Goal: Information Seeking & Learning: Learn about a topic

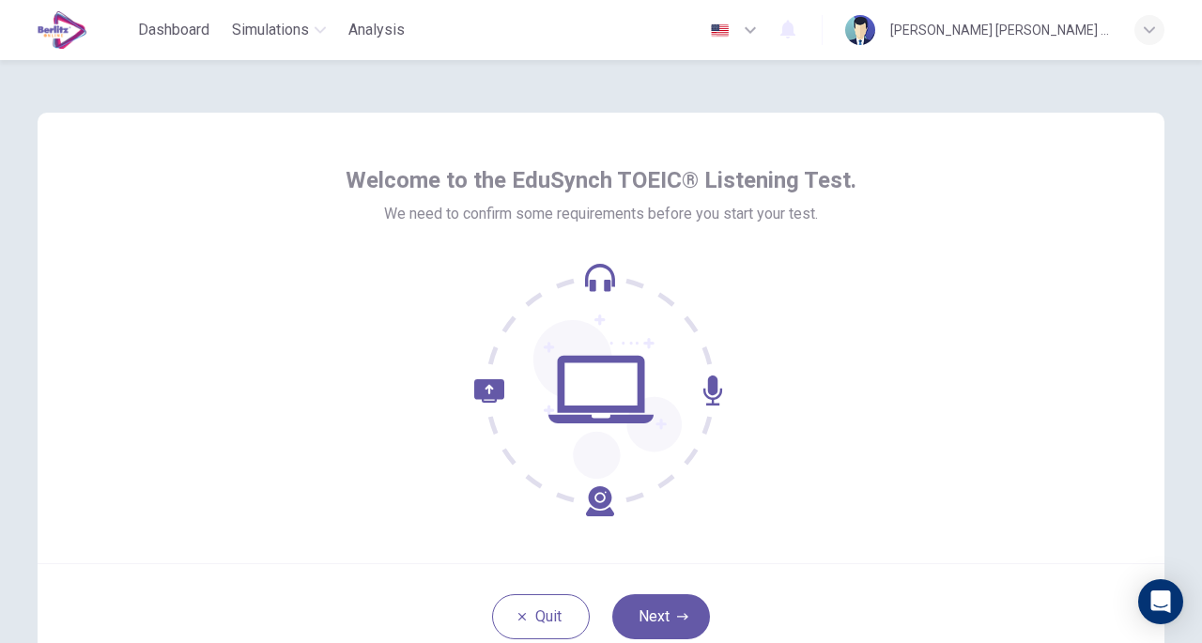
click at [685, 615] on button "Next" at bounding box center [661, 617] width 98 height 45
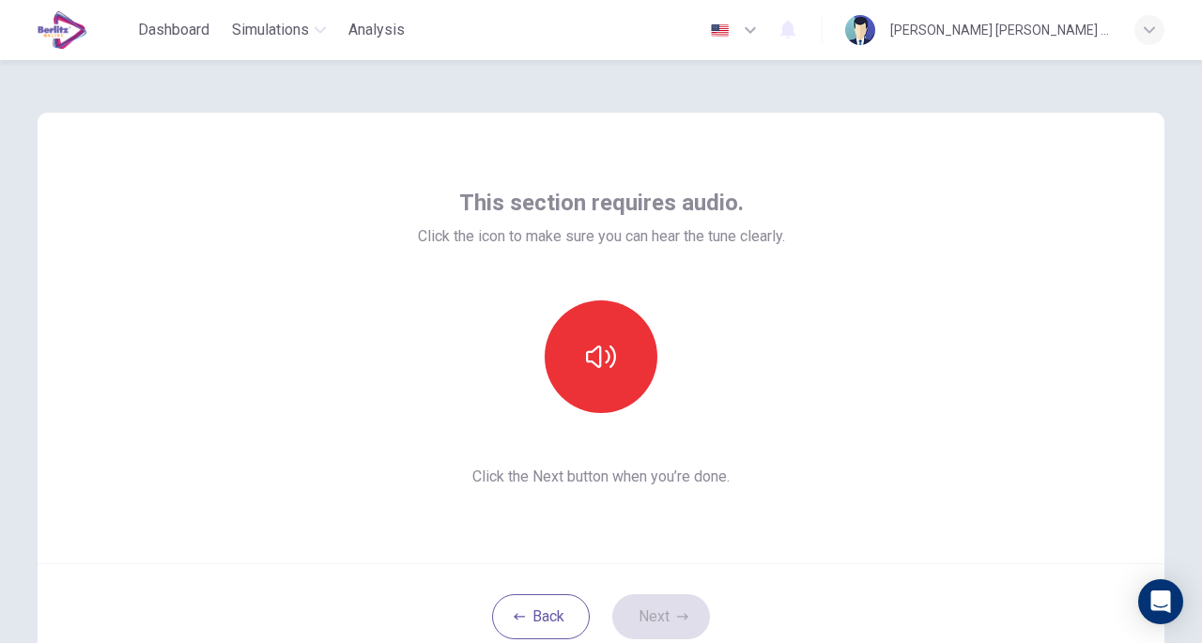
click at [597, 362] on icon "button" at bounding box center [601, 357] width 30 height 30
click at [664, 606] on button "Next" at bounding box center [661, 617] width 98 height 45
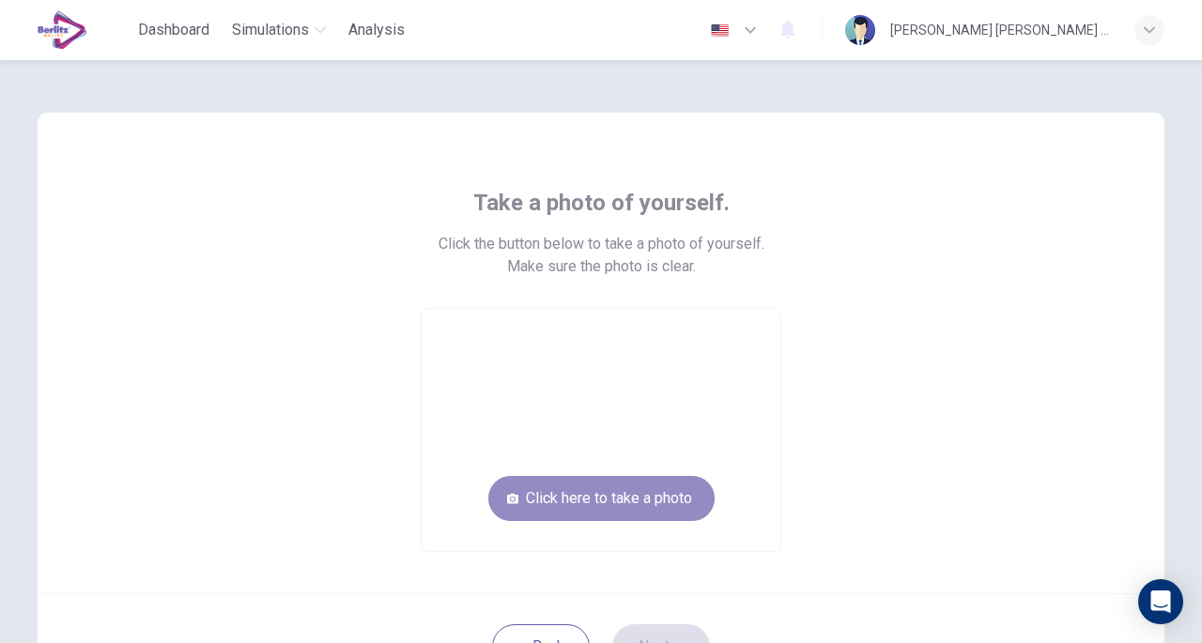
click at [612, 497] on button "Click here to take a photo" at bounding box center [601, 498] width 226 height 45
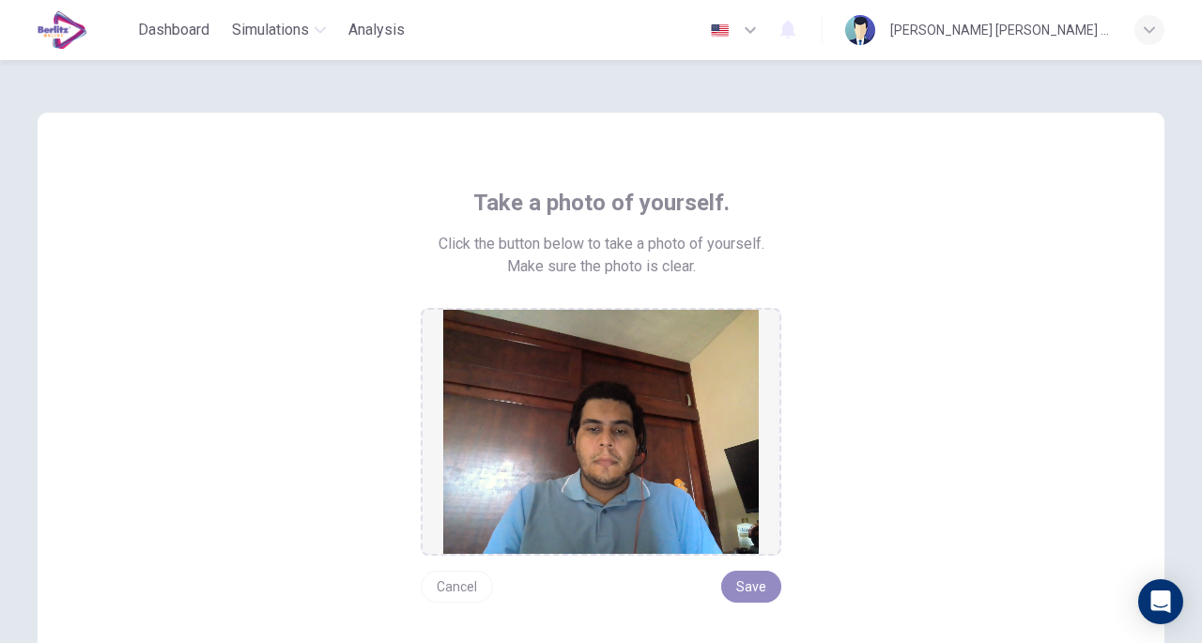
click at [747, 594] on button "Save" at bounding box center [751, 587] width 60 height 32
click at [758, 583] on button "Save" at bounding box center [751, 587] width 60 height 32
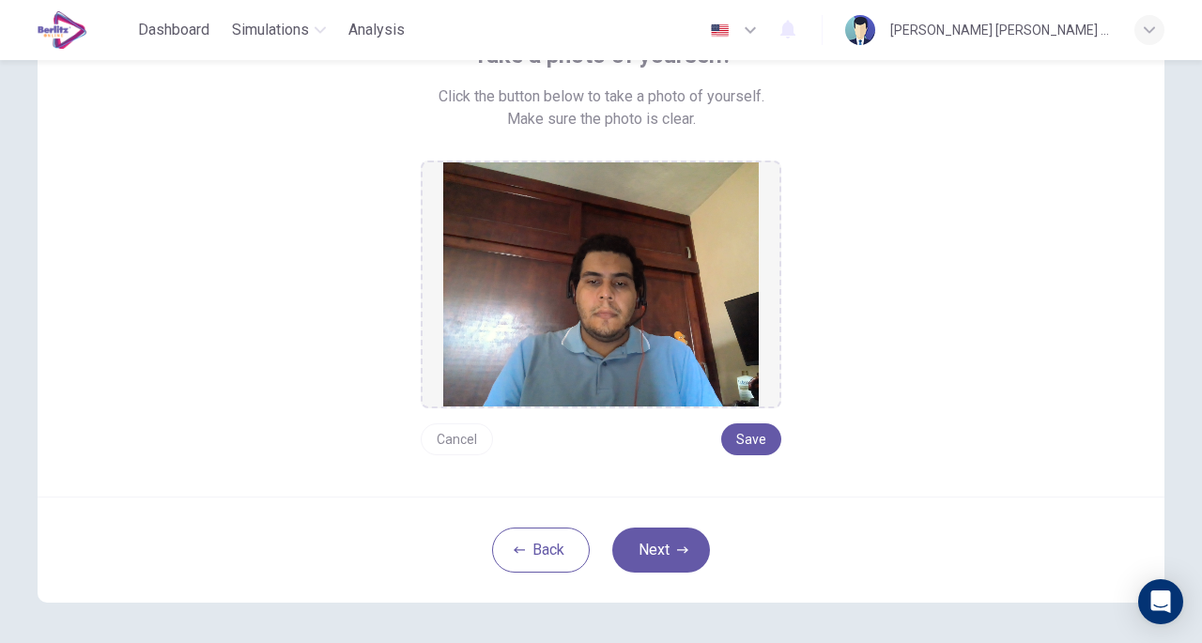
scroll to position [218, 0]
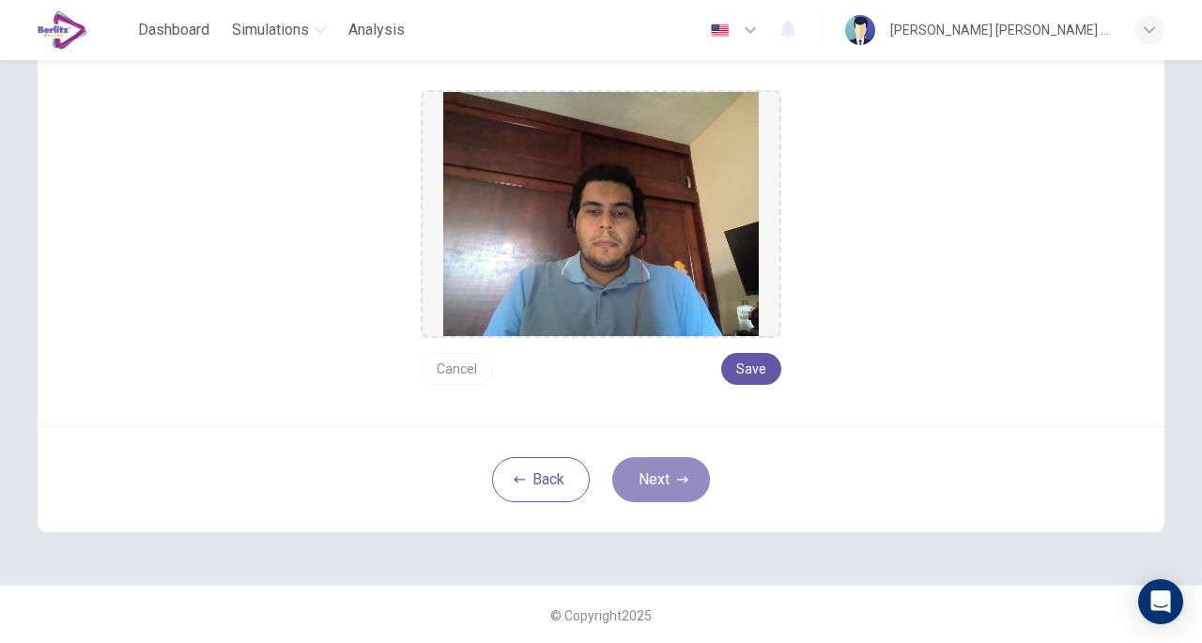
click at [659, 476] on button "Next" at bounding box center [661, 479] width 98 height 45
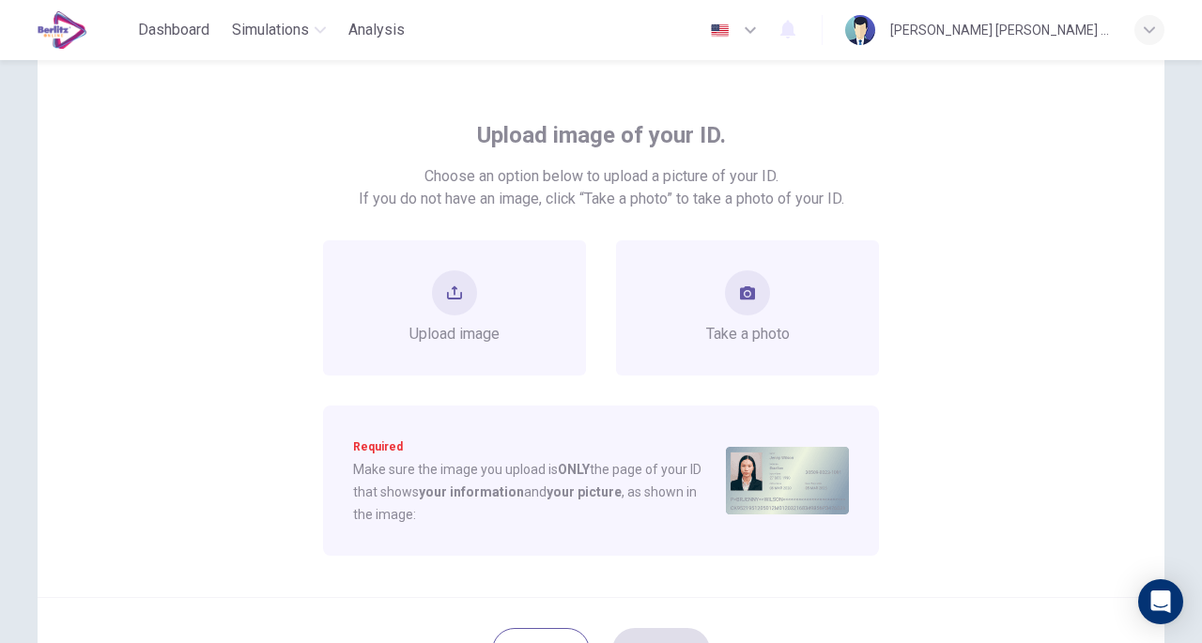
scroll to position [64, 0]
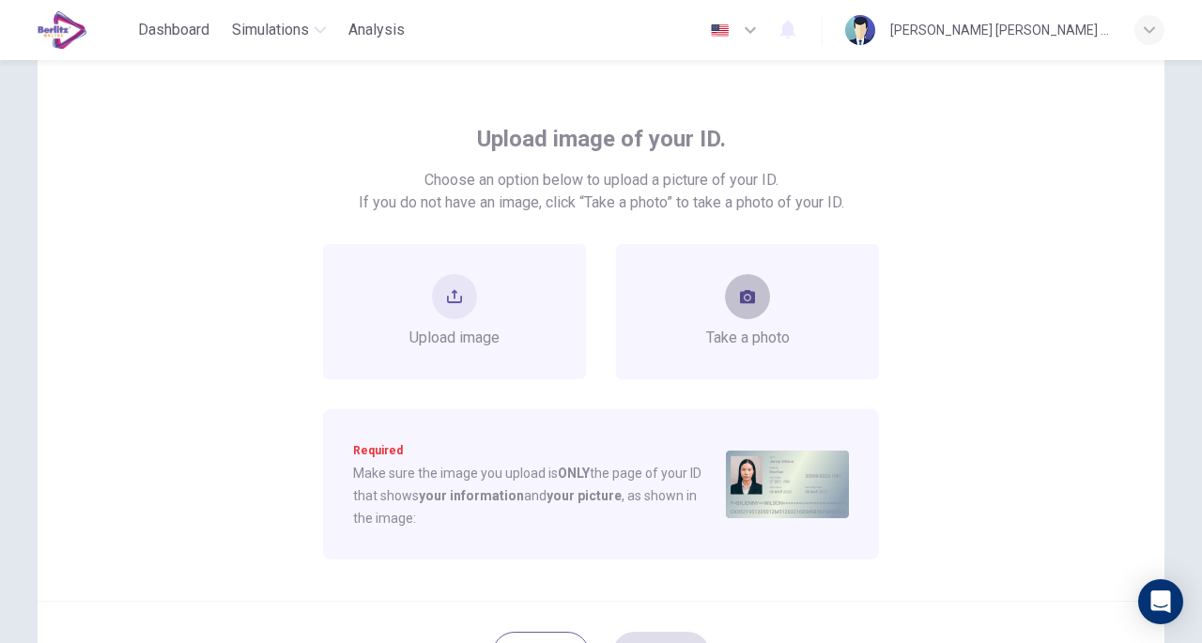
click at [733, 288] on button "take photo" at bounding box center [747, 296] width 45 height 45
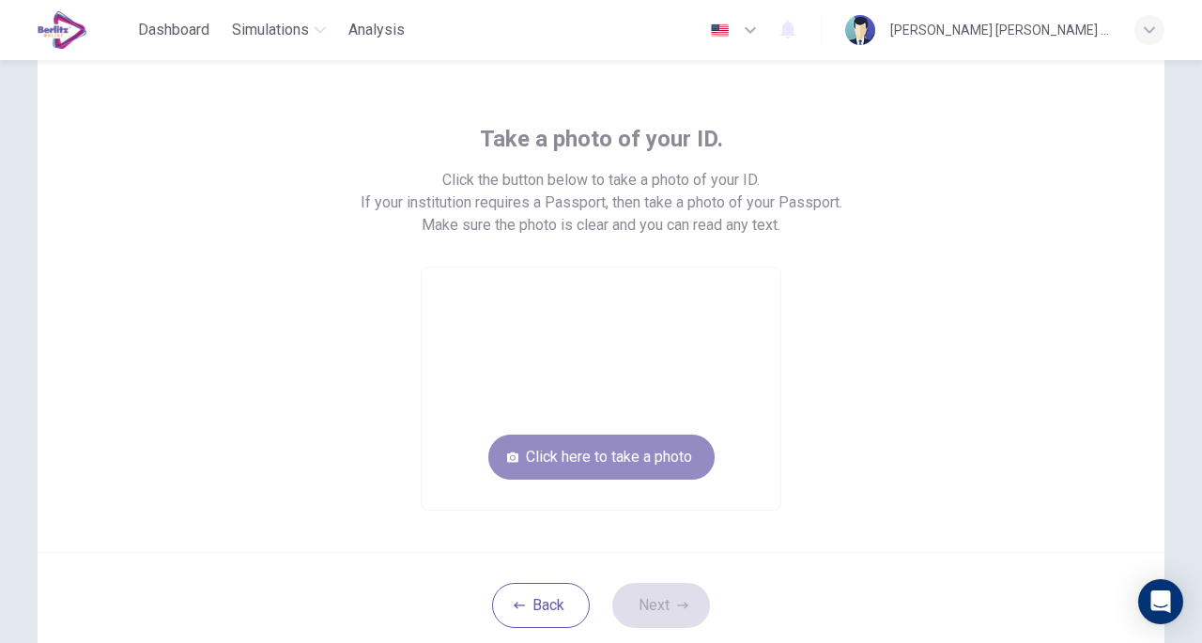
click at [626, 457] on button "Click here to take a photo" at bounding box center [601, 457] width 226 height 45
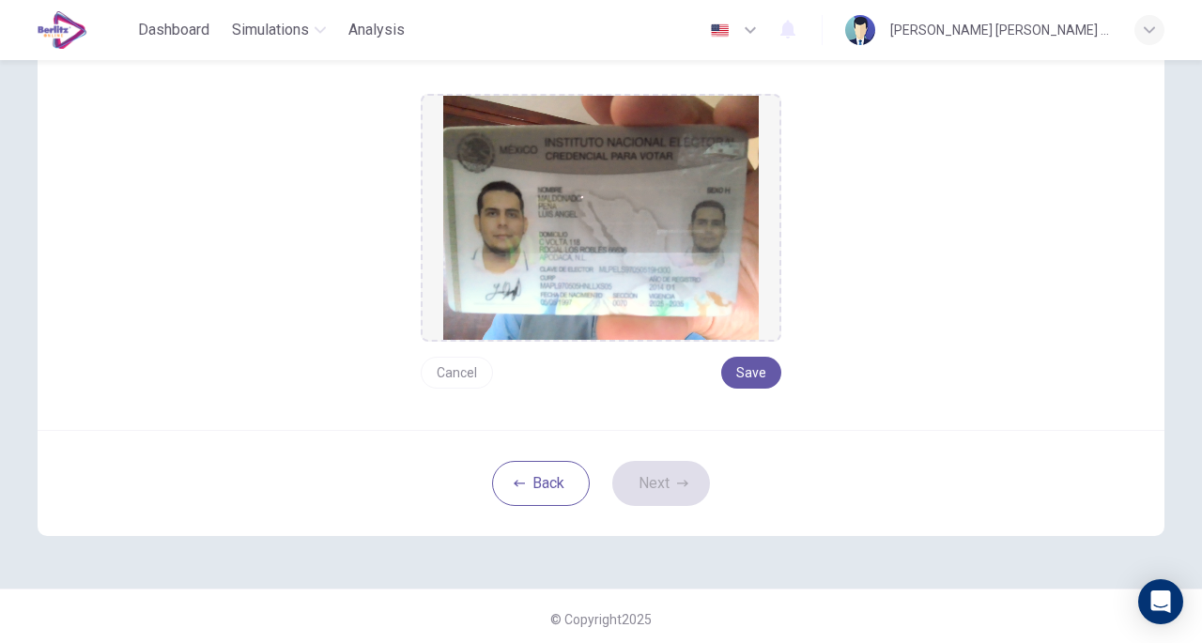
scroll to position [237, 0]
click at [763, 371] on button "Save" at bounding box center [751, 373] width 60 height 32
click at [673, 491] on button "Next" at bounding box center [661, 483] width 98 height 45
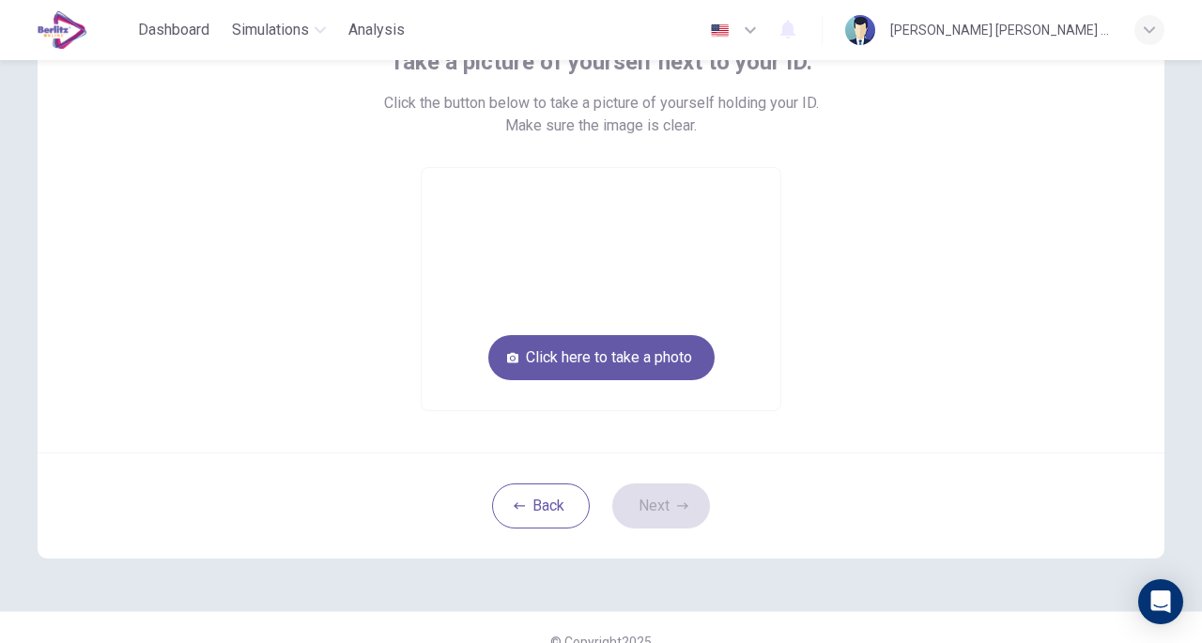
scroll to position [139, 0]
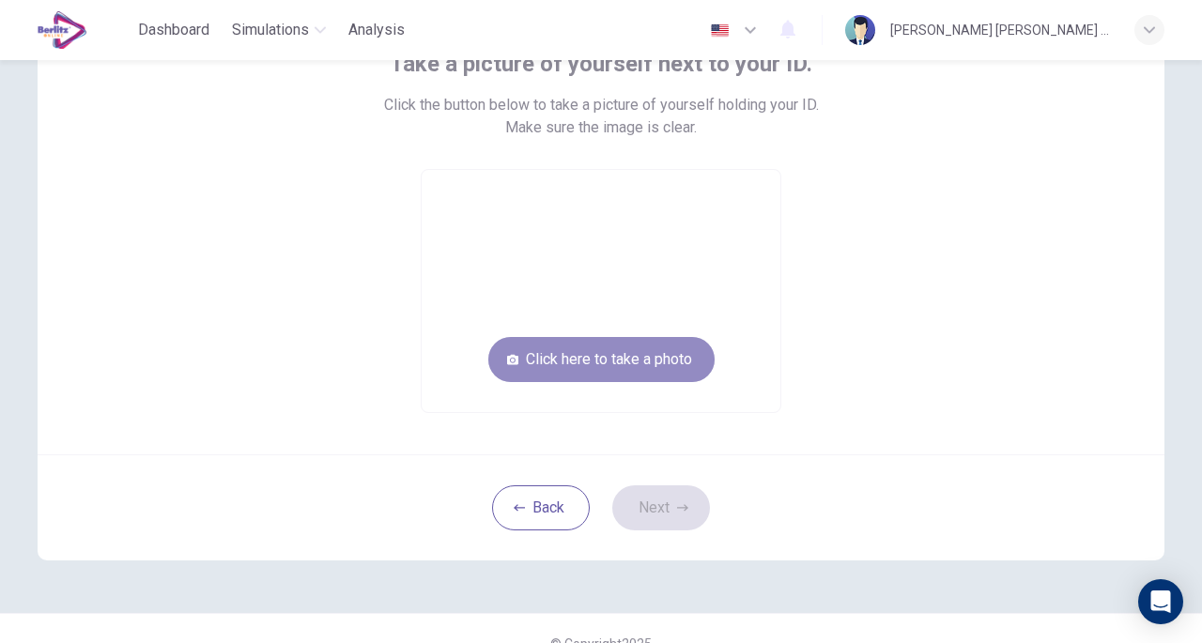
click at [612, 350] on button "Click here to take a photo" at bounding box center [601, 359] width 226 height 45
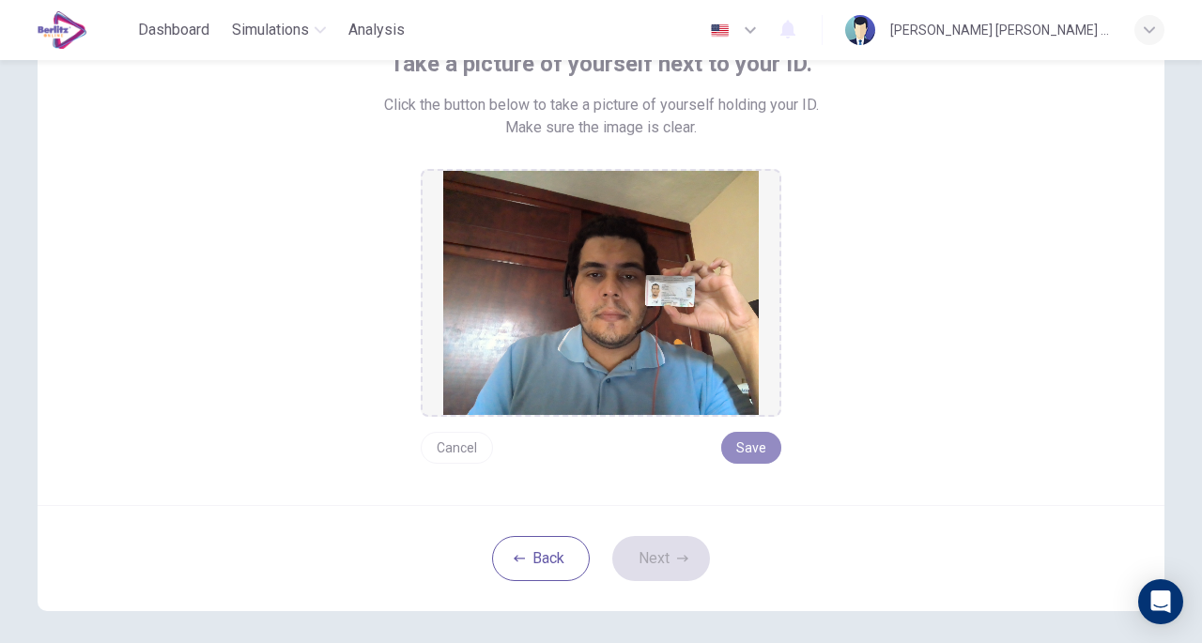
click at [752, 452] on button "Save" at bounding box center [751, 448] width 60 height 32
click at [694, 553] on button "Next" at bounding box center [661, 558] width 98 height 45
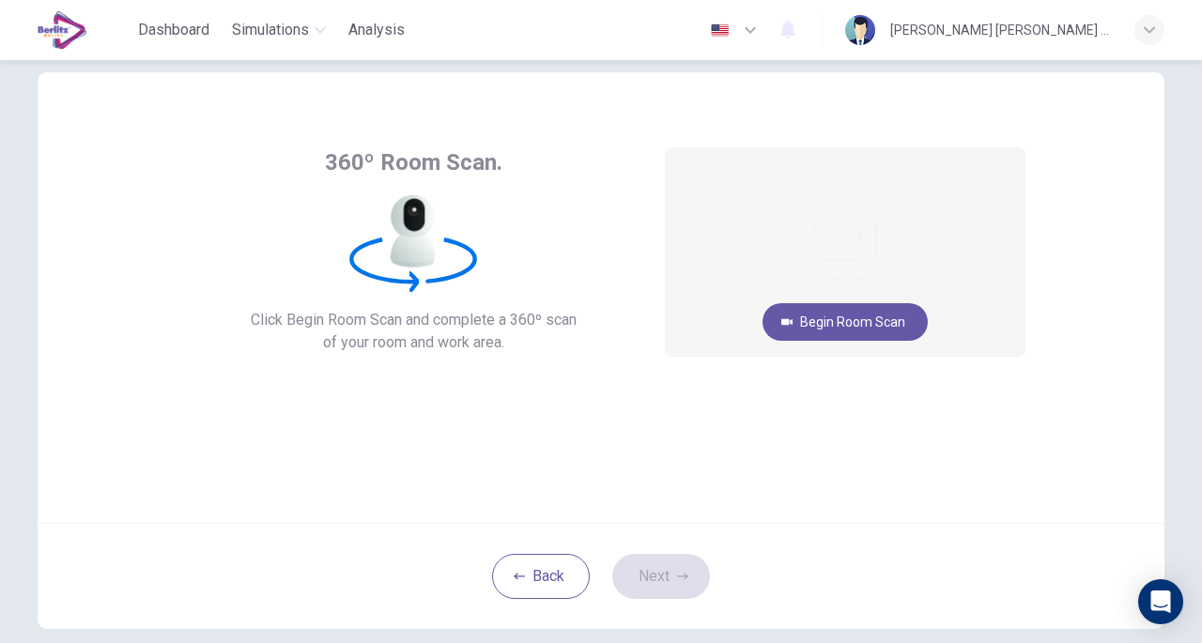
scroll to position [0, 0]
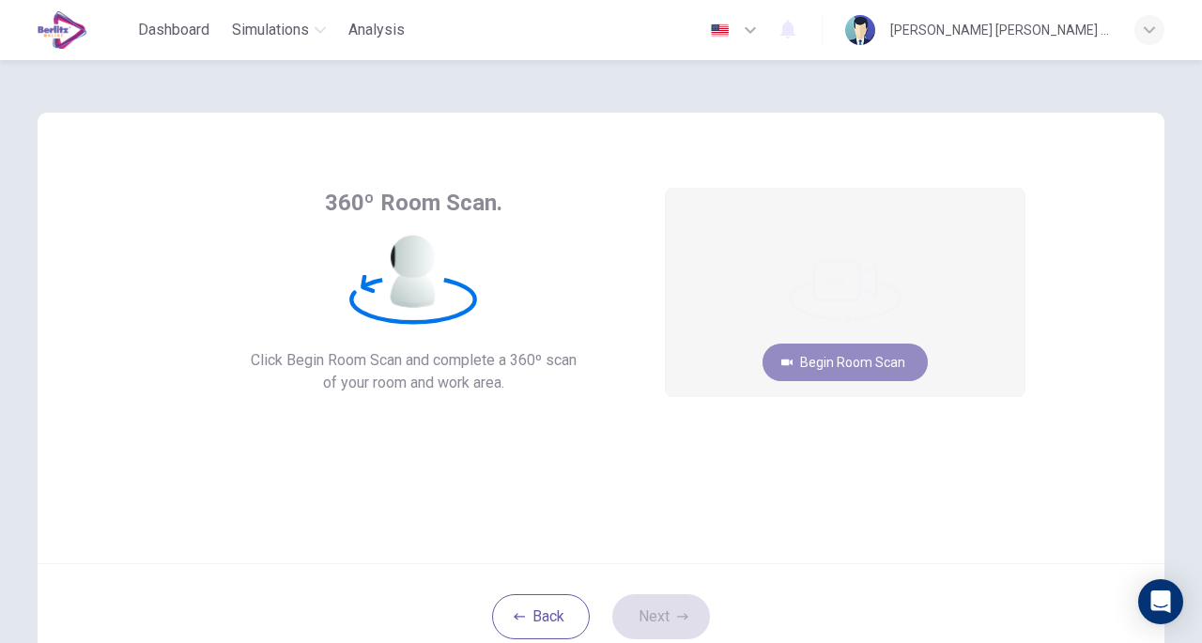
click at [847, 359] on button "Begin Room Scan" at bounding box center [845, 363] width 165 height 38
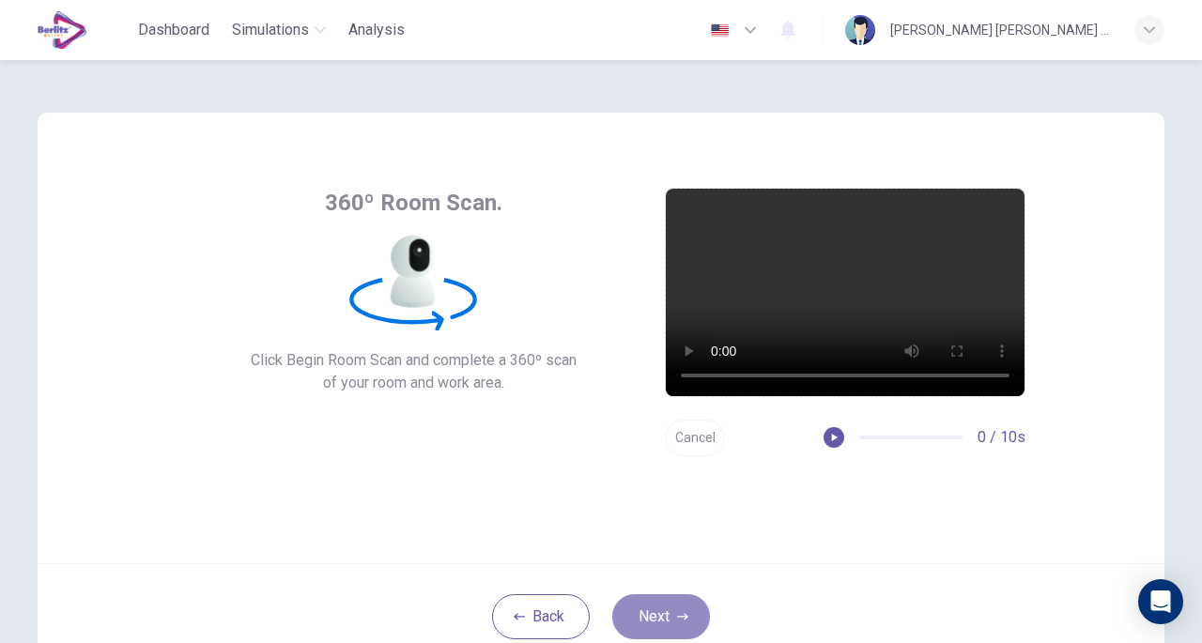
click at [643, 616] on button "Next" at bounding box center [661, 617] width 98 height 45
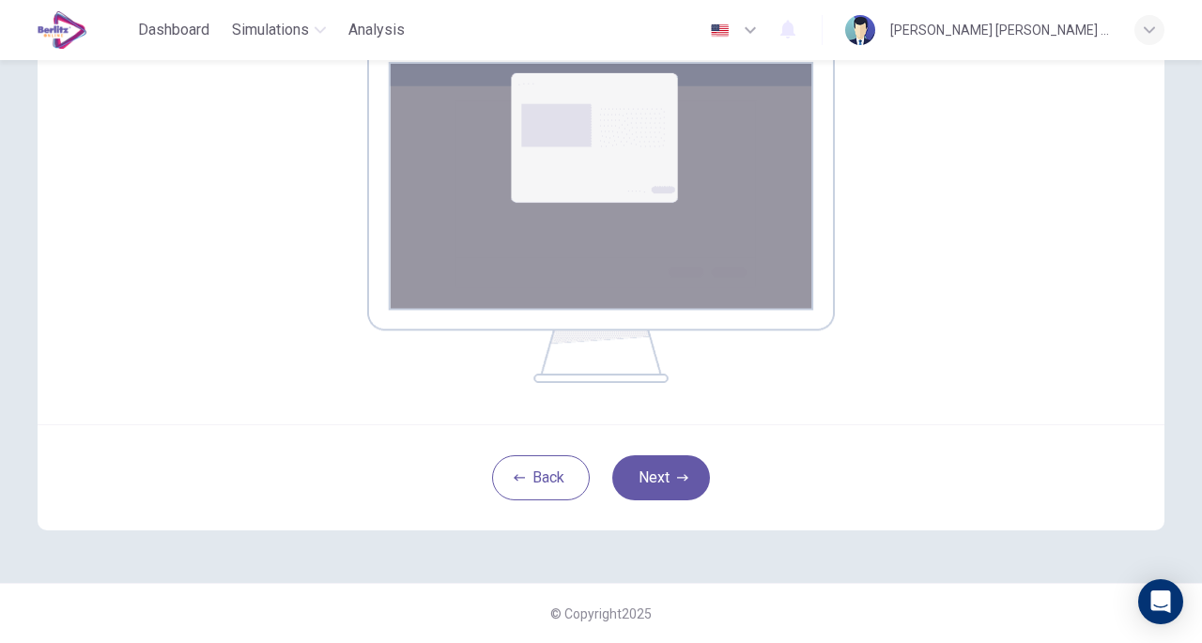
scroll to position [329, 0]
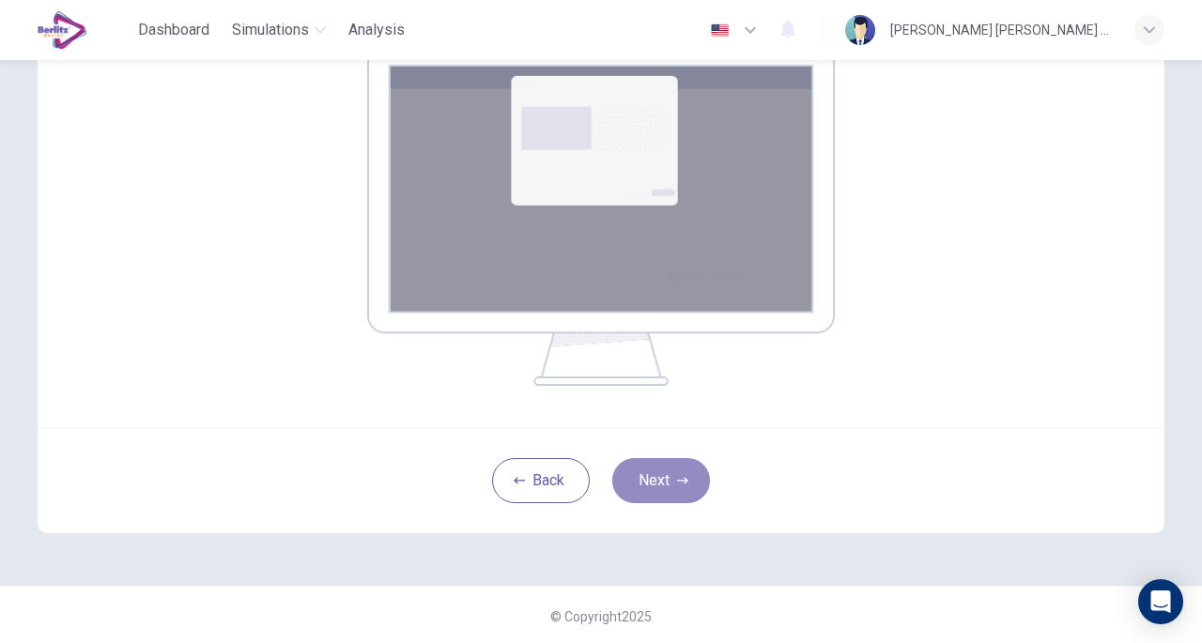
click at [648, 485] on button "Next" at bounding box center [661, 480] width 98 height 45
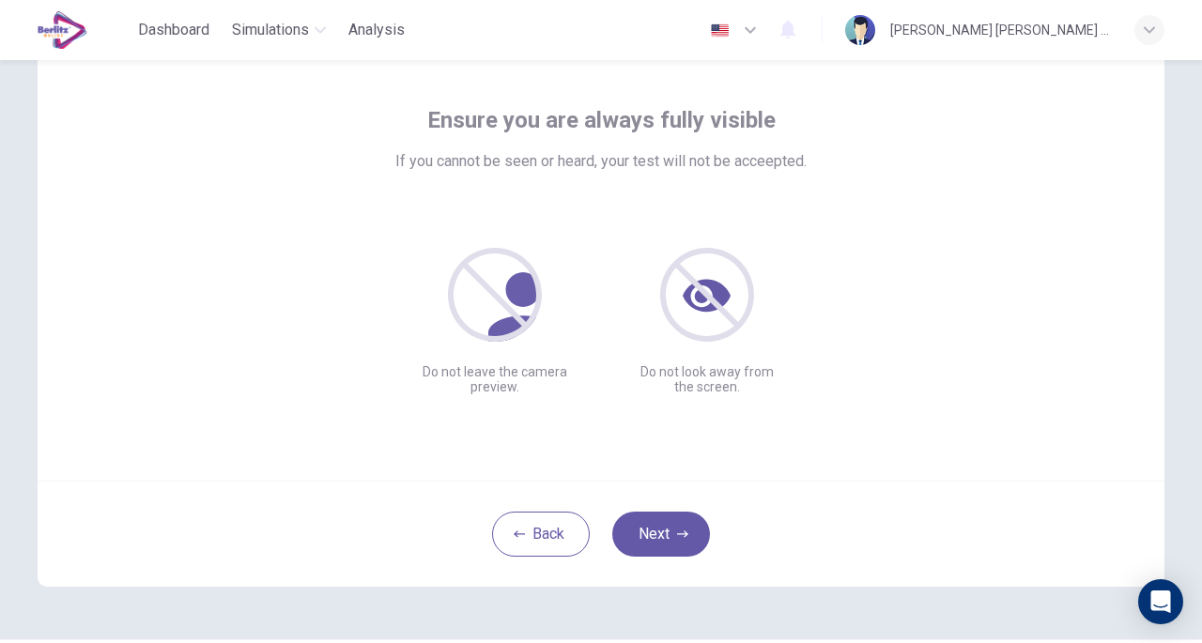
scroll to position [84, 0]
click at [667, 537] on button "Next" at bounding box center [661, 533] width 98 height 45
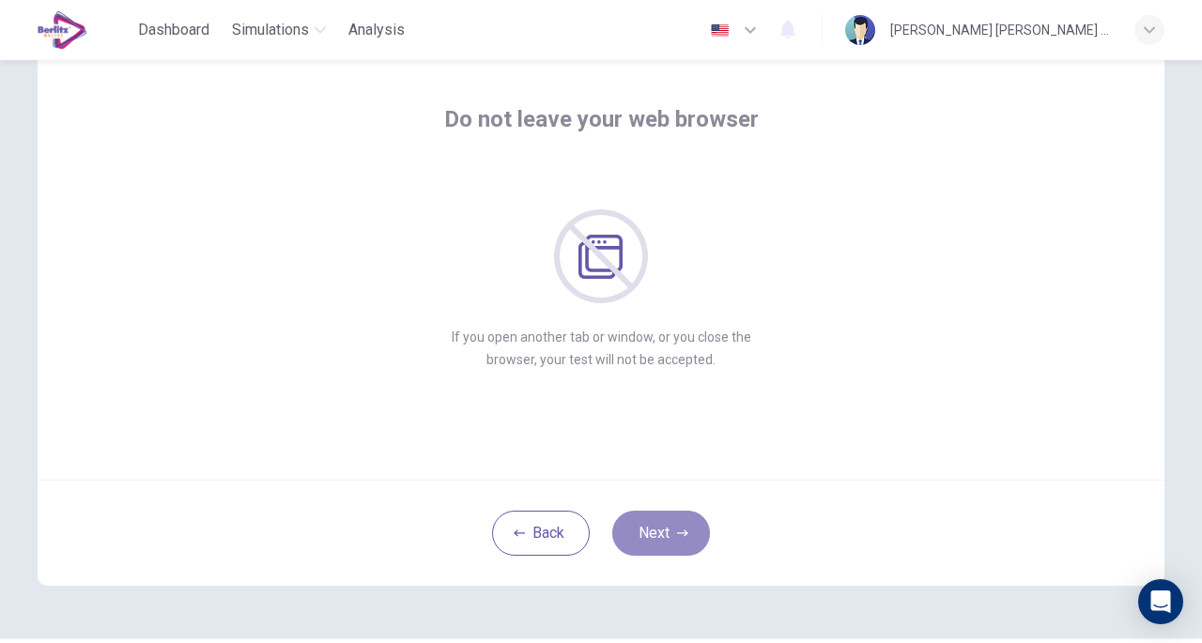
click at [670, 531] on button "Next" at bounding box center [661, 533] width 98 height 45
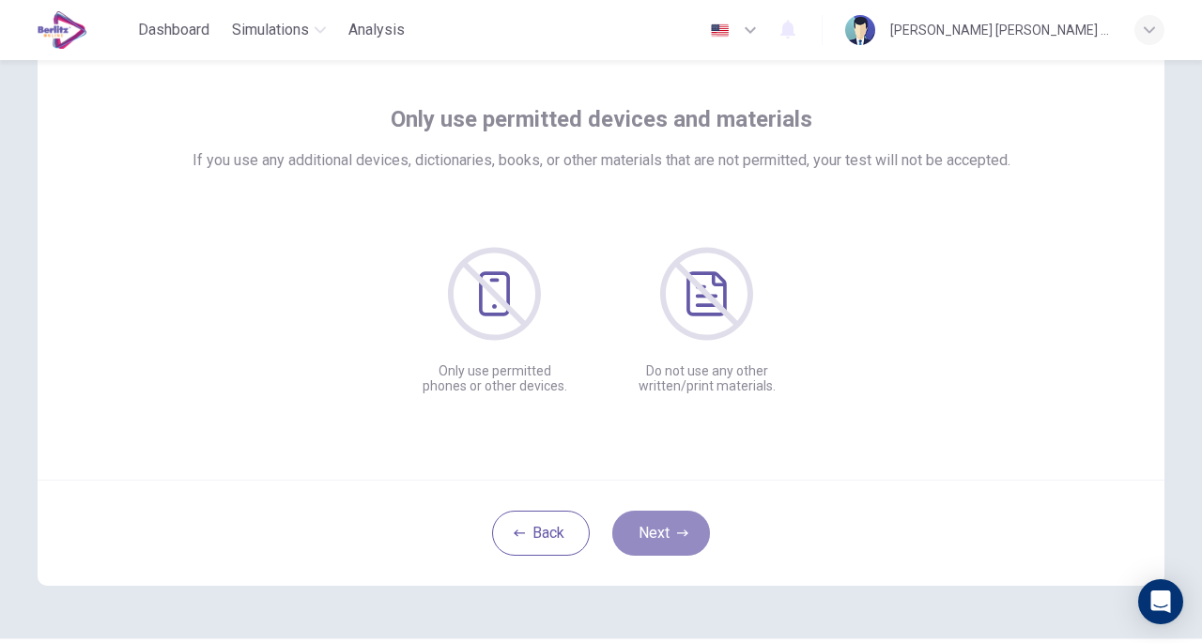
click at [670, 531] on button "Next" at bounding box center [661, 533] width 98 height 45
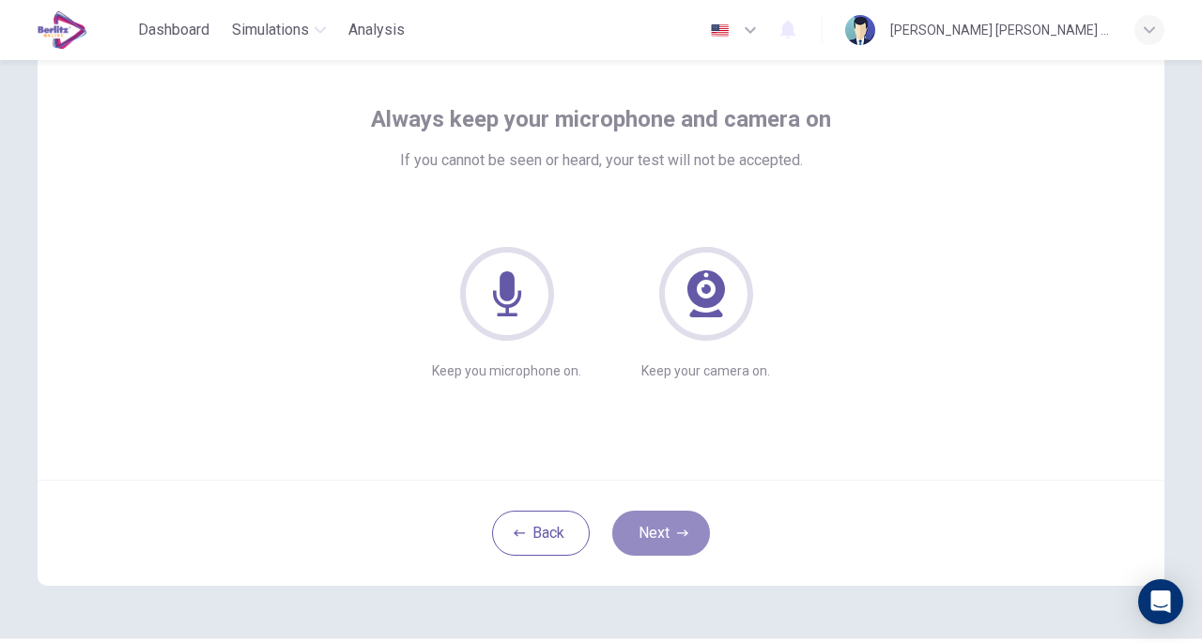
click at [667, 527] on button "Next" at bounding box center [661, 533] width 98 height 45
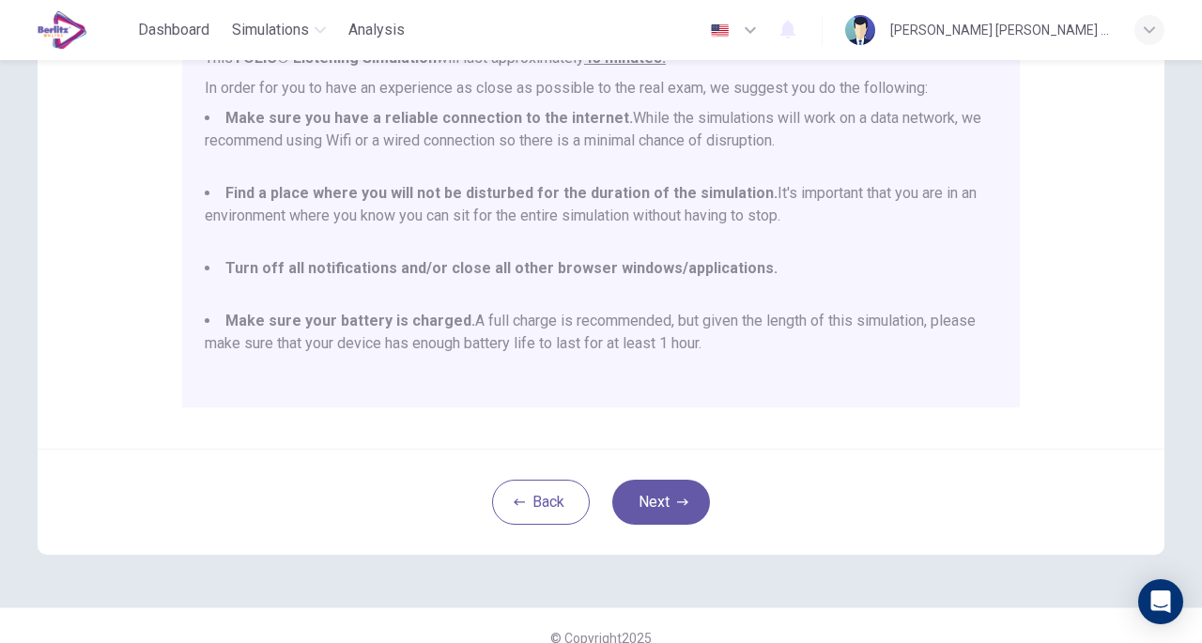
scroll to position [379, 0]
click at [646, 499] on button "Next" at bounding box center [661, 500] width 98 height 45
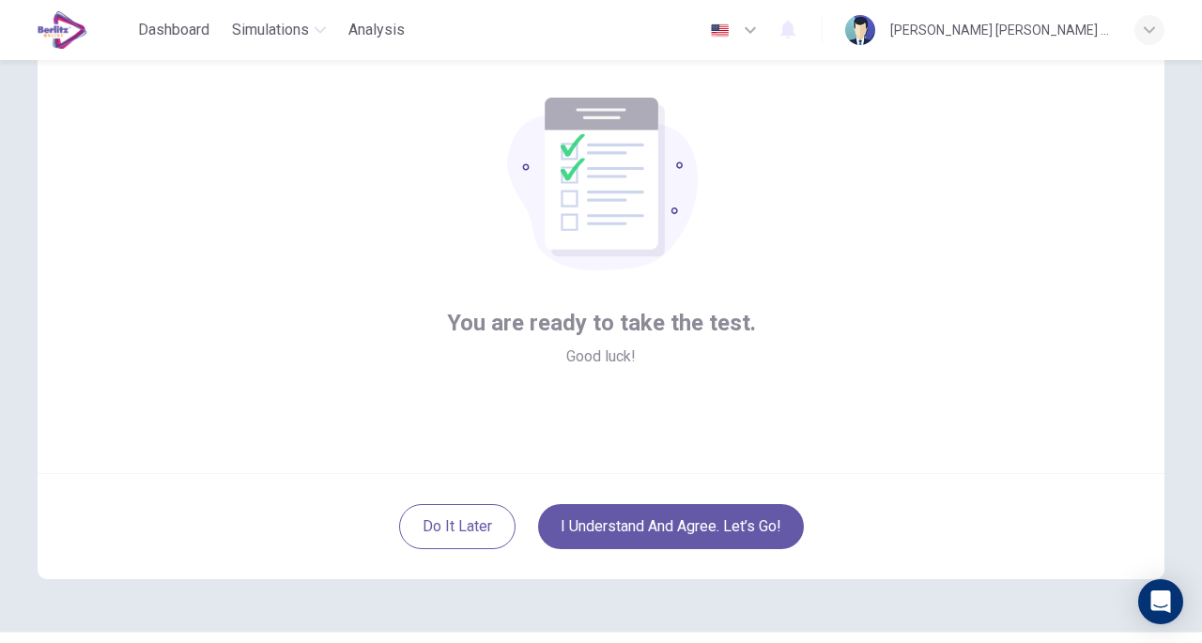
scroll to position [96, 0]
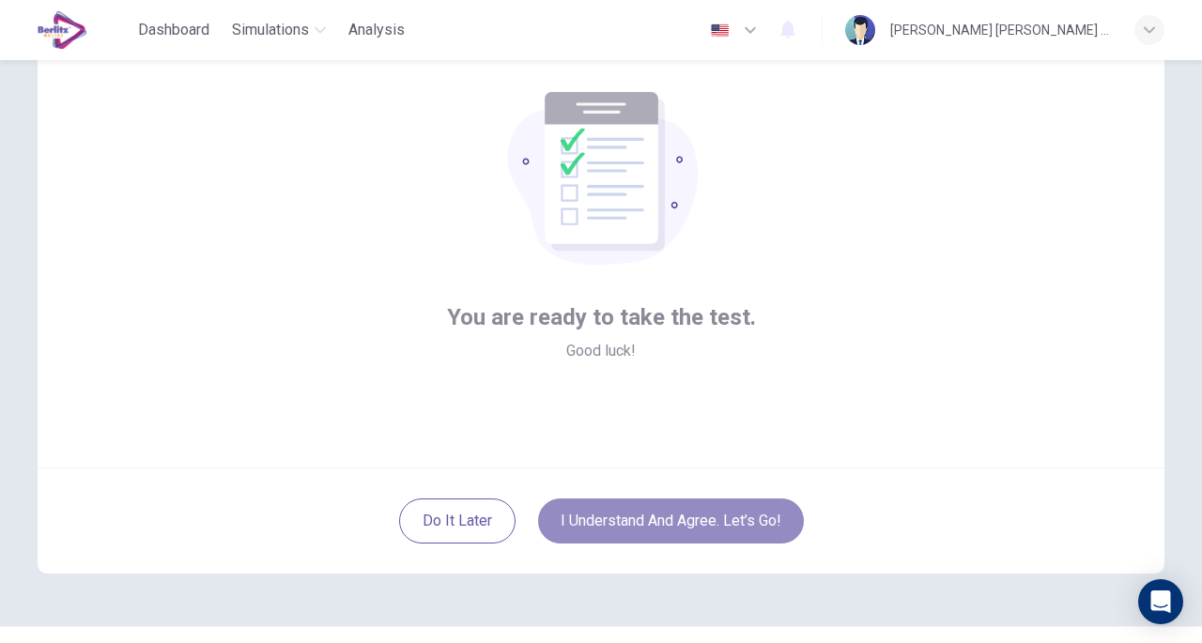
click at [690, 529] on button "I understand and agree. Let’s go!" at bounding box center [671, 521] width 266 height 45
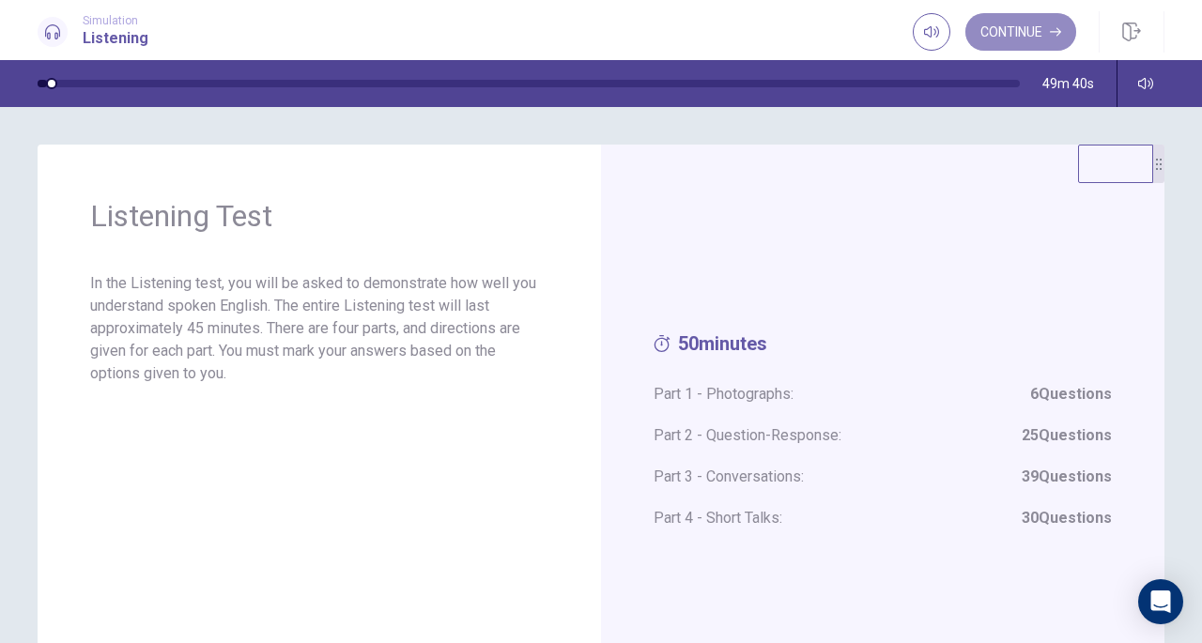
click at [1009, 33] on button "Continue" at bounding box center [1021, 32] width 111 height 38
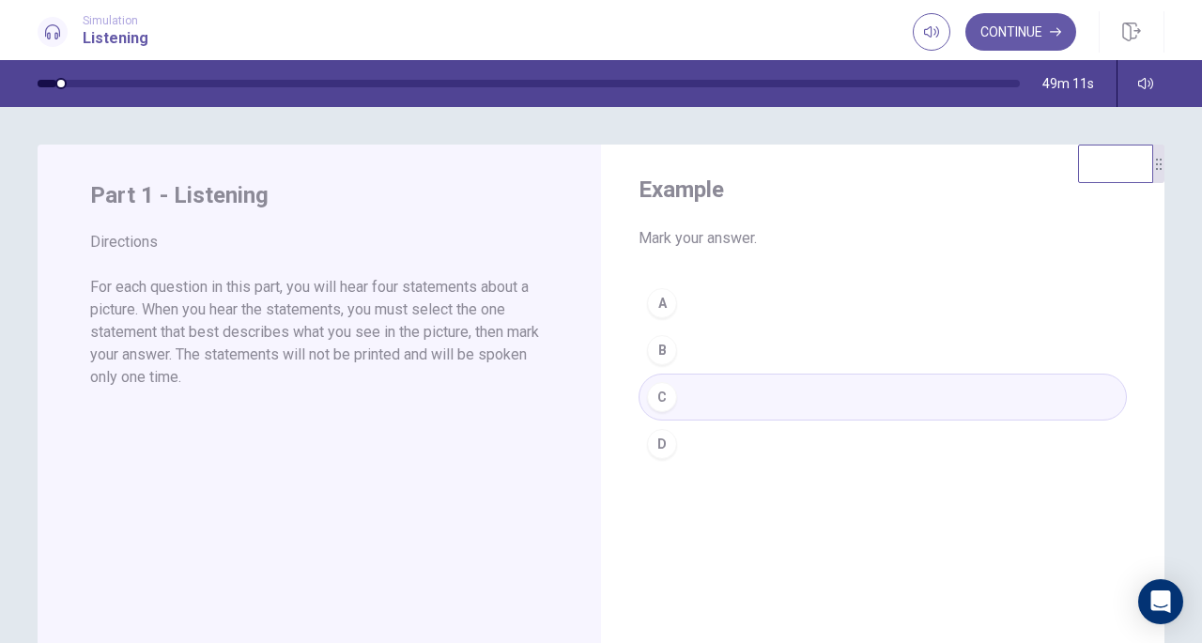
click at [658, 301] on div "A B C D" at bounding box center [883, 374] width 488 height 188
click at [1018, 24] on button "Continue" at bounding box center [1021, 32] width 111 height 38
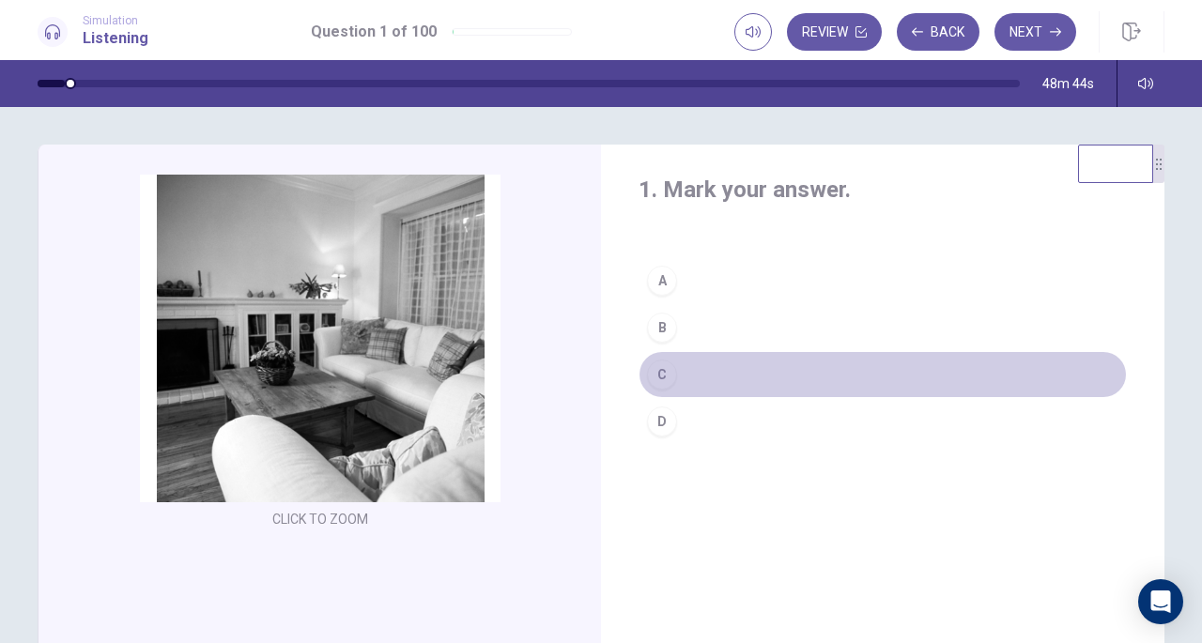
click at [659, 373] on div "C" at bounding box center [662, 375] width 30 height 30
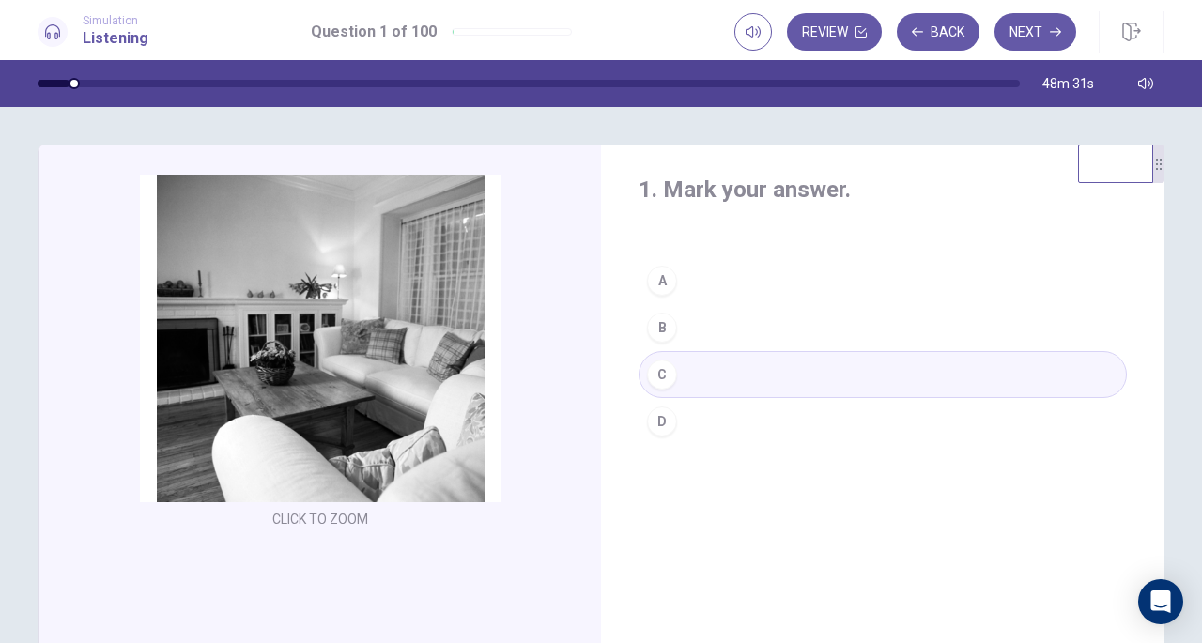
click at [351, 364] on button "Click to Zoom" at bounding box center [320, 354] width 163 height 45
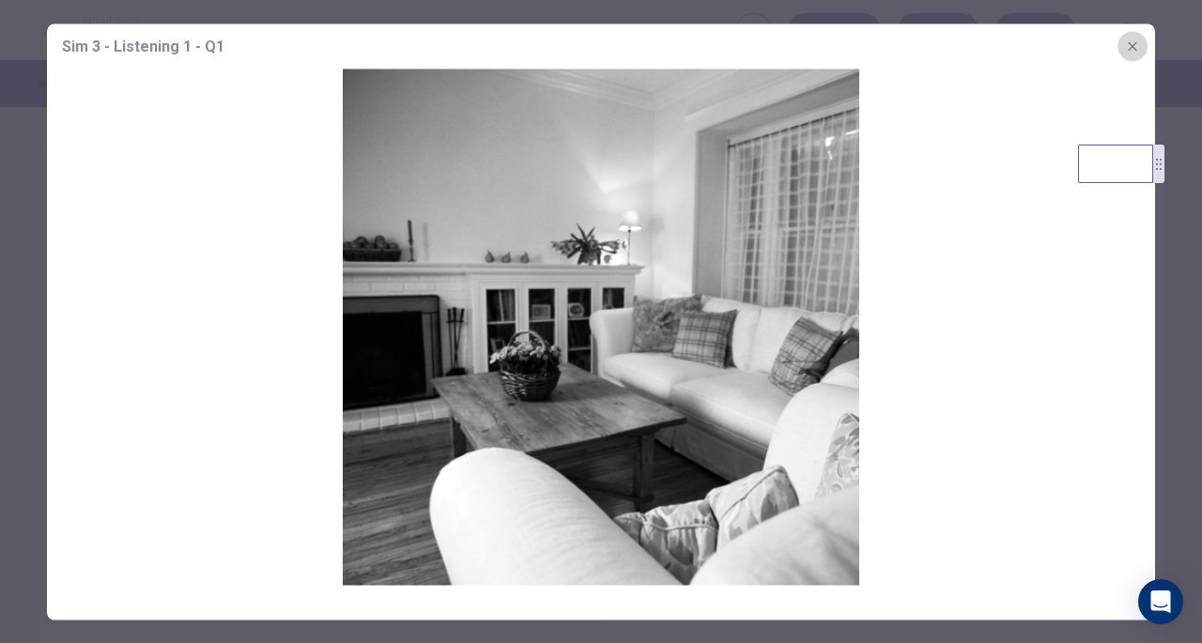
click at [1137, 44] on icon "button" at bounding box center [1132, 46] width 15 height 15
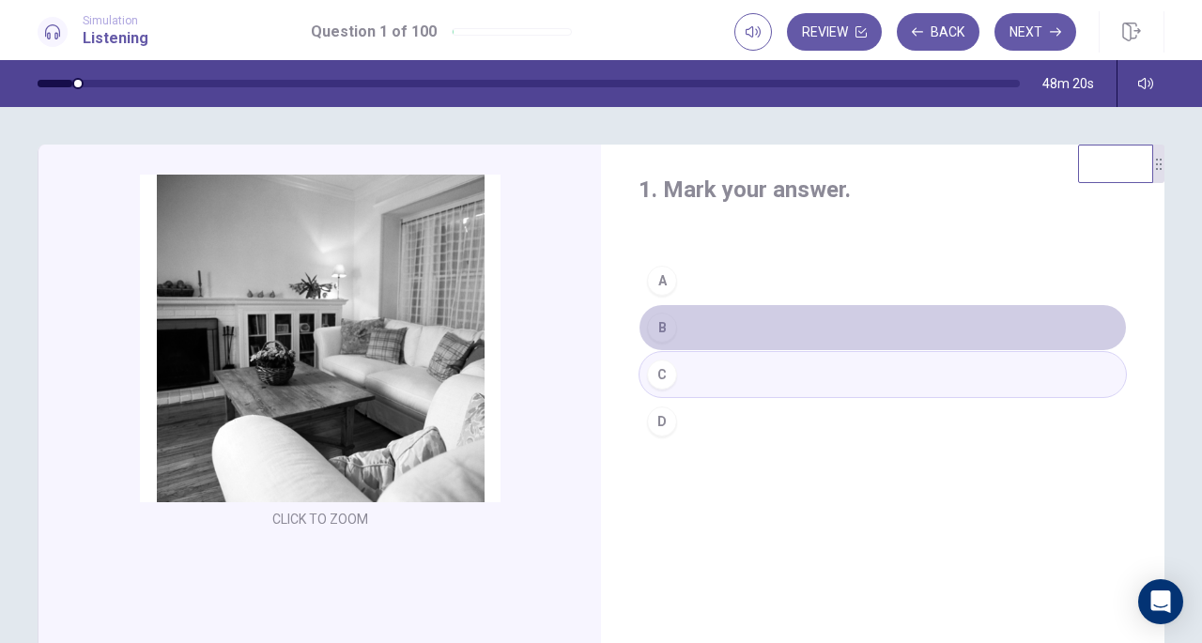
click at [682, 331] on button "B" at bounding box center [883, 327] width 488 height 47
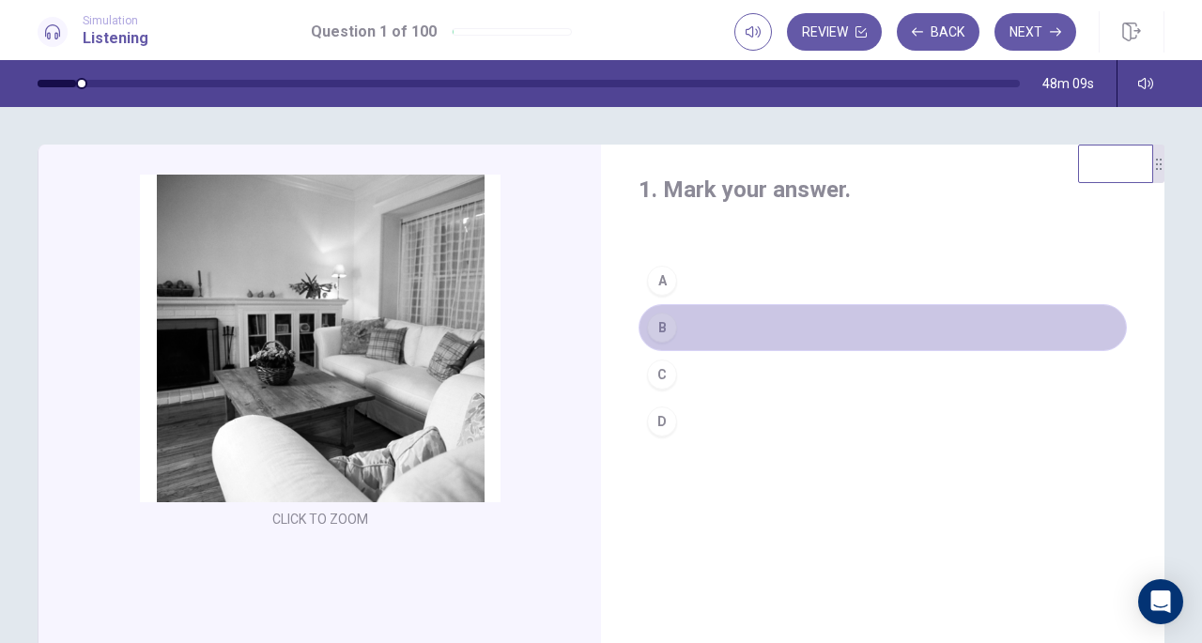
click at [659, 333] on div "B" at bounding box center [662, 328] width 30 height 30
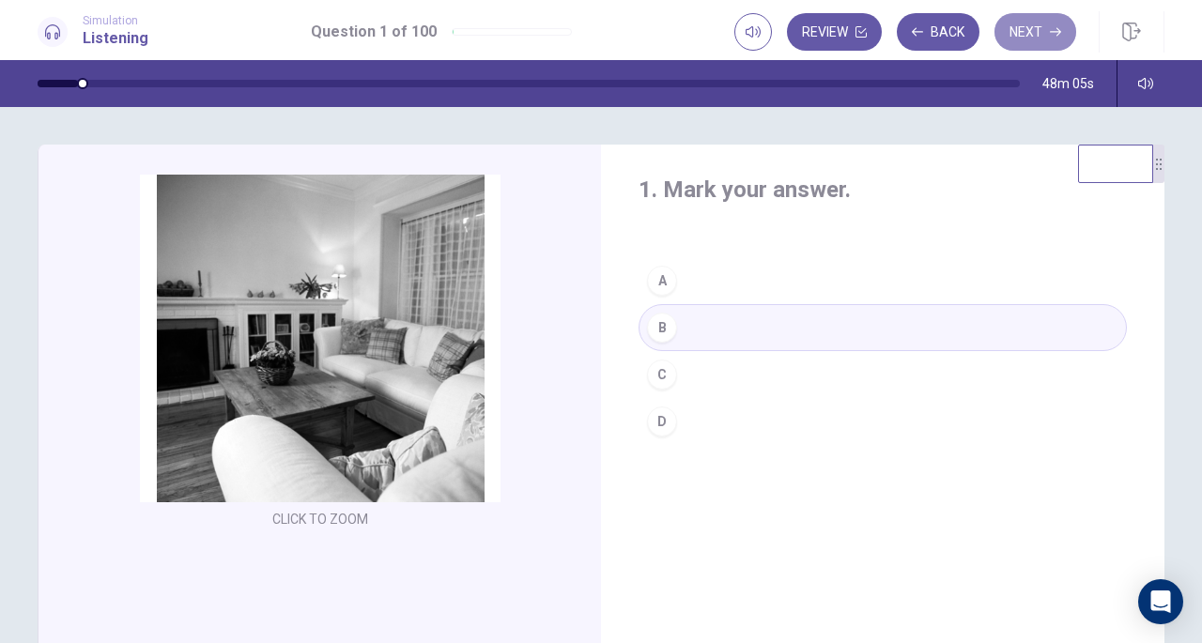
click at [1037, 31] on button "Next" at bounding box center [1036, 32] width 82 height 38
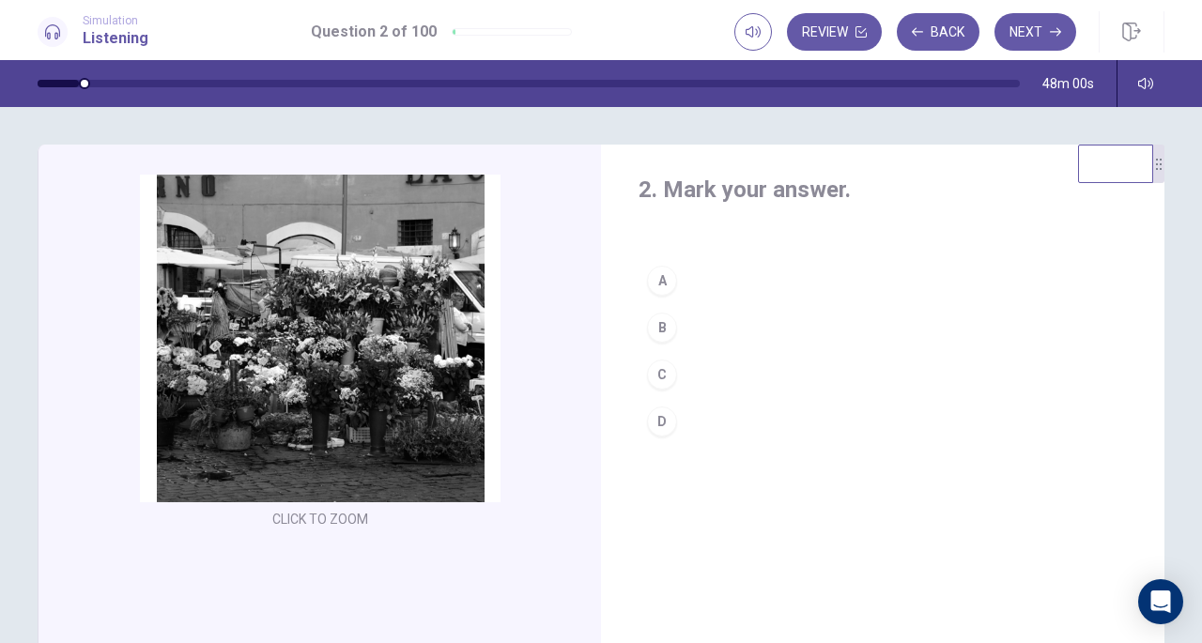
click at [350, 333] on button "Click to Zoom" at bounding box center [320, 354] width 163 height 45
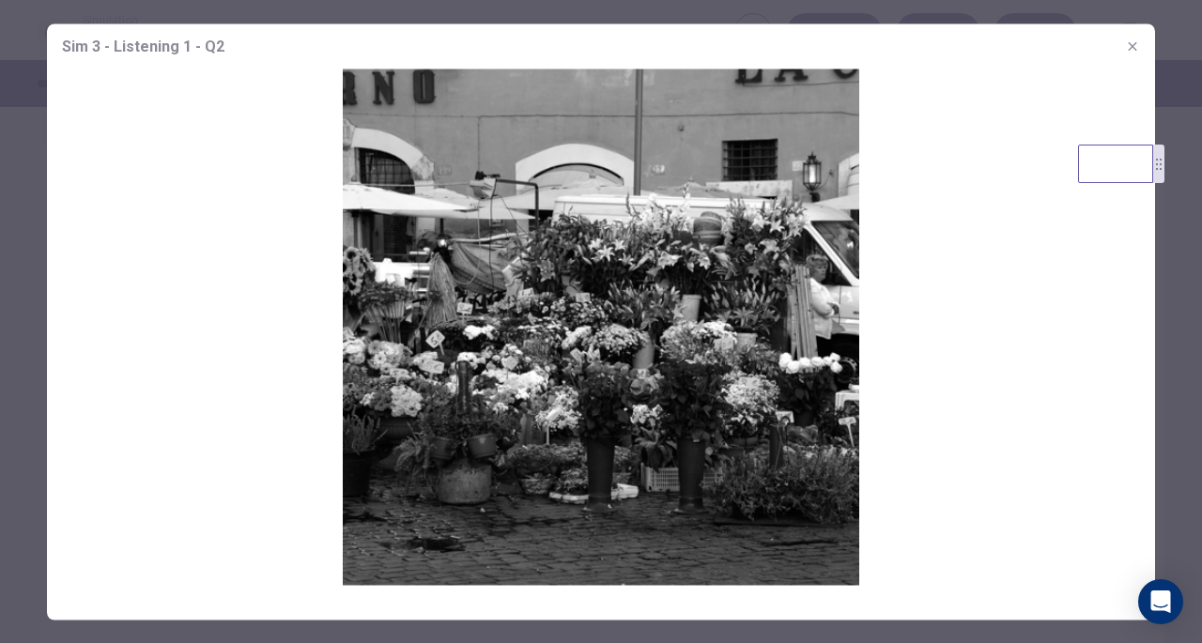
click at [894, 340] on img at bounding box center [601, 327] width 1109 height 517
click at [678, 384] on img at bounding box center [601, 327] width 1109 height 517
click at [1131, 51] on icon "button" at bounding box center [1132, 46] width 15 height 15
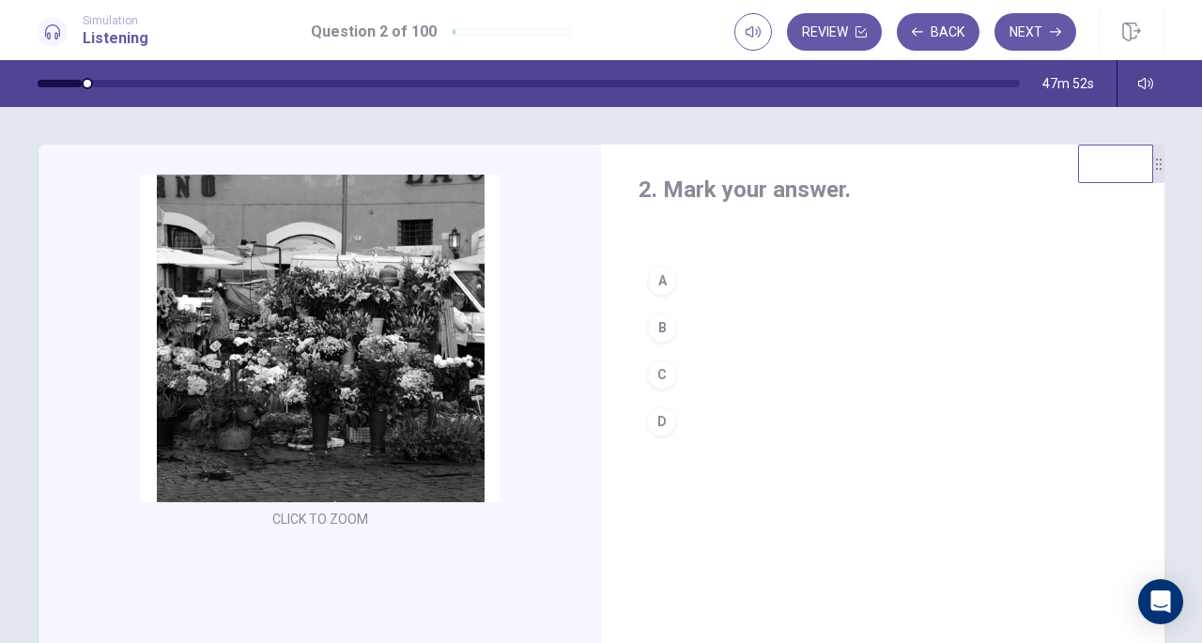
click at [322, 452] on div "Click to Zoom" at bounding box center [321, 354] width 504 height 358
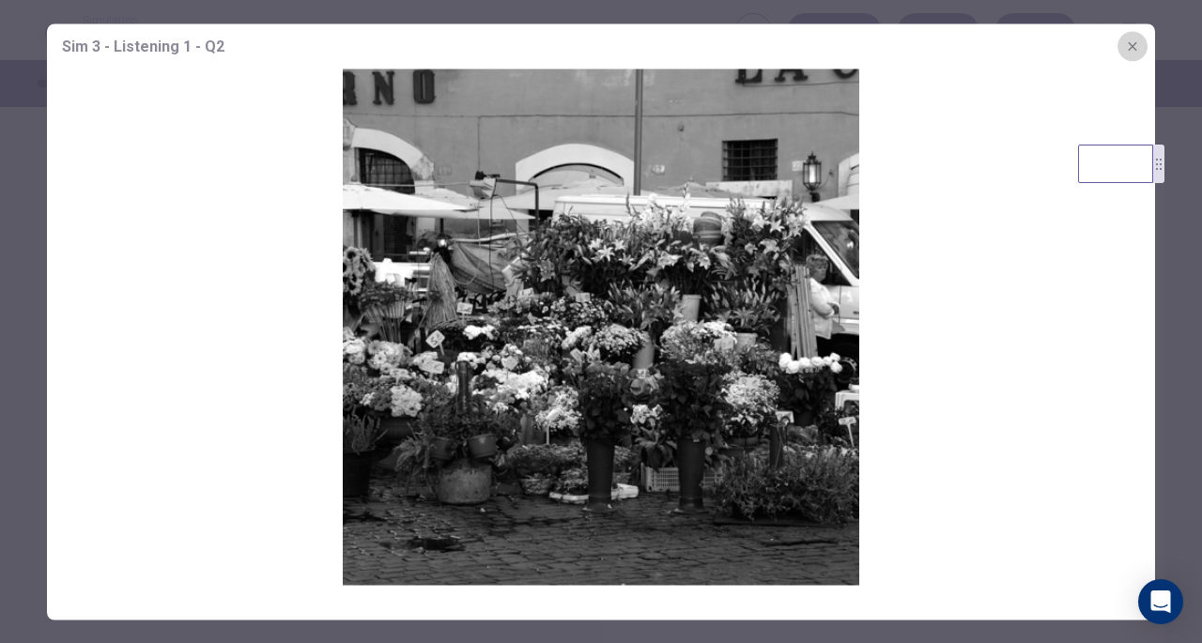
click at [1133, 44] on icon "button" at bounding box center [1132, 46] width 15 height 15
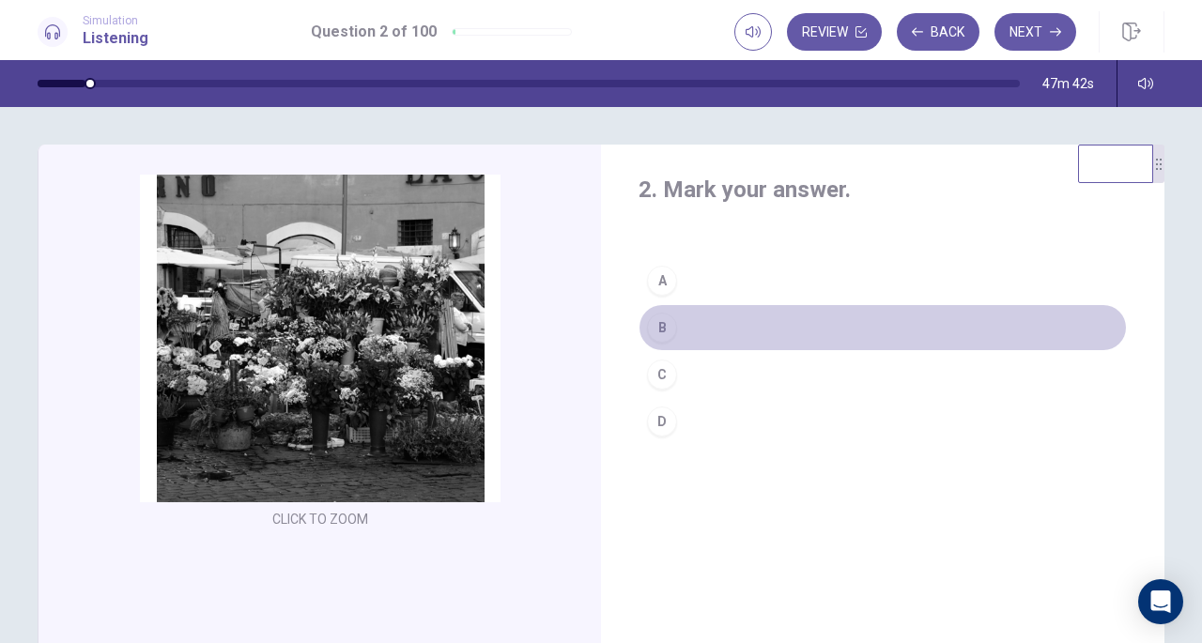
click at [647, 335] on div "B" at bounding box center [662, 328] width 30 height 30
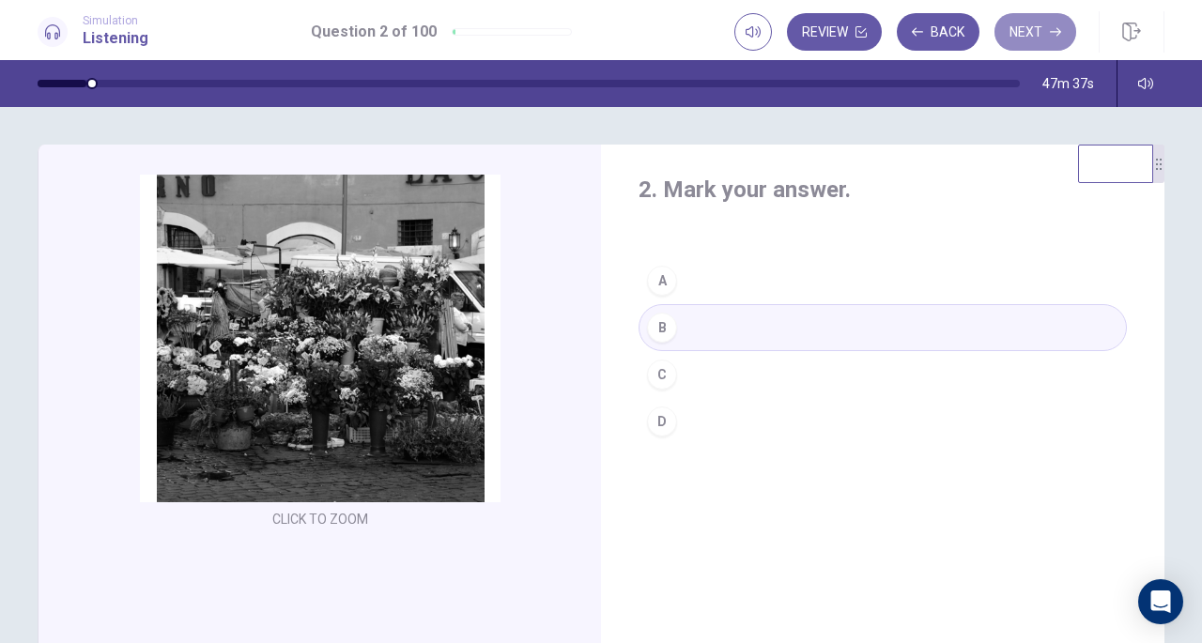
click at [1022, 37] on button "Next" at bounding box center [1036, 32] width 82 height 38
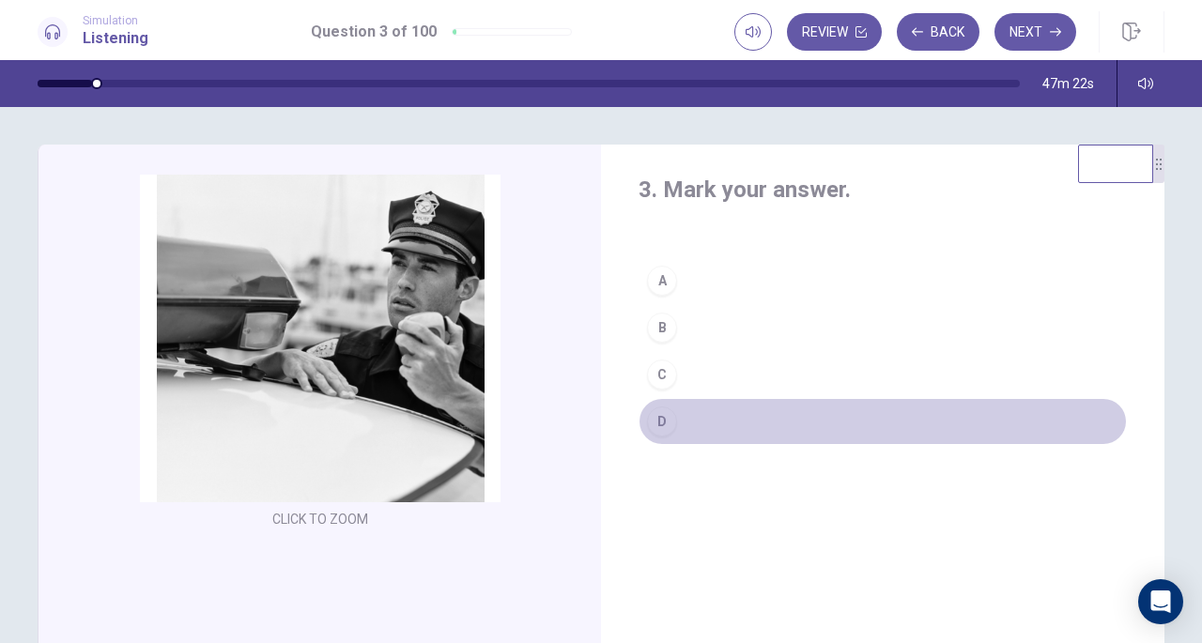
click at [652, 411] on div "D" at bounding box center [662, 422] width 30 height 30
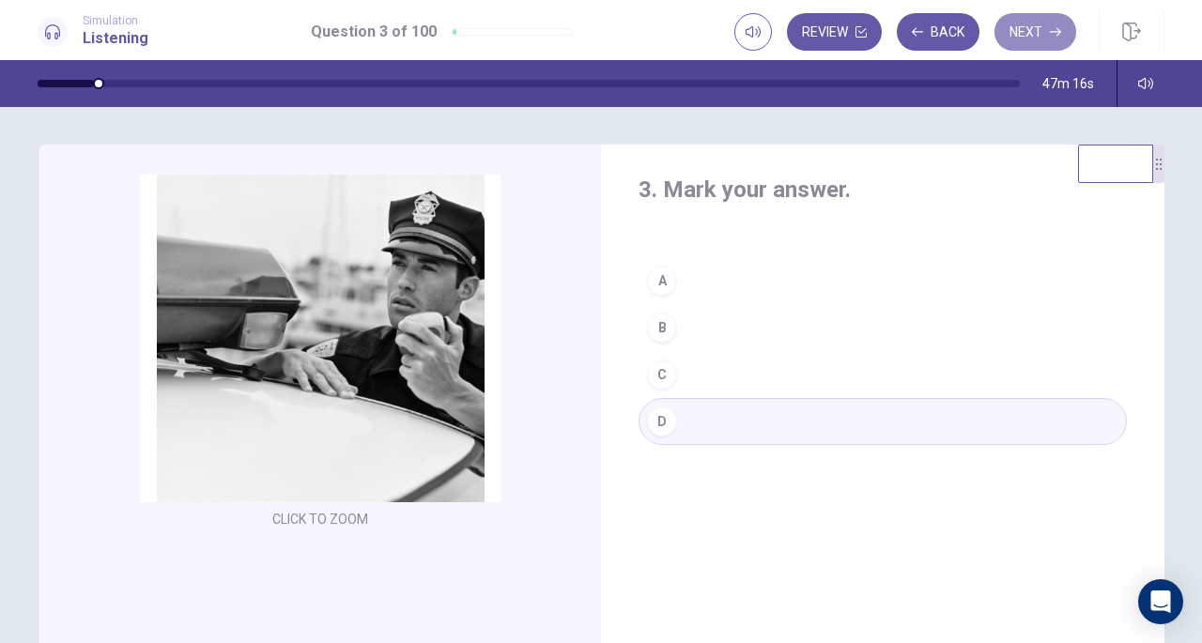
click at [1030, 33] on button "Next" at bounding box center [1036, 32] width 82 height 38
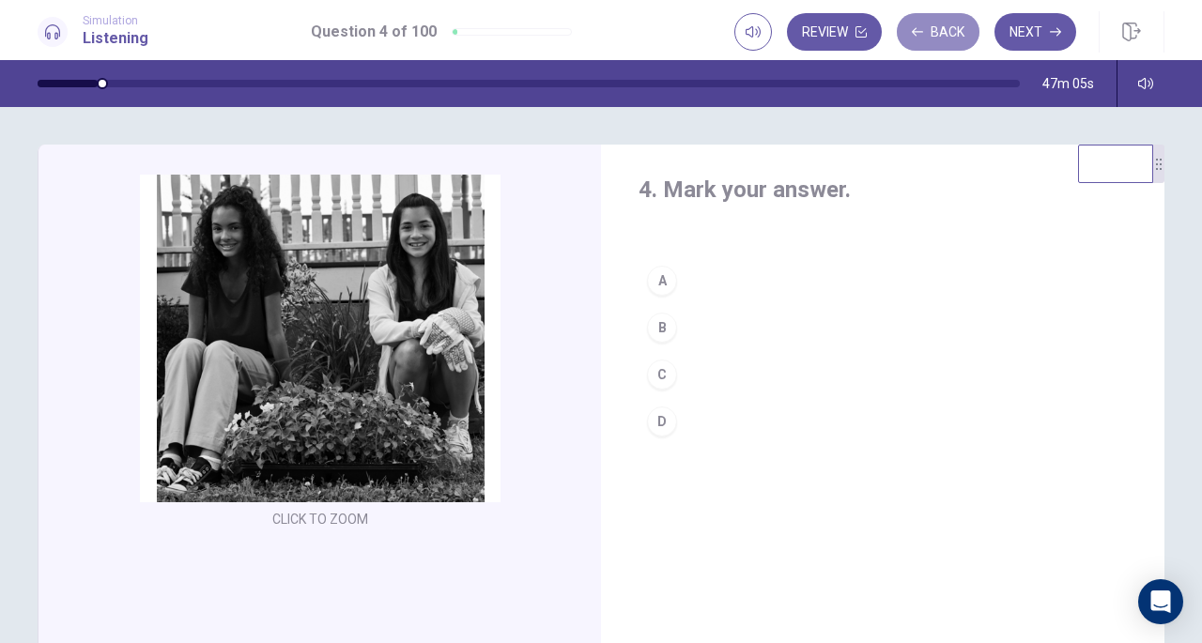
click at [916, 35] on icon "button" at bounding box center [917, 31] width 11 height 11
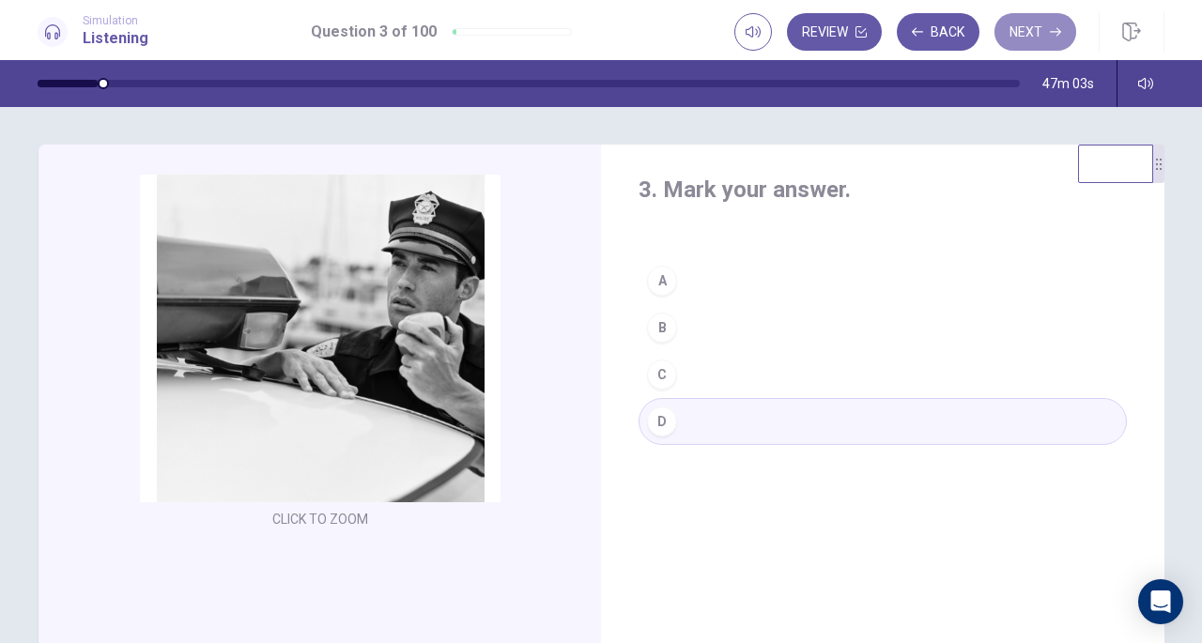
click at [1045, 40] on button "Next" at bounding box center [1036, 32] width 82 height 38
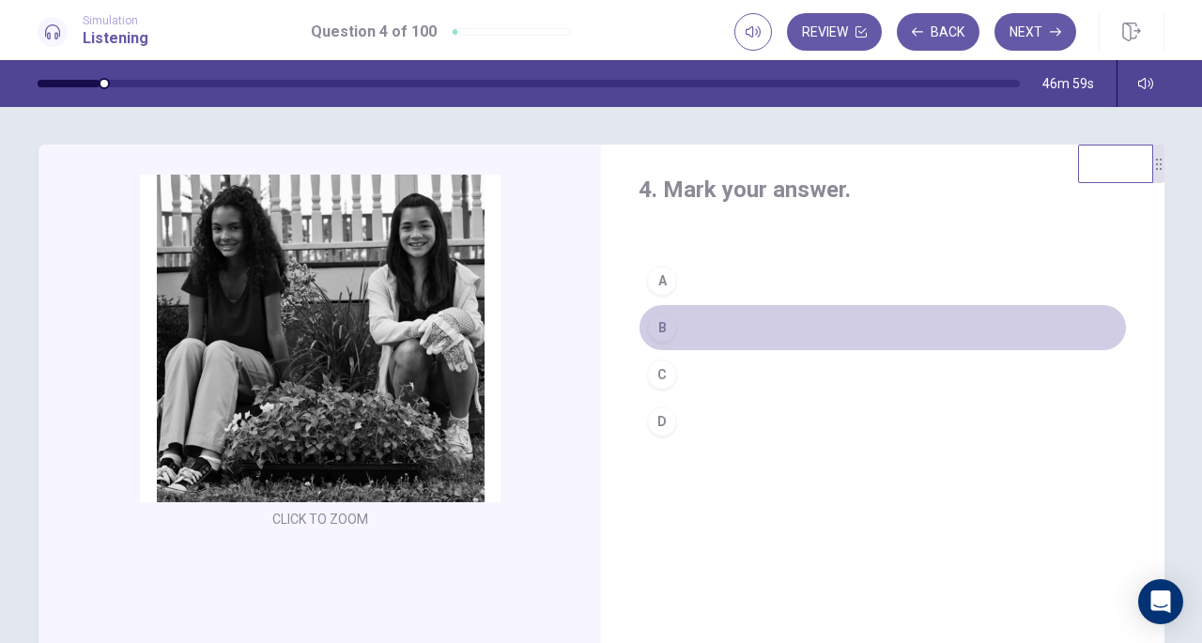
click at [673, 320] on button "B" at bounding box center [883, 327] width 488 height 47
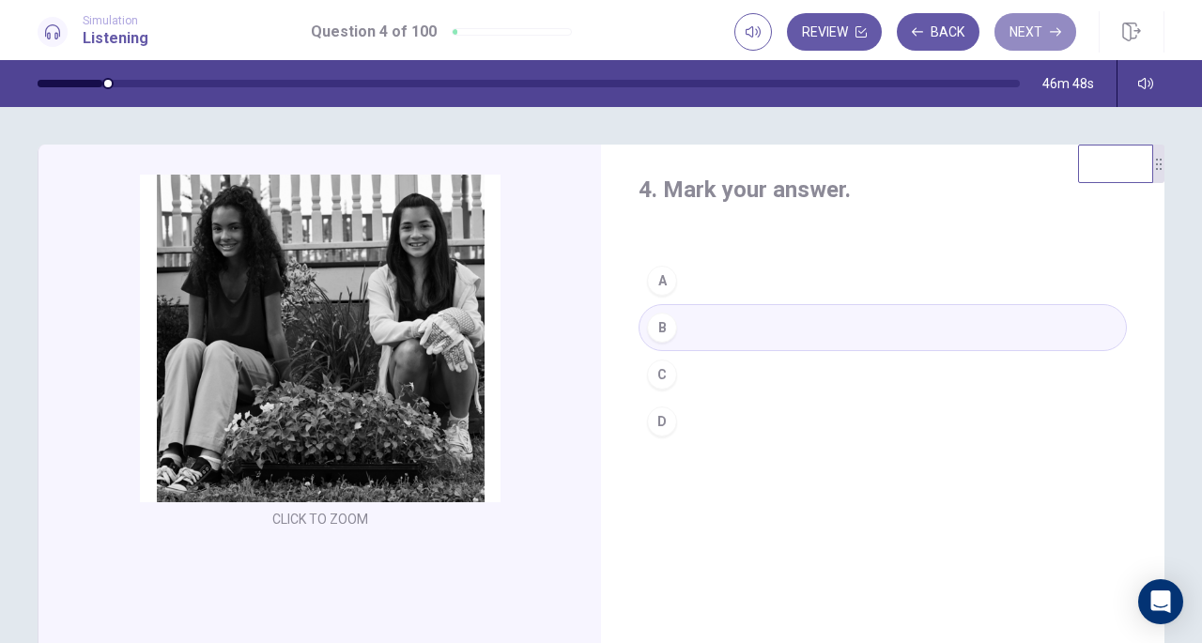
click at [1022, 27] on button "Next" at bounding box center [1036, 32] width 82 height 38
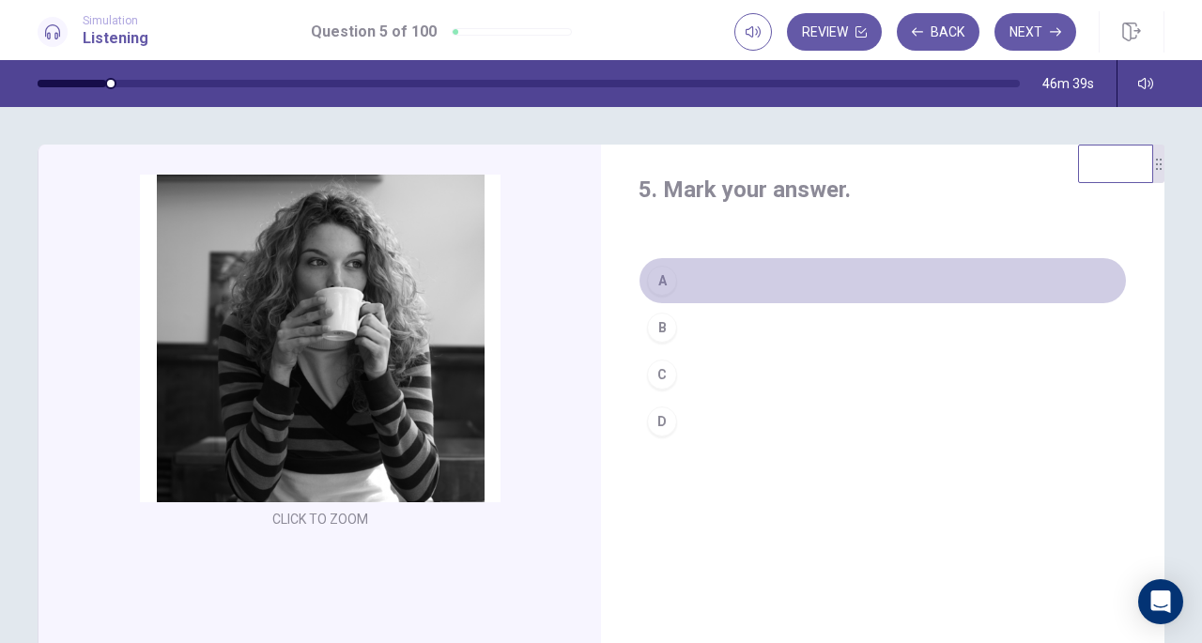
click at [701, 289] on button "A" at bounding box center [883, 280] width 488 height 47
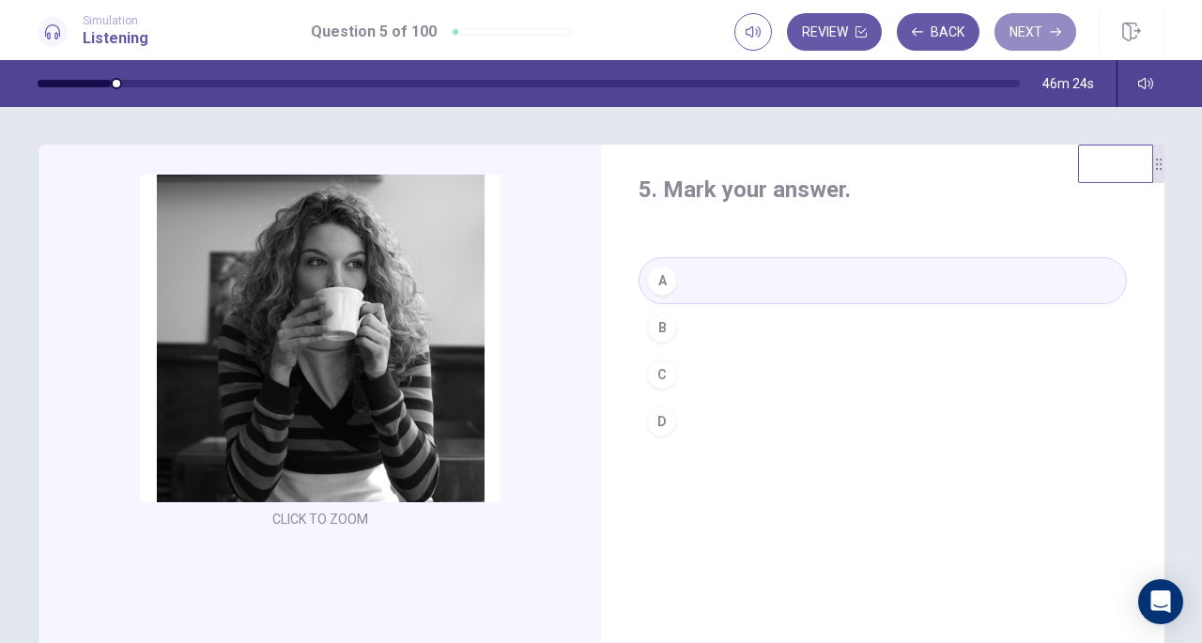
click at [1030, 38] on button "Next" at bounding box center [1036, 32] width 82 height 38
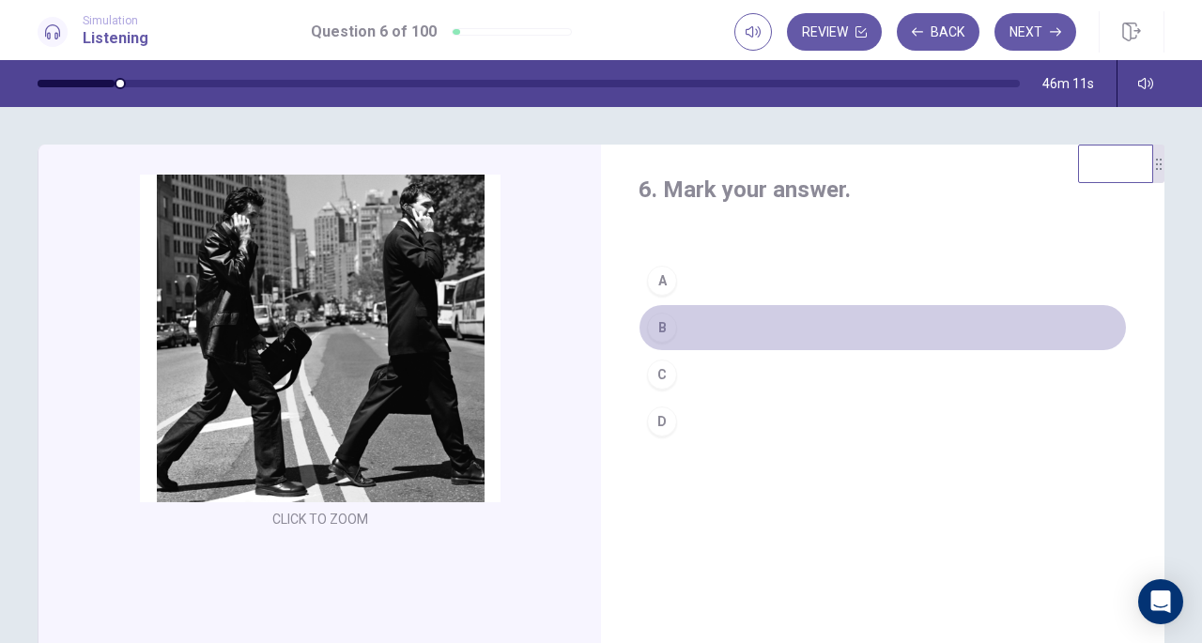
click at [692, 325] on button "B" at bounding box center [883, 327] width 488 height 47
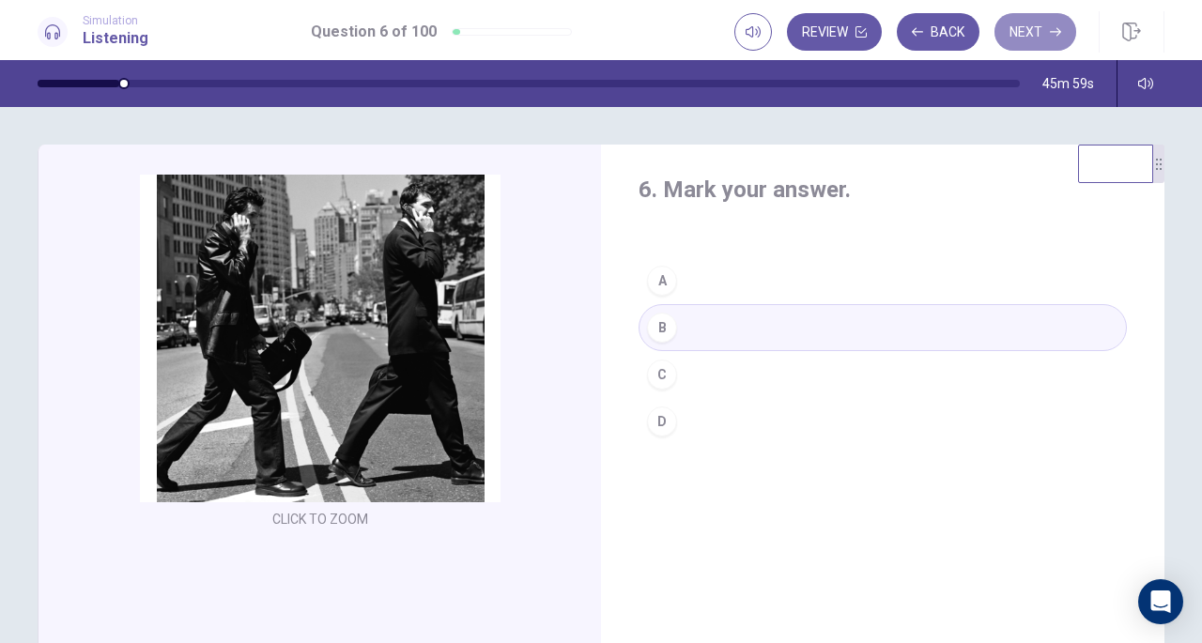
click at [1024, 32] on button "Next" at bounding box center [1036, 32] width 82 height 38
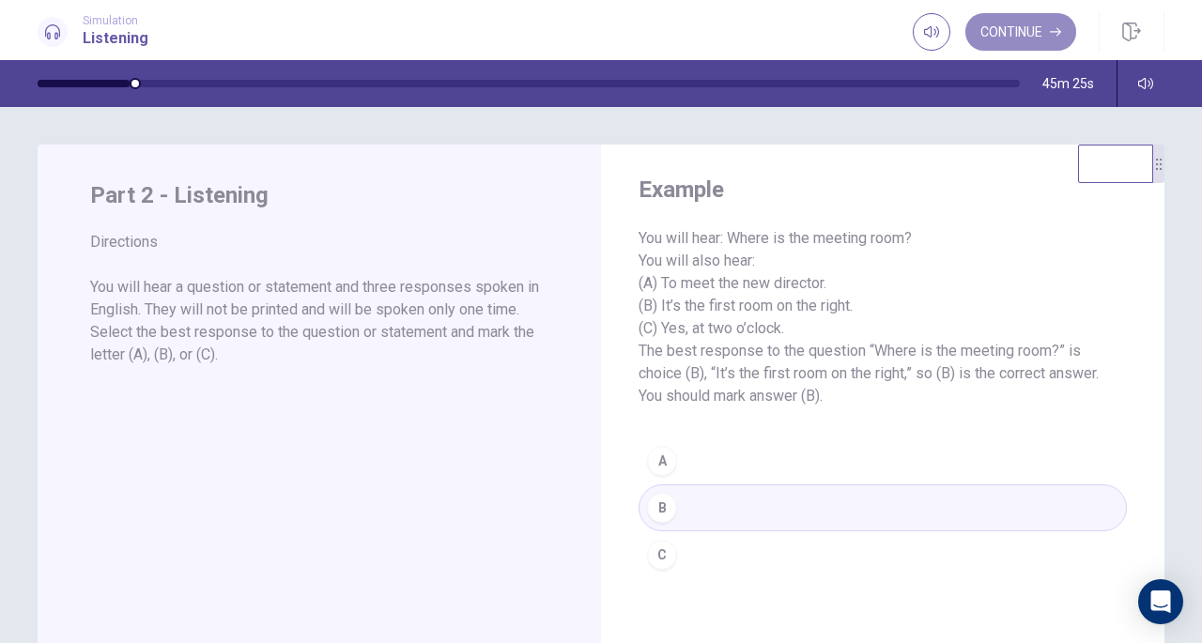
click at [986, 27] on button "Continue" at bounding box center [1021, 32] width 111 height 38
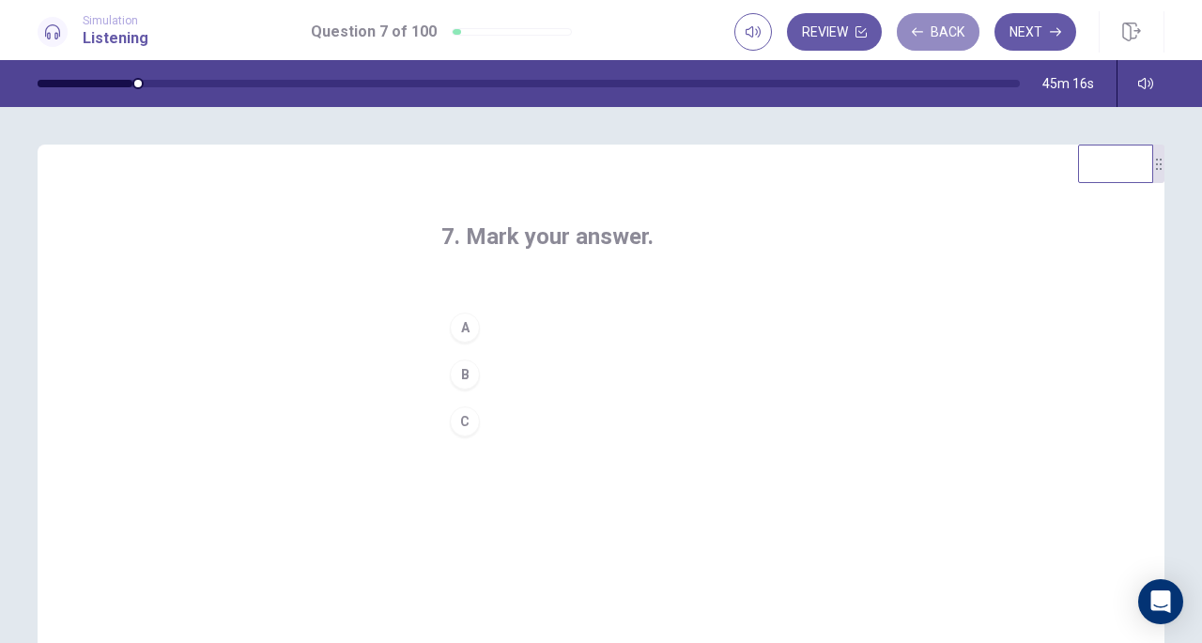
click at [926, 23] on button "Back" at bounding box center [938, 32] width 83 height 38
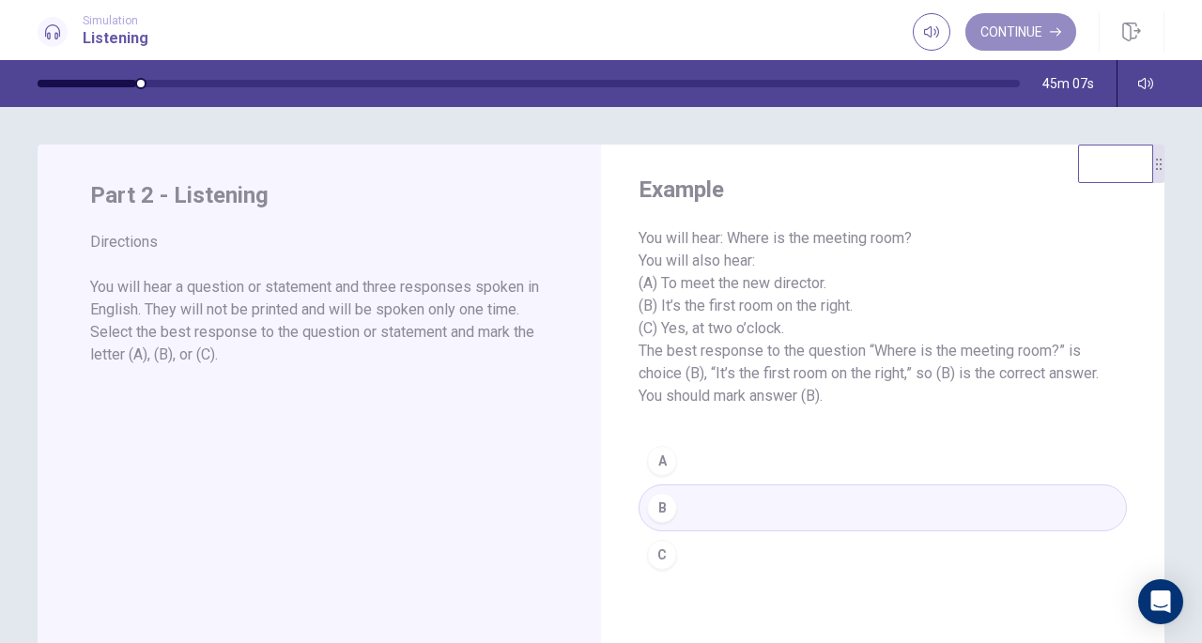
click at [1031, 22] on button "Continue" at bounding box center [1021, 32] width 111 height 38
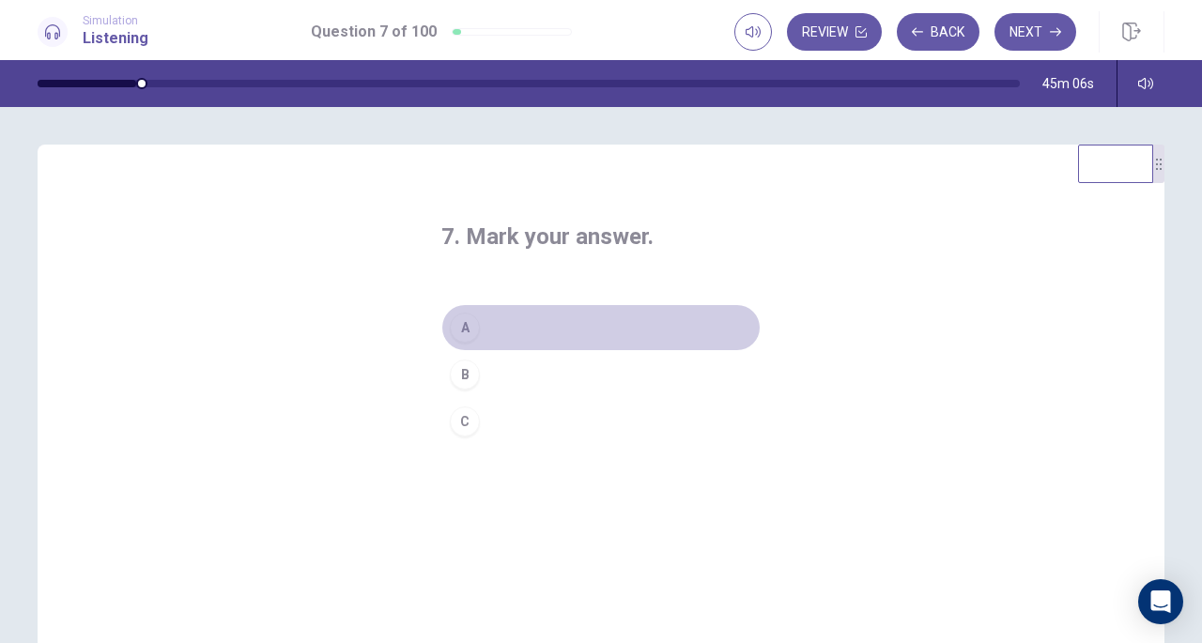
click at [460, 322] on div "A" at bounding box center [465, 328] width 30 height 30
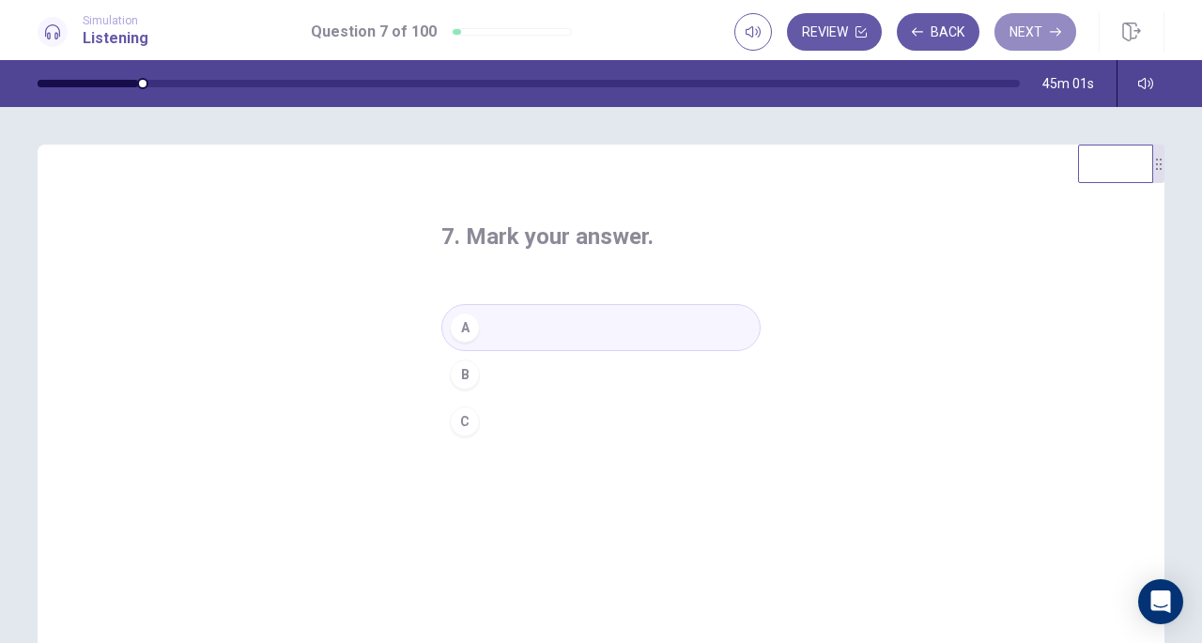
click at [1017, 29] on button "Next" at bounding box center [1036, 32] width 82 height 38
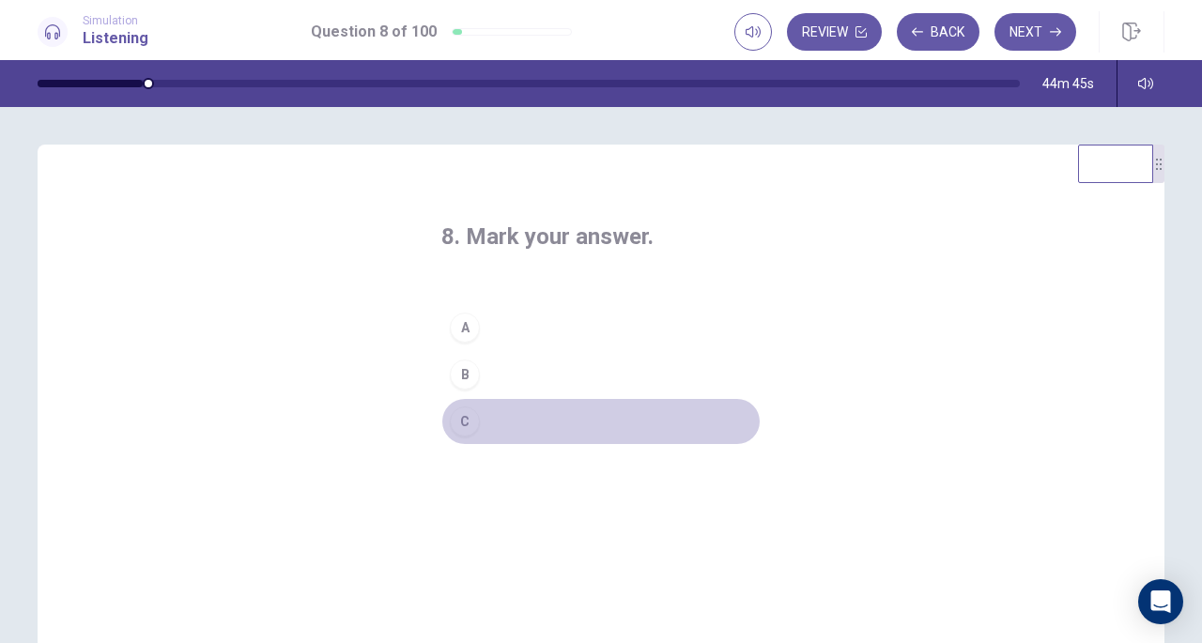
click at [500, 420] on button "C" at bounding box center [601, 421] width 319 height 47
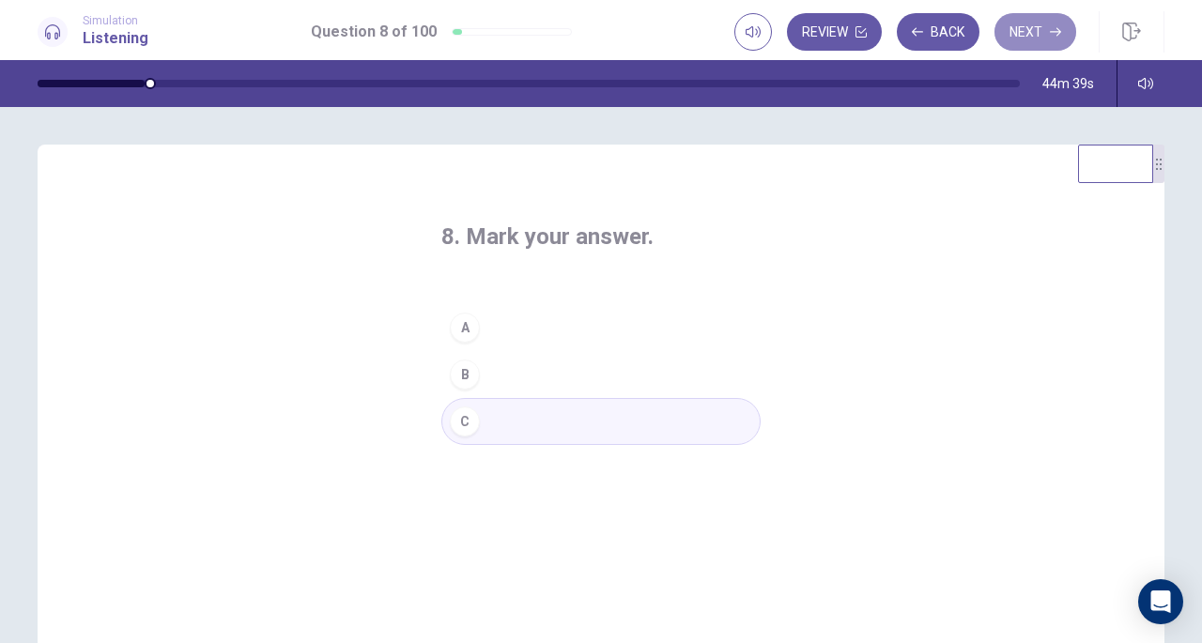
click at [1015, 36] on button "Next" at bounding box center [1036, 32] width 82 height 38
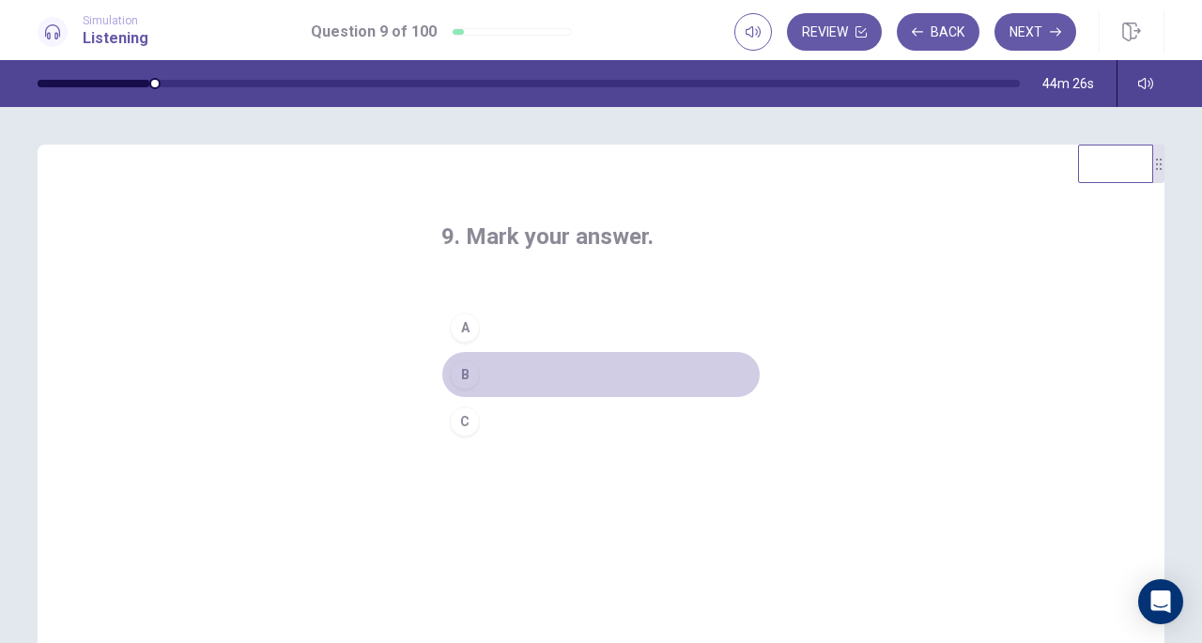
click at [496, 373] on button "B" at bounding box center [601, 374] width 319 height 47
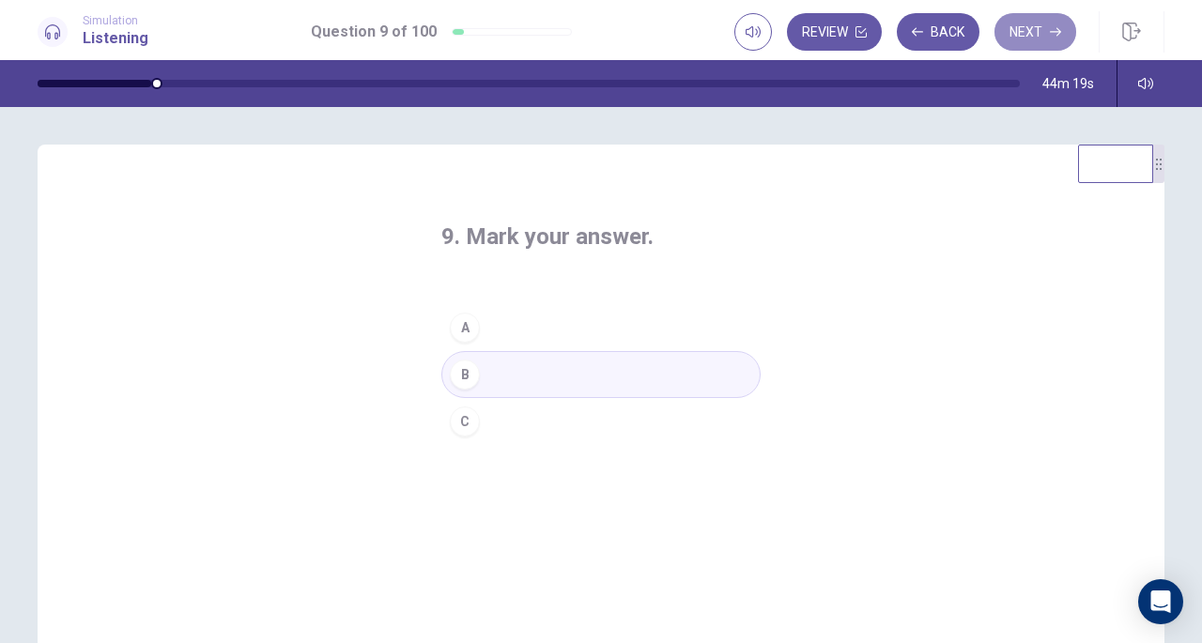
click at [1024, 36] on button "Next" at bounding box center [1036, 32] width 82 height 38
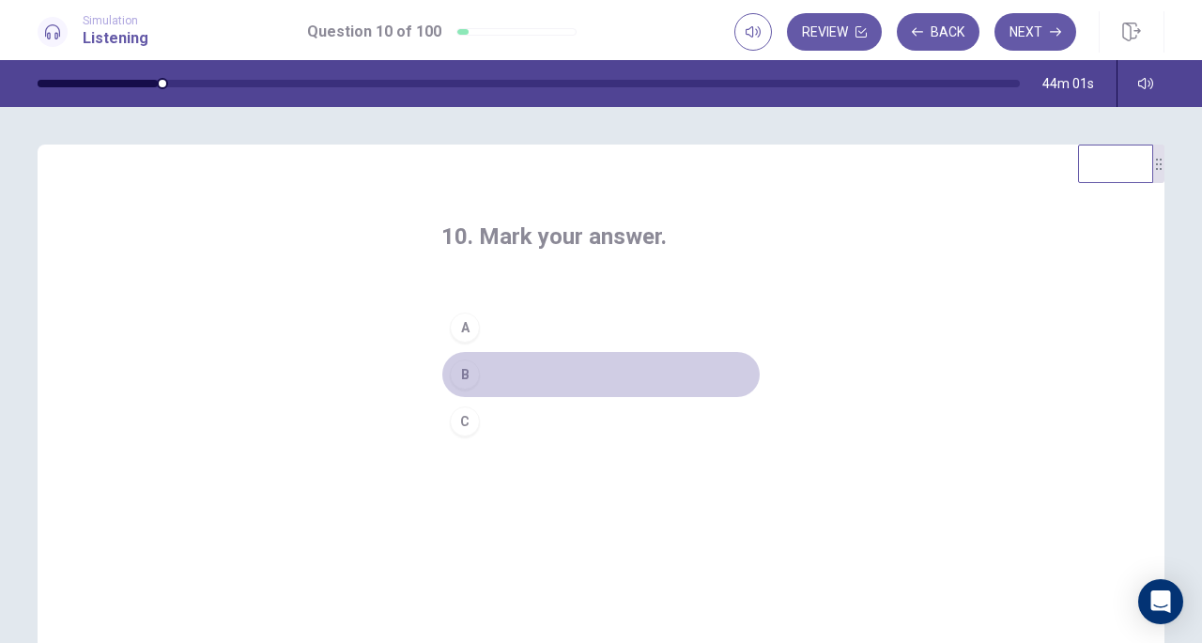
click at [493, 378] on button "B" at bounding box center [601, 374] width 319 height 47
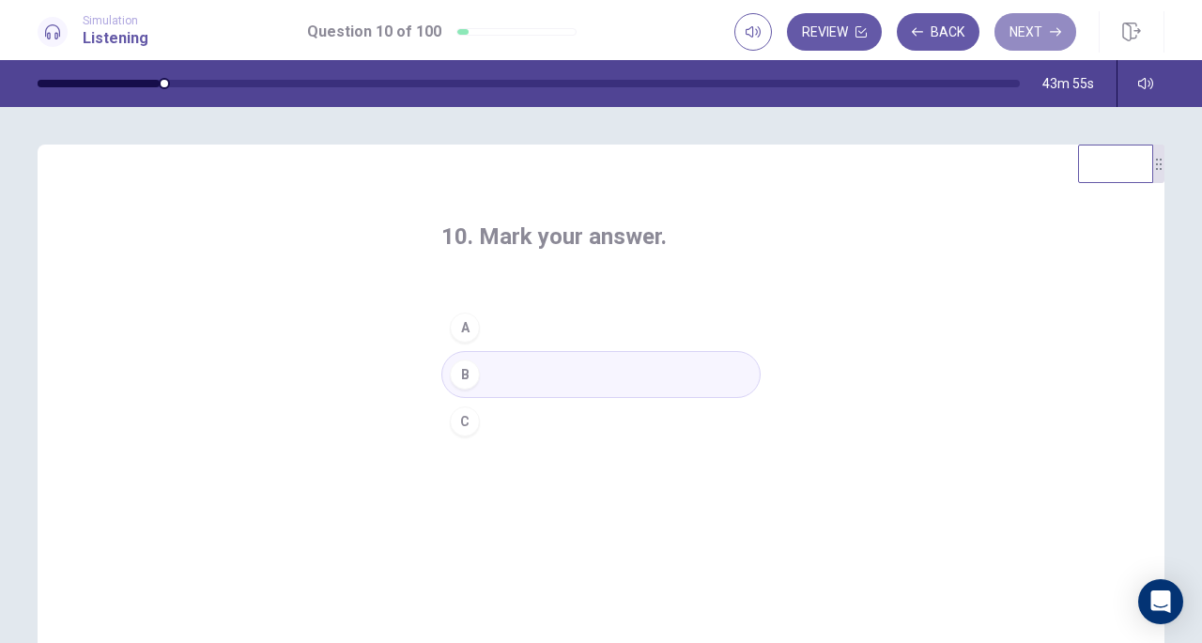
click at [1012, 37] on button "Next" at bounding box center [1036, 32] width 82 height 38
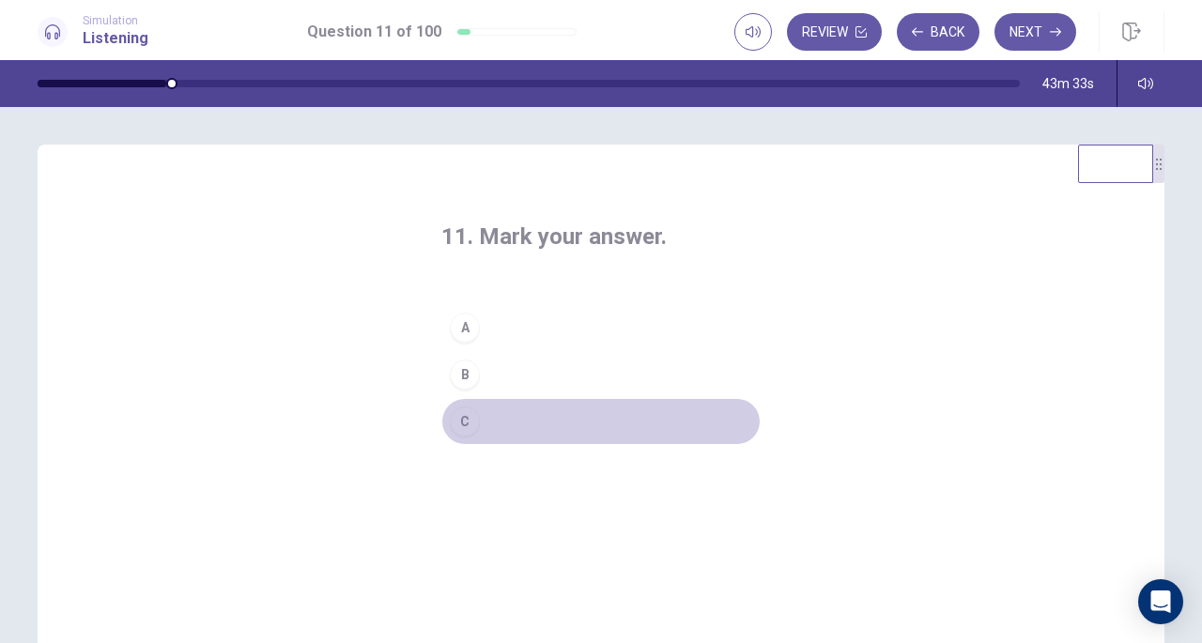
click at [488, 416] on button "C" at bounding box center [601, 421] width 319 height 47
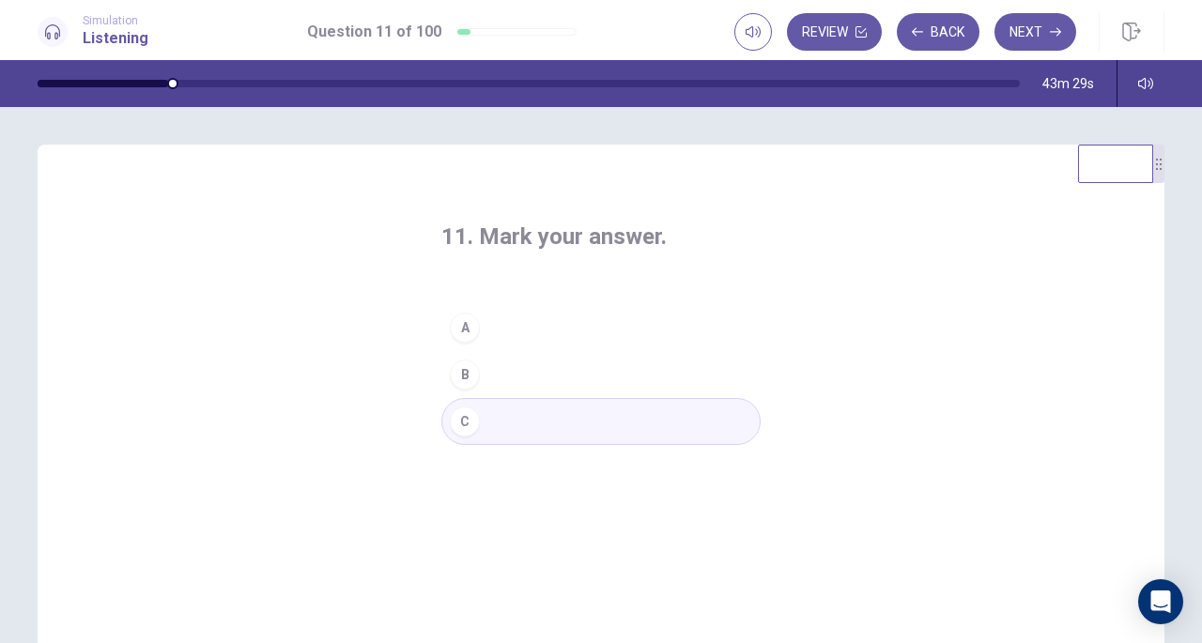
click at [1030, 23] on button "Next" at bounding box center [1036, 32] width 82 height 38
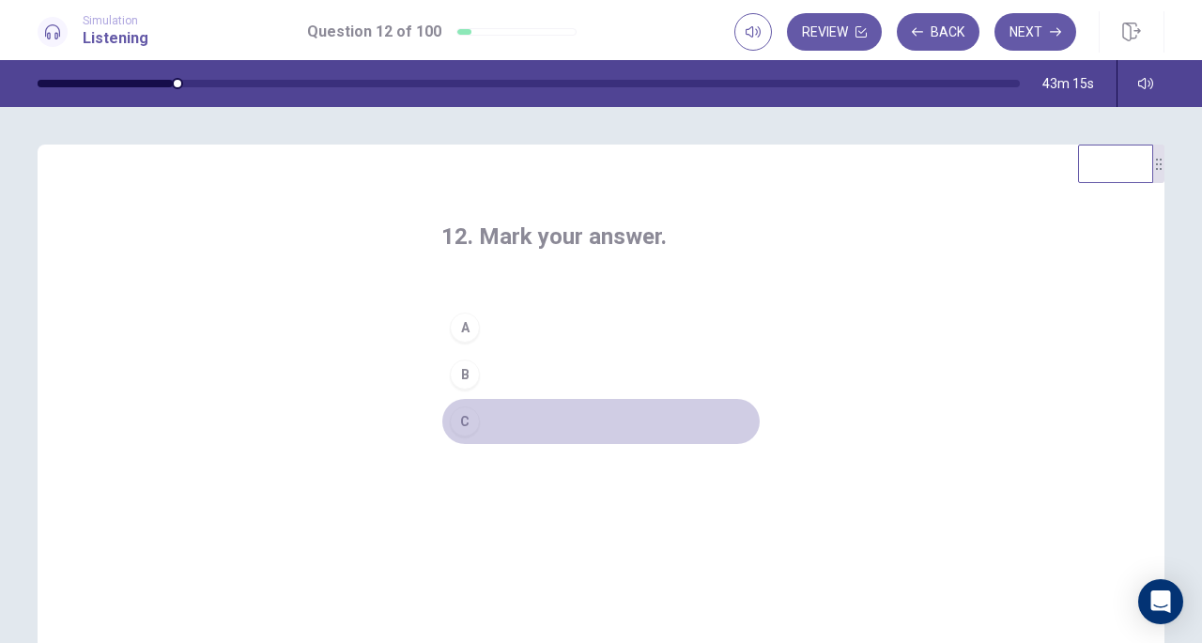
click at [534, 405] on button "C" at bounding box center [601, 421] width 319 height 47
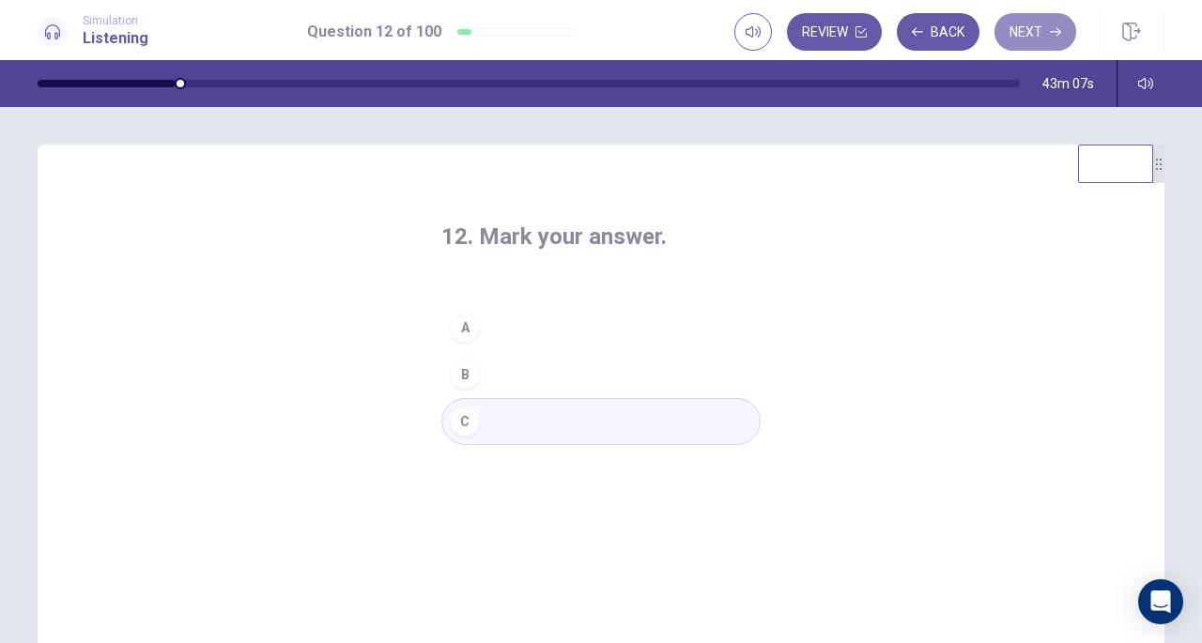
click at [1041, 39] on button "Next" at bounding box center [1036, 32] width 82 height 38
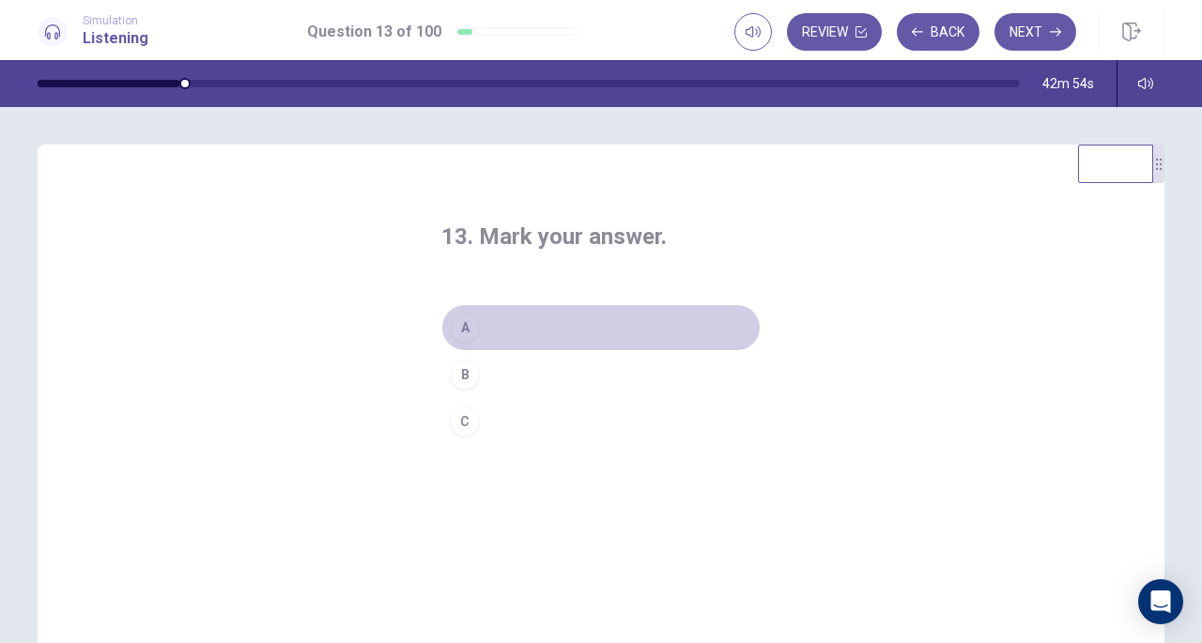
click at [558, 308] on button "A" at bounding box center [601, 327] width 319 height 47
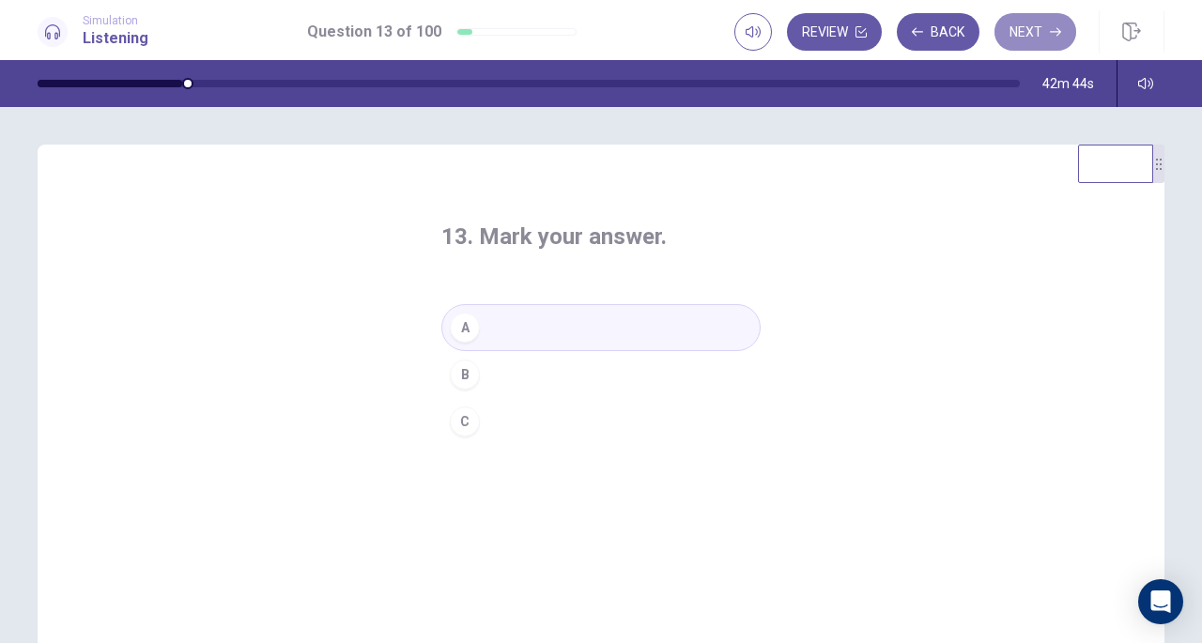
click at [1016, 32] on button "Next" at bounding box center [1036, 32] width 82 height 38
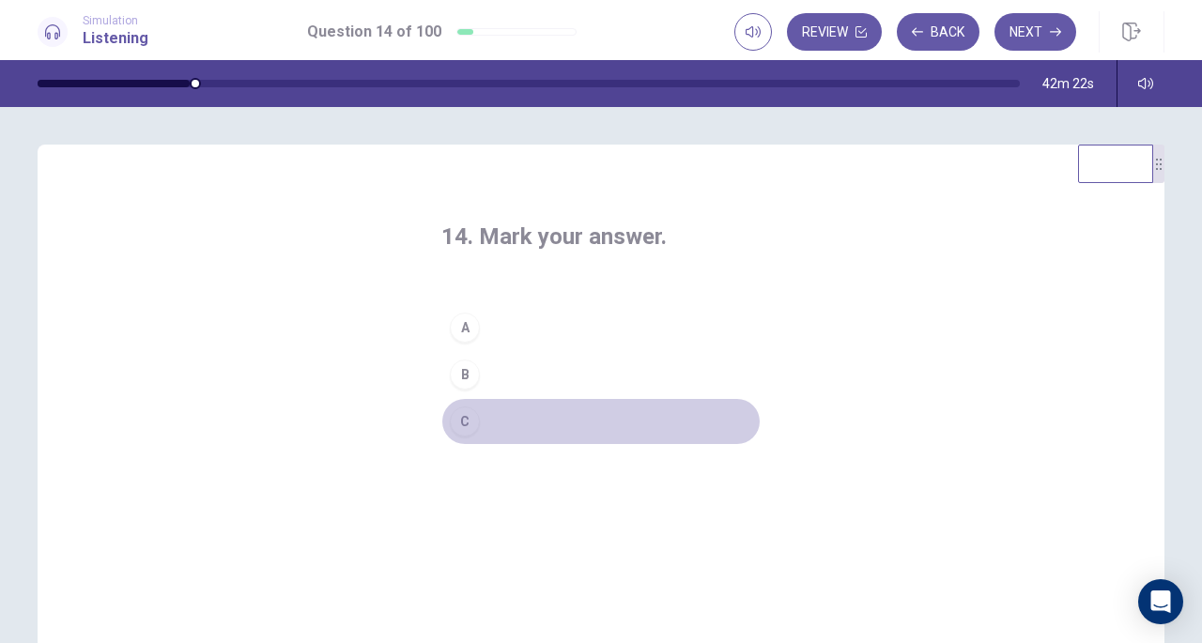
click at [511, 426] on button "C" at bounding box center [601, 421] width 319 height 47
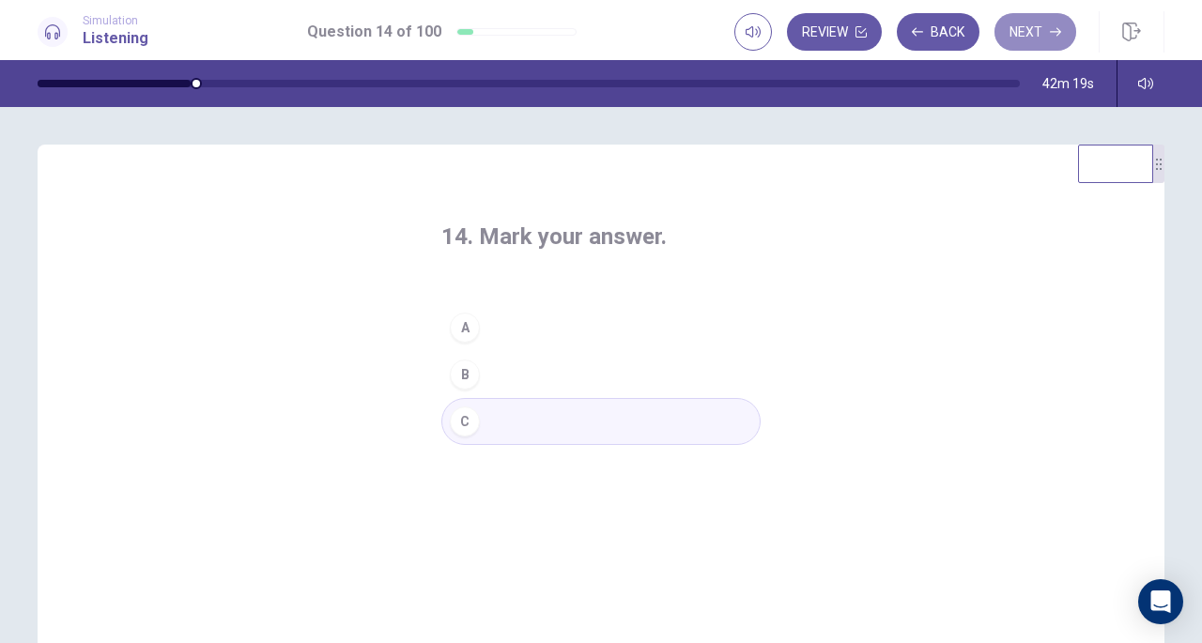
click at [1022, 35] on button "Next" at bounding box center [1036, 32] width 82 height 38
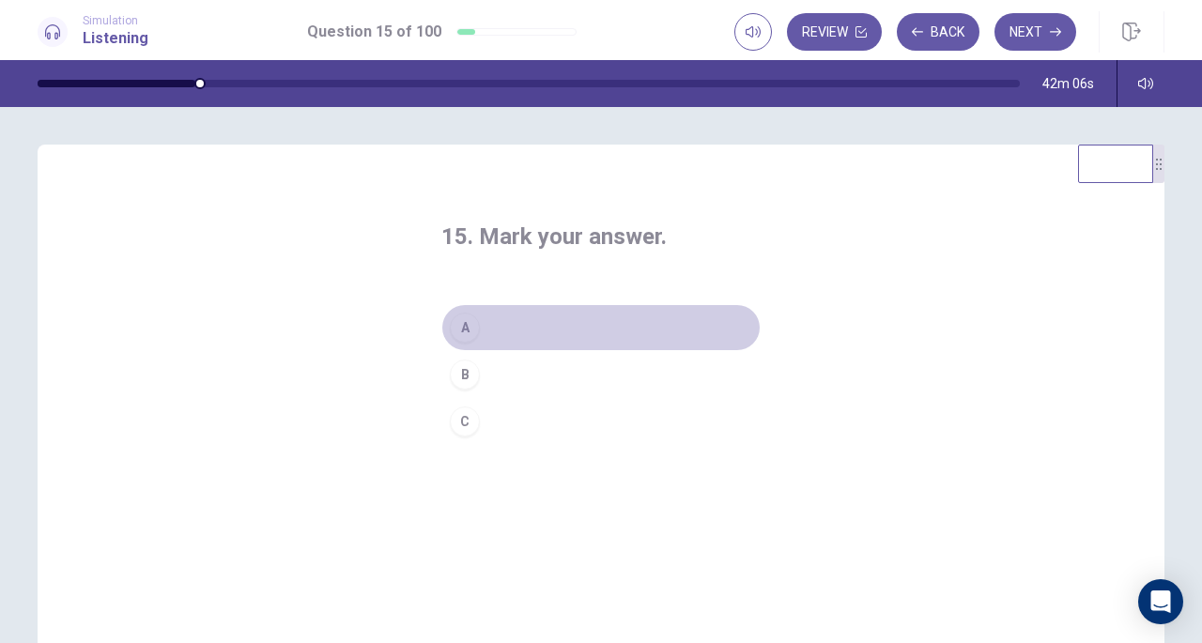
click at [483, 324] on button "A" at bounding box center [601, 327] width 319 height 47
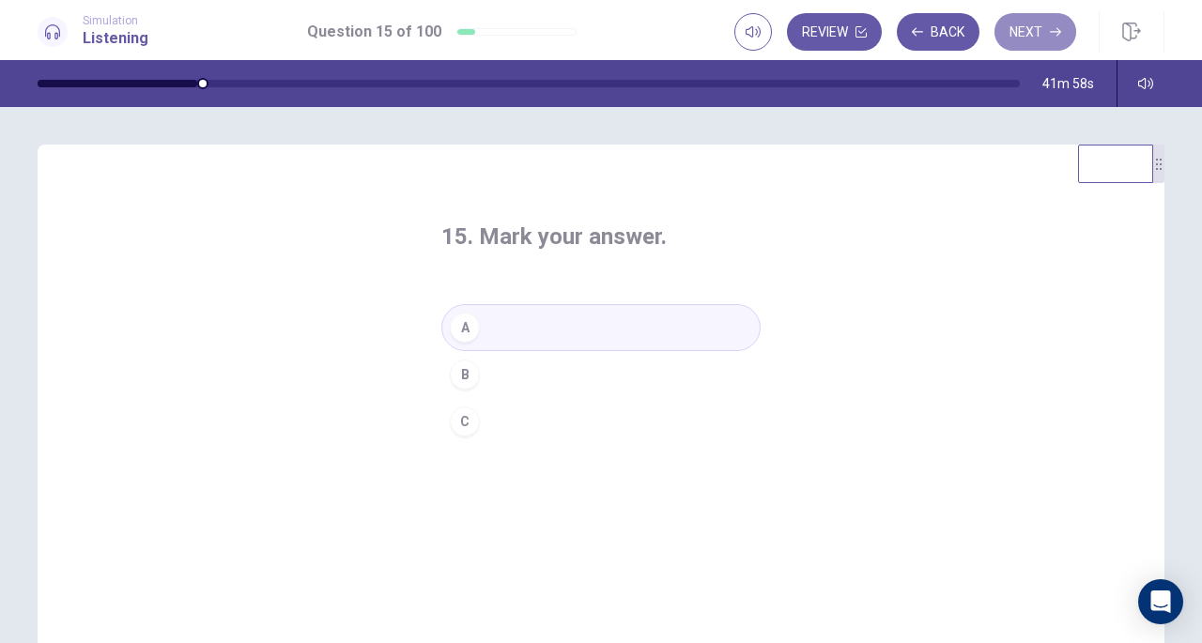
click at [1035, 33] on button "Next" at bounding box center [1036, 32] width 82 height 38
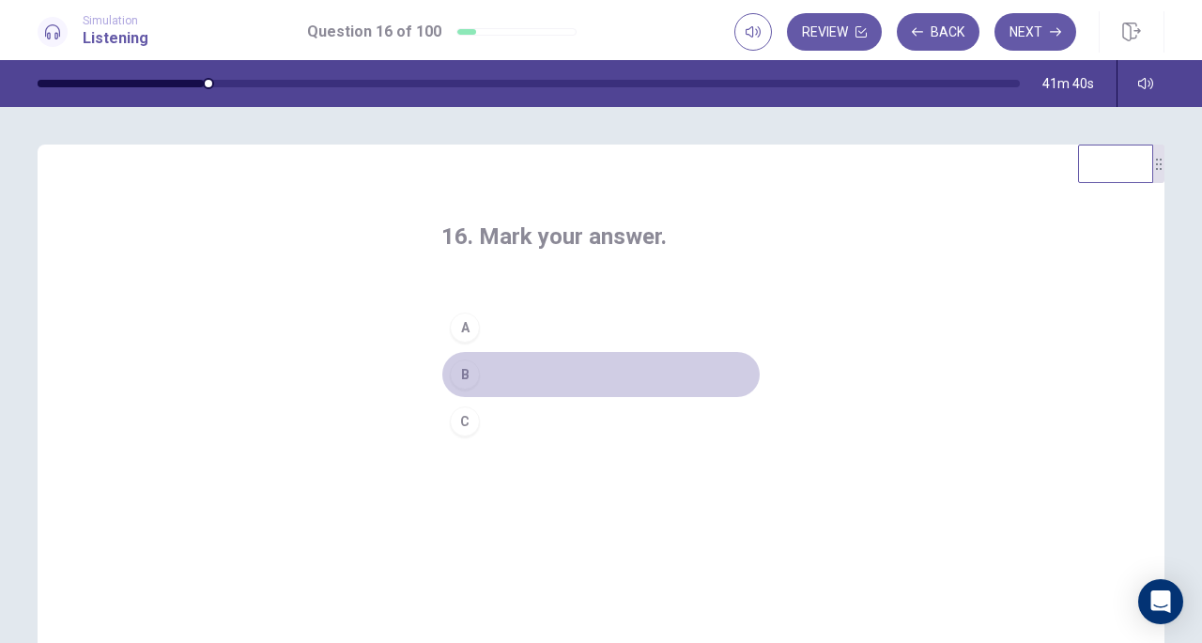
click at [519, 373] on button "B" at bounding box center [601, 374] width 319 height 47
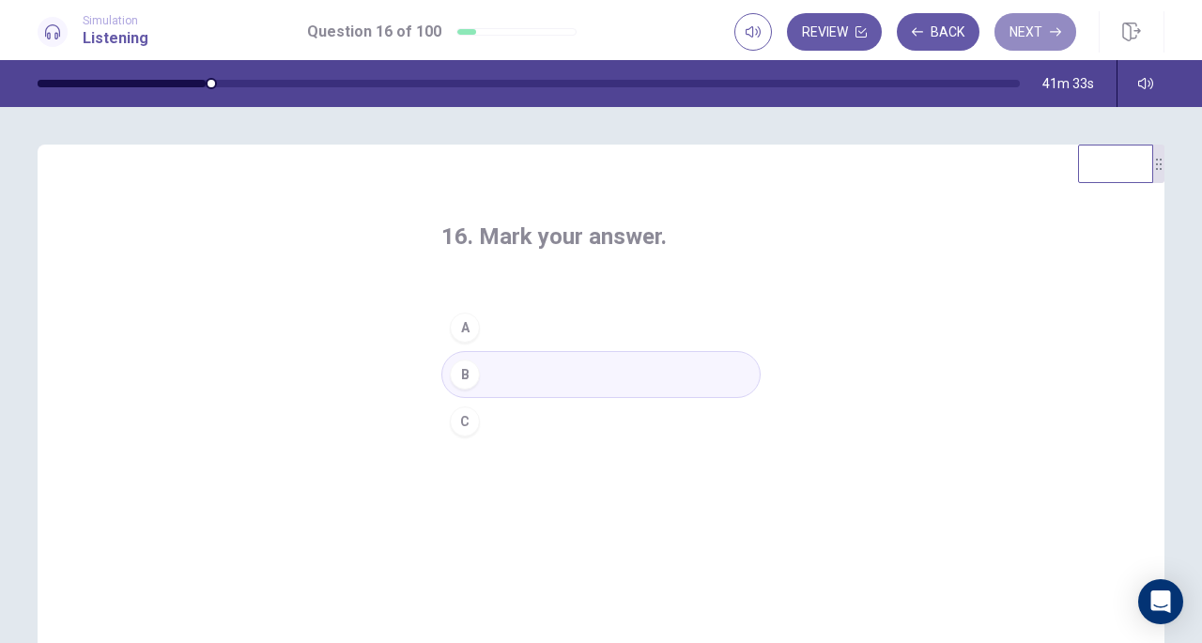
click at [1024, 39] on button "Next" at bounding box center [1036, 32] width 82 height 38
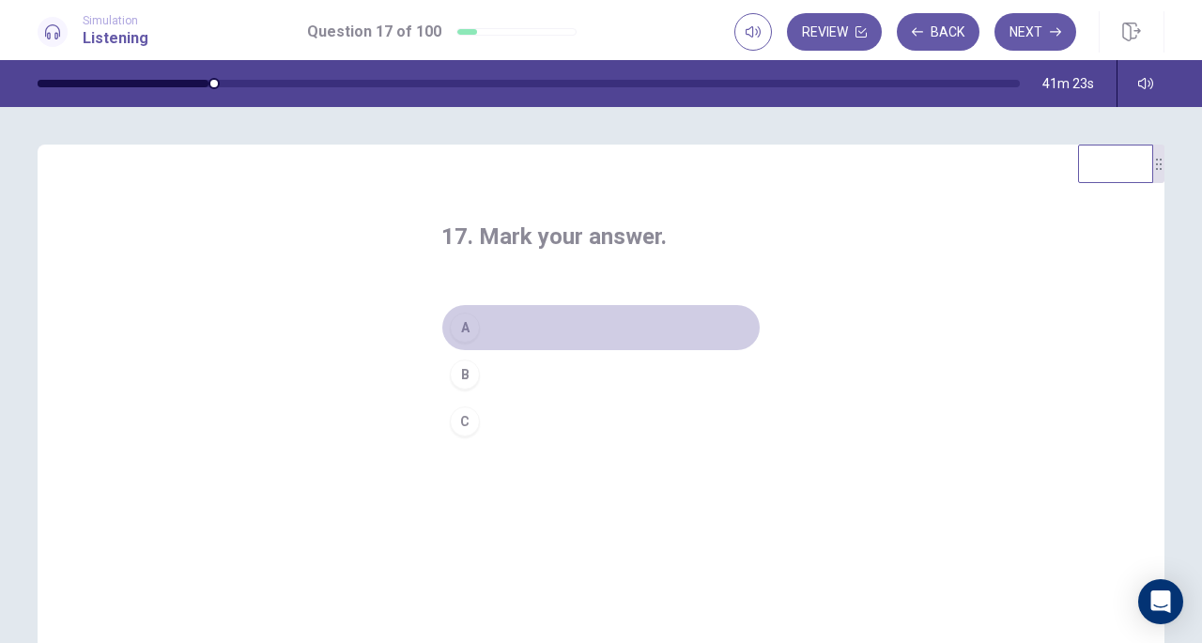
click at [550, 326] on button "A" at bounding box center [601, 327] width 319 height 47
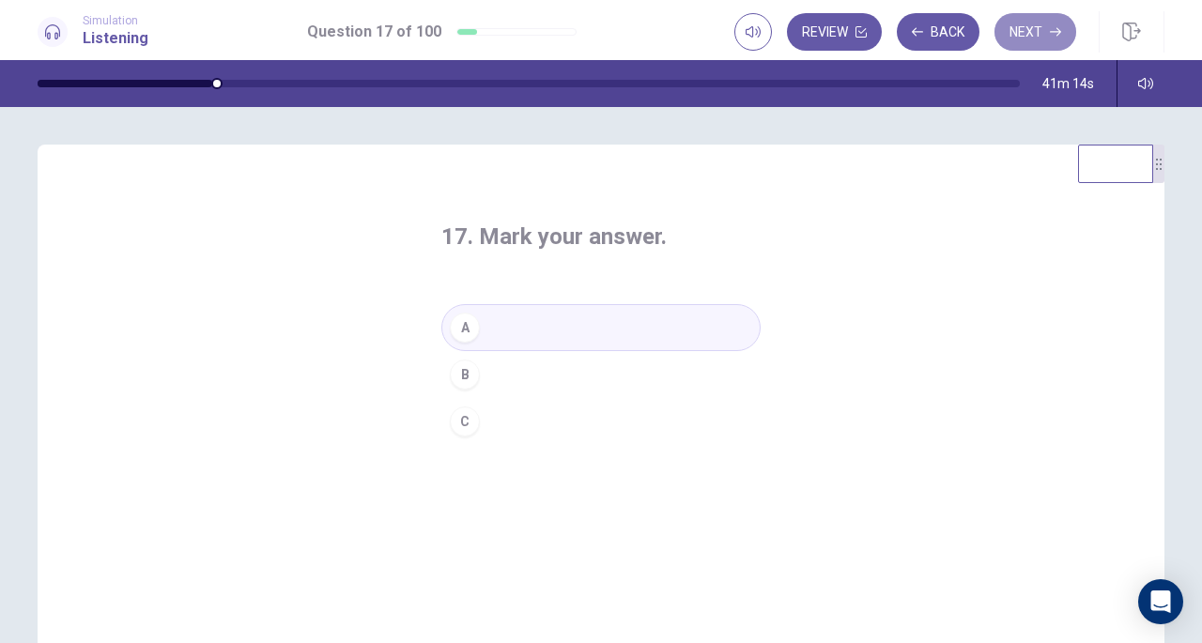
click at [1030, 27] on button "Next" at bounding box center [1036, 32] width 82 height 38
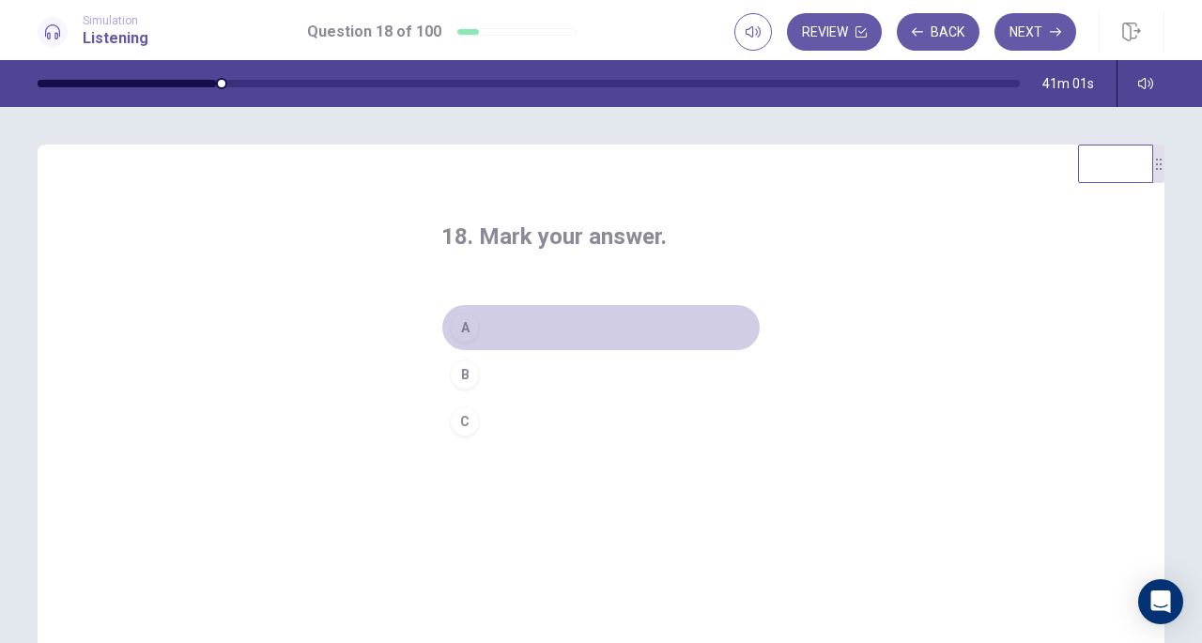
click at [535, 326] on button "A" at bounding box center [601, 327] width 319 height 47
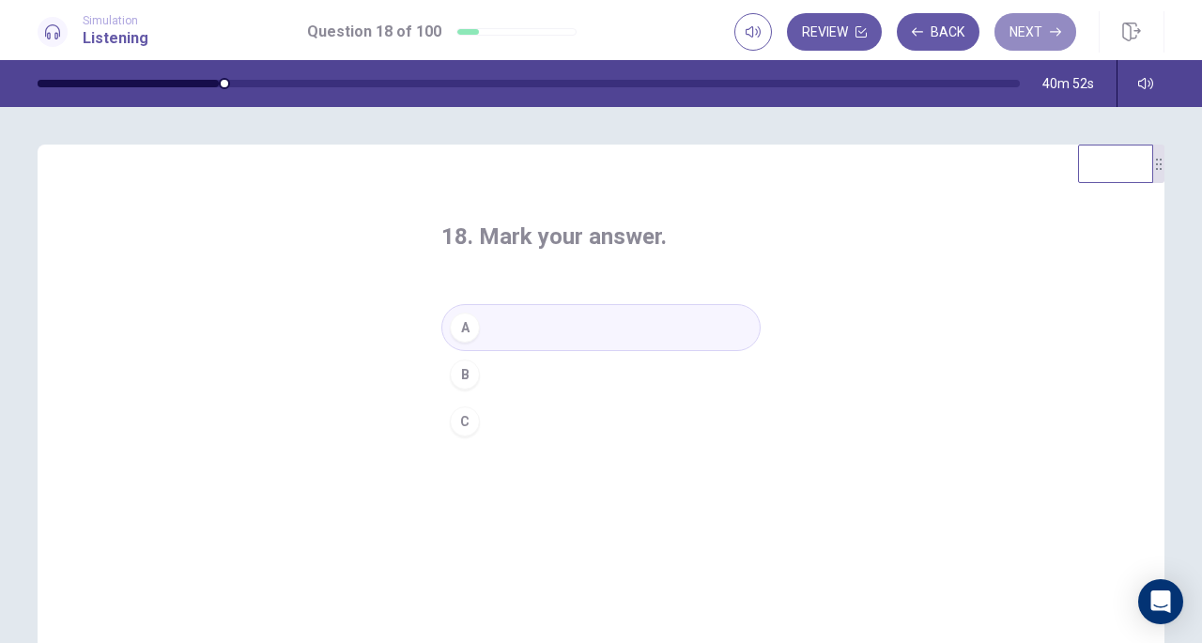
click at [1031, 30] on button "Next" at bounding box center [1036, 32] width 82 height 38
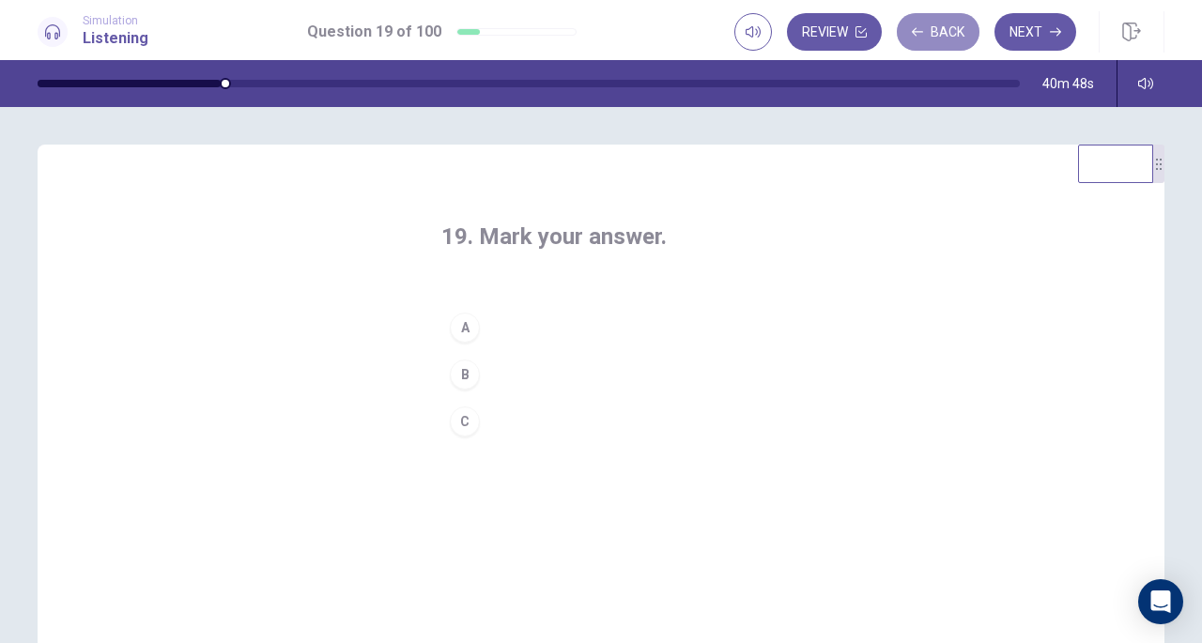
click at [934, 33] on button "Back" at bounding box center [938, 32] width 83 height 38
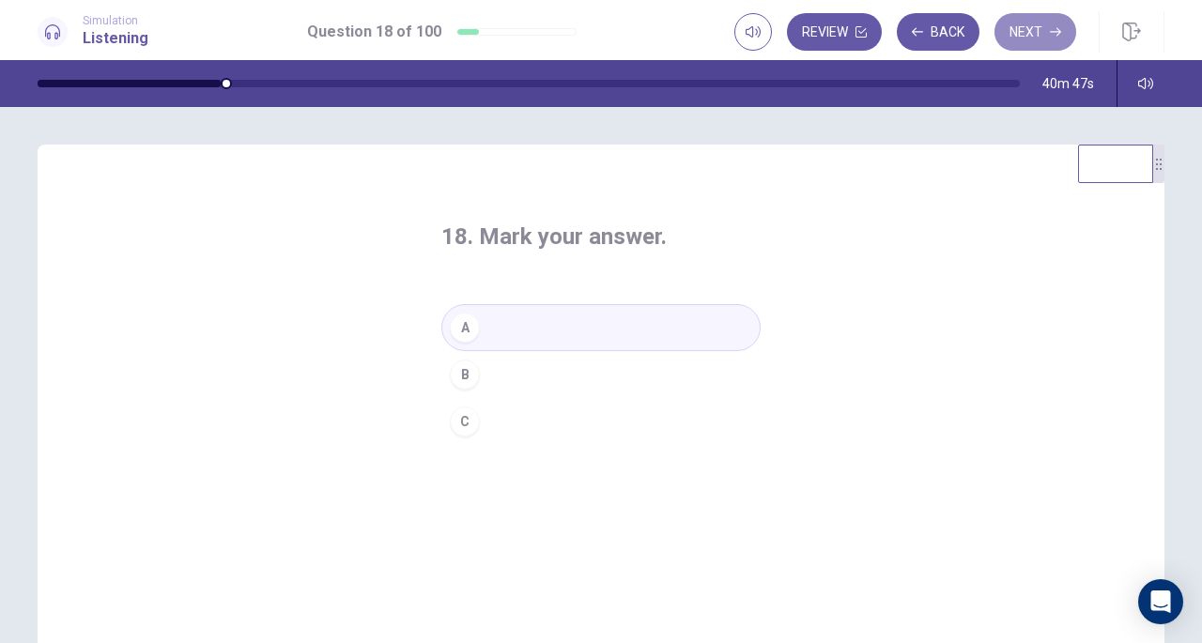
click at [1028, 34] on button "Next" at bounding box center [1036, 32] width 82 height 38
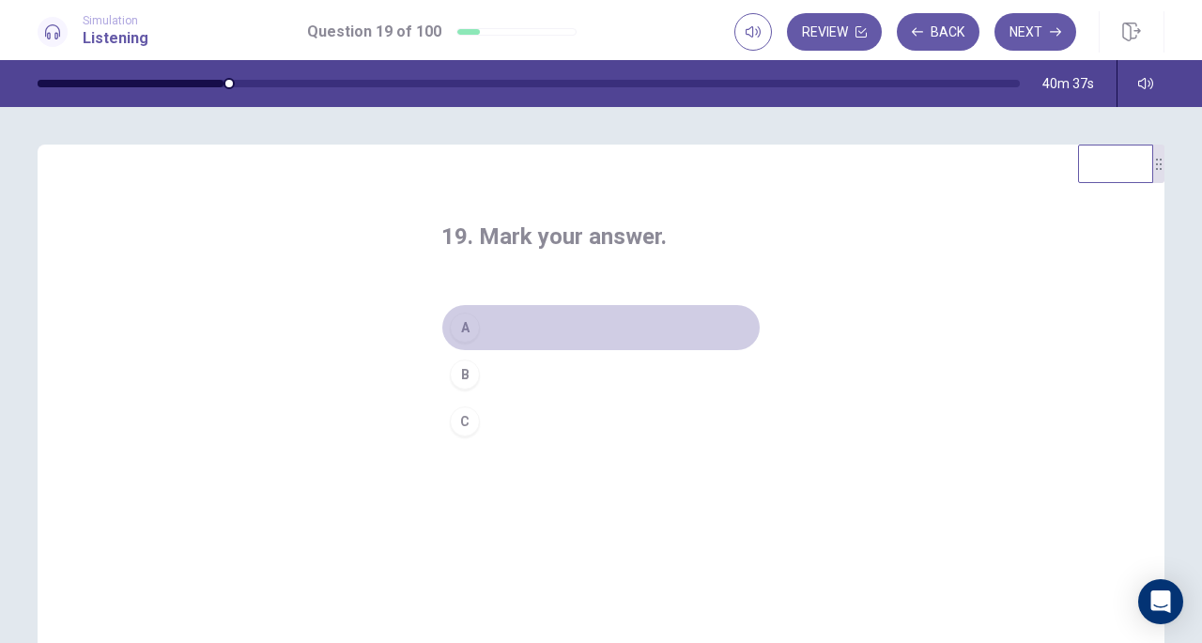
click at [518, 326] on button "A" at bounding box center [601, 327] width 319 height 47
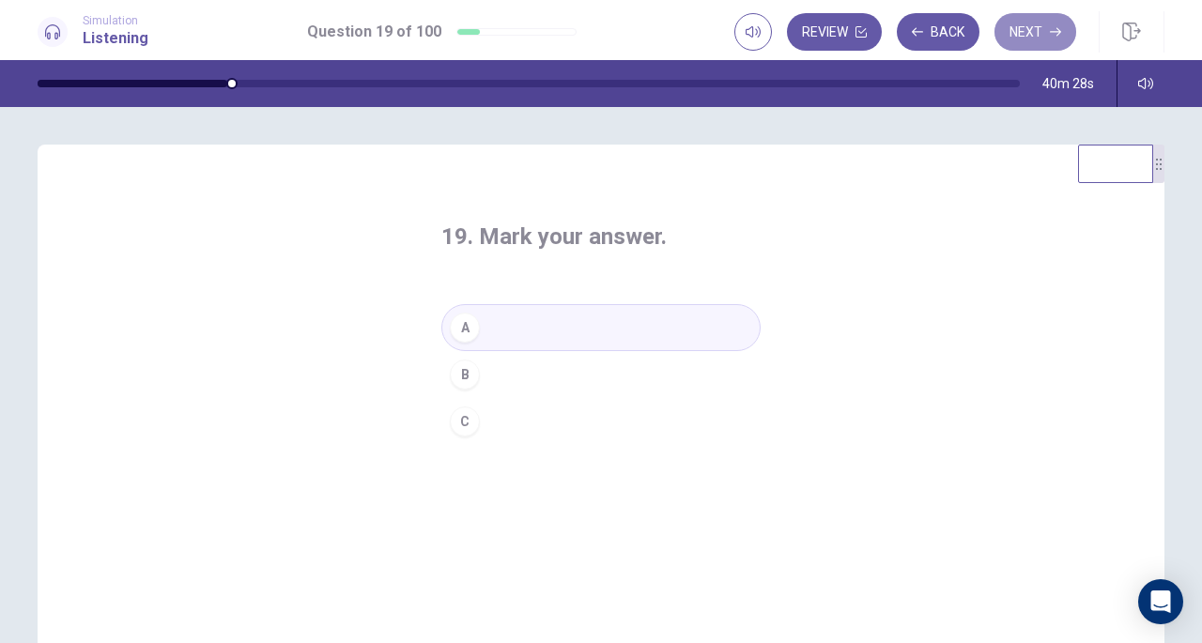
click at [1029, 35] on button "Next" at bounding box center [1036, 32] width 82 height 38
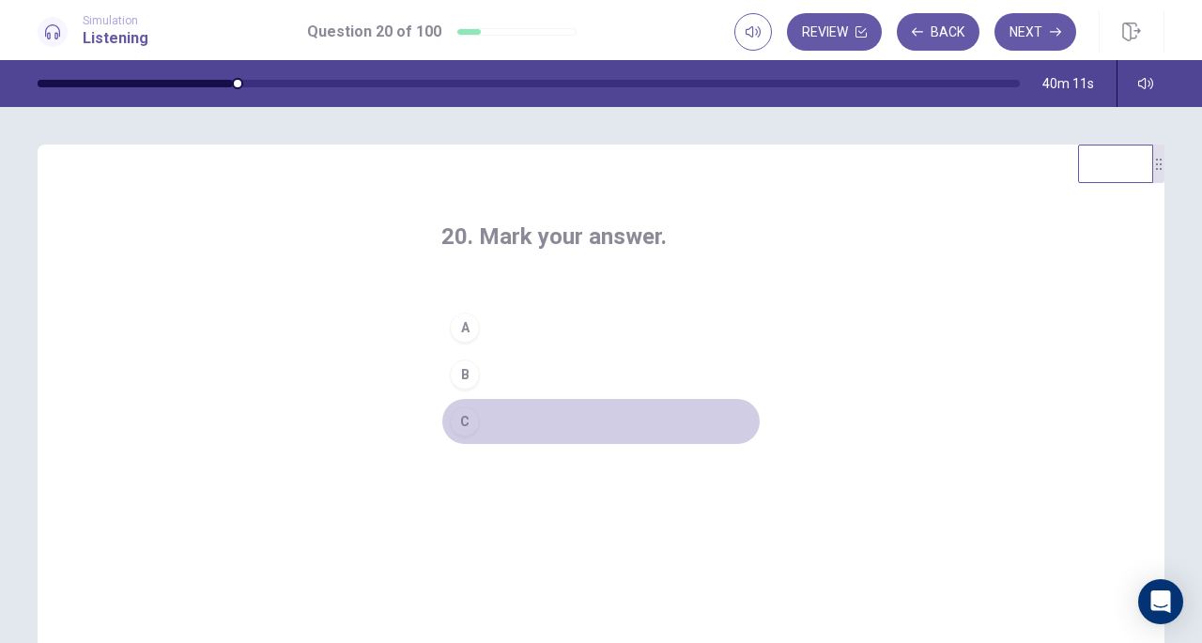
click at [459, 409] on div "C" at bounding box center [465, 422] width 30 height 30
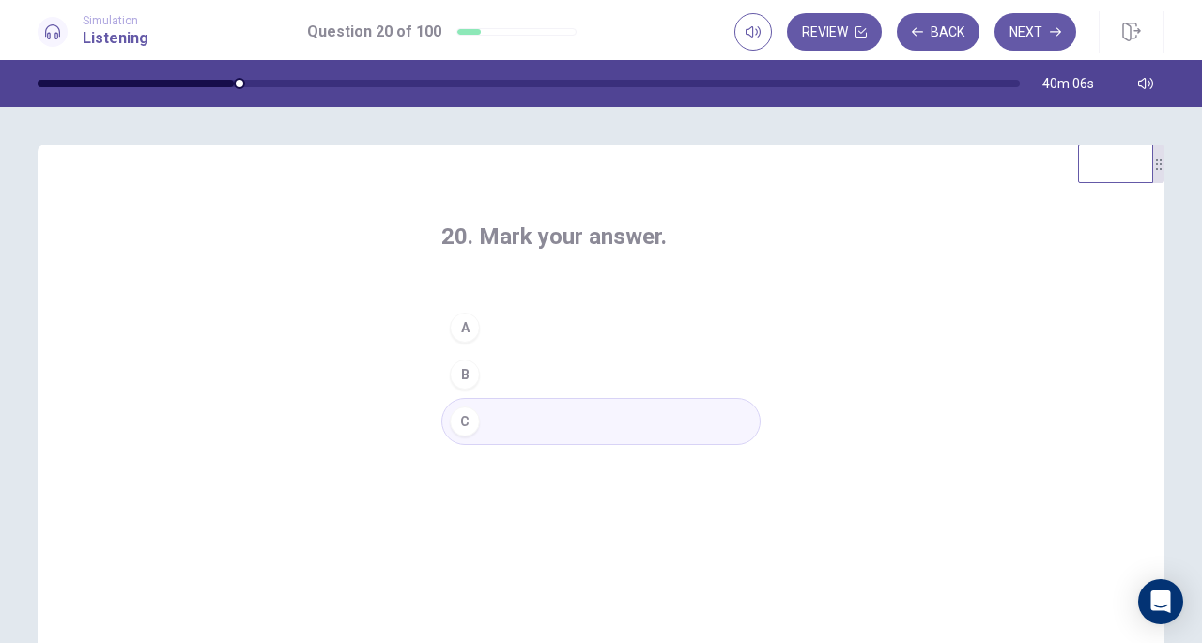
click at [1018, 35] on button "Next" at bounding box center [1036, 32] width 82 height 38
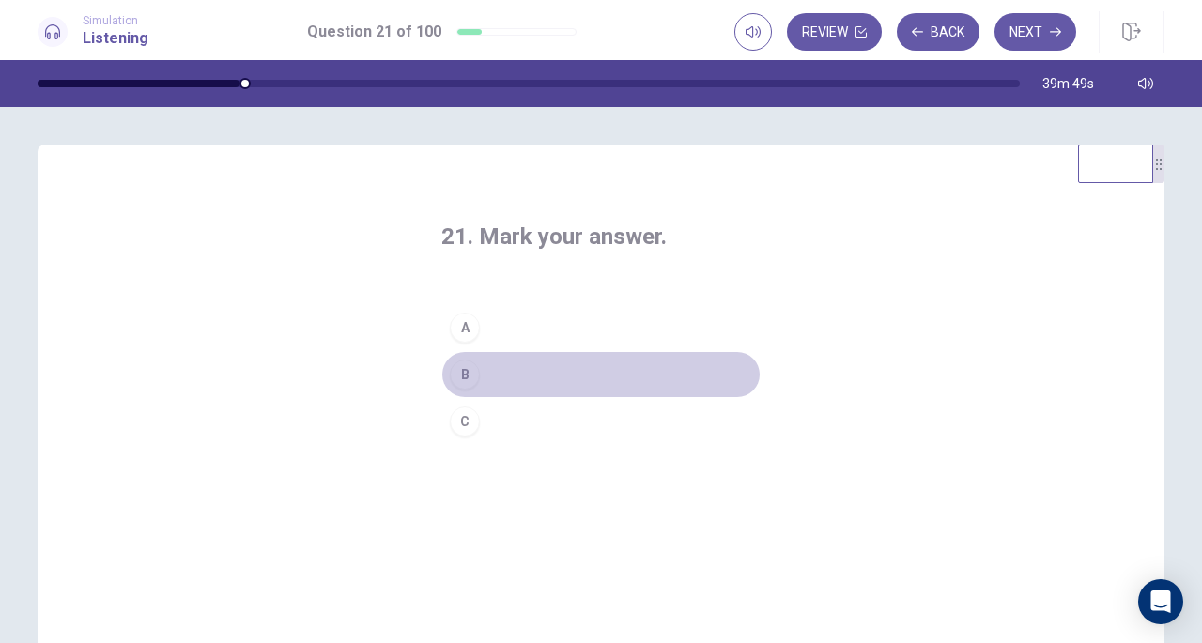
click at [518, 369] on button "B" at bounding box center [601, 374] width 319 height 47
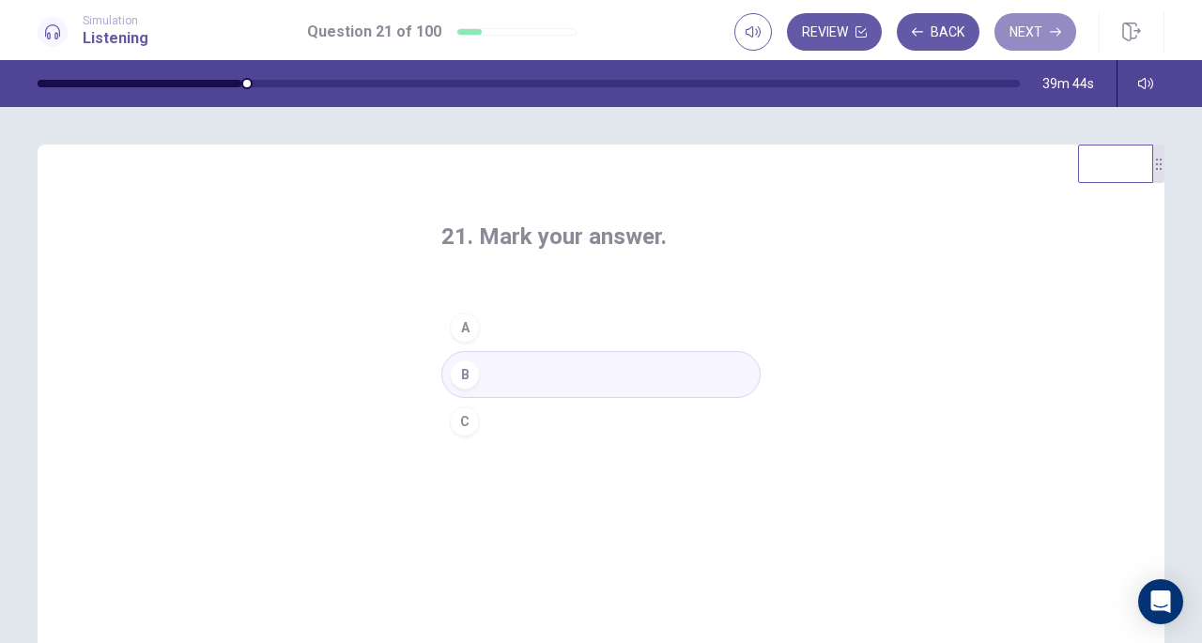
click at [1017, 37] on button "Next" at bounding box center [1036, 32] width 82 height 38
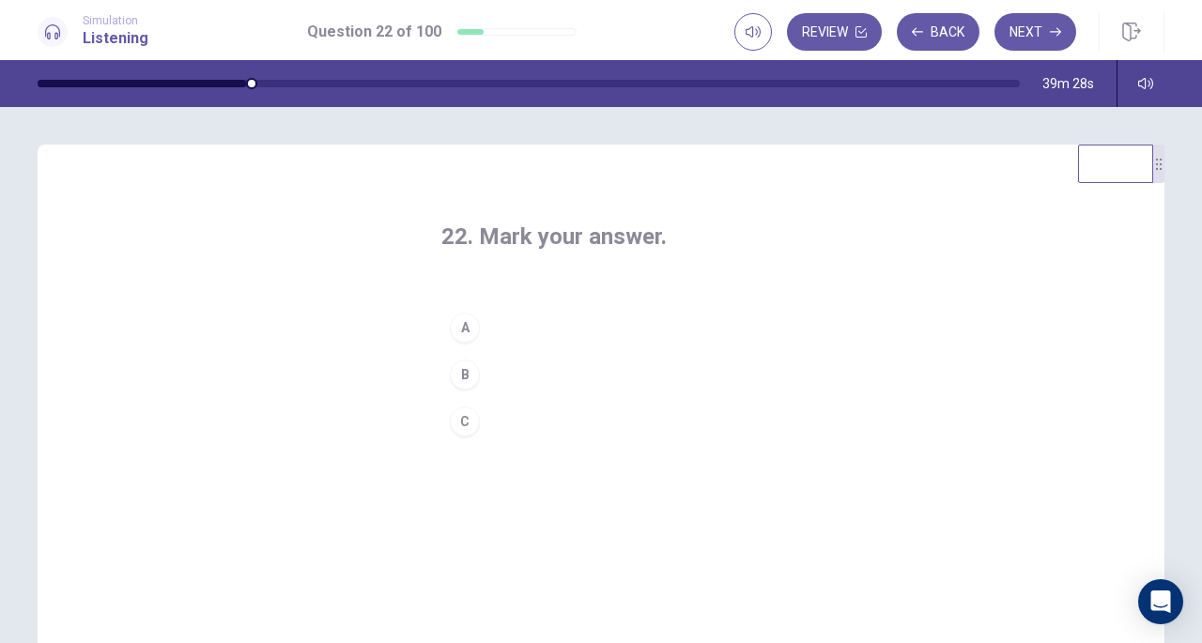
click at [526, 370] on button "B" at bounding box center [601, 374] width 319 height 47
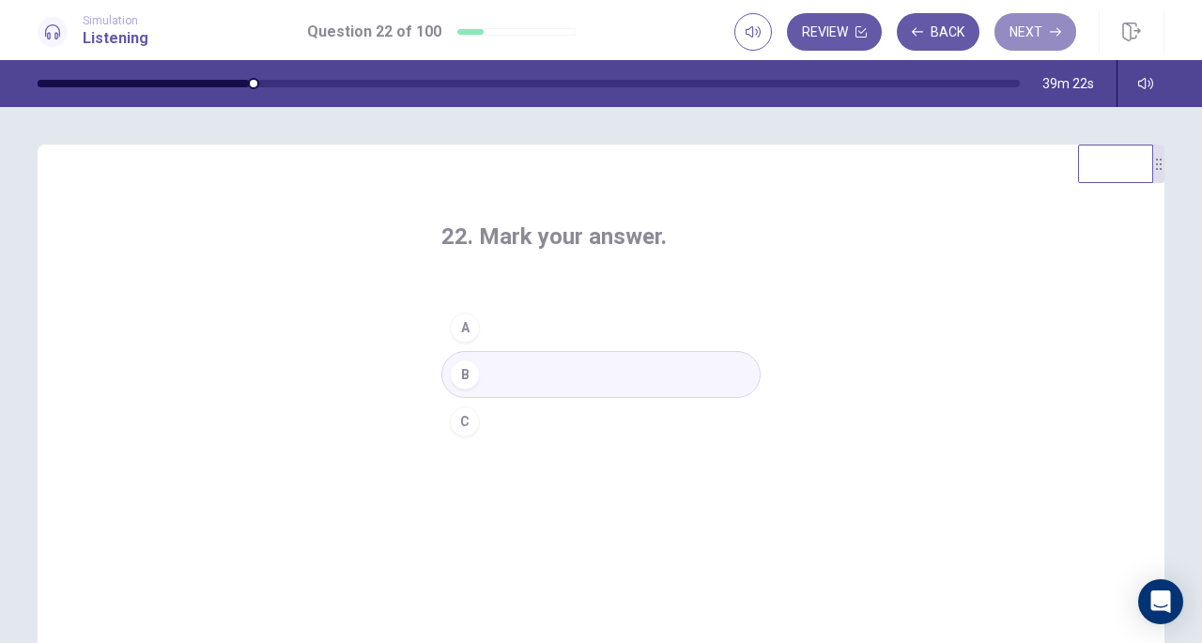
click at [1020, 32] on button "Next" at bounding box center [1036, 32] width 82 height 38
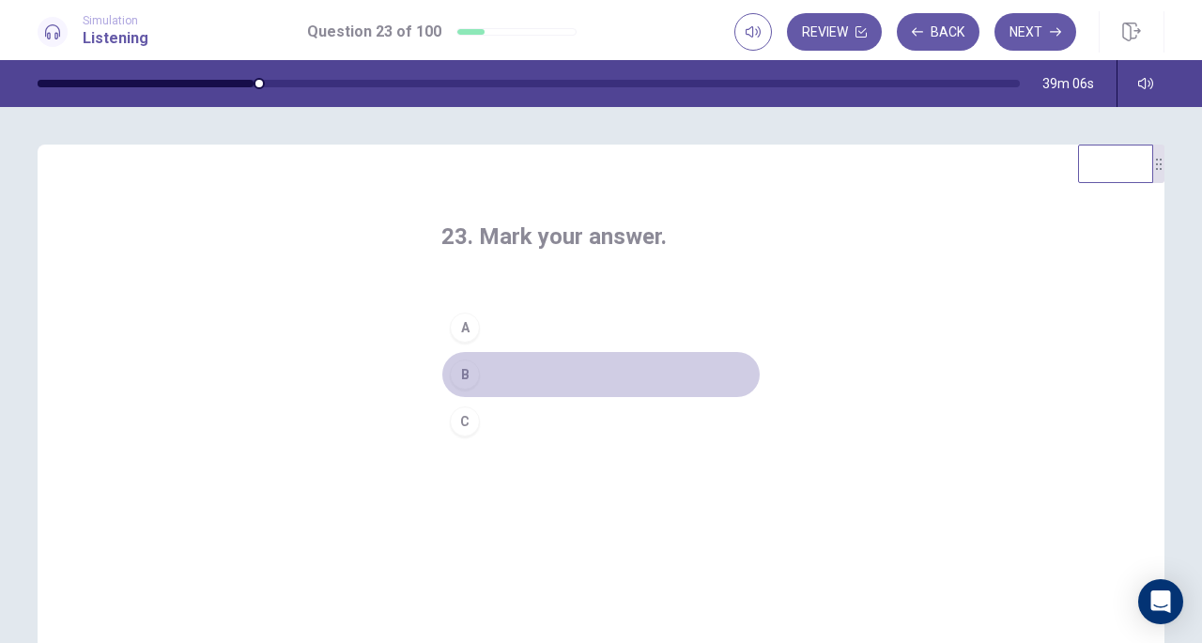
click at [565, 359] on button "B" at bounding box center [601, 374] width 319 height 47
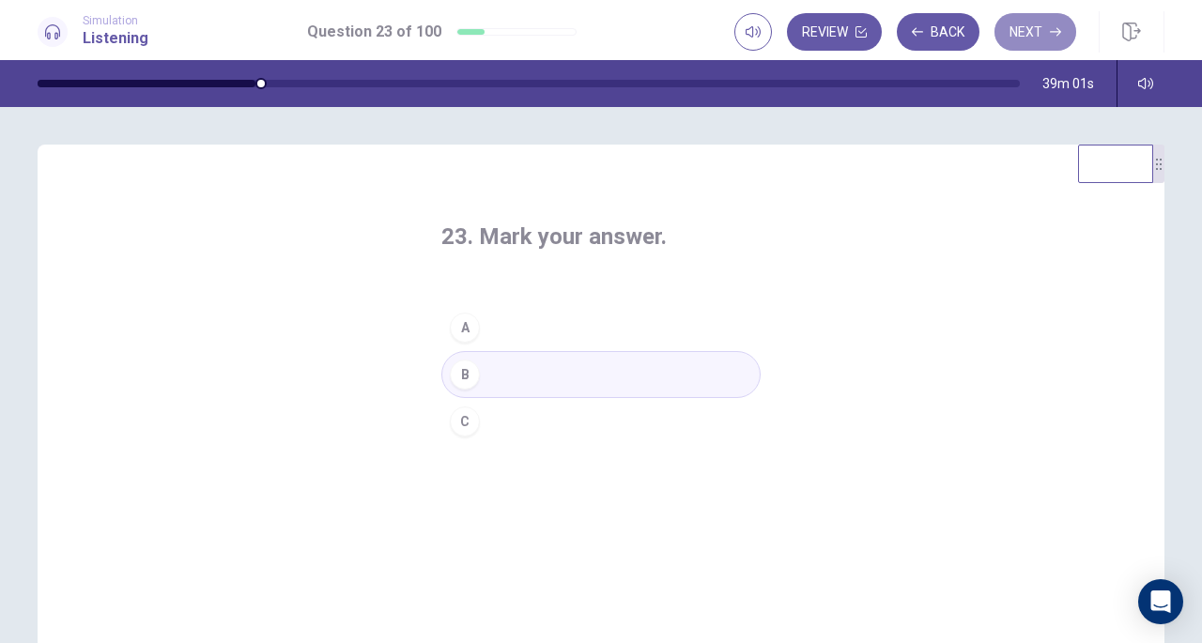
click at [1020, 35] on button "Next" at bounding box center [1036, 32] width 82 height 38
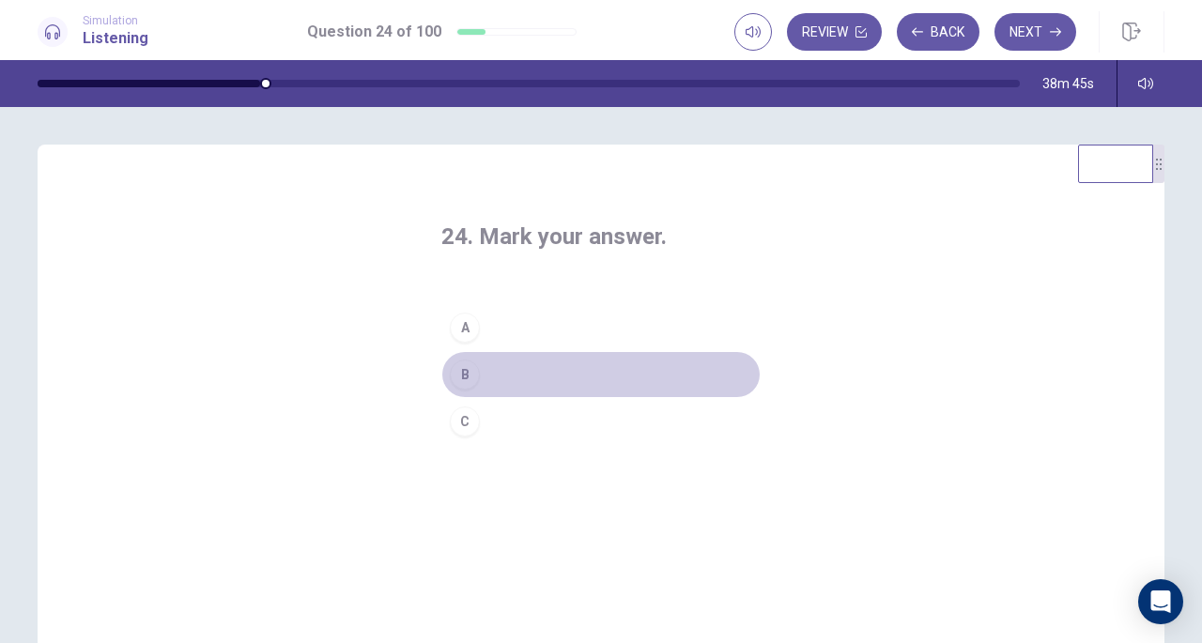
click at [481, 377] on button "B" at bounding box center [601, 374] width 319 height 47
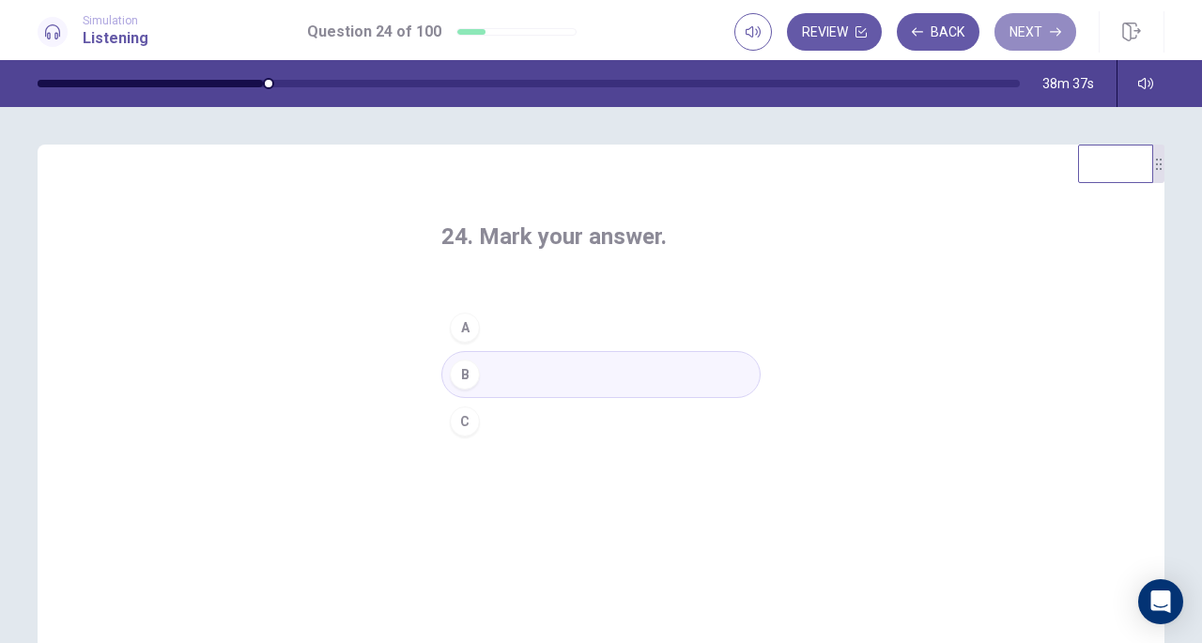
click at [1029, 33] on button "Next" at bounding box center [1036, 32] width 82 height 38
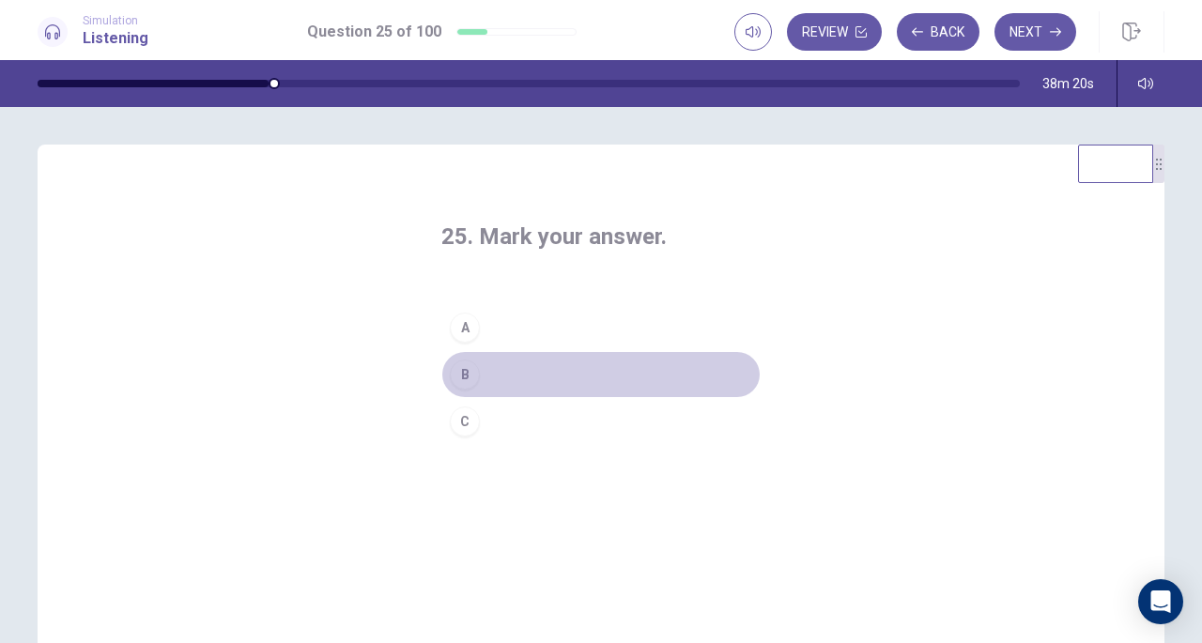
click at [537, 359] on button "B" at bounding box center [601, 374] width 319 height 47
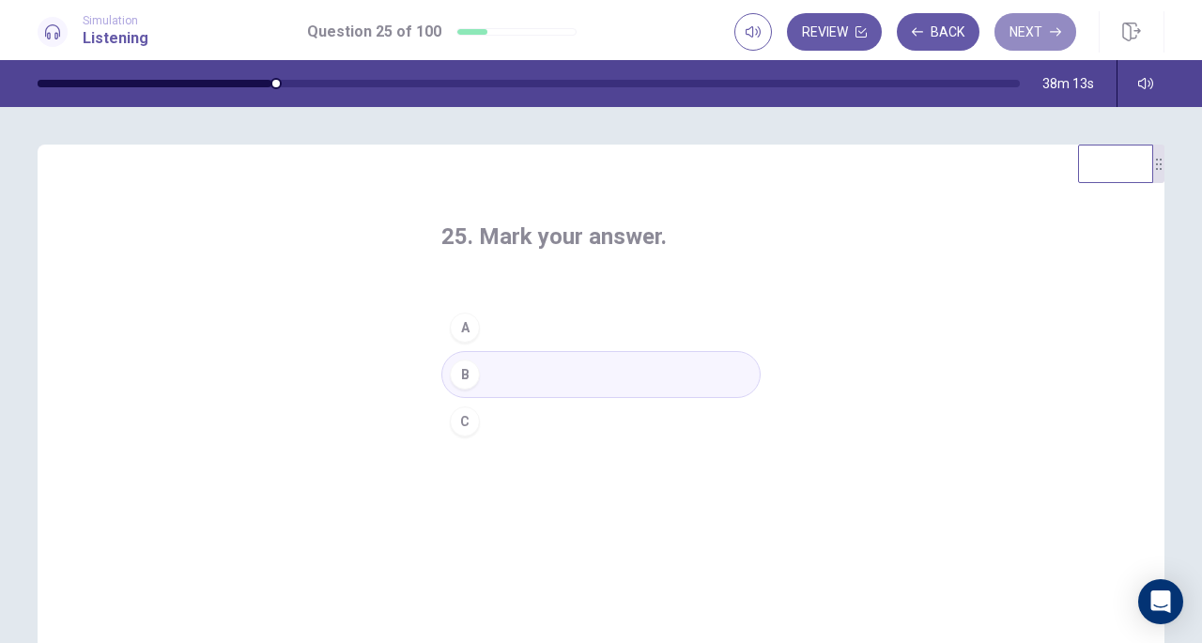
click at [1039, 37] on button "Next" at bounding box center [1036, 32] width 82 height 38
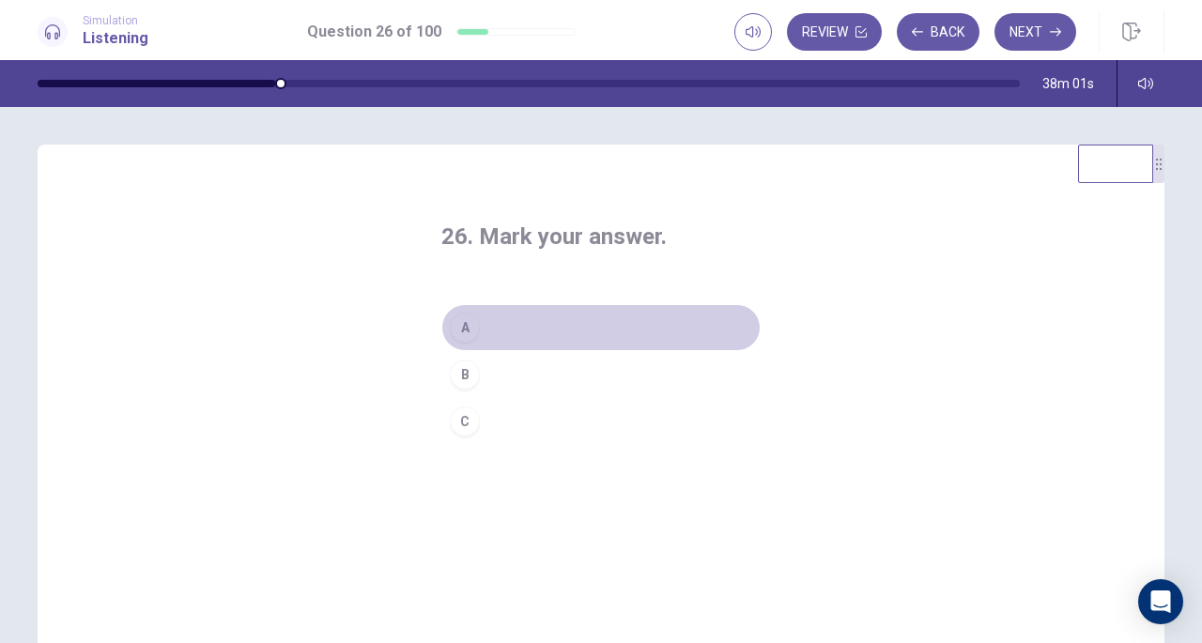
click at [525, 333] on button "A" at bounding box center [601, 327] width 319 height 47
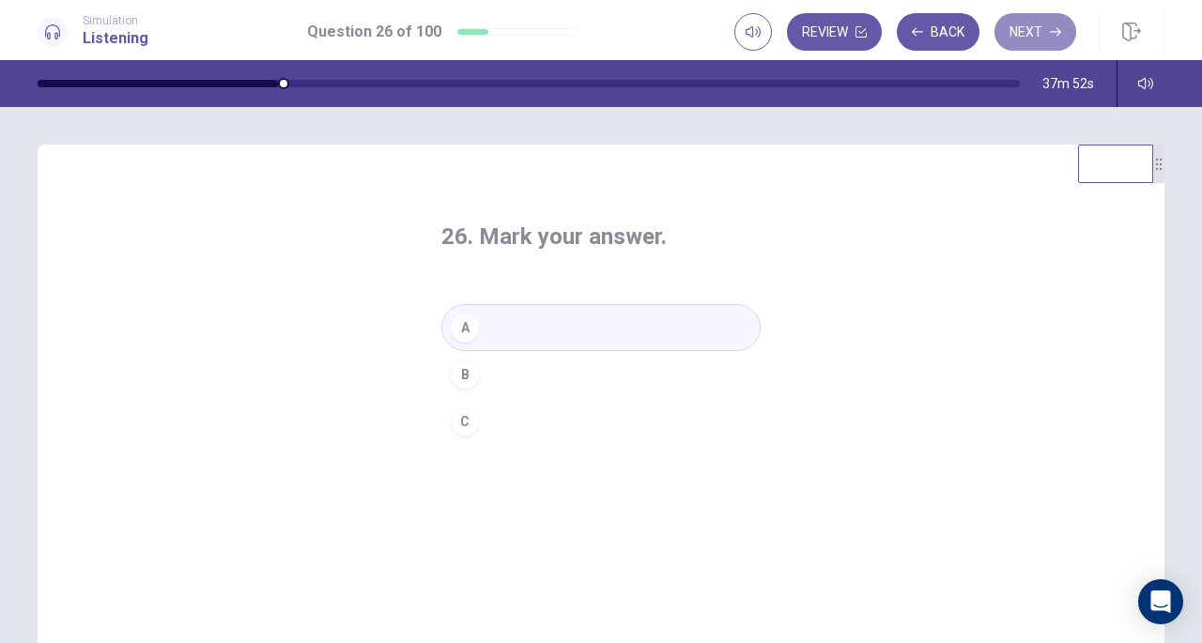
click at [1011, 35] on button "Next" at bounding box center [1036, 32] width 82 height 38
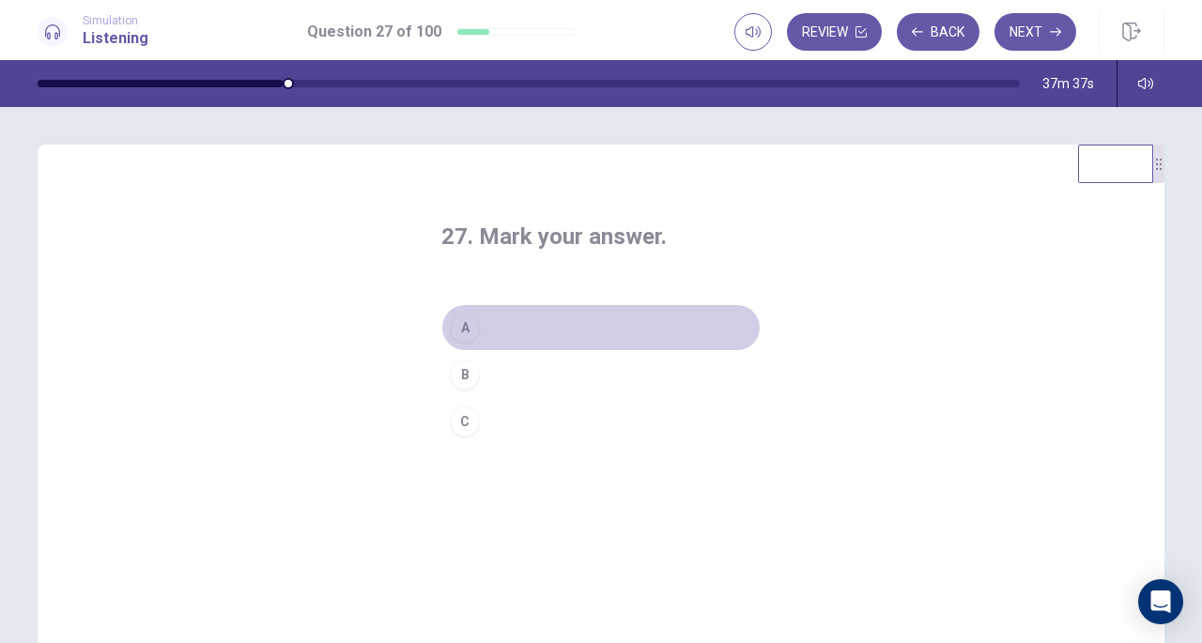
click at [504, 337] on button "A" at bounding box center [601, 327] width 319 height 47
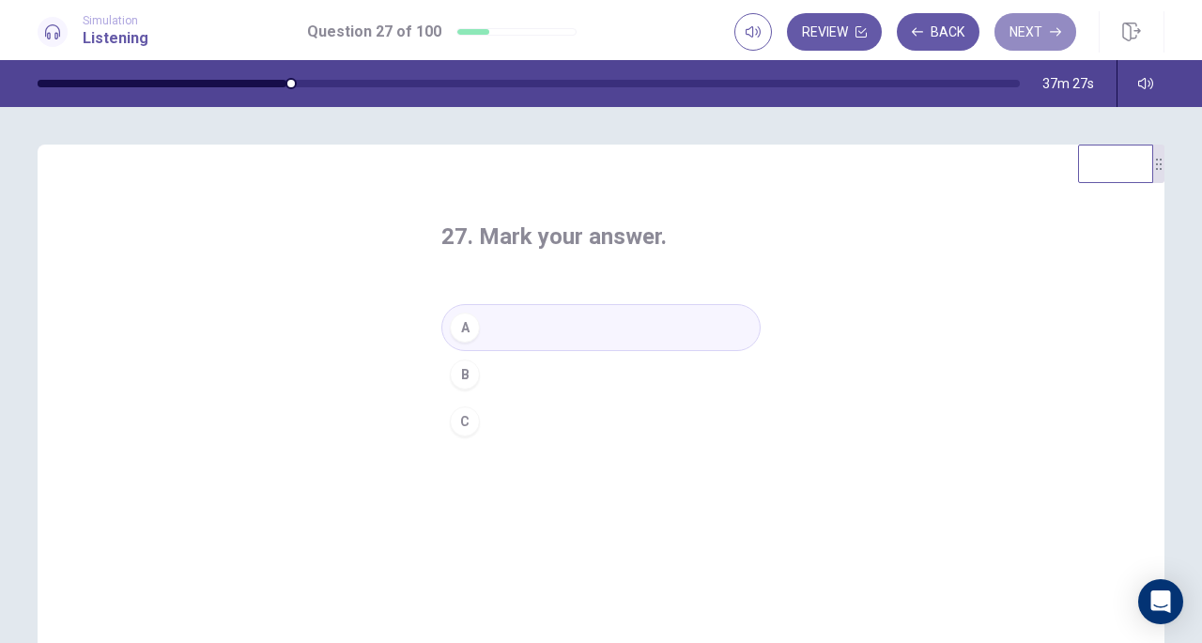
click at [1028, 37] on button "Next" at bounding box center [1036, 32] width 82 height 38
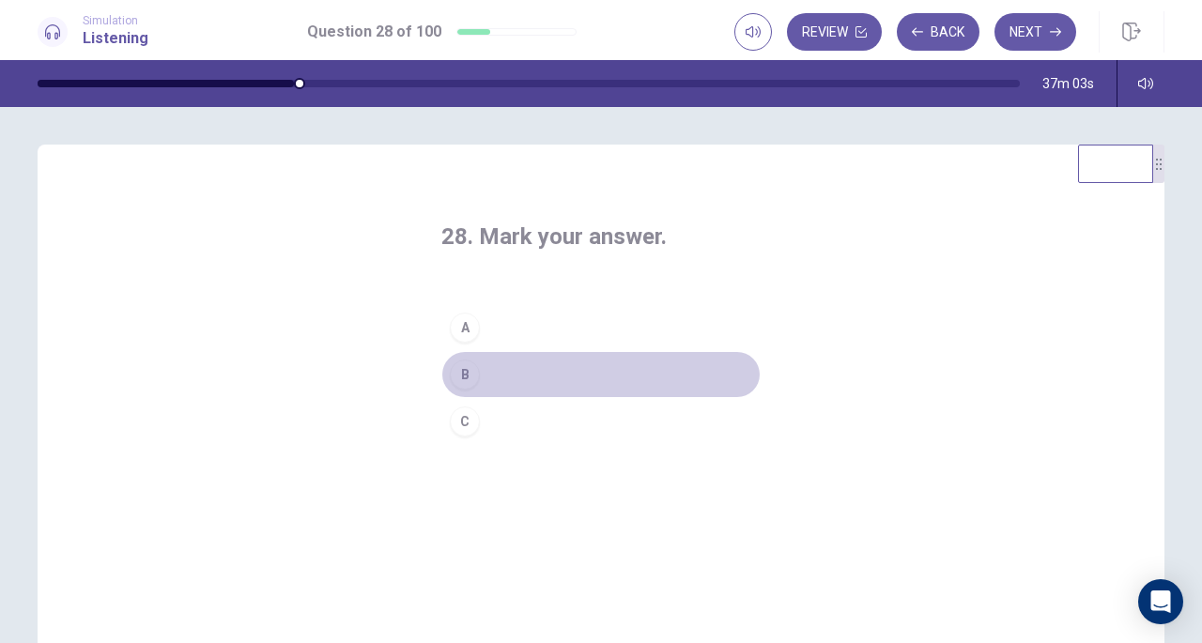
click at [561, 377] on button "B" at bounding box center [601, 374] width 319 height 47
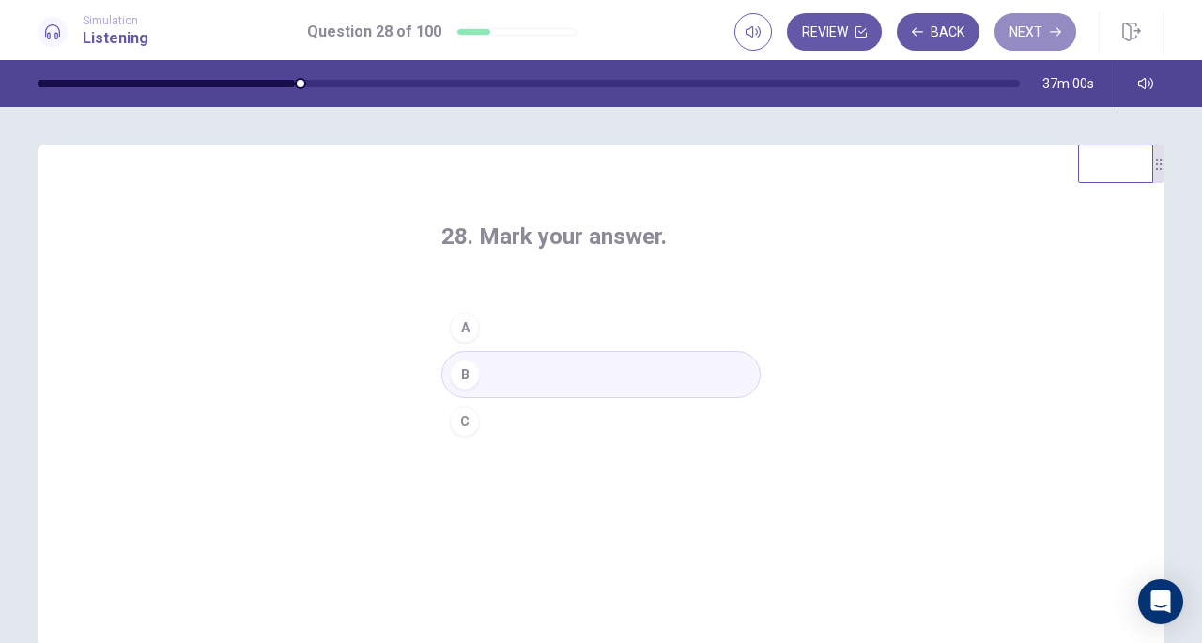
click at [1020, 29] on button "Next" at bounding box center [1036, 32] width 82 height 38
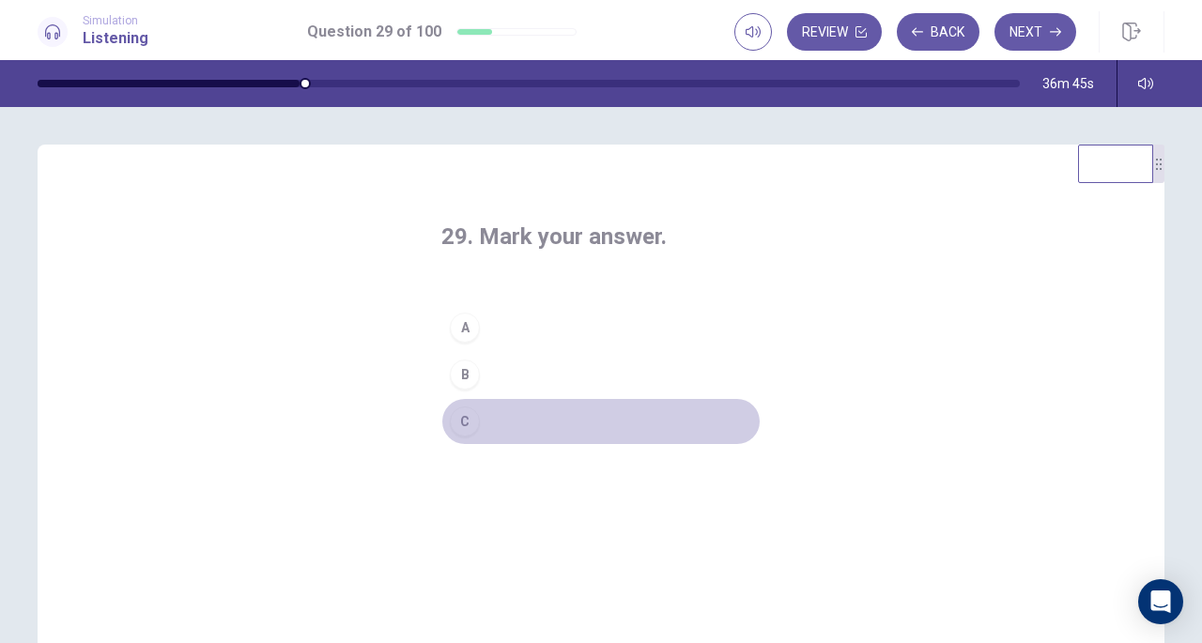
click at [504, 422] on button "C" at bounding box center [601, 421] width 319 height 47
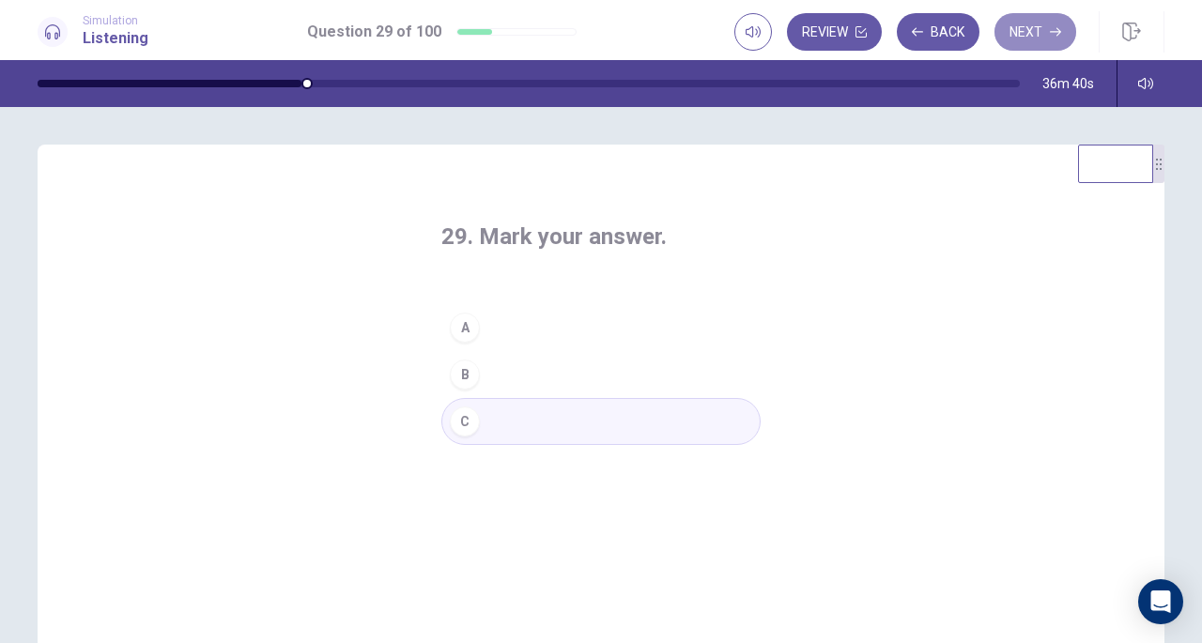
click at [1022, 37] on button "Next" at bounding box center [1036, 32] width 82 height 38
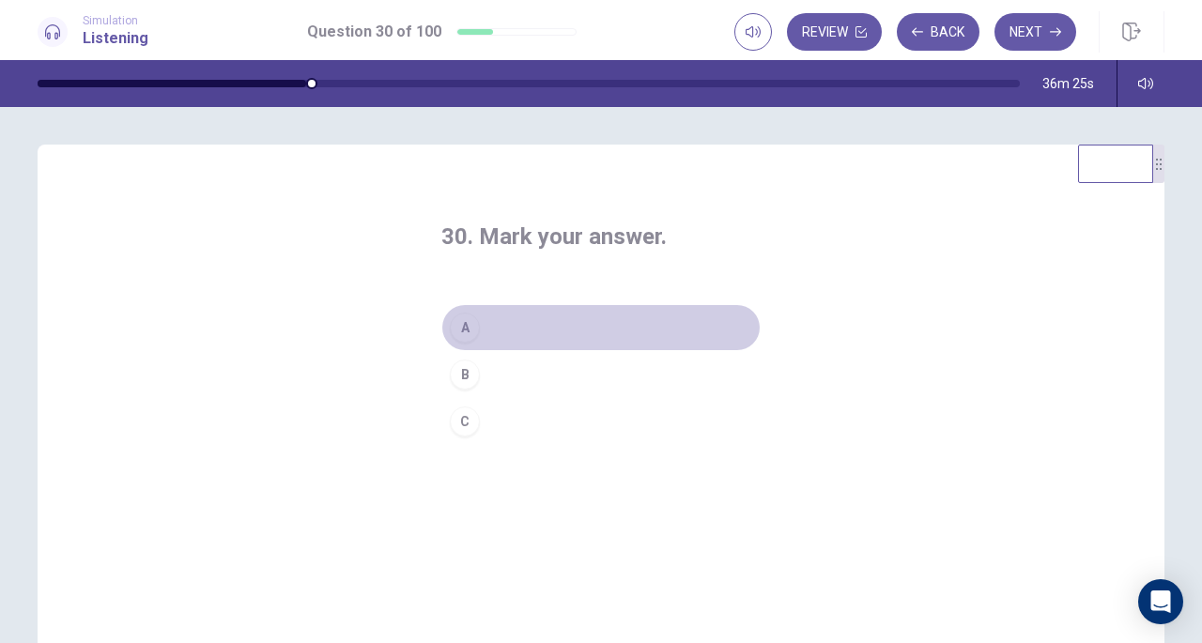
click at [545, 335] on button "A" at bounding box center [601, 327] width 319 height 47
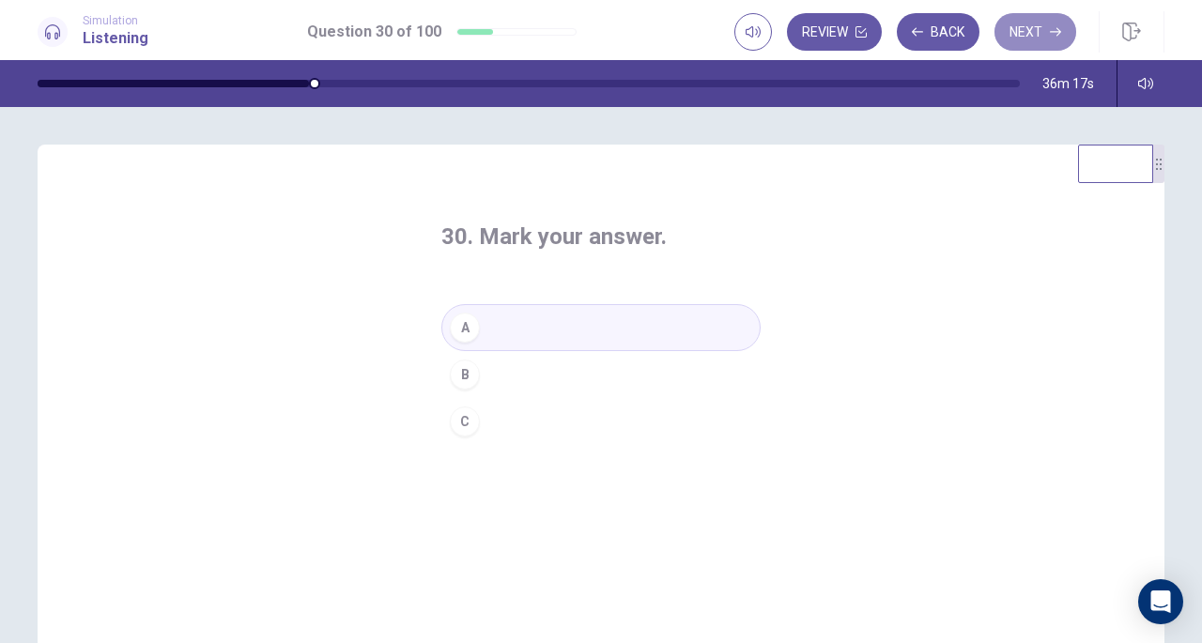
click at [1029, 39] on button "Next" at bounding box center [1036, 32] width 82 height 38
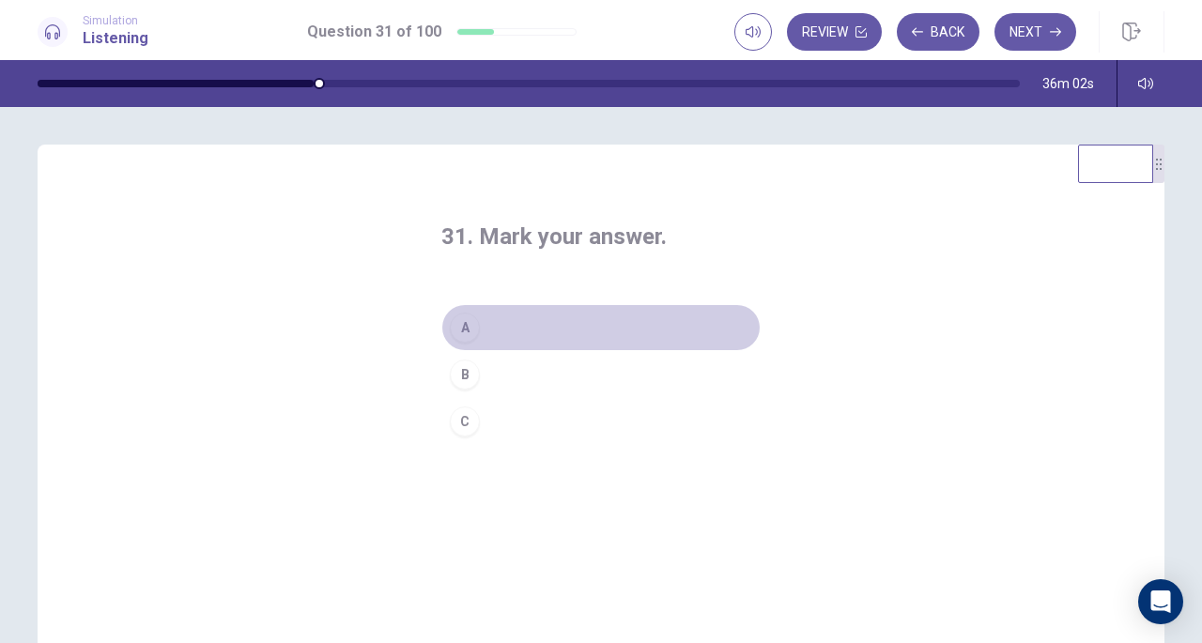
click at [536, 313] on button "A" at bounding box center [601, 327] width 319 height 47
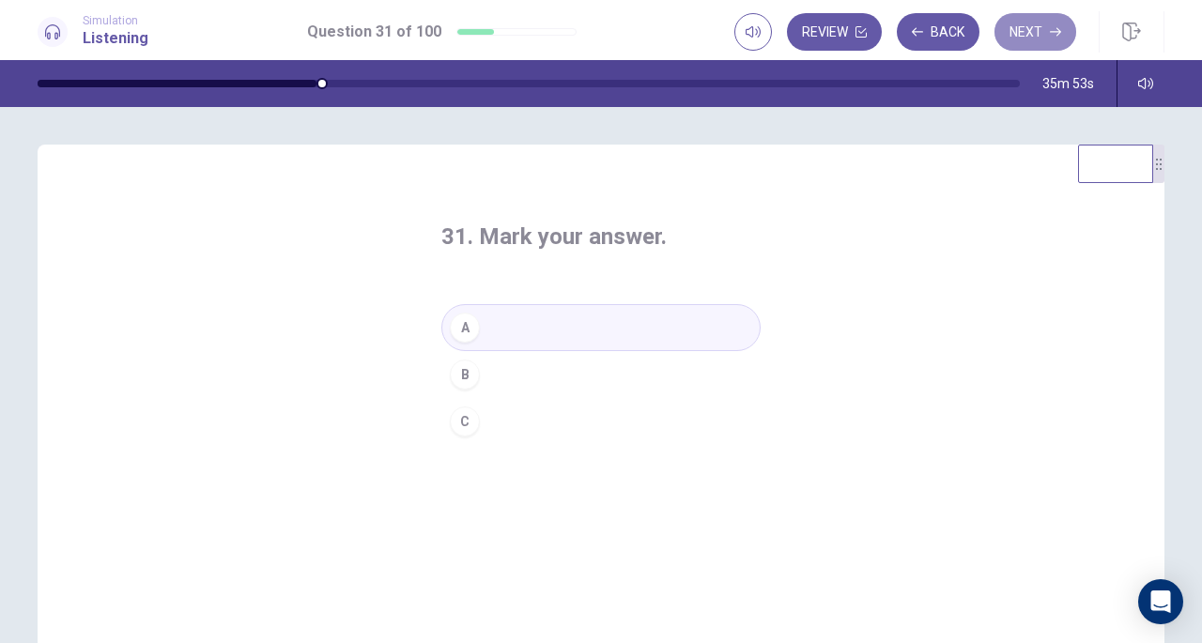
click at [1028, 41] on button "Next" at bounding box center [1036, 32] width 82 height 38
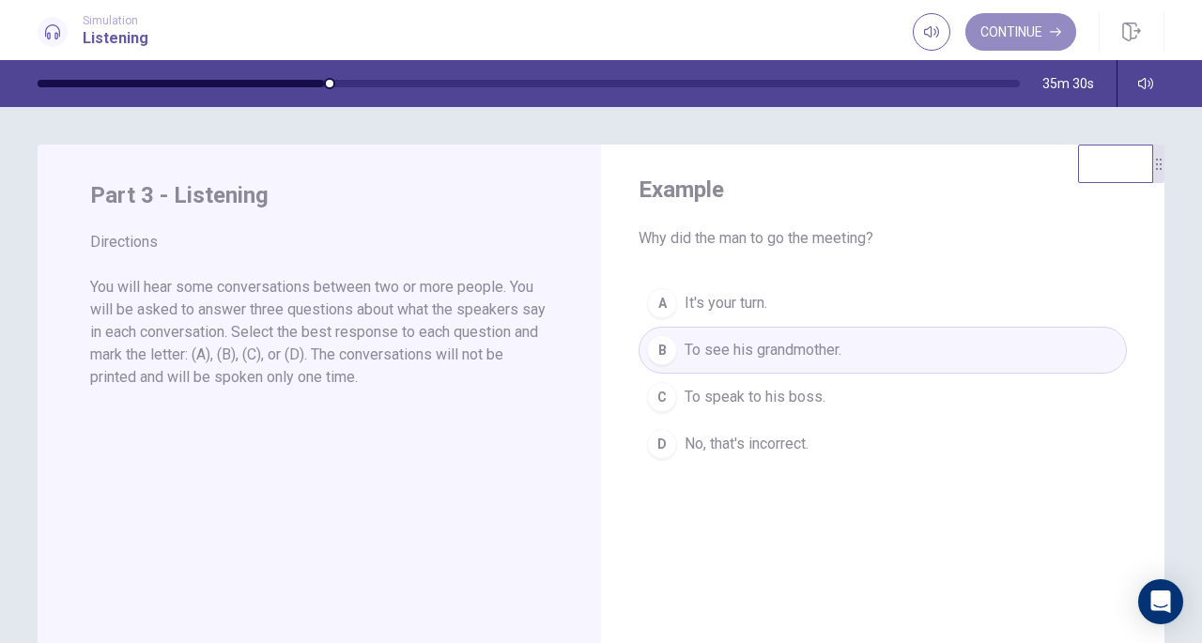
click at [1028, 41] on button "Continue" at bounding box center [1021, 32] width 111 height 38
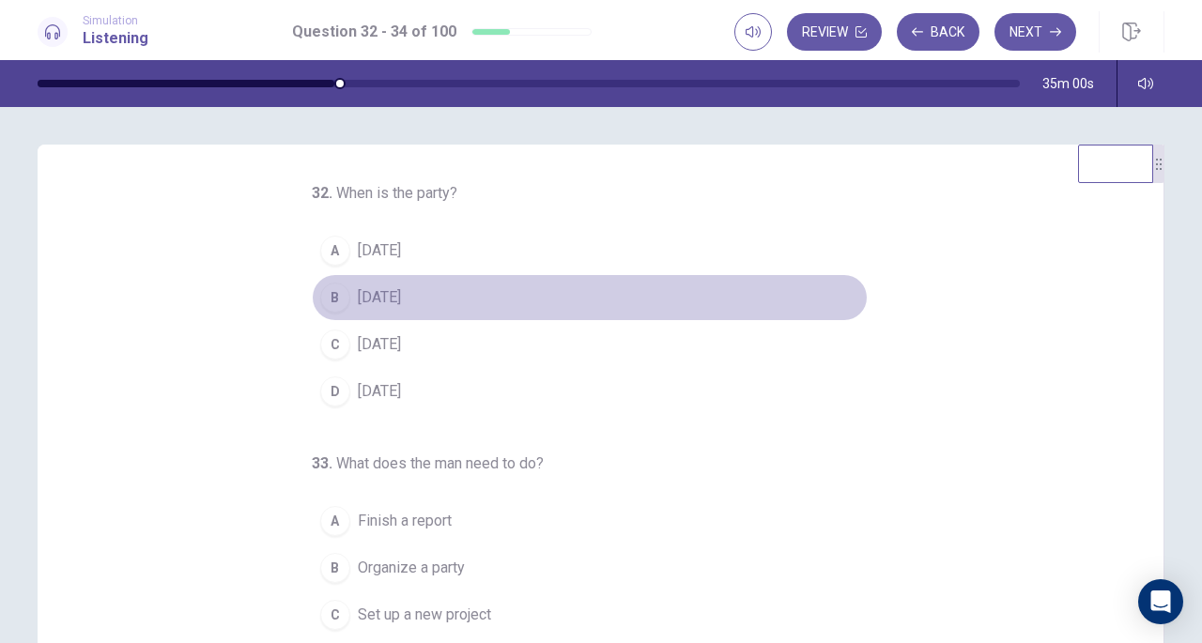
click at [401, 299] on span "[DATE]" at bounding box center [379, 298] width 43 height 23
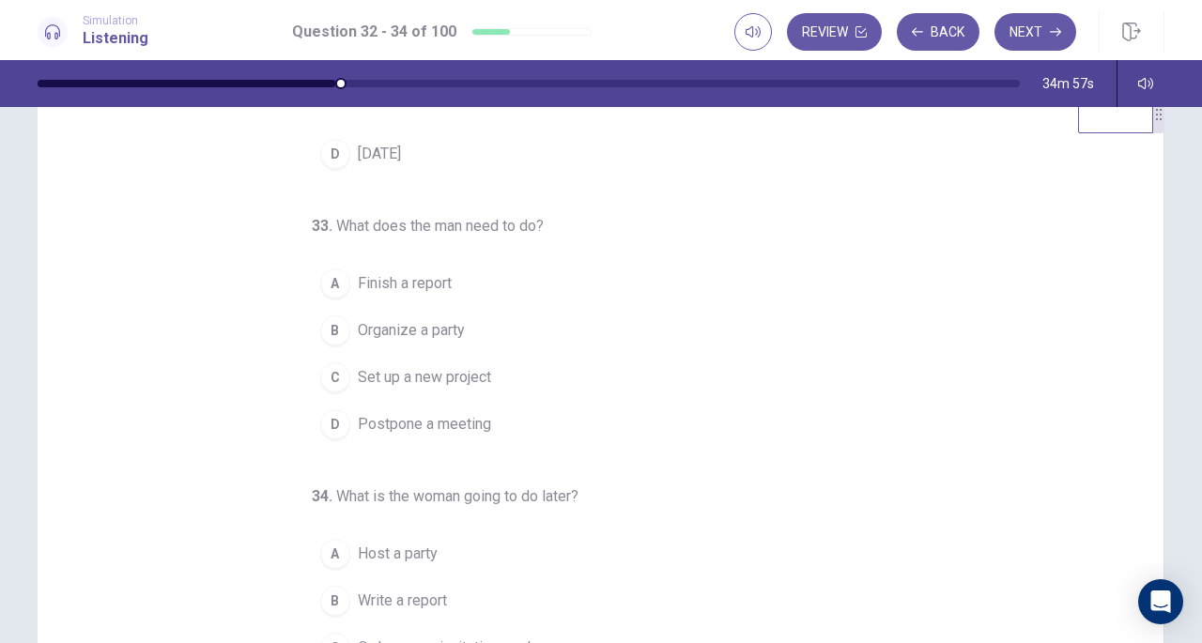
scroll to position [51, 0]
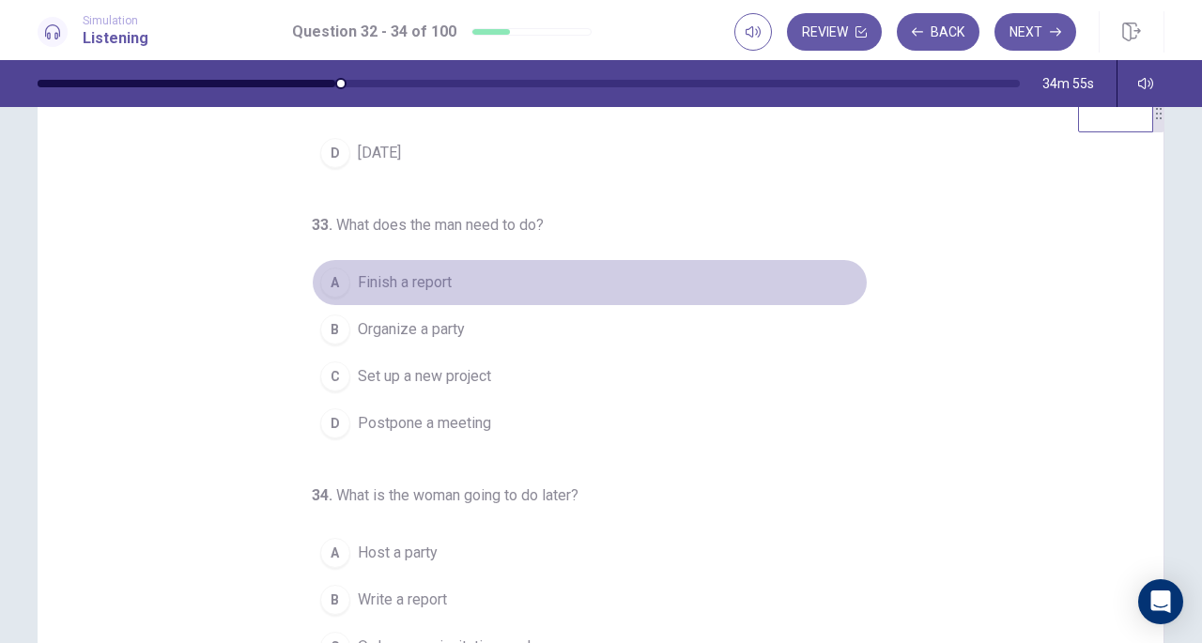
click at [358, 280] on span "Finish a report" at bounding box center [405, 282] width 94 height 23
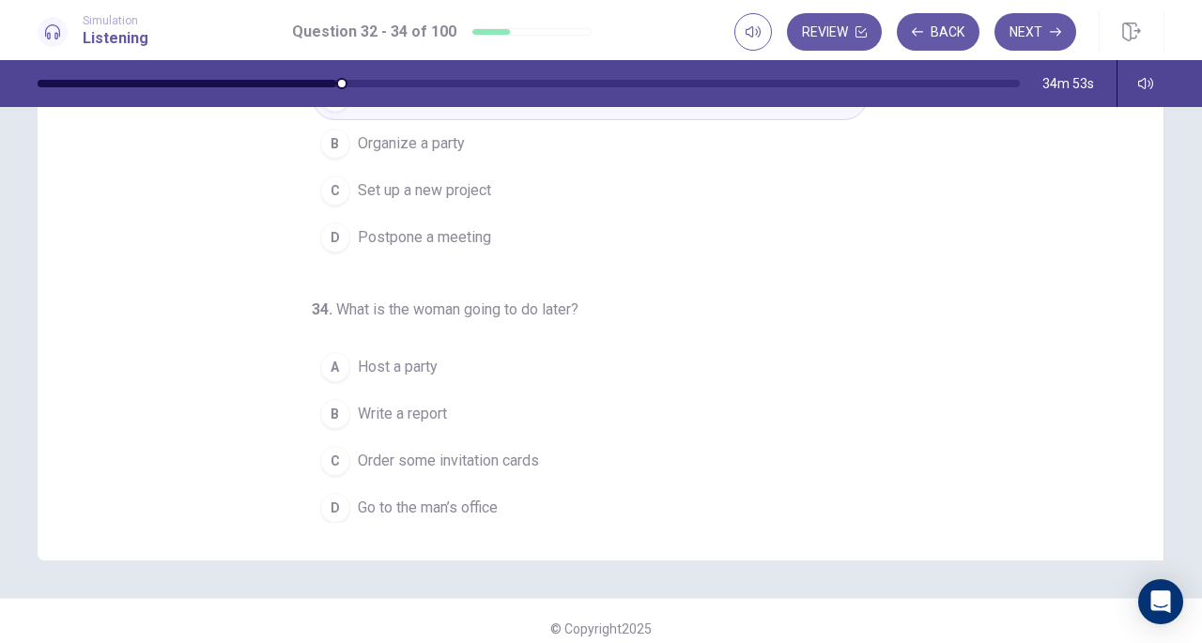
scroll to position [238, 0]
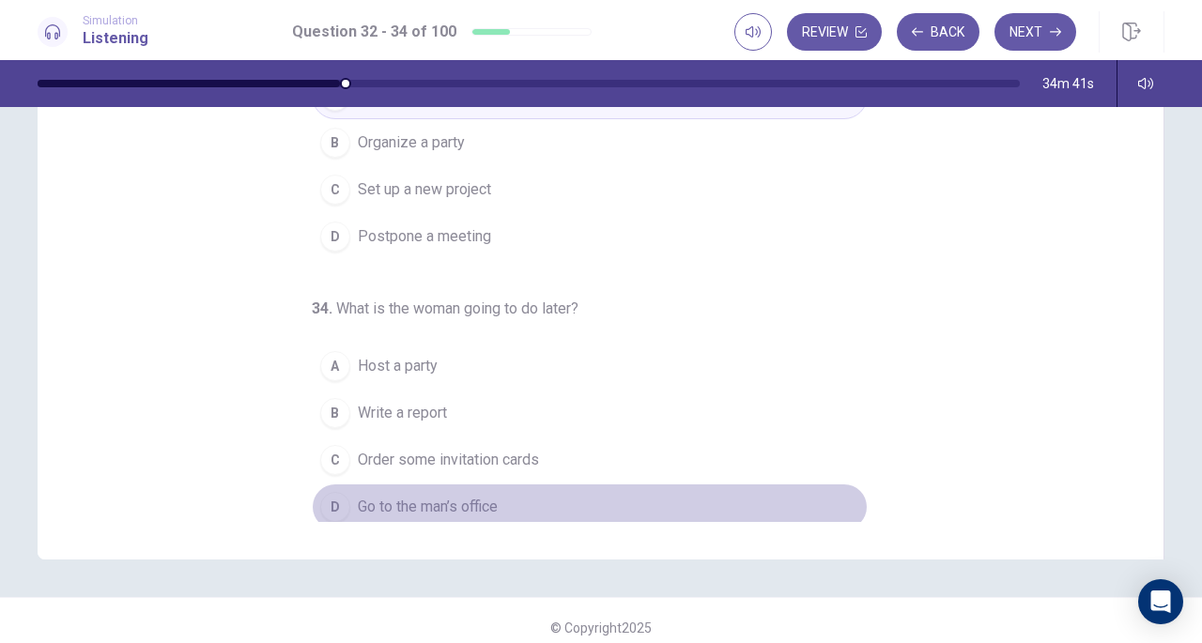
click at [329, 503] on div "D" at bounding box center [335, 507] width 30 height 30
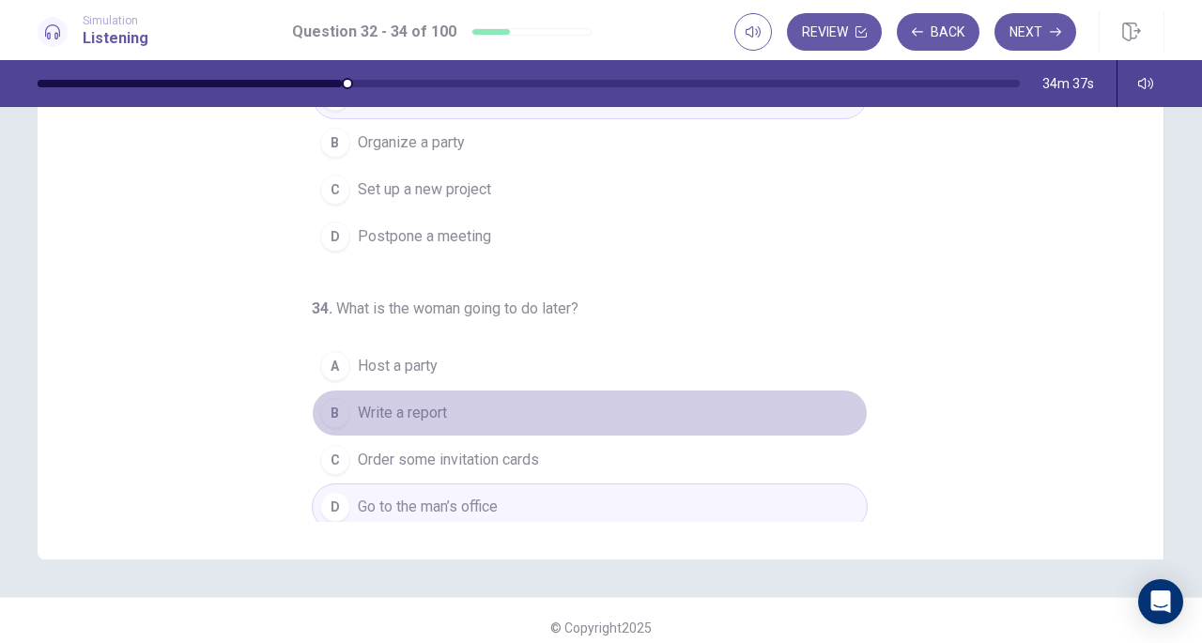
click at [527, 411] on button "B Write a report" at bounding box center [590, 413] width 556 height 47
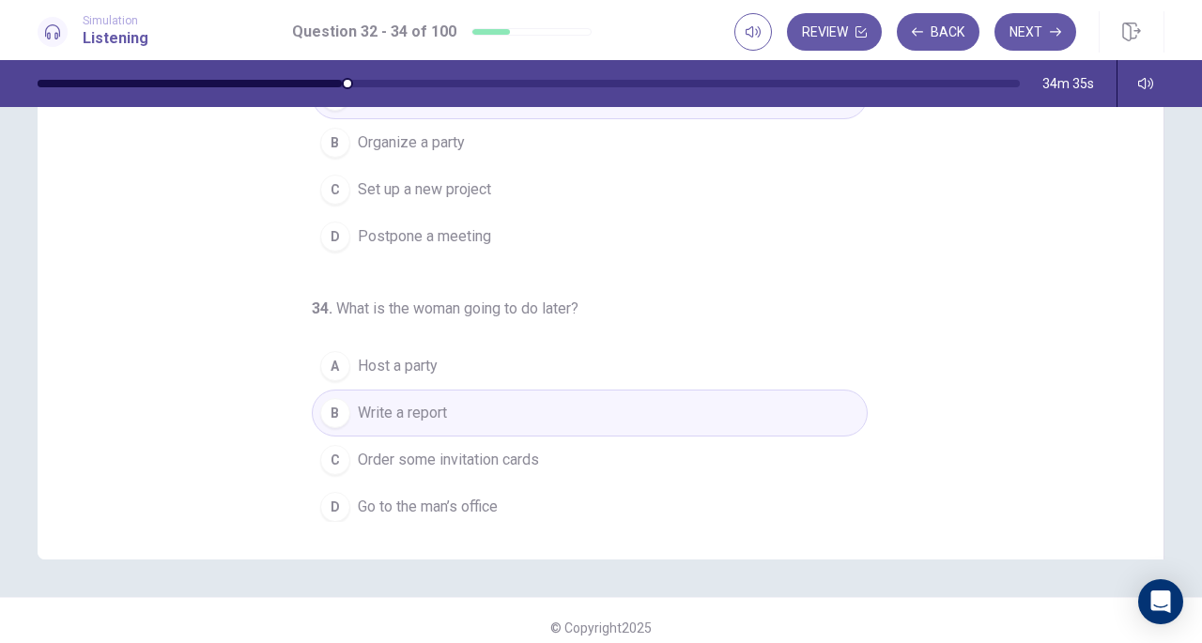
click at [1028, 36] on button "Next" at bounding box center [1036, 32] width 82 height 38
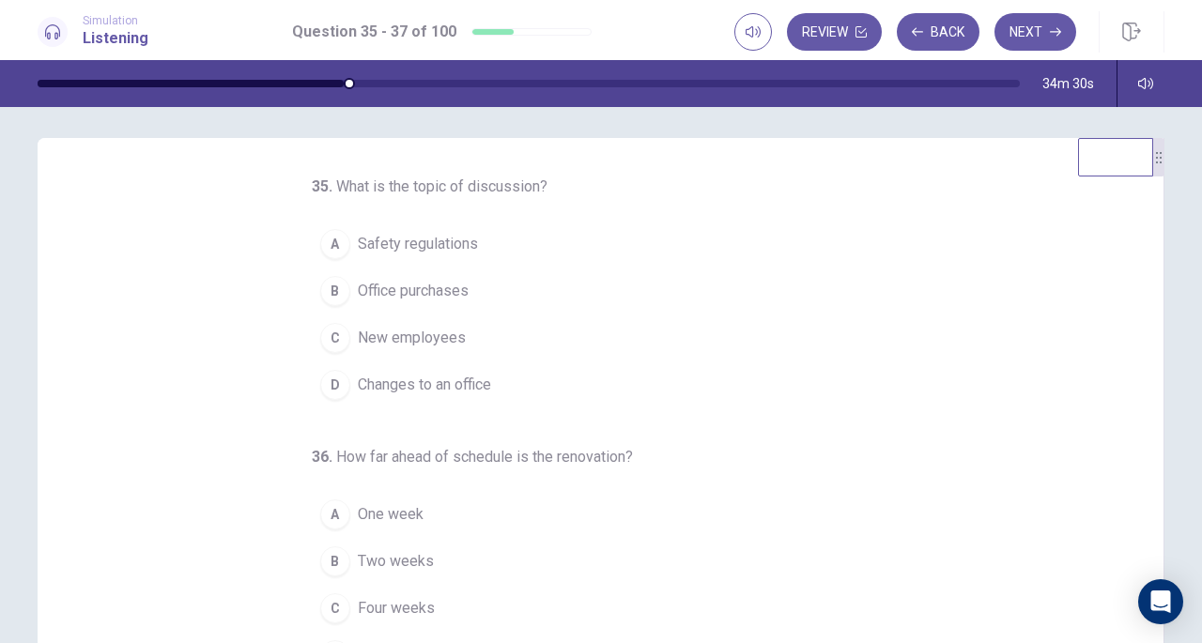
scroll to position [0, 0]
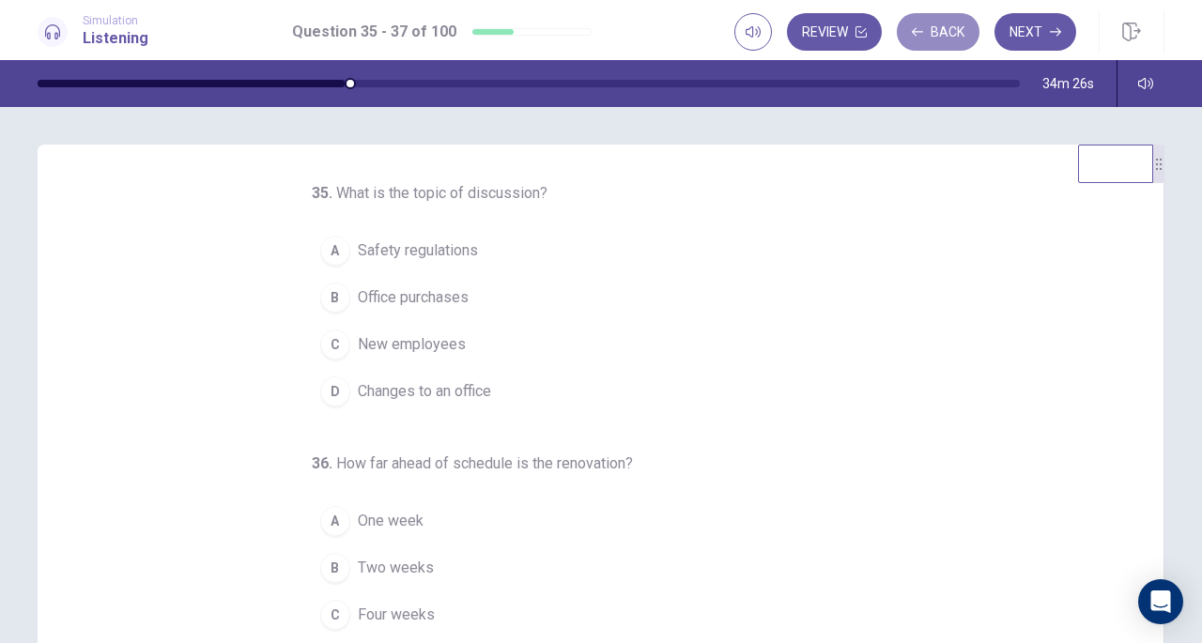
click at [919, 35] on icon "button" at bounding box center [917, 31] width 11 height 11
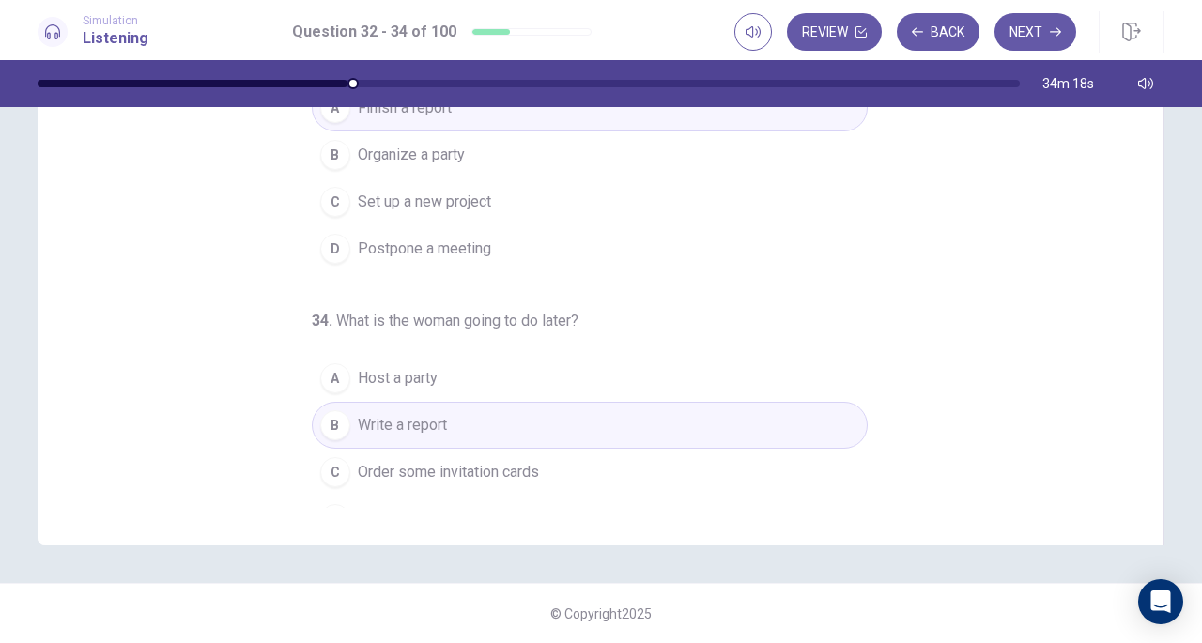
scroll to position [188, 0]
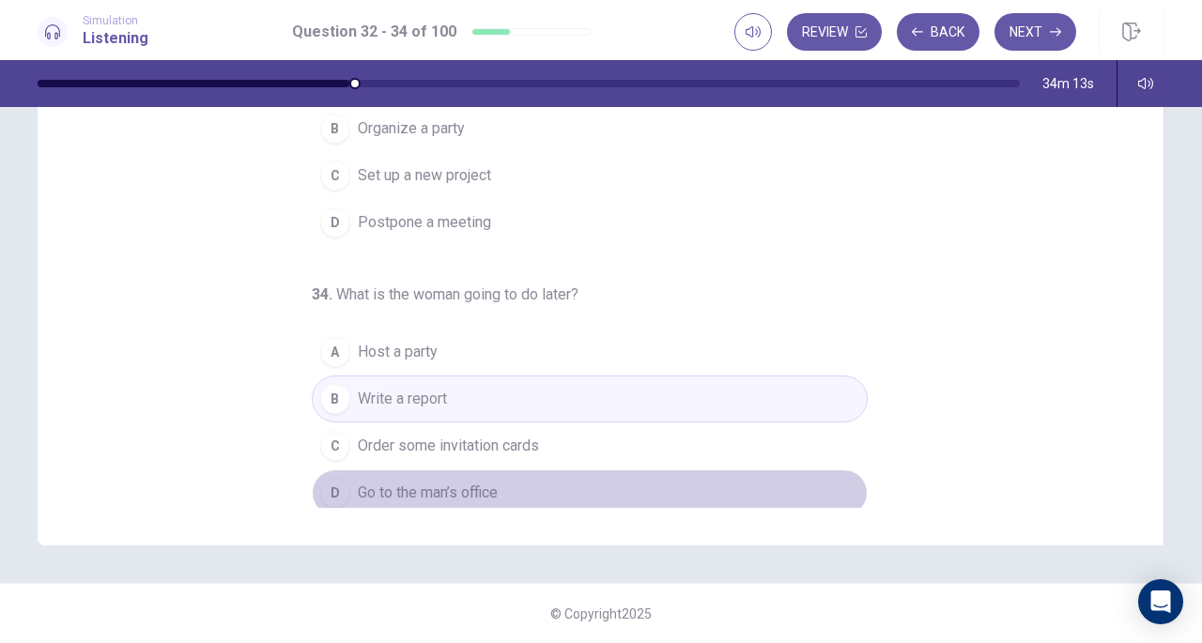
click at [586, 480] on button "D Go to the man’s office" at bounding box center [590, 493] width 556 height 47
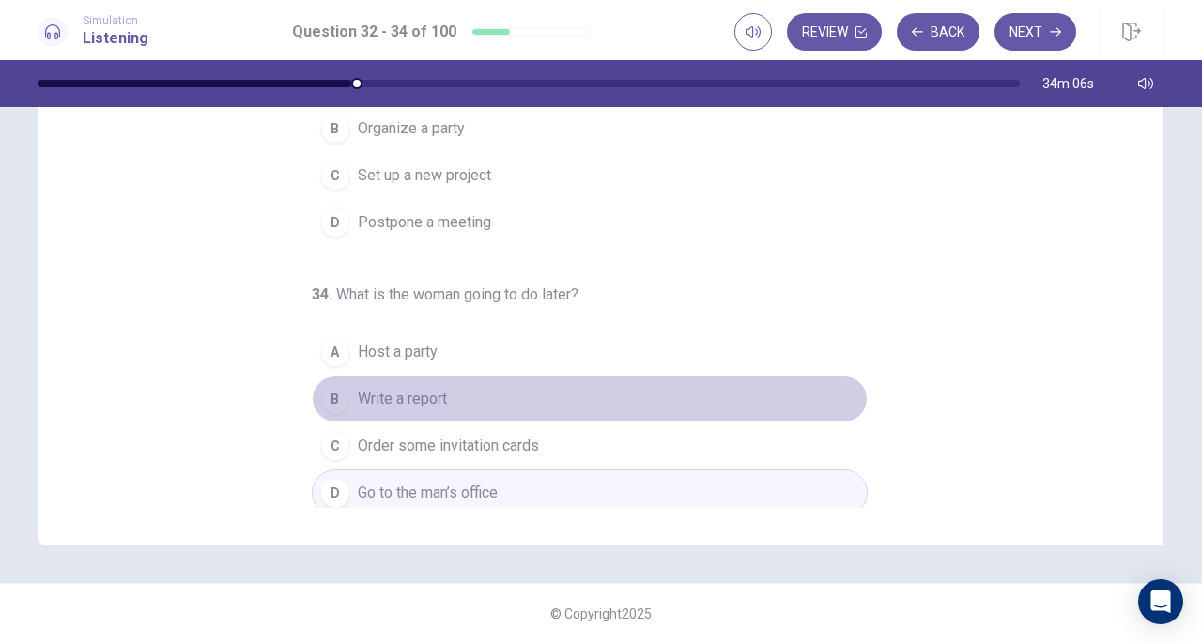
click at [537, 398] on button "B Write a report" at bounding box center [590, 399] width 556 height 47
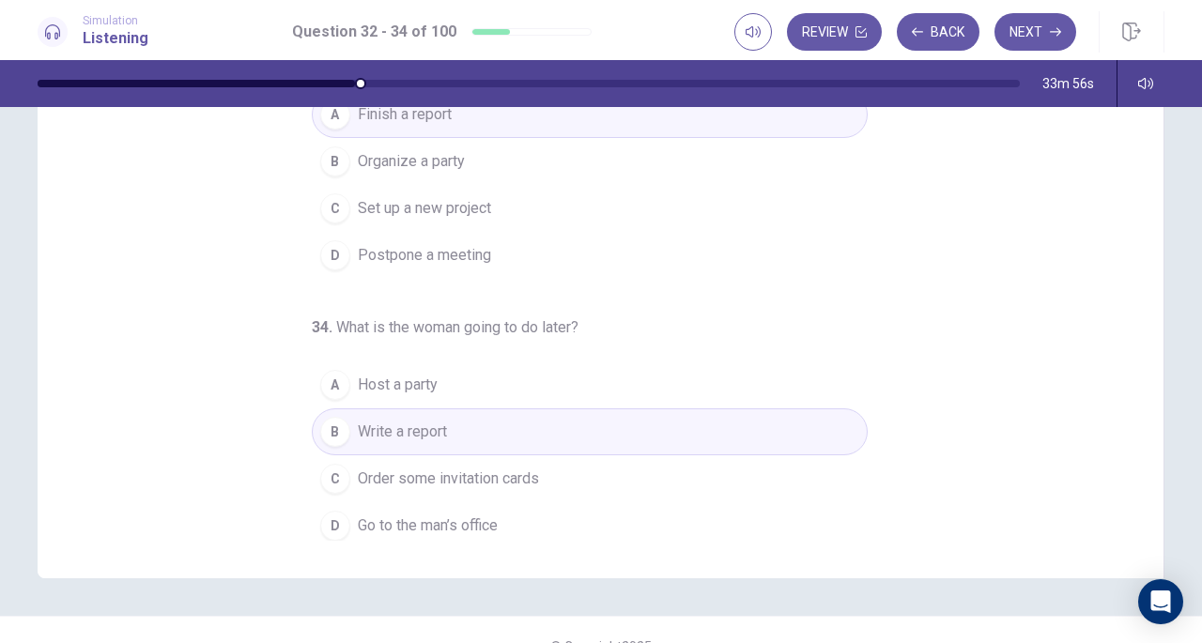
scroll to position [252, 0]
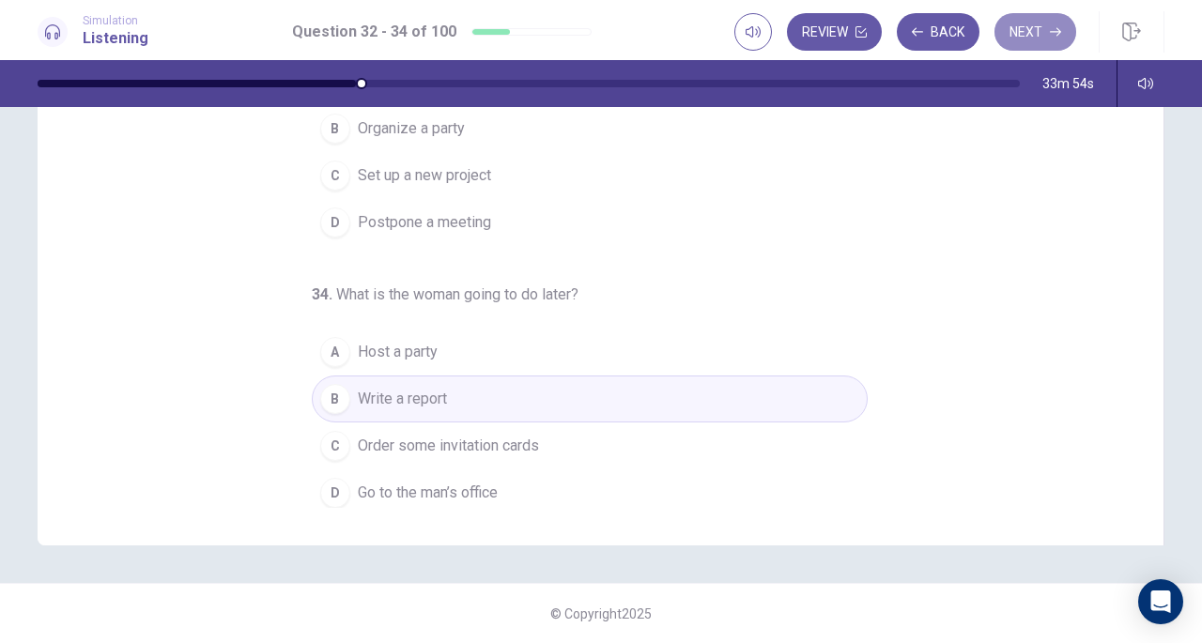
click at [1045, 39] on button "Next" at bounding box center [1036, 32] width 82 height 38
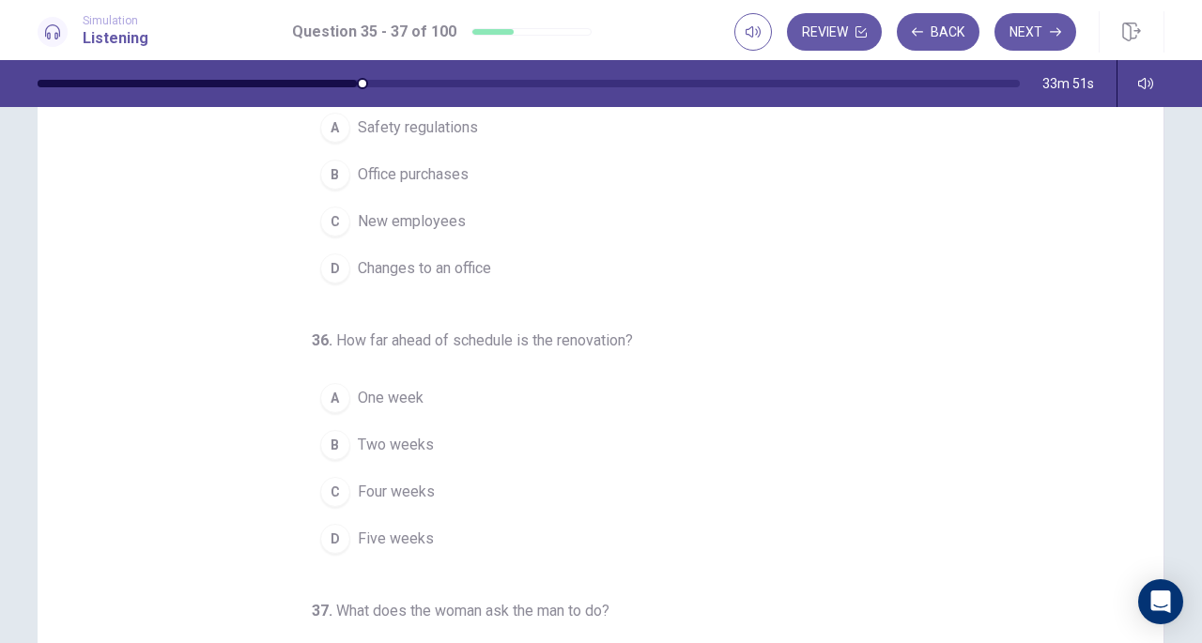
scroll to position [0, 0]
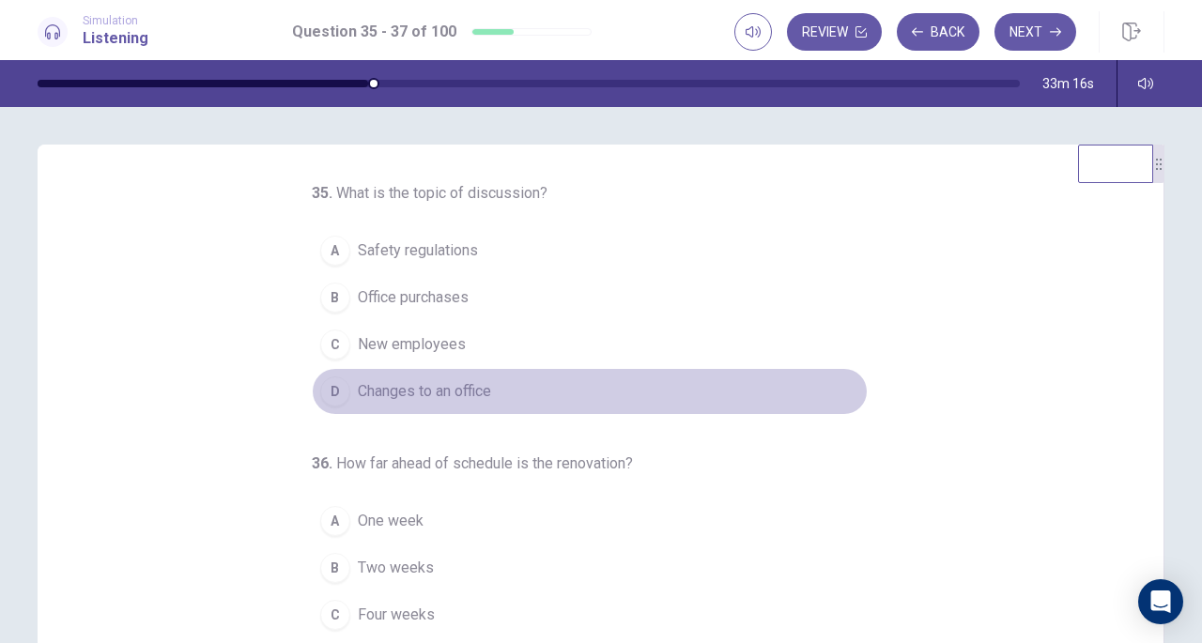
click at [411, 401] on button "D Changes to an office" at bounding box center [590, 391] width 556 height 47
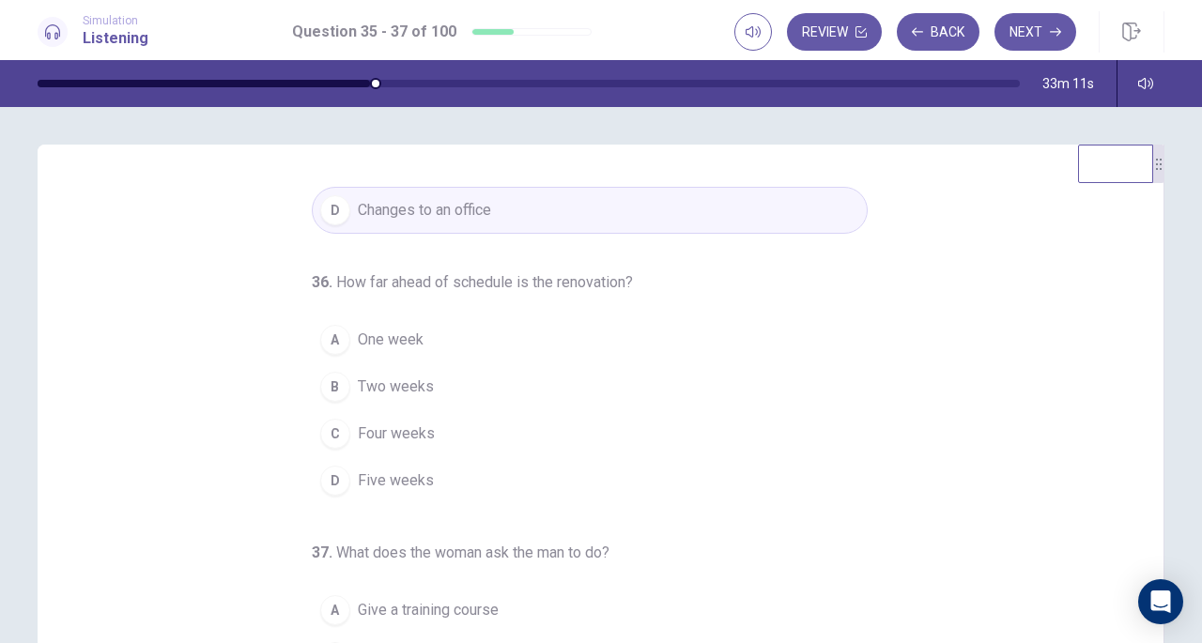
scroll to position [188, 0]
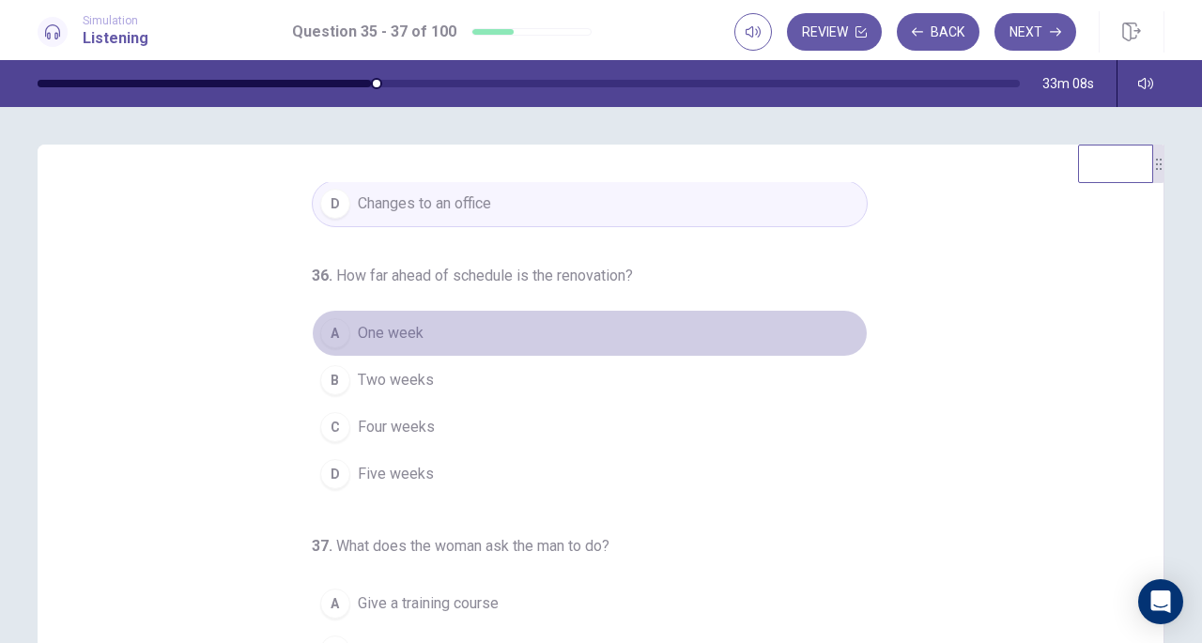
click at [358, 326] on span "One week" at bounding box center [391, 333] width 66 height 23
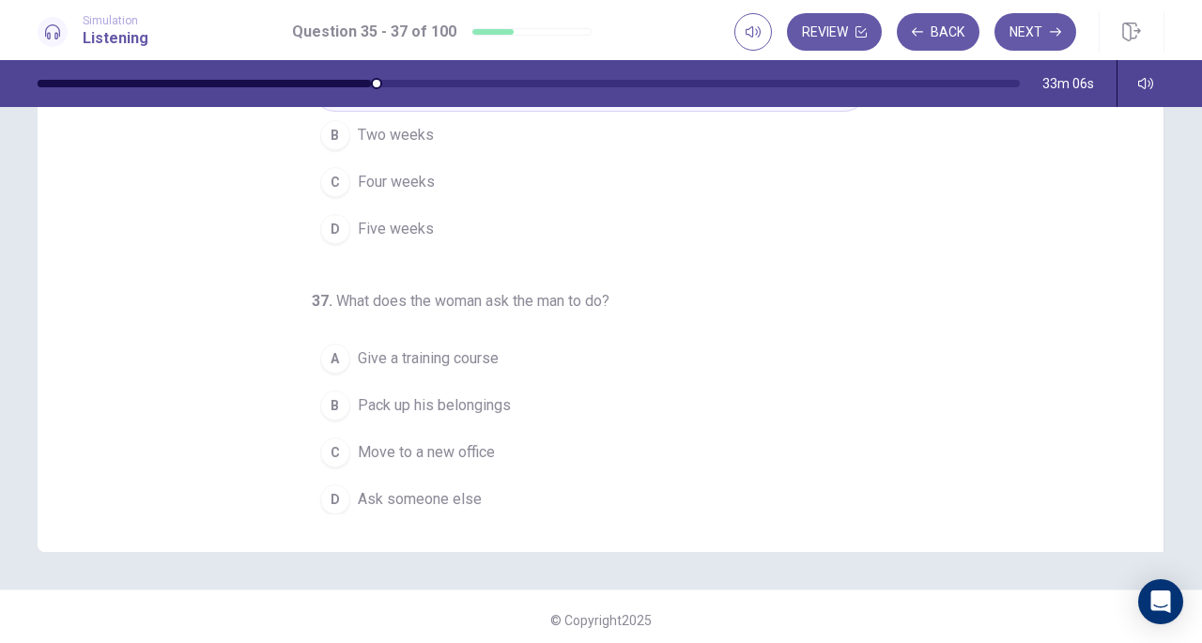
scroll to position [247, 0]
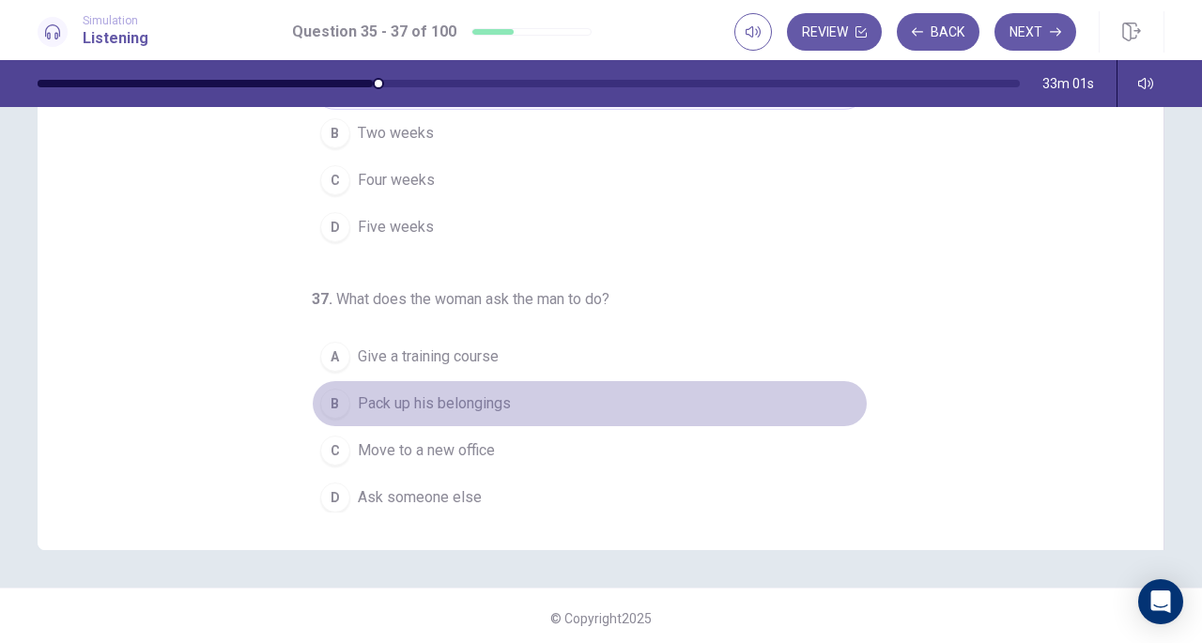
click at [427, 399] on span "Pack up his belongings" at bounding box center [434, 404] width 153 height 23
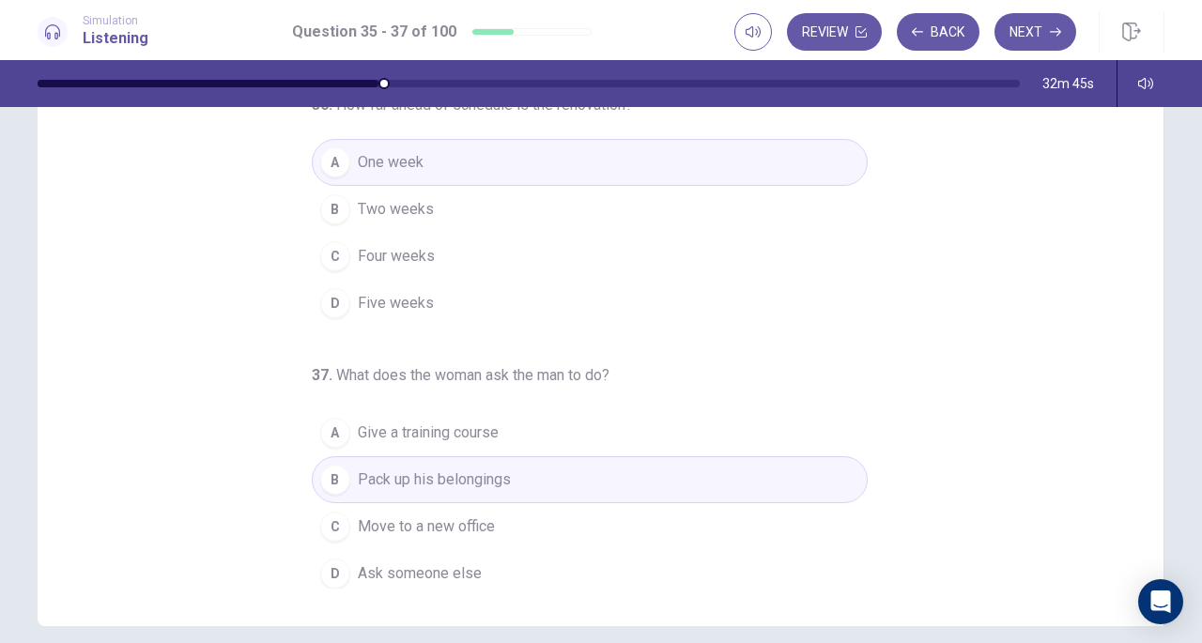
scroll to position [252, 0]
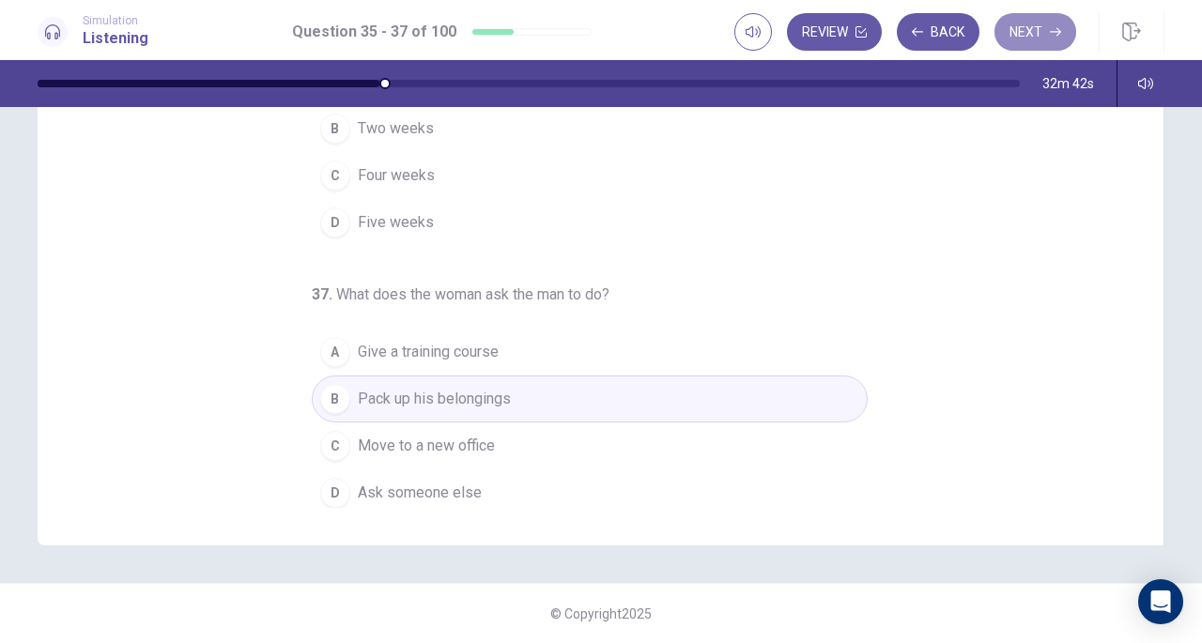
click at [1027, 40] on button "Next" at bounding box center [1036, 32] width 82 height 38
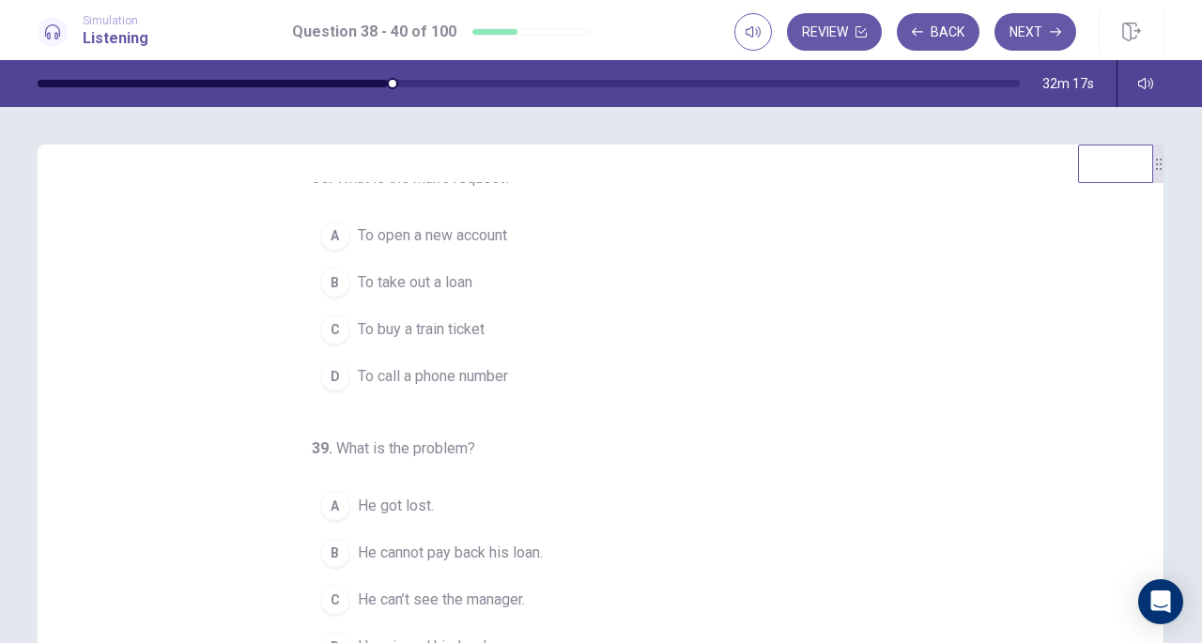
scroll to position [15, 0]
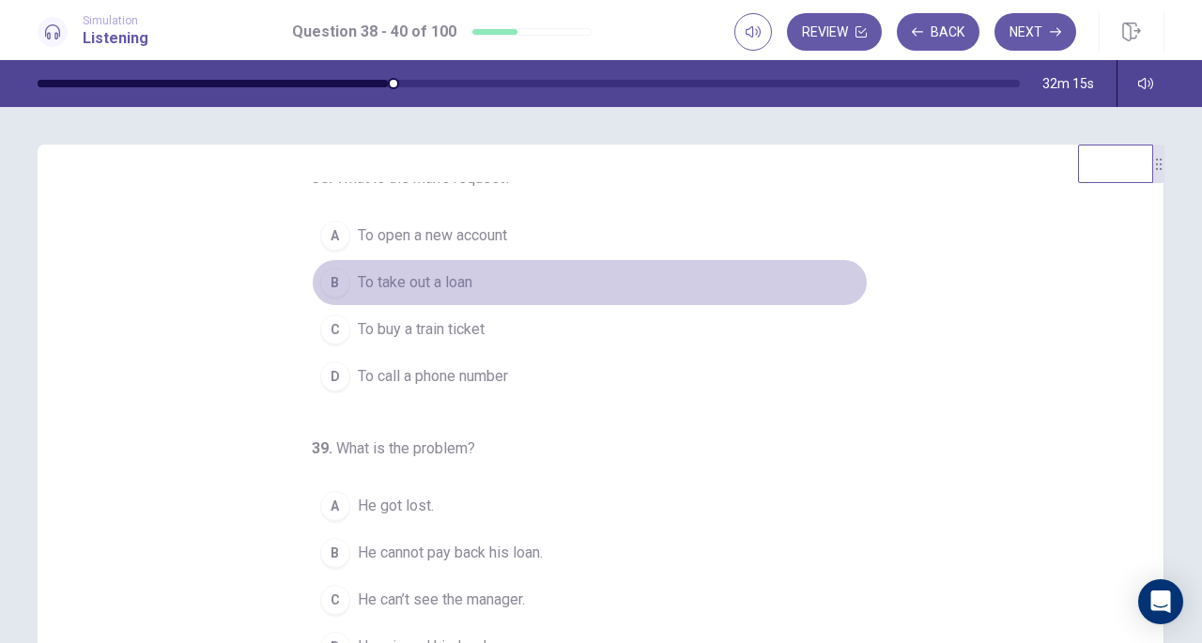
click at [426, 273] on span "To take out a loan" at bounding box center [415, 282] width 115 height 23
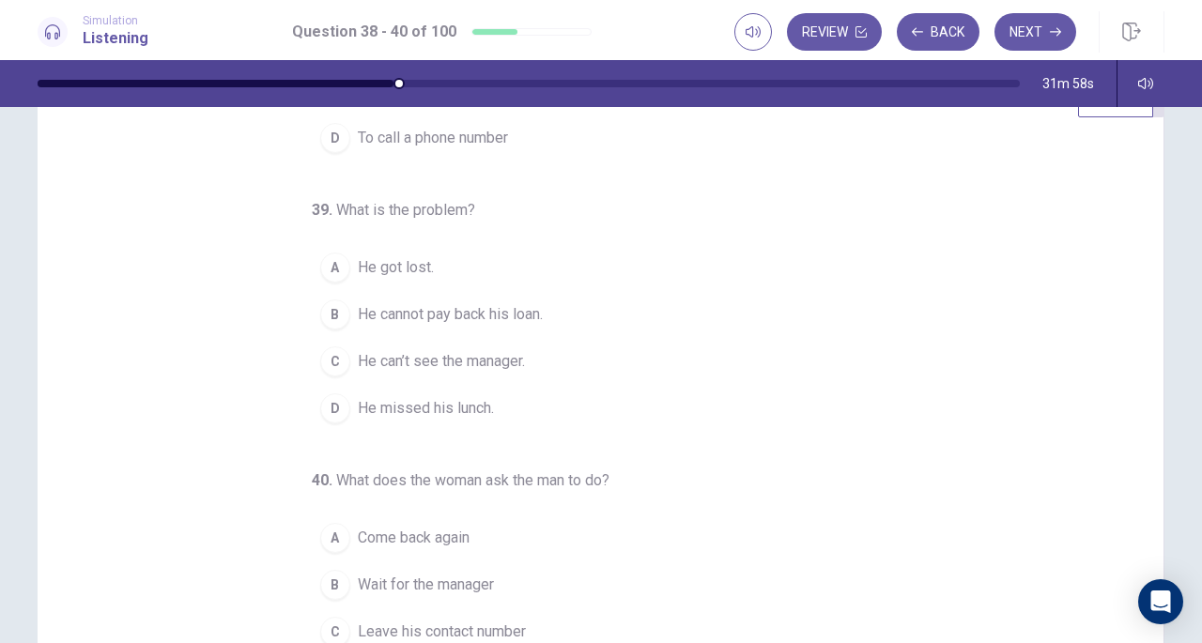
scroll to position [65, 0]
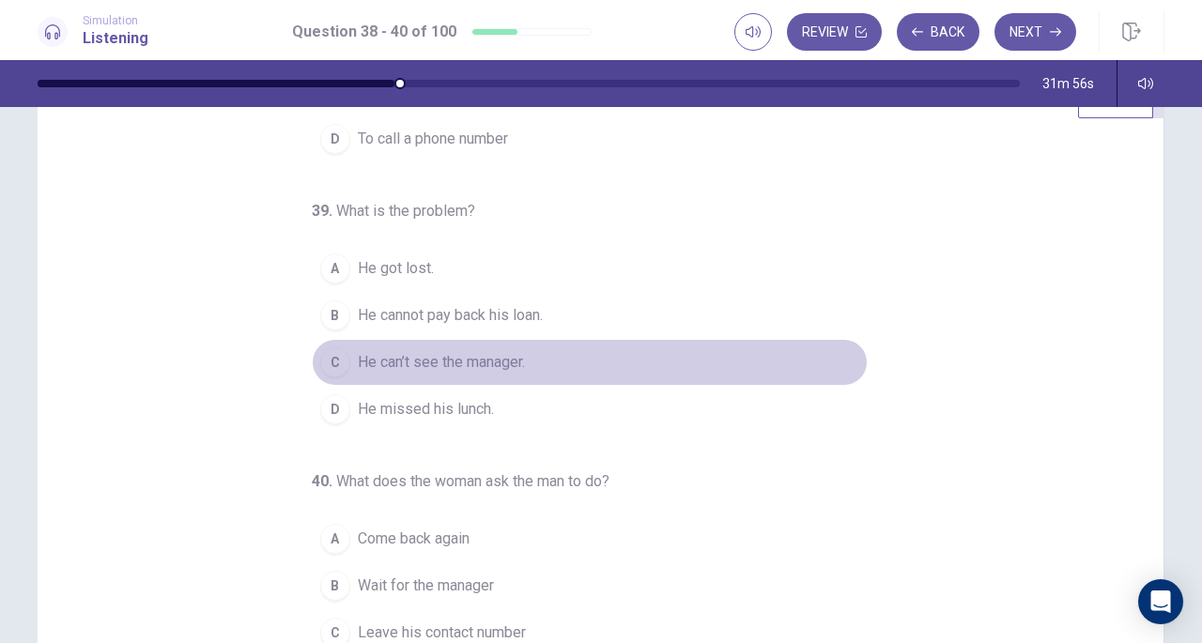
click at [449, 352] on span "He can’t see the manager." at bounding box center [441, 362] width 167 height 23
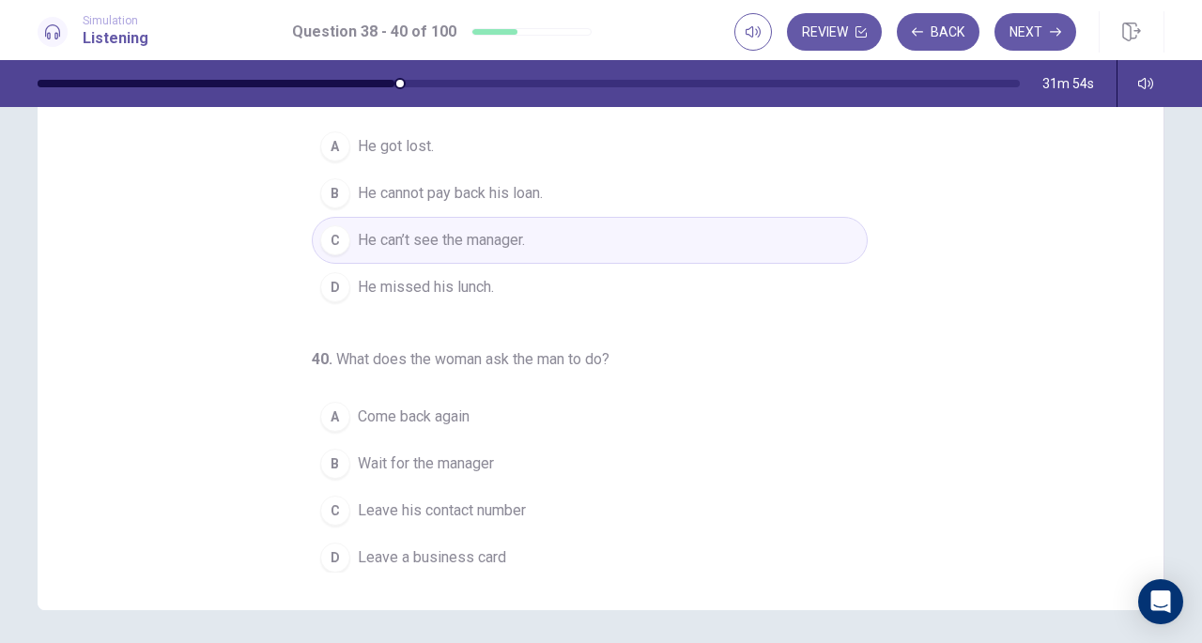
scroll to position [194, 0]
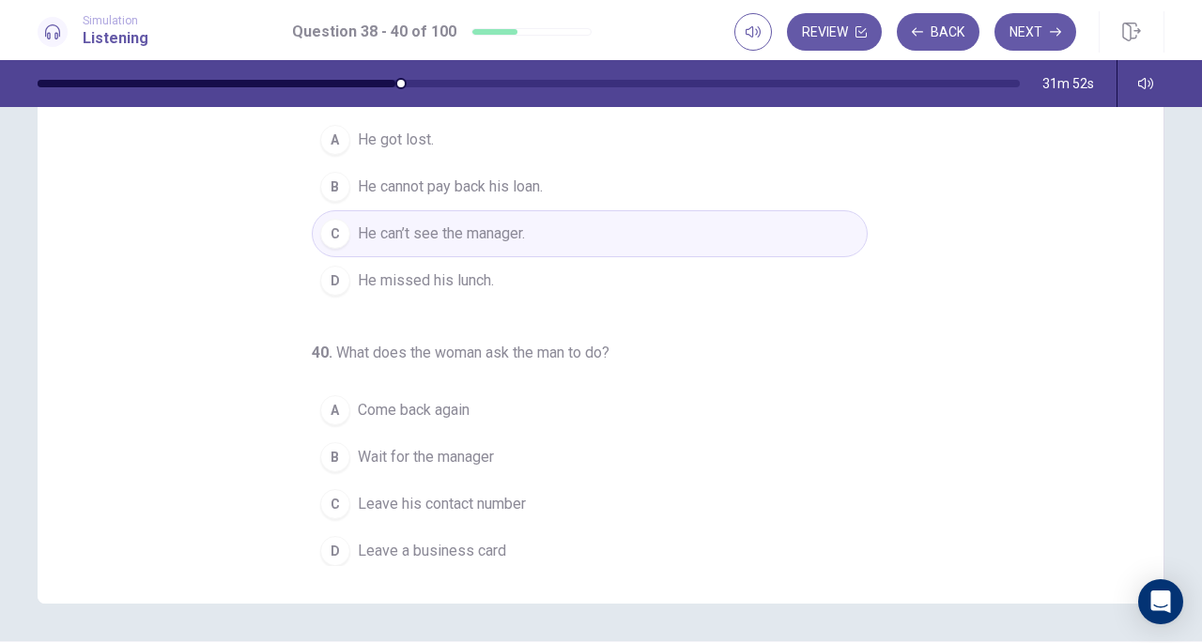
click at [494, 501] on span "Leave his contact number" at bounding box center [442, 504] width 168 height 23
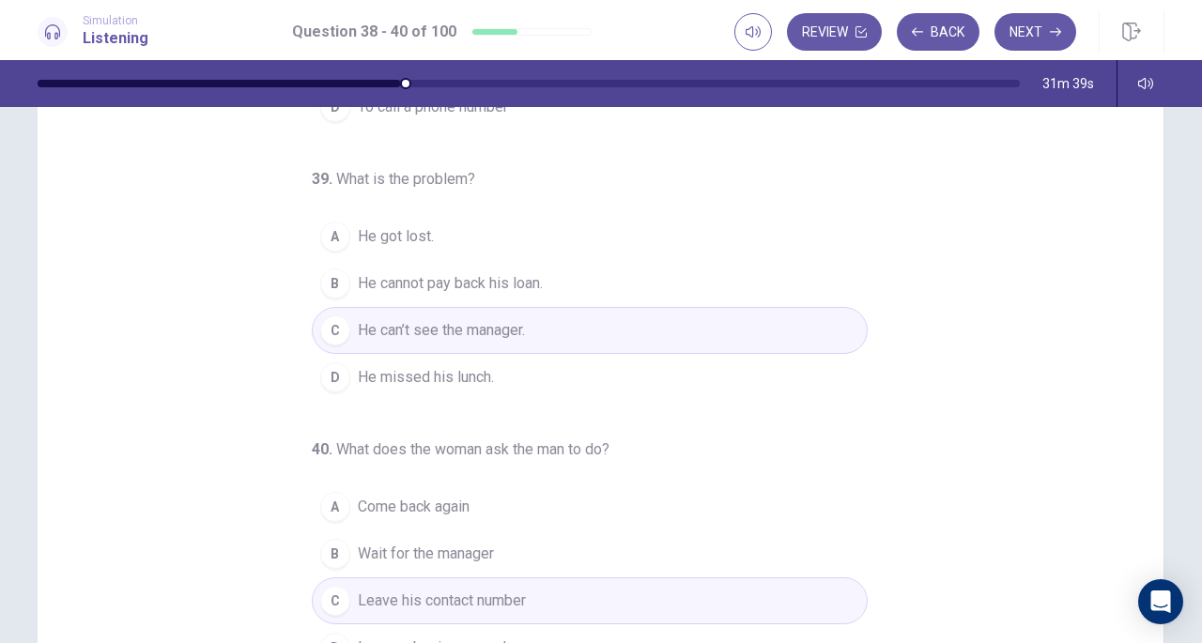
scroll to position [252, 0]
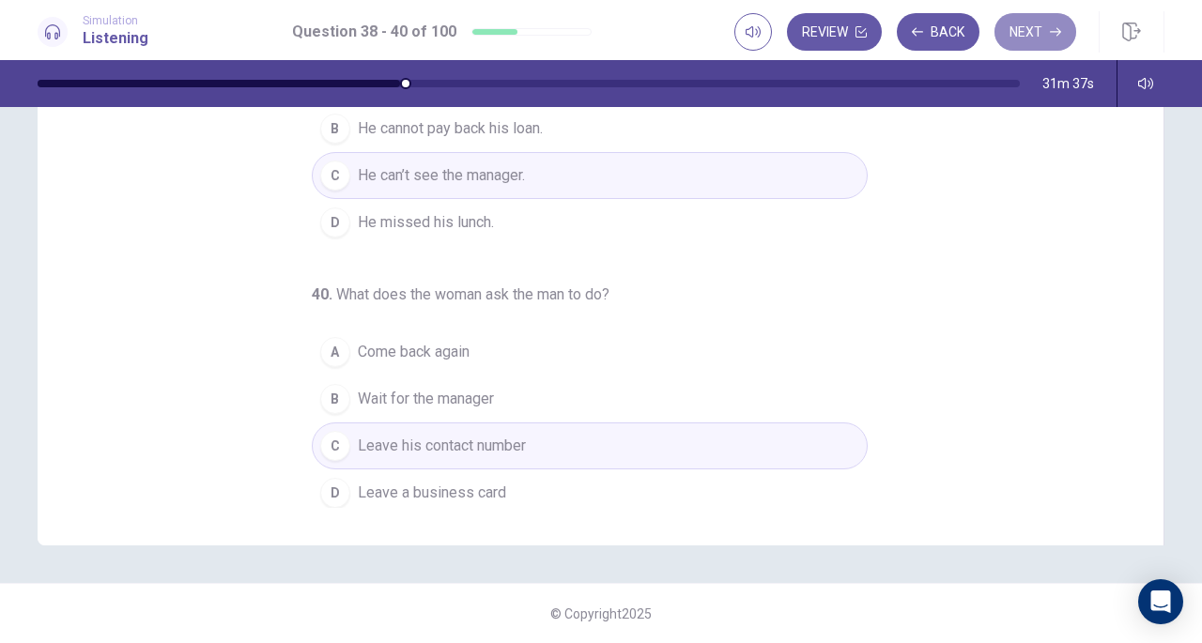
click at [1036, 26] on button "Next" at bounding box center [1036, 32] width 82 height 38
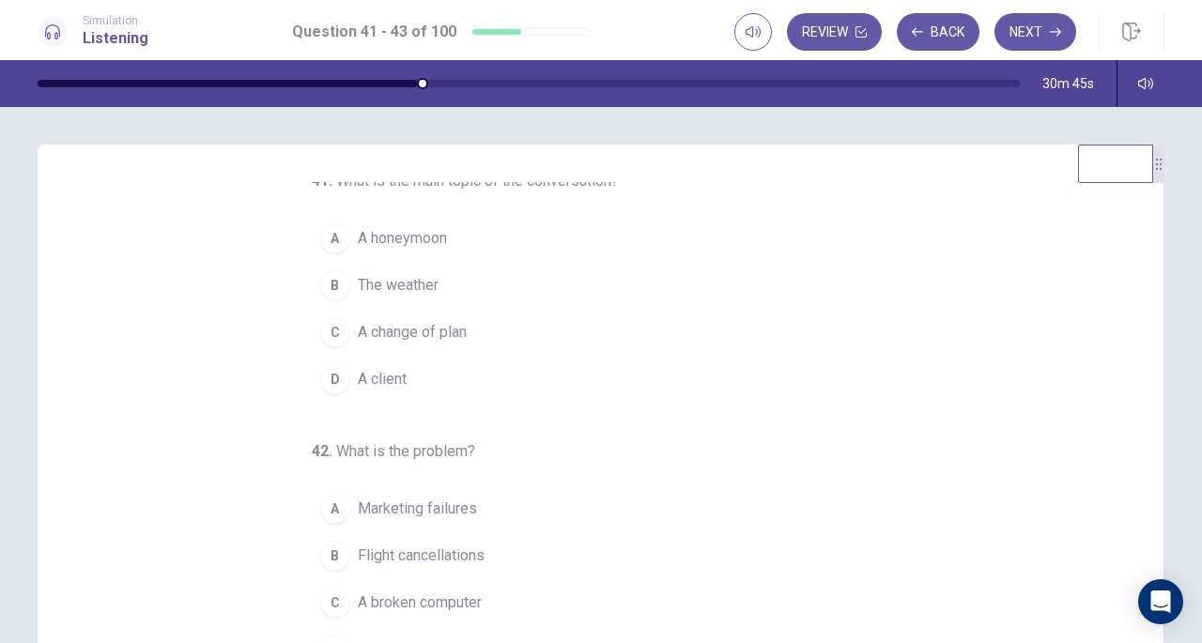
scroll to position [0, 0]
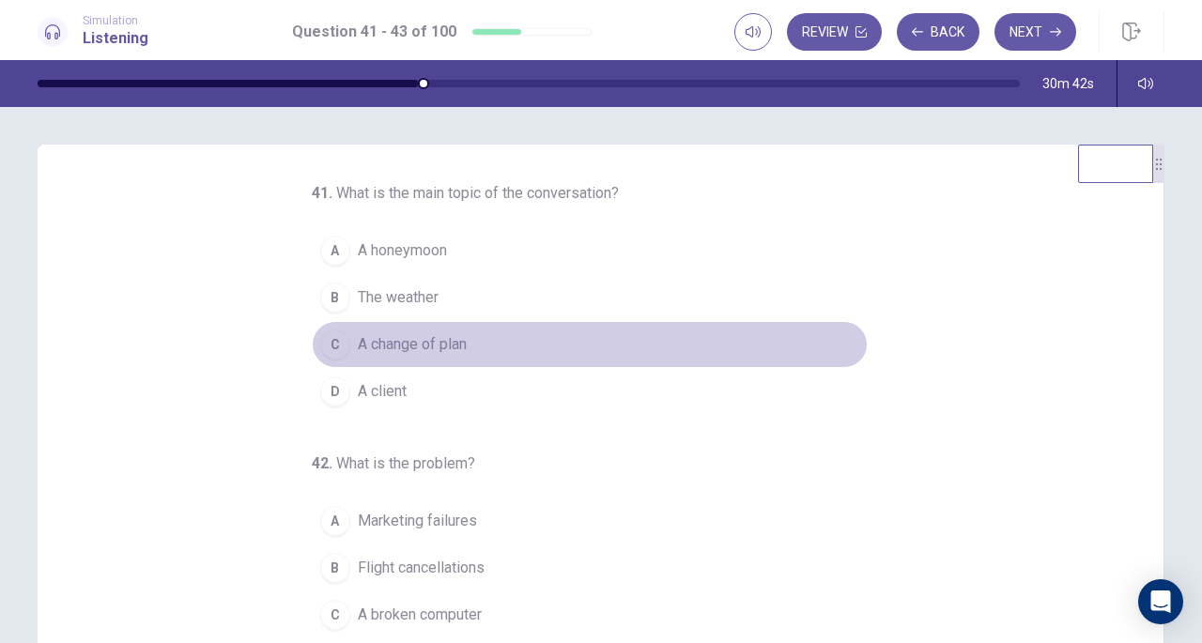
click at [406, 346] on span "A change of plan" at bounding box center [412, 344] width 109 height 23
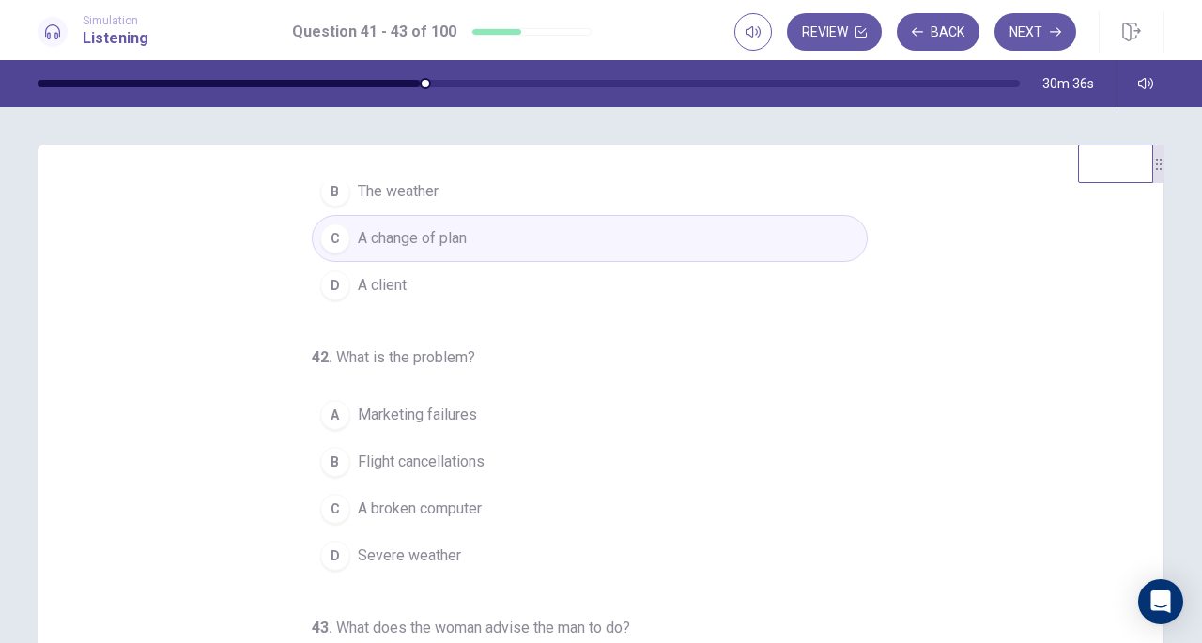
scroll to position [118, 0]
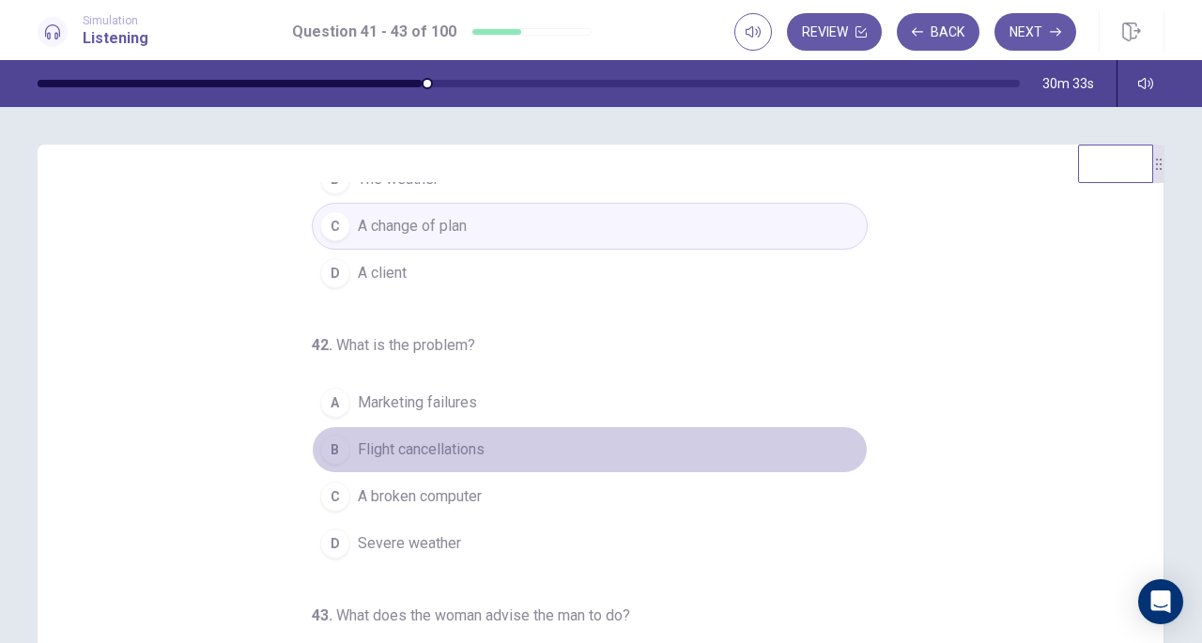
click at [436, 453] on span "Flight cancellations" at bounding box center [421, 450] width 127 height 23
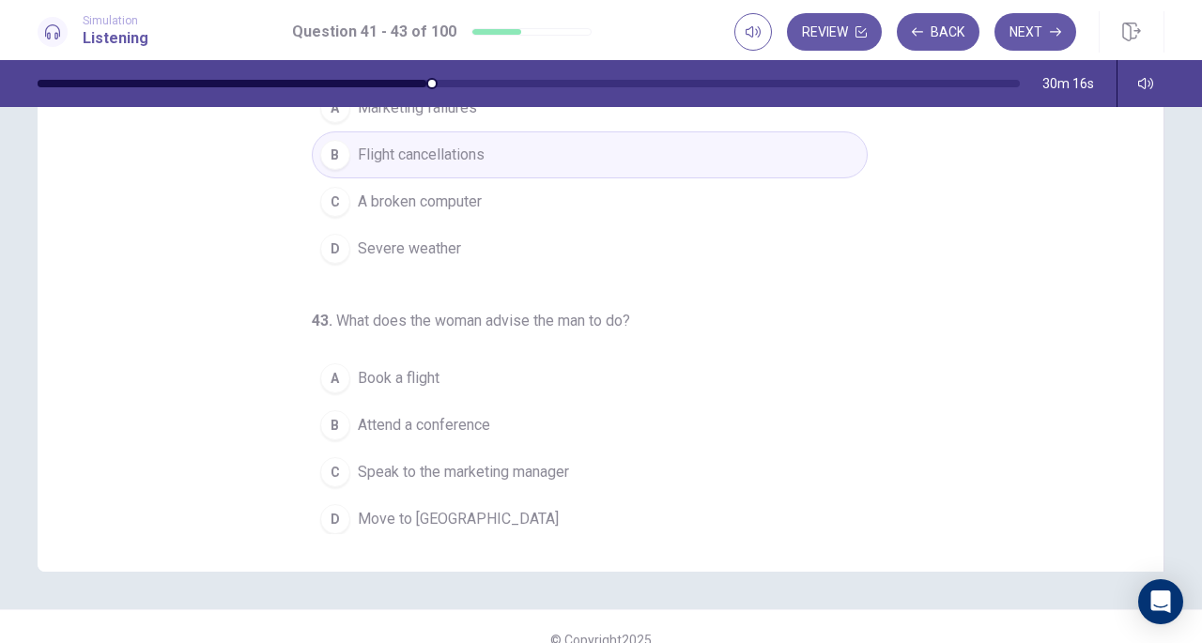
scroll to position [243, 0]
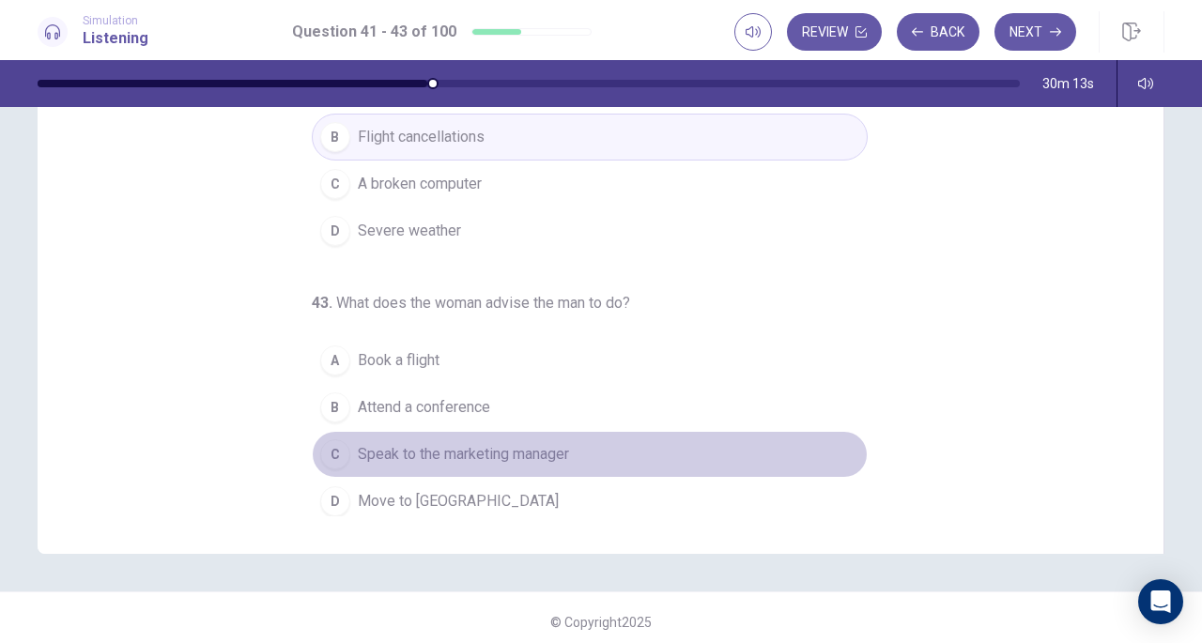
click at [585, 442] on button "C Speak to the marketing manager" at bounding box center [590, 454] width 556 height 47
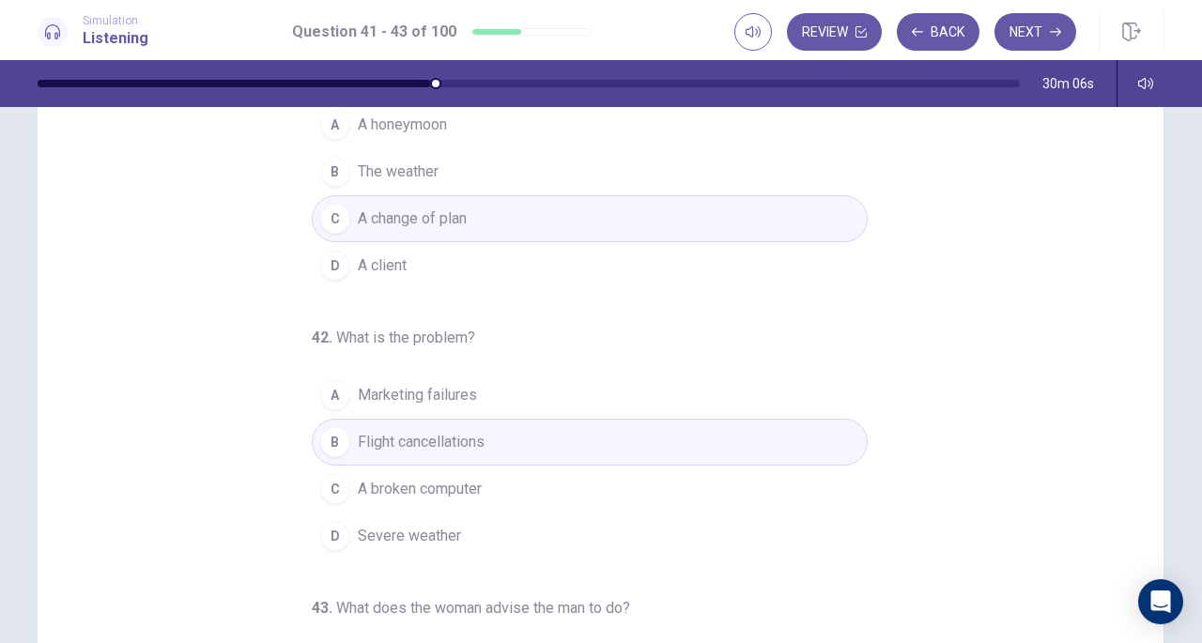
scroll to position [122, 0]
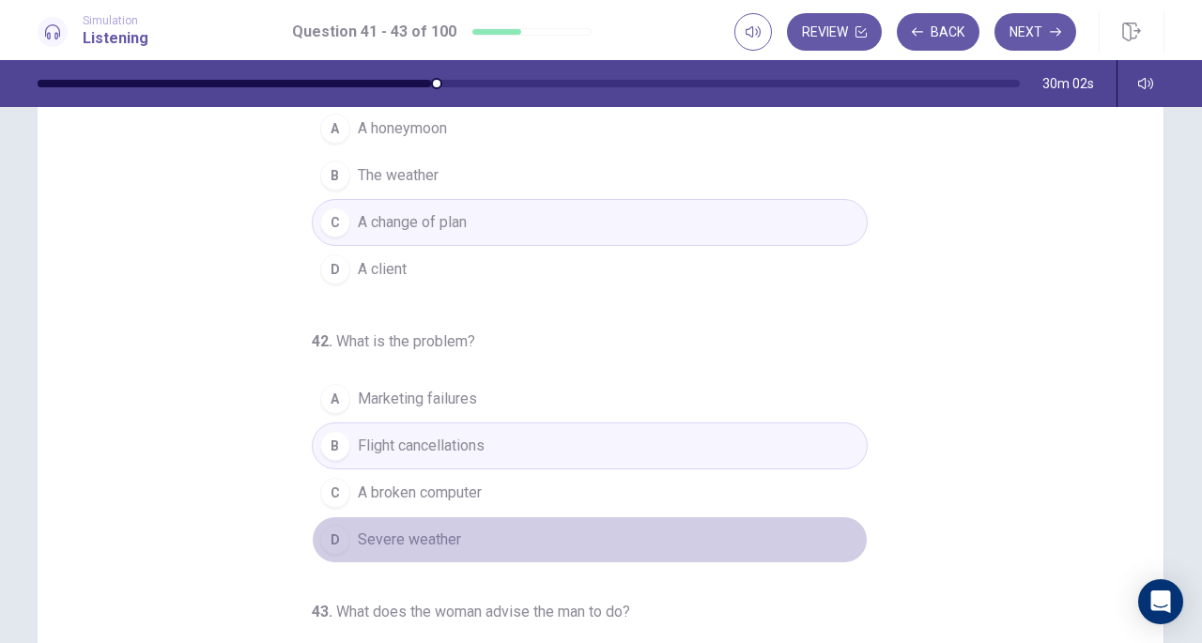
click at [524, 528] on button "D Severe weather" at bounding box center [590, 540] width 556 height 47
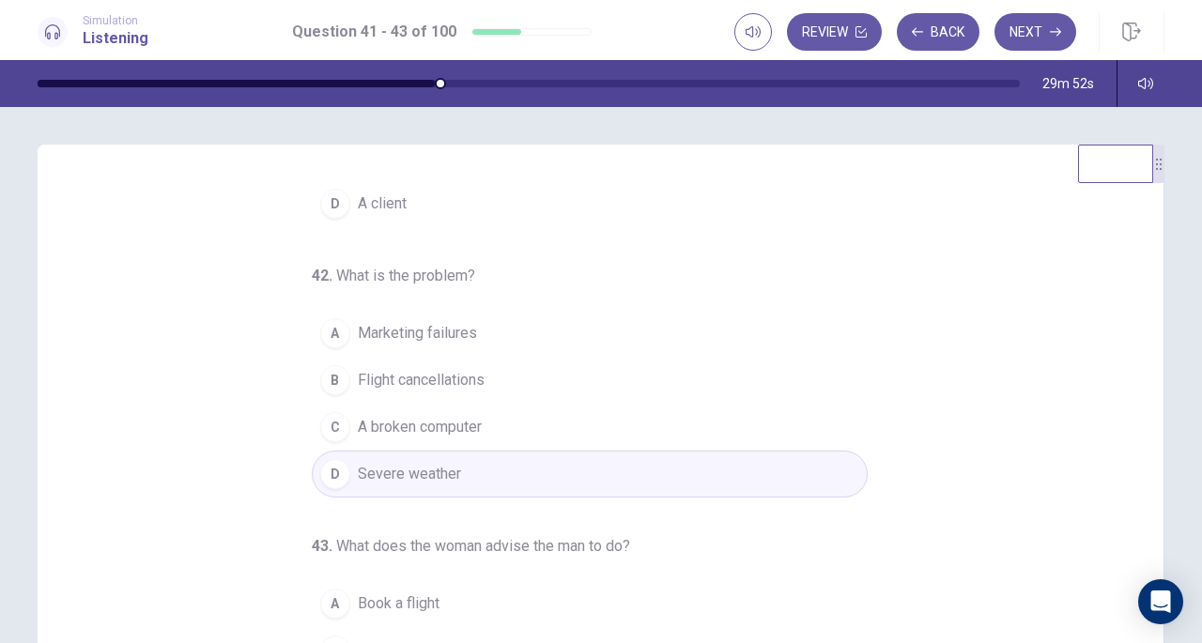
scroll to position [252, 0]
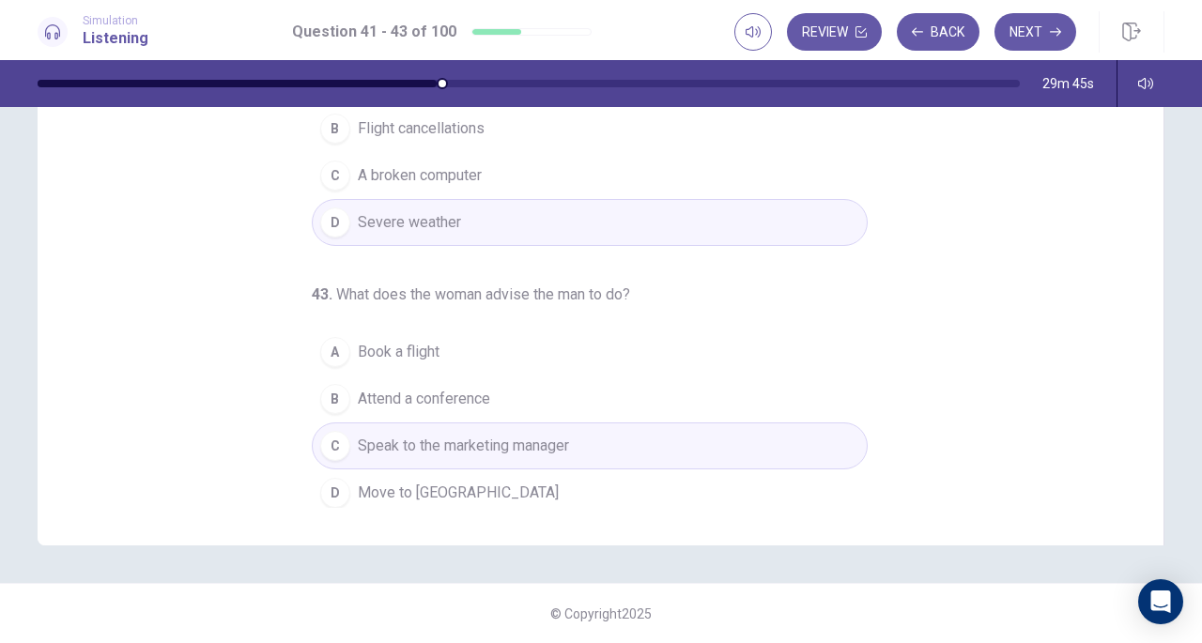
click at [1028, 40] on button "Next" at bounding box center [1036, 32] width 82 height 38
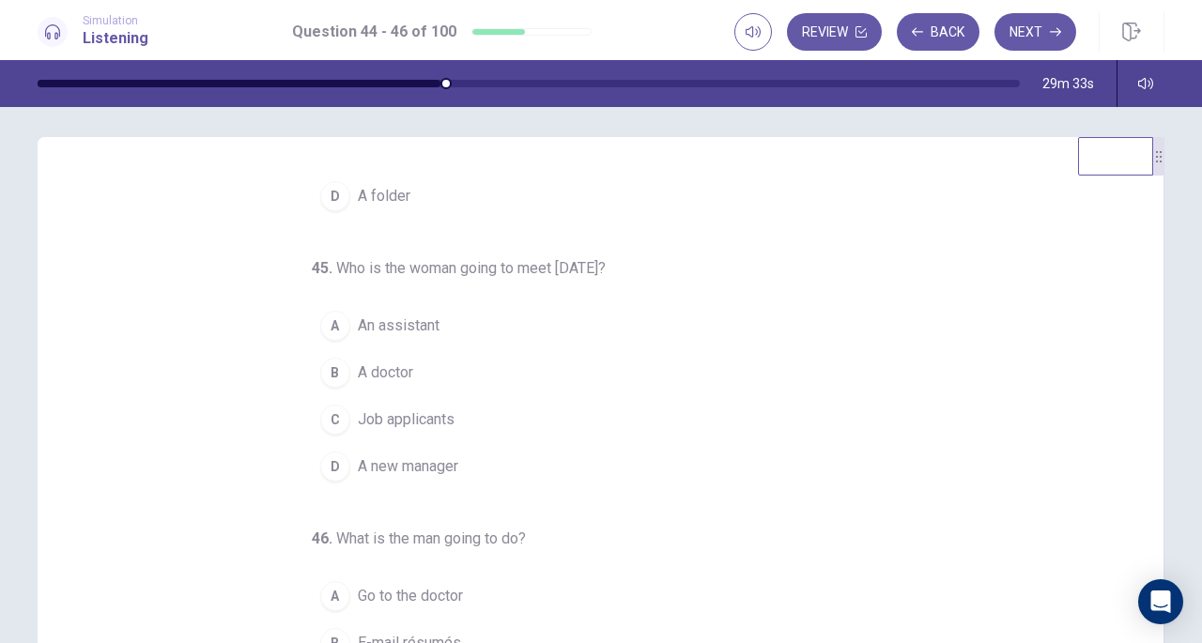
scroll to position [0, 0]
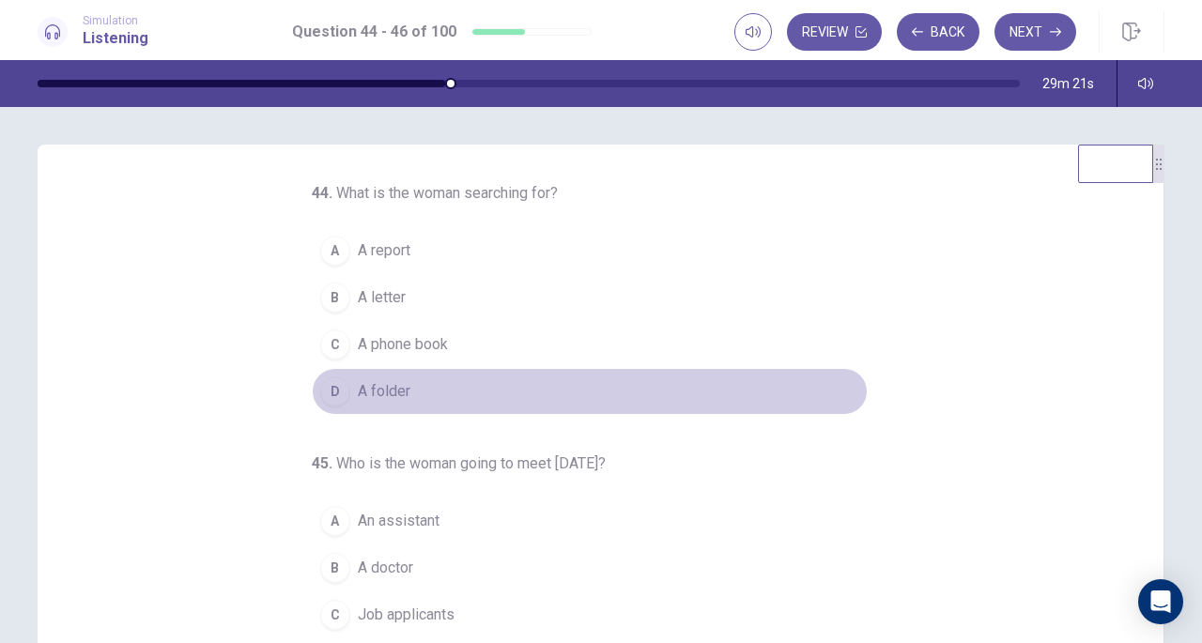
click at [441, 395] on button "D A folder" at bounding box center [590, 391] width 556 height 47
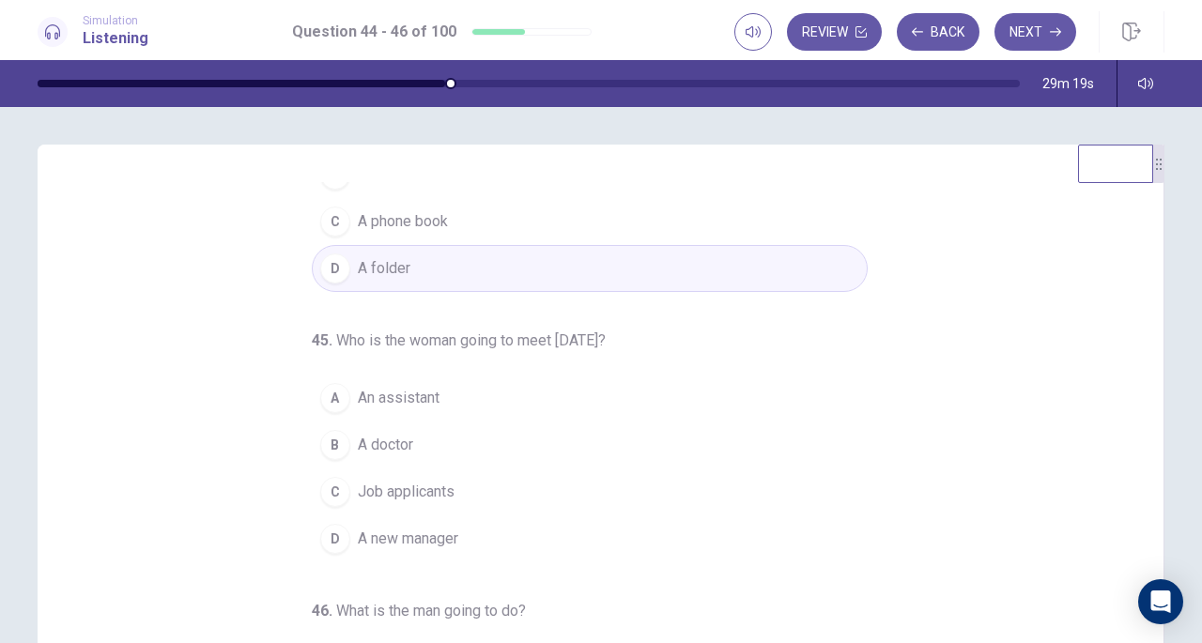
scroll to position [134, 0]
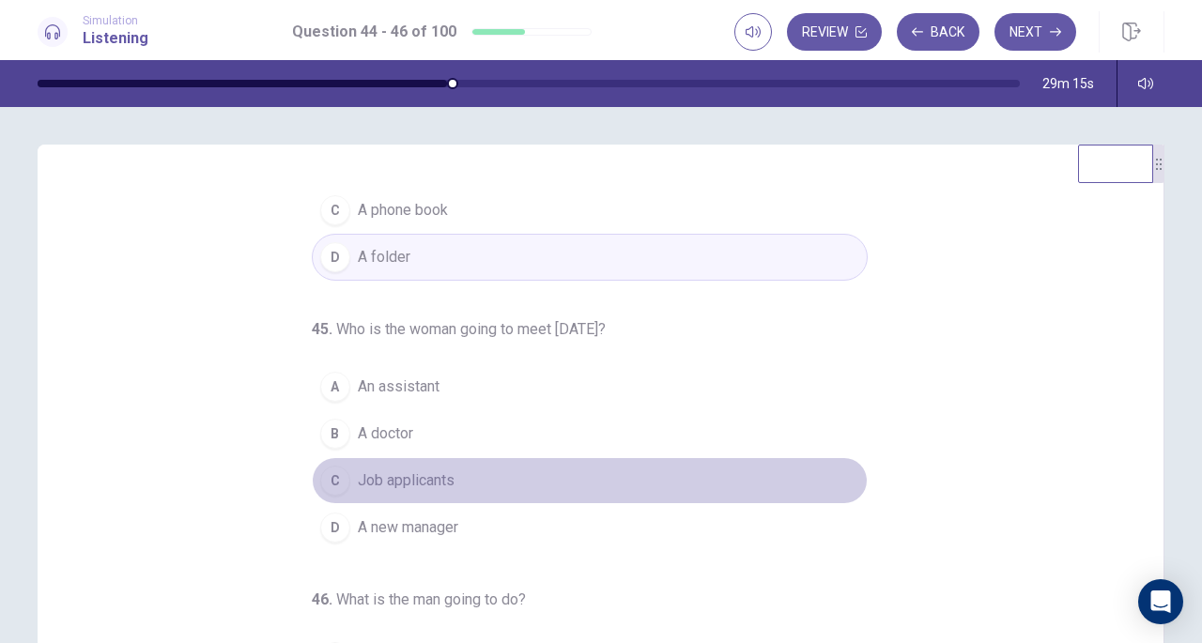
click at [464, 469] on button "C Job applicants" at bounding box center [590, 480] width 556 height 47
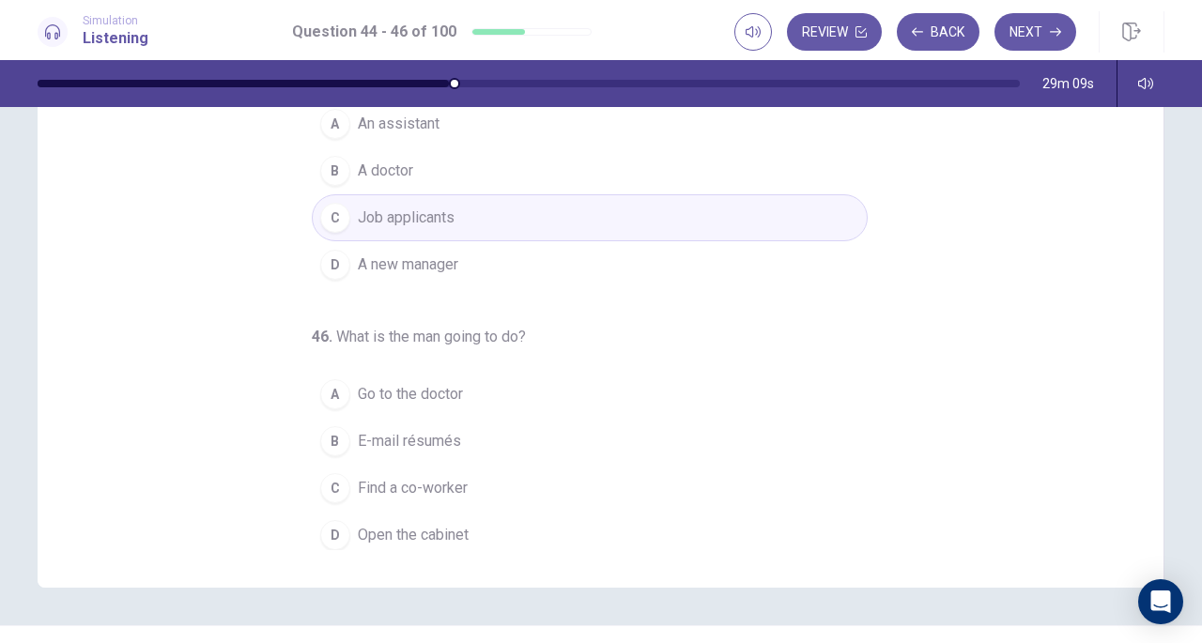
scroll to position [223, 0]
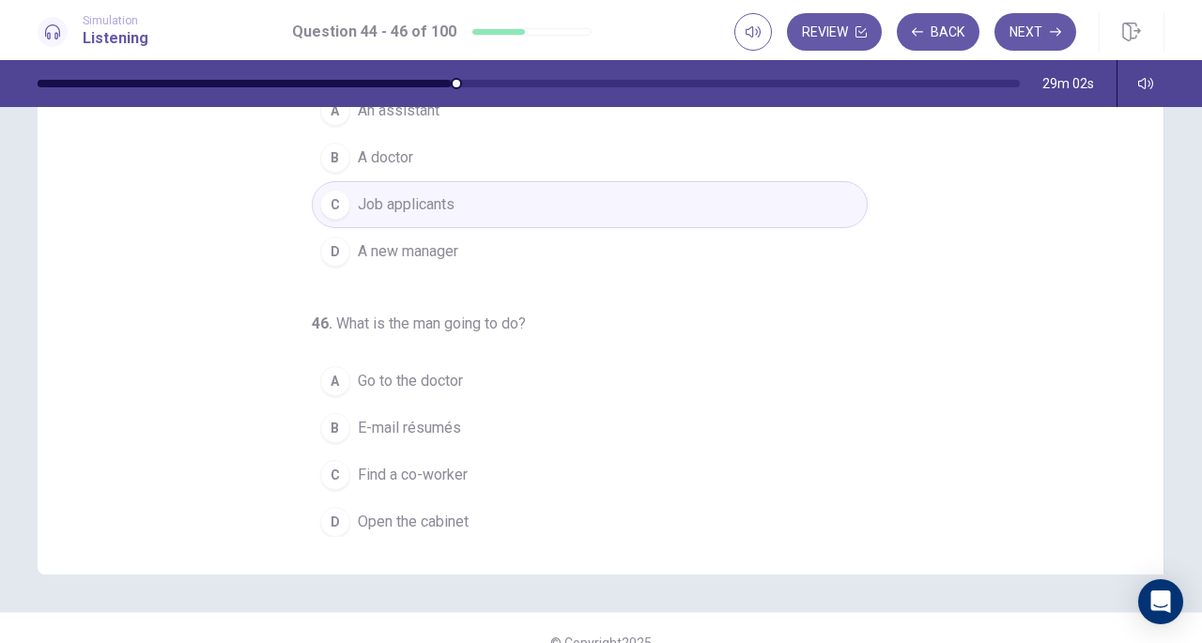
click at [487, 429] on button "B E-mail résumés" at bounding box center [590, 428] width 556 height 47
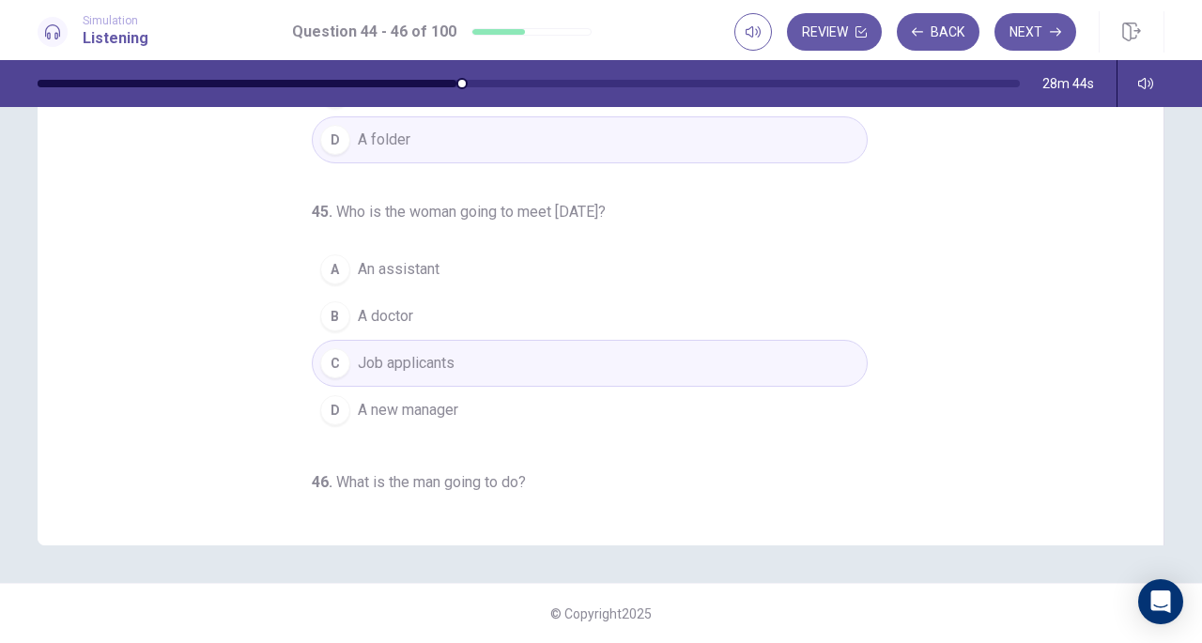
scroll to position [0, 0]
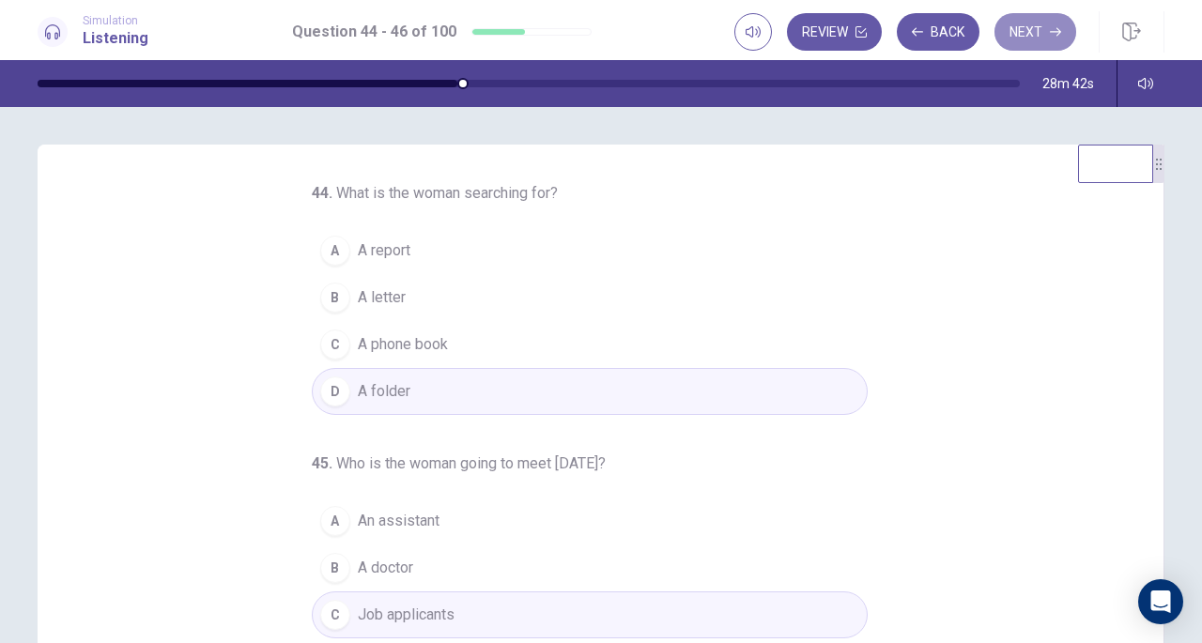
click at [1033, 38] on button "Next" at bounding box center [1036, 32] width 82 height 38
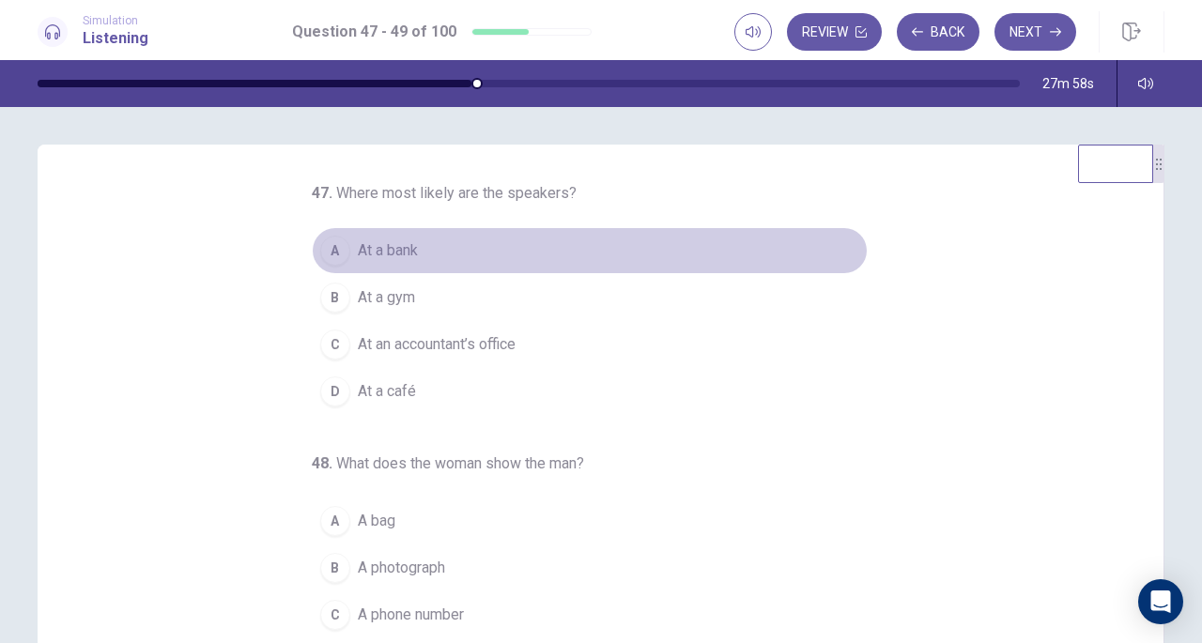
click at [429, 262] on button "A At a bank" at bounding box center [590, 250] width 556 height 47
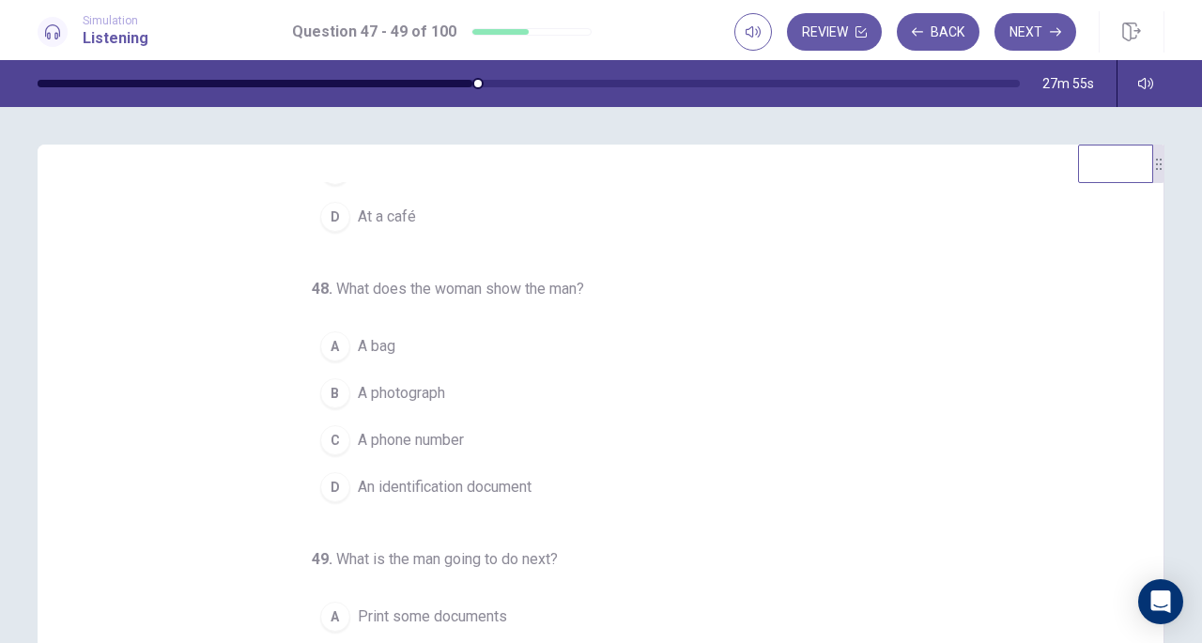
scroll to position [188, 0]
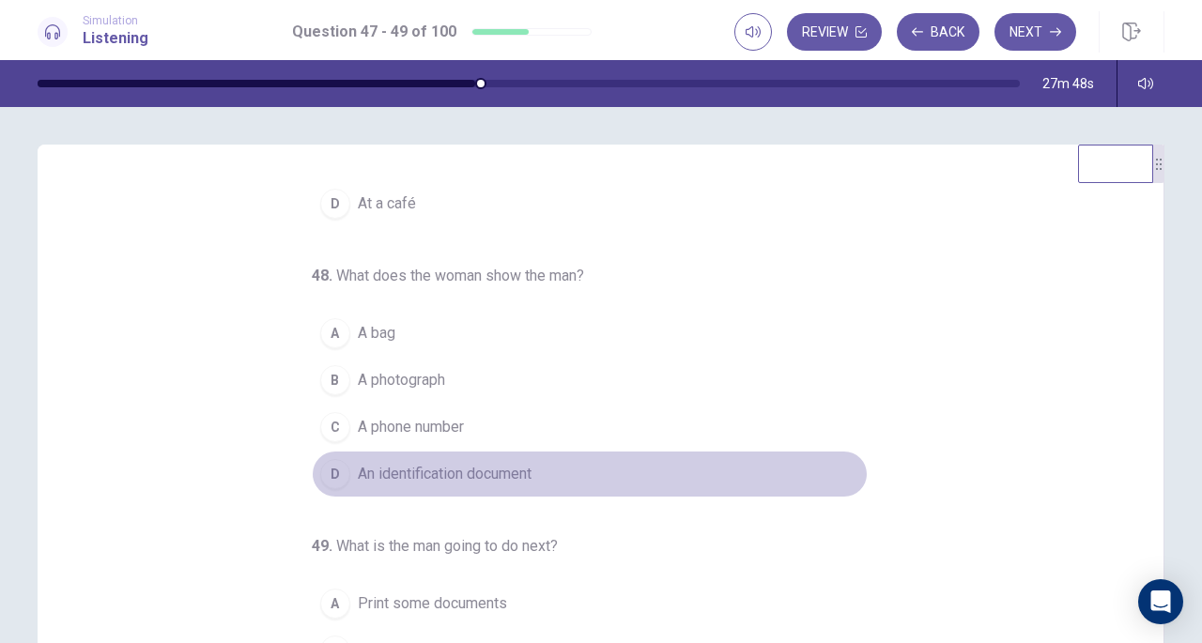
click at [535, 472] on button "D An identification document" at bounding box center [590, 474] width 556 height 47
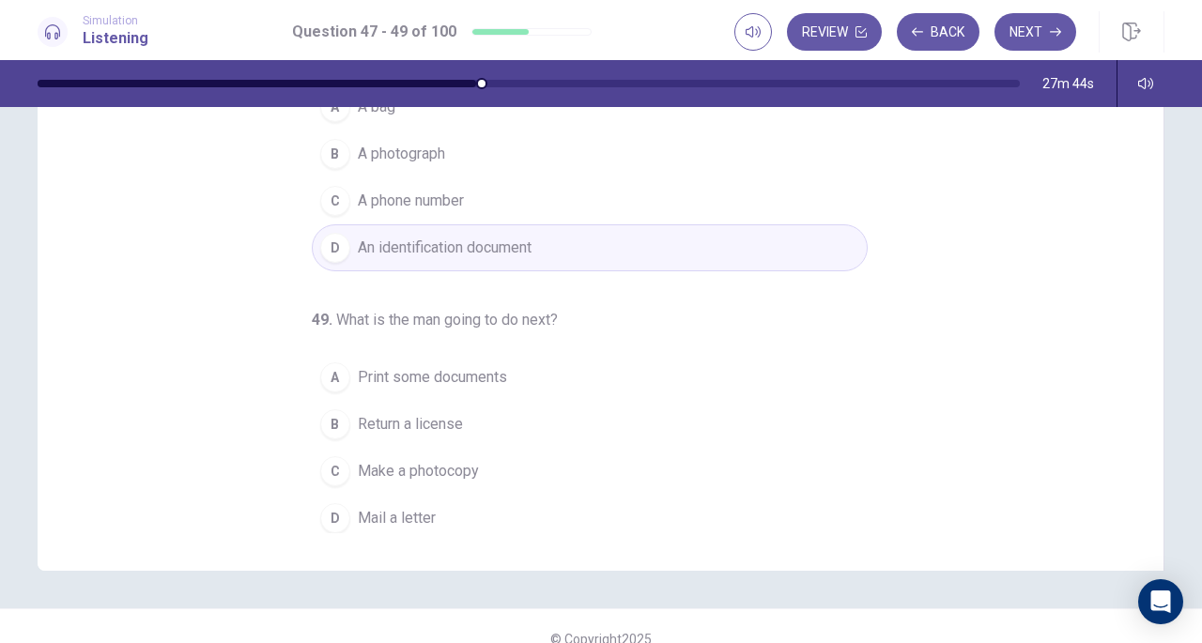
scroll to position [234, 0]
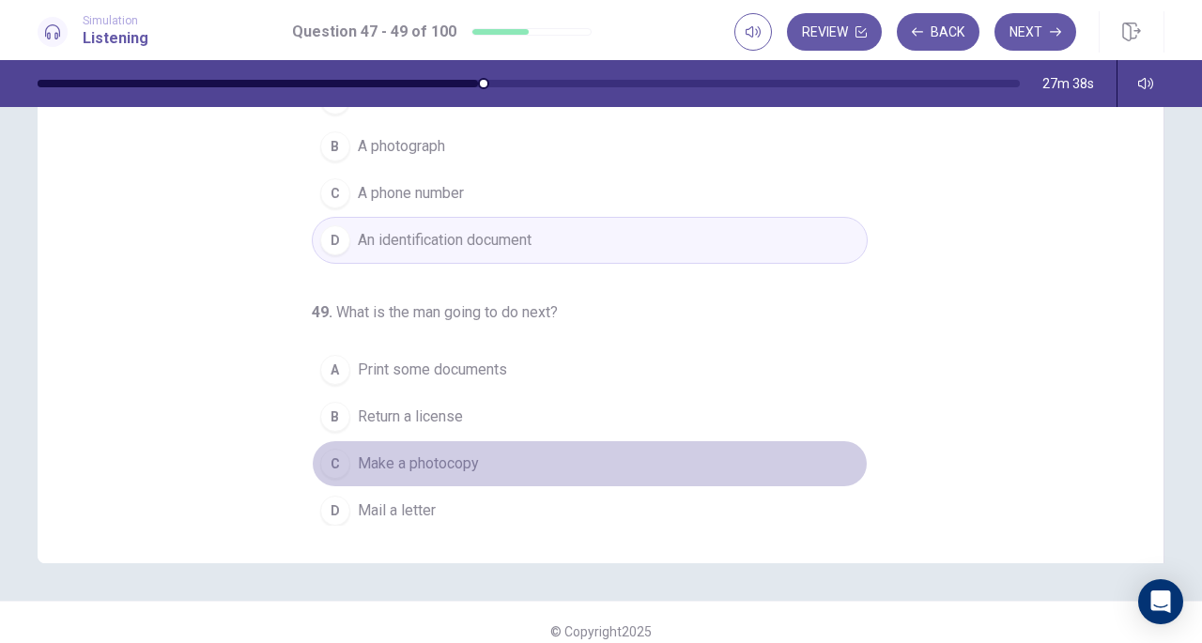
click at [500, 441] on button "C Make a photocopy" at bounding box center [590, 464] width 556 height 47
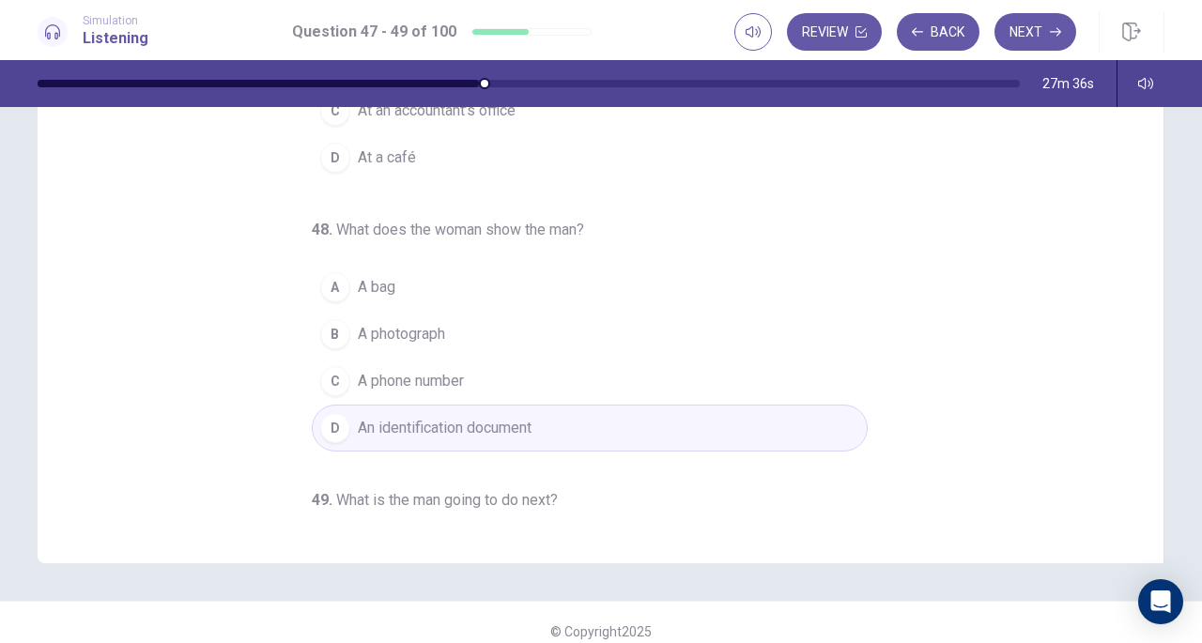
scroll to position [0, 0]
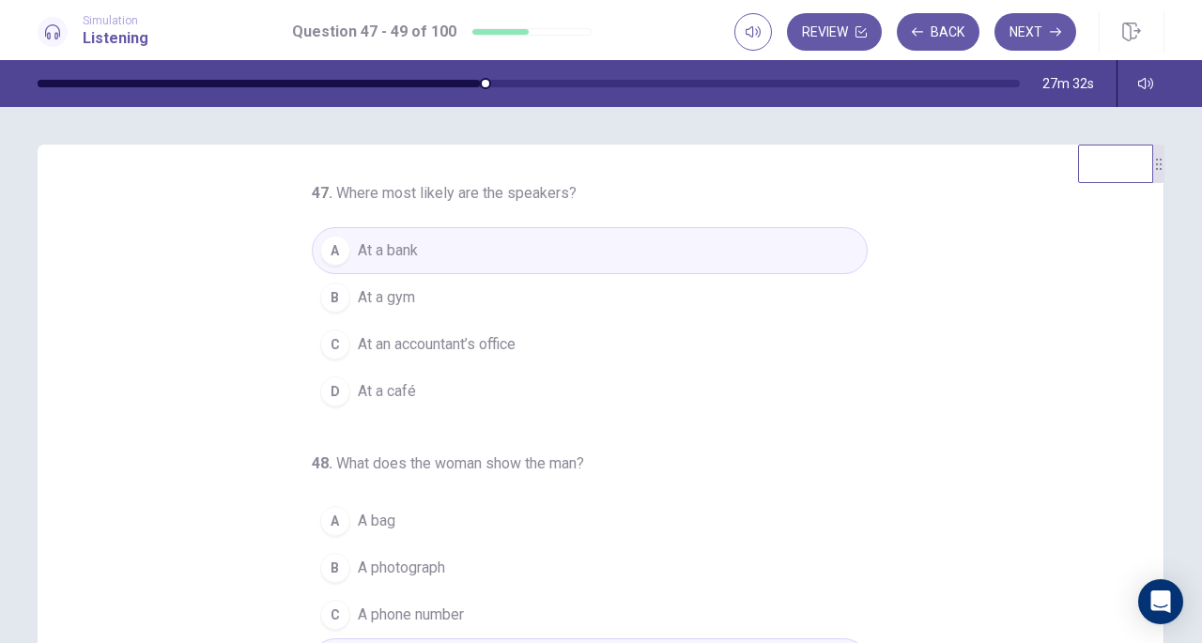
click at [1025, 37] on button "Next" at bounding box center [1036, 32] width 82 height 38
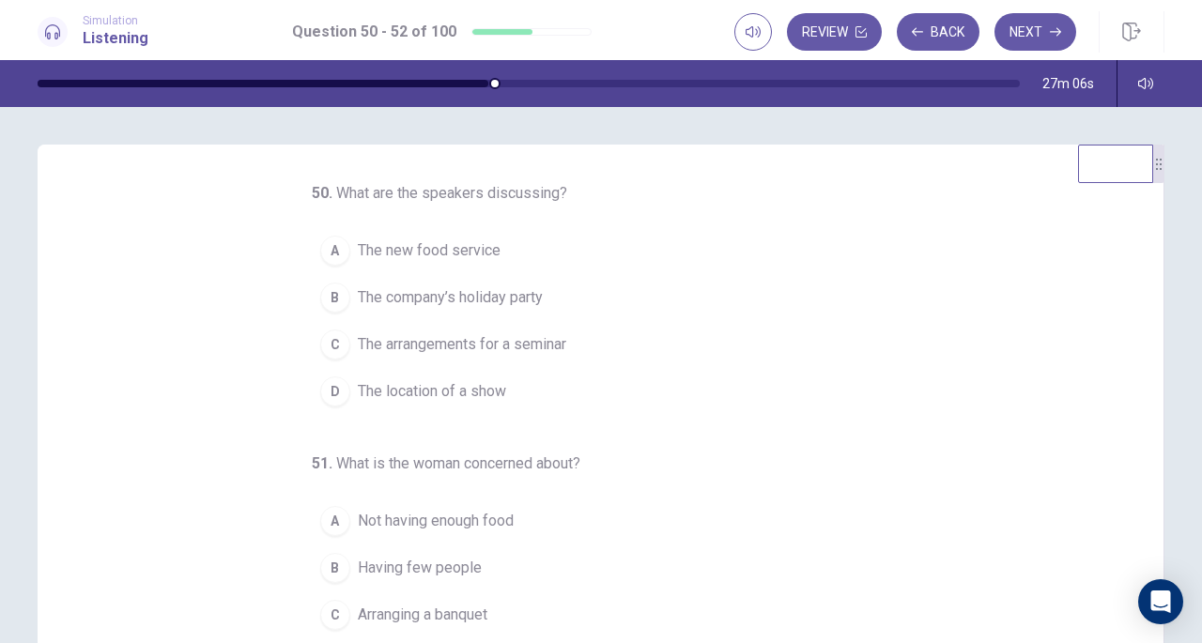
scroll to position [1, 0]
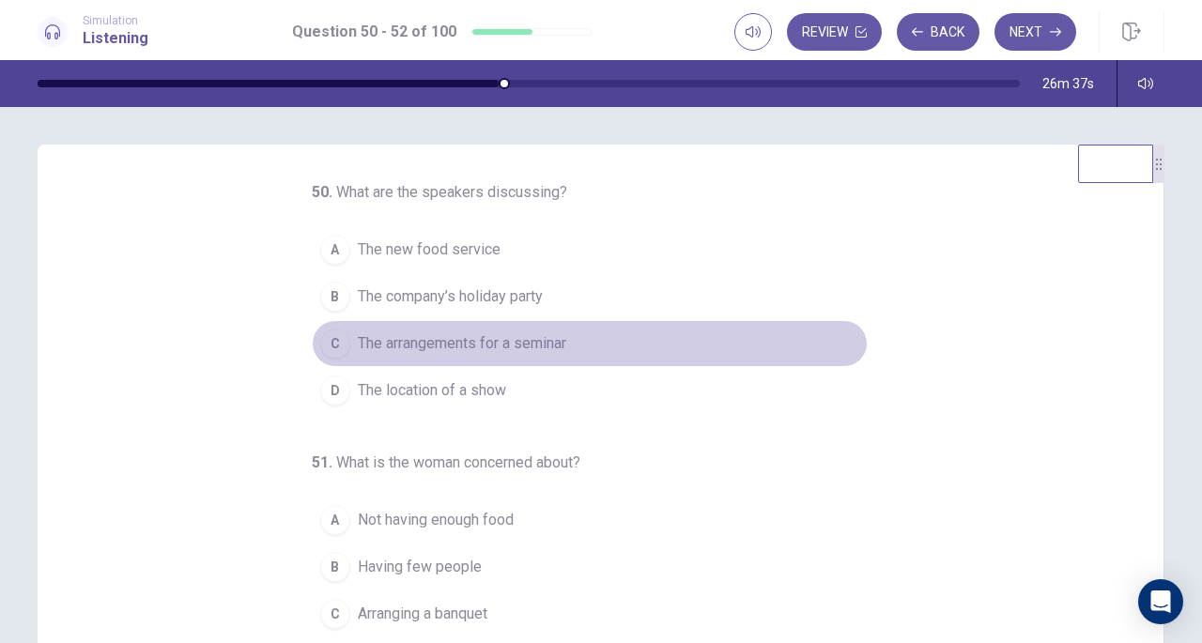
click at [557, 346] on span "The arrangements for a seminar" at bounding box center [462, 344] width 209 height 23
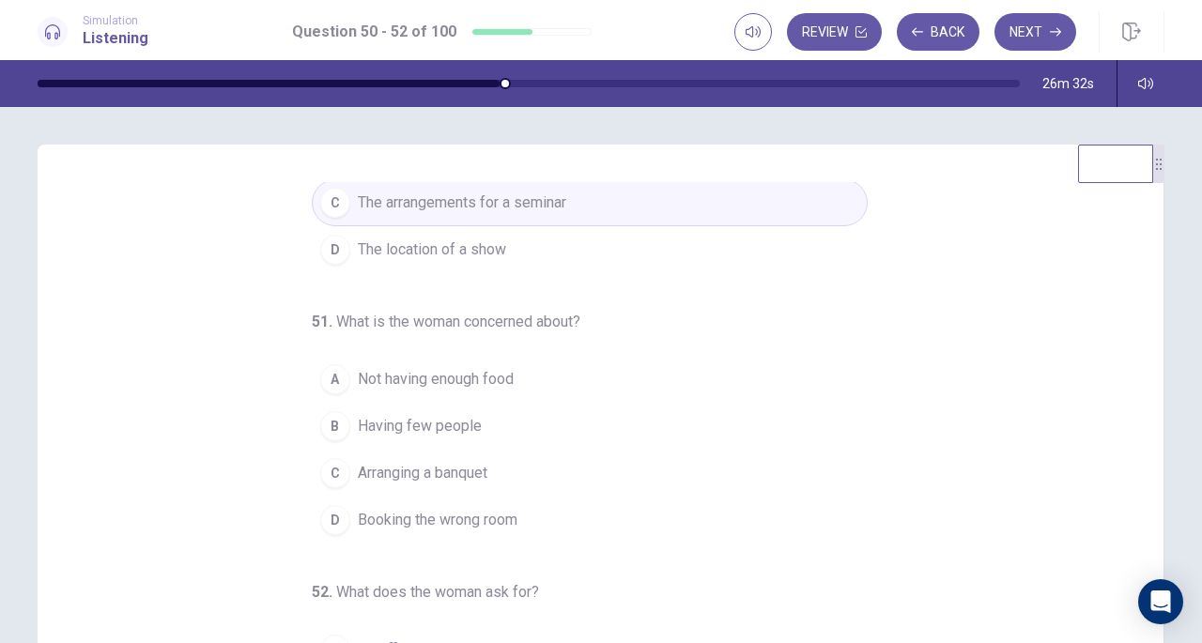
scroll to position [159, 0]
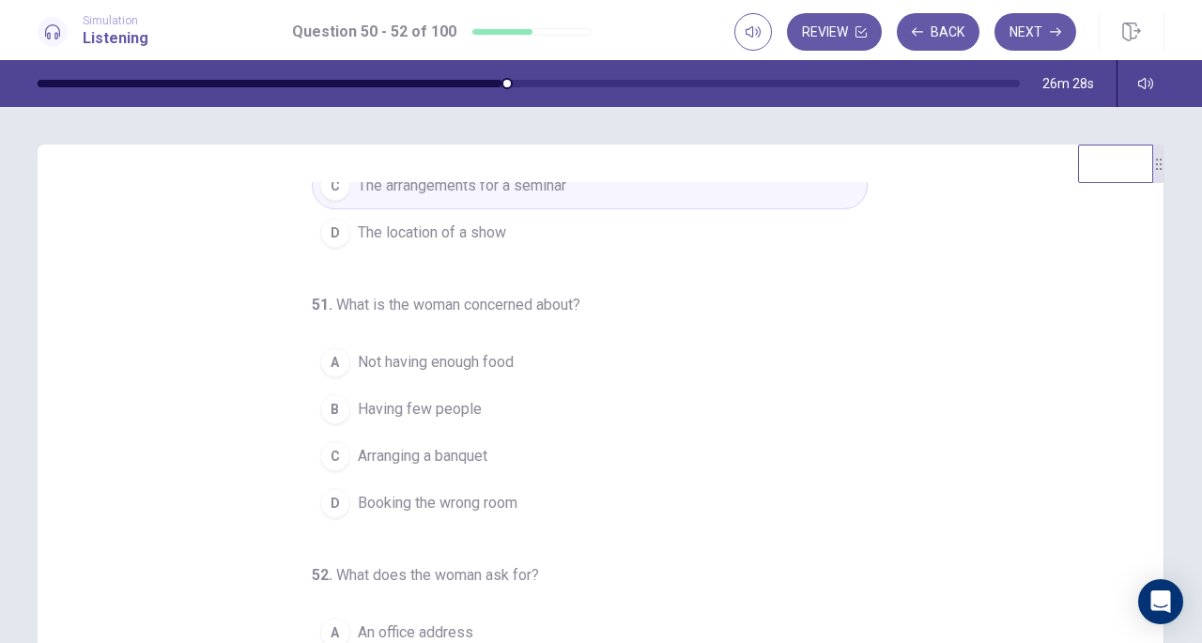
click at [520, 362] on button "A Not having enough food" at bounding box center [590, 362] width 556 height 47
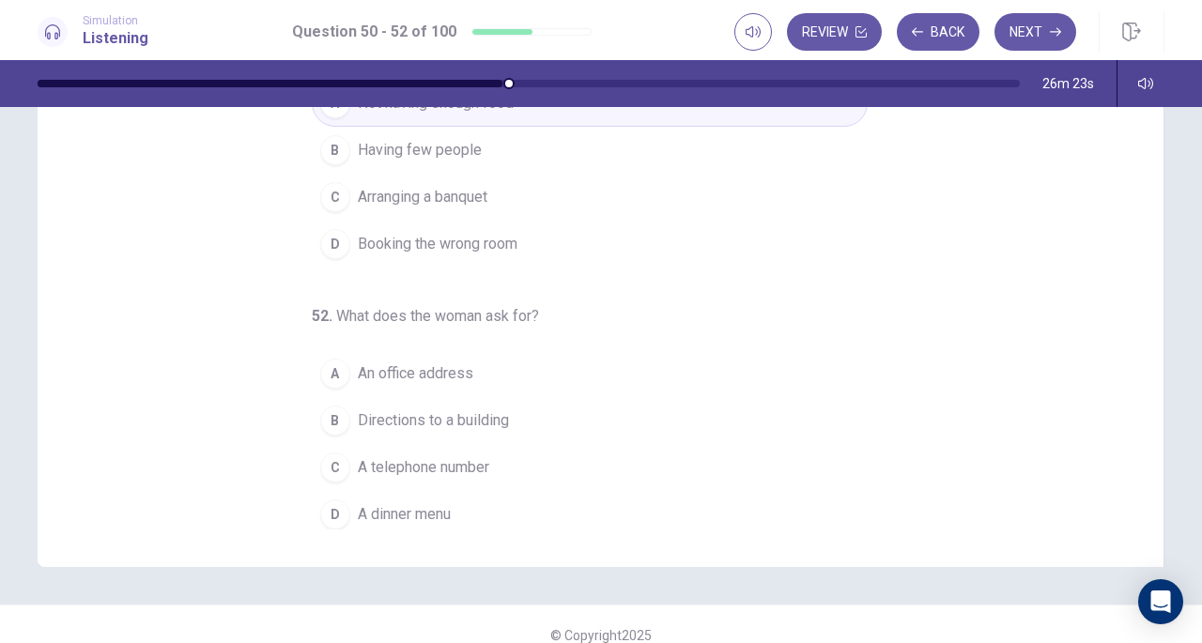
scroll to position [229, 0]
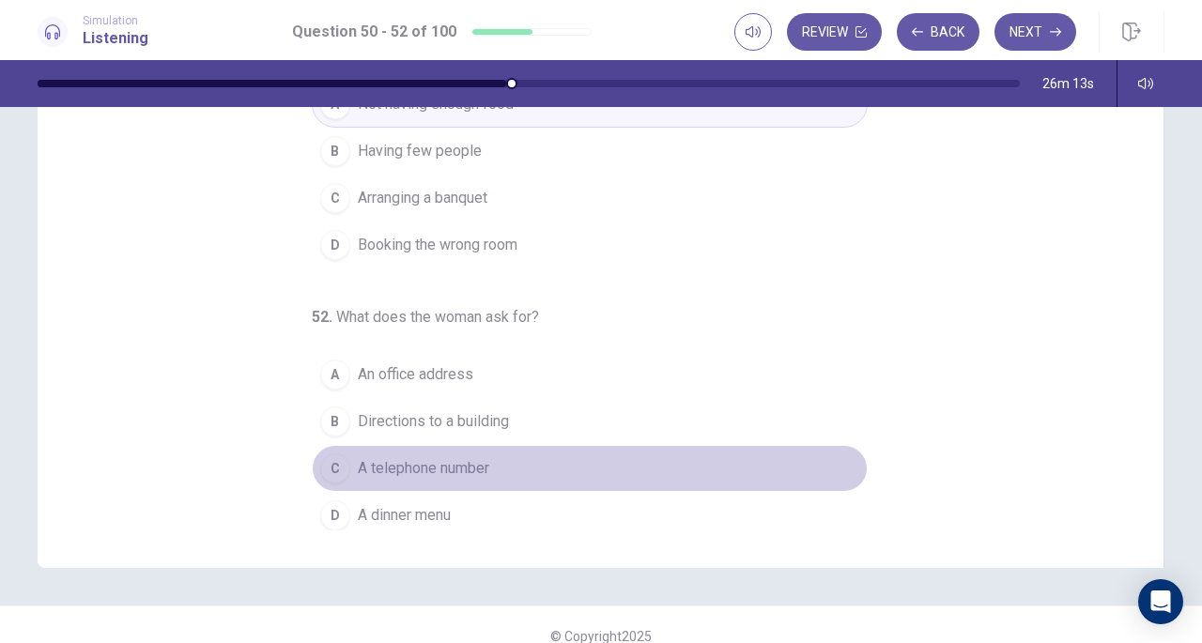
click at [540, 453] on button "C A telephone number" at bounding box center [590, 468] width 556 height 47
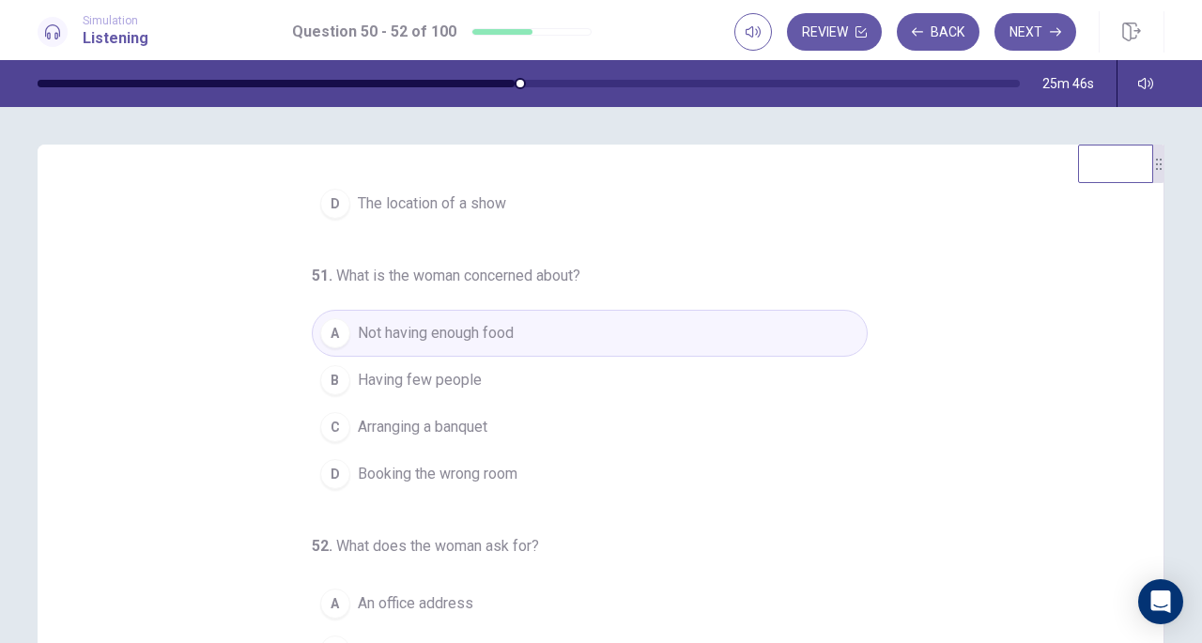
scroll to position [252, 0]
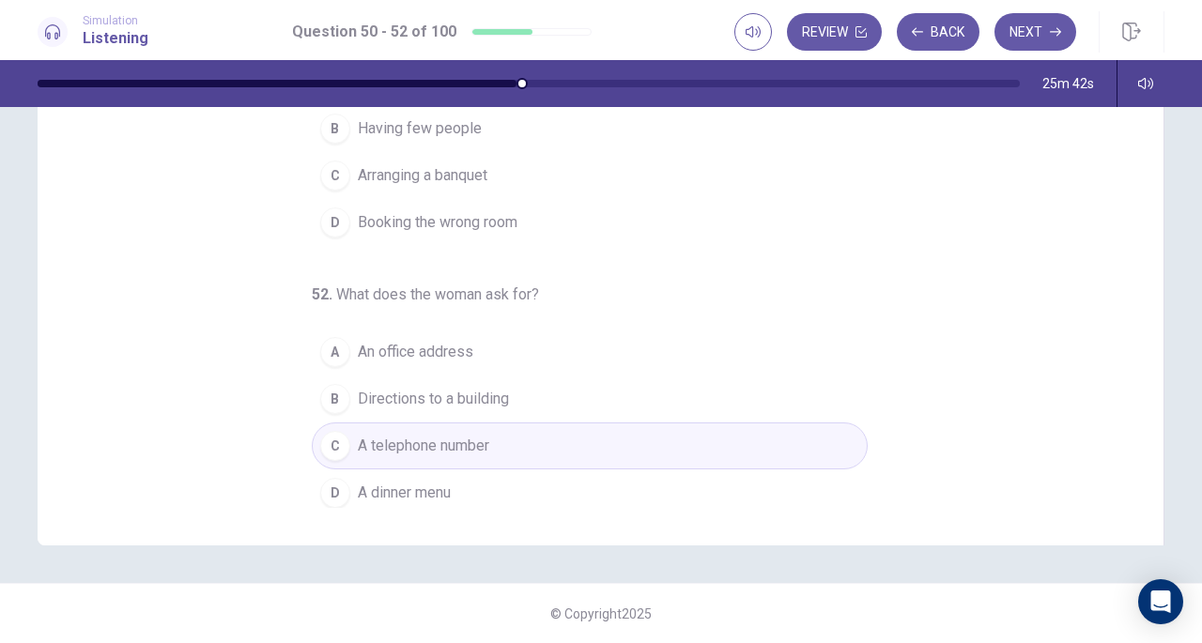
click at [1022, 33] on button "Next" at bounding box center [1036, 32] width 82 height 38
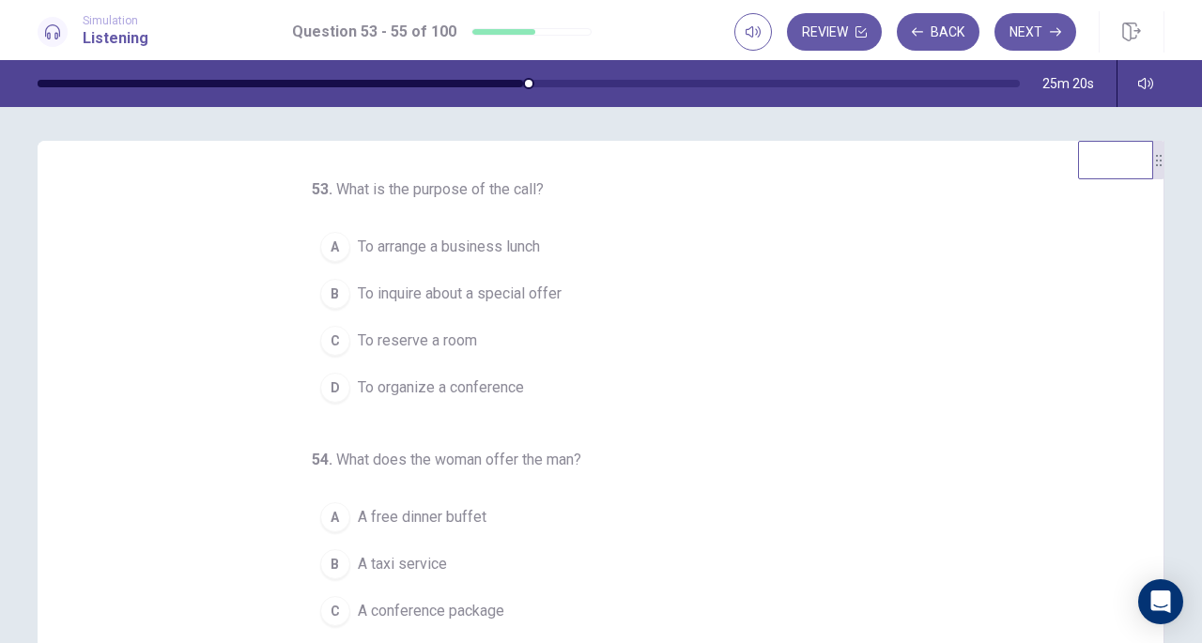
scroll to position [0, 0]
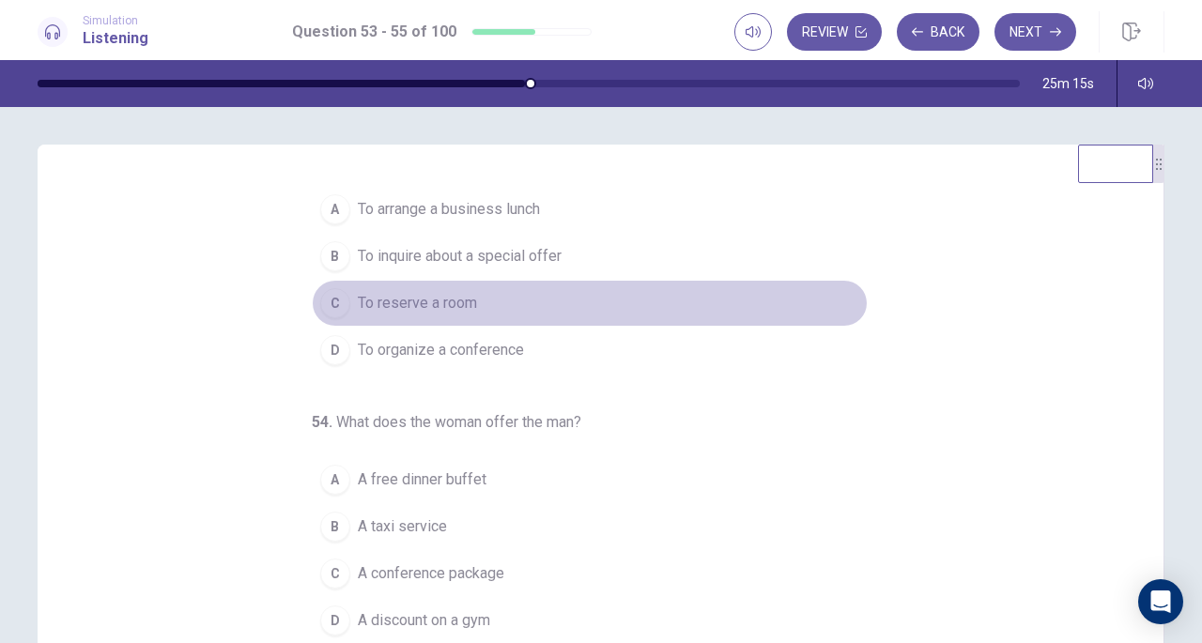
click at [432, 307] on span "To reserve a room" at bounding box center [417, 303] width 119 height 23
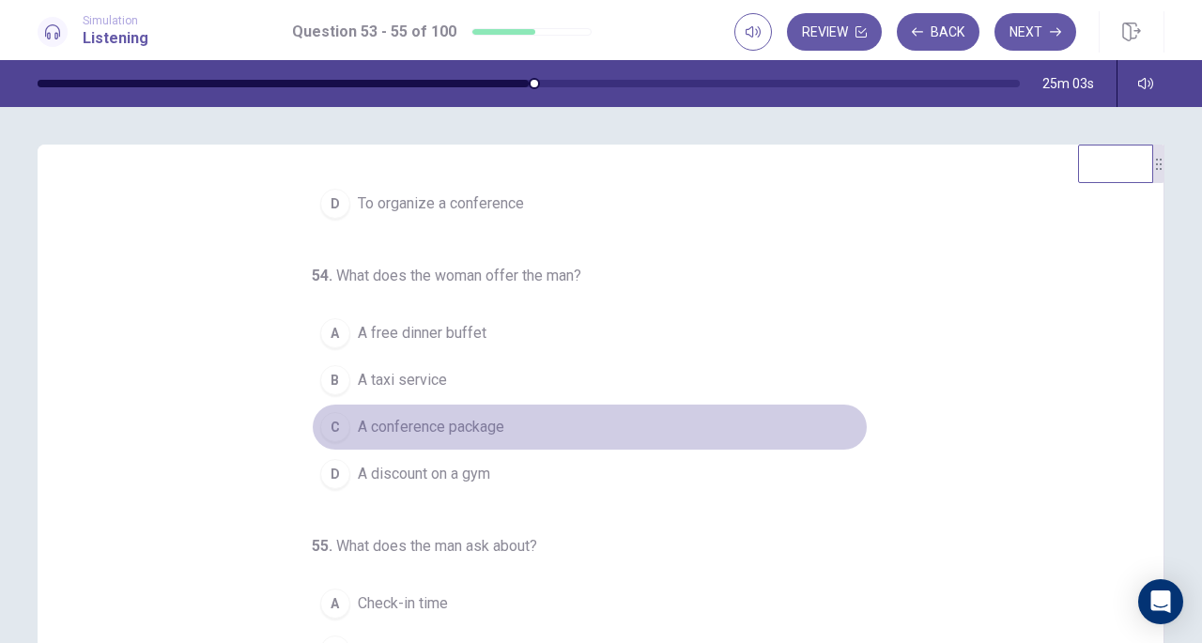
click at [488, 422] on span "A conference package" at bounding box center [431, 427] width 147 height 23
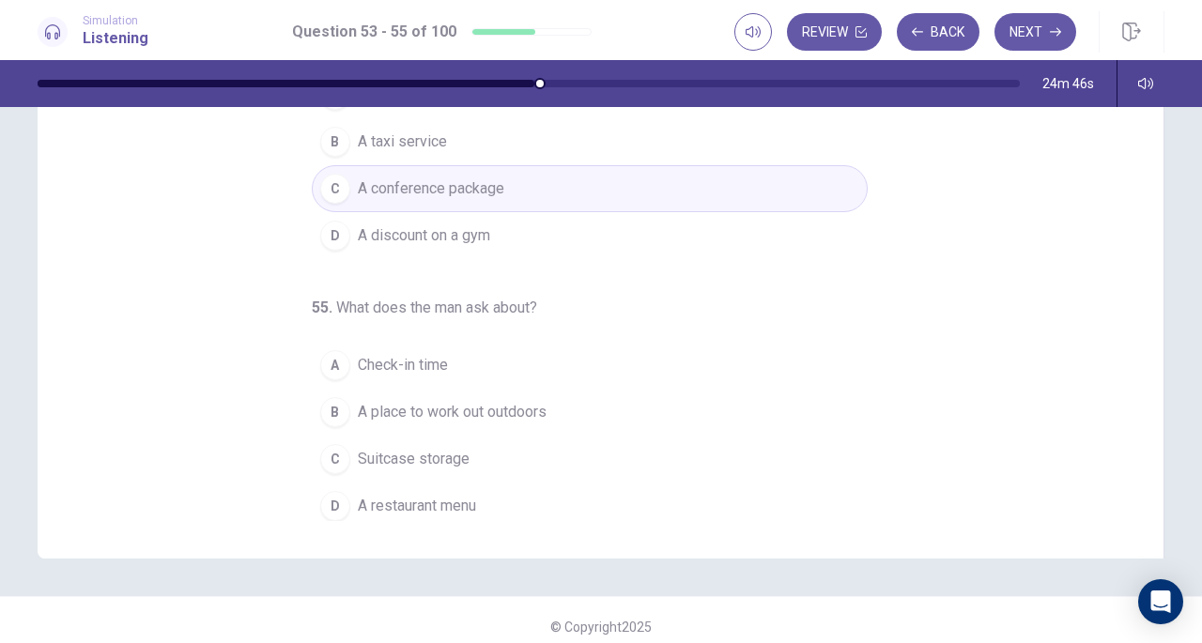
click at [603, 391] on button "B A place to work out outdoors" at bounding box center [590, 412] width 556 height 47
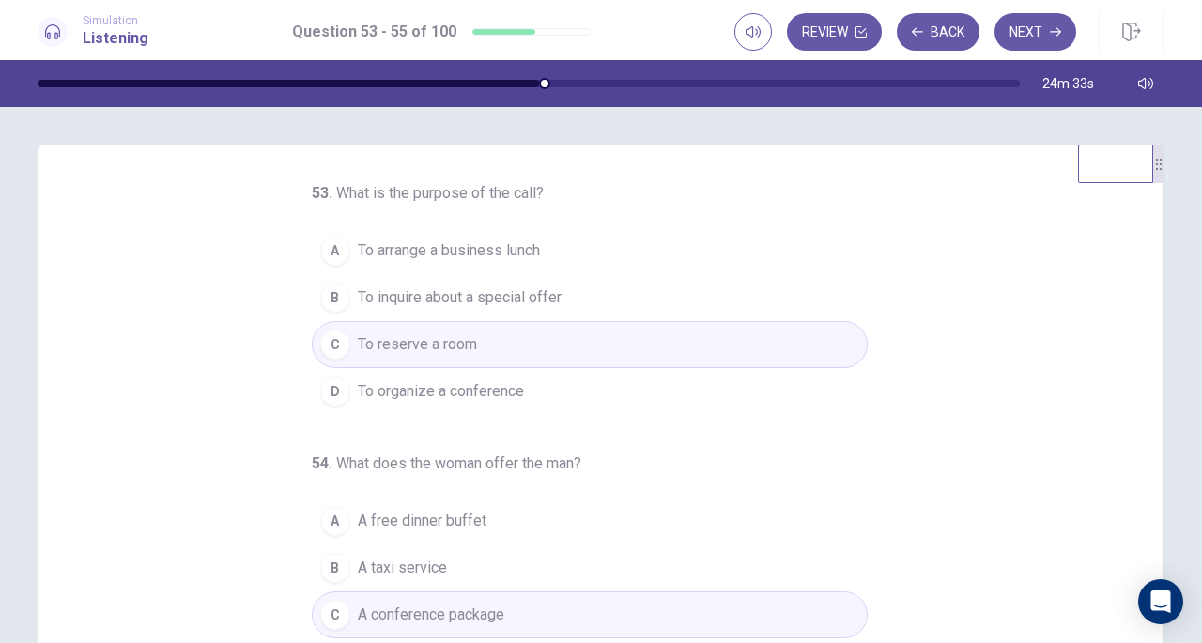
click at [1039, 34] on button "Next" at bounding box center [1036, 32] width 82 height 38
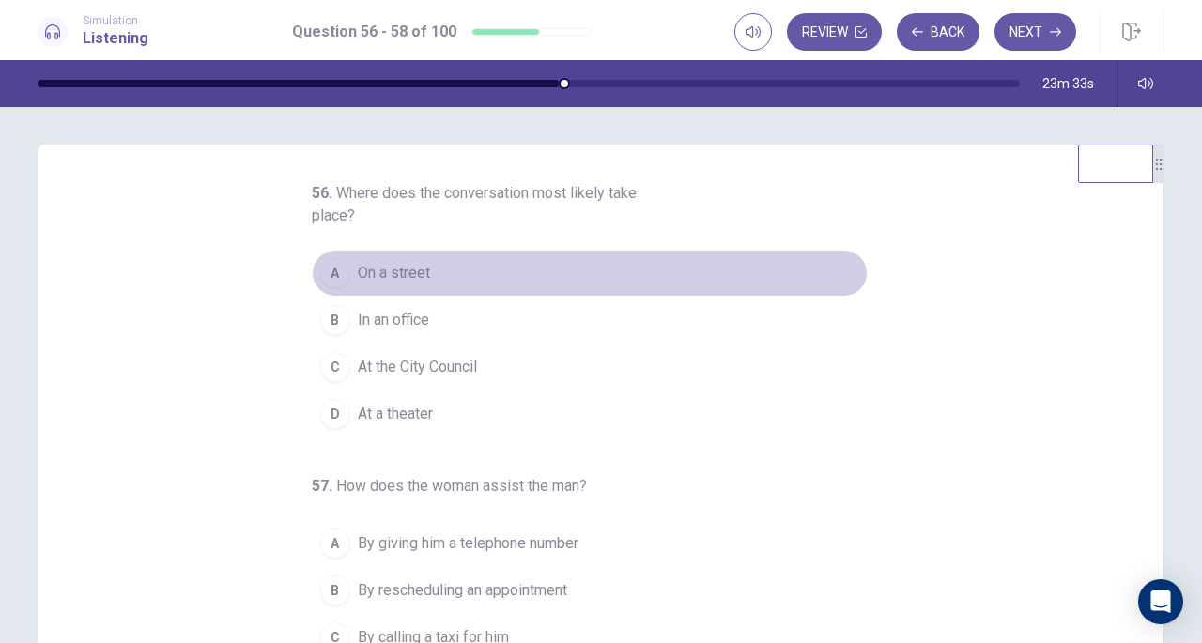
click at [453, 267] on button "A On a street" at bounding box center [590, 273] width 556 height 47
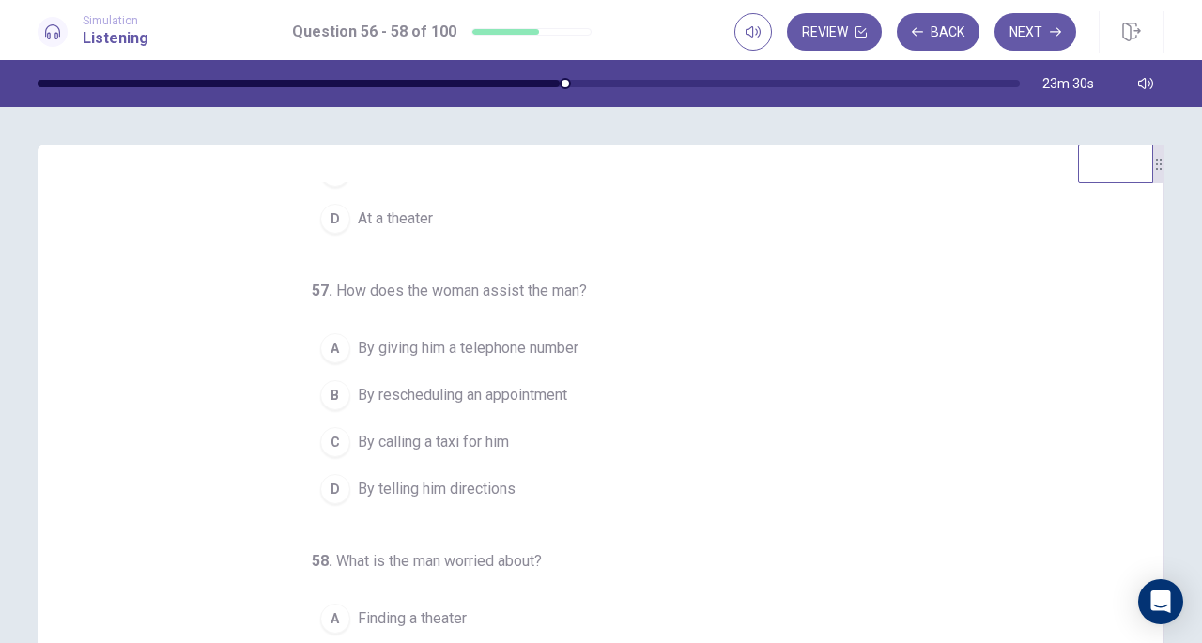
scroll to position [210, 0]
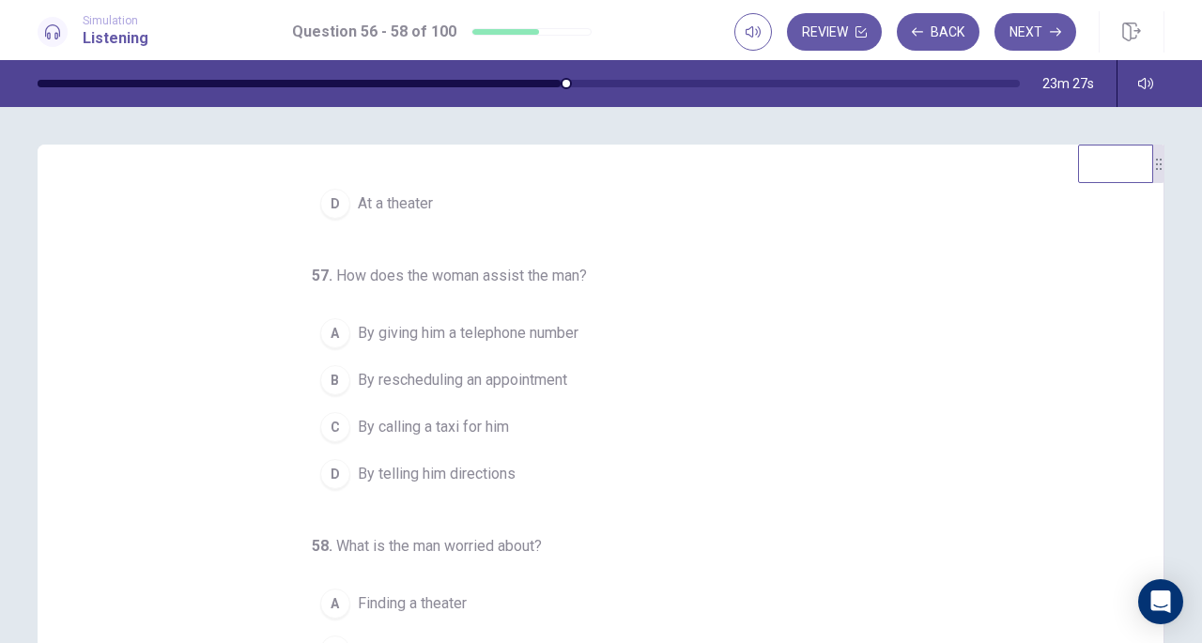
click at [492, 463] on span "By telling him directions" at bounding box center [437, 474] width 158 height 23
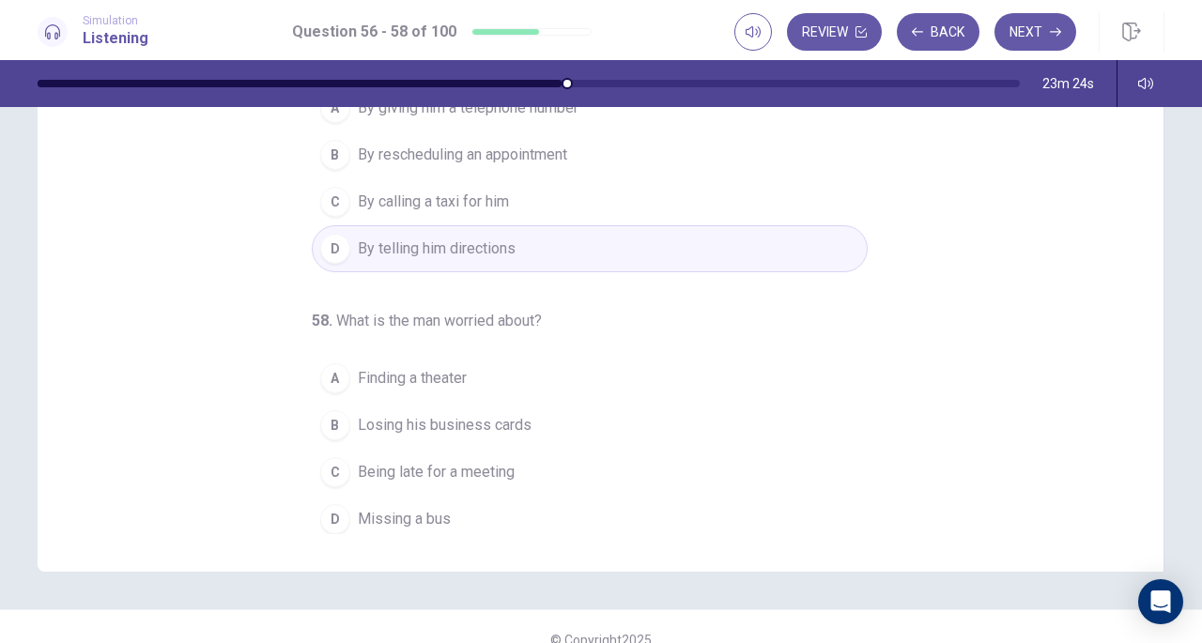
scroll to position [240, 0]
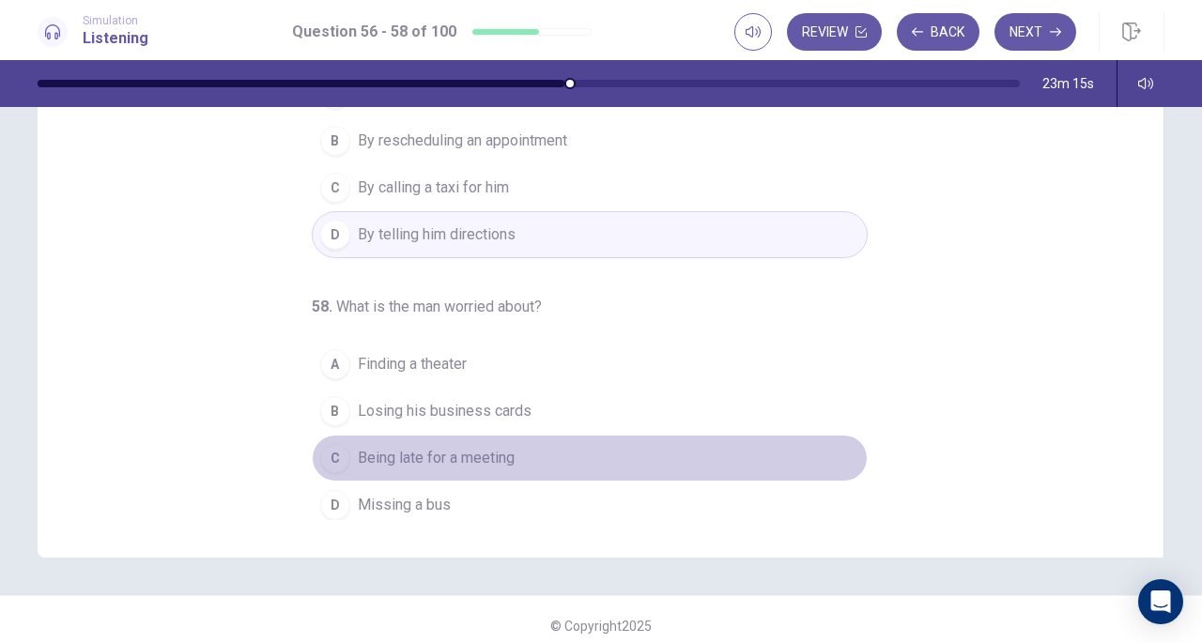
click at [586, 463] on button "C Being late for a meeting" at bounding box center [590, 458] width 556 height 47
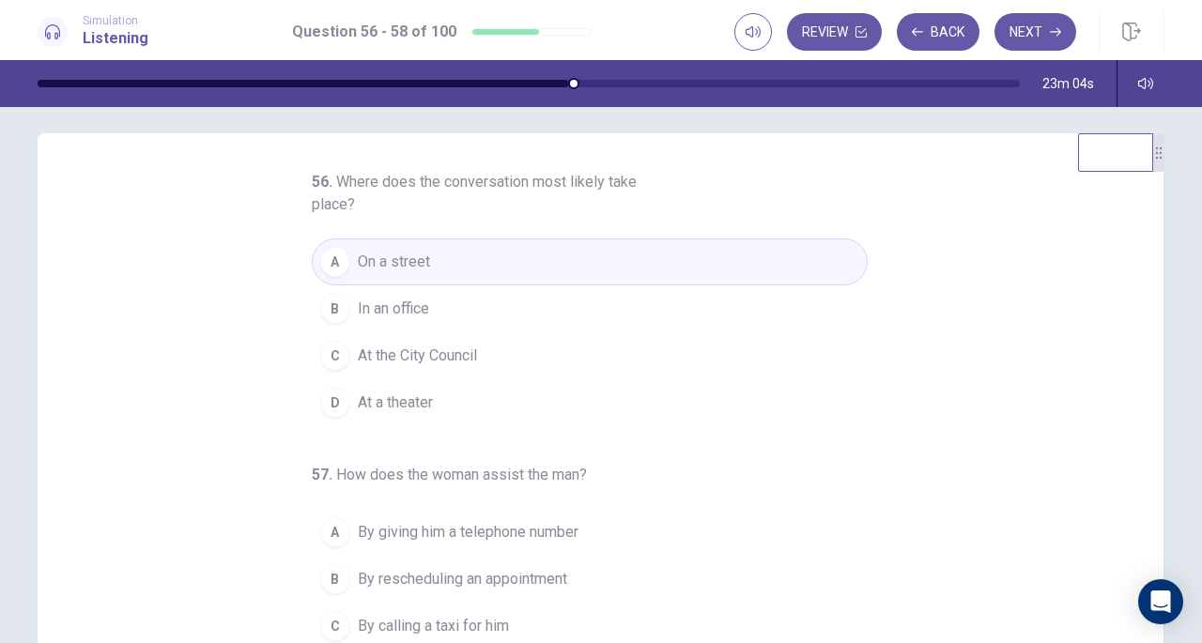
scroll to position [0, 0]
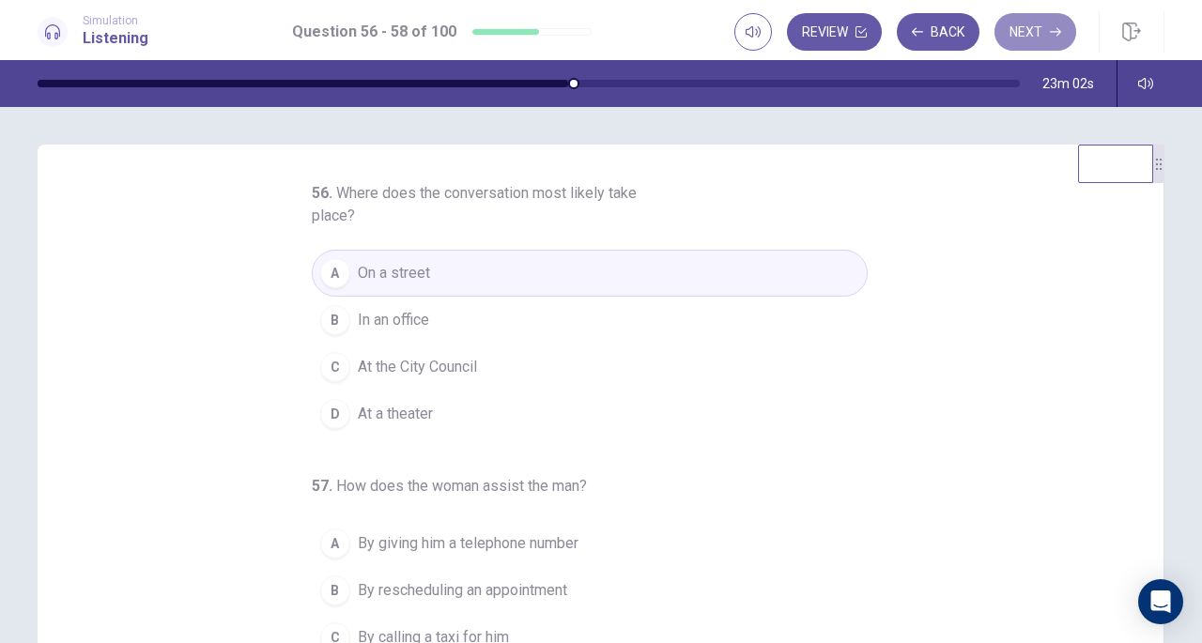
click at [1016, 39] on button "Next" at bounding box center [1036, 32] width 82 height 38
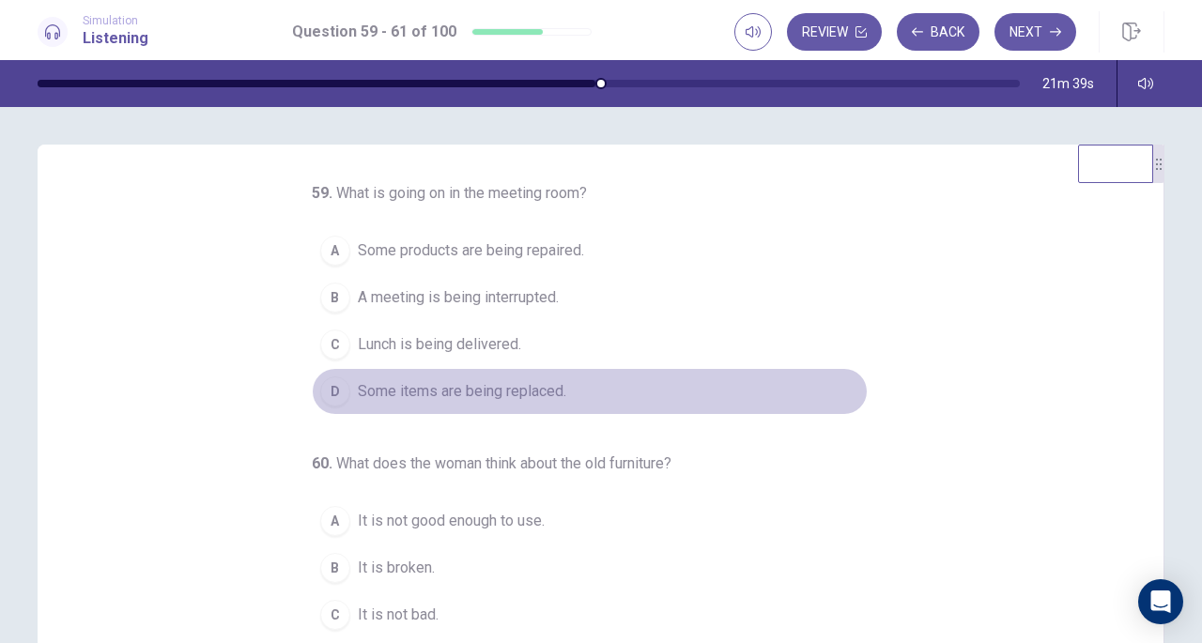
click at [445, 396] on span "Some items are being replaced." at bounding box center [462, 391] width 209 height 23
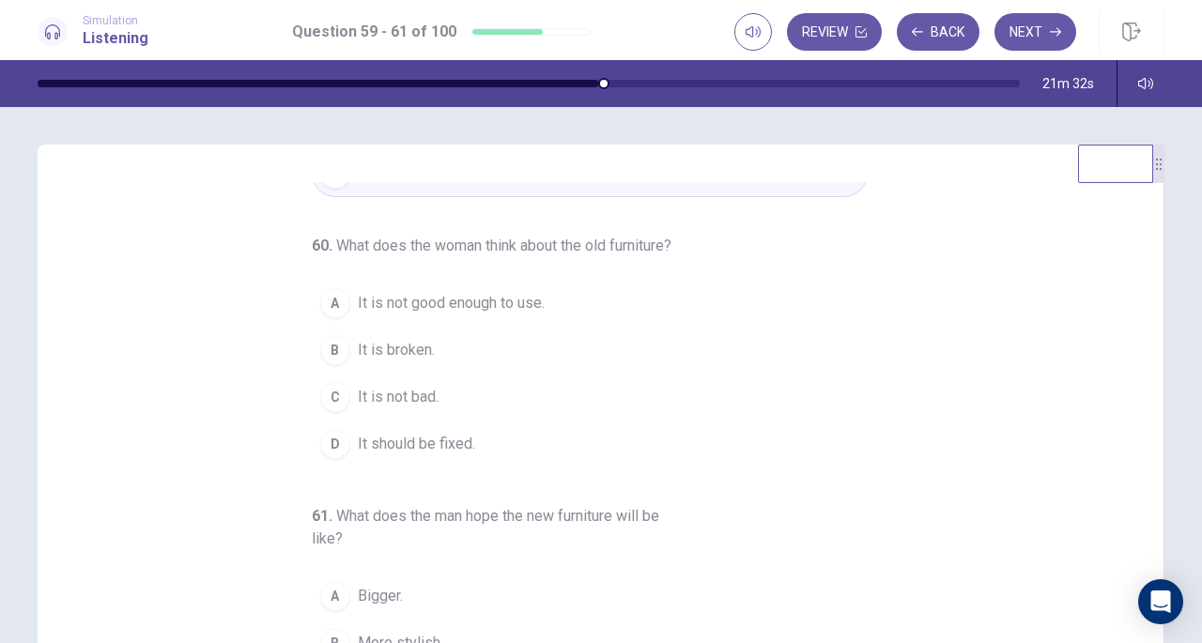
scroll to position [225, 0]
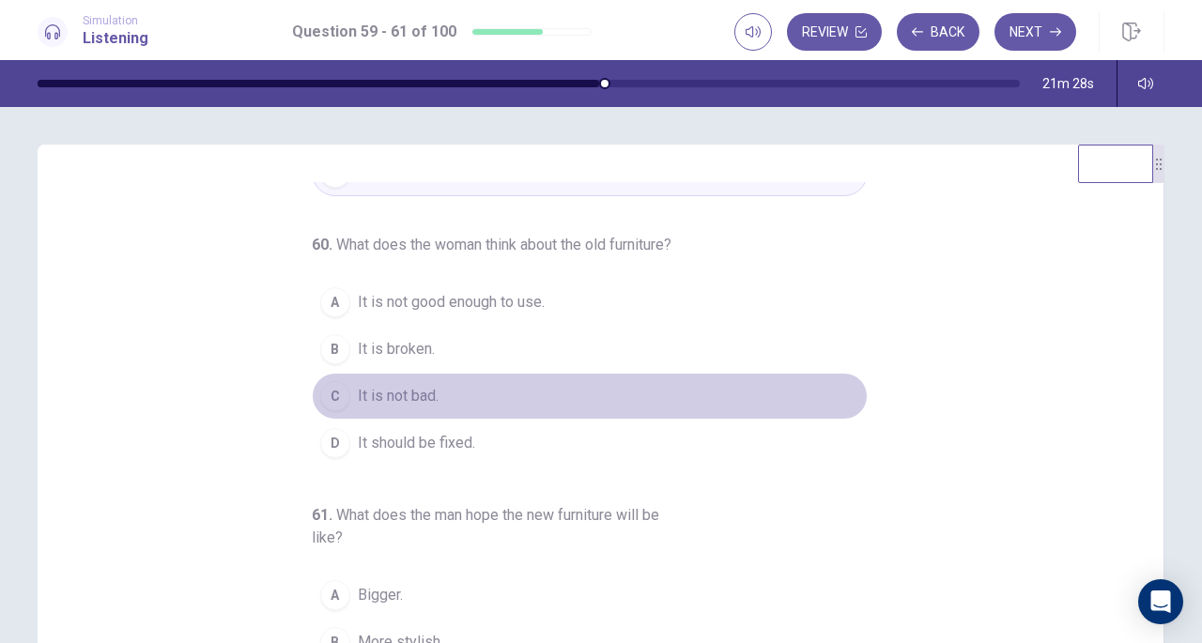
click at [442, 411] on button "C It is not bad." at bounding box center [590, 396] width 556 height 47
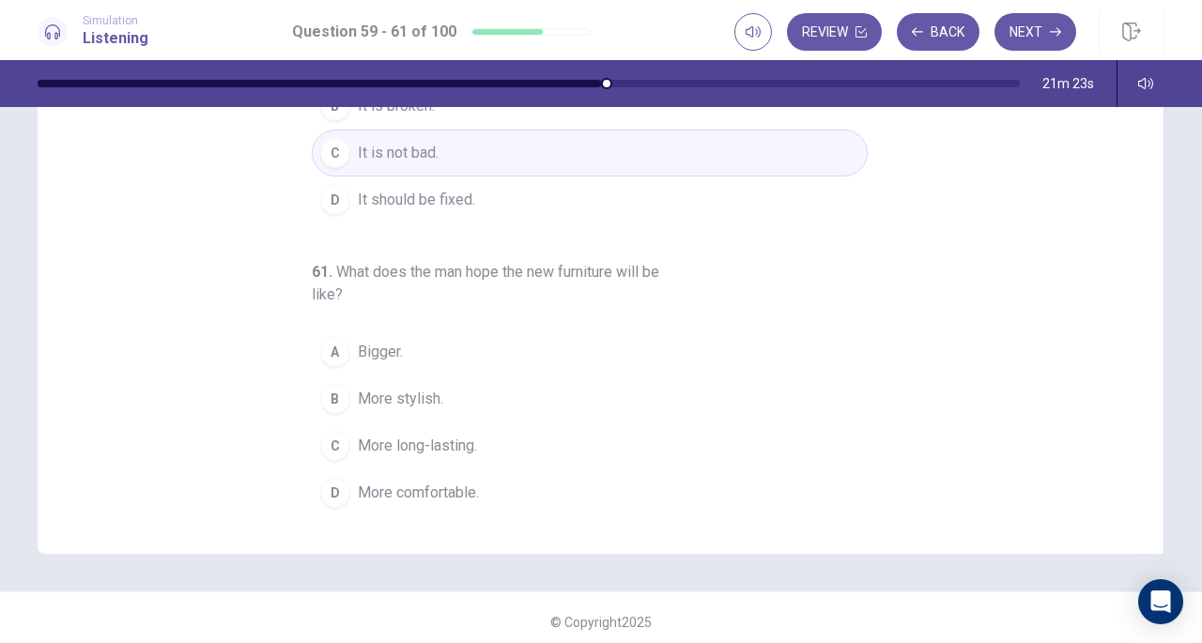
scroll to position [252, 0]
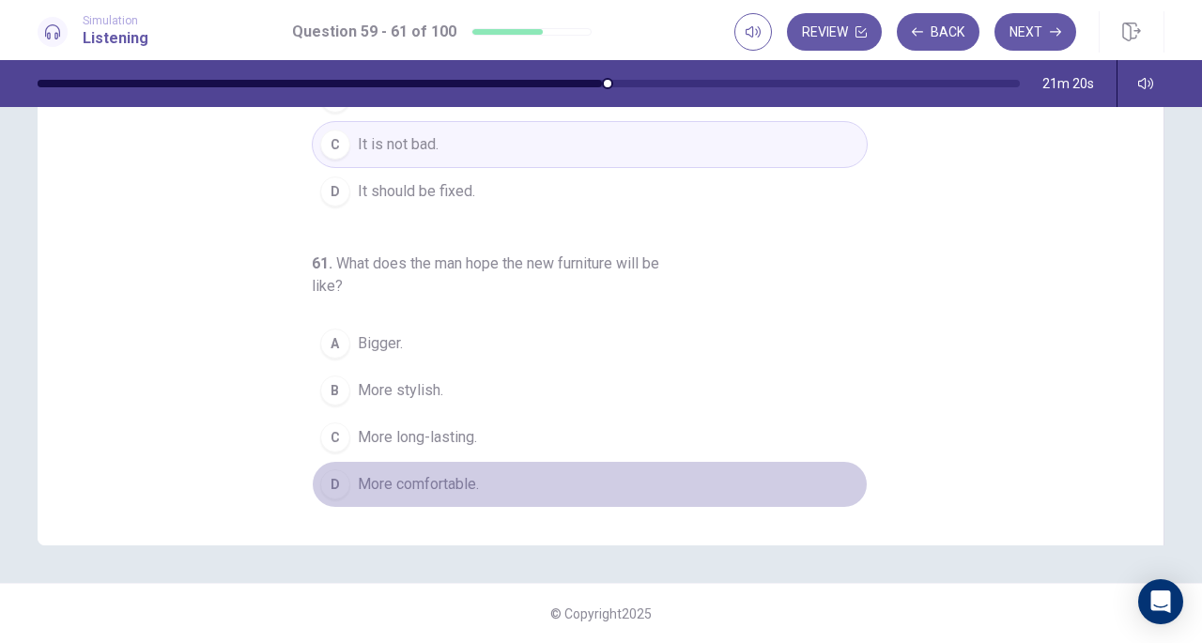
click at [443, 493] on span "More comfortable." at bounding box center [418, 484] width 121 height 23
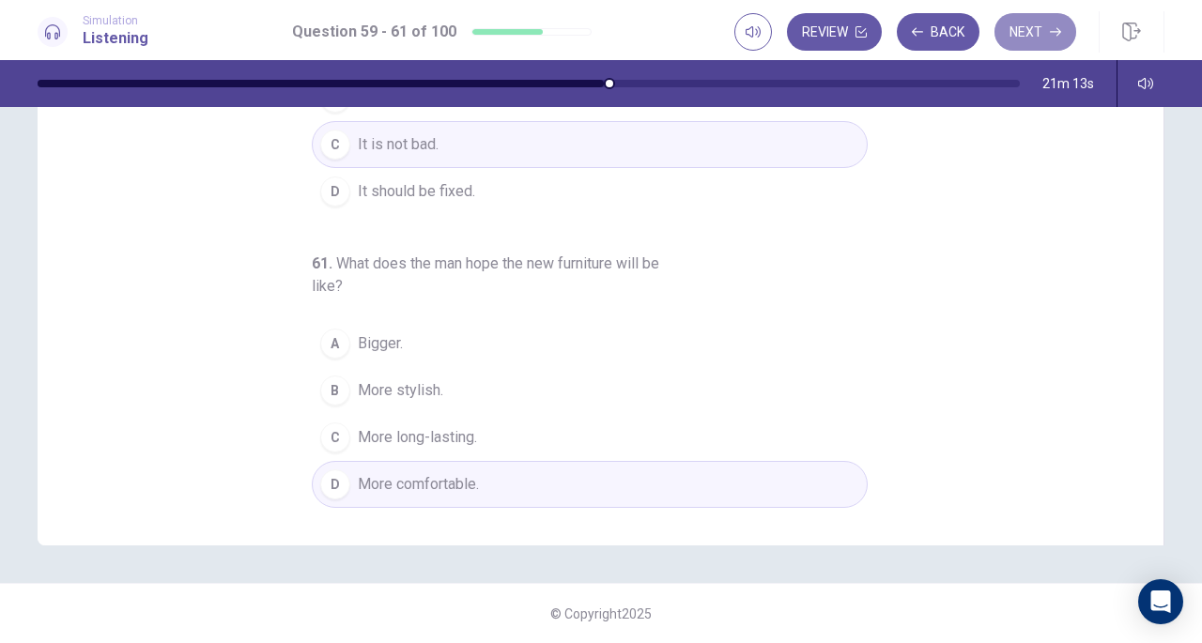
click at [1028, 33] on button "Next" at bounding box center [1036, 32] width 82 height 38
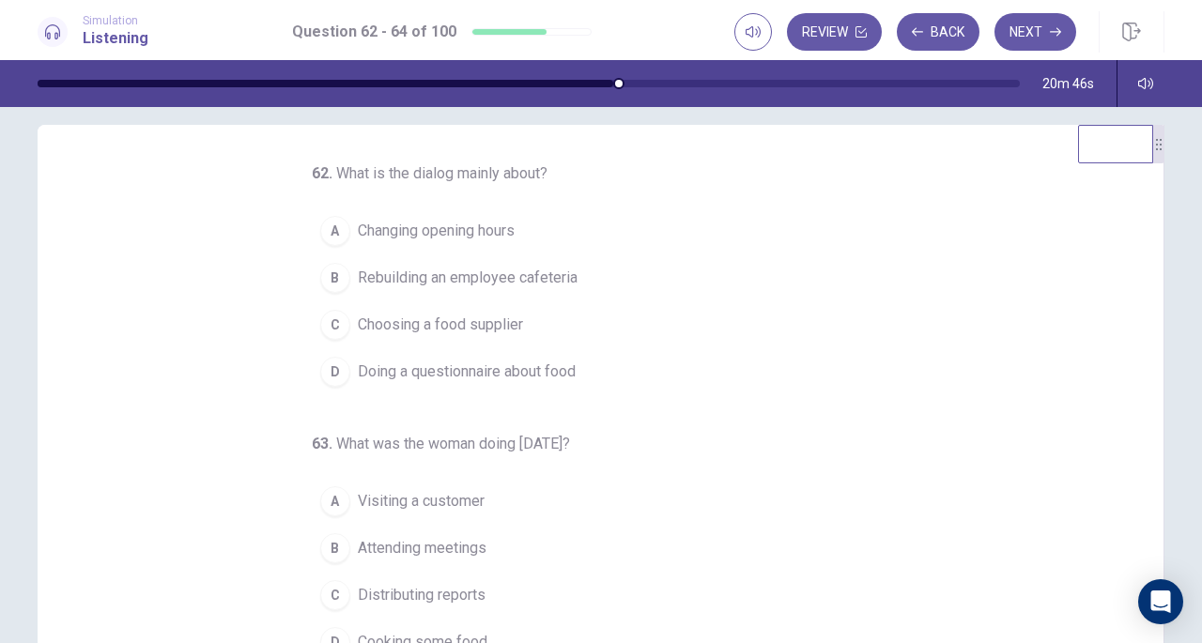
scroll to position [19, 0]
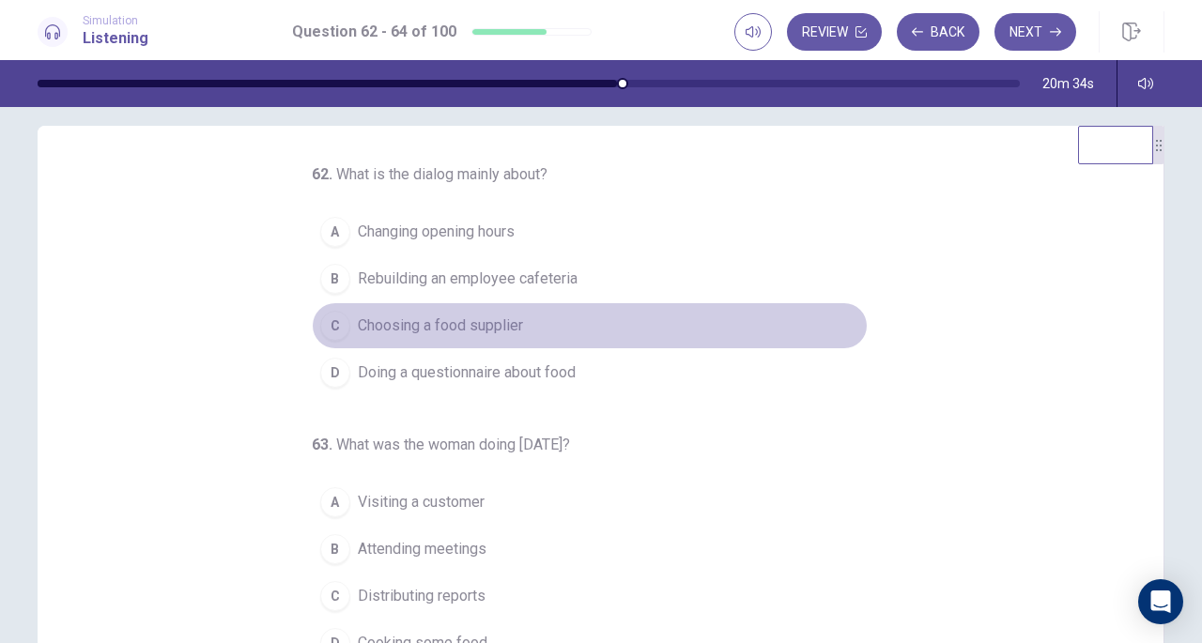
click at [435, 327] on span "Choosing a food supplier" at bounding box center [440, 326] width 165 height 23
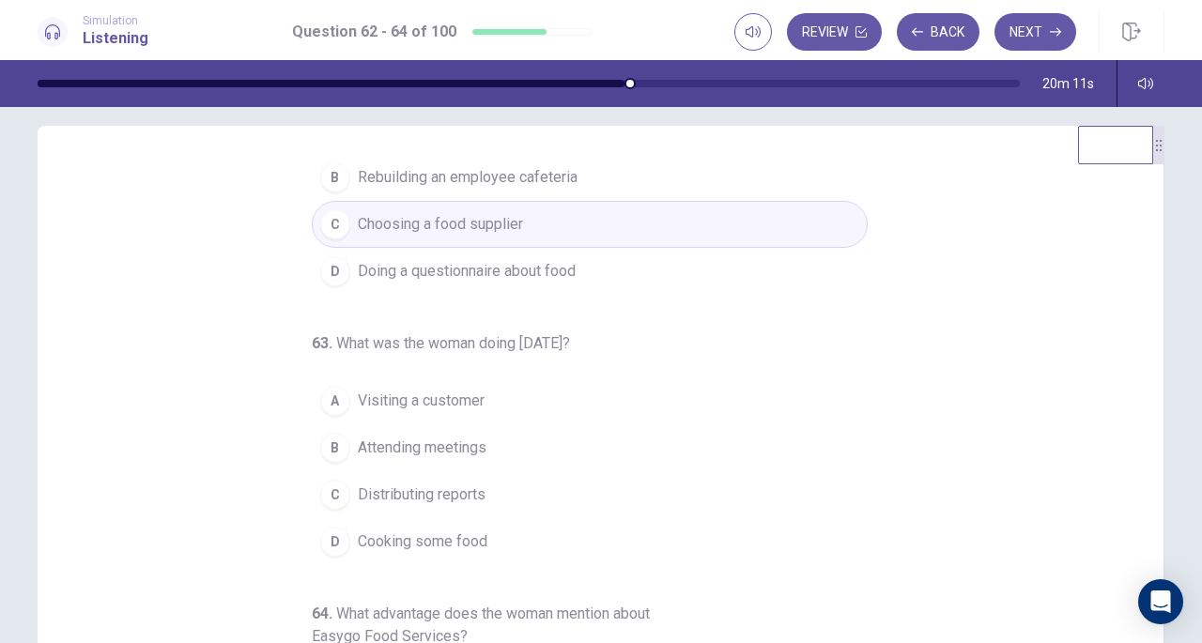
scroll to position [103, 0]
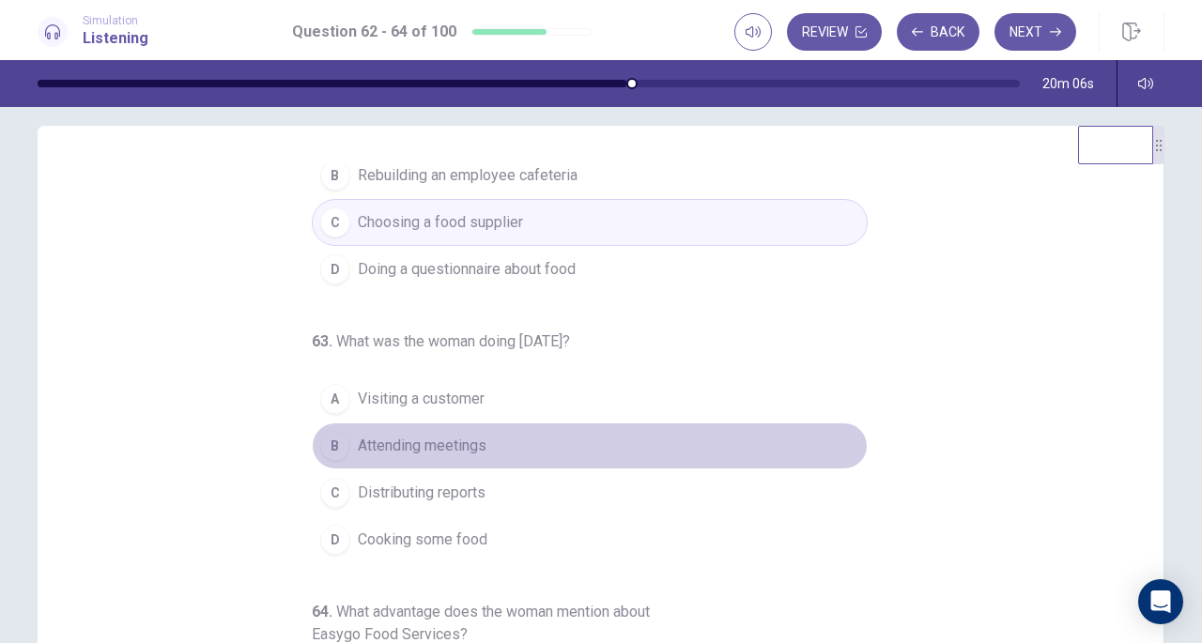
click at [423, 435] on span "Attending meetings" at bounding box center [422, 446] width 129 height 23
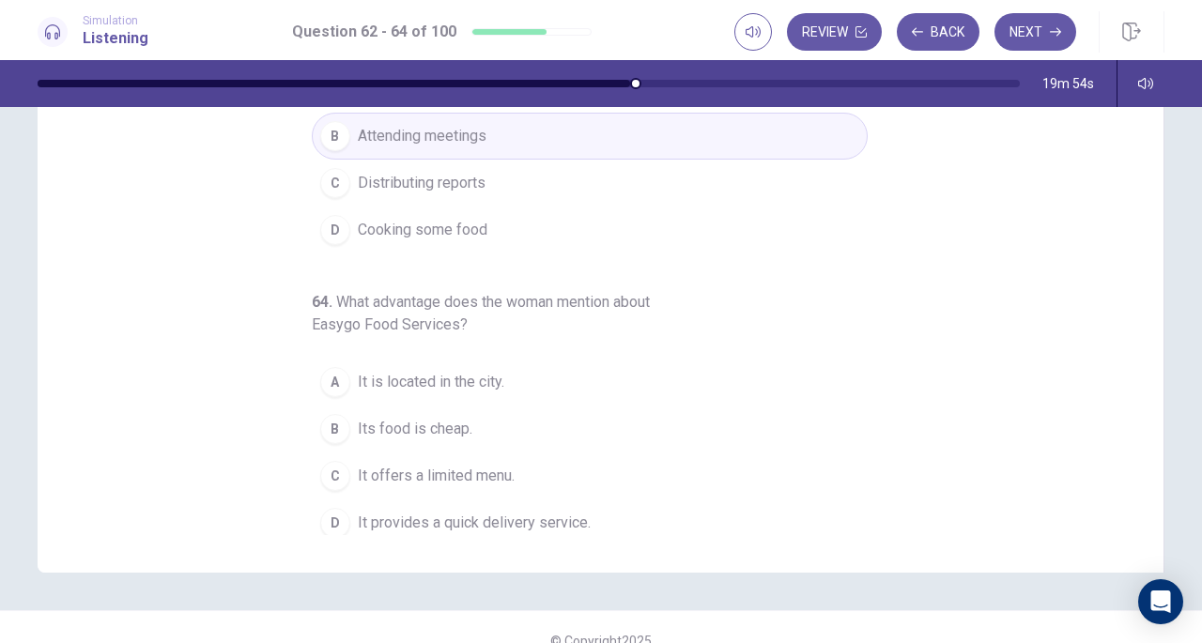
scroll to position [210, 0]
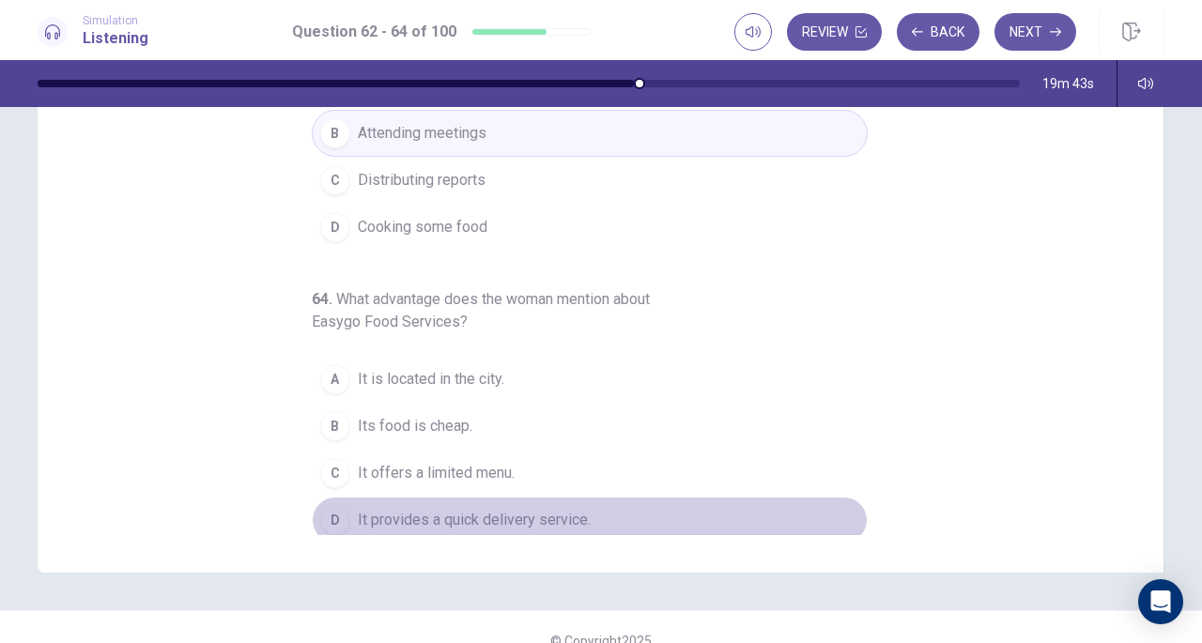
click at [492, 519] on span "It provides a quick delivery service." at bounding box center [474, 520] width 233 height 23
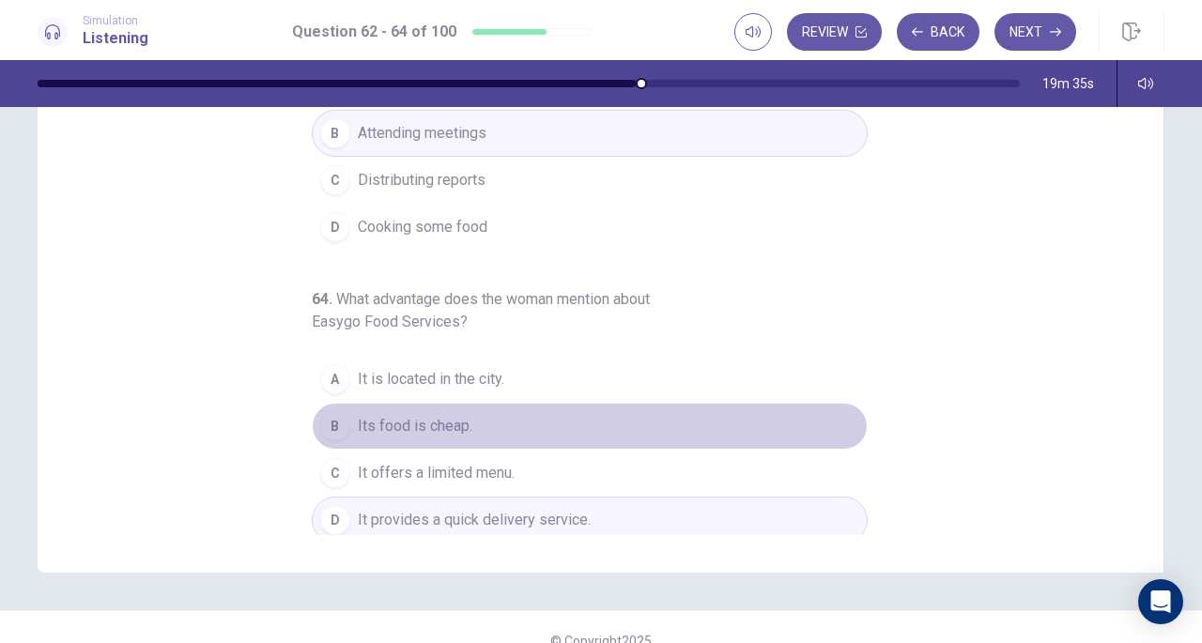
click at [386, 407] on button "B Its food is cheap." at bounding box center [590, 426] width 556 height 47
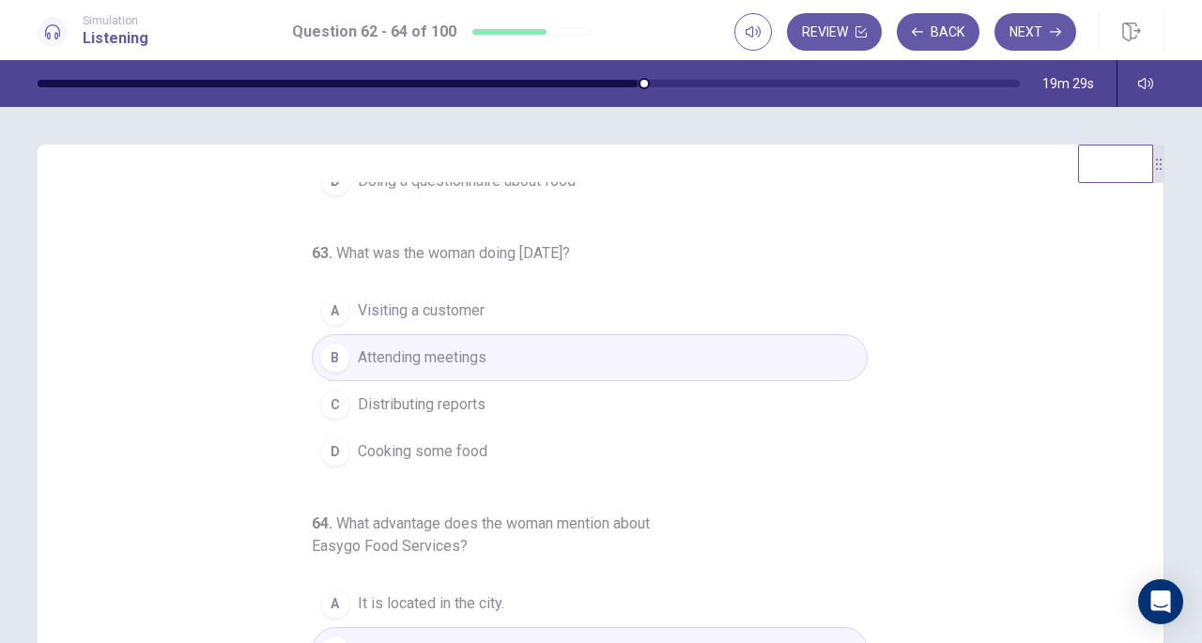
scroll to position [252, 0]
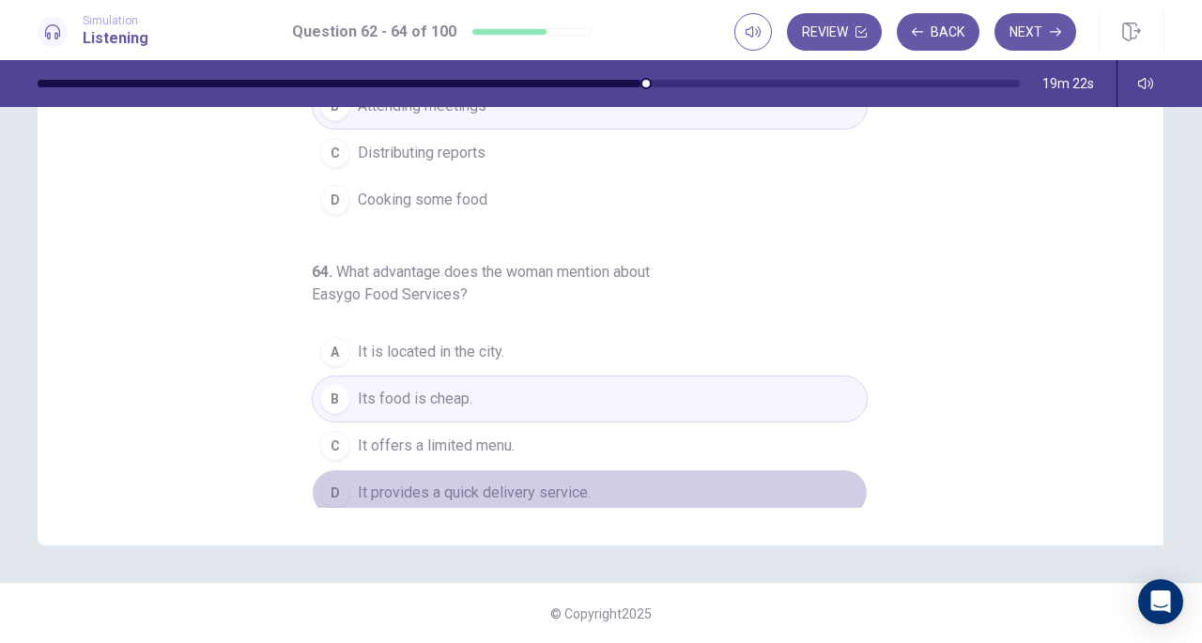
click at [402, 497] on button "D It provides a quick delivery service." at bounding box center [590, 493] width 556 height 47
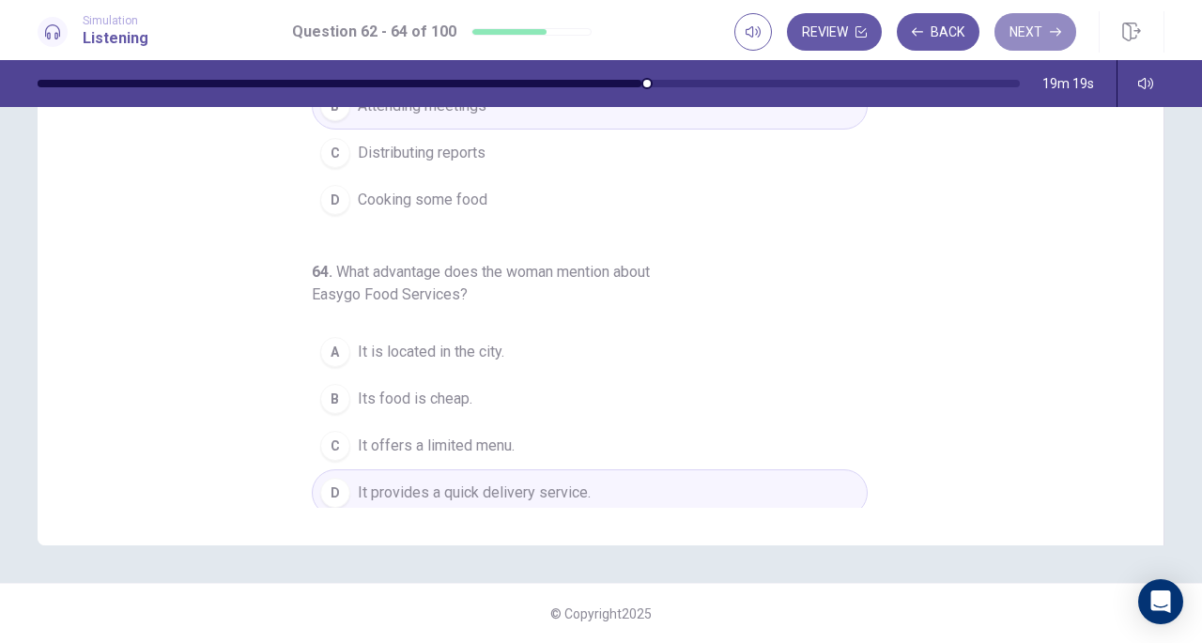
click at [1024, 22] on button "Next" at bounding box center [1036, 32] width 82 height 38
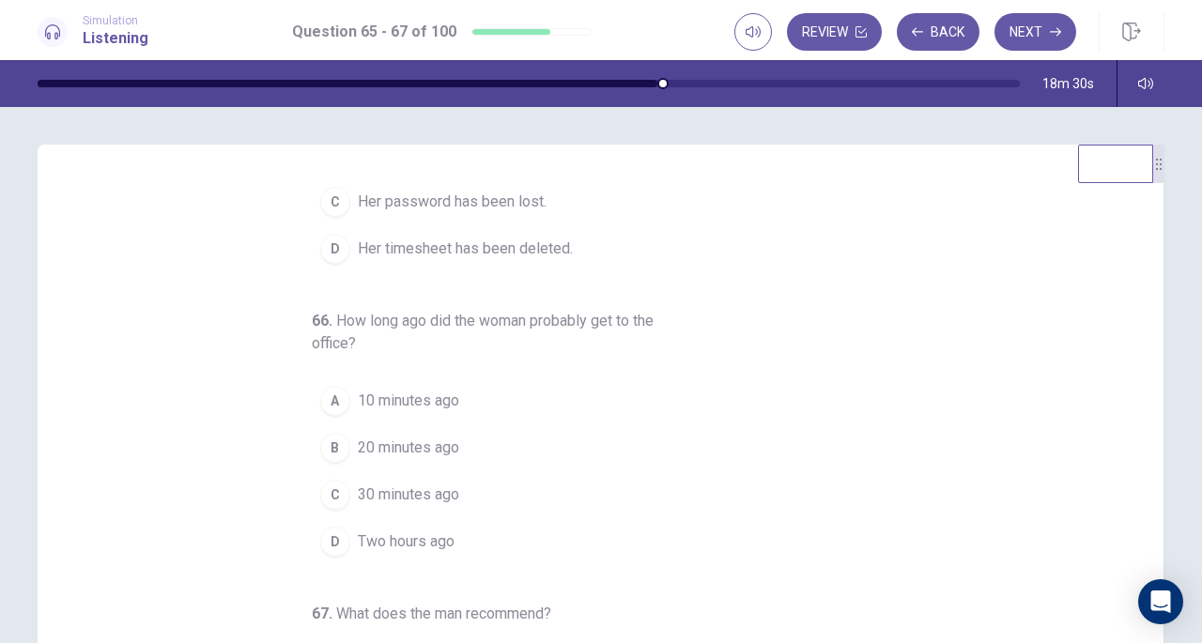
scroll to position [150, 0]
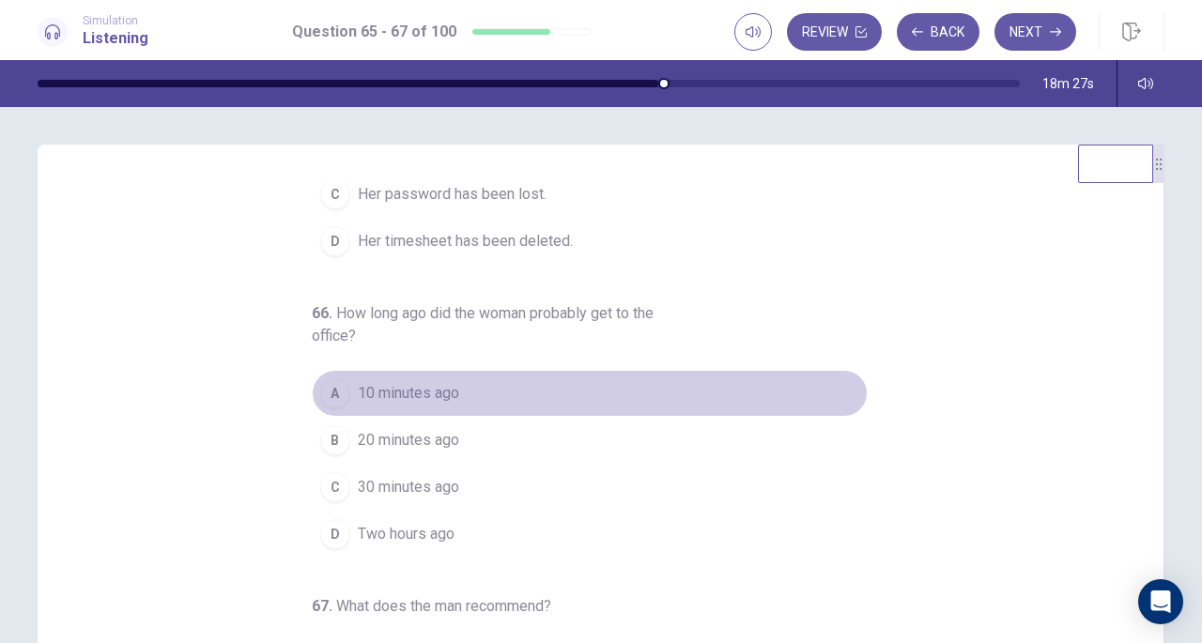
click at [407, 388] on span "10 minutes ago" at bounding box center [408, 393] width 101 height 23
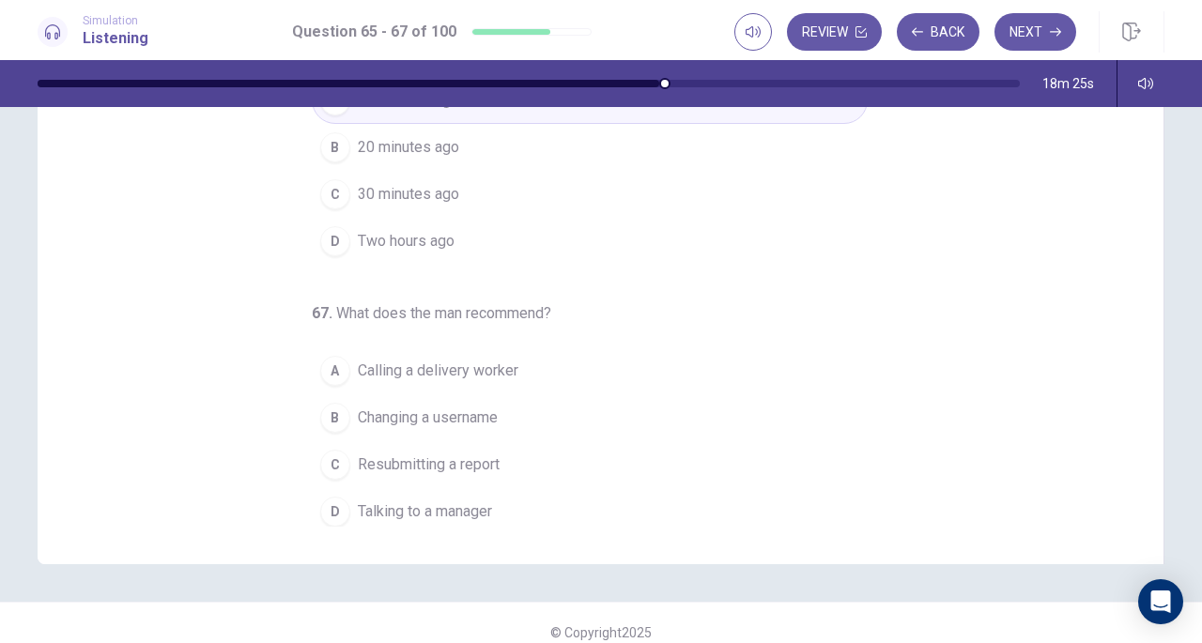
scroll to position [236, 0]
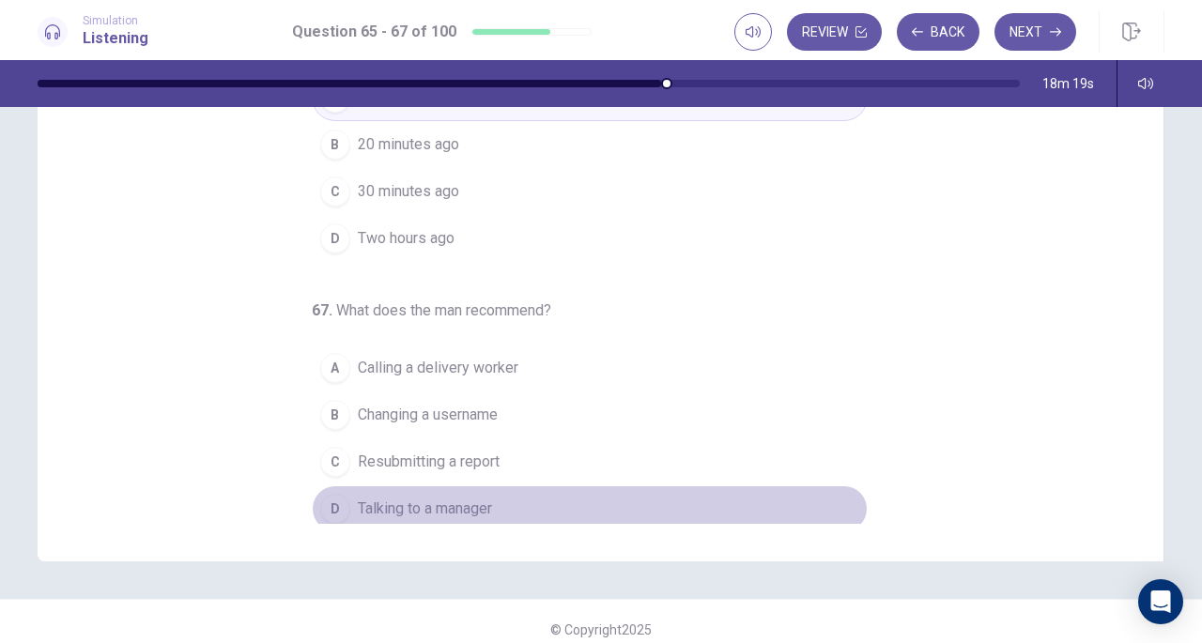
click at [442, 514] on button "D Talking to a manager" at bounding box center [590, 509] width 556 height 47
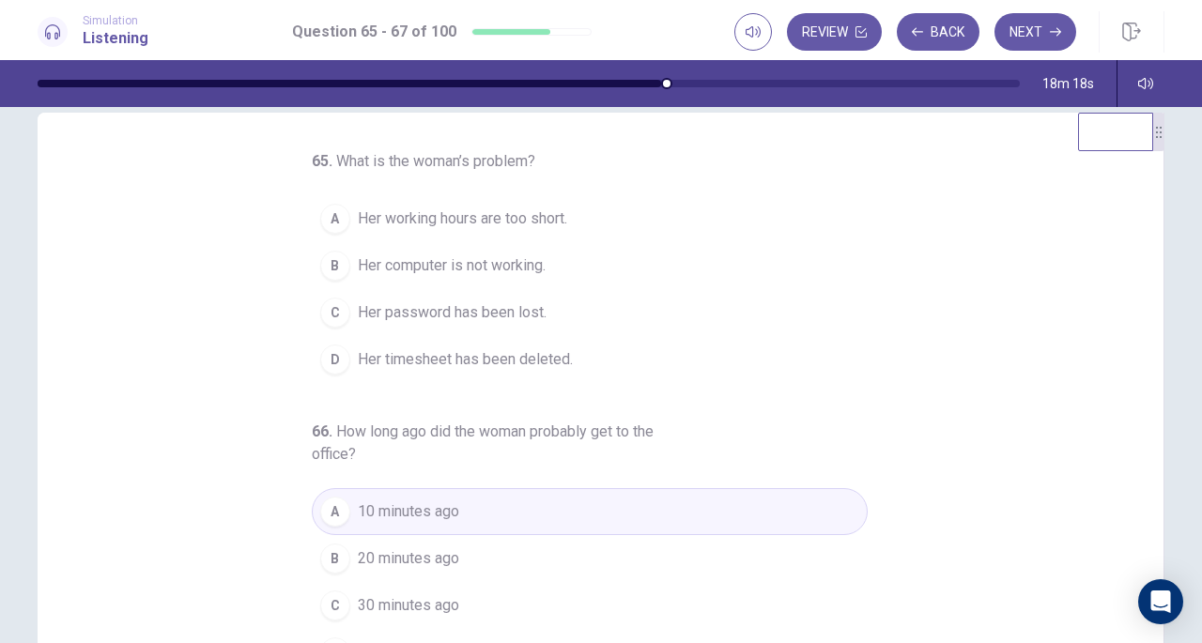
scroll to position [0, 0]
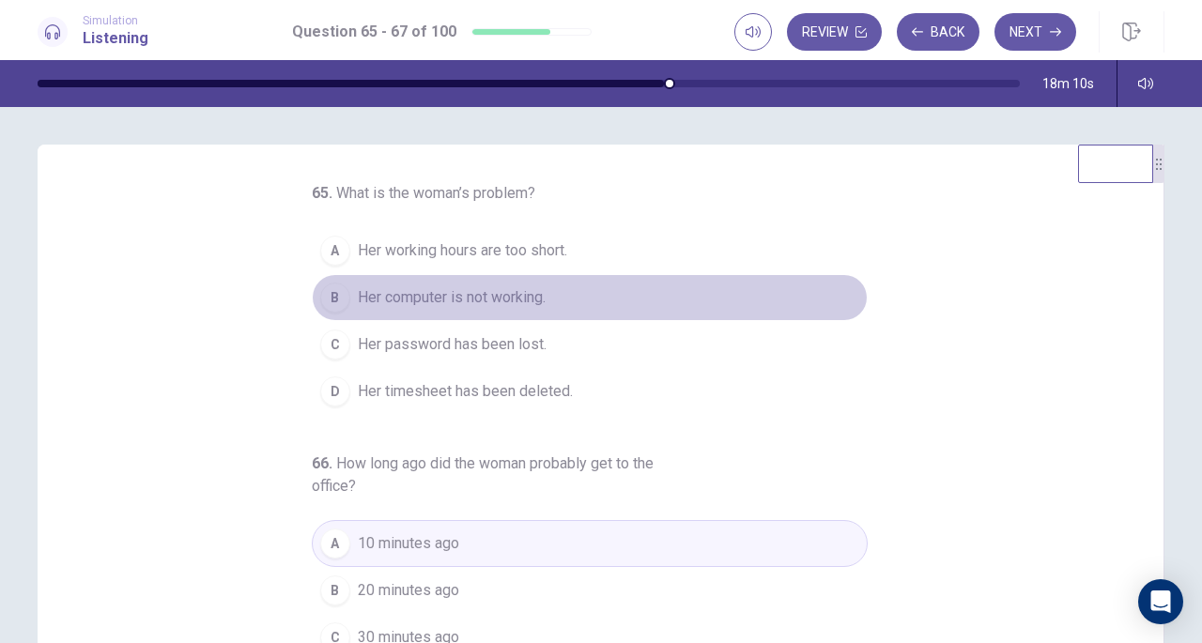
click at [457, 307] on span "Her computer is not working." at bounding box center [452, 298] width 188 height 23
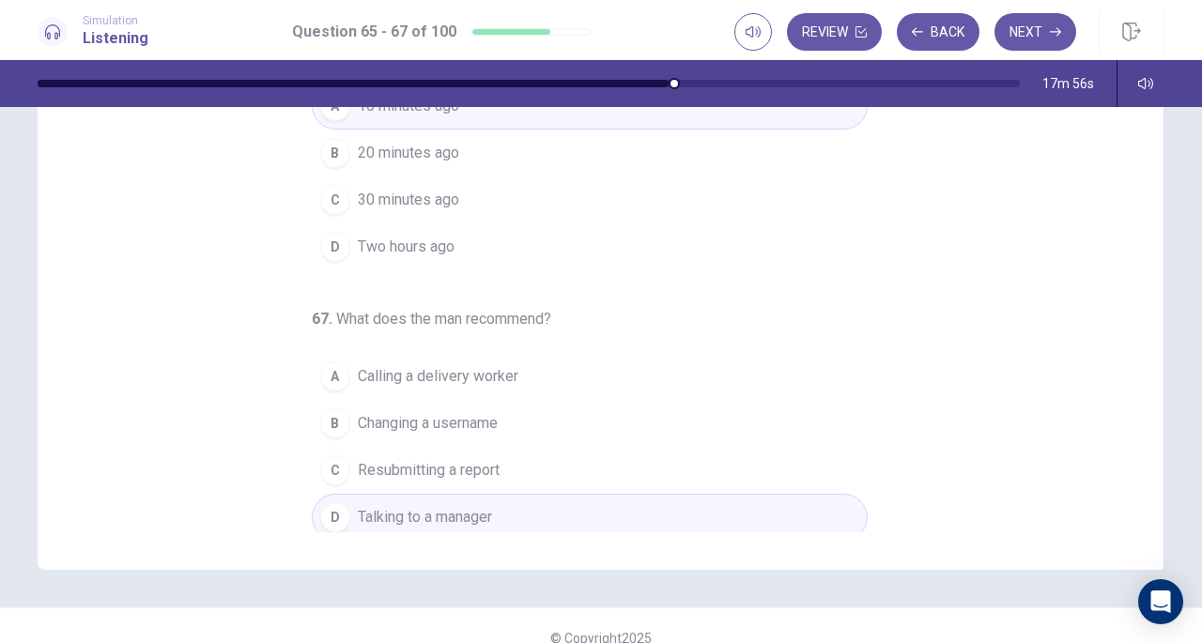
scroll to position [252, 0]
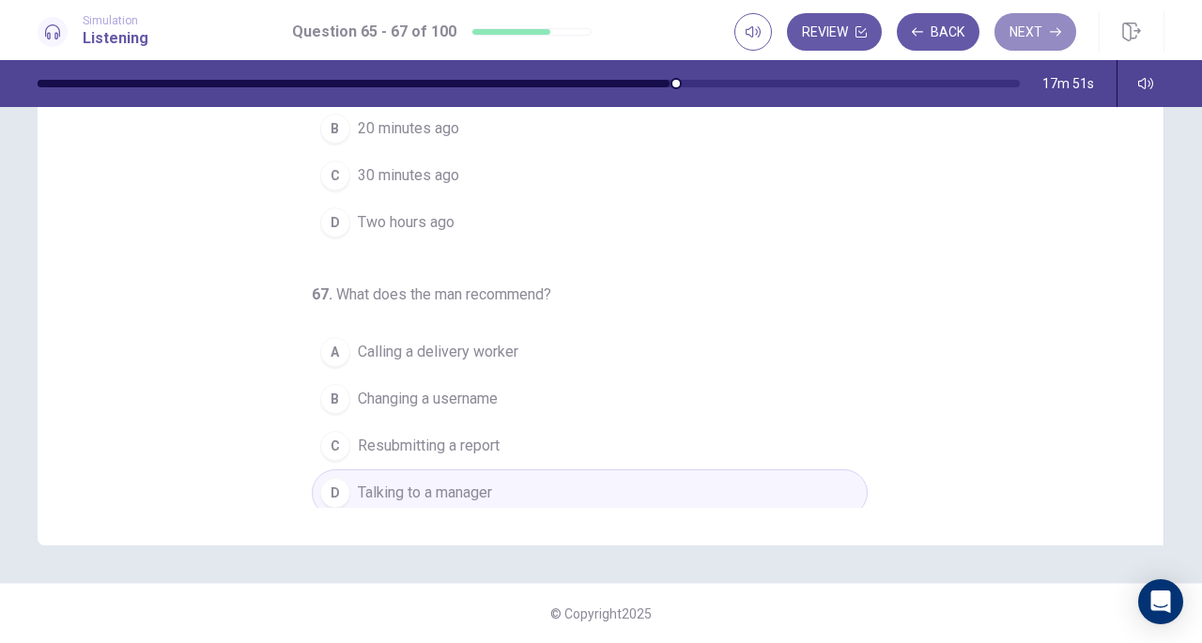
click at [1015, 33] on button "Next" at bounding box center [1036, 32] width 82 height 38
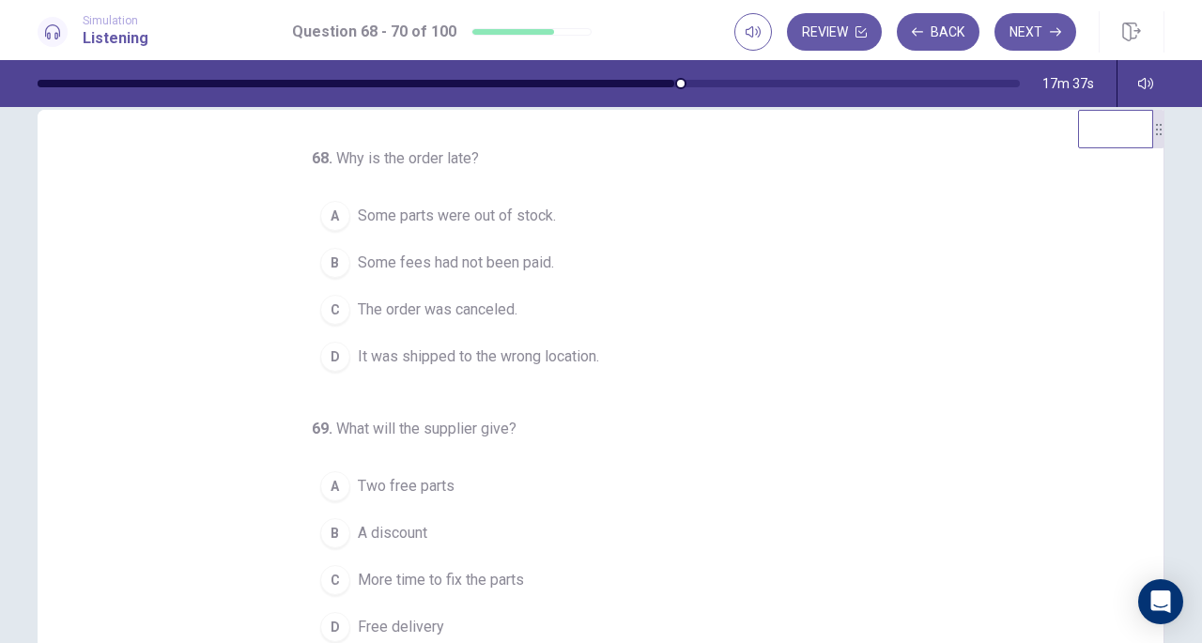
scroll to position [0, 0]
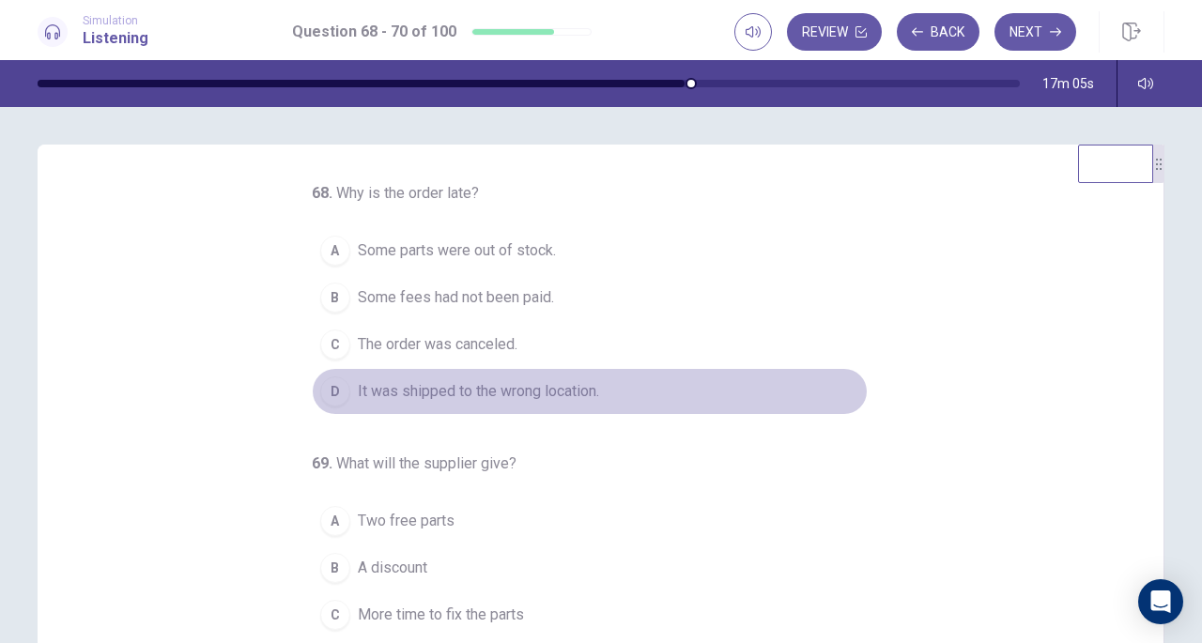
click at [615, 377] on button "D It was shipped to the wrong location." at bounding box center [590, 391] width 556 height 47
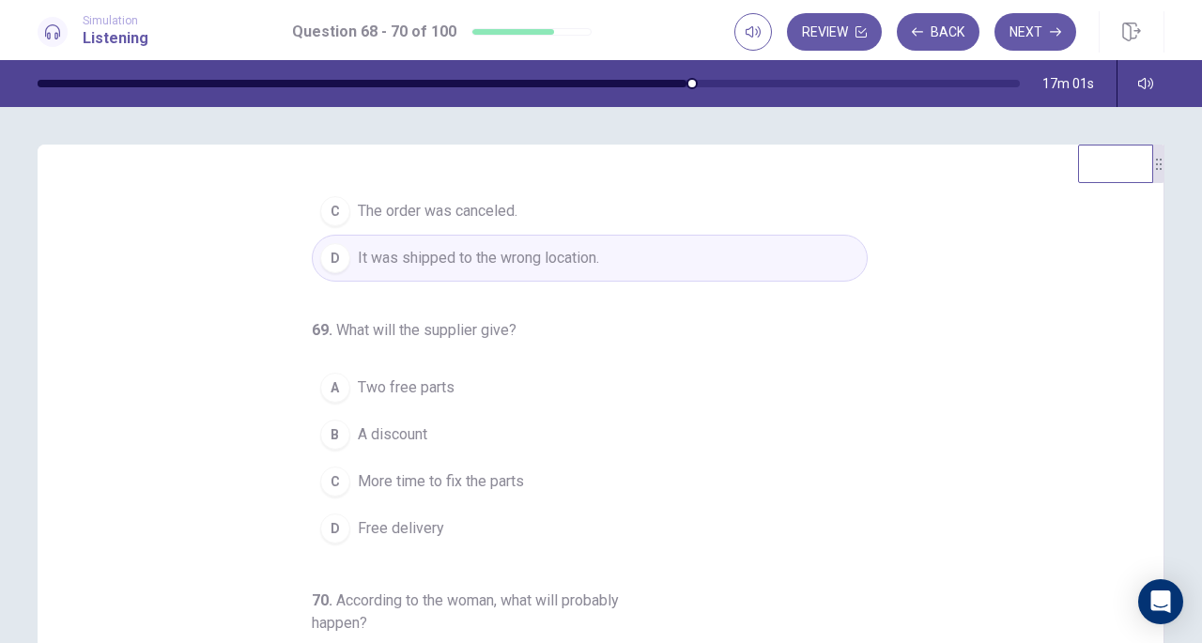
scroll to position [135, 0]
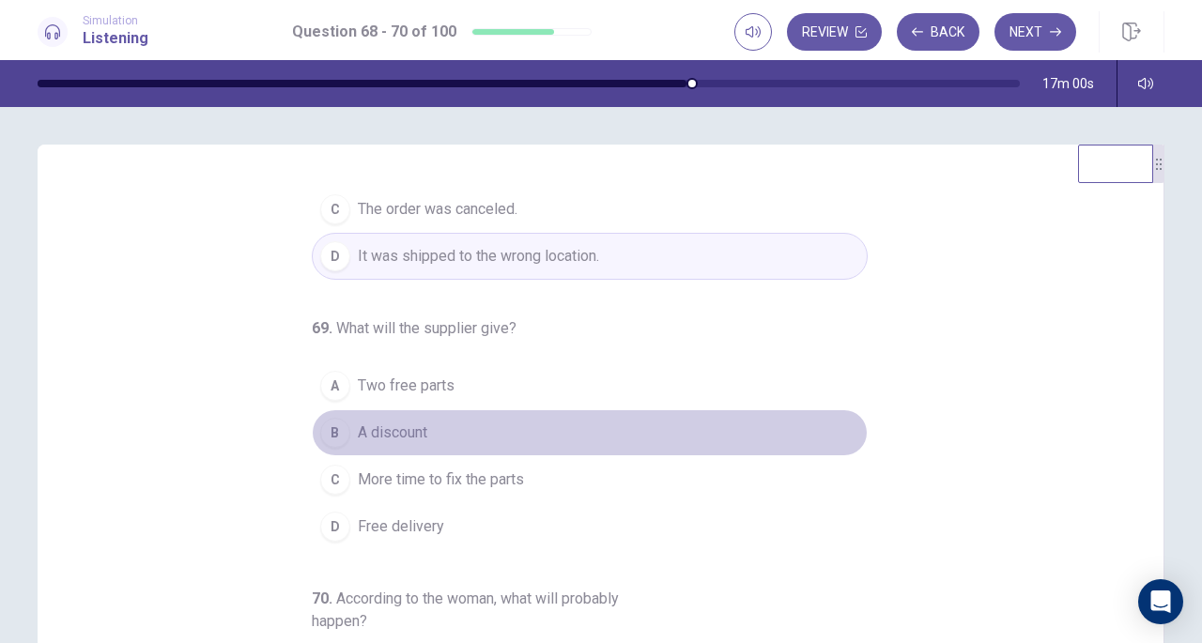
click at [558, 431] on button "B A discount" at bounding box center [590, 433] width 556 height 47
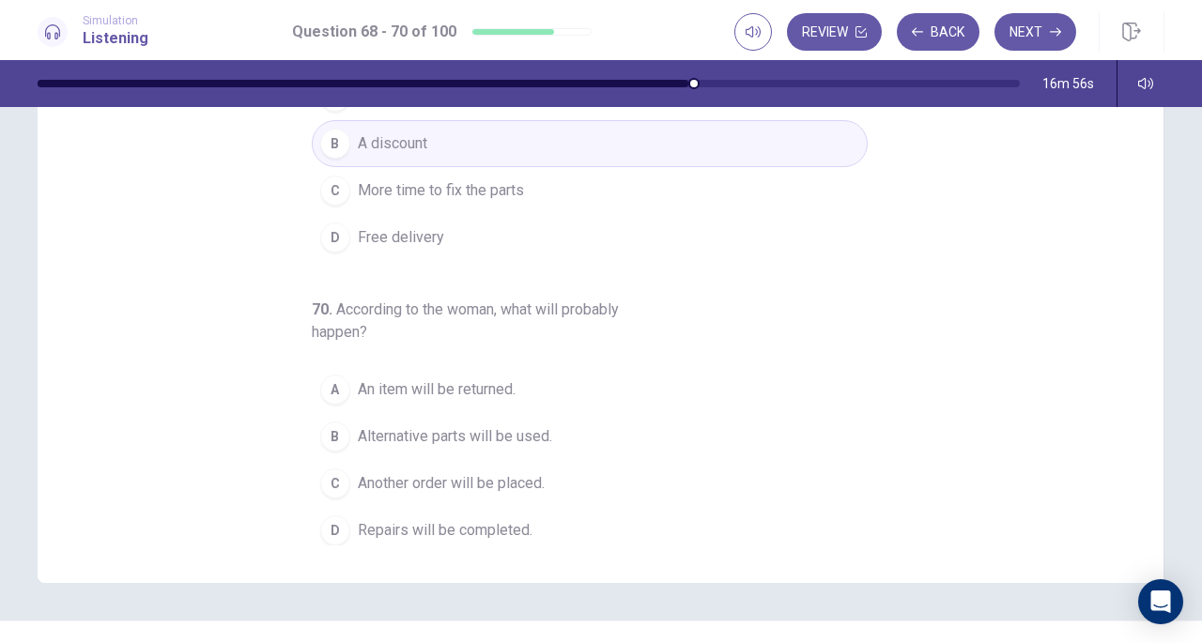
scroll to position [216, 0]
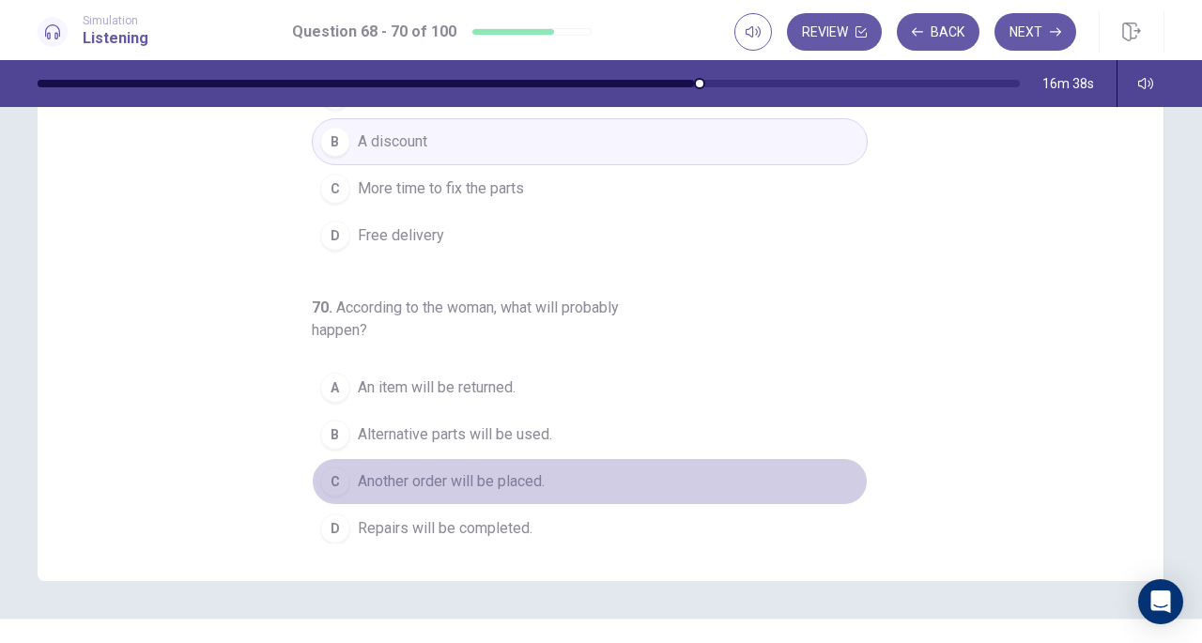
click at [519, 480] on span "Another order will be placed." at bounding box center [451, 482] width 187 height 23
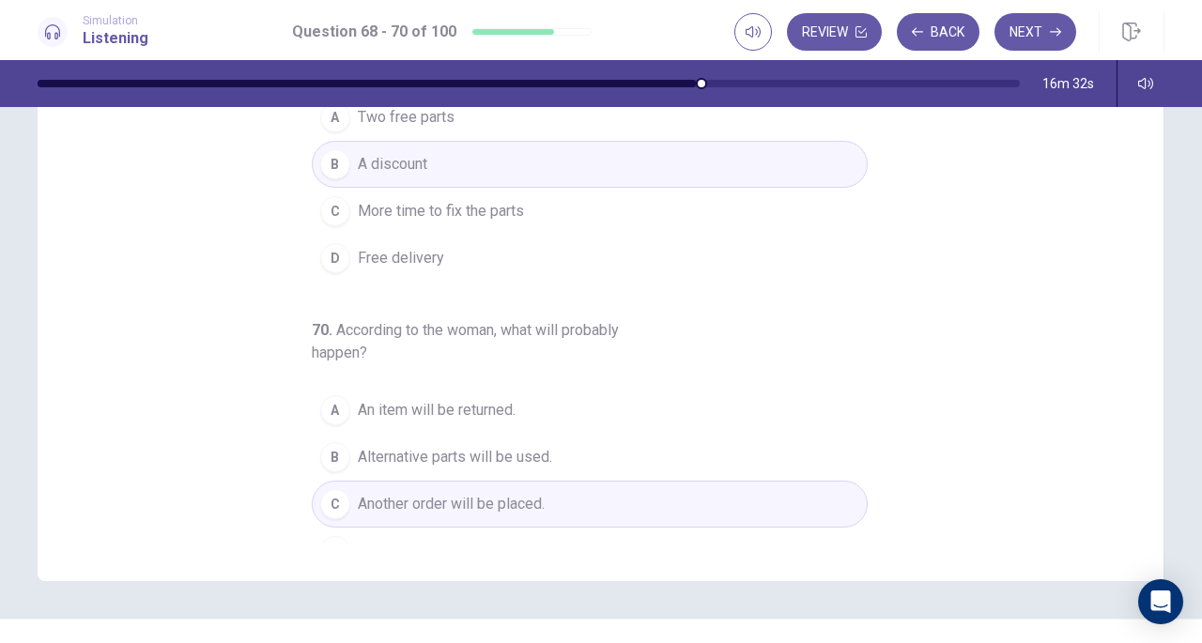
scroll to position [210, 0]
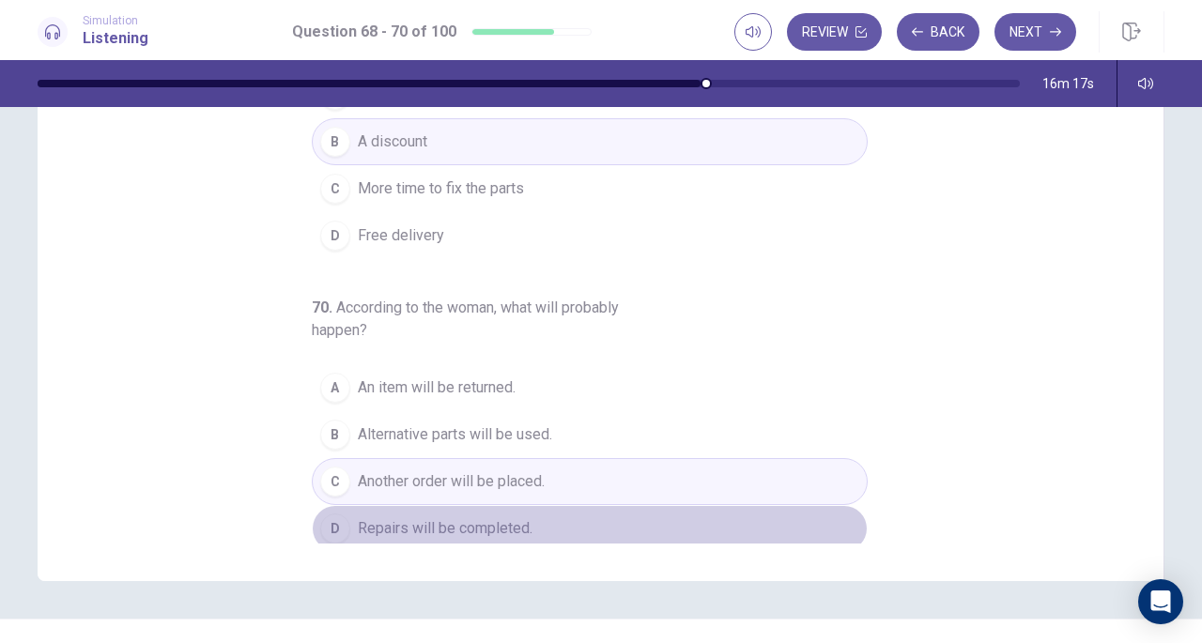
click at [547, 517] on button "D Repairs will be completed." at bounding box center [590, 528] width 556 height 47
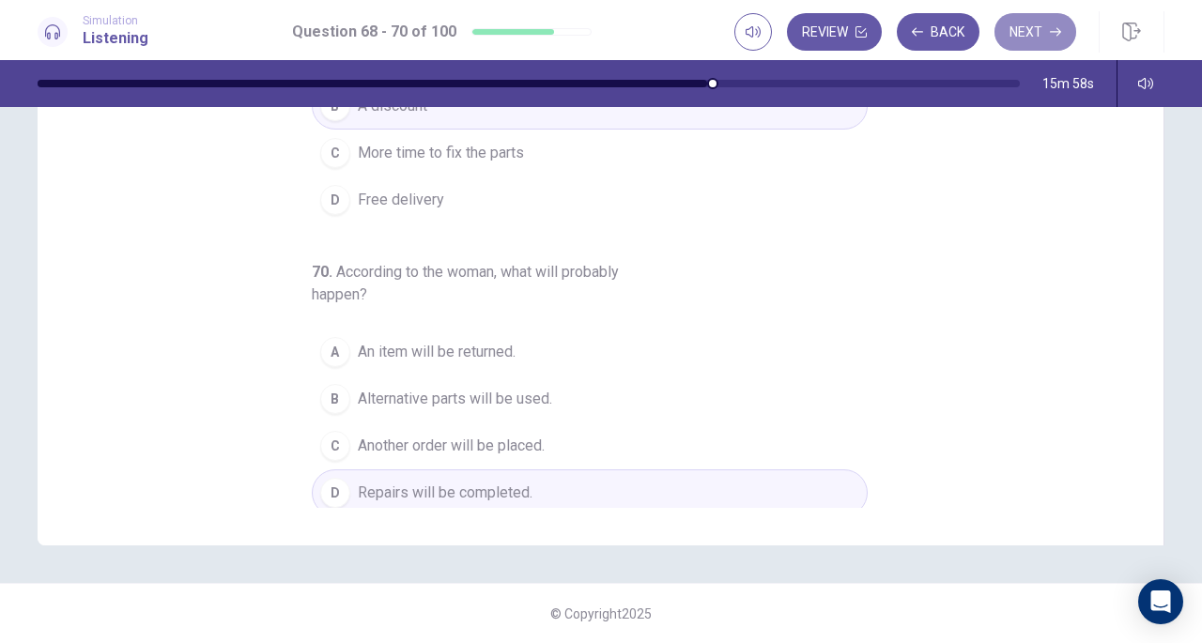
click at [1018, 34] on button "Next" at bounding box center [1036, 32] width 82 height 38
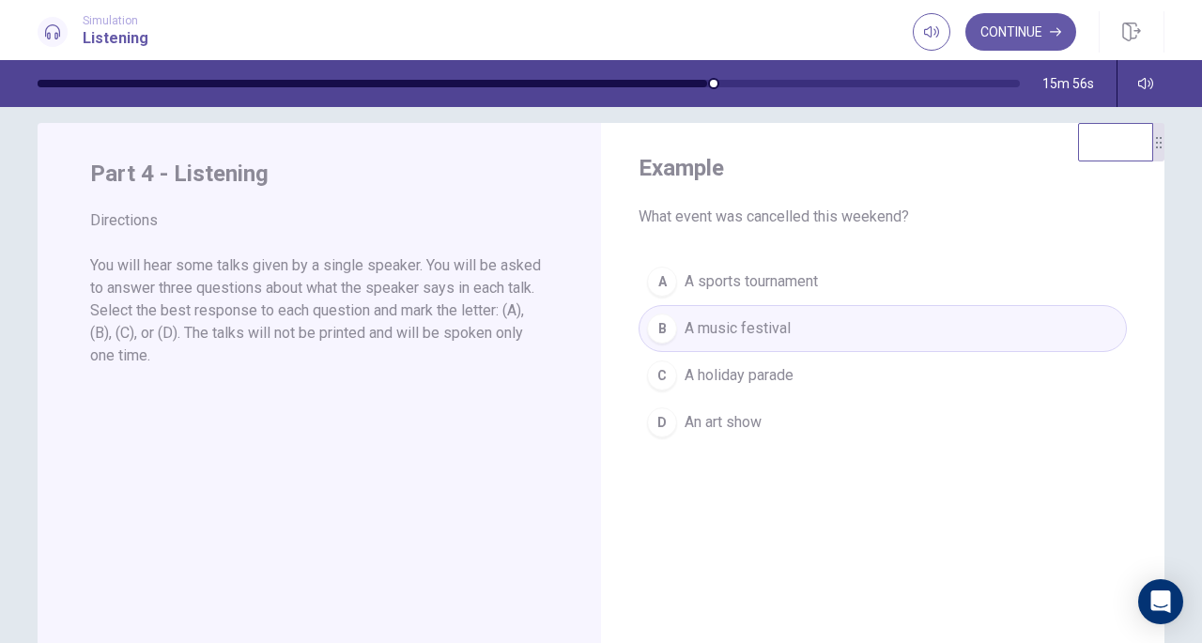
scroll to position [2, 0]
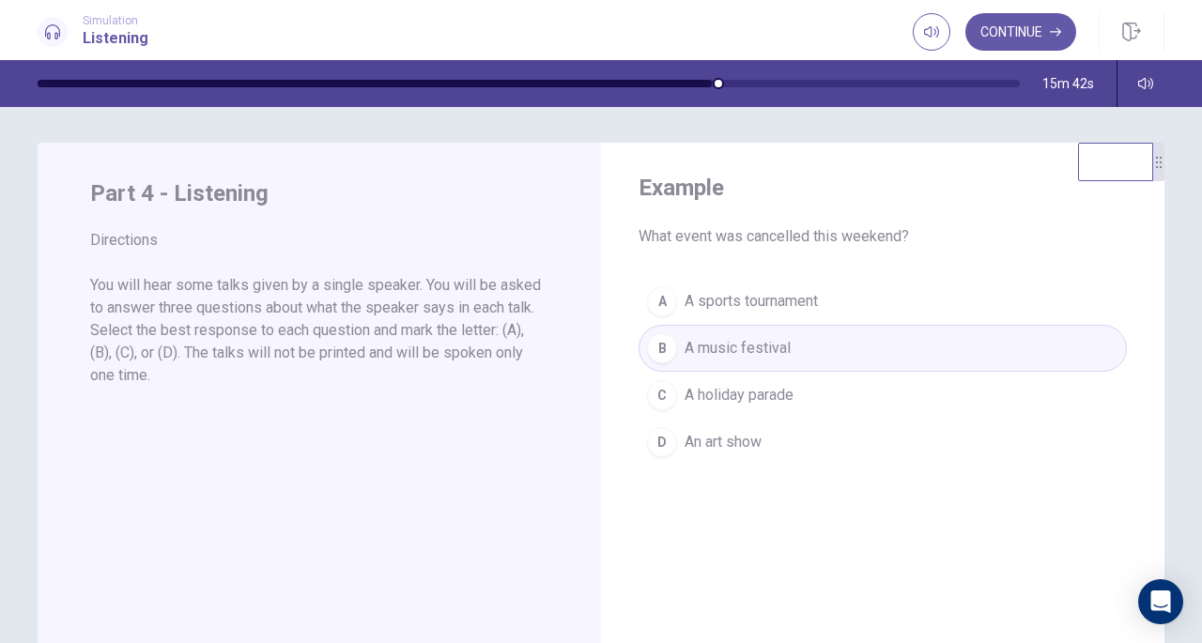
click at [685, 315] on div "A A sports tournament B A music festival C A holiday parade D An art show" at bounding box center [883, 372] width 488 height 188
click at [996, 35] on button "Continue" at bounding box center [1021, 32] width 111 height 38
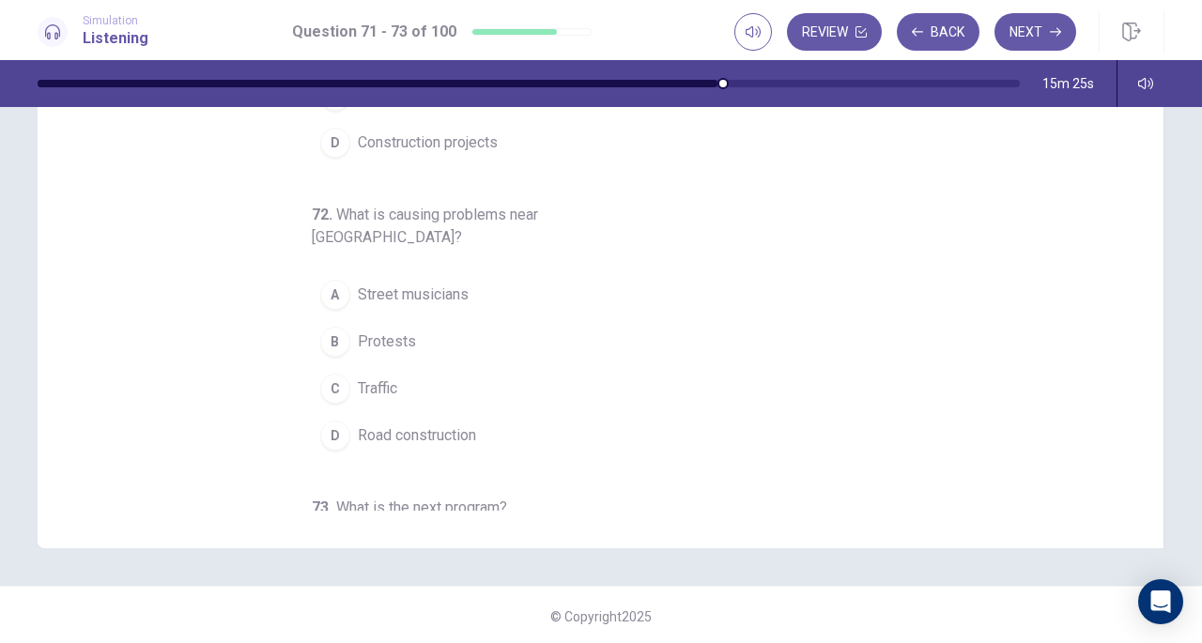
scroll to position [0, 0]
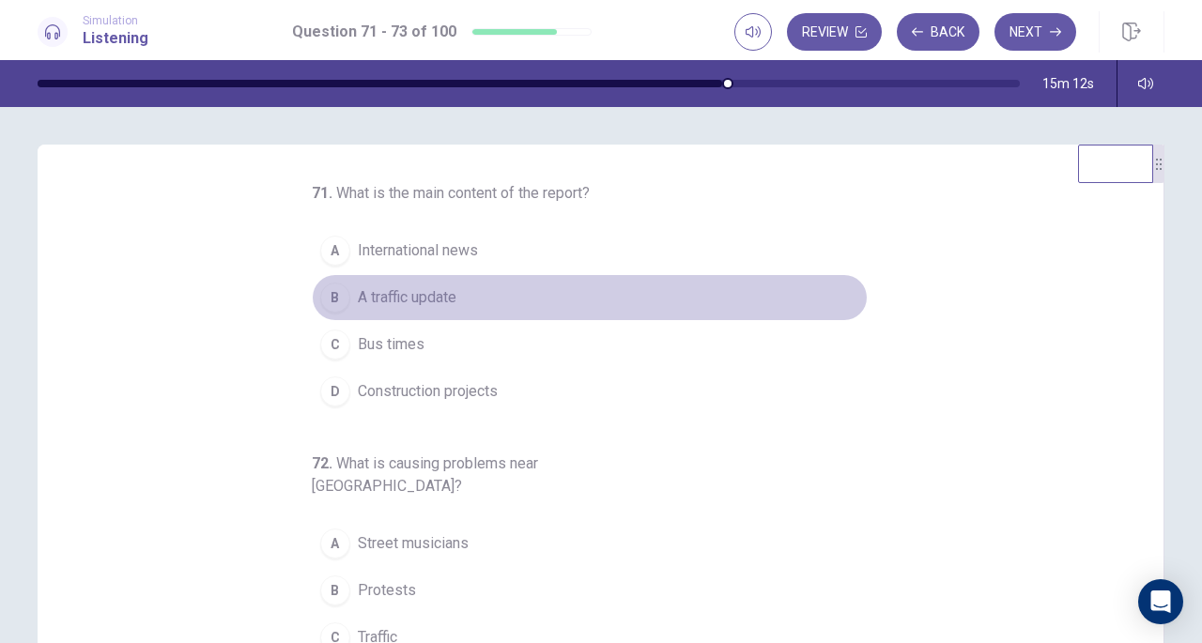
click at [547, 294] on button "B A traffic update" at bounding box center [590, 297] width 556 height 47
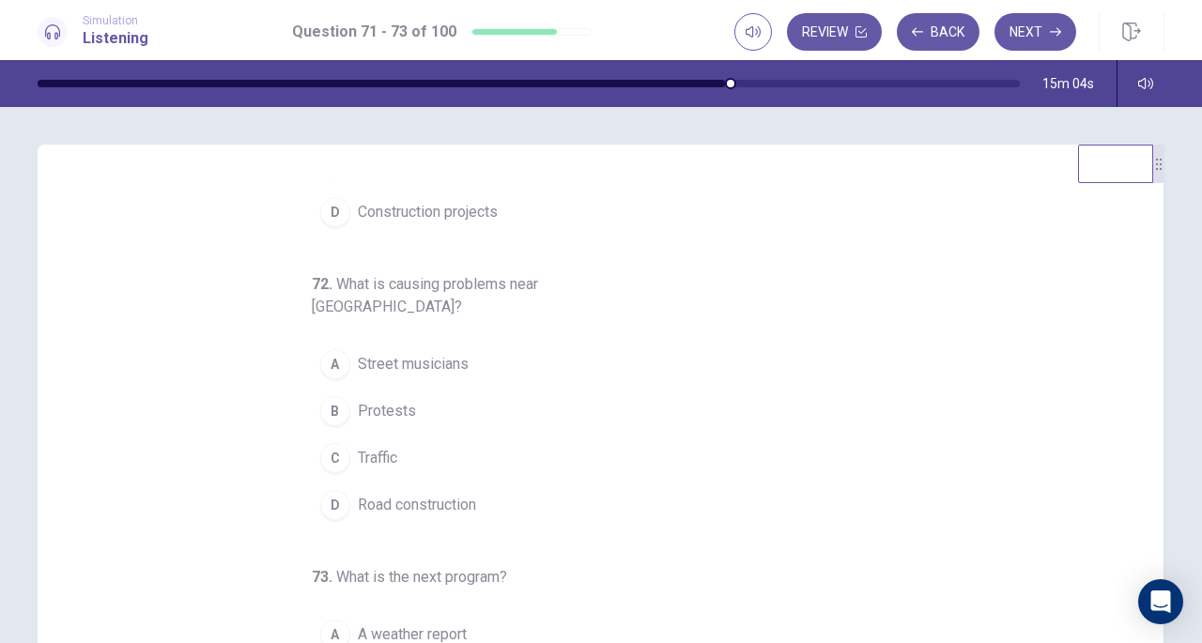
scroll to position [180, 0]
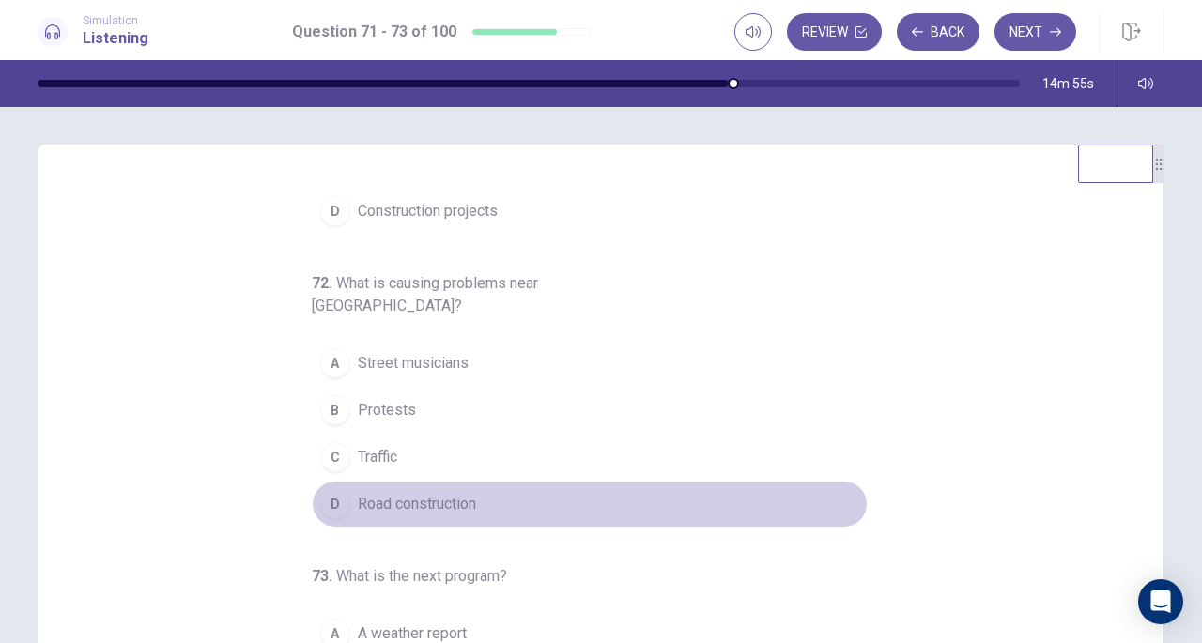
click at [517, 481] on button "D Road construction" at bounding box center [590, 504] width 556 height 47
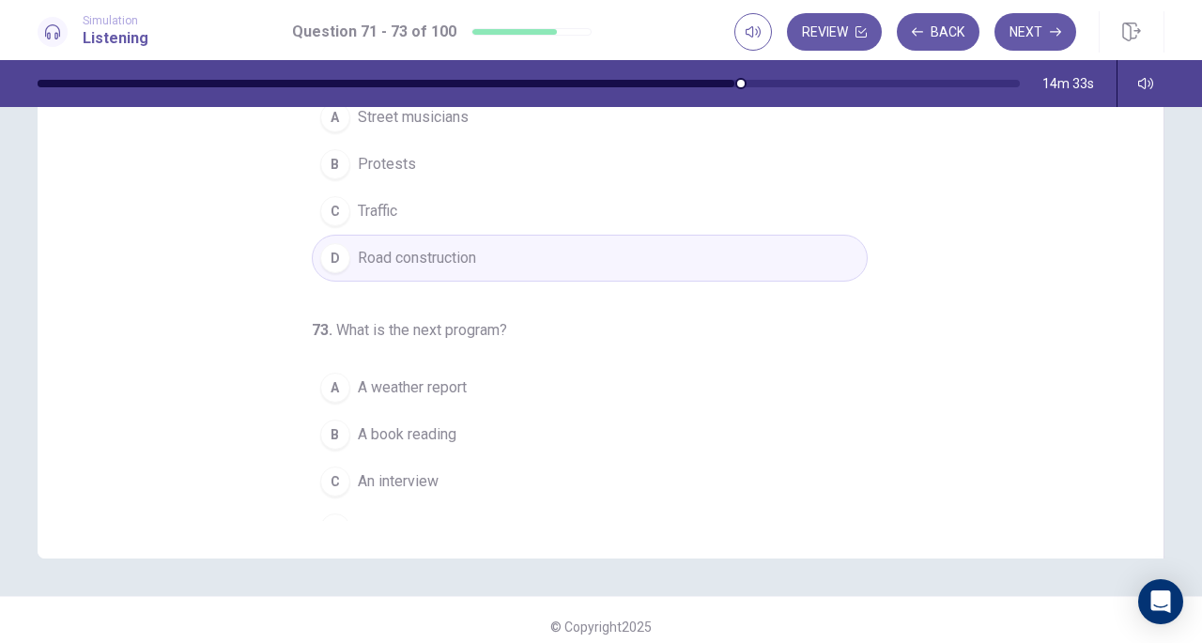
scroll to position [252, 0]
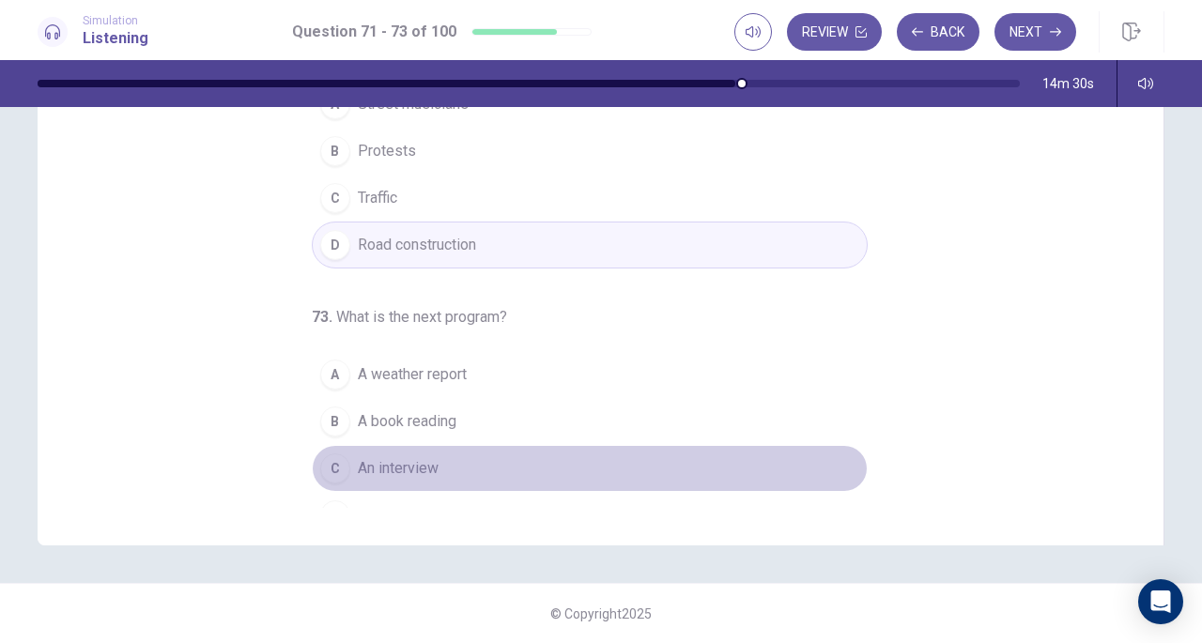
click at [476, 445] on button "C An interview" at bounding box center [590, 468] width 556 height 47
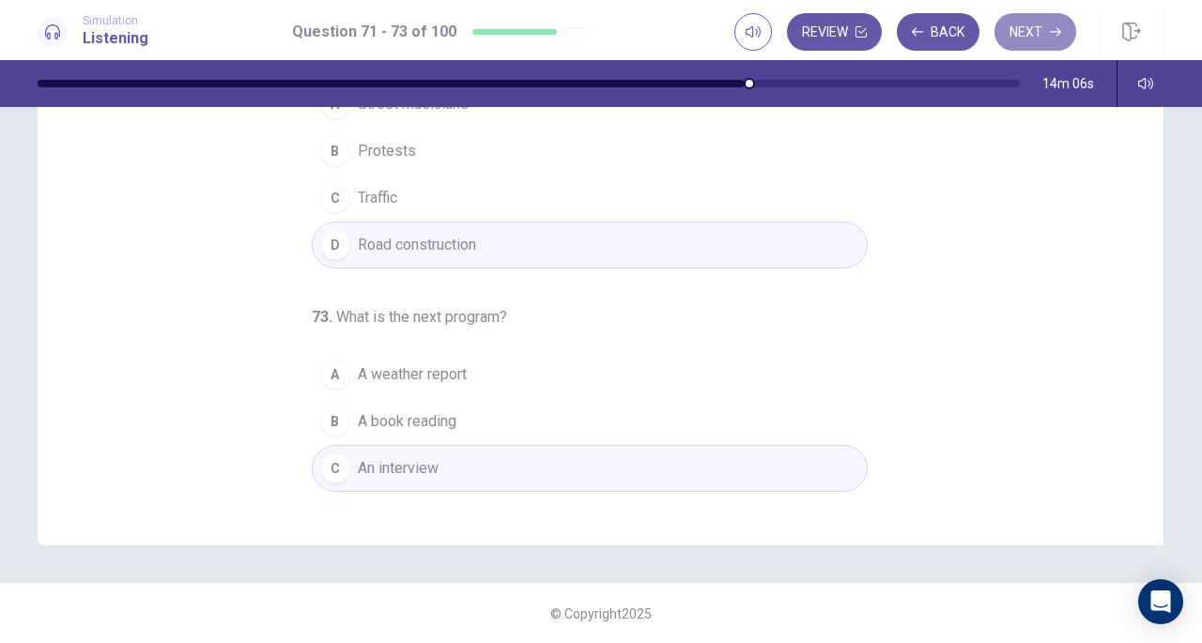
click at [1037, 38] on button "Next" at bounding box center [1036, 32] width 82 height 38
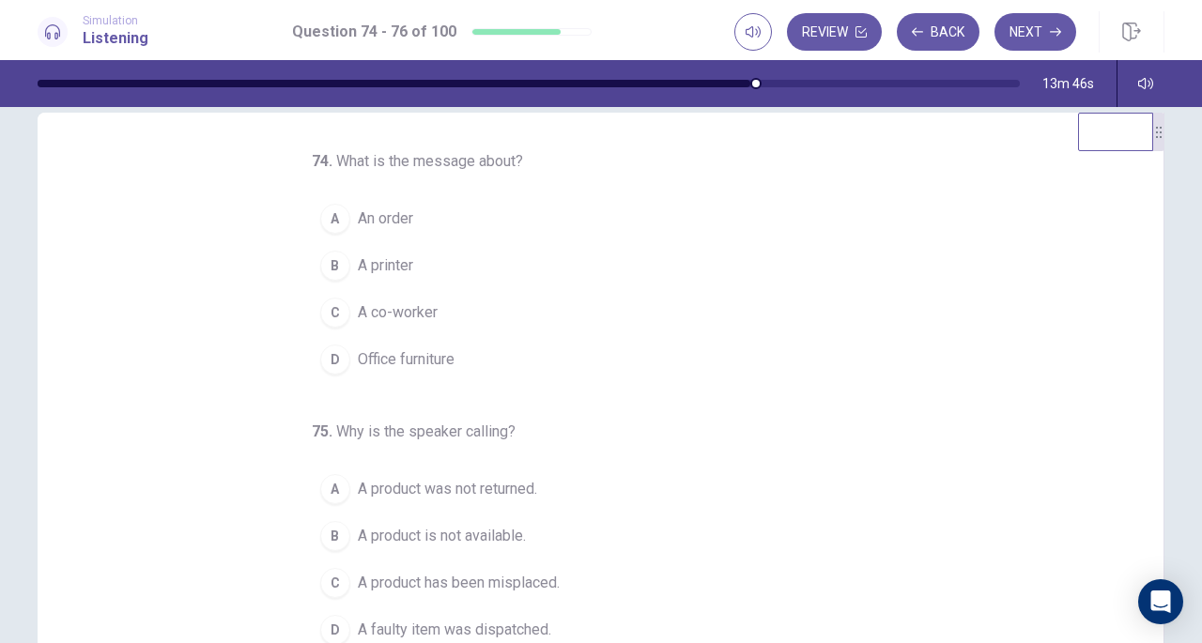
scroll to position [0, 0]
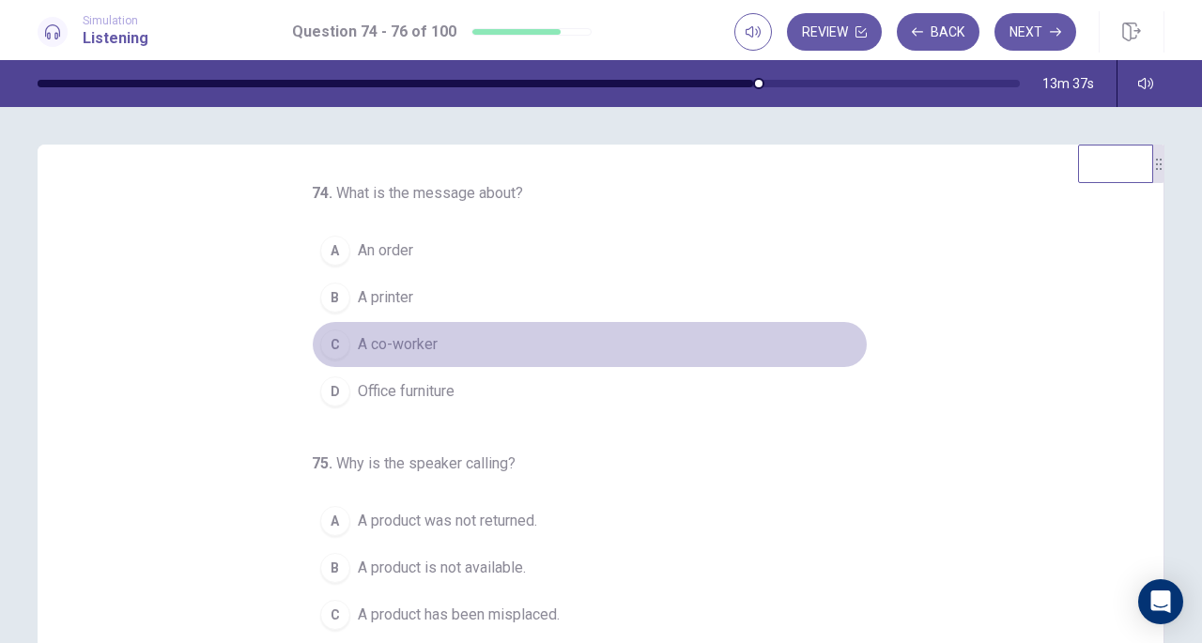
click at [550, 327] on button "C A co-worker" at bounding box center [590, 344] width 556 height 47
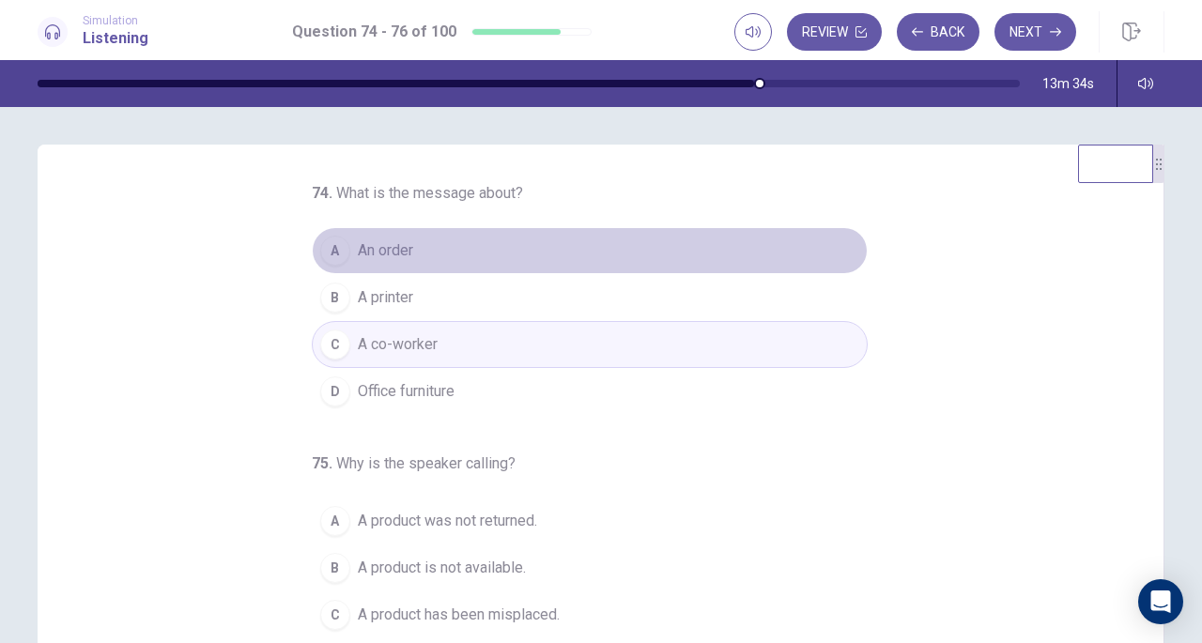
click at [512, 240] on button "A An order" at bounding box center [590, 250] width 556 height 47
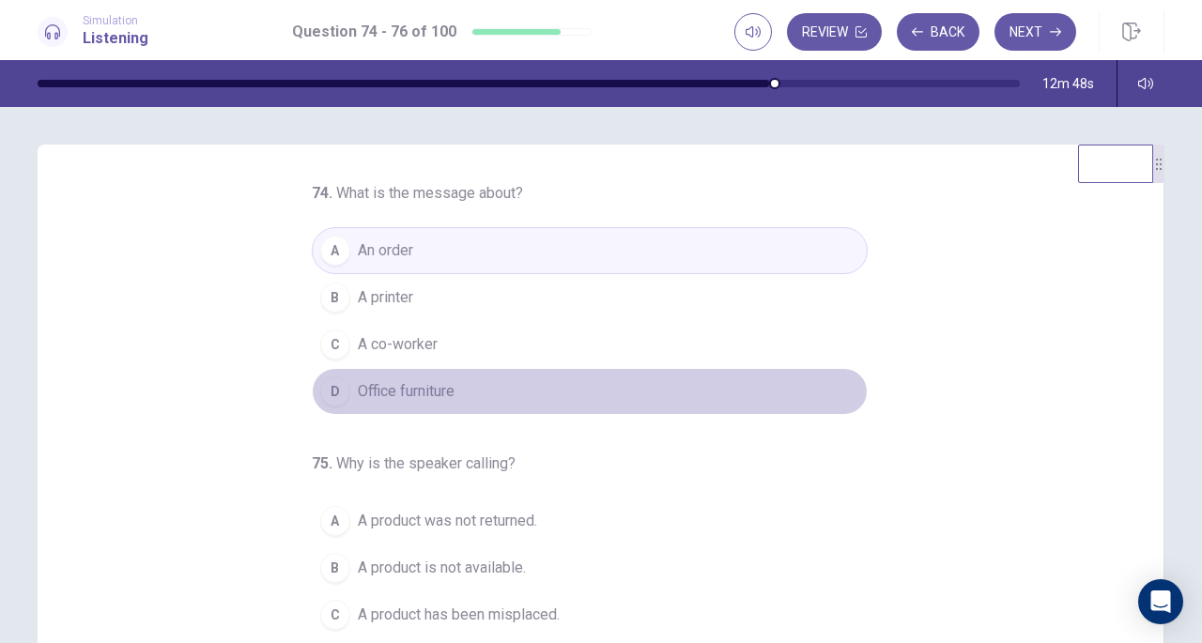
click at [443, 381] on span "Office furniture" at bounding box center [406, 391] width 97 height 23
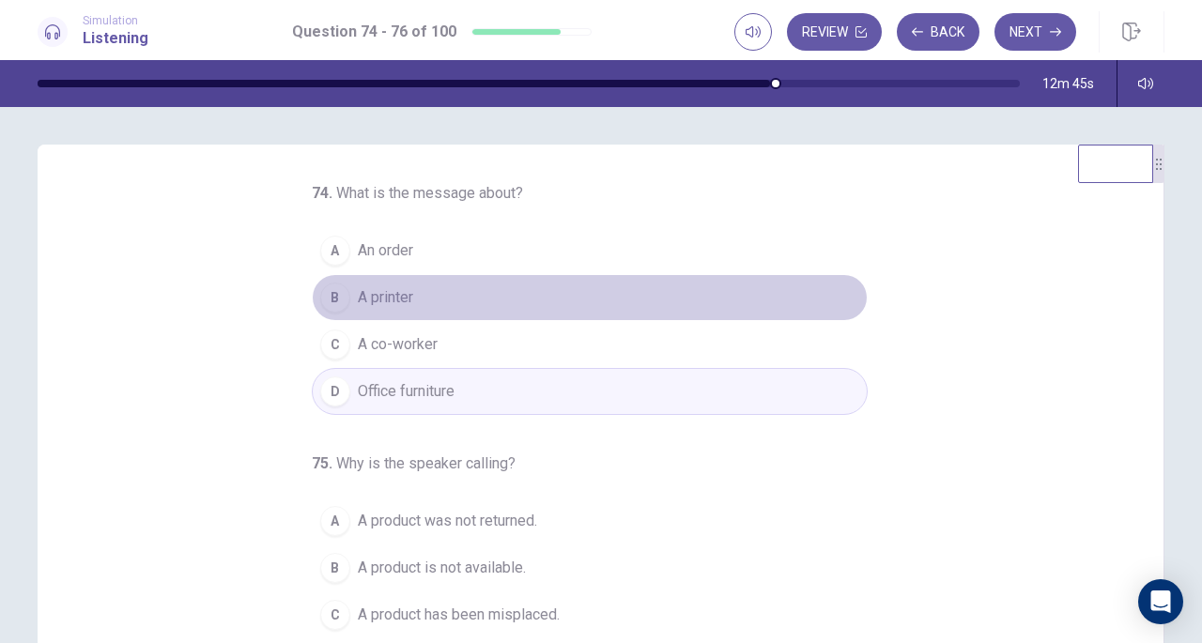
click at [449, 292] on button "B A printer" at bounding box center [590, 297] width 556 height 47
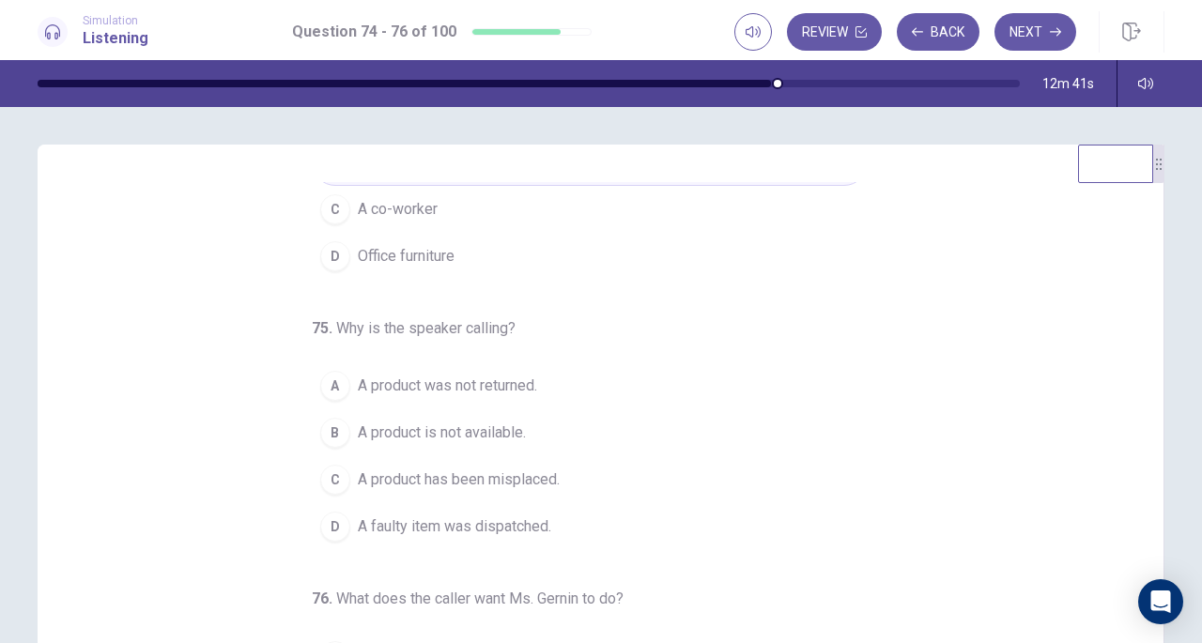
scroll to position [188, 0]
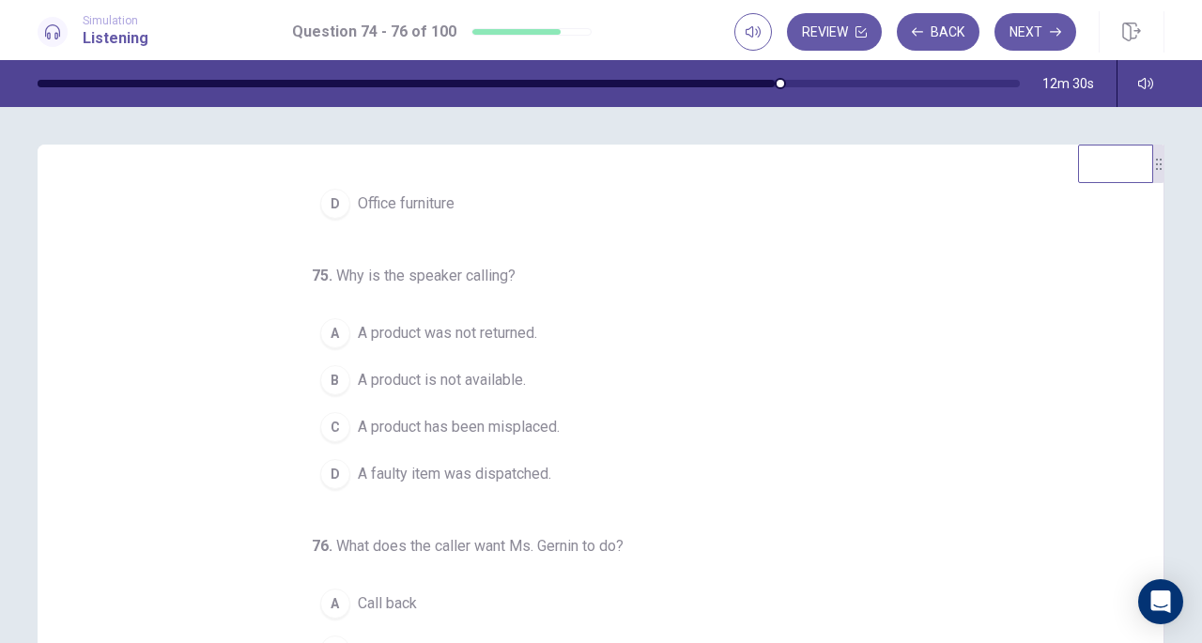
click at [407, 426] on span "A product has been misplaced." at bounding box center [459, 427] width 202 height 23
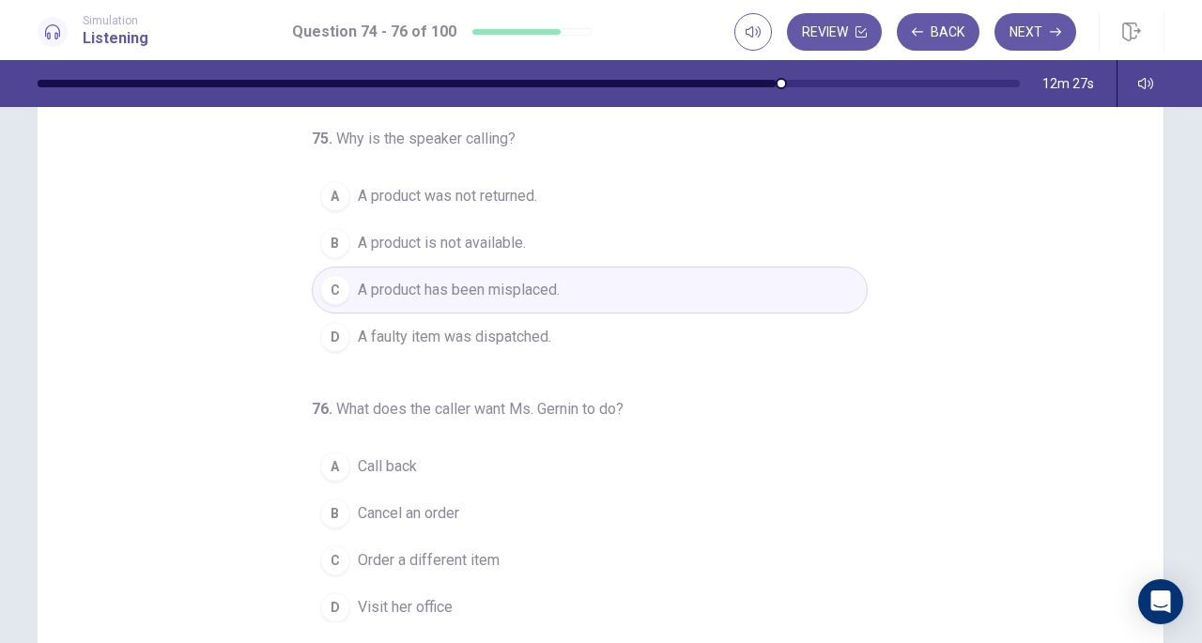
scroll to position [181, 0]
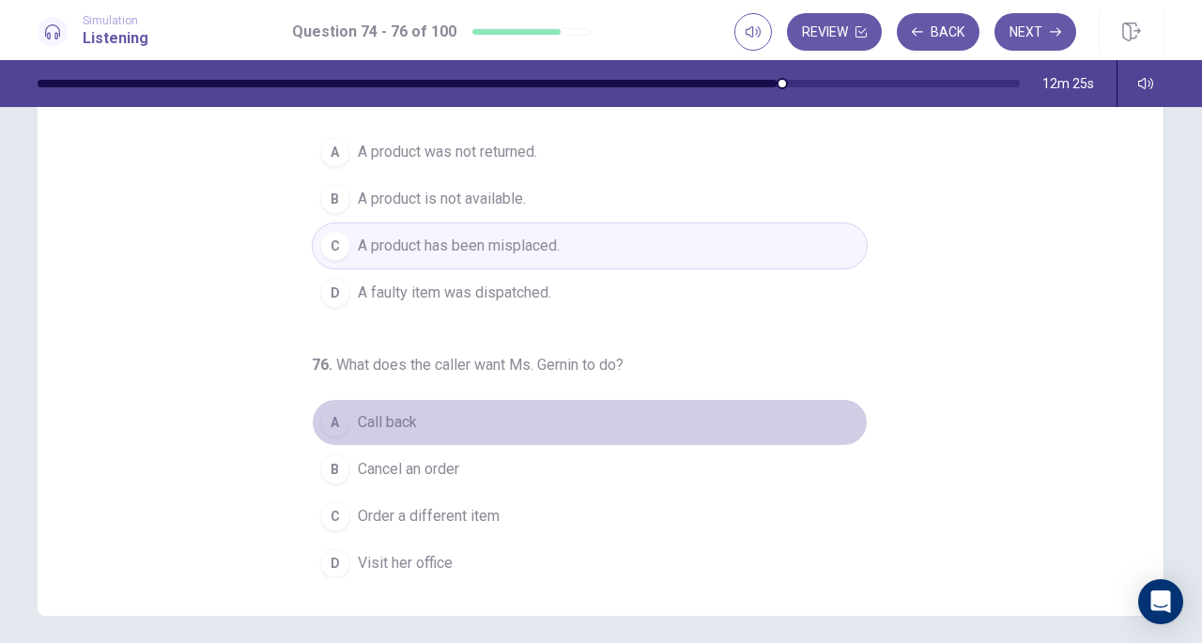
click at [407, 426] on span "Call back" at bounding box center [387, 422] width 59 height 23
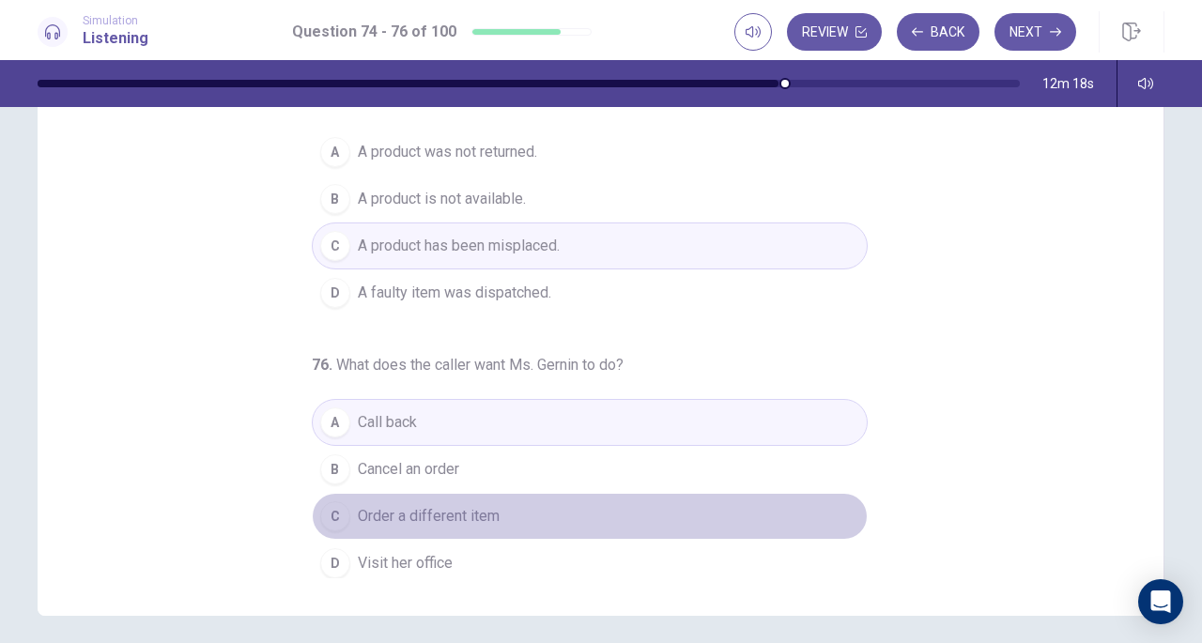
click at [443, 518] on span "Order a different item" at bounding box center [429, 516] width 142 height 23
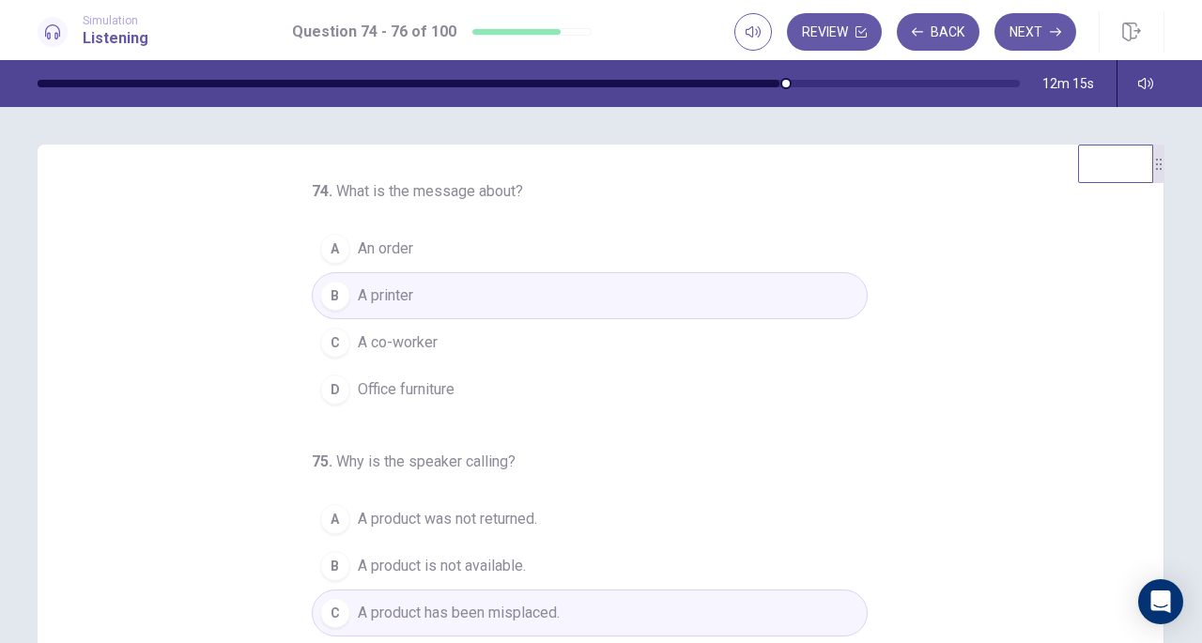
scroll to position [0, 0]
click at [1012, 39] on button "Next" at bounding box center [1036, 32] width 82 height 38
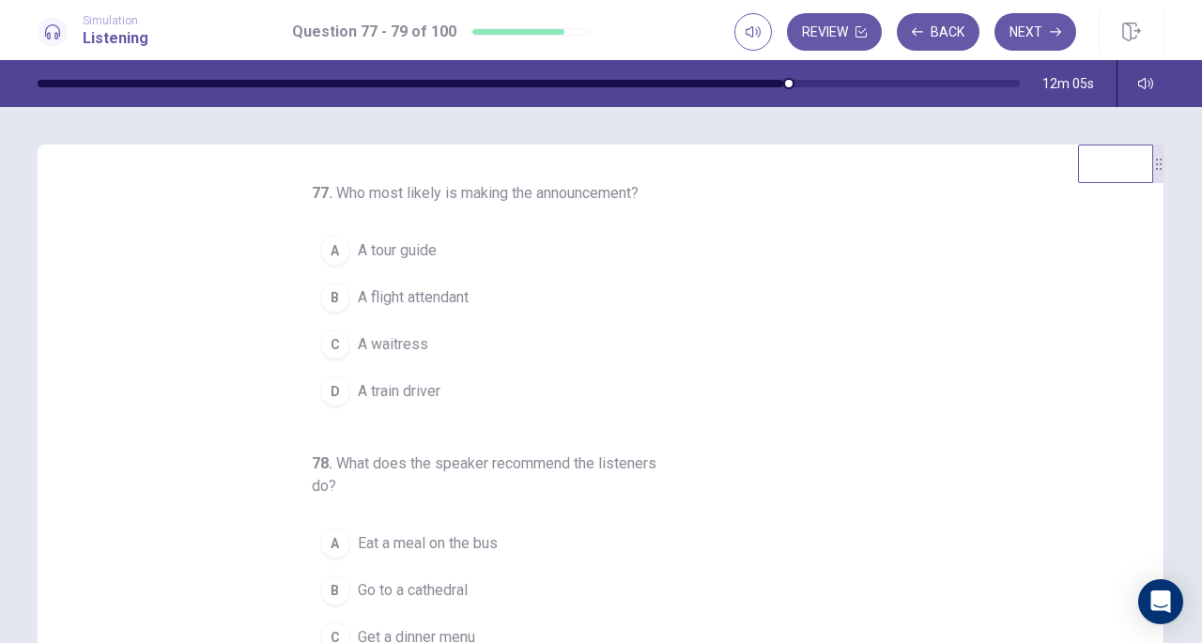
click at [452, 311] on button "B A flight attendant" at bounding box center [590, 297] width 556 height 47
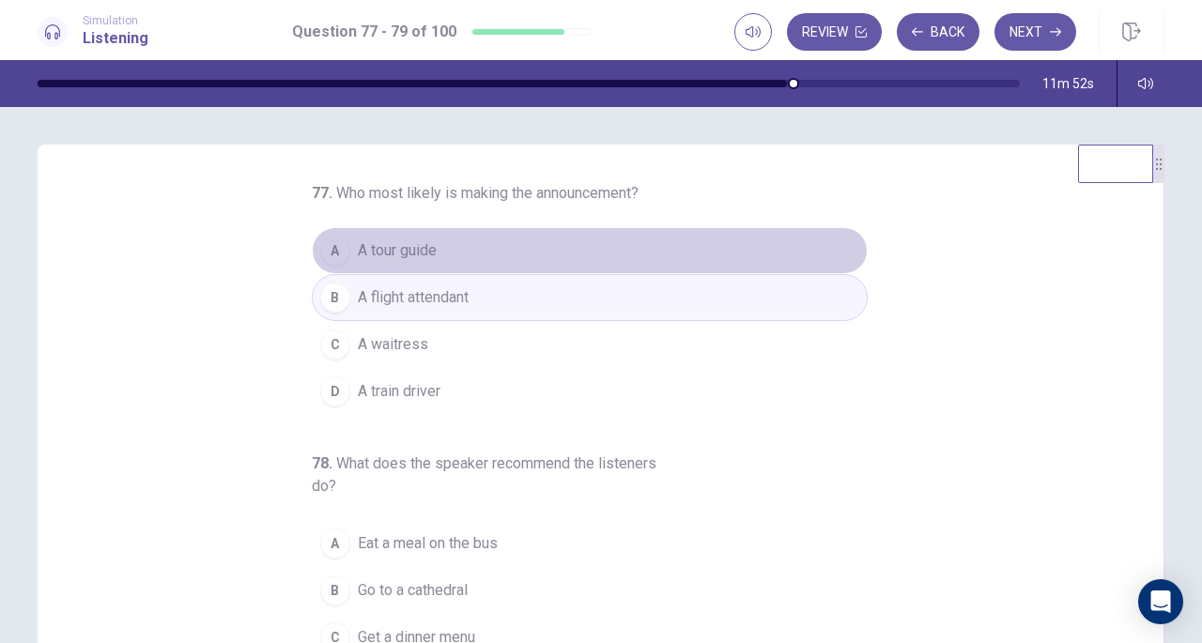
click at [482, 253] on button "A A tour guide" at bounding box center [590, 250] width 556 height 47
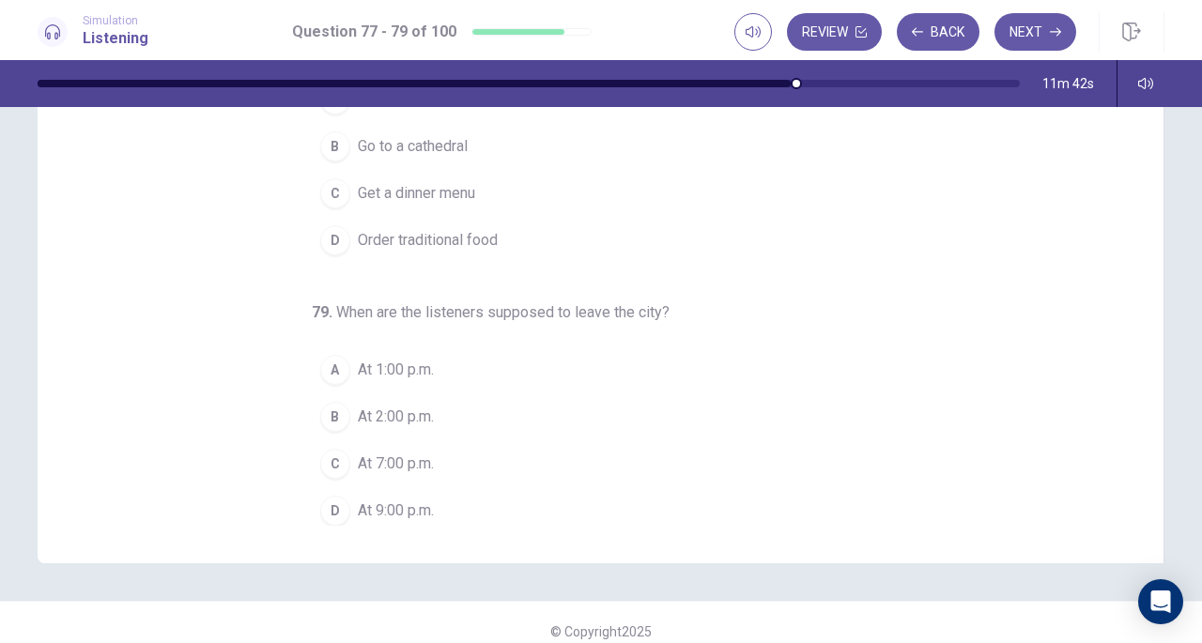
scroll to position [236, 0]
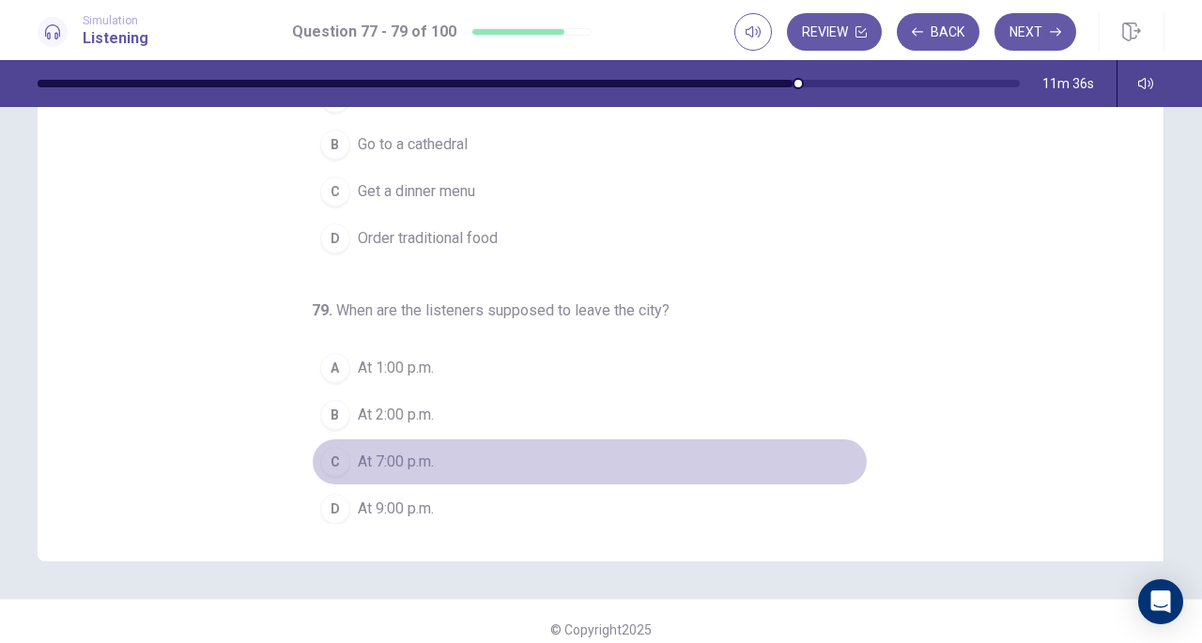
click at [434, 445] on button "C At 7:00 p.m." at bounding box center [590, 462] width 556 height 47
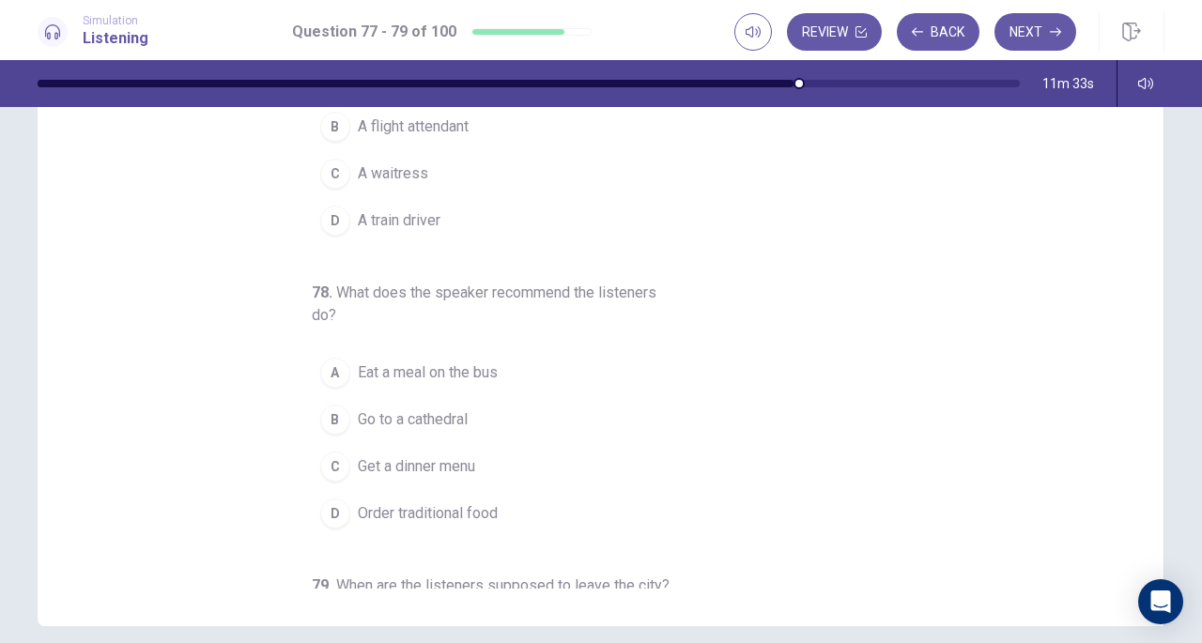
scroll to position [172, 0]
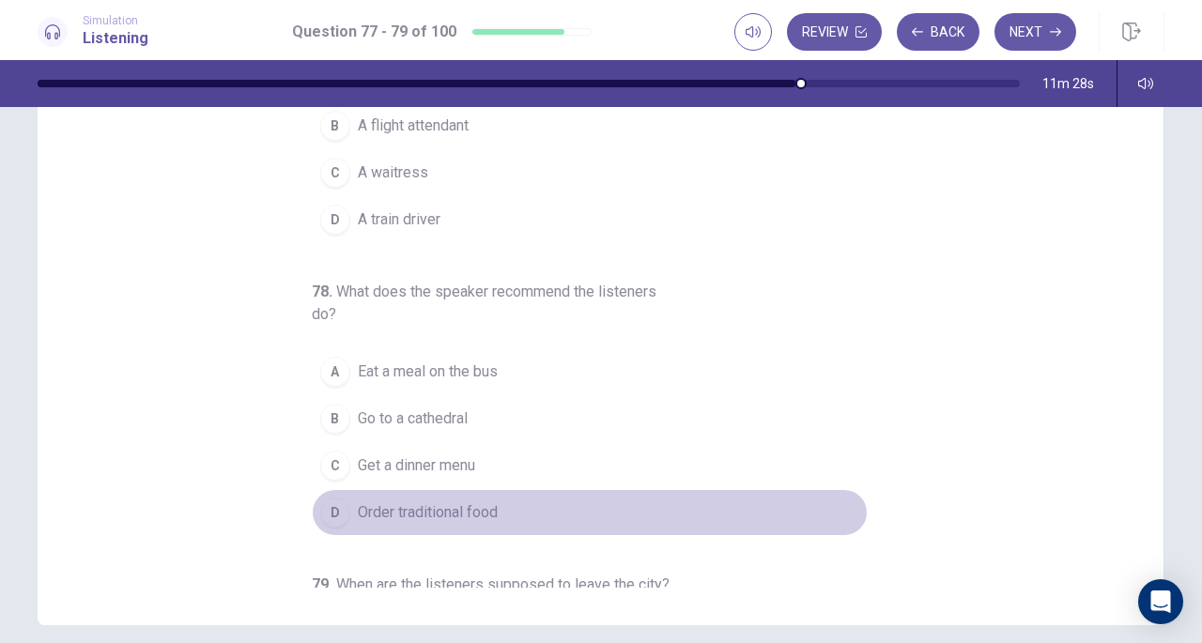
click at [479, 510] on span "Order traditional food" at bounding box center [428, 513] width 140 height 23
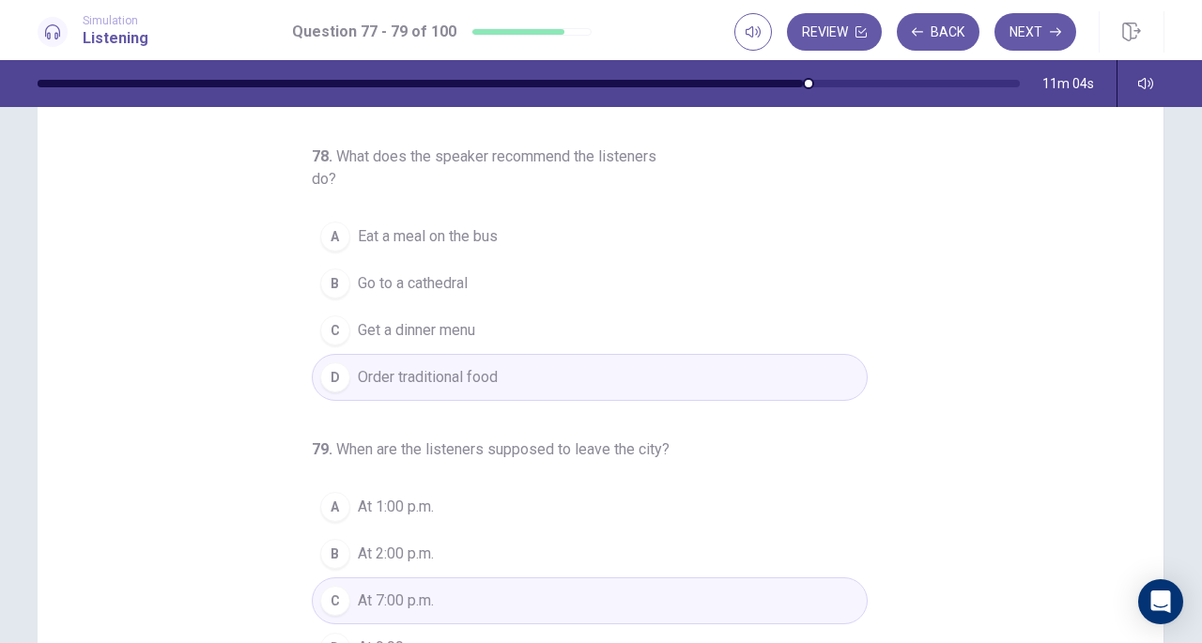
scroll to position [96, 0]
click at [1026, 35] on button "Next" at bounding box center [1036, 32] width 82 height 38
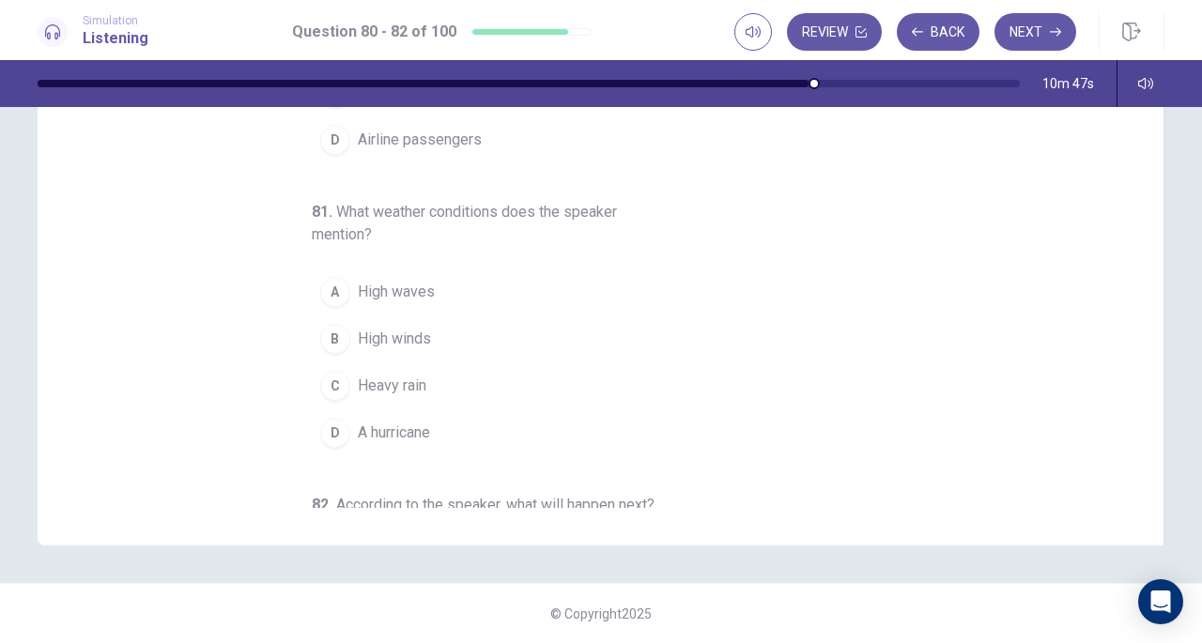
scroll to position [0, 0]
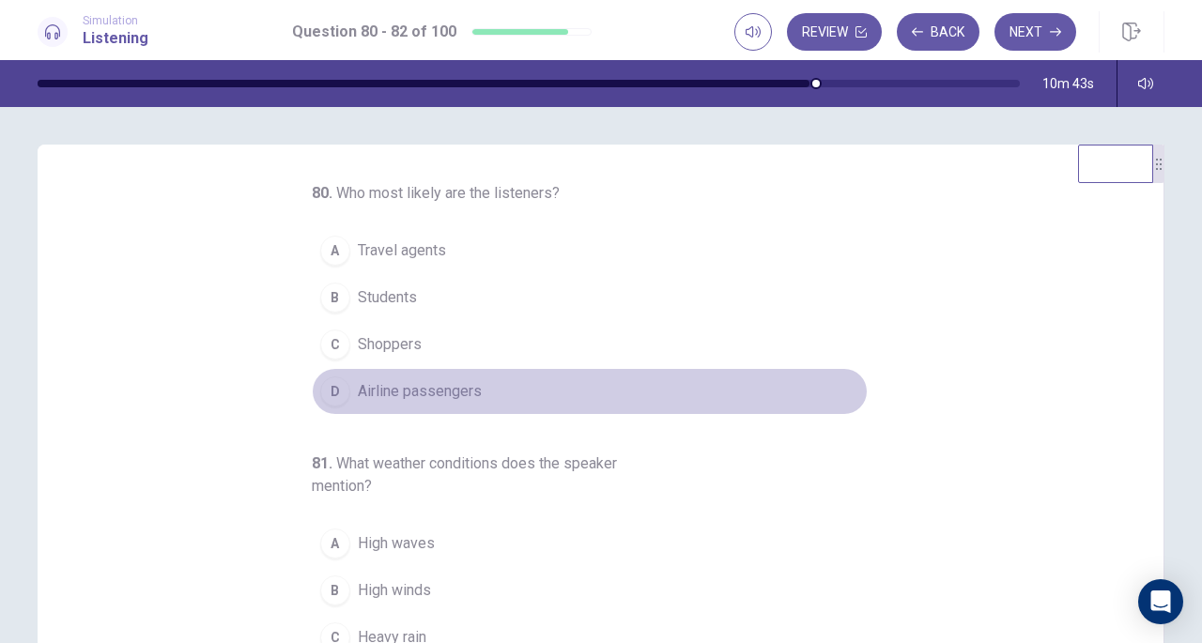
click at [468, 390] on span "Airline passengers" at bounding box center [420, 391] width 124 height 23
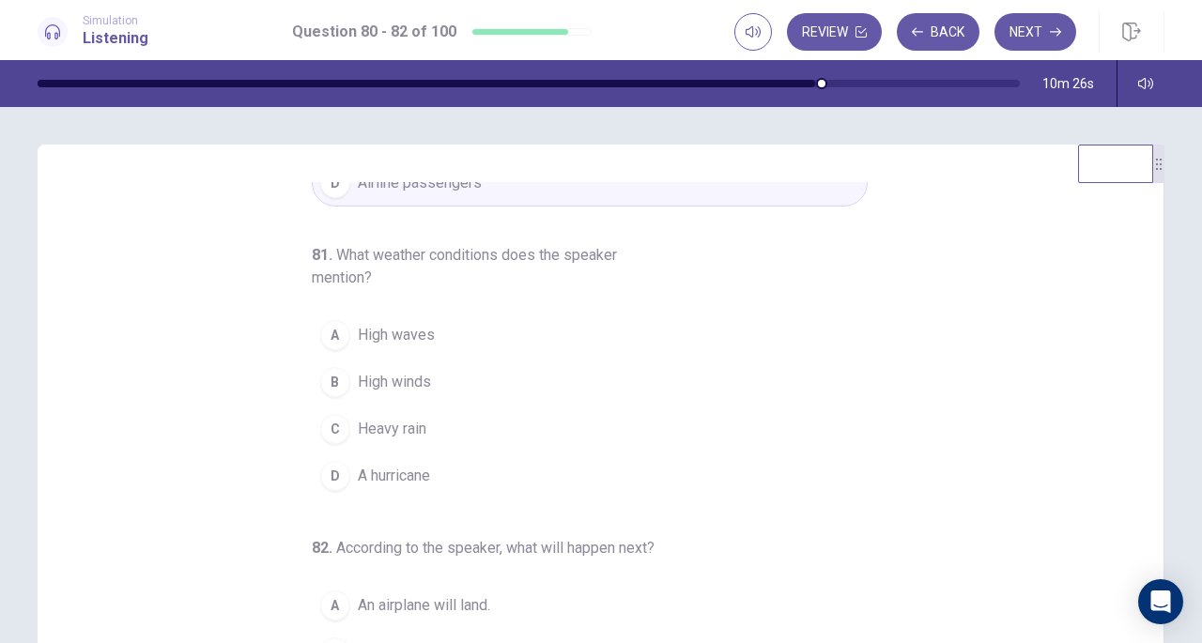
scroll to position [210, 0]
click at [468, 390] on button "B High winds" at bounding box center [590, 380] width 556 height 47
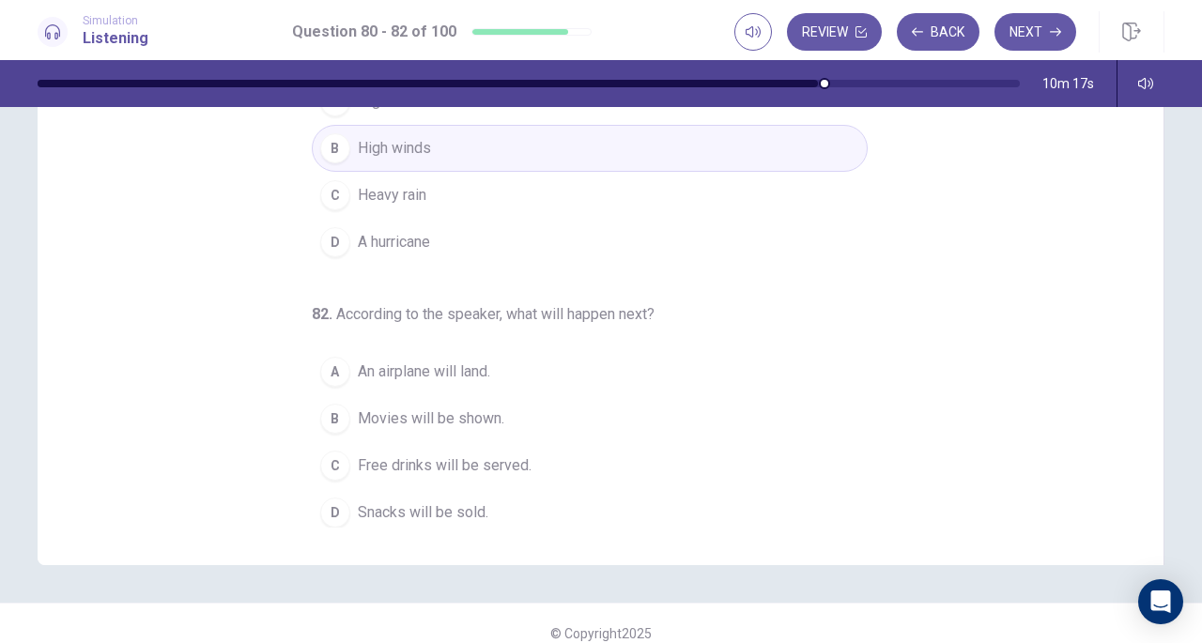
scroll to position [242, 0]
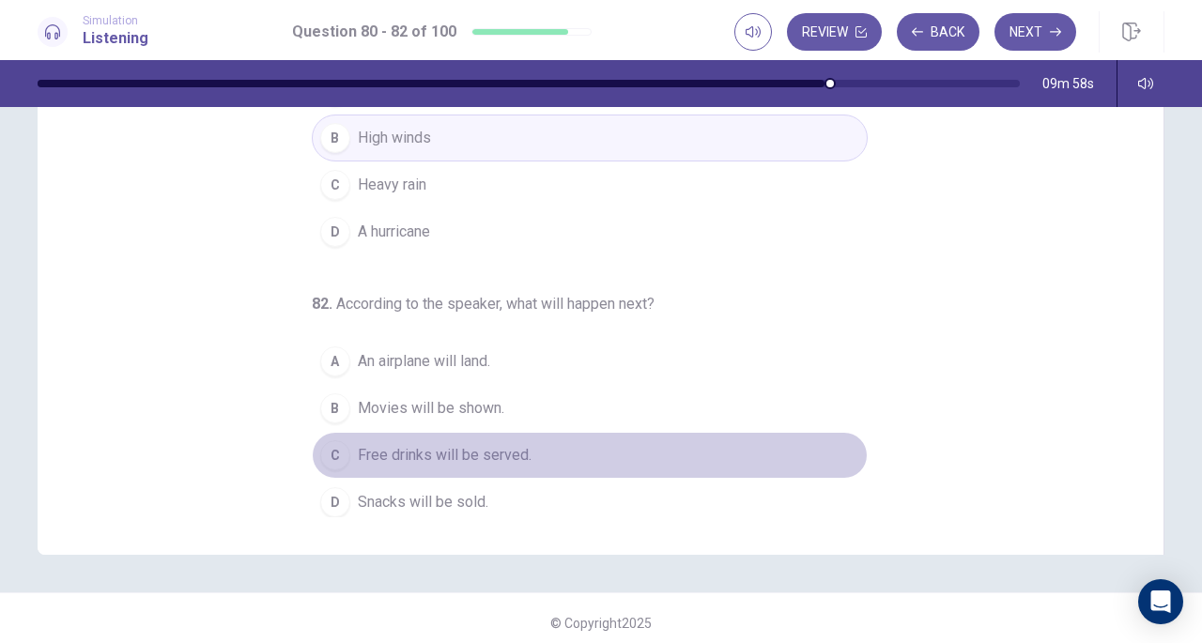
click at [528, 443] on button "C Free drinks will be served." at bounding box center [590, 455] width 556 height 47
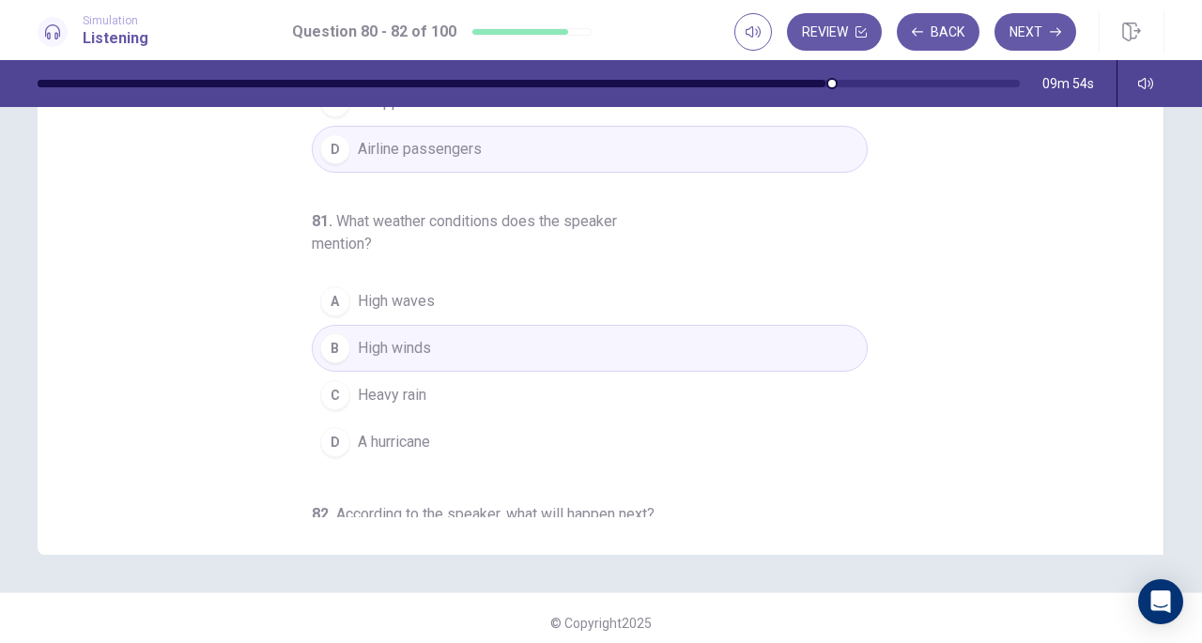
scroll to position [0, 0]
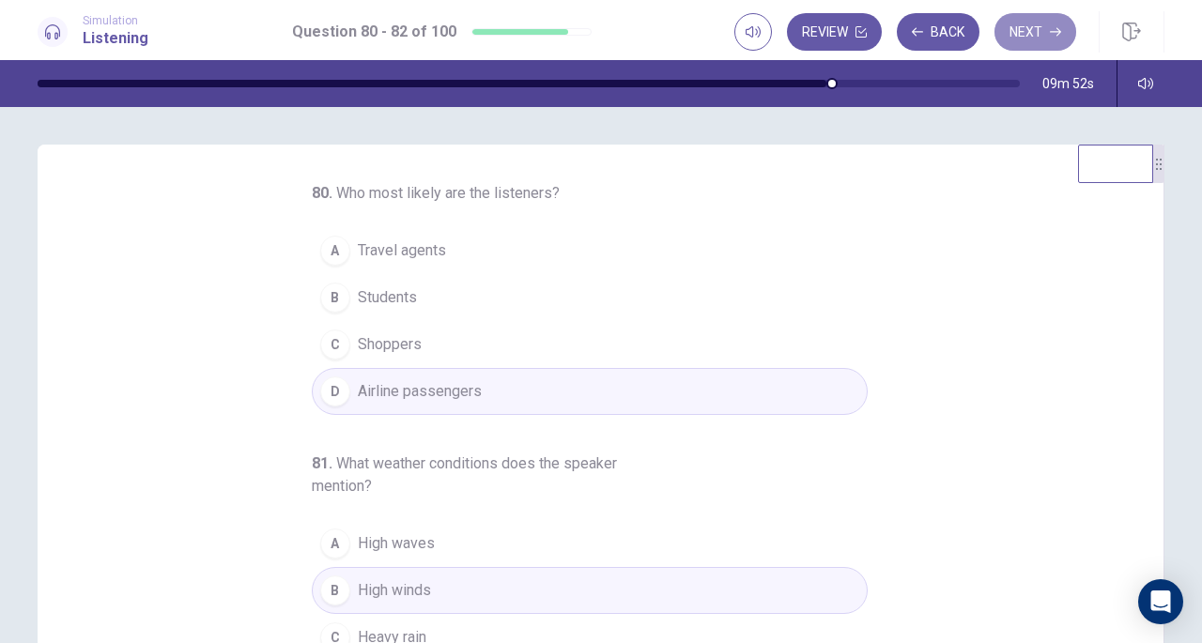
click at [1015, 34] on button "Next" at bounding box center [1036, 32] width 82 height 38
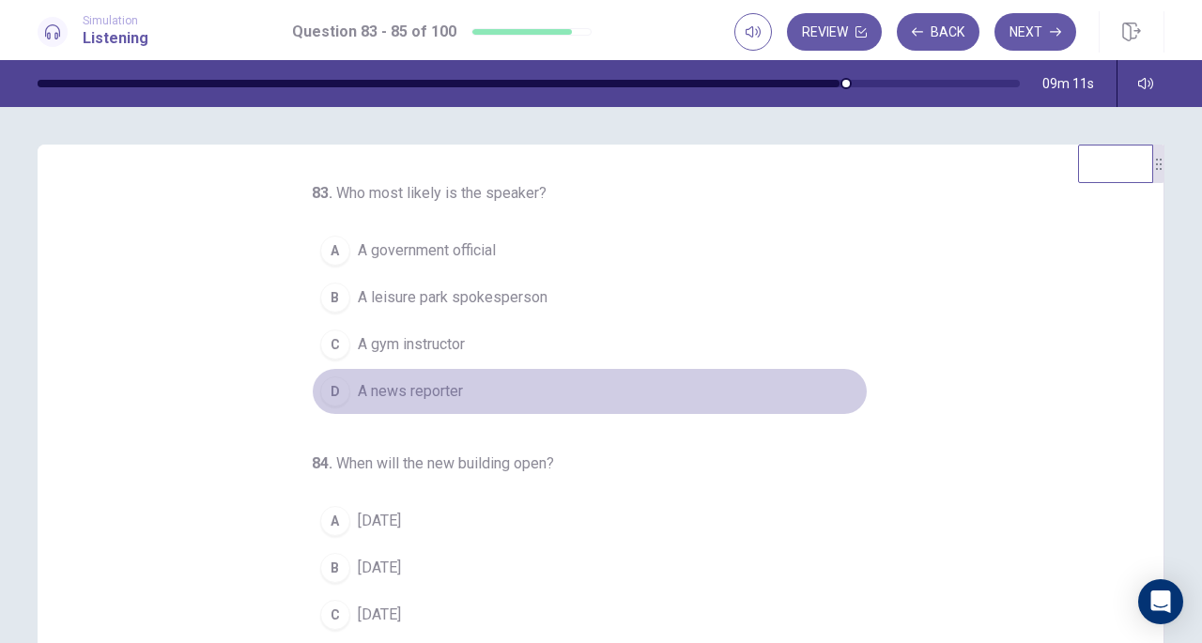
click at [430, 396] on span "A news reporter" at bounding box center [410, 391] width 105 height 23
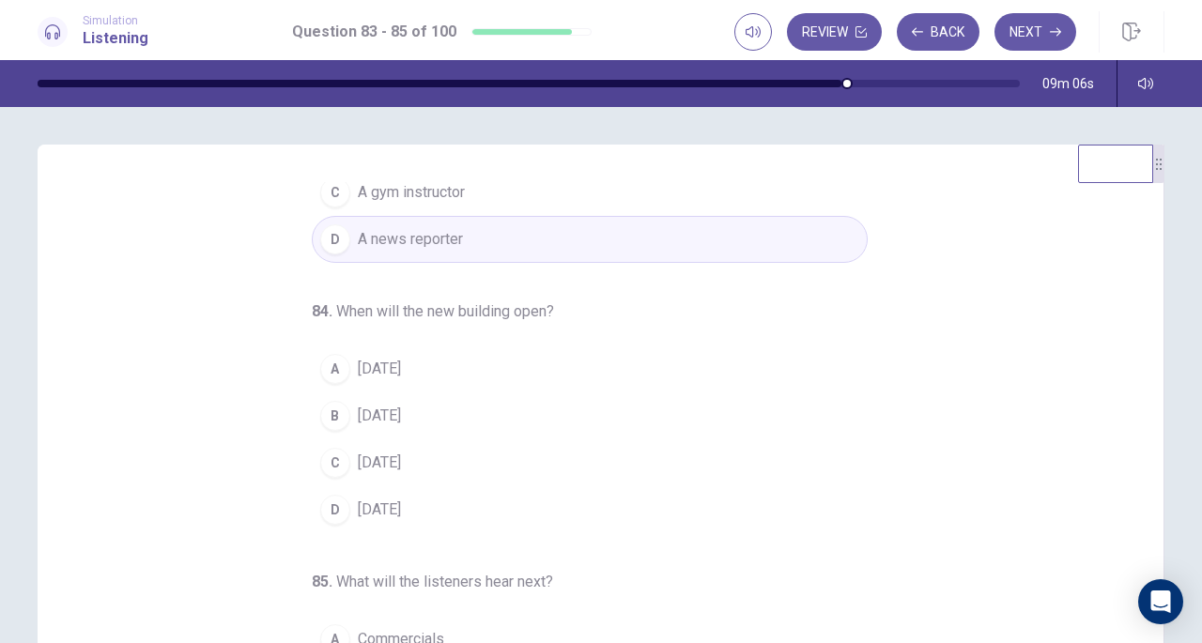
scroll to position [188, 0]
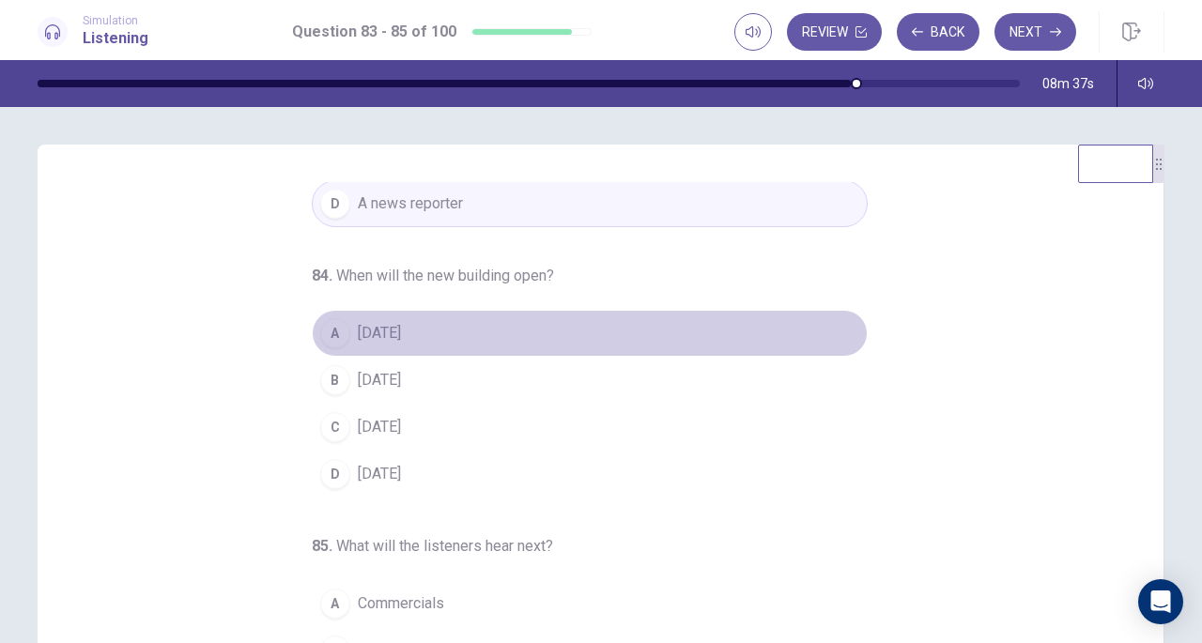
click at [401, 330] on span "[DATE]" at bounding box center [379, 333] width 43 height 23
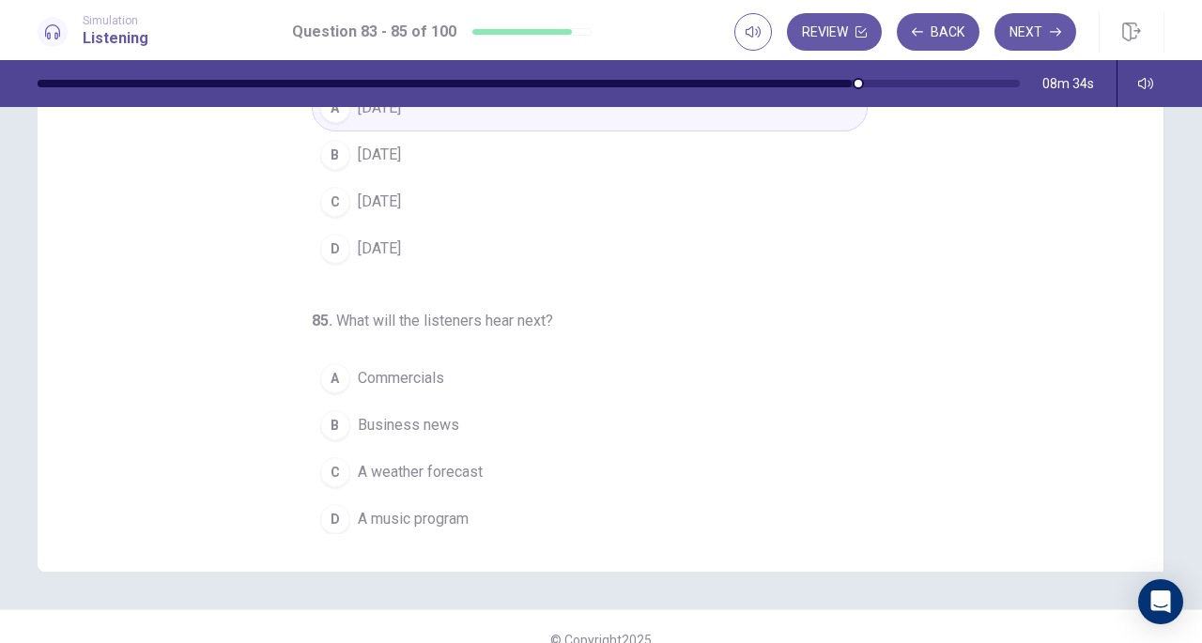
scroll to position [252, 0]
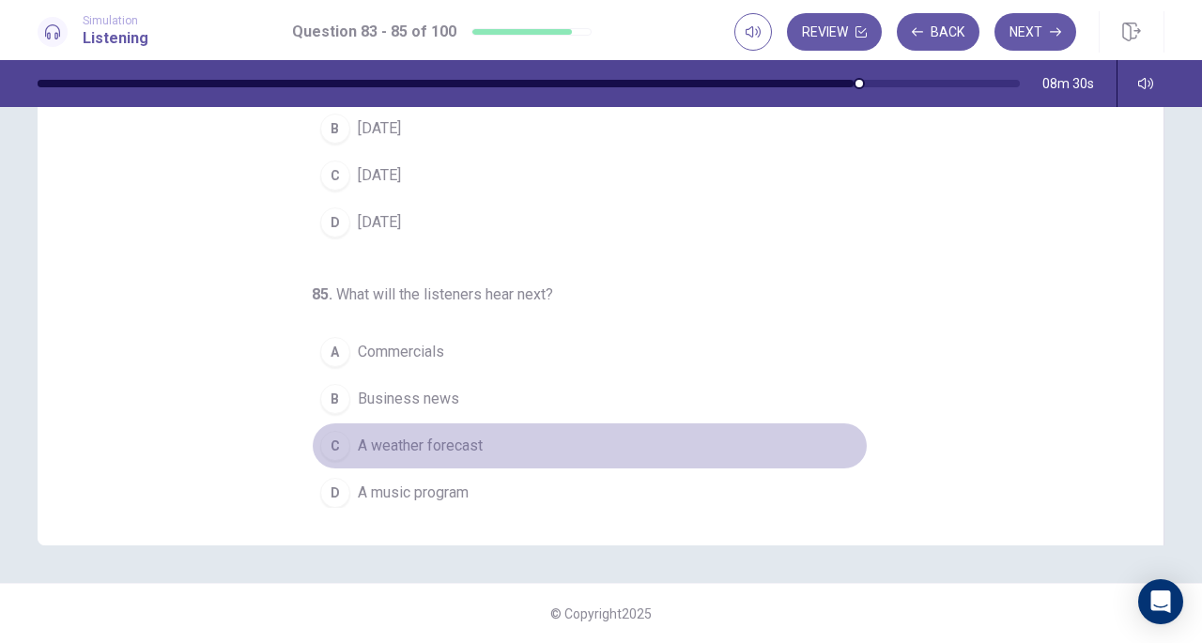
click at [469, 459] on button "C A weather forecast" at bounding box center [590, 446] width 556 height 47
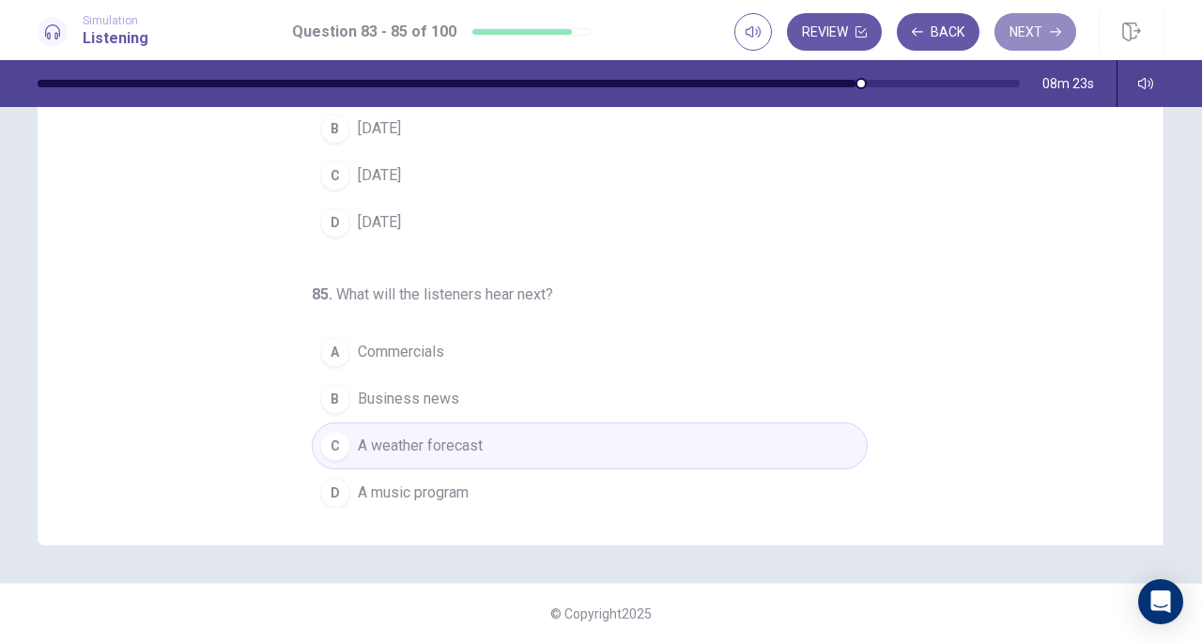
click at [1021, 29] on button "Next" at bounding box center [1036, 32] width 82 height 38
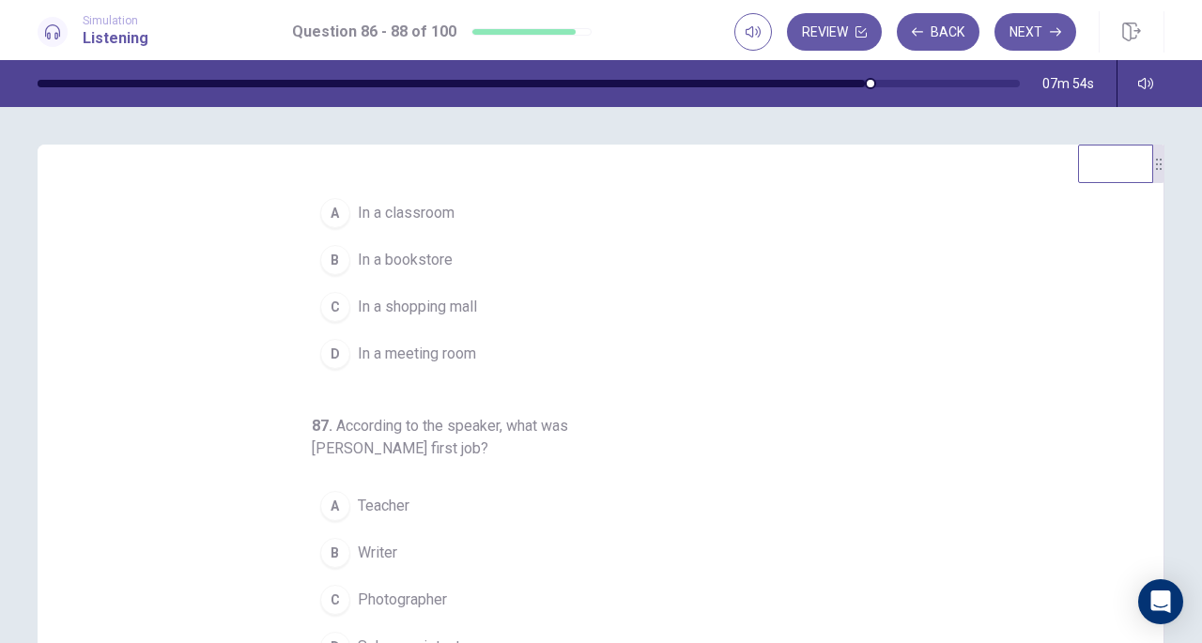
scroll to position [0, 0]
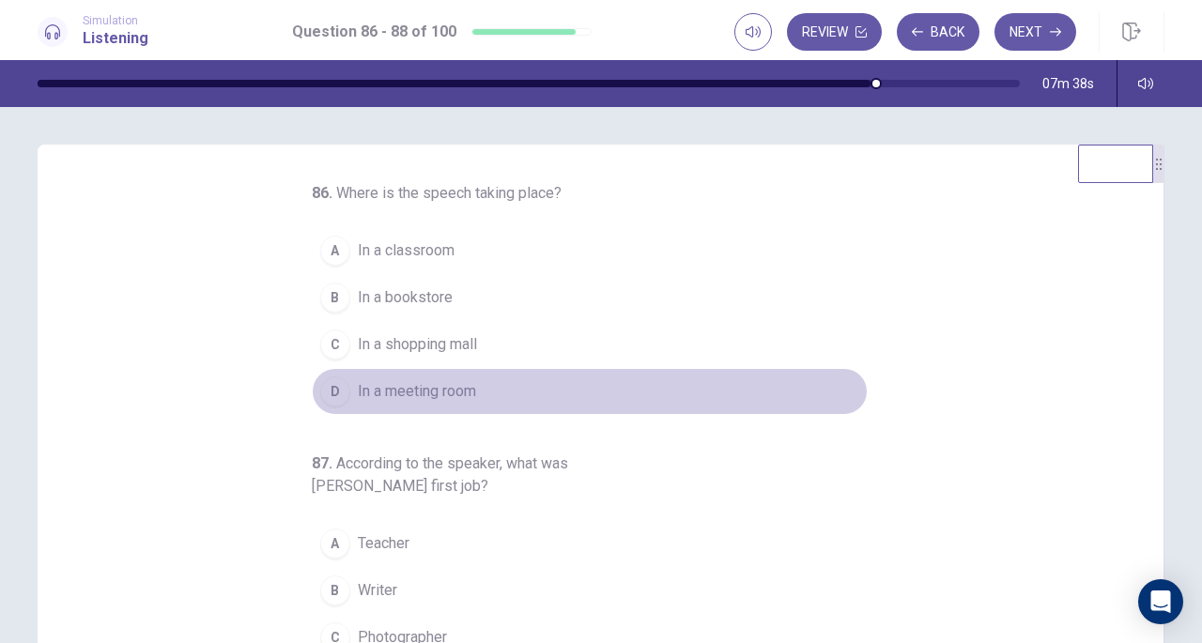
click at [415, 385] on span "In a meeting room" at bounding box center [417, 391] width 118 height 23
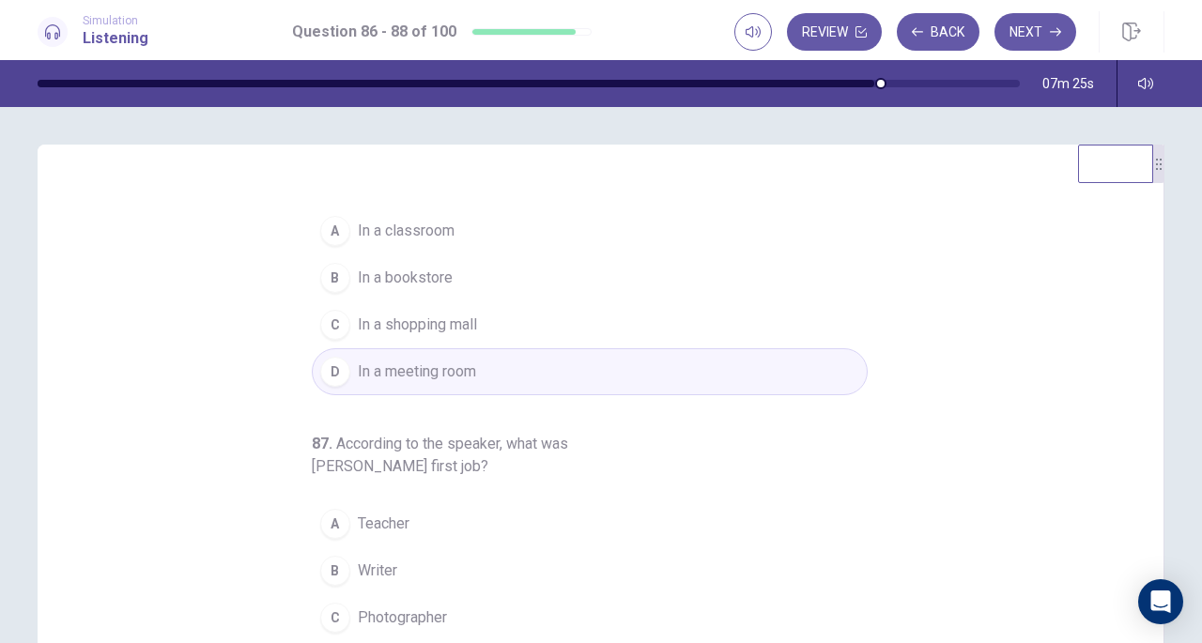
scroll to position [19, 0]
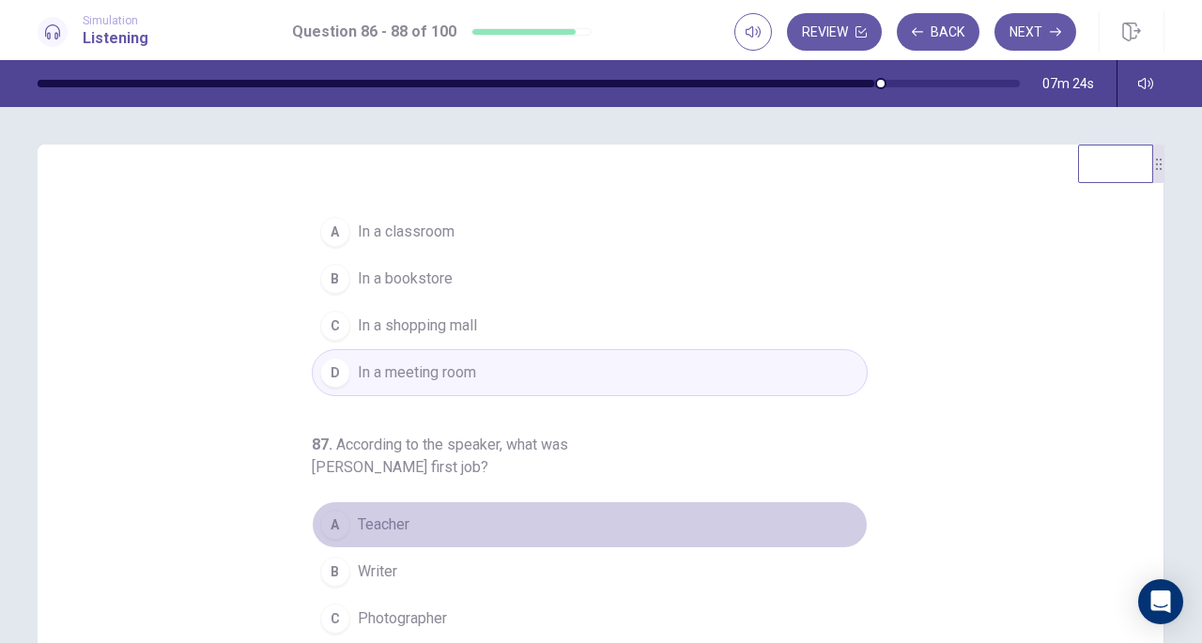
click at [382, 509] on button "A Teacher" at bounding box center [590, 525] width 556 height 47
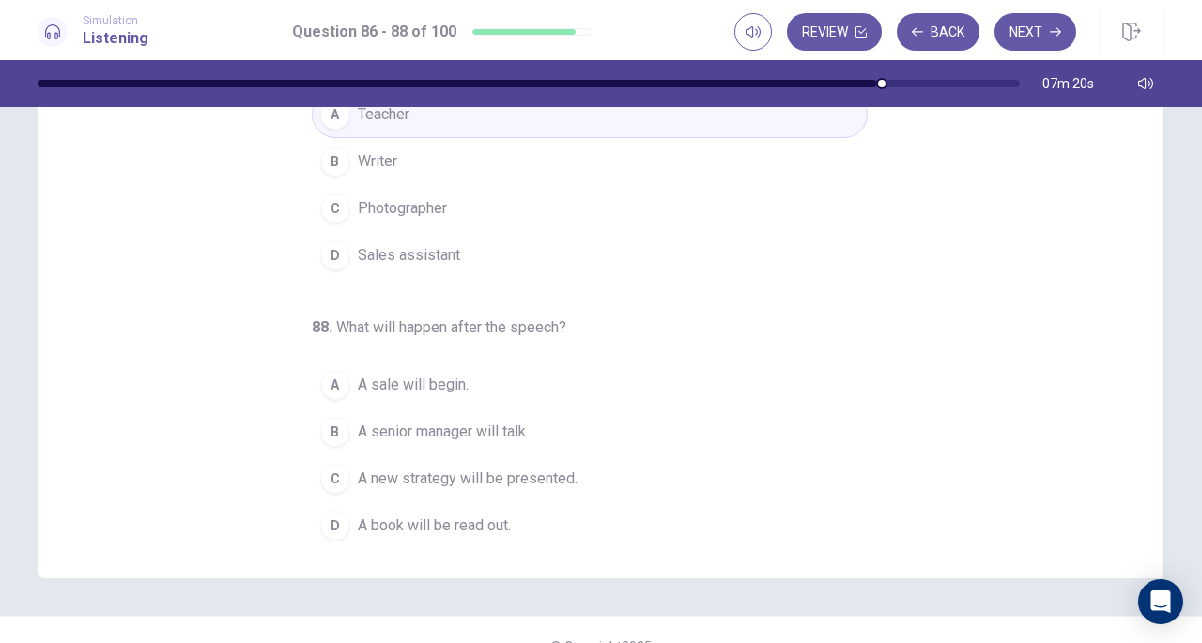
scroll to position [252, 0]
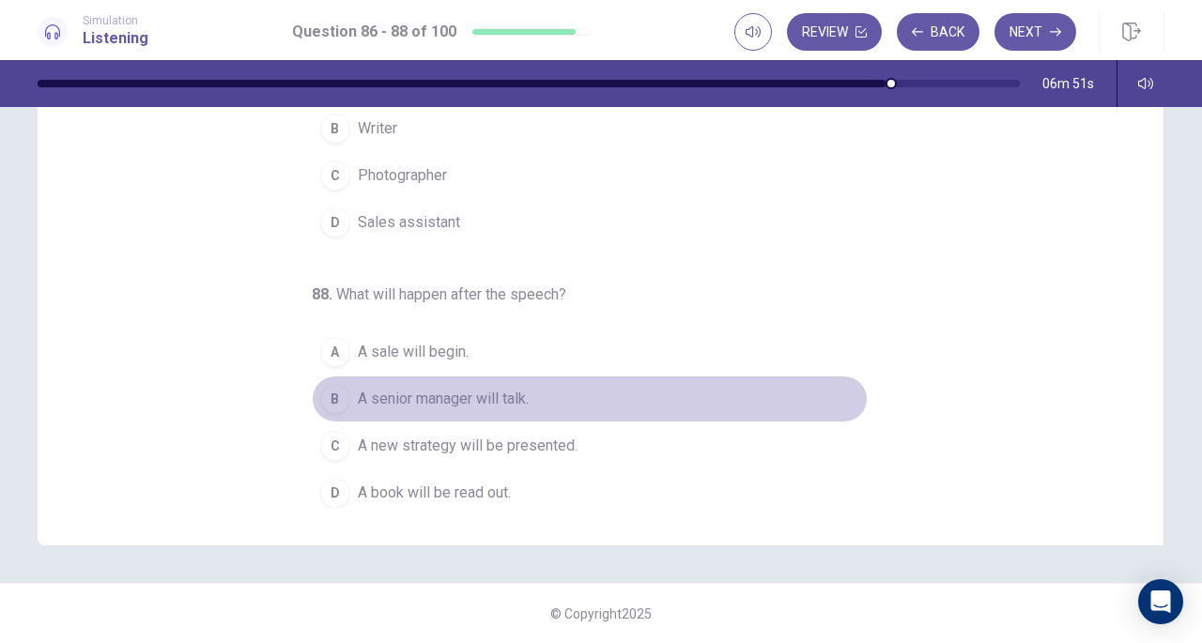
click at [431, 395] on span "A senior manager will talk." at bounding box center [443, 399] width 171 height 23
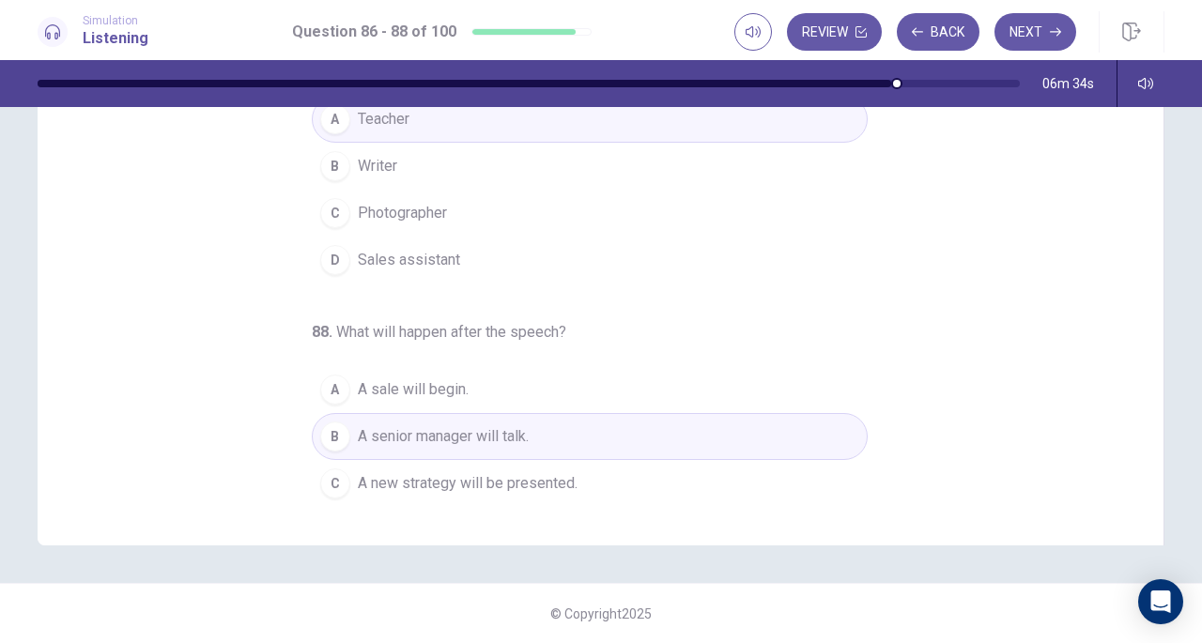
scroll to position [210, 0]
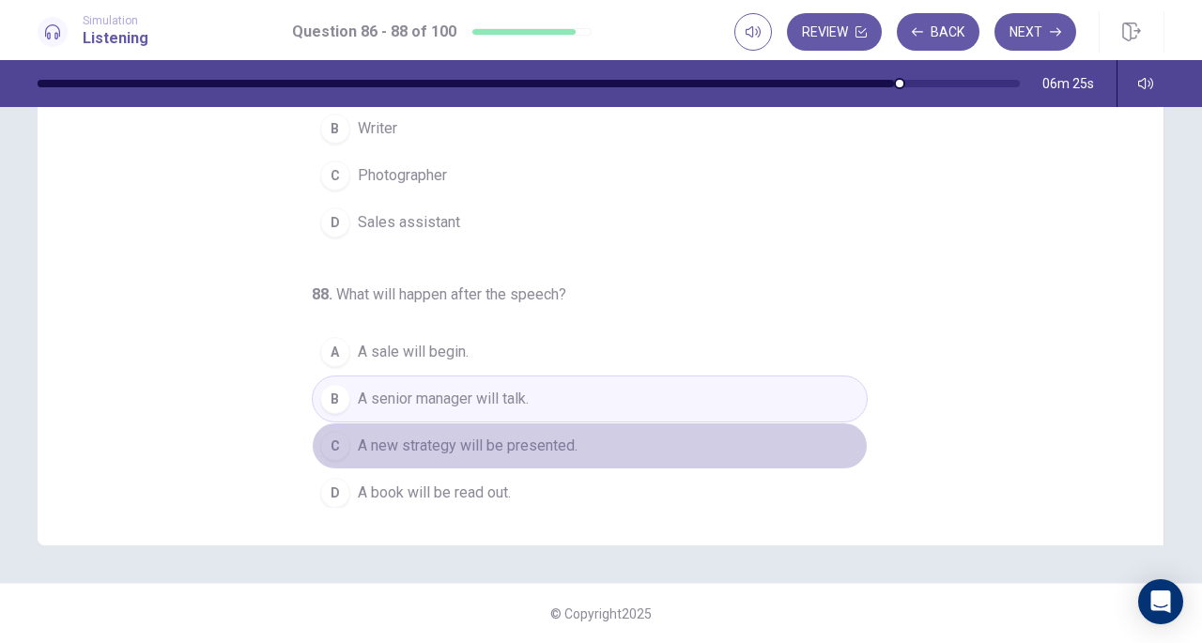
click at [477, 448] on span "A new strategy will be presented." at bounding box center [468, 446] width 220 height 23
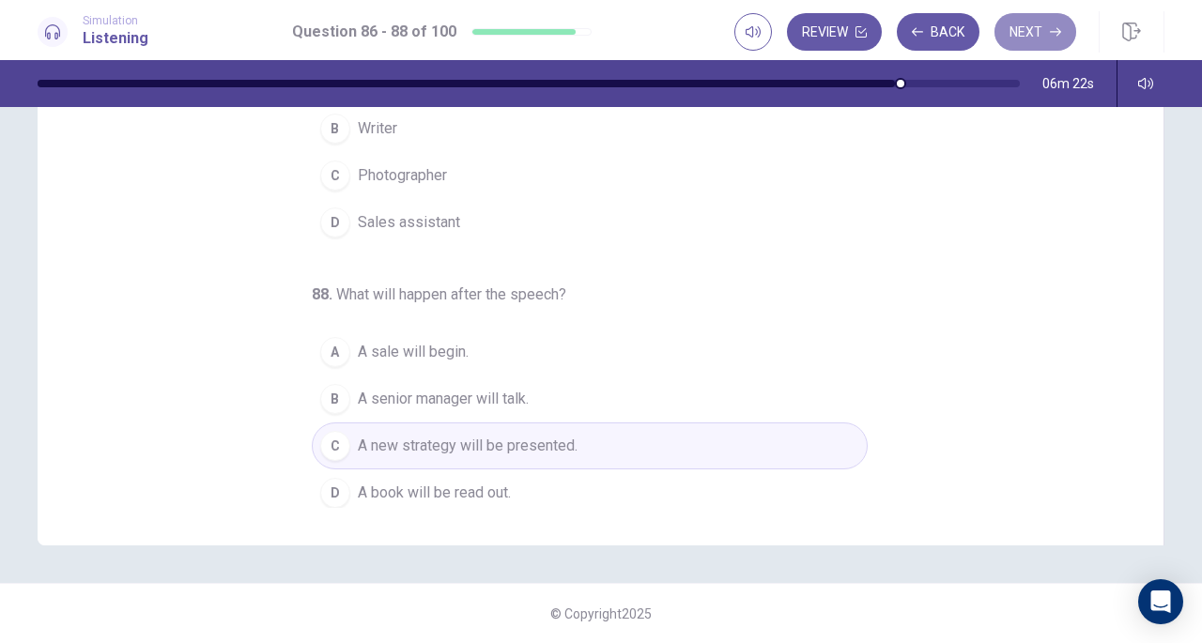
click at [1020, 23] on button "Next" at bounding box center [1036, 32] width 82 height 38
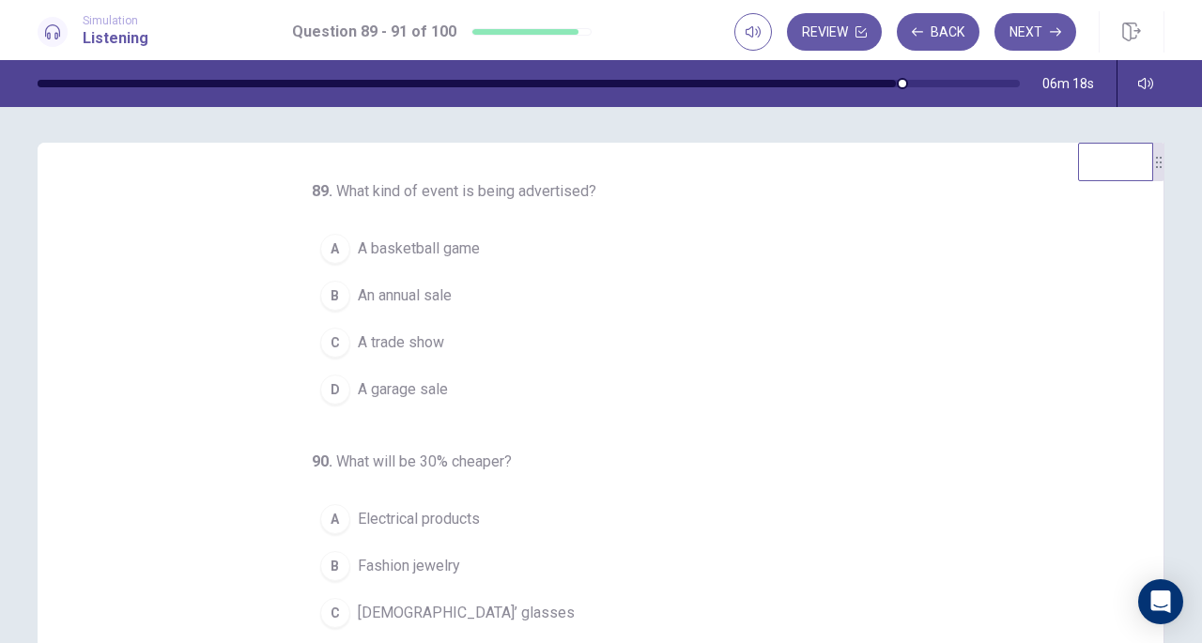
scroll to position [0, 0]
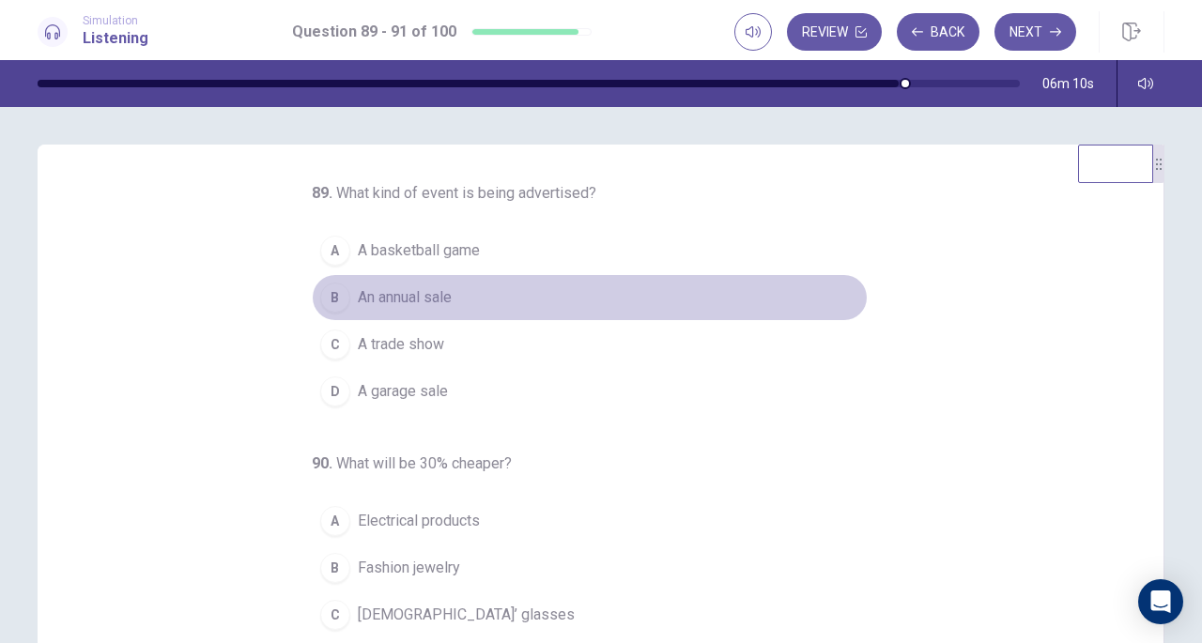
click at [545, 299] on button "B An annual sale" at bounding box center [590, 297] width 556 height 47
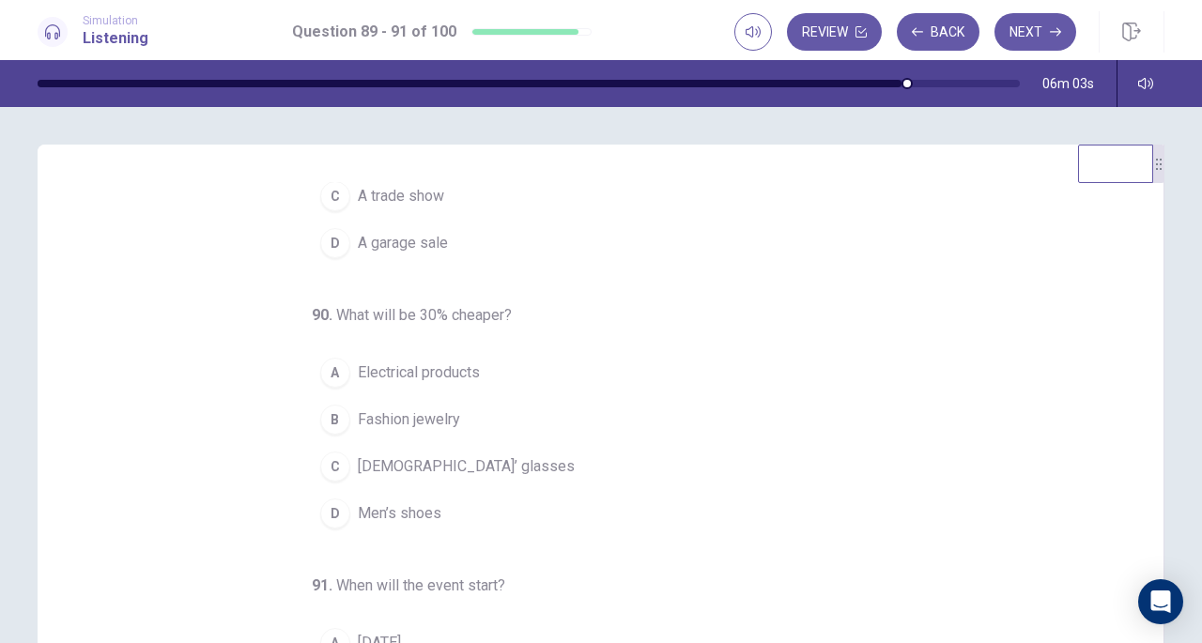
scroll to position [188, 0]
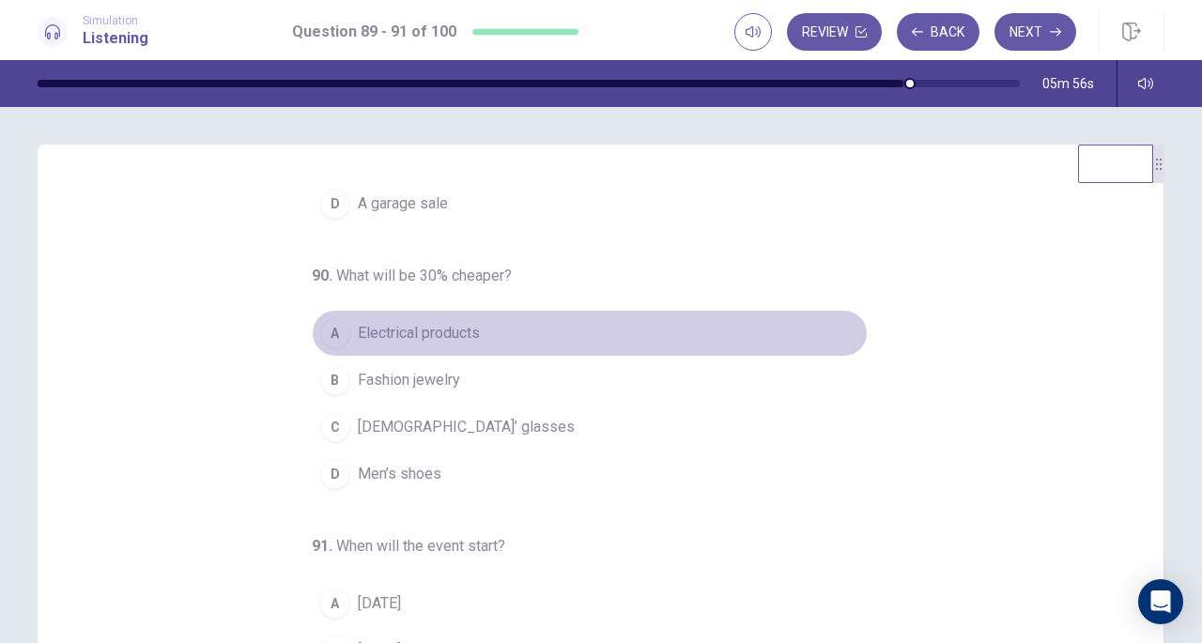
click at [470, 330] on span "Electrical products" at bounding box center [419, 333] width 122 height 23
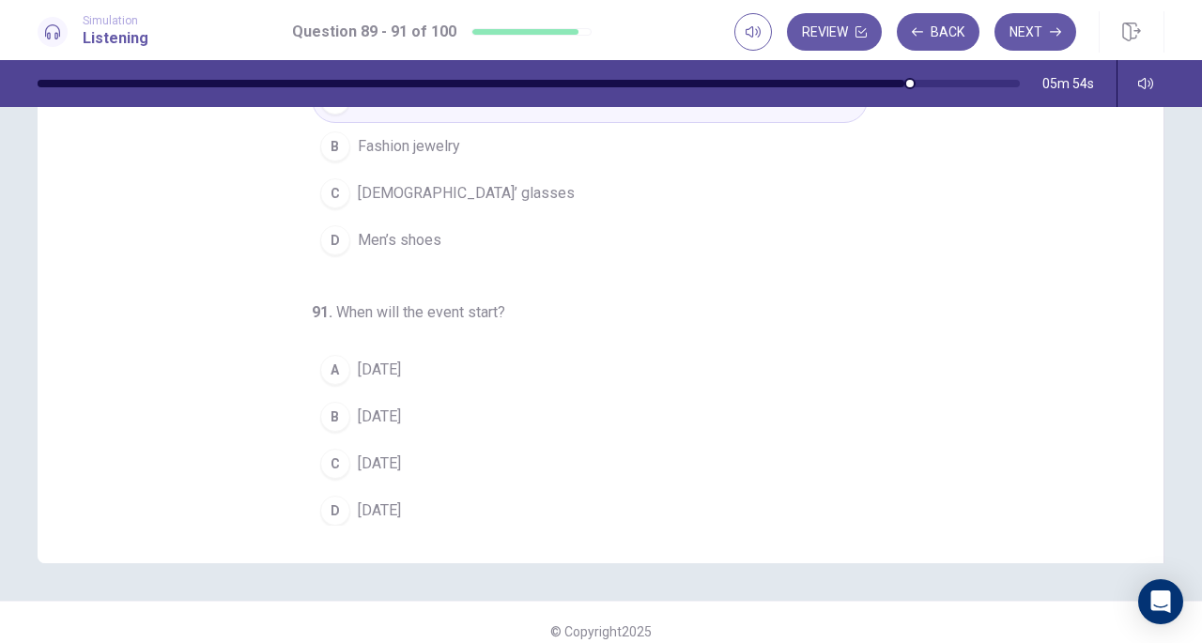
scroll to position [252, 0]
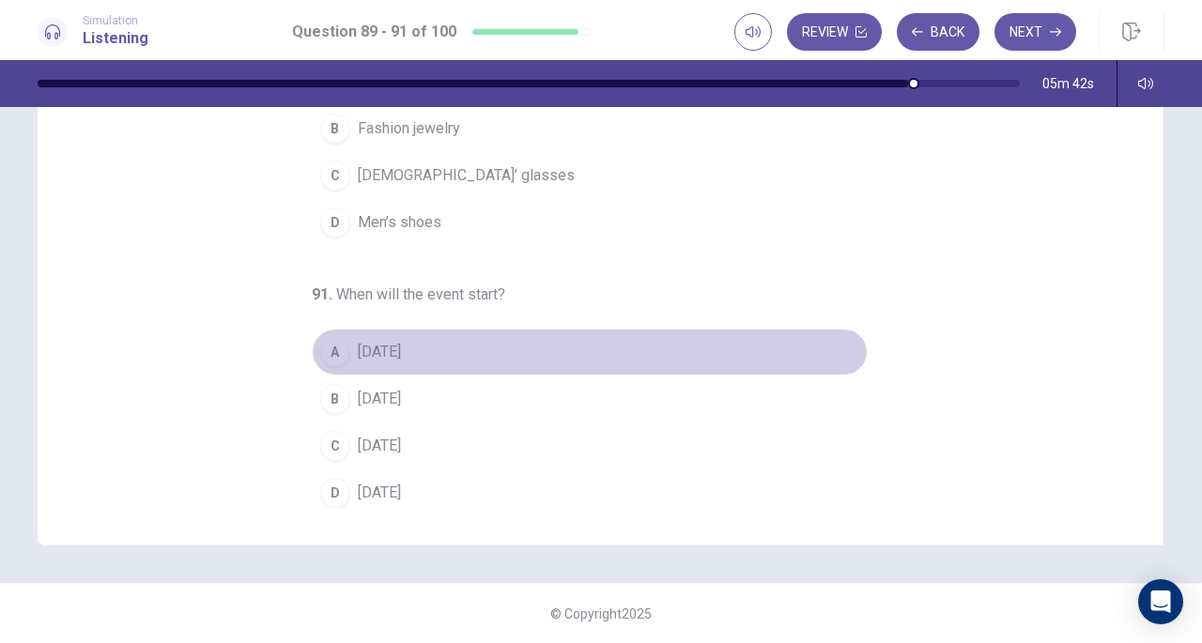
click at [464, 335] on button "A [DATE]" at bounding box center [590, 352] width 556 height 47
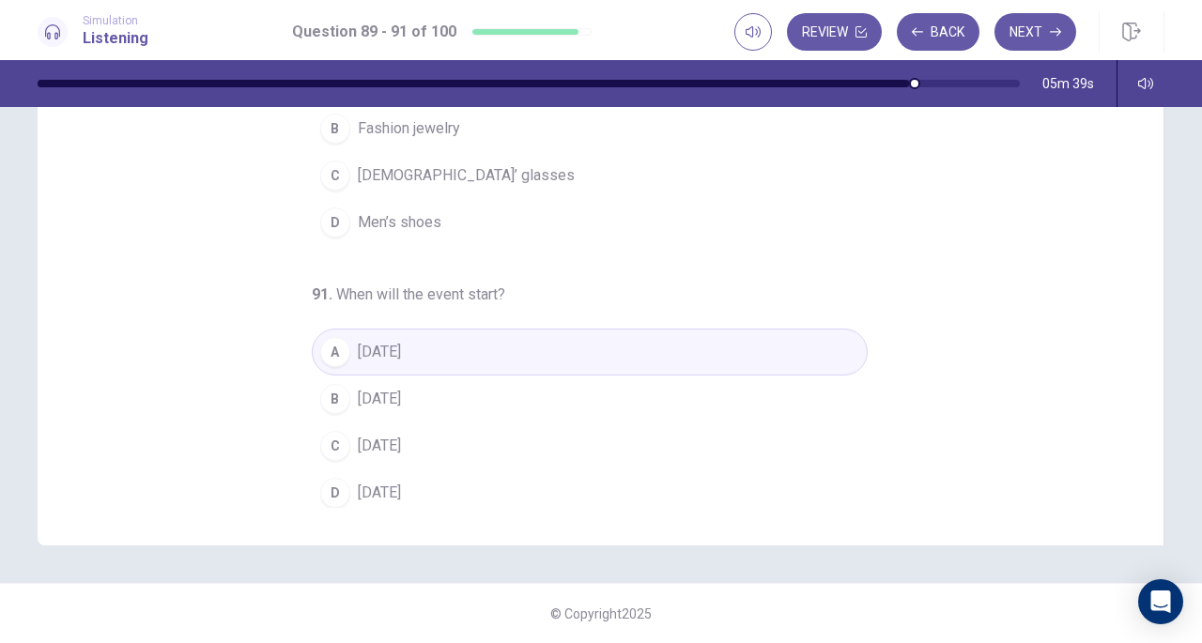
click at [450, 392] on button "B [DATE]" at bounding box center [590, 399] width 556 height 47
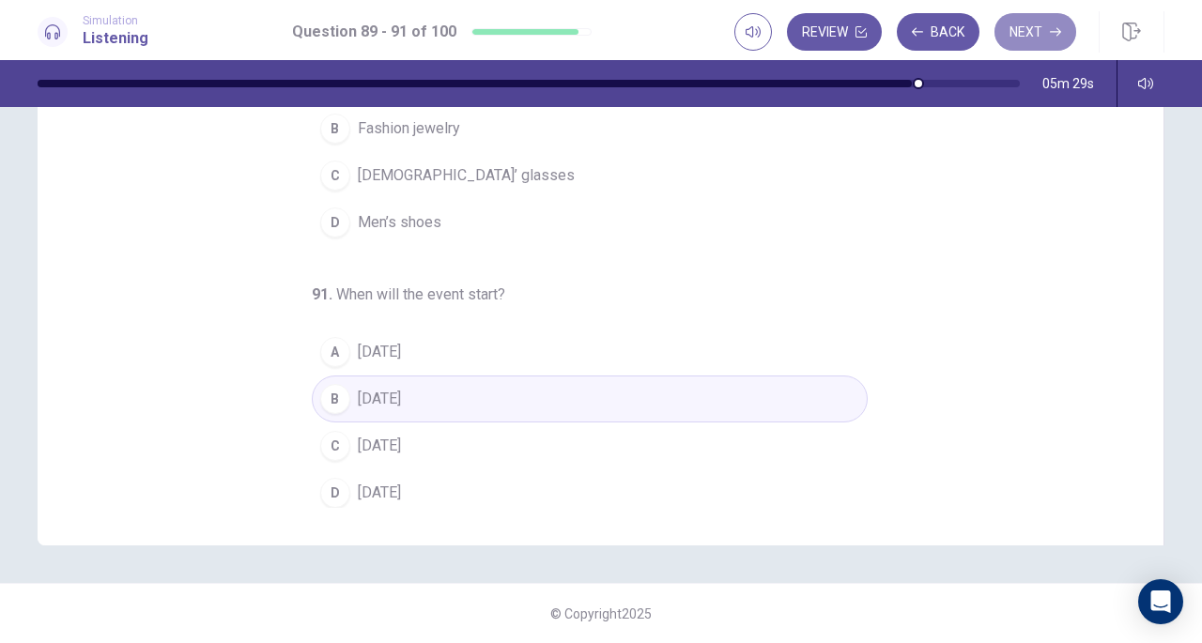
click at [1024, 23] on button "Next" at bounding box center [1036, 32] width 82 height 38
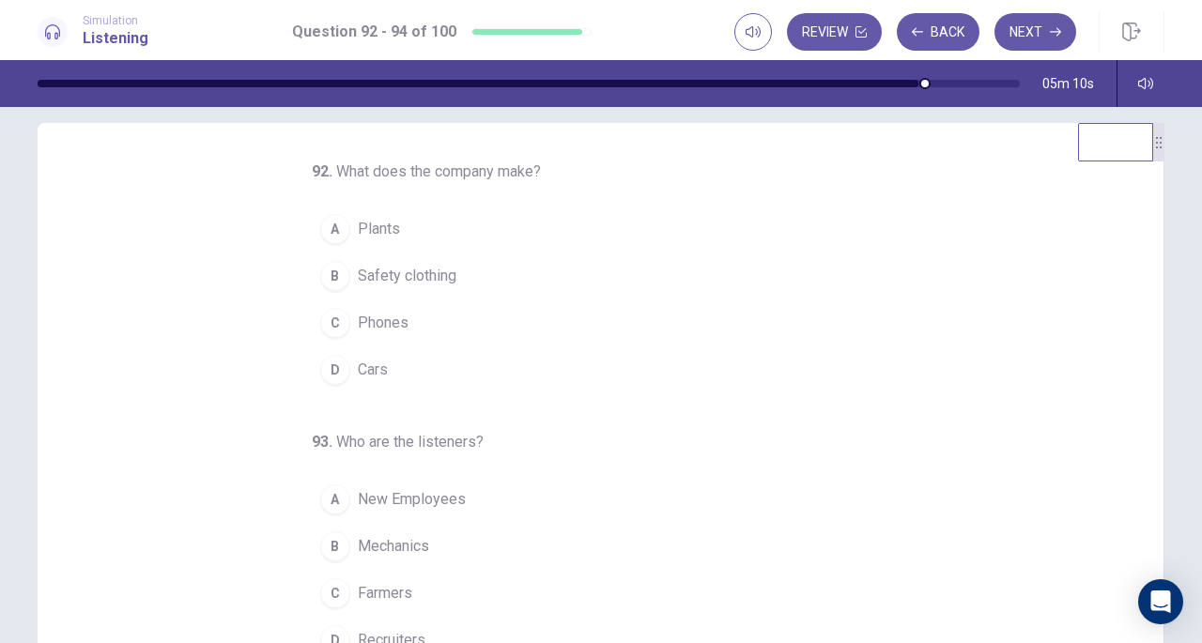
scroll to position [21, 0]
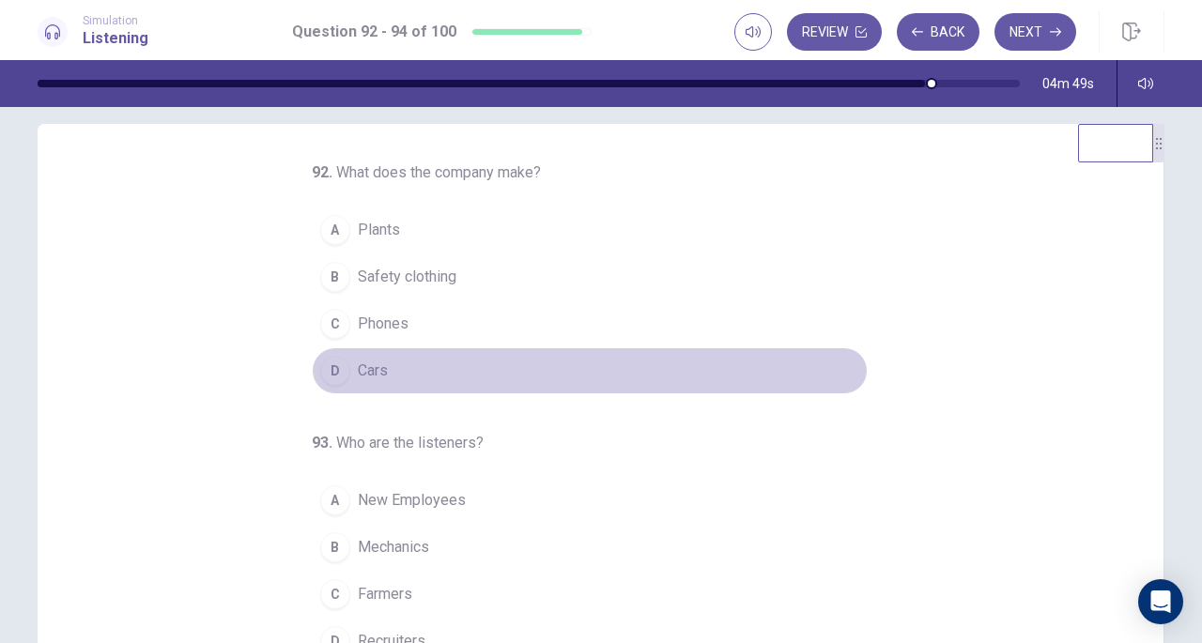
click at [425, 354] on button "D Cars" at bounding box center [590, 371] width 556 height 47
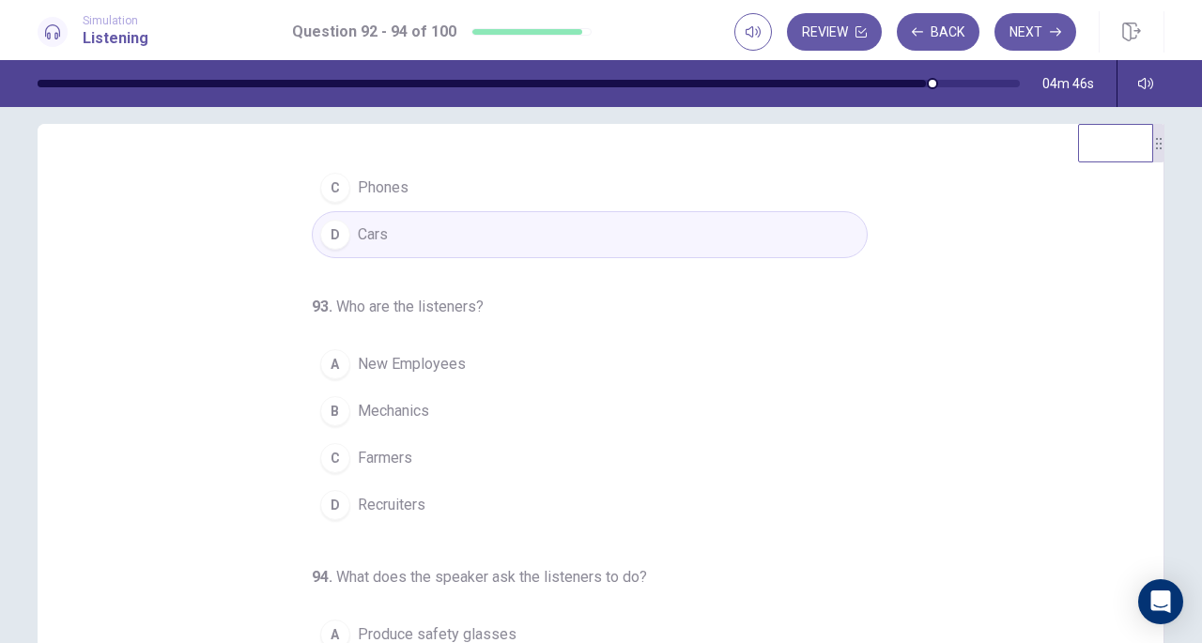
scroll to position [137, 0]
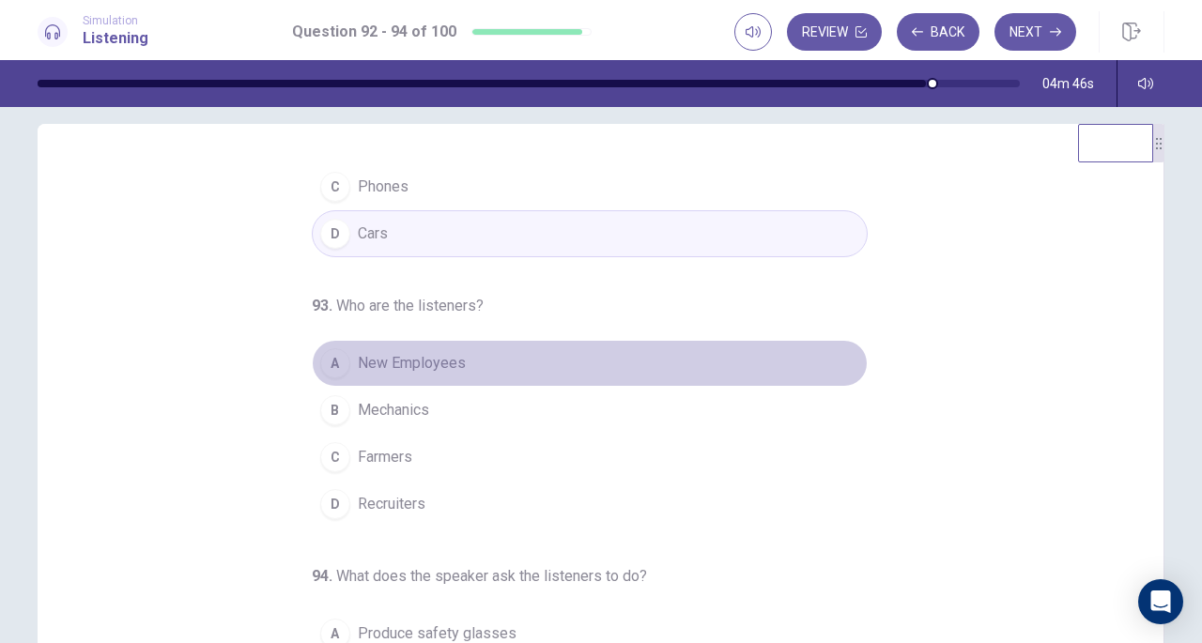
click at [425, 354] on span "New Employees" at bounding box center [412, 363] width 108 height 23
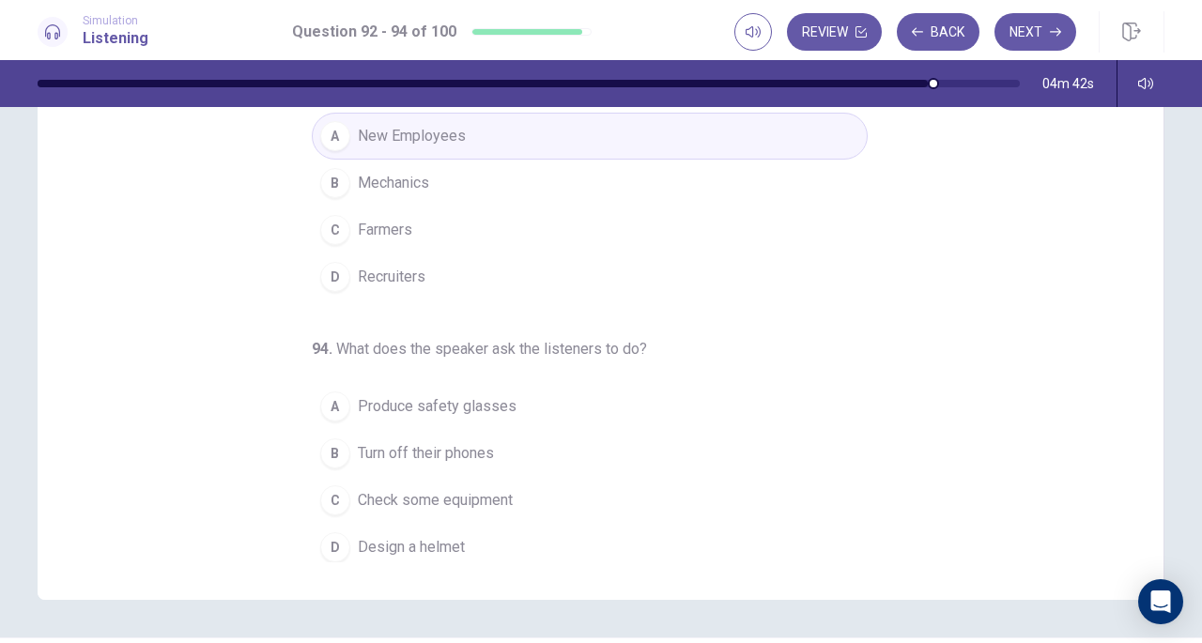
scroll to position [211, 0]
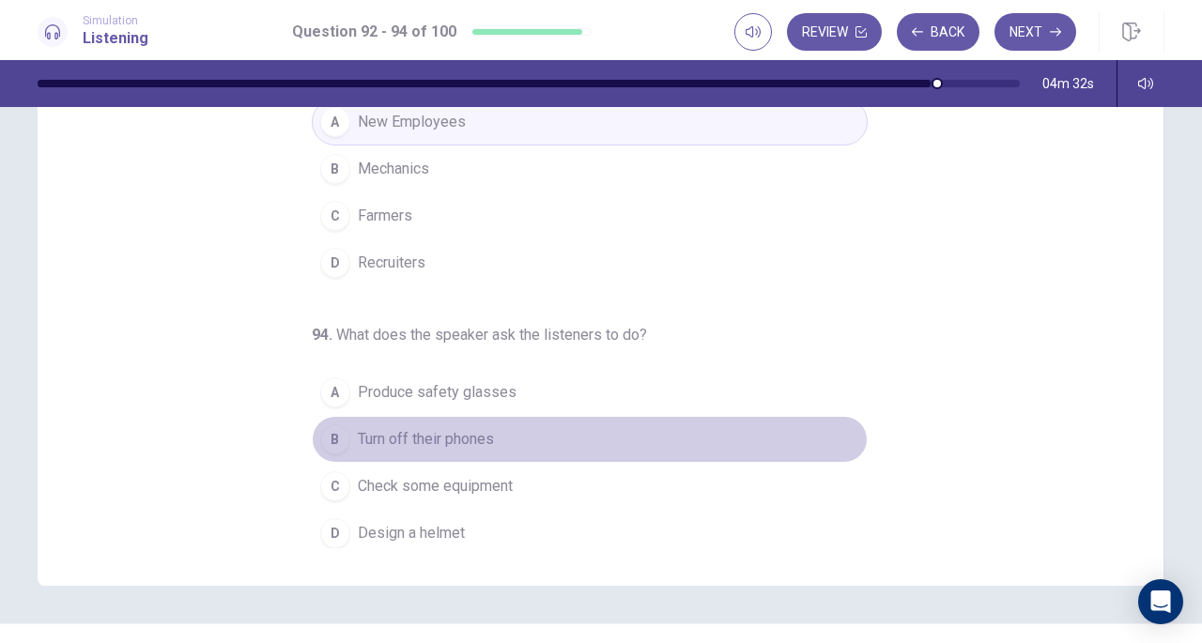
click at [560, 417] on button "B Turn off their phones" at bounding box center [590, 439] width 556 height 47
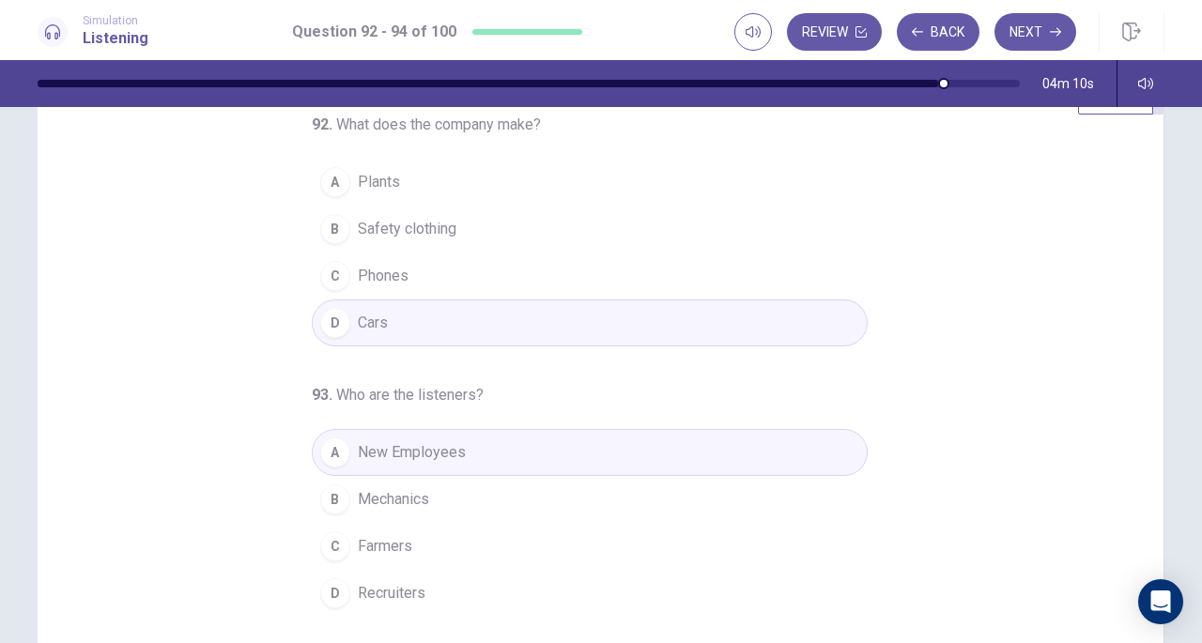
scroll to position [0, 0]
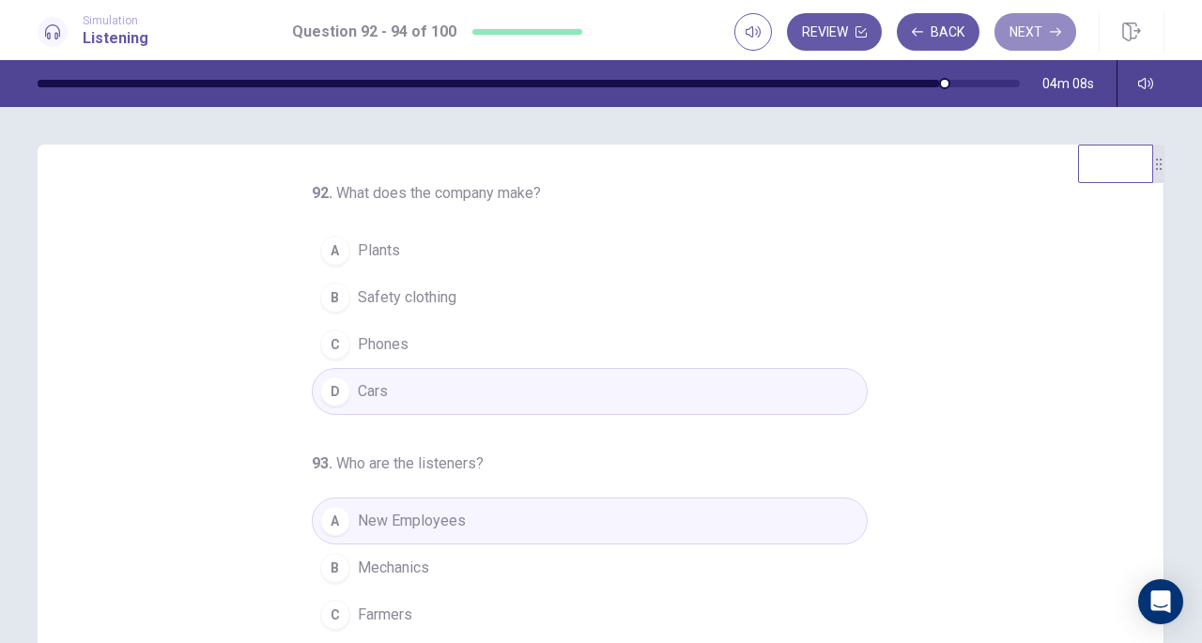
click at [1024, 27] on button "Next" at bounding box center [1036, 32] width 82 height 38
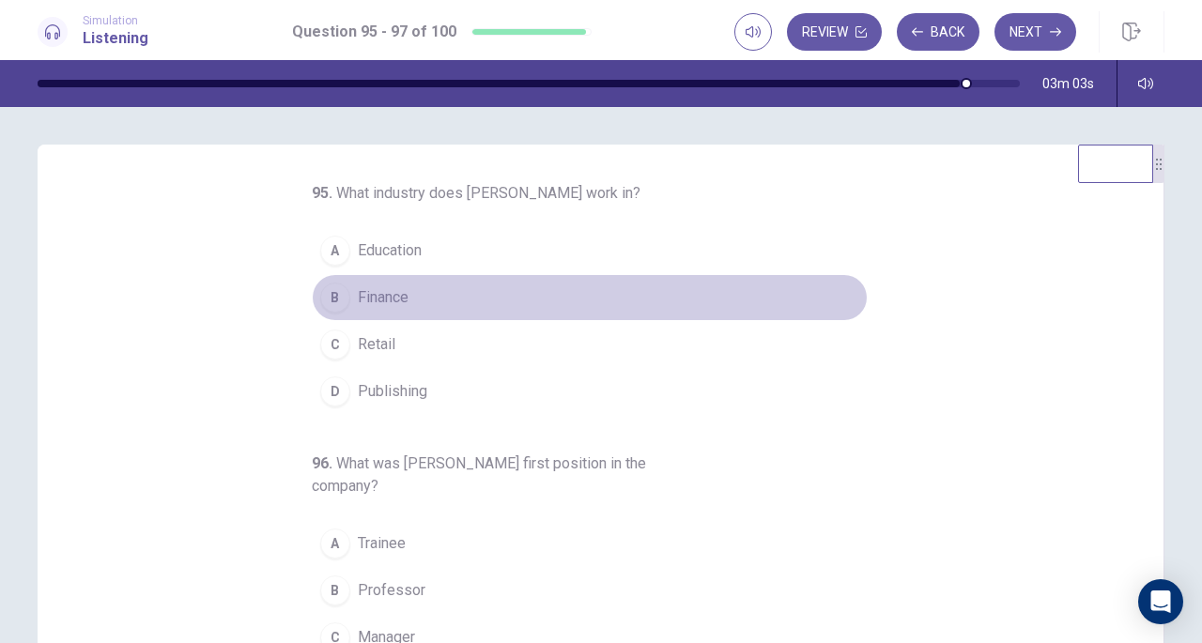
click at [408, 296] on button "B Finance" at bounding box center [590, 297] width 556 height 47
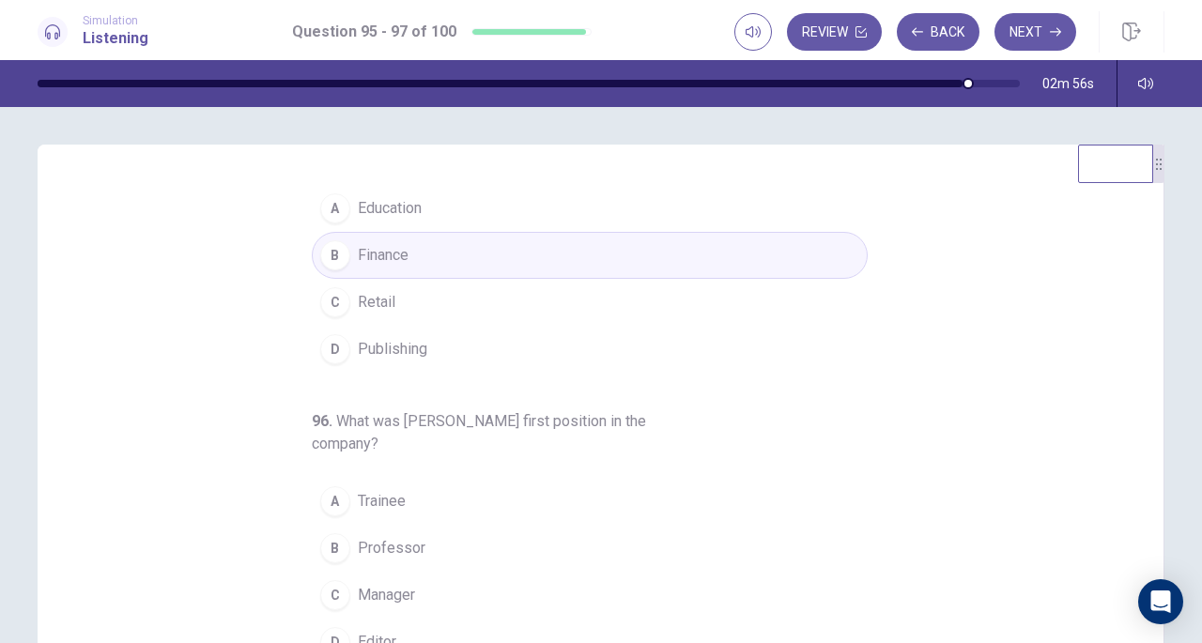
scroll to position [53, 0]
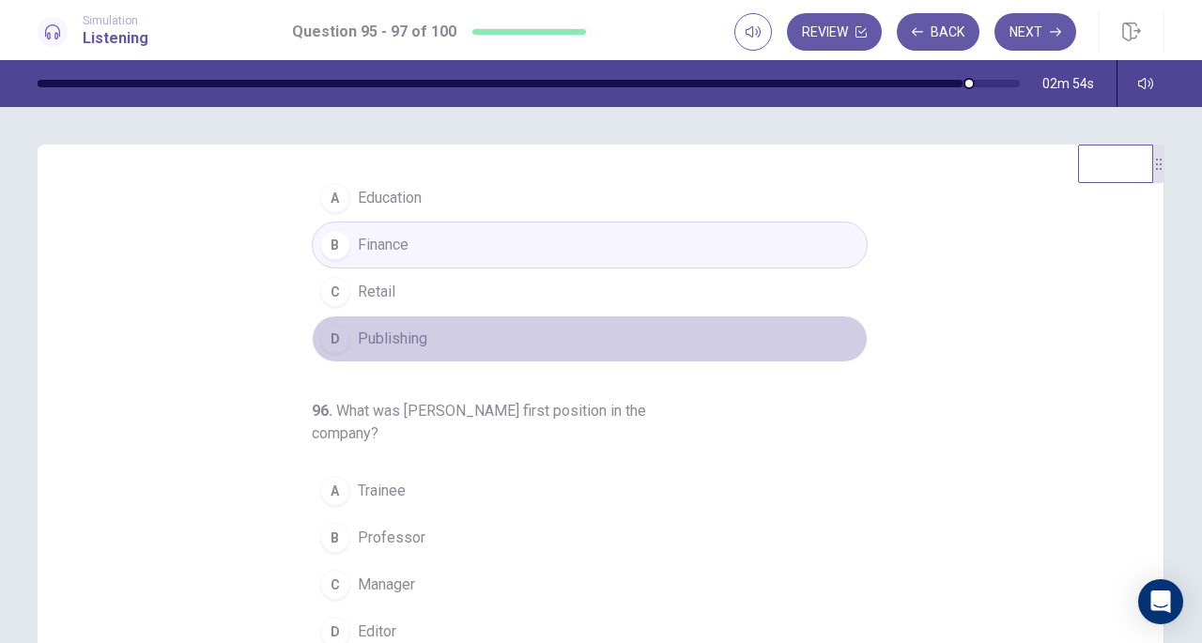
click at [425, 318] on button "D Publishing" at bounding box center [590, 339] width 556 height 47
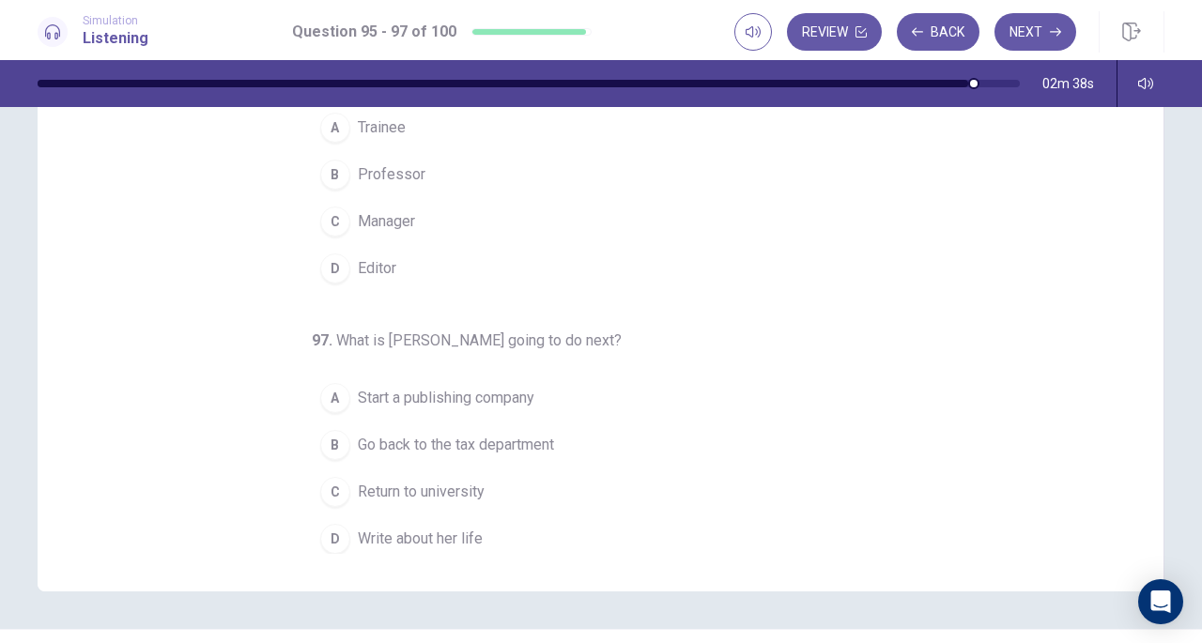
scroll to position [207, 0]
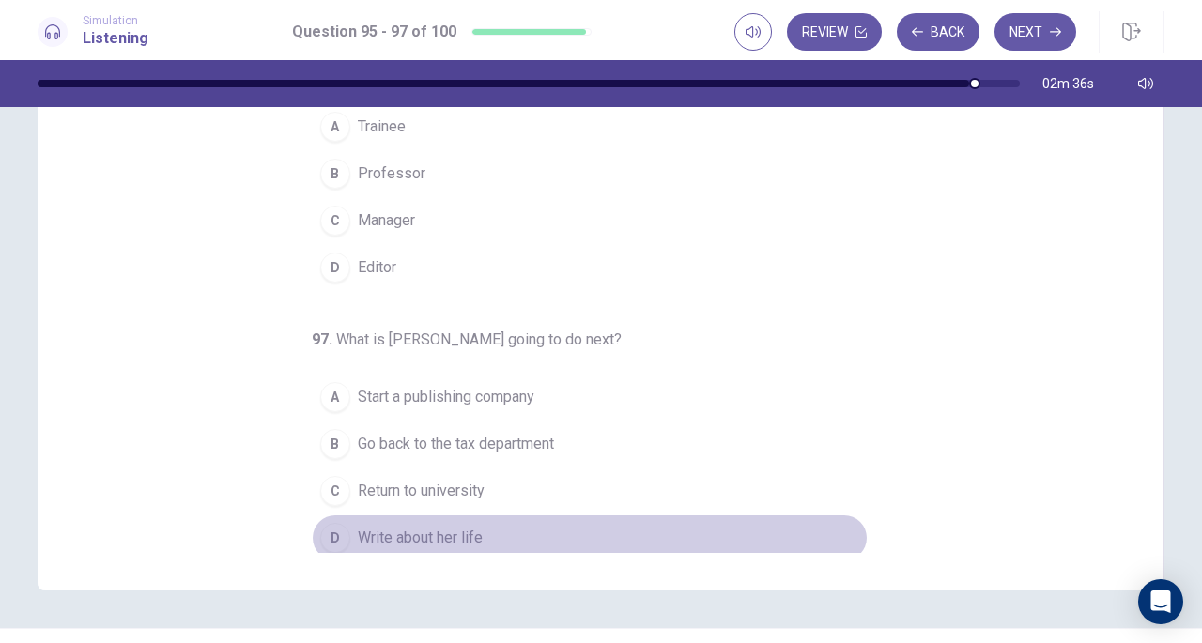
click at [400, 527] on span "Write about her life" at bounding box center [420, 538] width 125 height 23
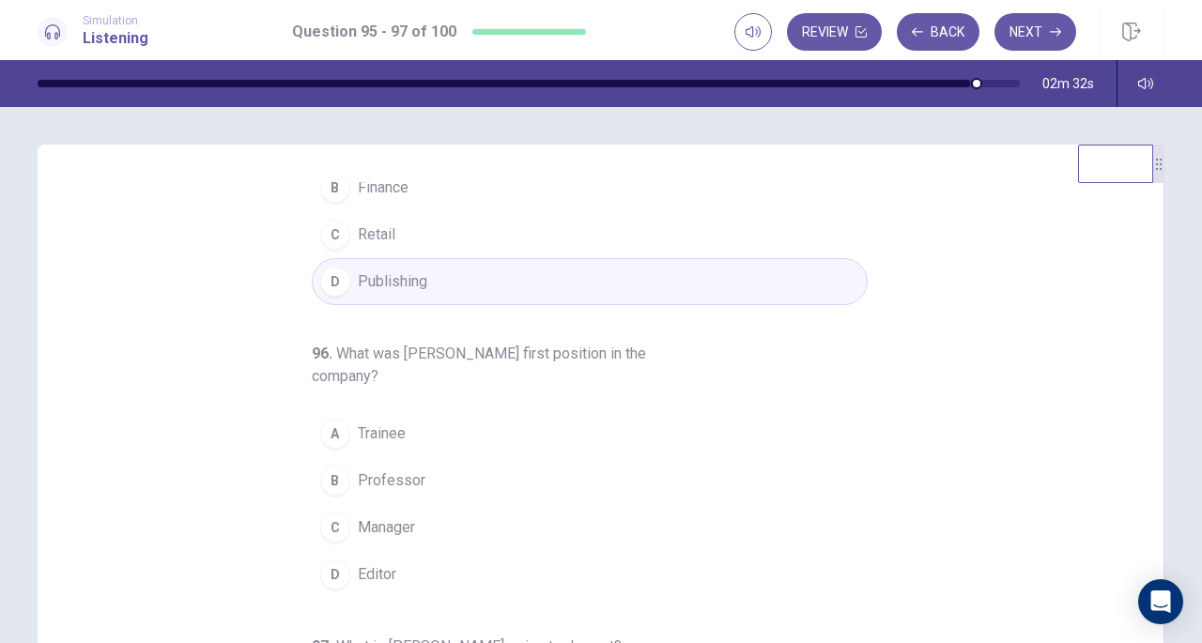
scroll to position [116, 0]
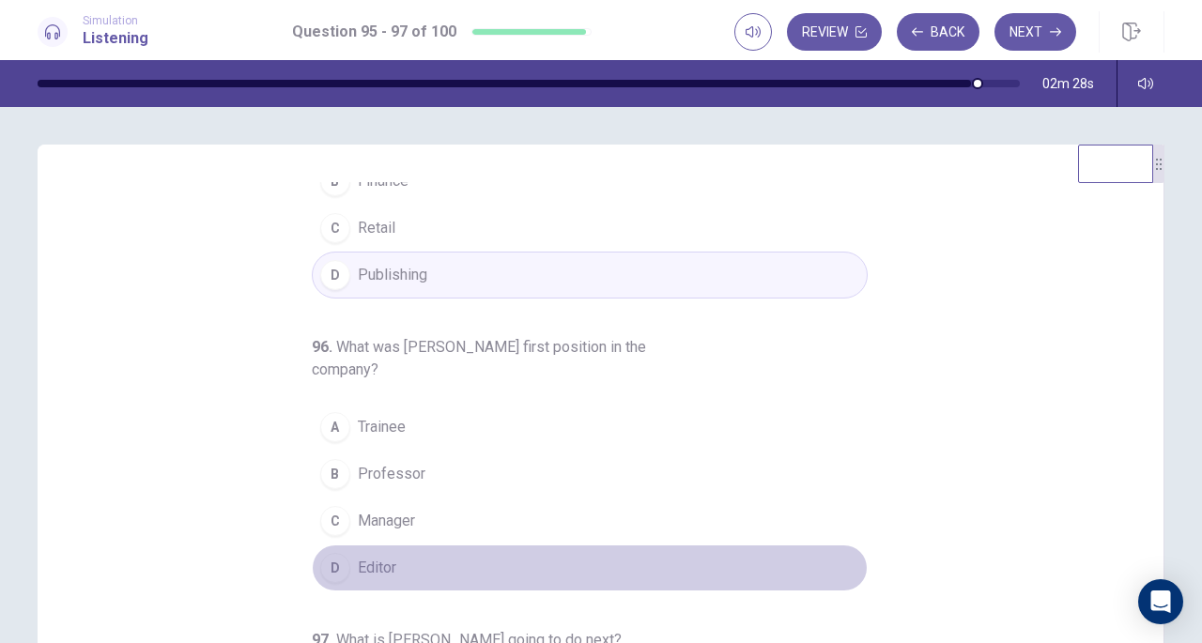
click at [387, 550] on button "D Editor" at bounding box center [590, 568] width 556 height 47
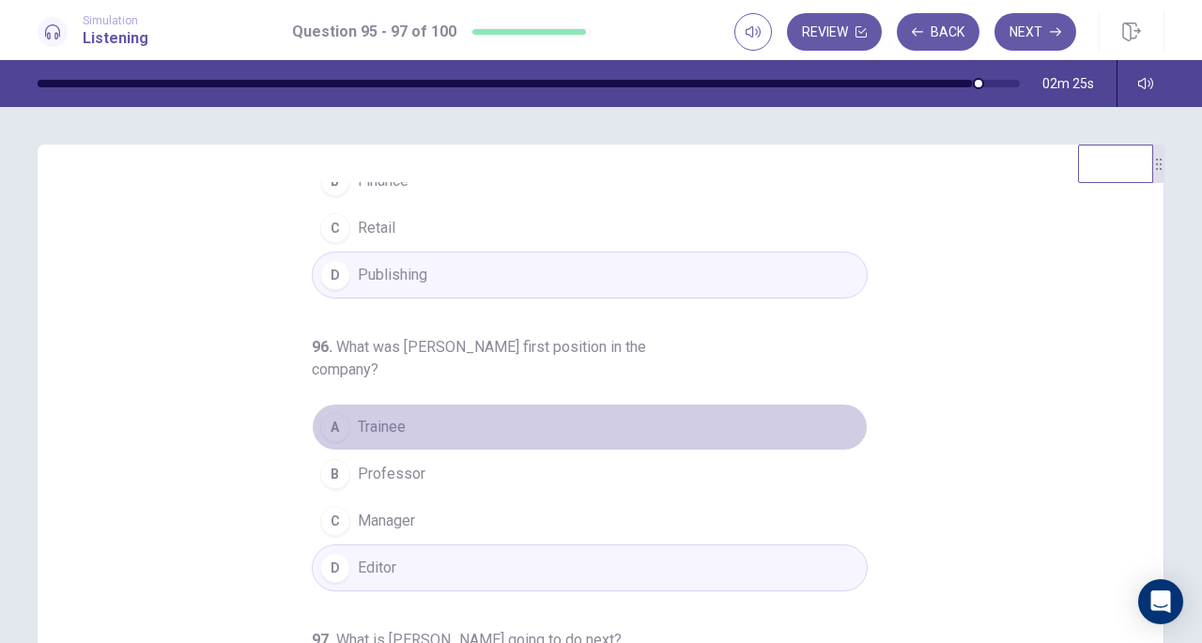
click at [415, 429] on button "A Trainee" at bounding box center [590, 427] width 556 height 47
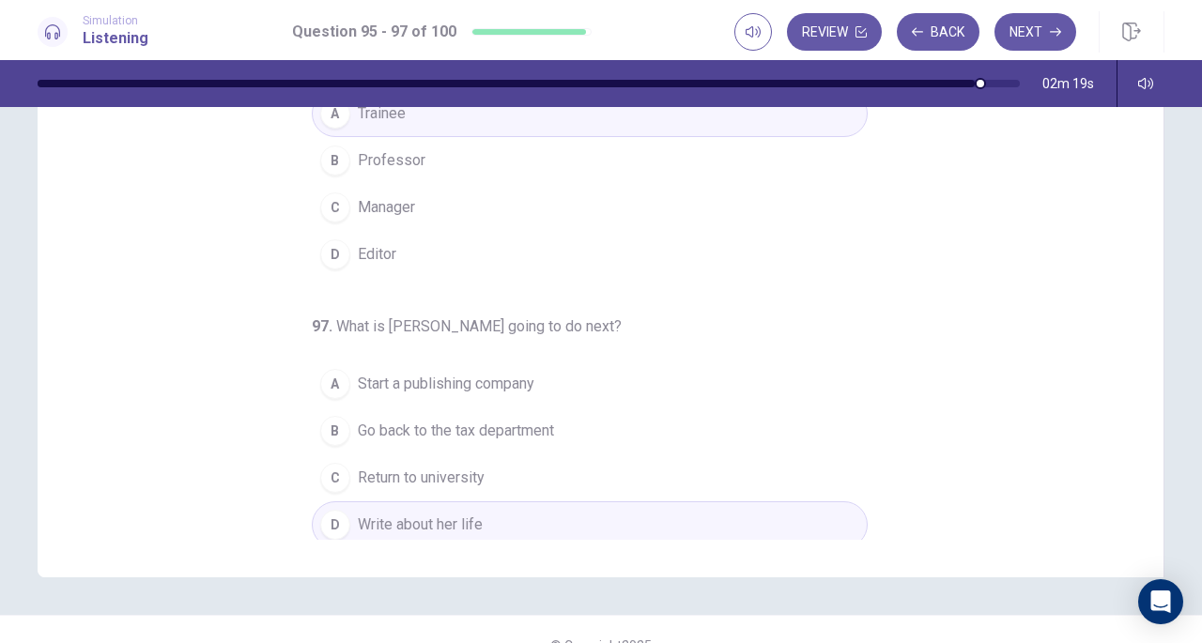
scroll to position [252, 0]
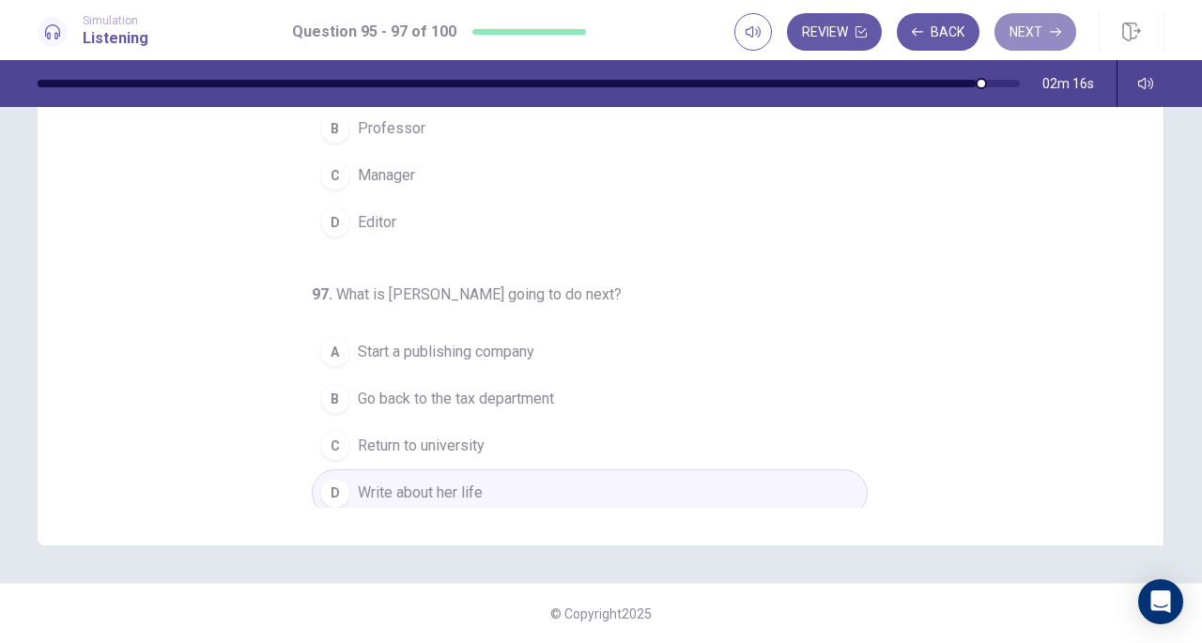
click at [1029, 23] on button "Next" at bounding box center [1036, 32] width 82 height 38
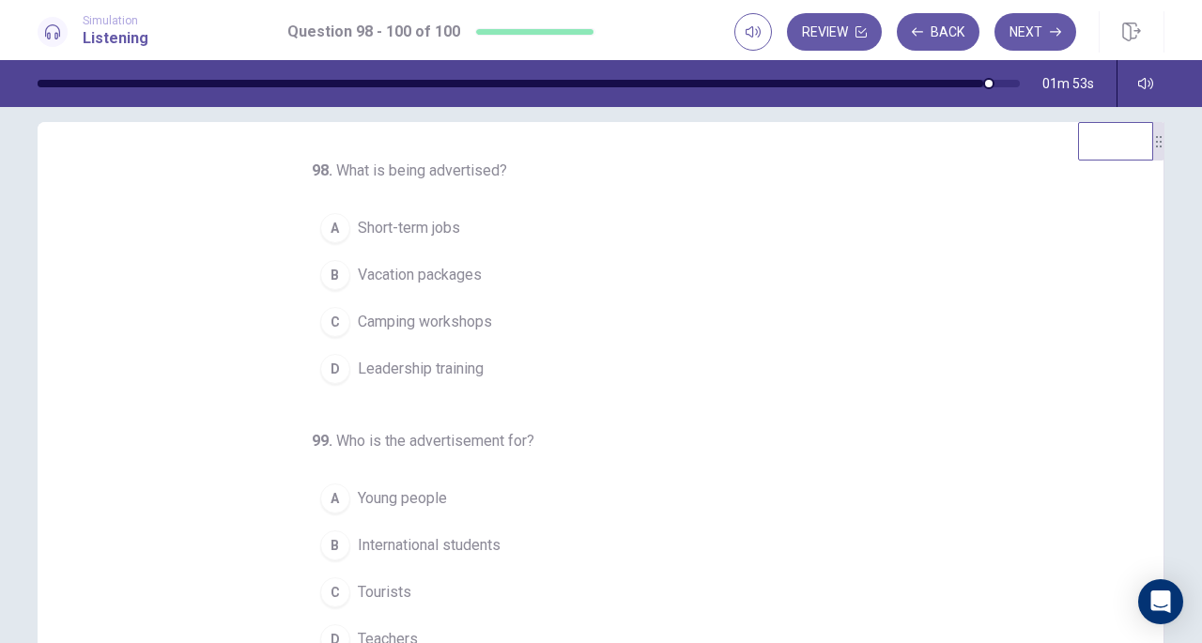
scroll to position [0, 0]
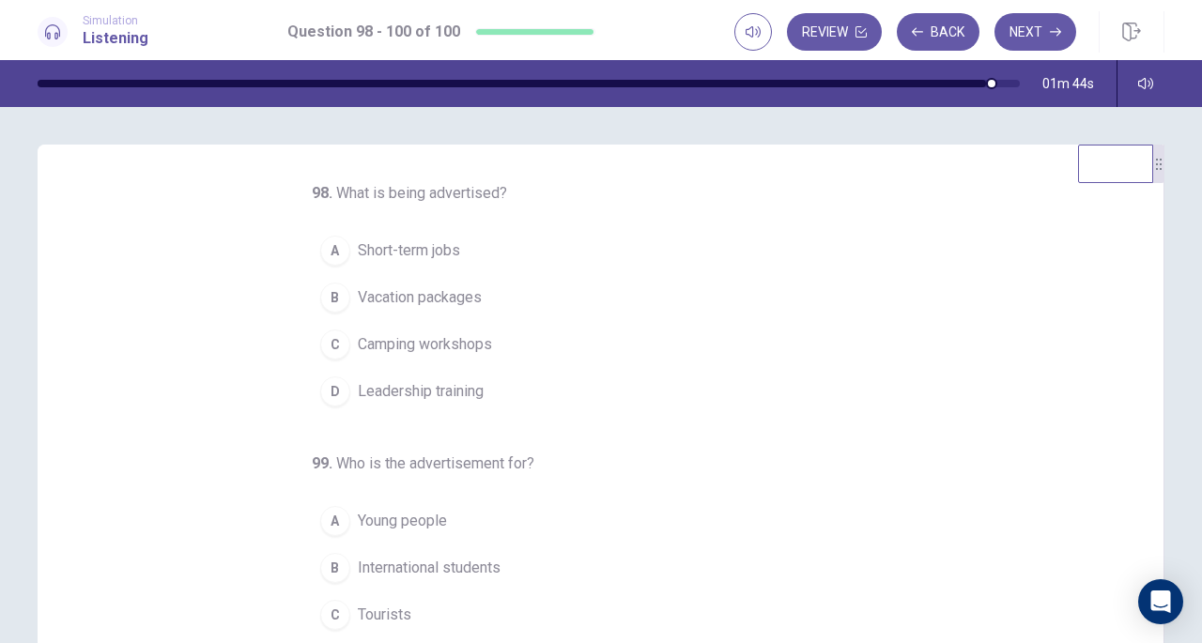
click at [434, 260] on span "Short-term jobs" at bounding box center [409, 251] width 102 height 23
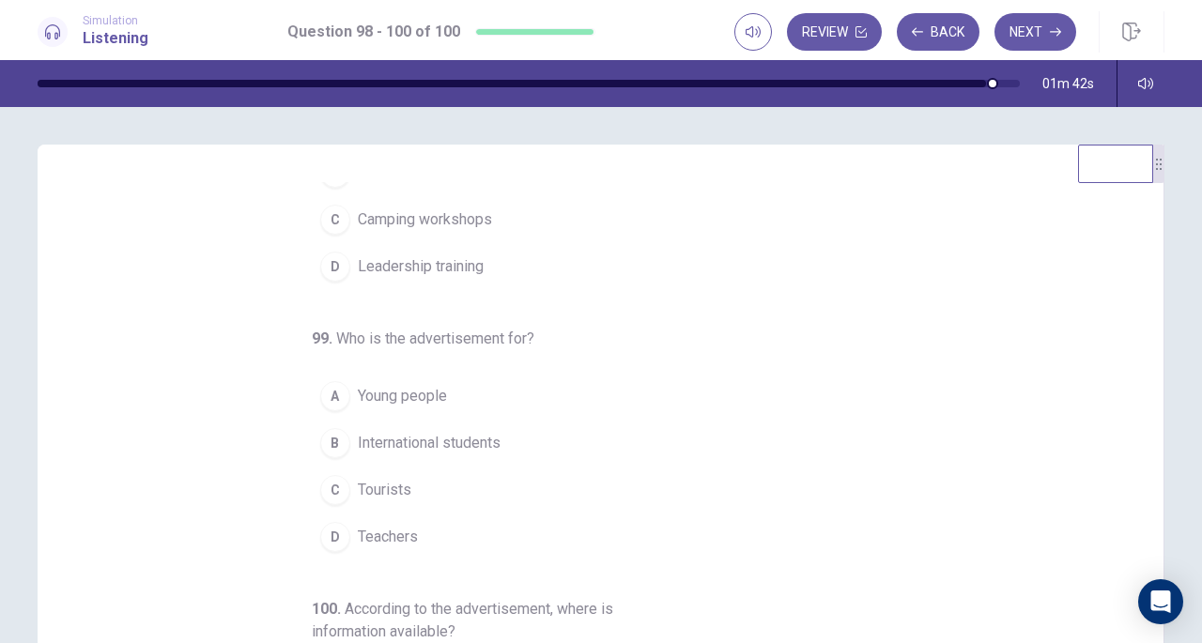
scroll to position [132, 0]
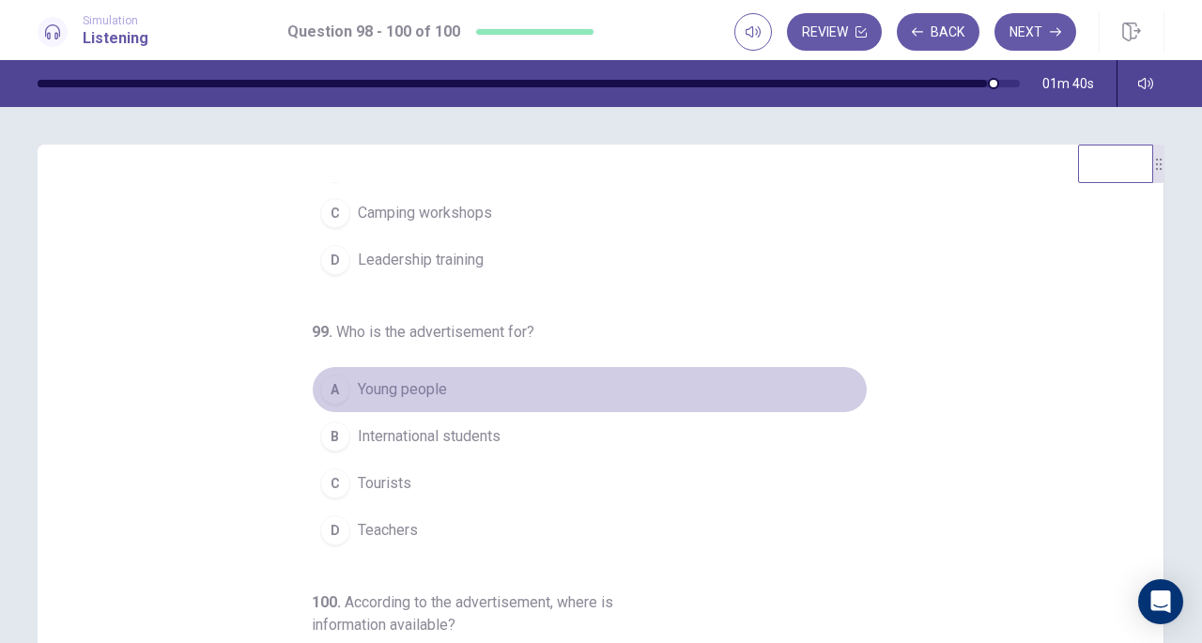
click at [449, 390] on button "A Young people" at bounding box center [590, 389] width 556 height 47
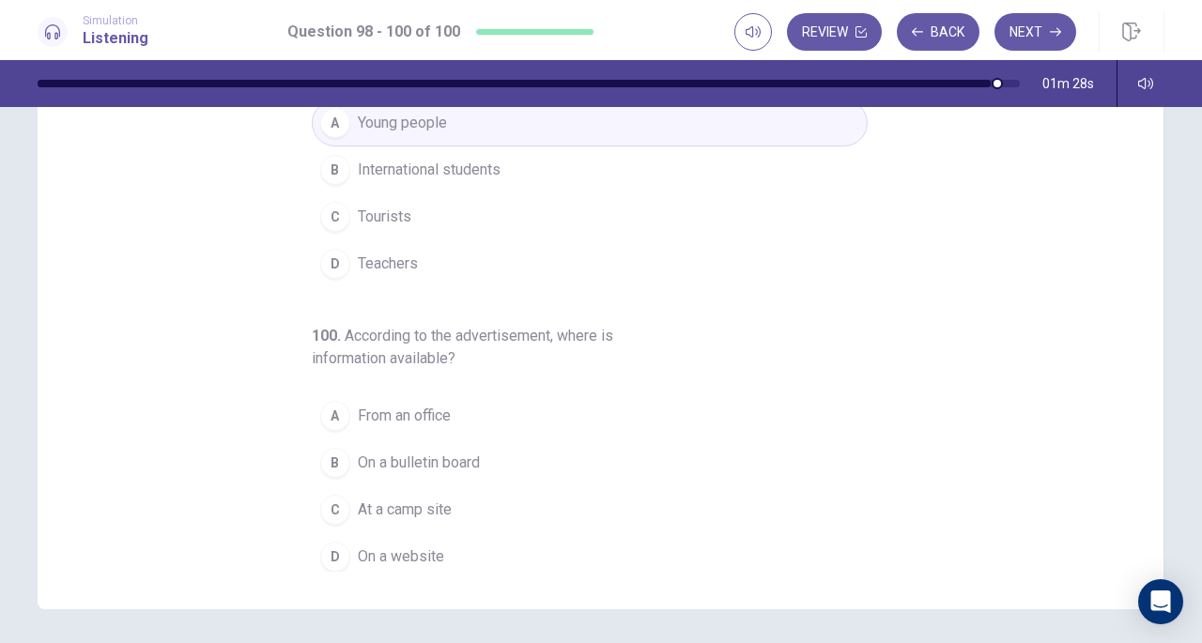
scroll to position [189, 0]
click at [515, 489] on button "C At a camp site" at bounding box center [590, 509] width 556 height 47
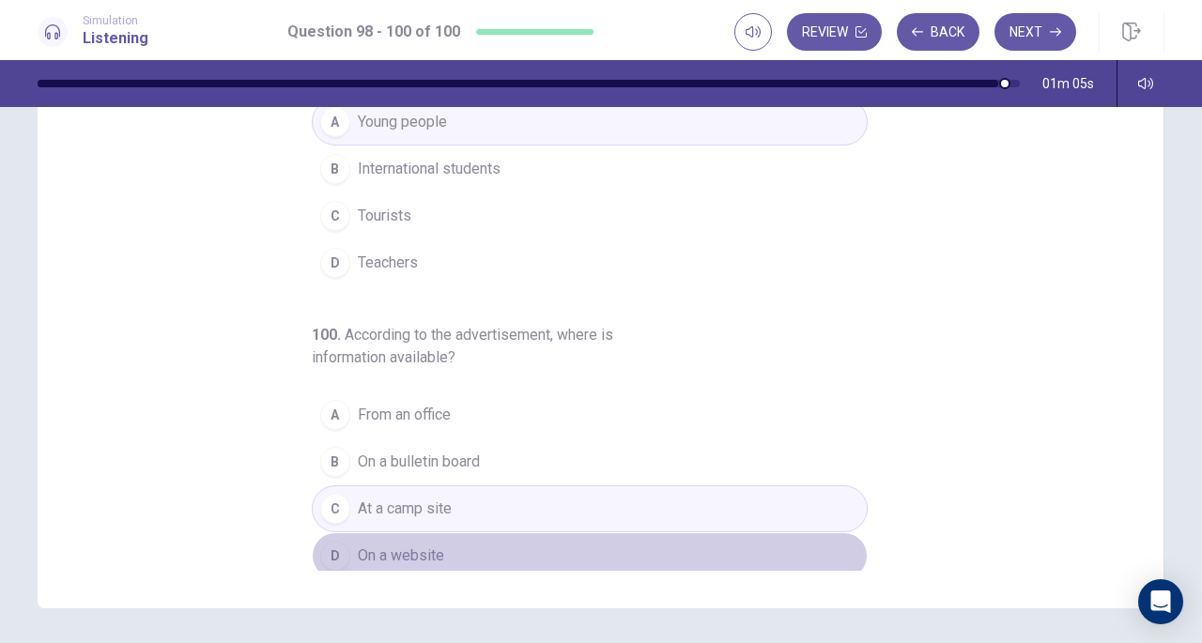
click at [490, 535] on button "D On a website" at bounding box center [590, 556] width 556 height 47
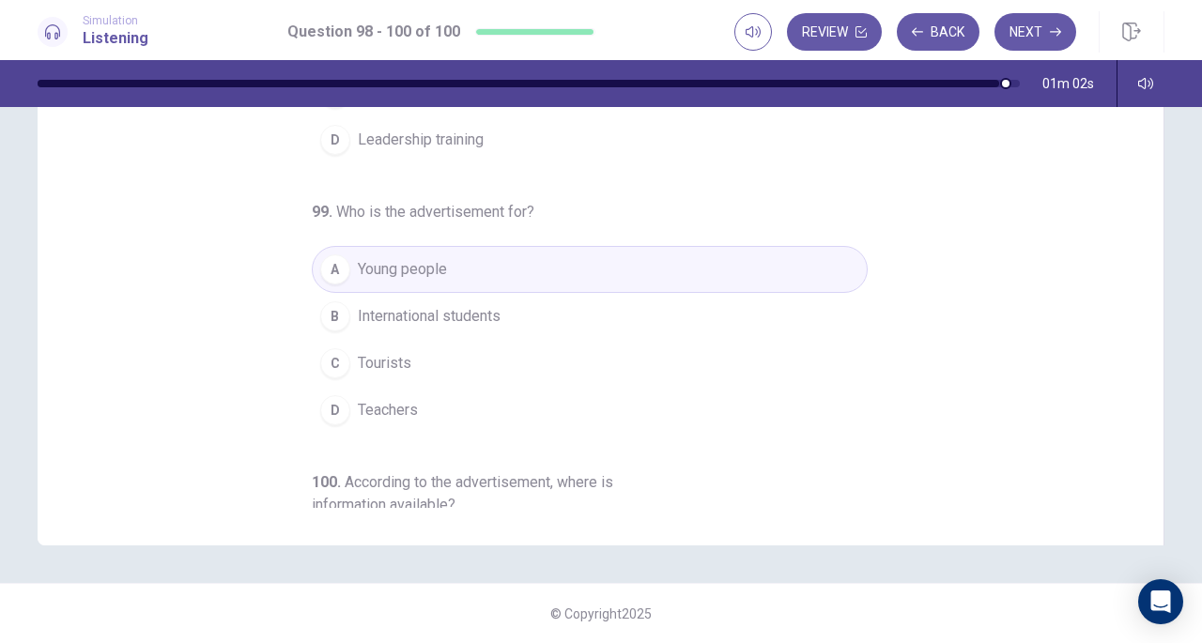
scroll to position [0, 0]
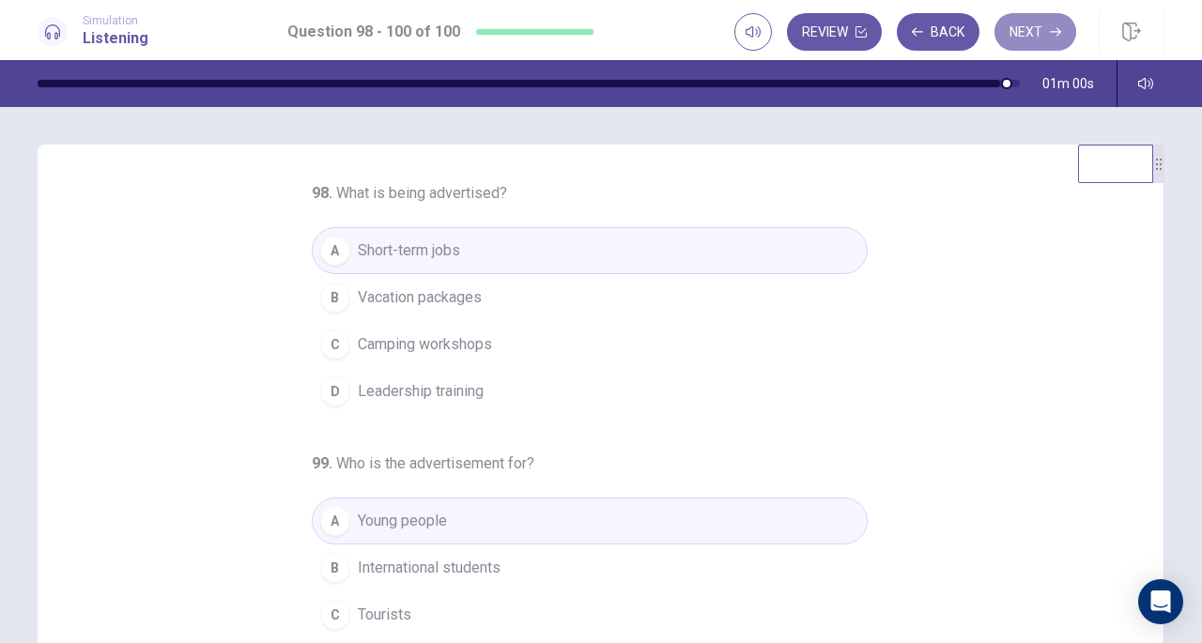
click at [1048, 33] on button "Next" at bounding box center [1036, 32] width 82 height 38
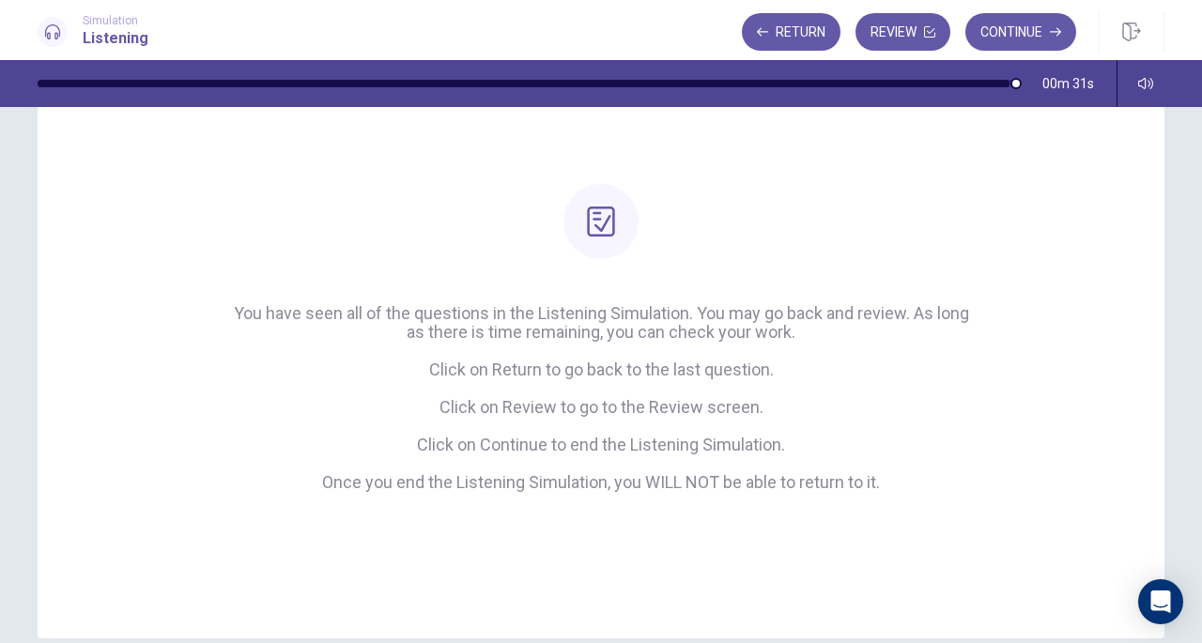
scroll to position [106, 0]
click at [892, 38] on button "Review" at bounding box center [903, 32] width 95 height 38
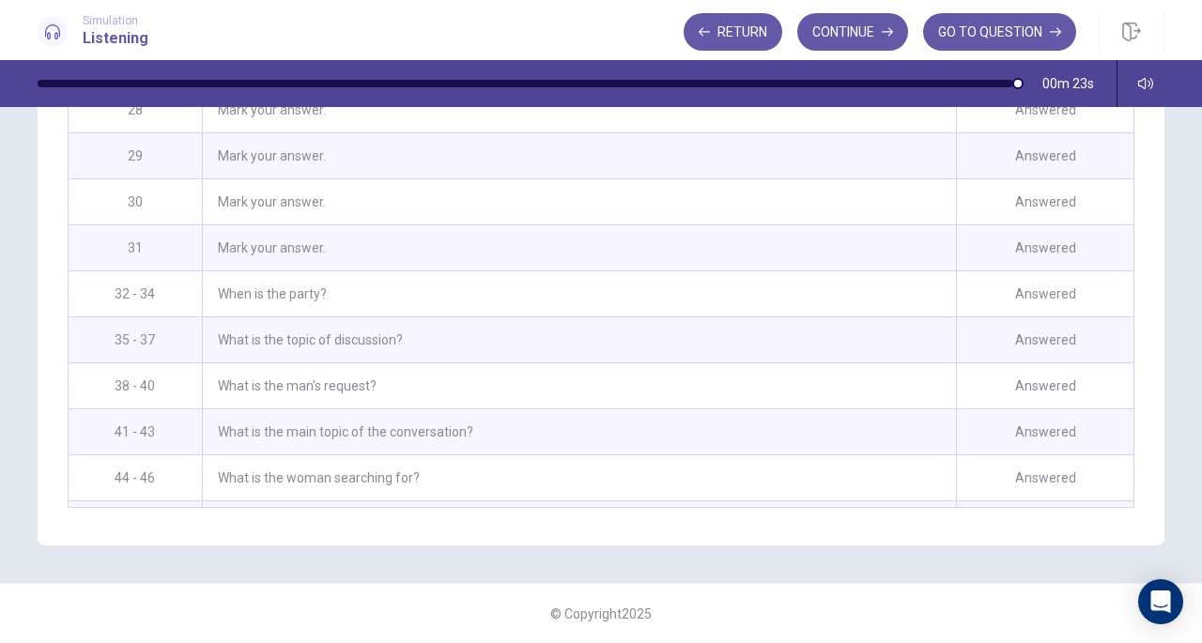
scroll to position [1245, 0]
click at [979, 34] on button "GO TO QUESTION" at bounding box center [999, 32] width 153 height 38
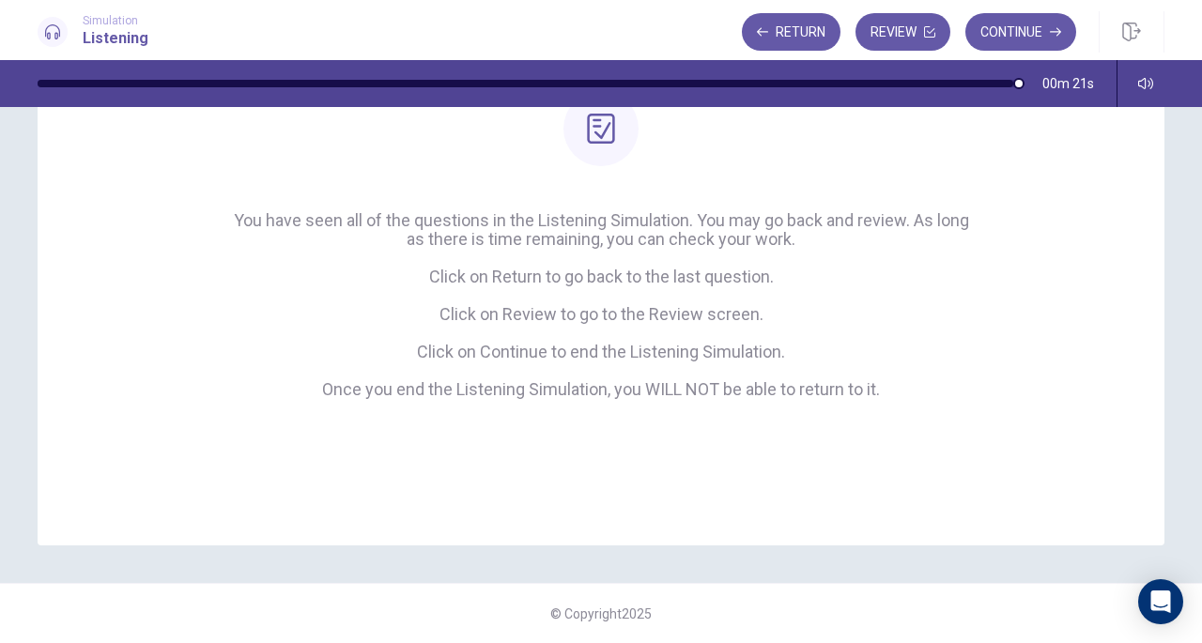
scroll to position [199, 0]
click at [1004, 37] on button "Continue" at bounding box center [1021, 32] width 111 height 38
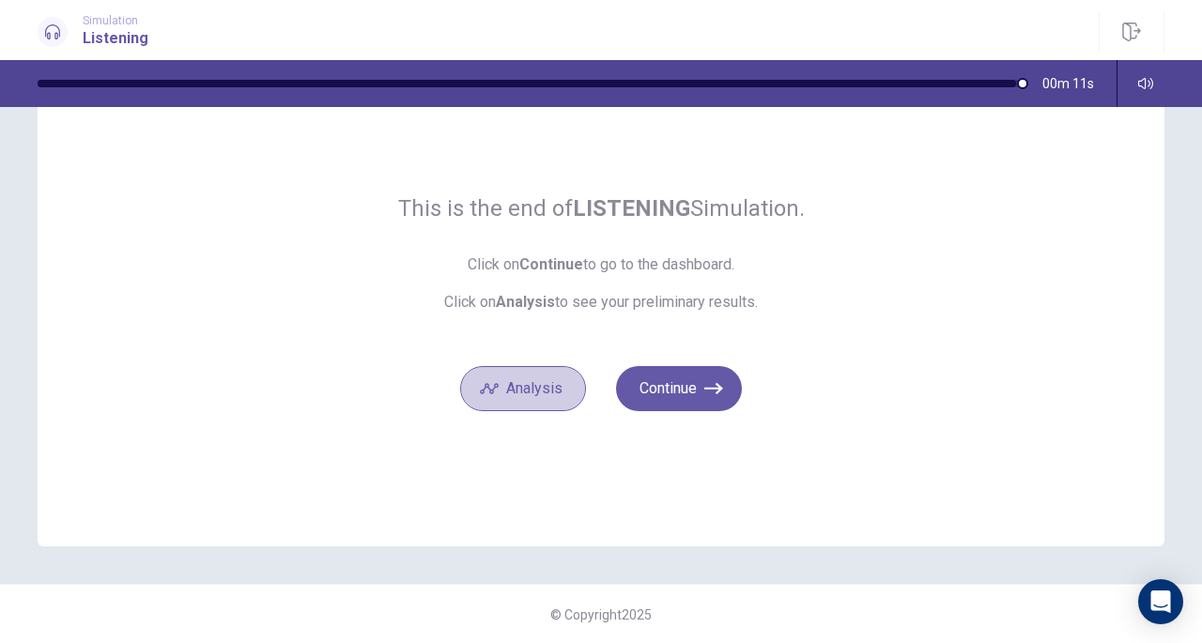
click at [534, 384] on button "Analysis" at bounding box center [523, 388] width 126 height 45
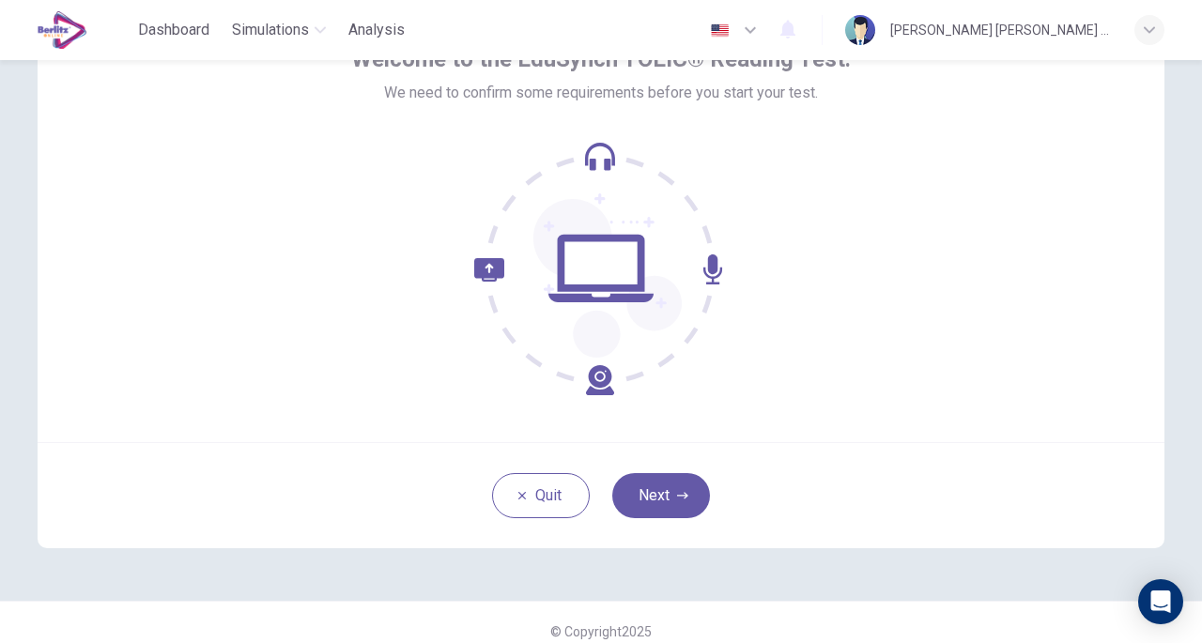
scroll to position [122, 0]
click at [644, 488] on button "Next" at bounding box center [661, 495] width 98 height 45
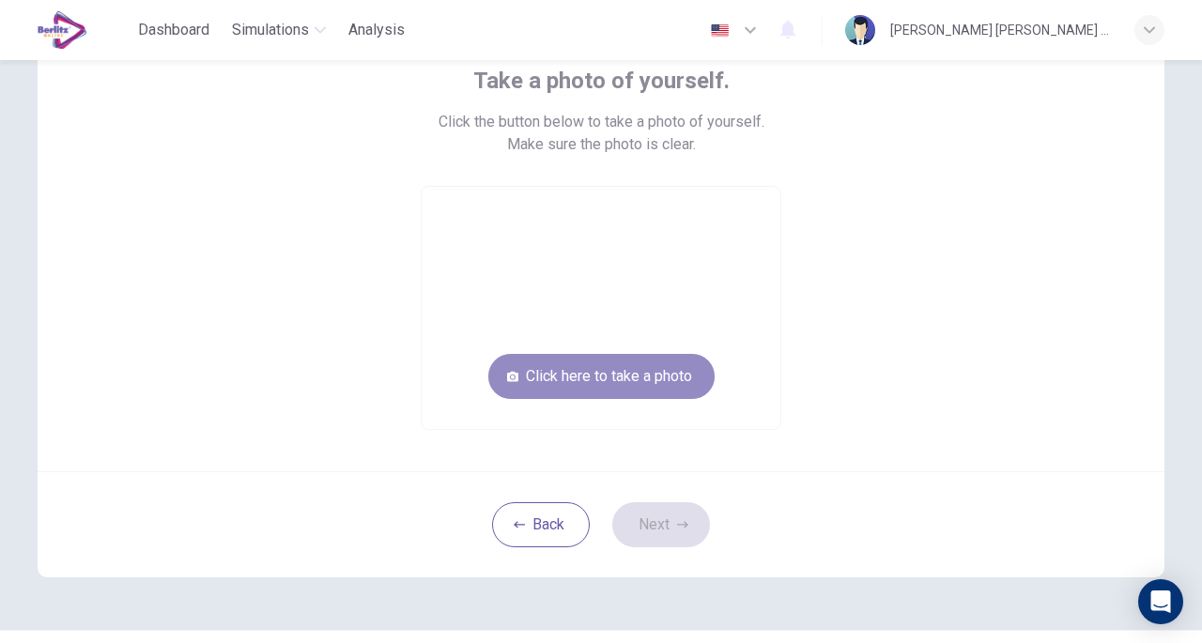
click at [585, 387] on button "Click here to take a photo" at bounding box center [601, 376] width 226 height 45
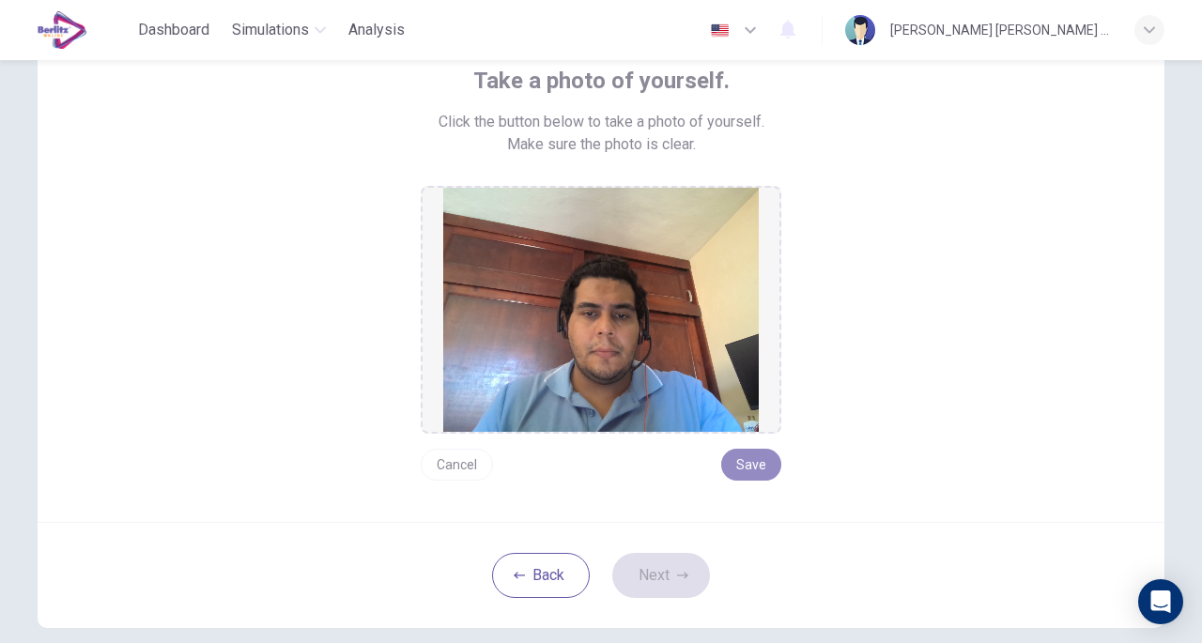
click at [744, 457] on button "Save" at bounding box center [751, 465] width 60 height 32
click at [658, 567] on button "Next" at bounding box center [661, 575] width 98 height 45
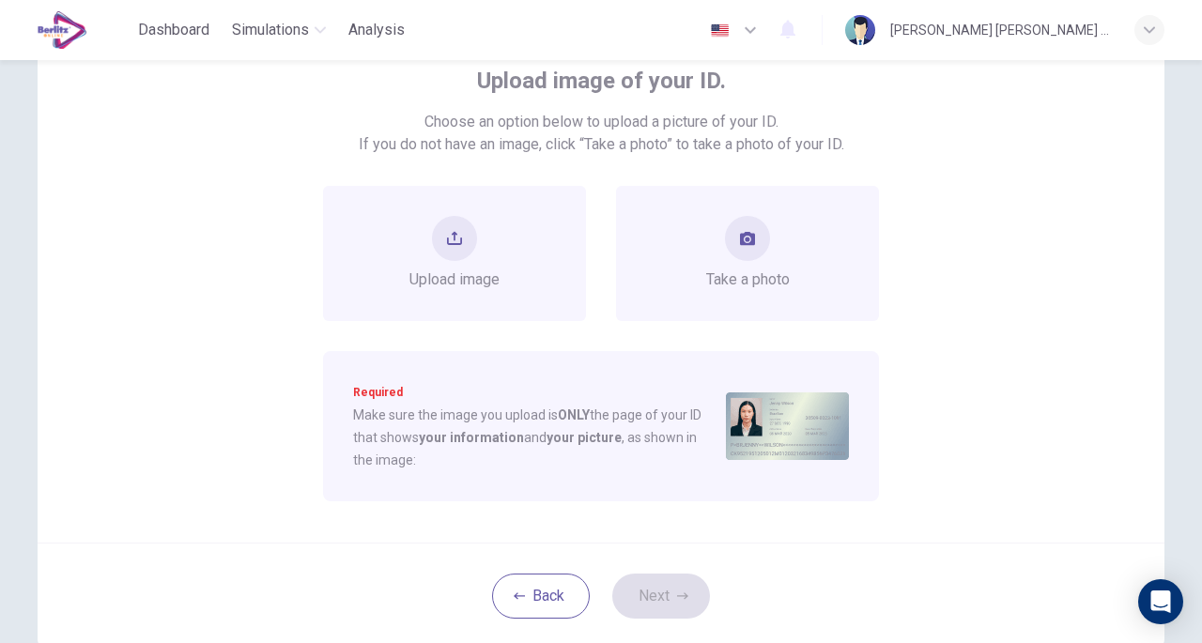
click at [729, 264] on div "Take a photo" at bounding box center [748, 253] width 84 height 75
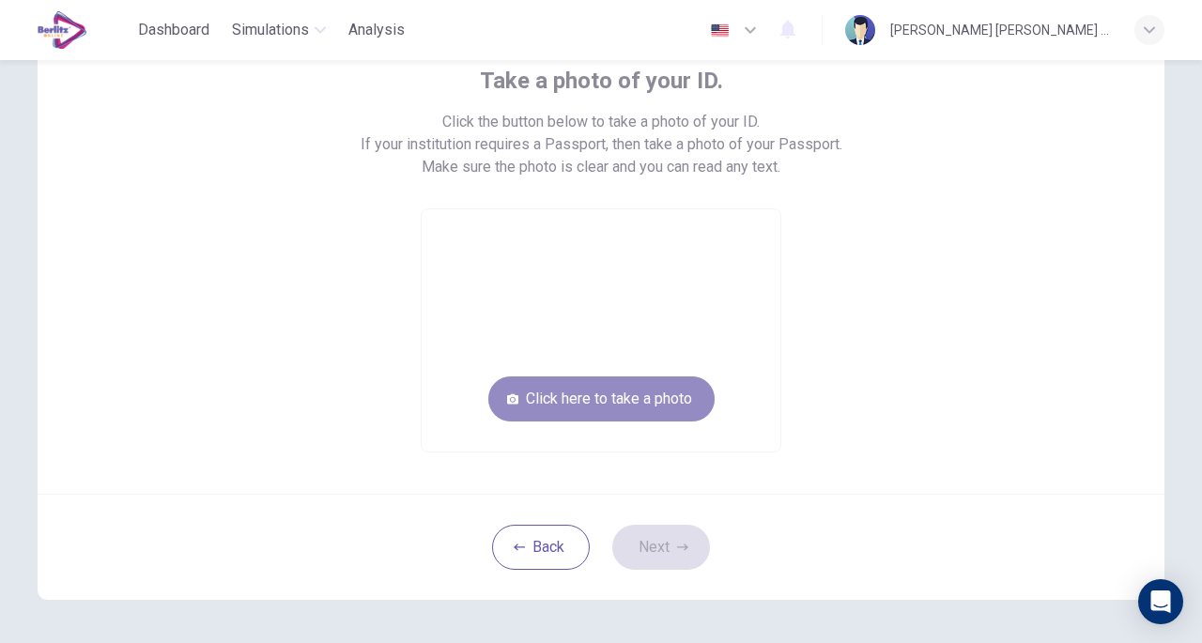
click at [605, 392] on button "Click here to take a photo" at bounding box center [601, 399] width 226 height 45
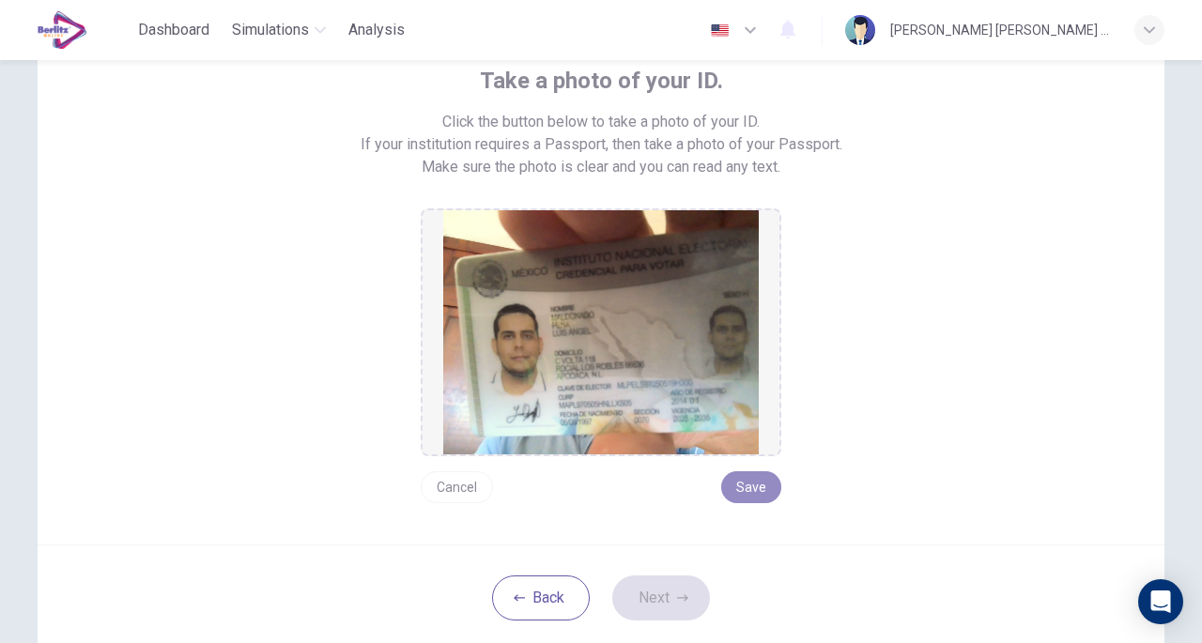
click at [738, 484] on button "Save" at bounding box center [751, 488] width 60 height 32
click at [664, 595] on button "Next" at bounding box center [661, 598] width 98 height 45
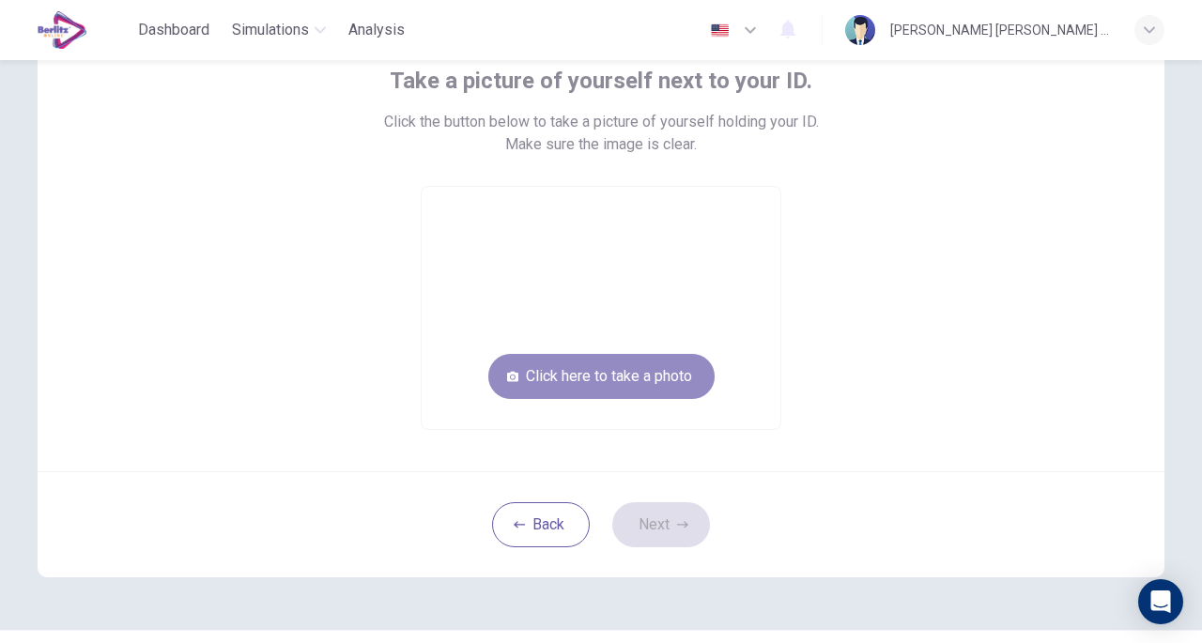
click at [607, 370] on button "Click here to take a photo" at bounding box center [601, 376] width 226 height 45
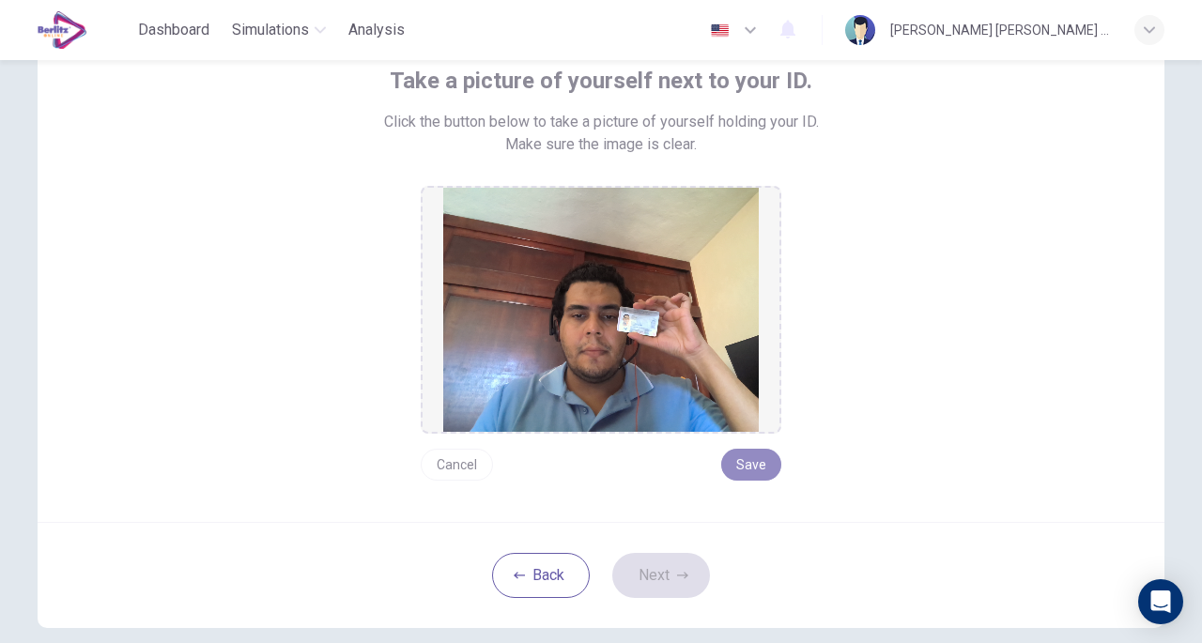
click at [756, 473] on button "Save" at bounding box center [751, 465] width 60 height 32
click at [678, 570] on icon "button" at bounding box center [682, 575] width 11 height 11
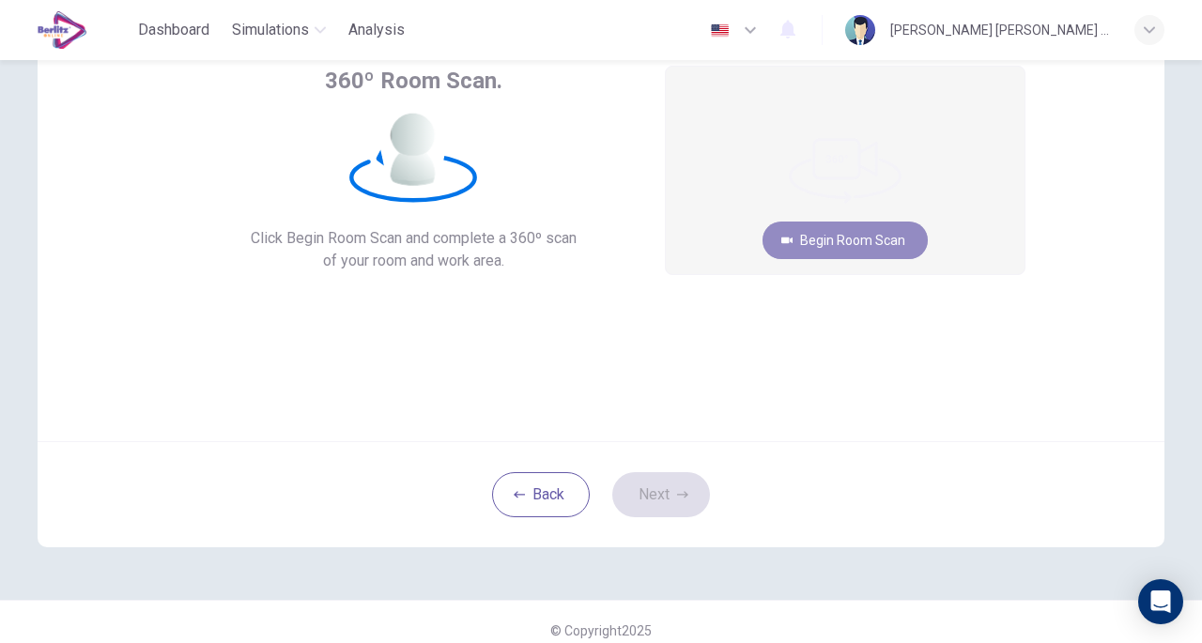
click at [823, 243] on button "Begin Room Scan" at bounding box center [845, 241] width 165 height 38
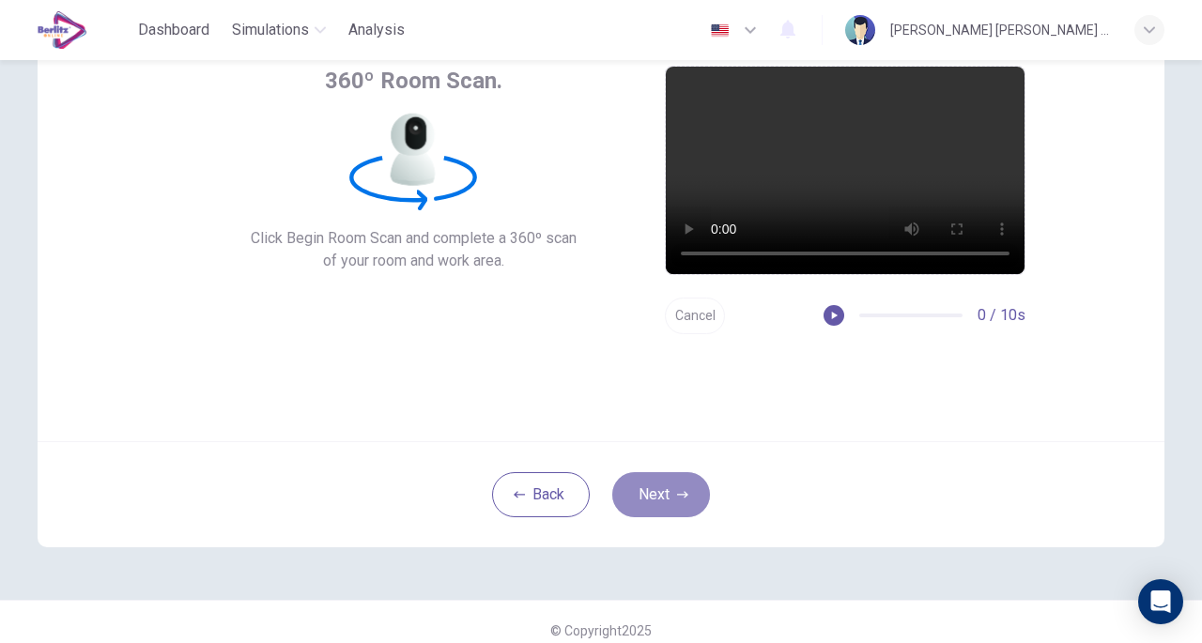
click at [647, 478] on button "Next" at bounding box center [661, 495] width 98 height 45
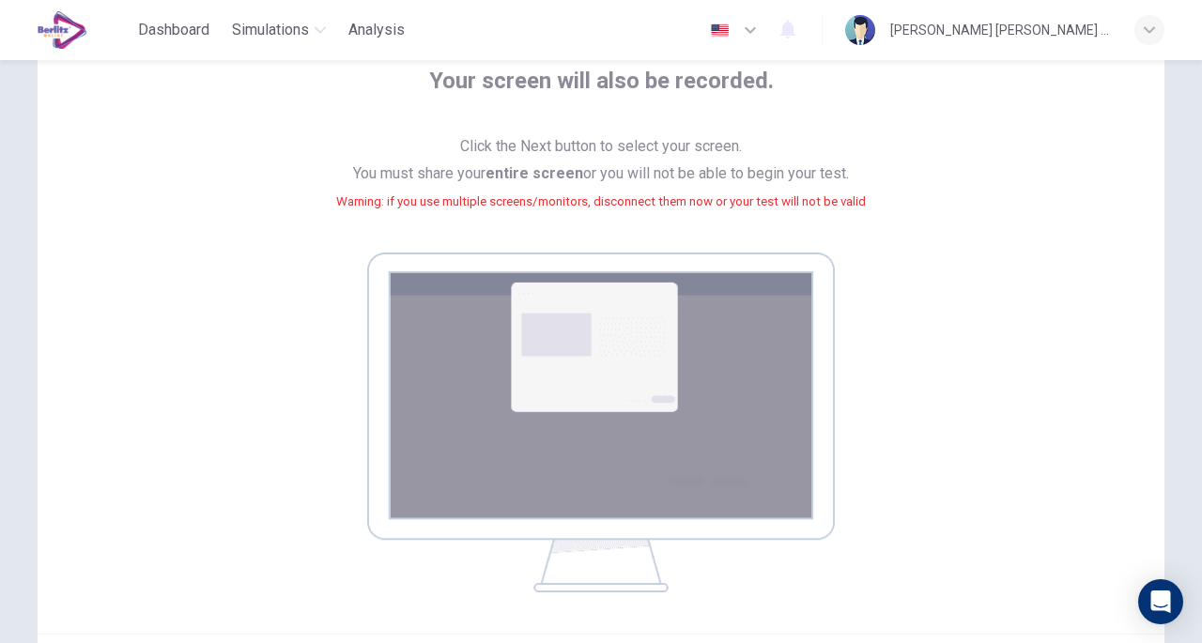
scroll to position [332, 0]
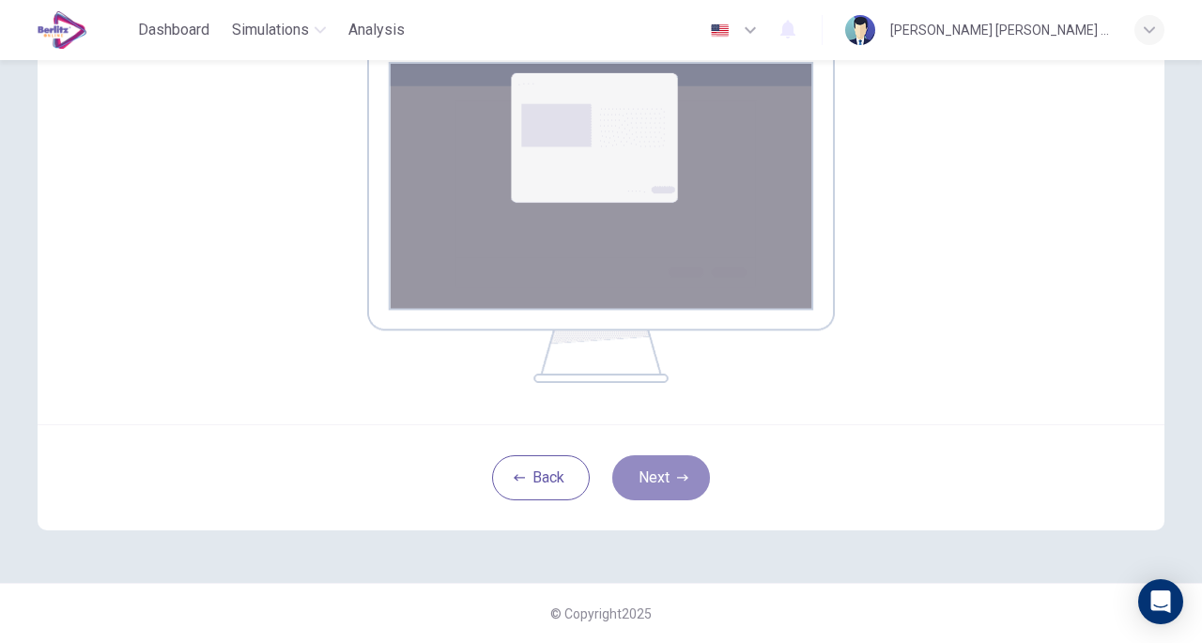
click at [647, 478] on button "Next" at bounding box center [661, 478] width 98 height 45
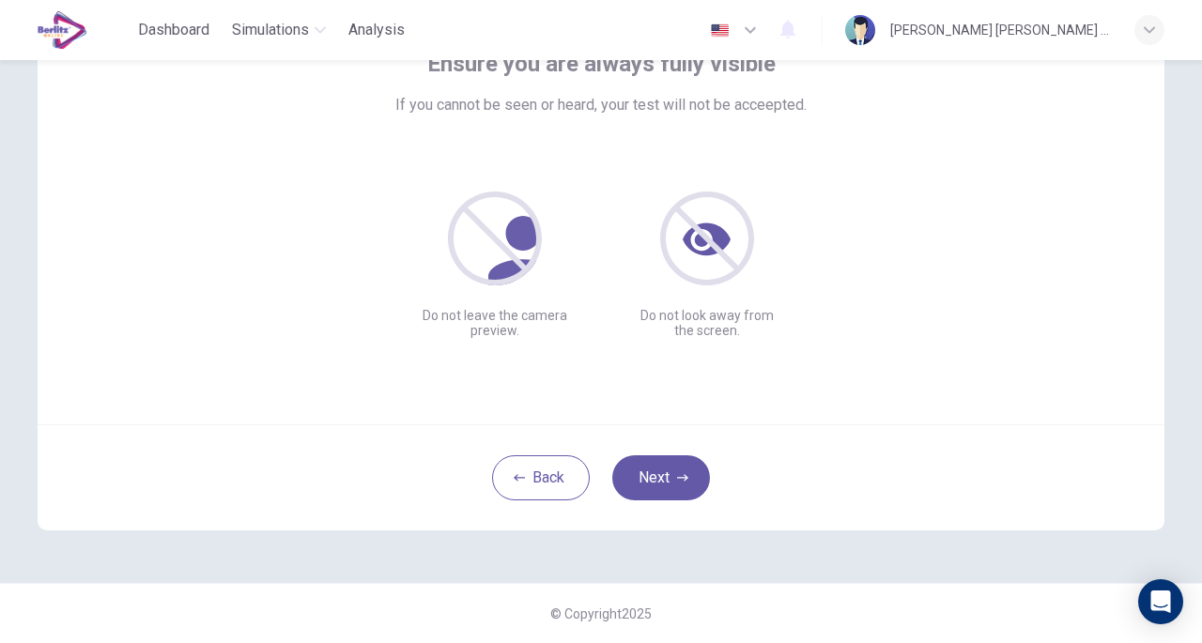
scroll to position [138, 0]
click at [671, 486] on button "Next" at bounding box center [661, 479] width 98 height 45
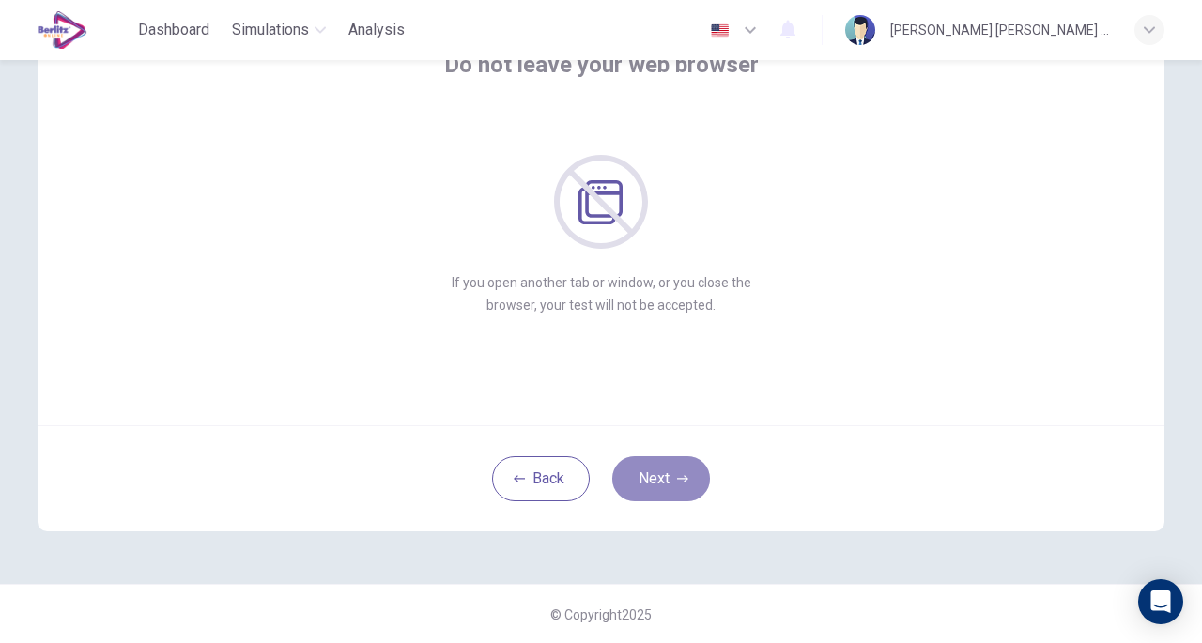
click at [671, 486] on button "Next" at bounding box center [661, 479] width 98 height 45
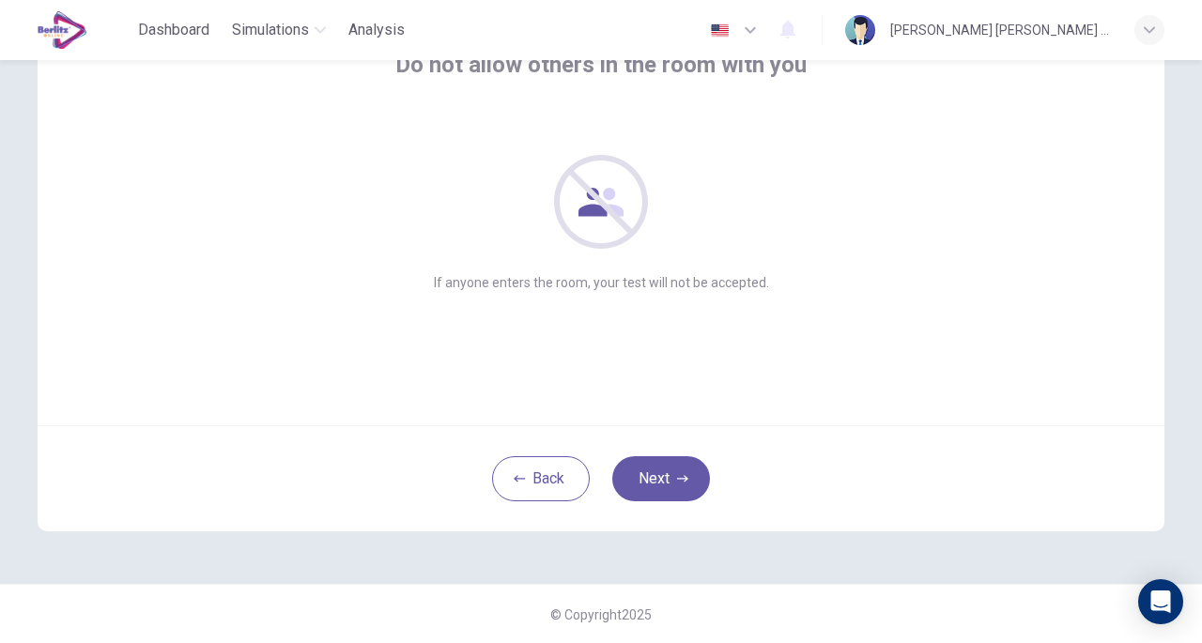
click at [671, 486] on button "Next" at bounding box center [661, 479] width 98 height 45
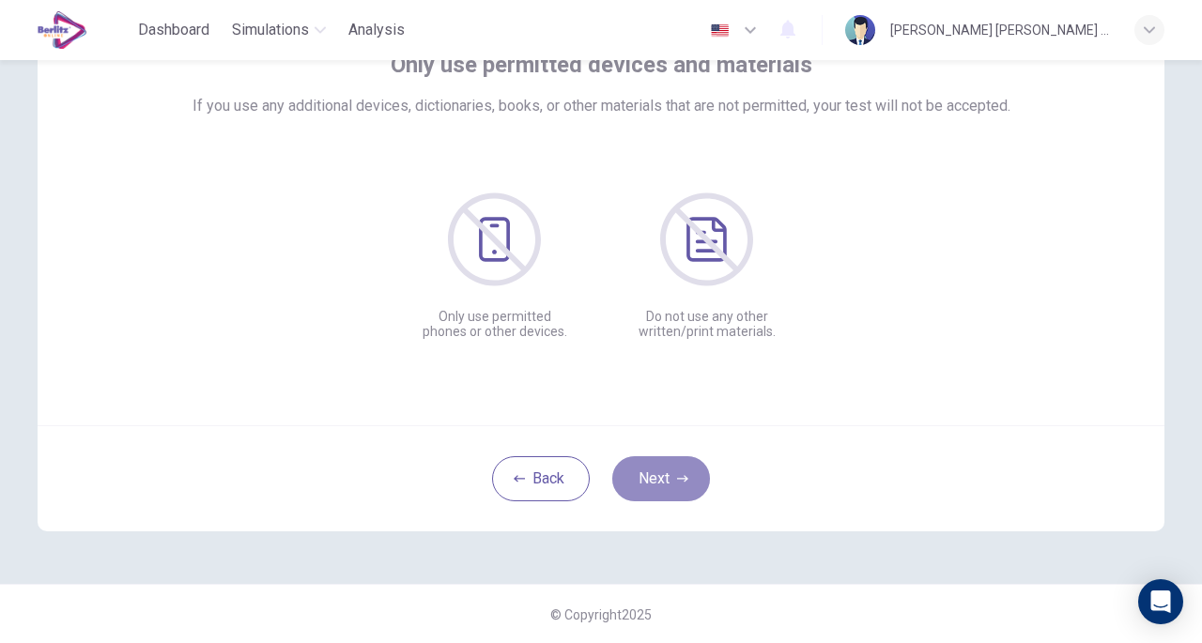
click at [671, 486] on button "Next" at bounding box center [661, 479] width 98 height 45
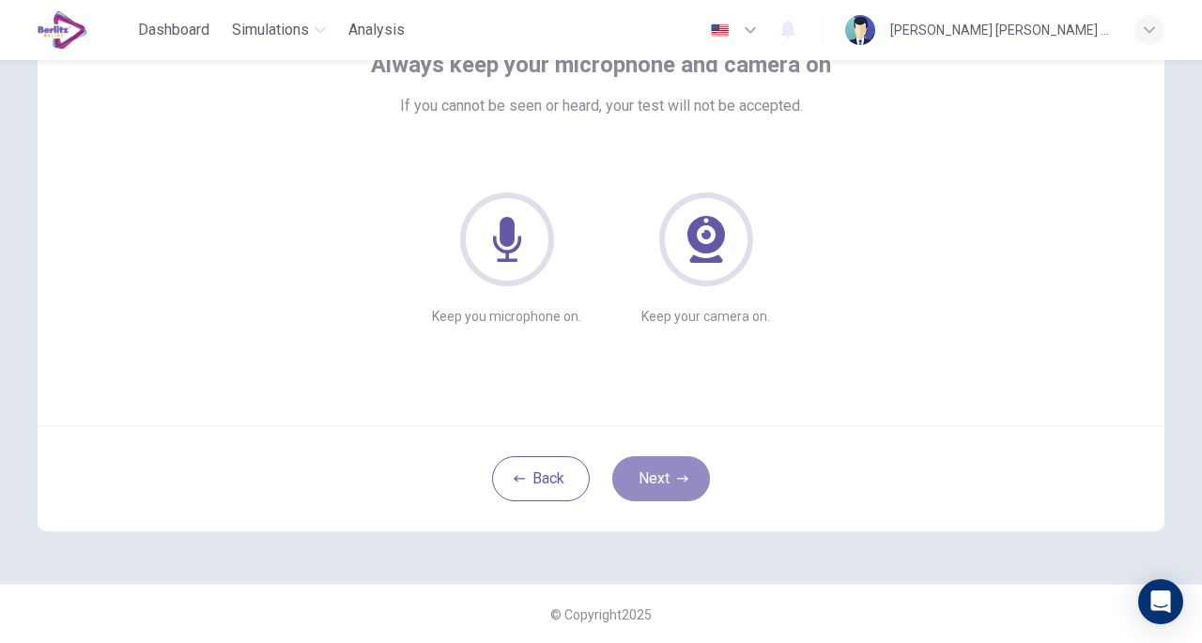
click at [671, 486] on button "Next" at bounding box center [661, 479] width 98 height 45
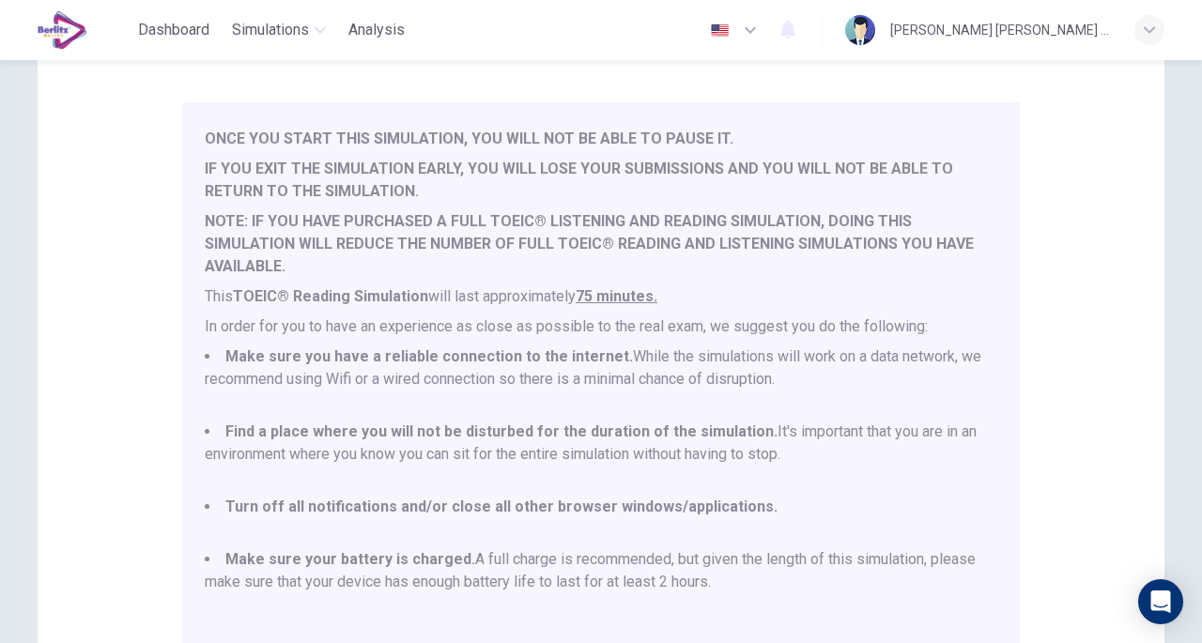
scroll to position [400, 0]
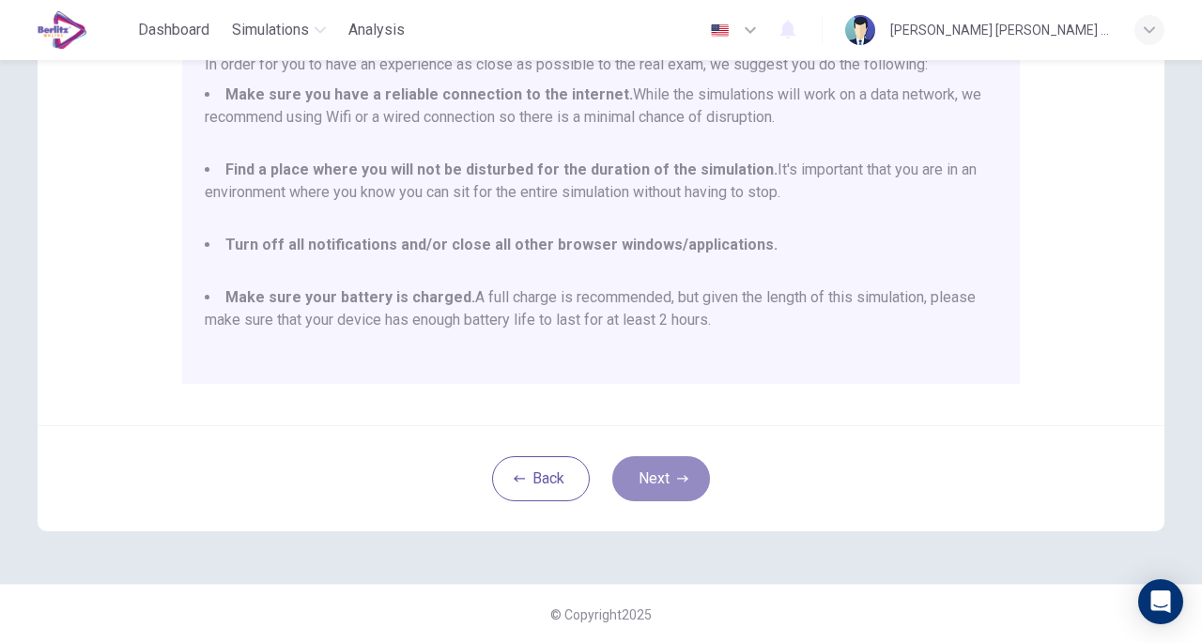
click at [671, 486] on button "Next" at bounding box center [661, 479] width 98 height 45
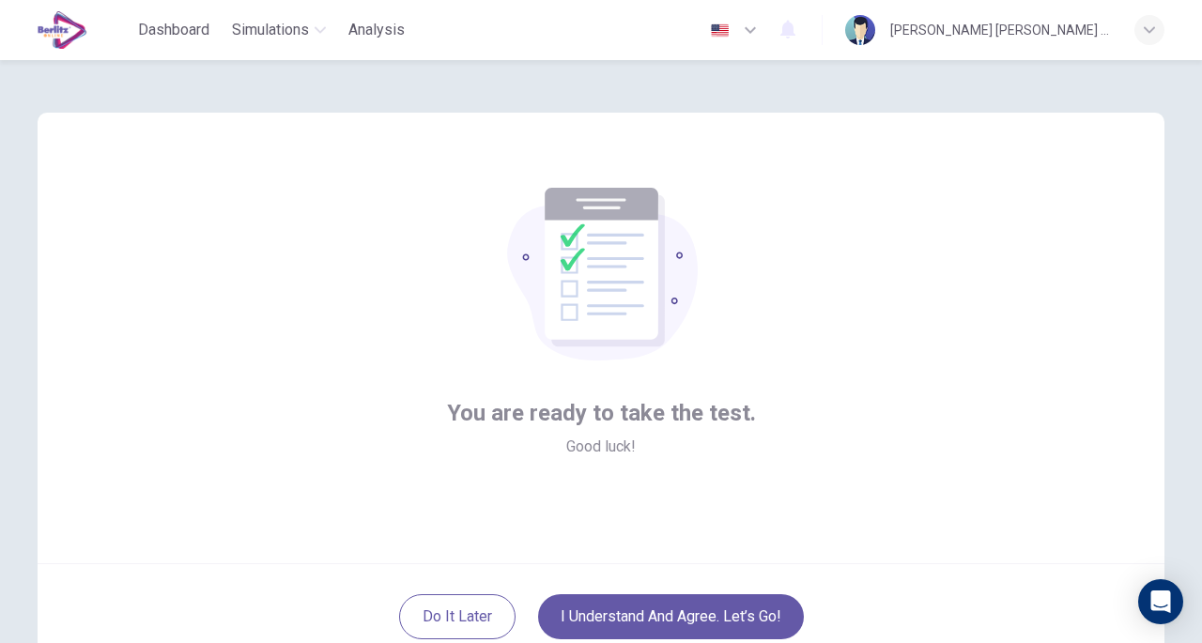
scroll to position [138, 0]
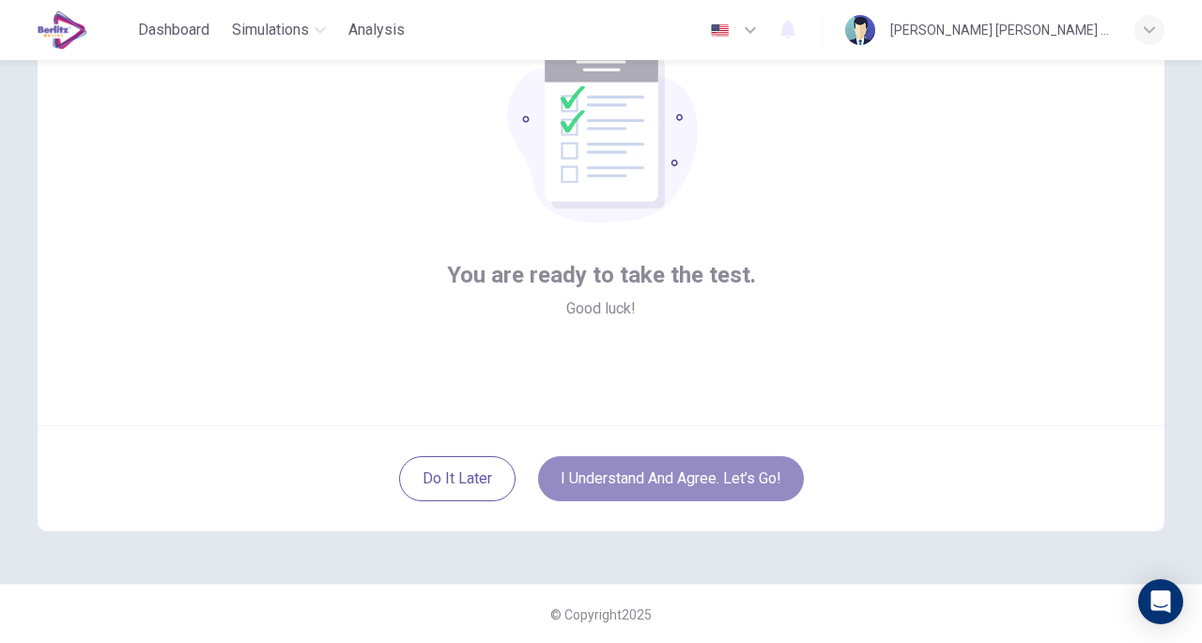
click at [606, 471] on button "I understand and agree. Let’s go!" at bounding box center [671, 479] width 266 height 45
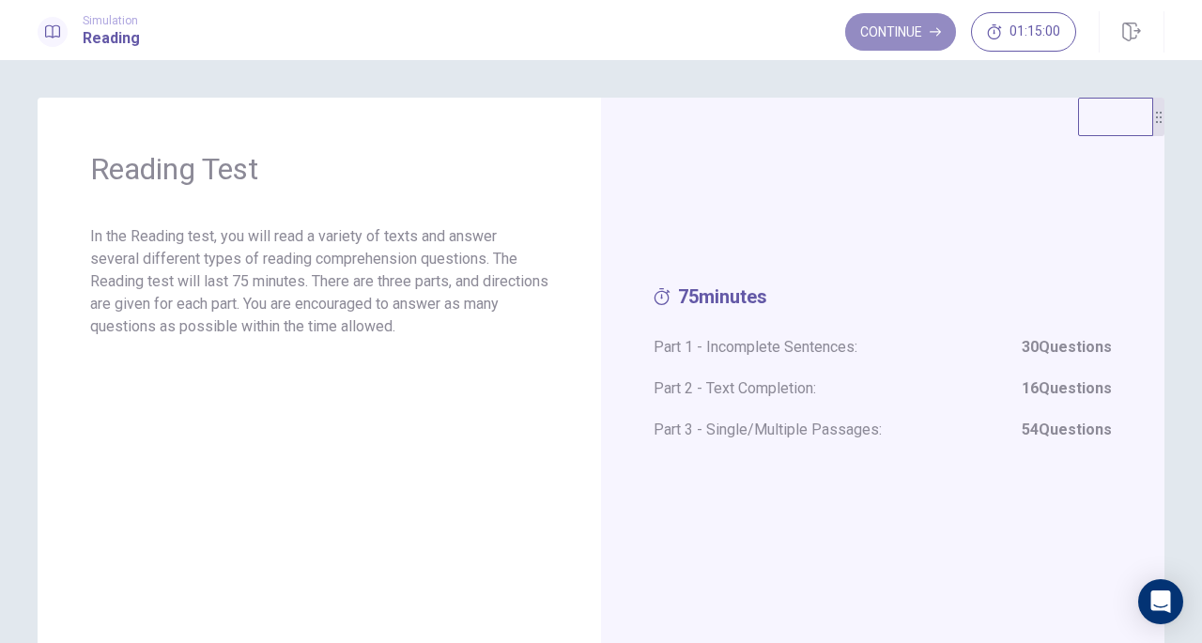
click at [902, 48] on button "Continue" at bounding box center [900, 32] width 111 height 38
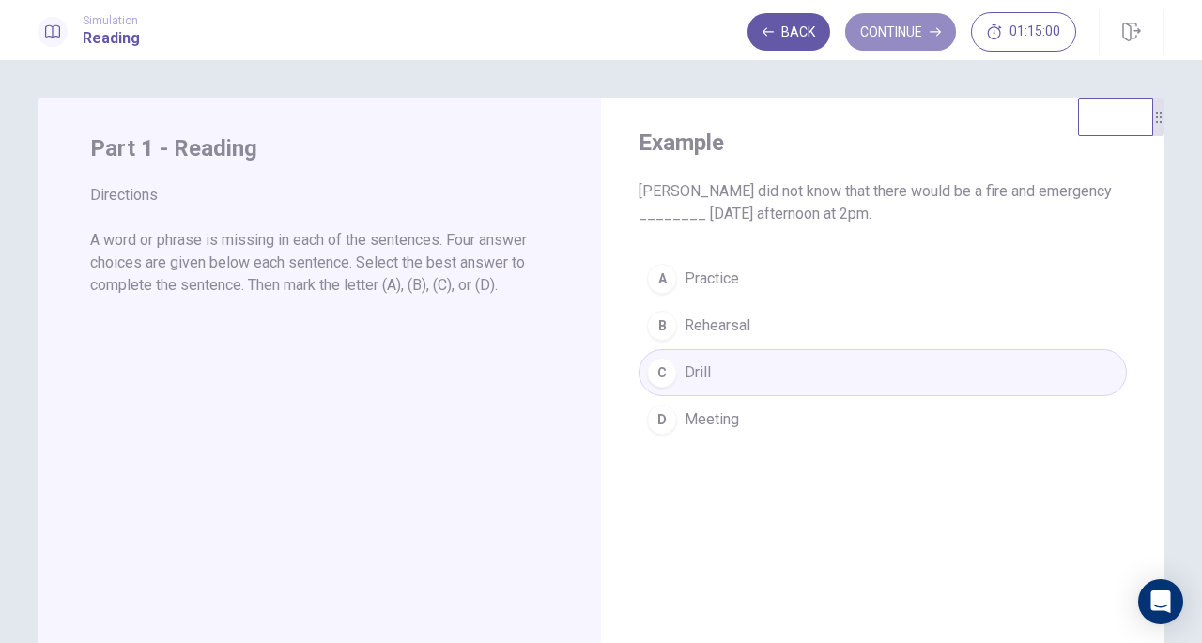
click at [906, 44] on button "Continue" at bounding box center [900, 32] width 111 height 38
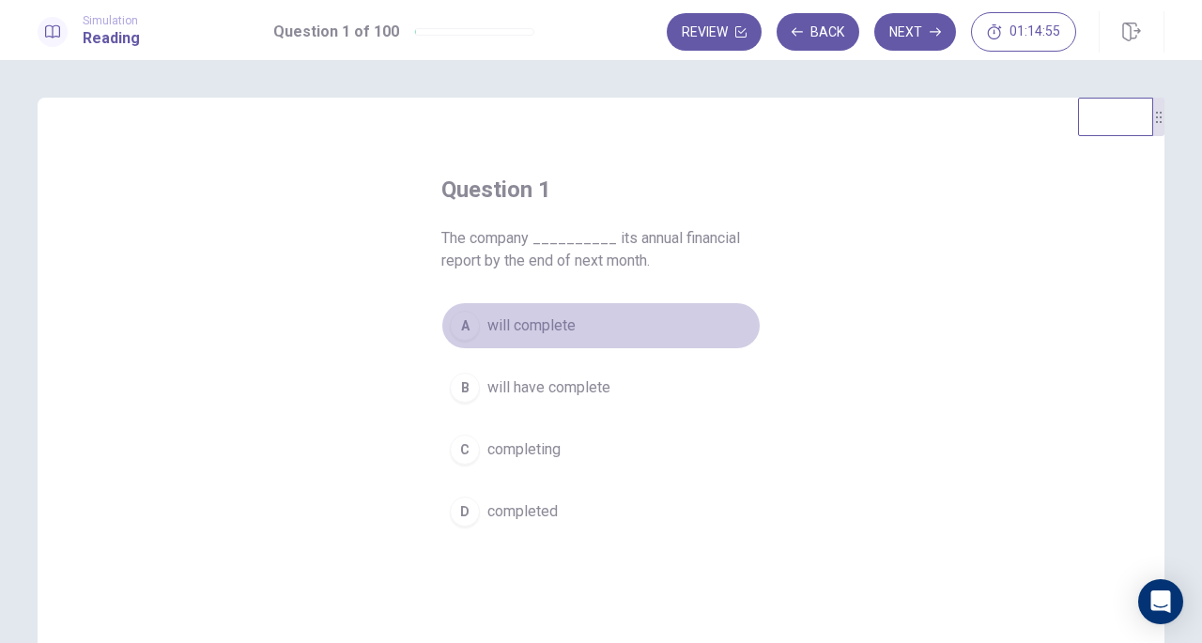
click at [588, 312] on button "A will complete" at bounding box center [601, 325] width 319 height 47
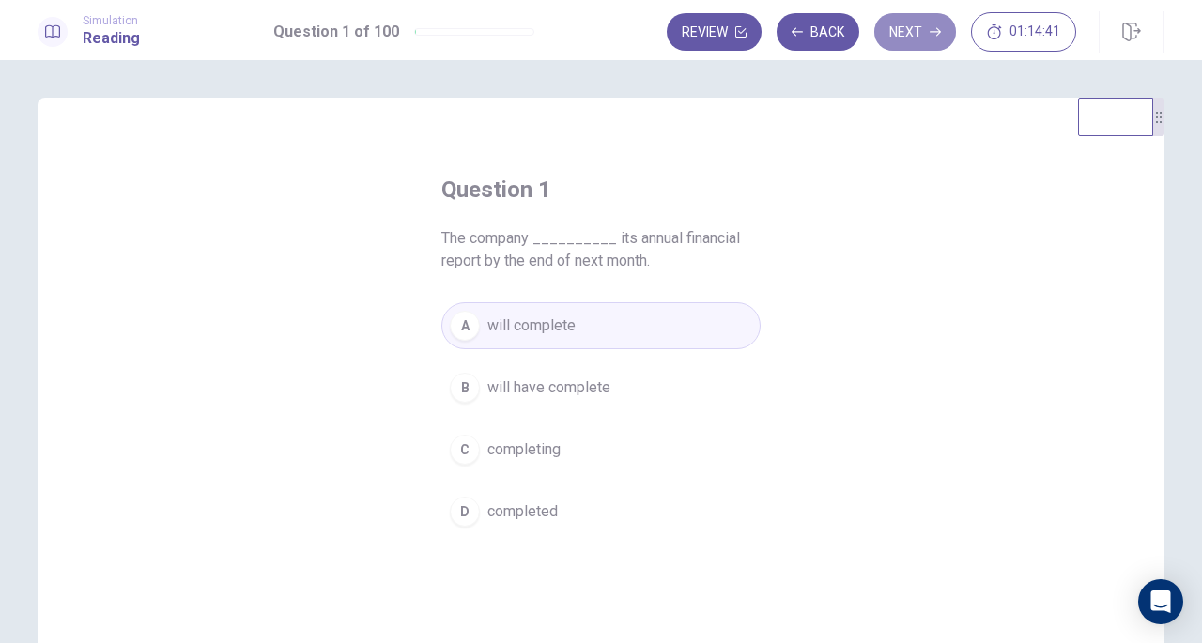
click at [904, 27] on button "Next" at bounding box center [916, 32] width 82 height 38
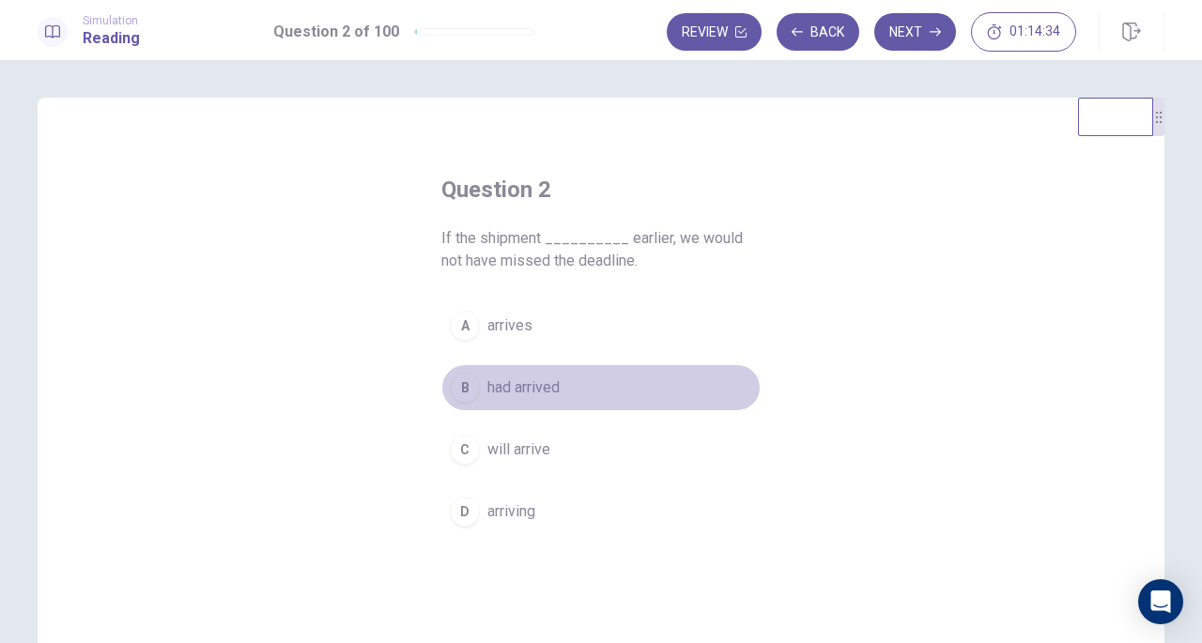
click at [536, 394] on span "had arrived" at bounding box center [524, 388] width 72 height 23
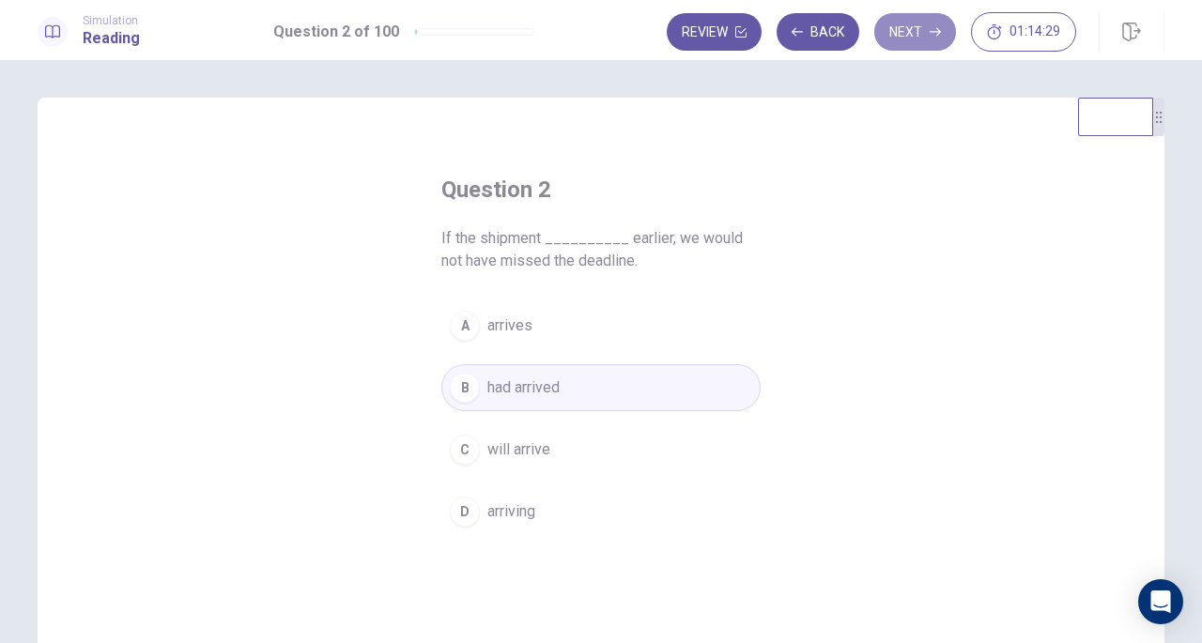
click at [907, 32] on button "Next" at bounding box center [916, 32] width 82 height 38
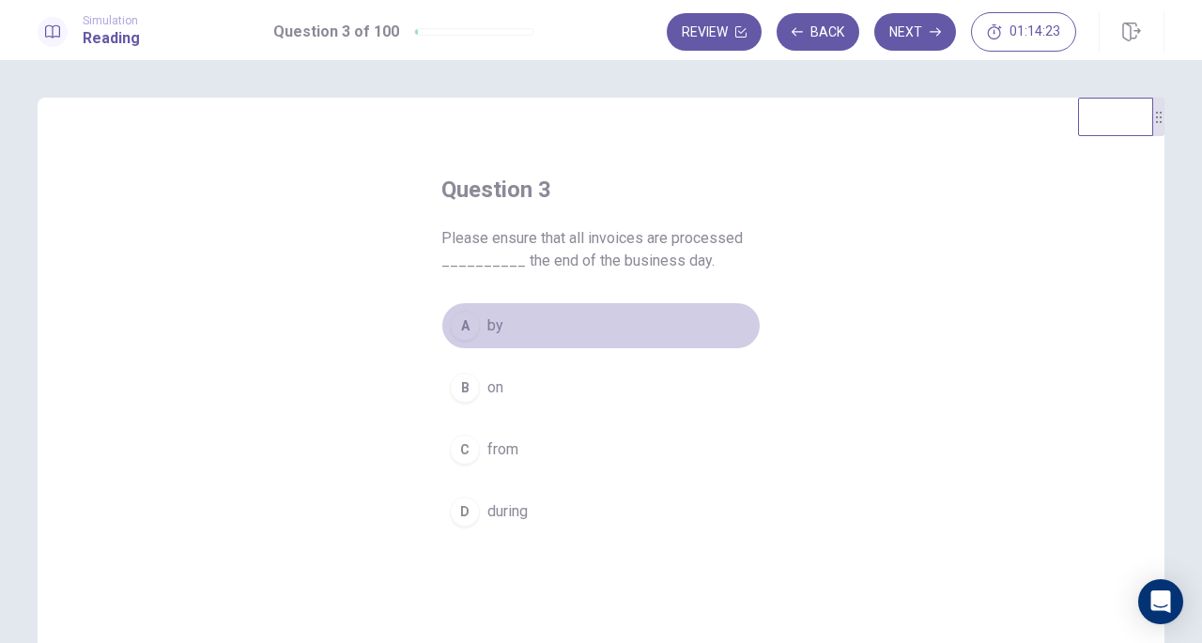
click at [466, 326] on div "A" at bounding box center [465, 326] width 30 height 30
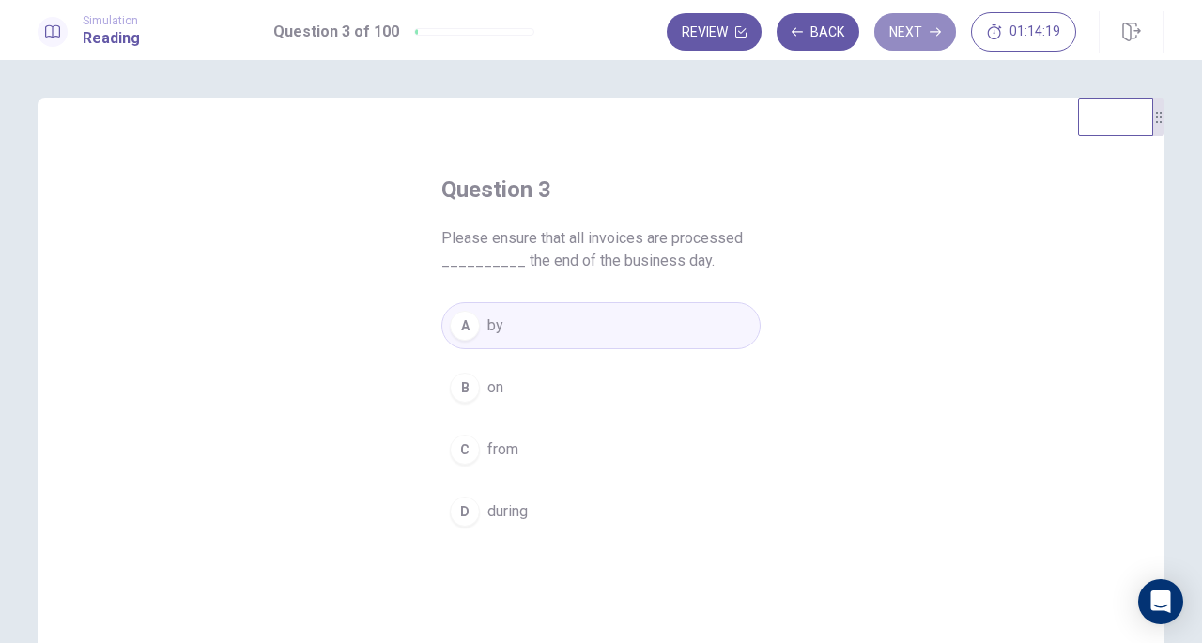
click at [910, 39] on button "Next" at bounding box center [916, 32] width 82 height 38
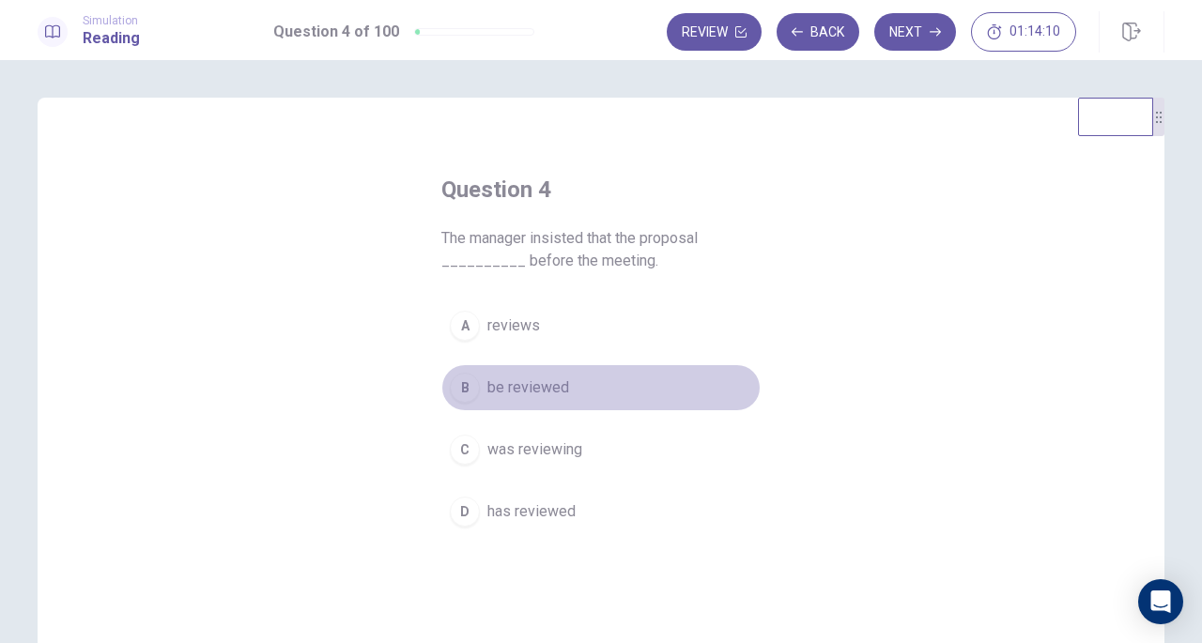
click at [541, 392] on span "be reviewed" at bounding box center [529, 388] width 82 height 23
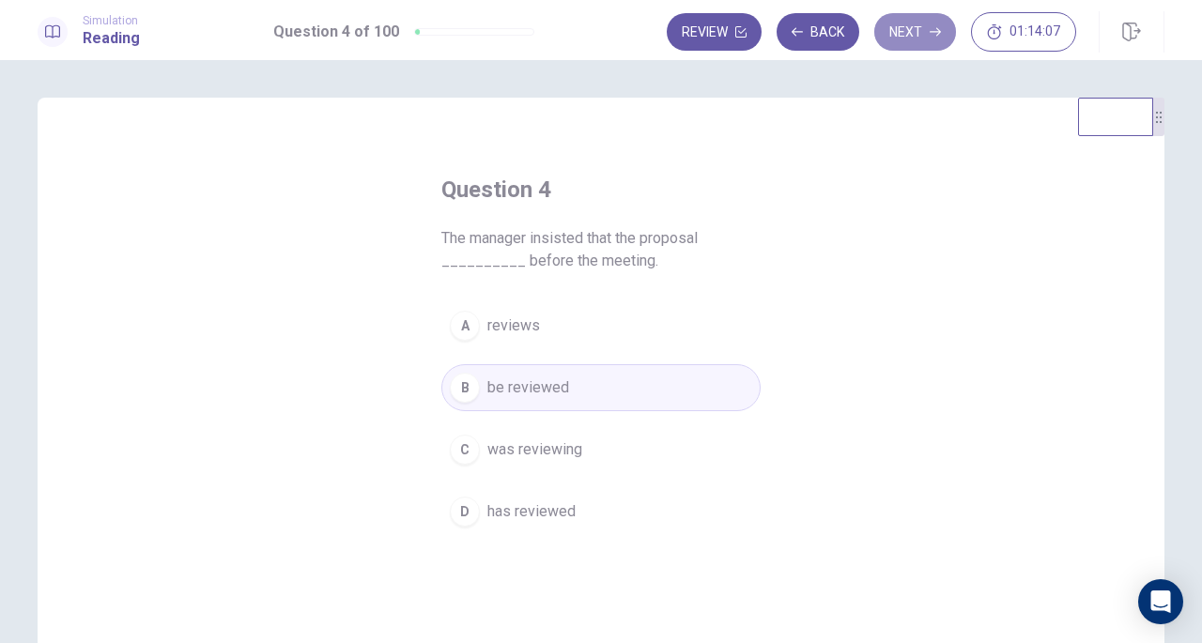
click at [898, 40] on button "Next" at bounding box center [916, 32] width 82 height 38
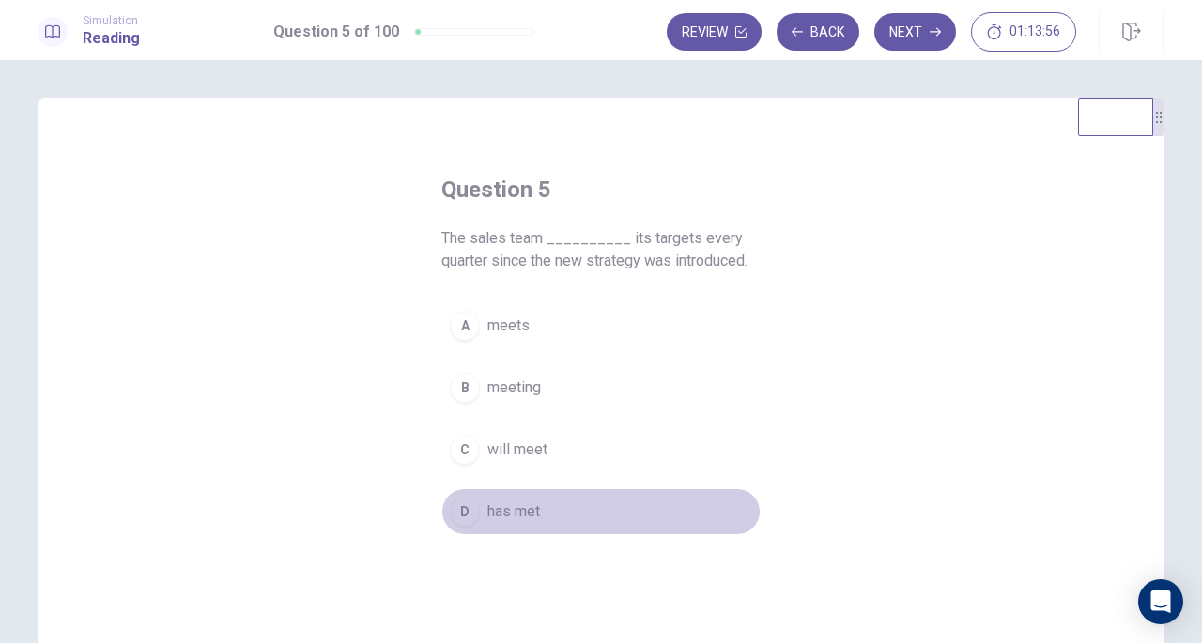
click at [526, 506] on span "has met" at bounding box center [514, 512] width 53 height 23
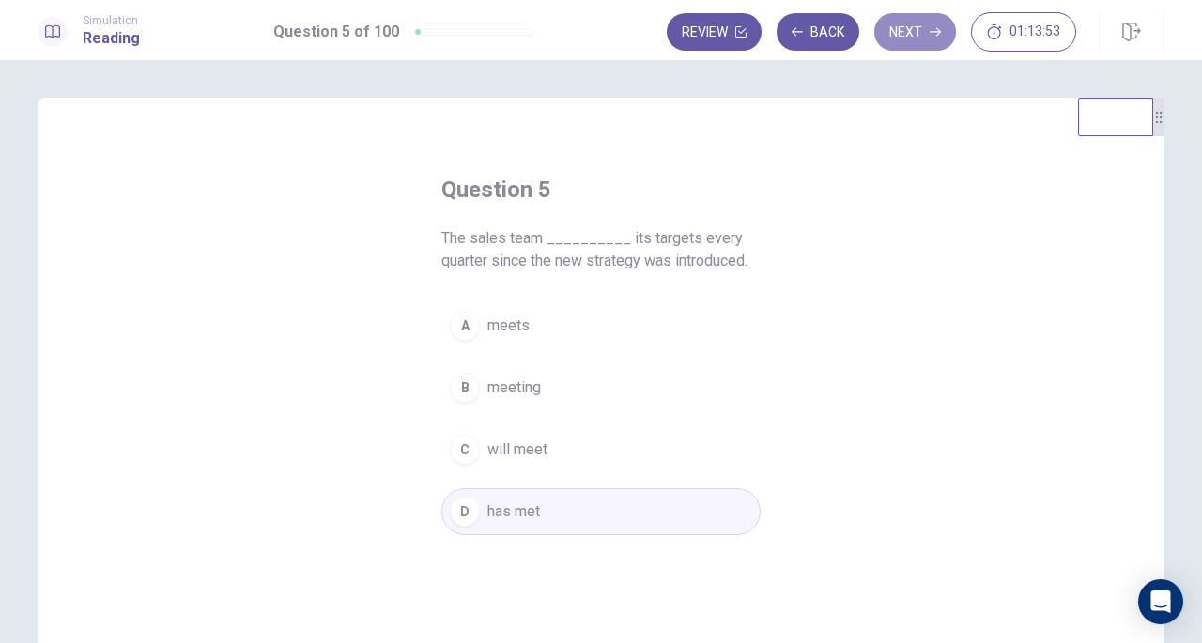
click at [900, 37] on button "Next" at bounding box center [916, 32] width 82 height 38
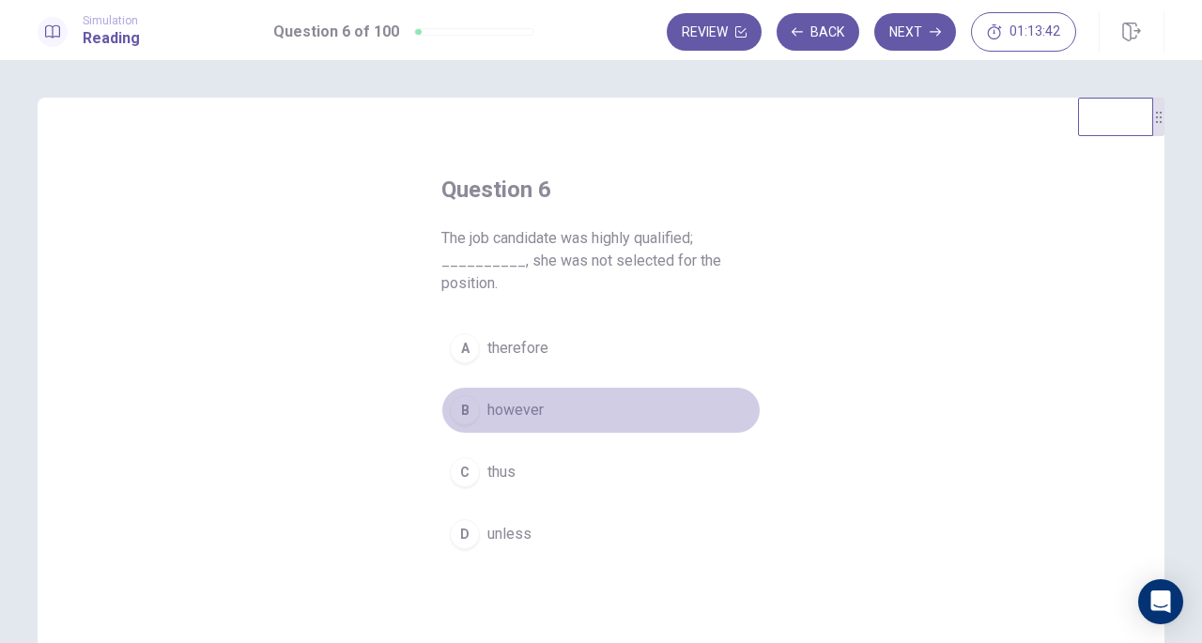
click at [534, 414] on span "however" at bounding box center [516, 410] width 56 height 23
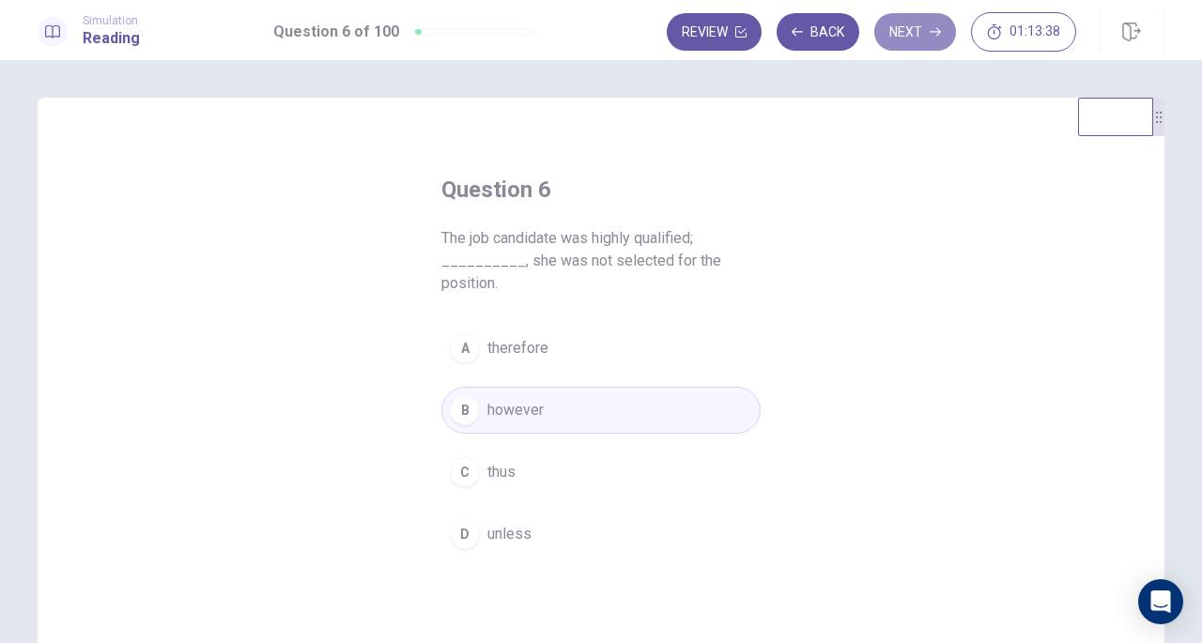
click at [898, 25] on button "Next" at bounding box center [916, 32] width 82 height 38
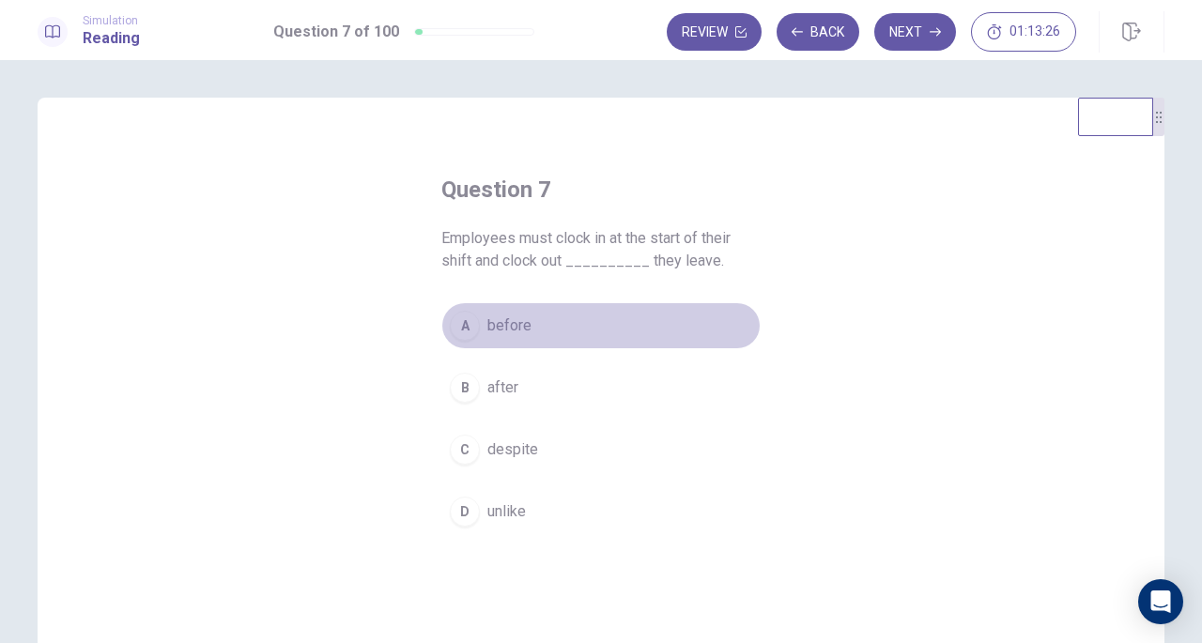
click at [491, 335] on span "before" at bounding box center [510, 326] width 44 height 23
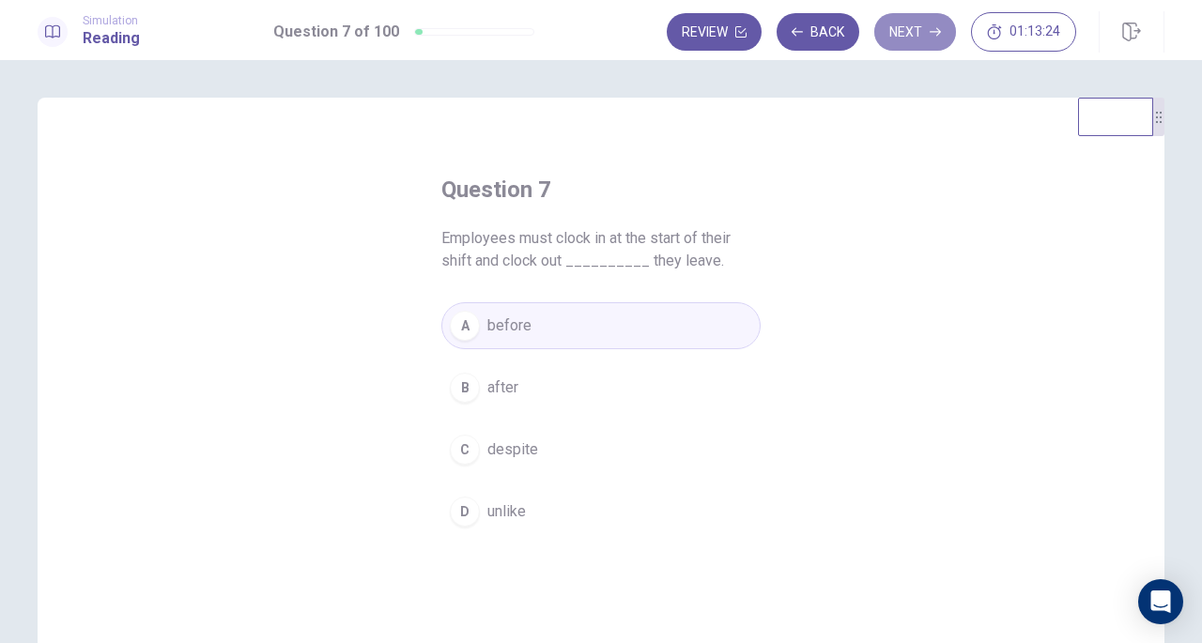
click at [905, 42] on button "Next" at bounding box center [916, 32] width 82 height 38
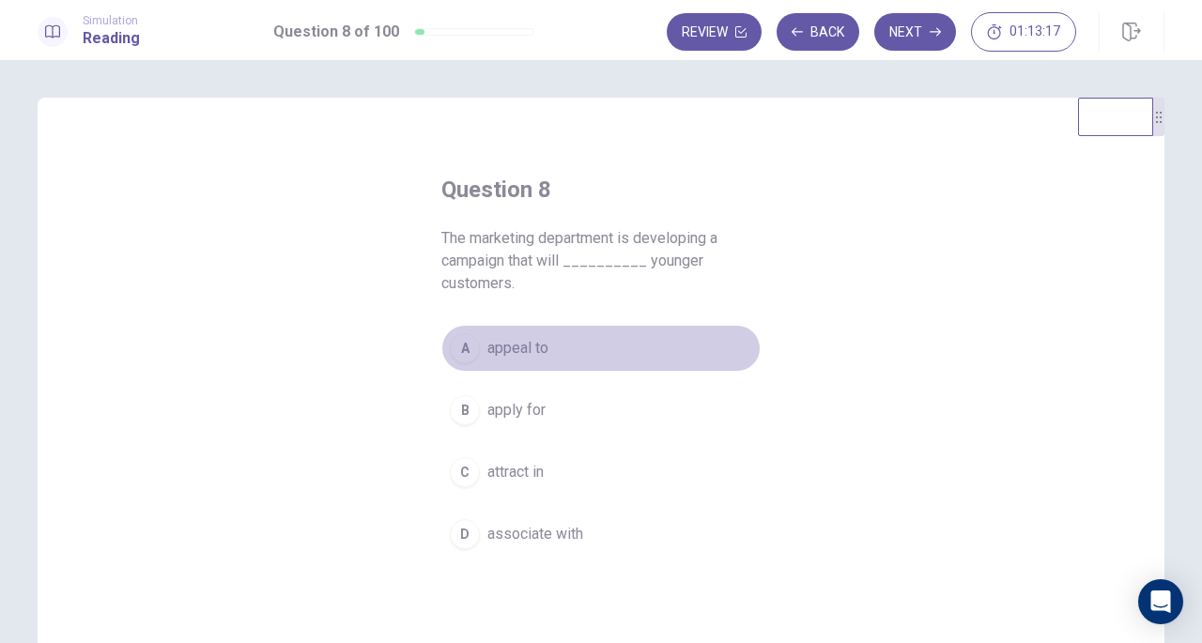
click at [551, 343] on button "A appeal to" at bounding box center [601, 348] width 319 height 47
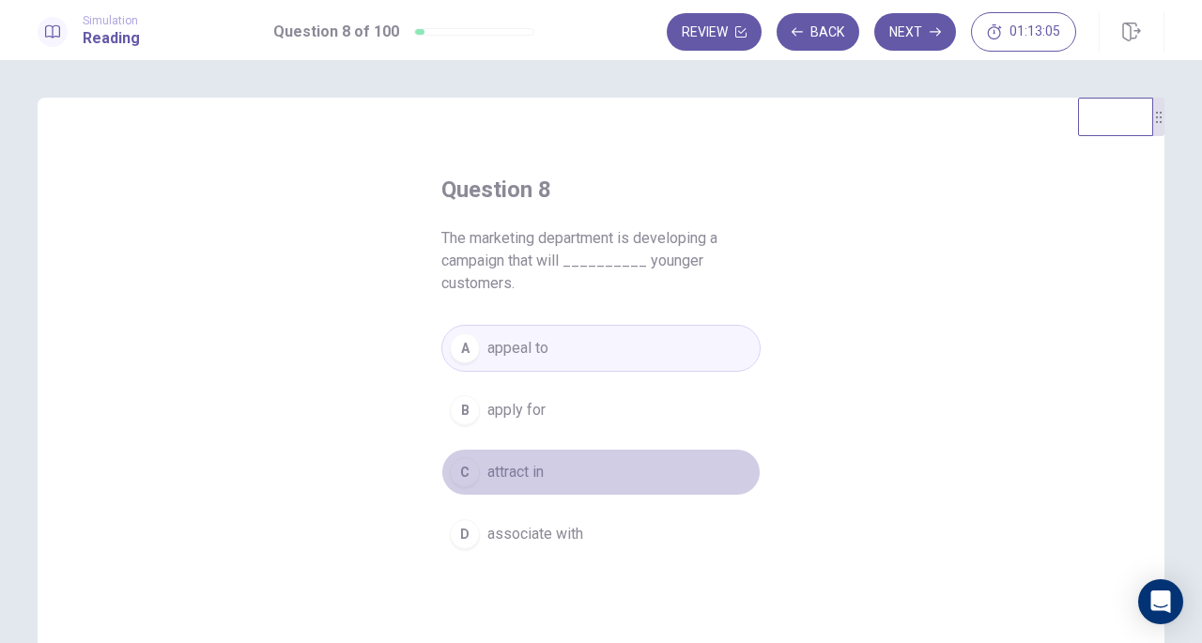
click at [528, 473] on span "attract in" at bounding box center [516, 472] width 56 height 23
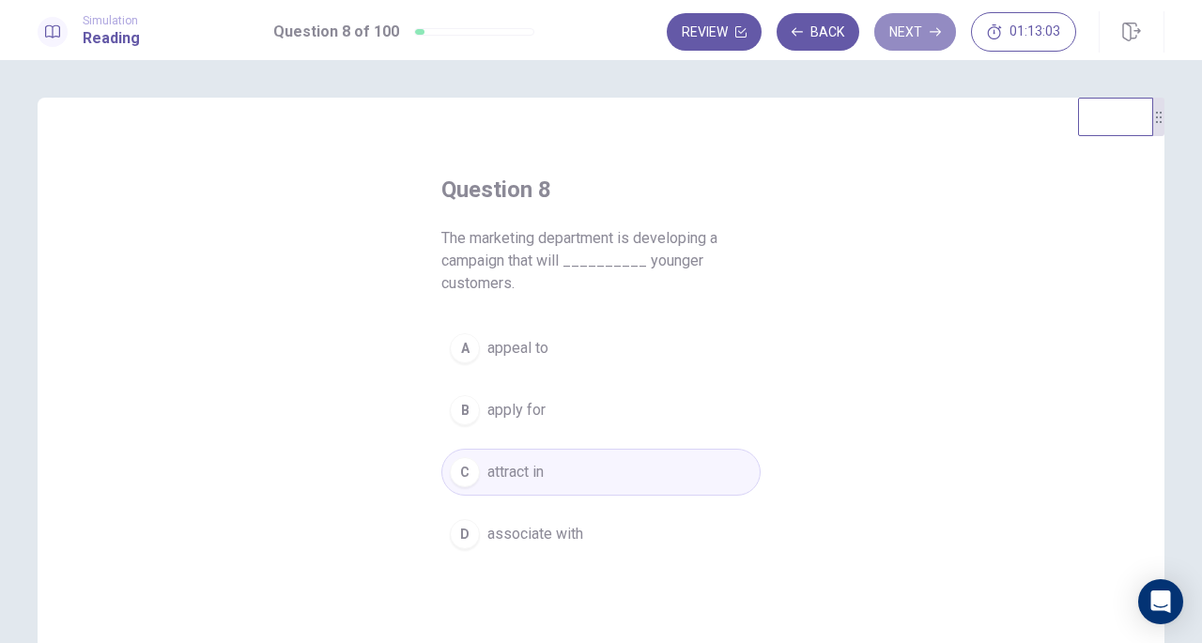
click at [907, 25] on button "Next" at bounding box center [916, 32] width 82 height 38
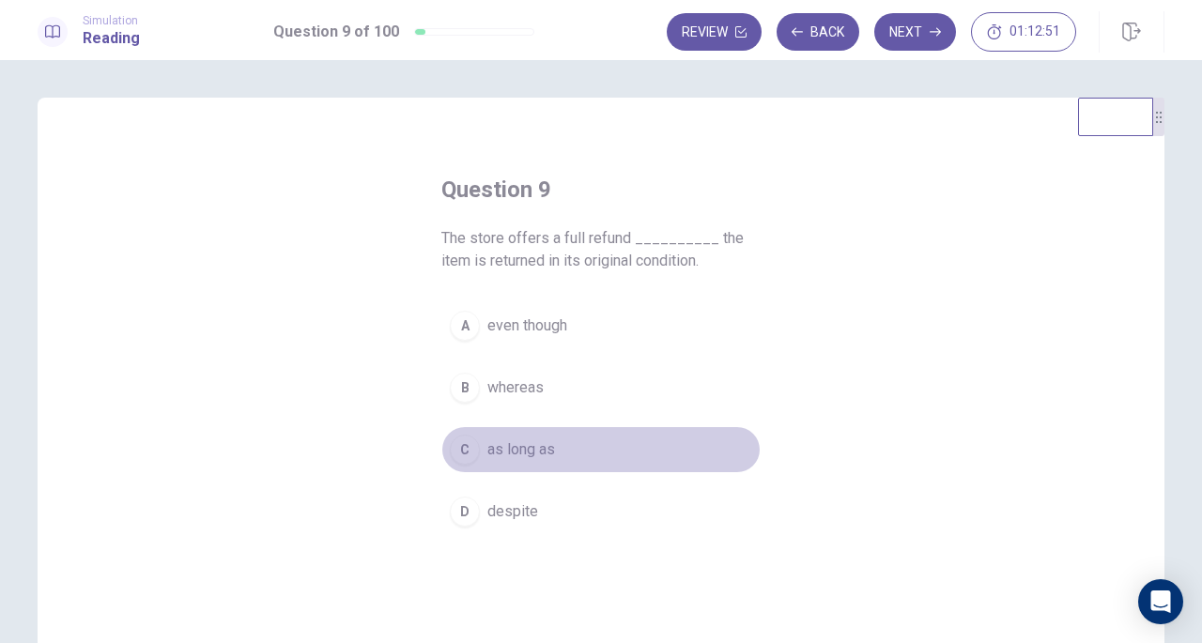
click at [574, 442] on button "C as long as" at bounding box center [601, 449] width 319 height 47
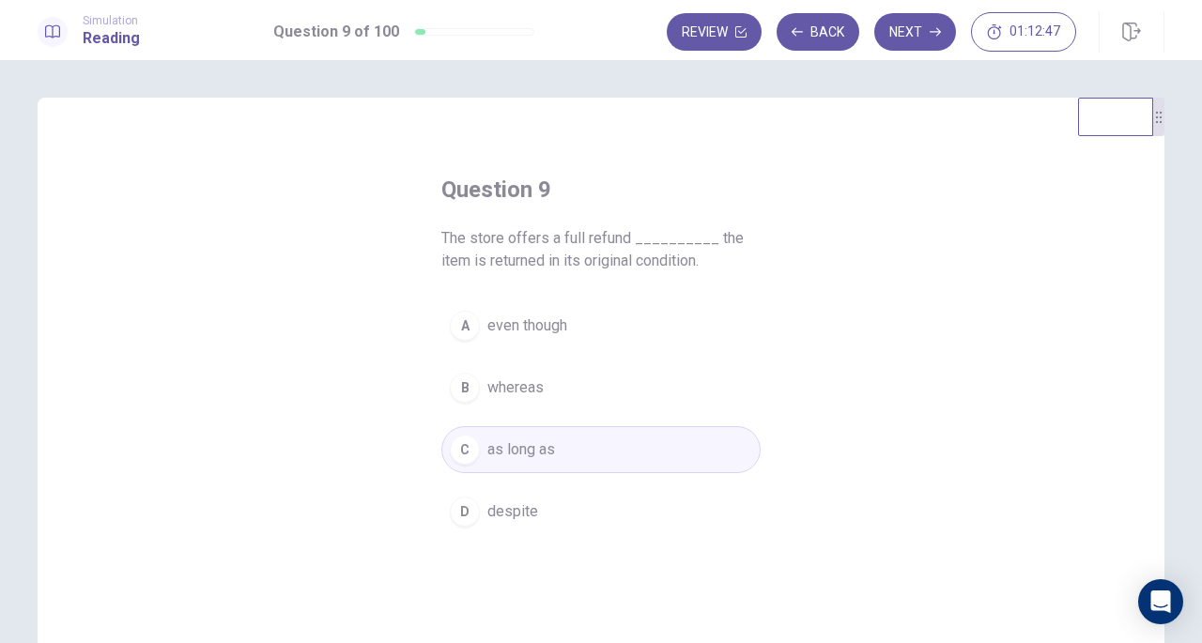
click at [899, 37] on button "Next" at bounding box center [916, 32] width 82 height 38
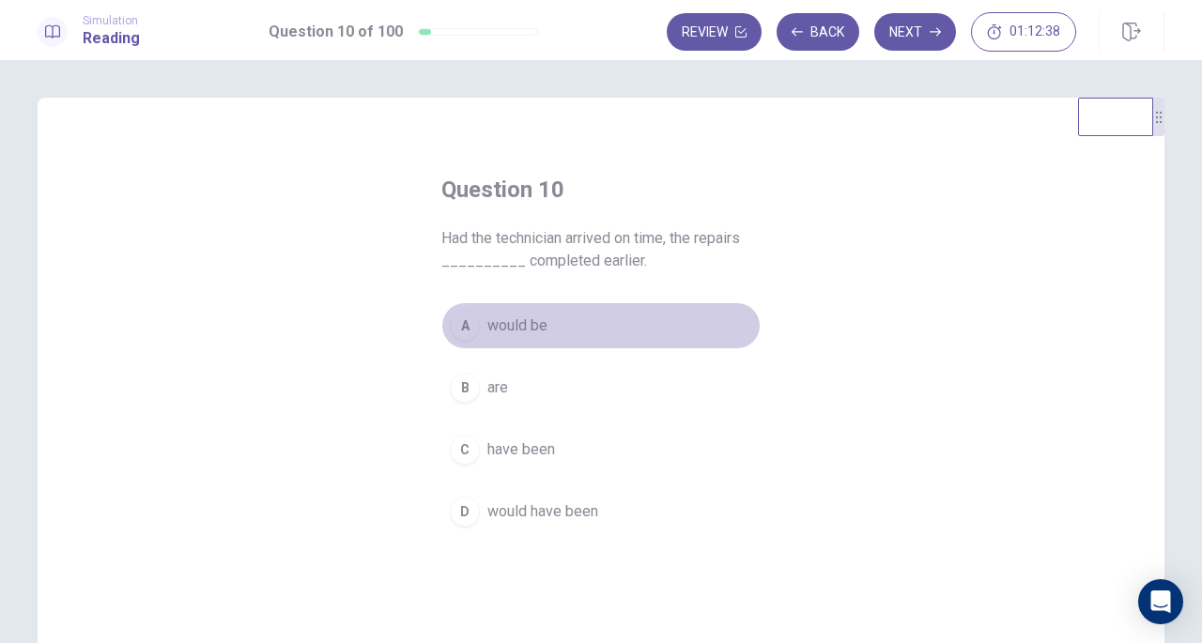
click at [584, 326] on button "A would be" at bounding box center [601, 325] width 319 height 47
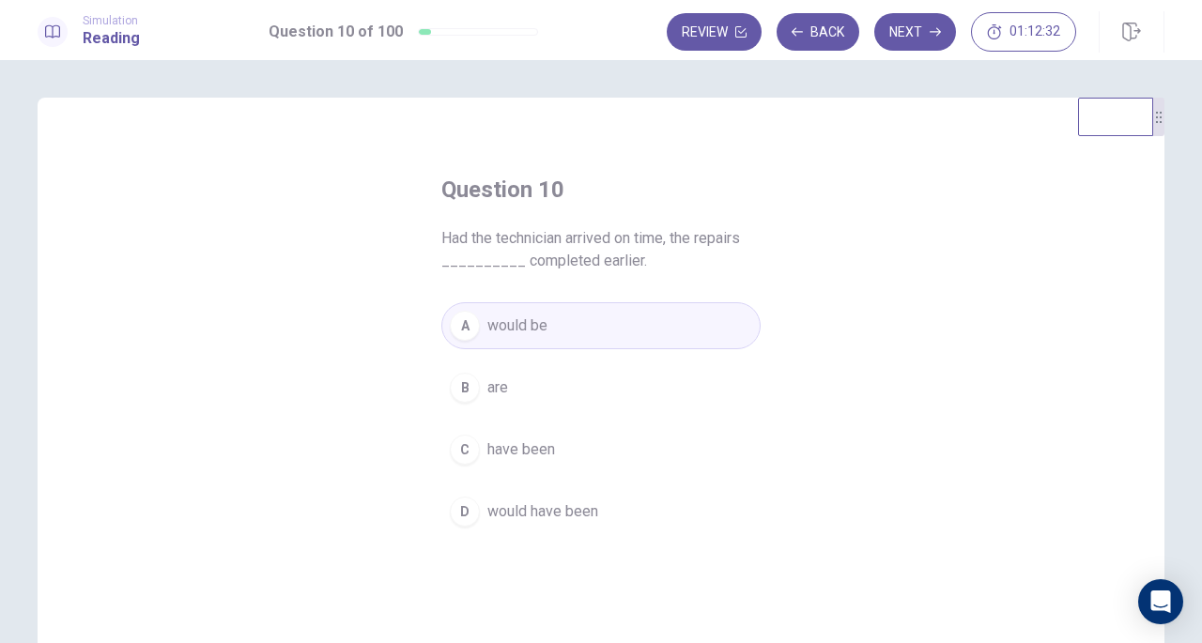
click at [597, 518] on button "D would have been" at bounding box center [601, 511] width 319 height 47
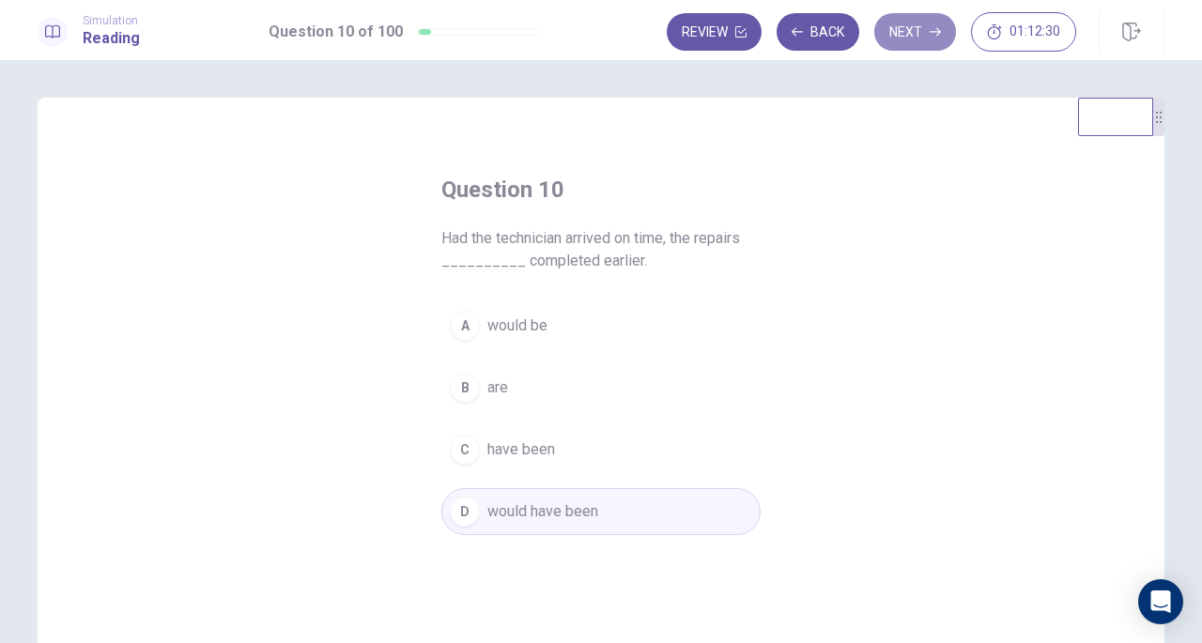
click at [892, 39] on button "Next" at bounding box center [916, 32] width 82 height 38
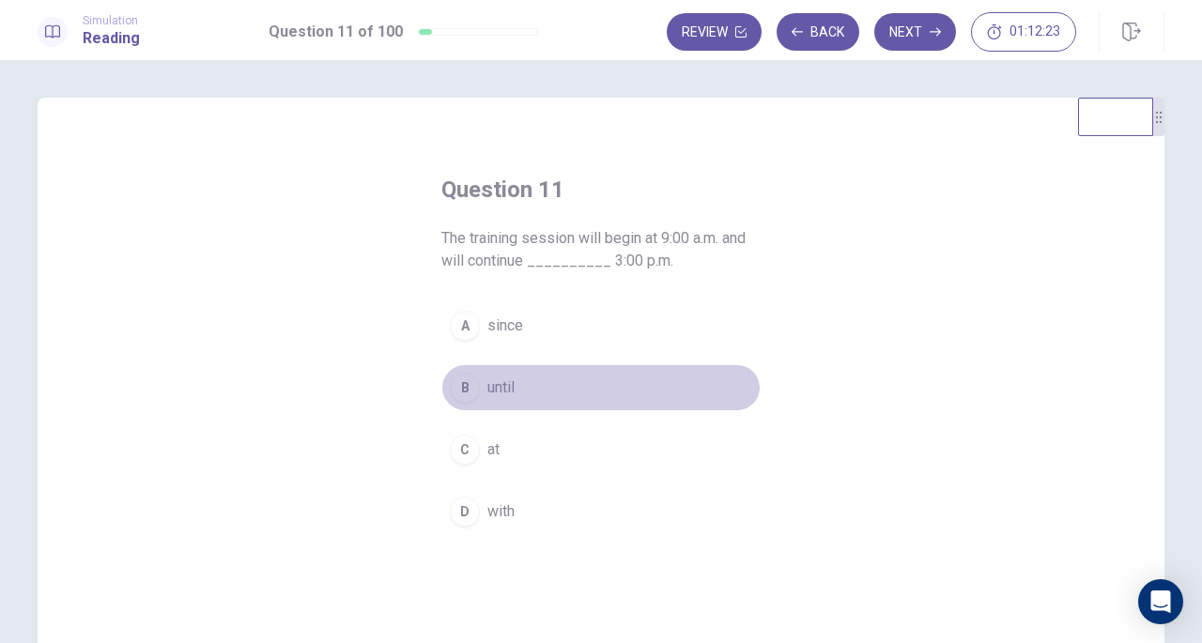
click at [470, 381] on div "B" at bounding box center [465, 388] width 30 height 30
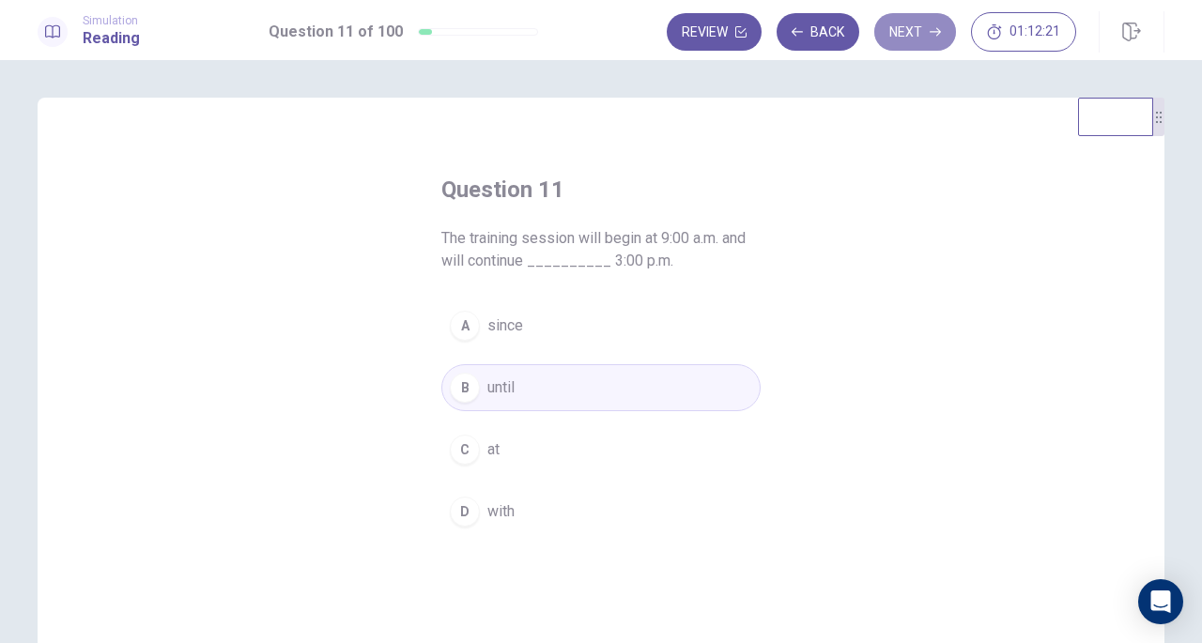
click at [918, 40] on button "Next" at bounding box center [916, 32] width 82 height 38
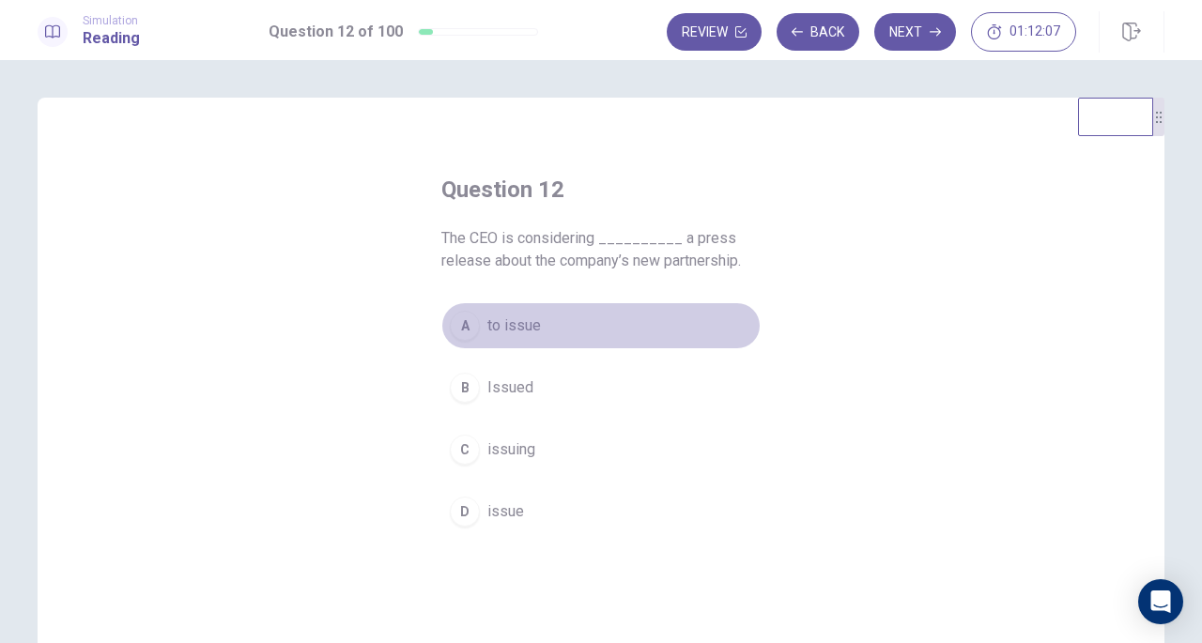
click at [504, 333] on span "to issue" at bounding box center [515, 326] width 54 height 23
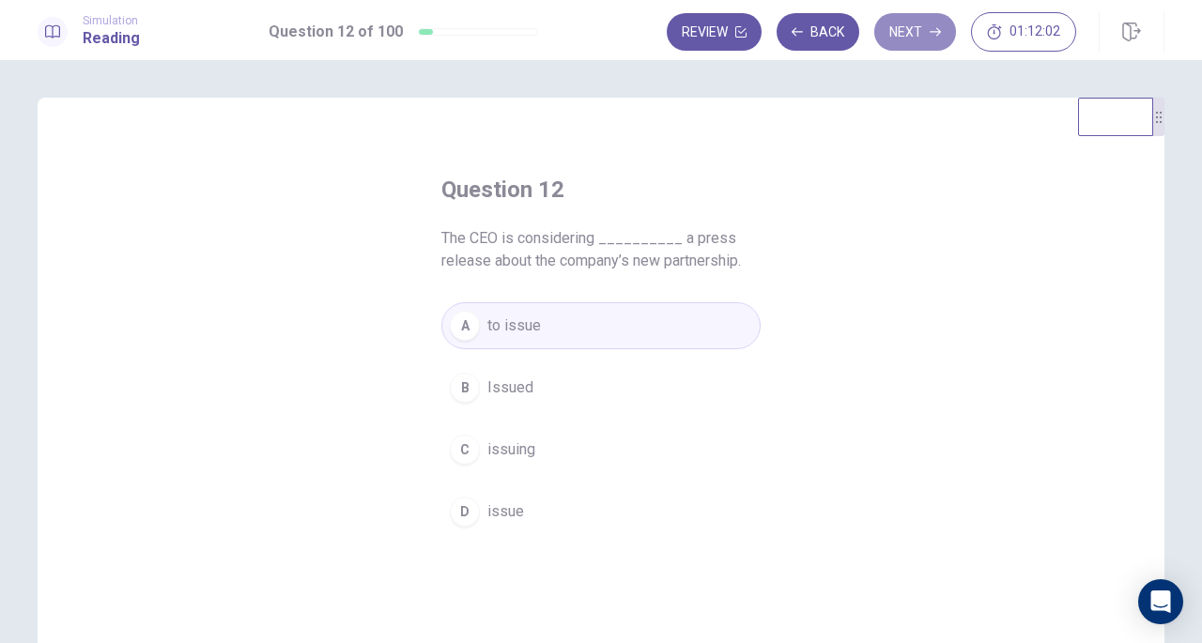
click at [907, 41] on button "Next" at bounding box center [916, 32] width 82 height 38
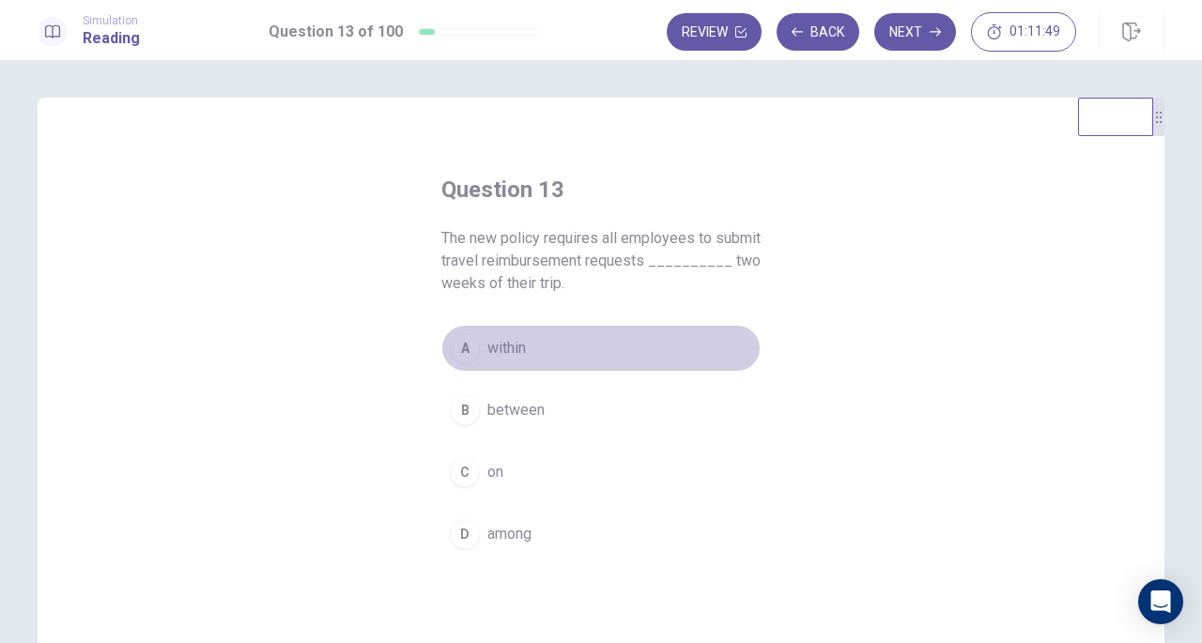
click at [480, 355] on button "A within" at bounding box center [601, 348] width 319 height 47
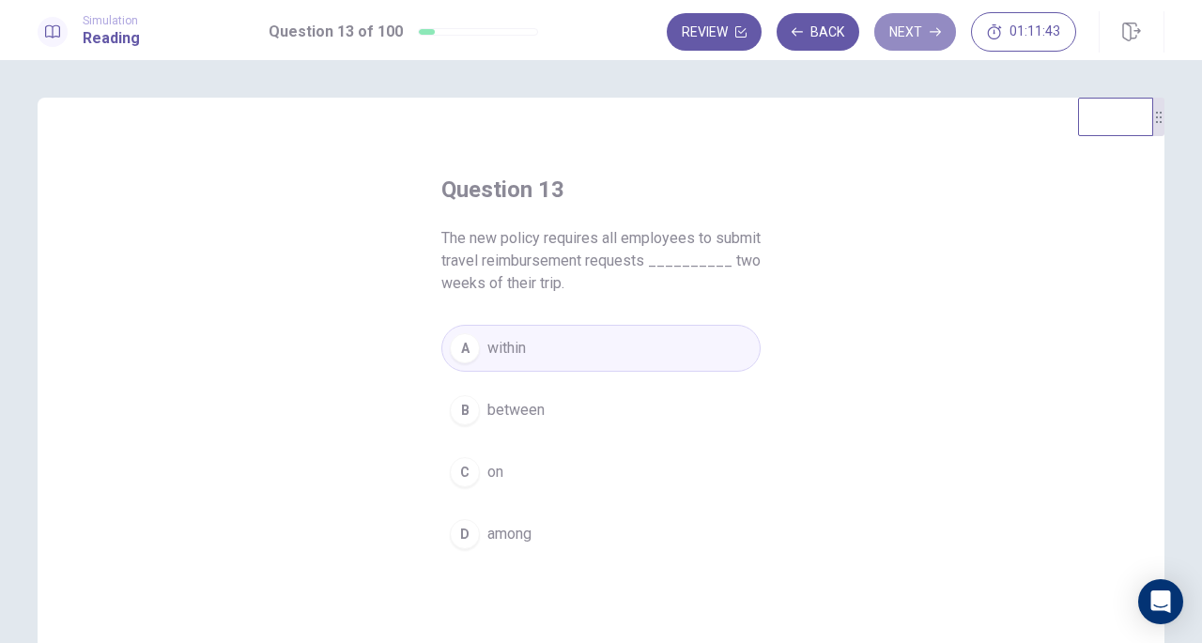
click at [906, 44] on button "Next" at bounding box center [916, 32] width 82 height 38
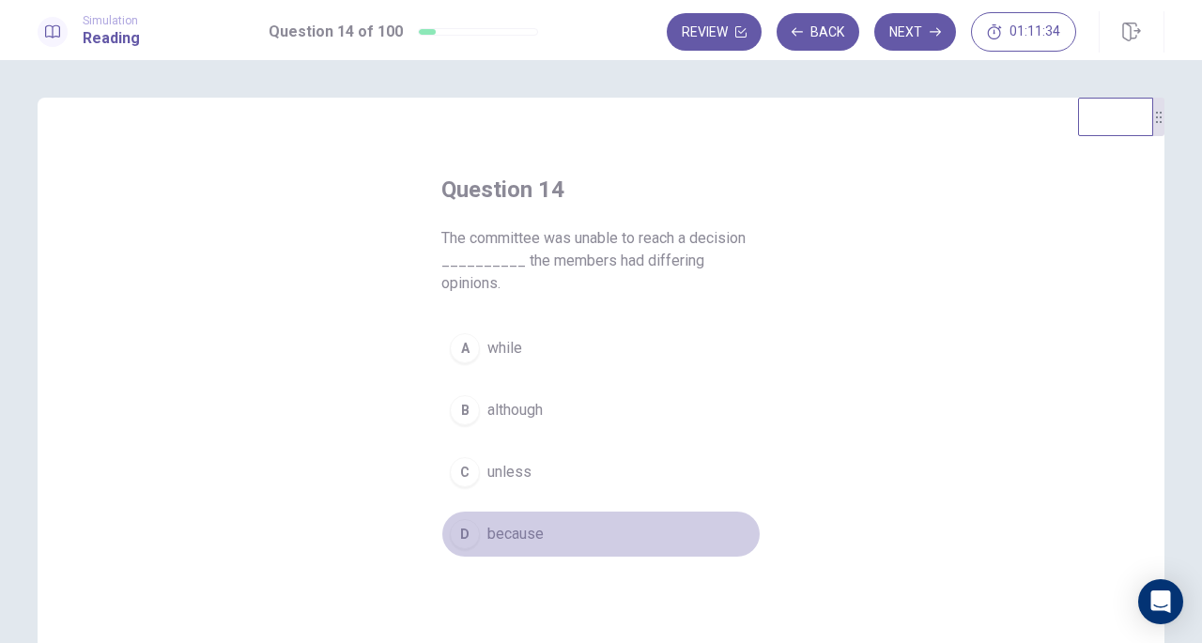
click at [511, 523] on span "because" at bounding box center [516, 534] width 56 height 23
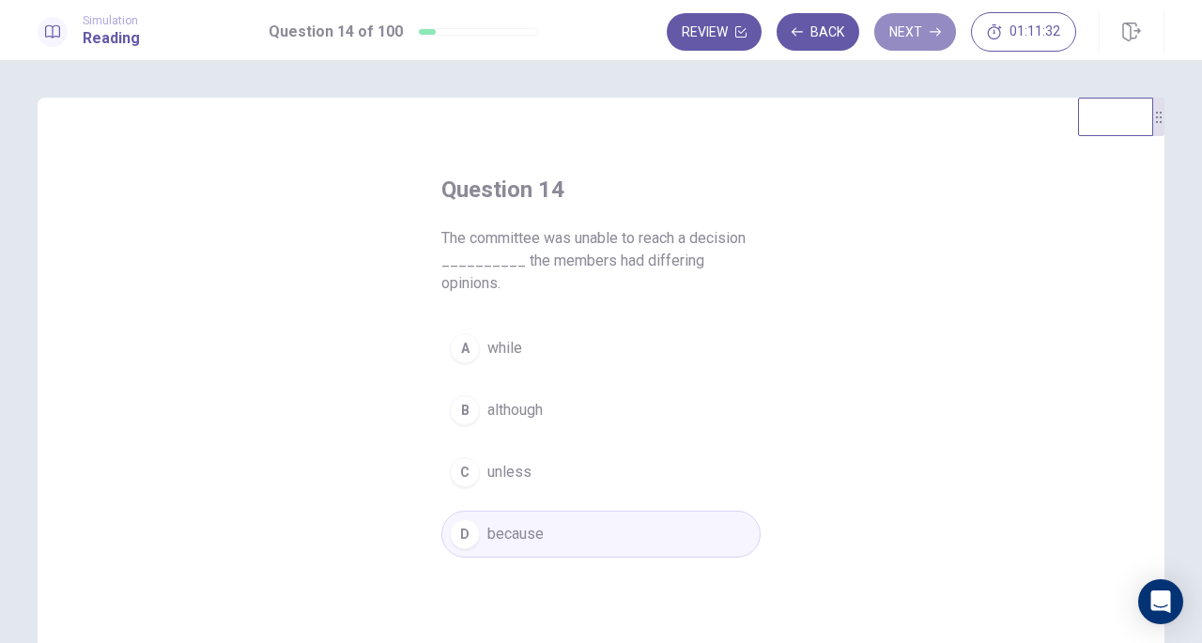
click at [915, 44] on button "Next" at bounding box center [916, 32] width 82 height 38
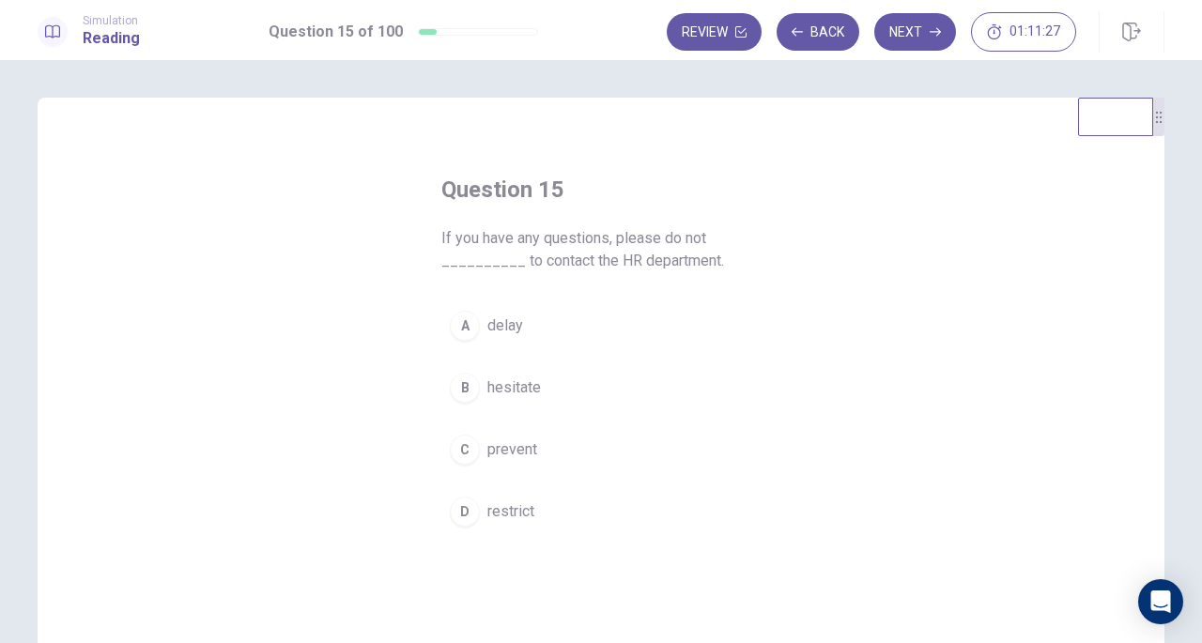
click at [498, 380] on span "hesitate" at bounding box center [515, 388] width 54 height 23
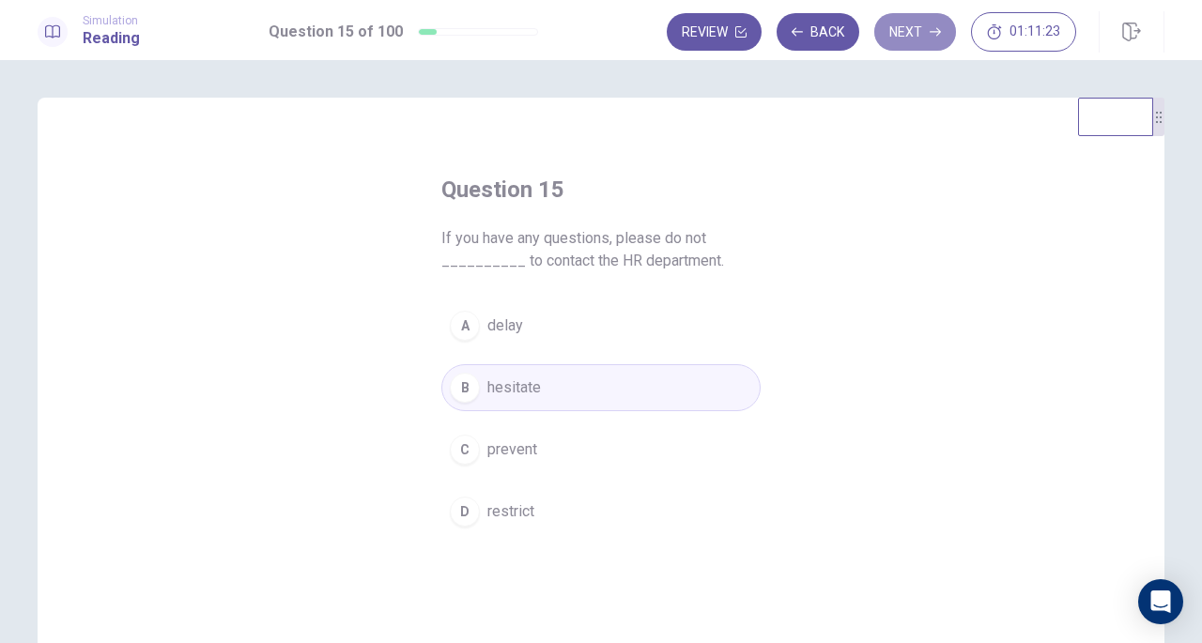
click at [911, 41] on button "Next" at bounding box center [916, 32] width 82 height 38
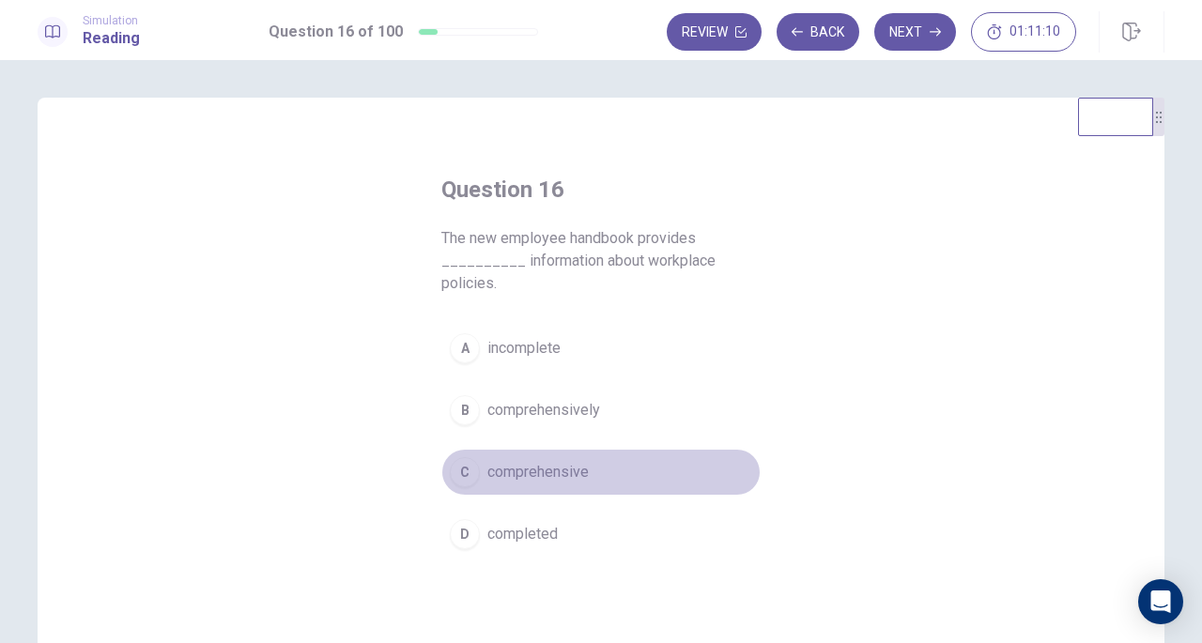
click at [573, 452] on button "C comprehensive" at bounding box center [601, 472] width 319 height 47
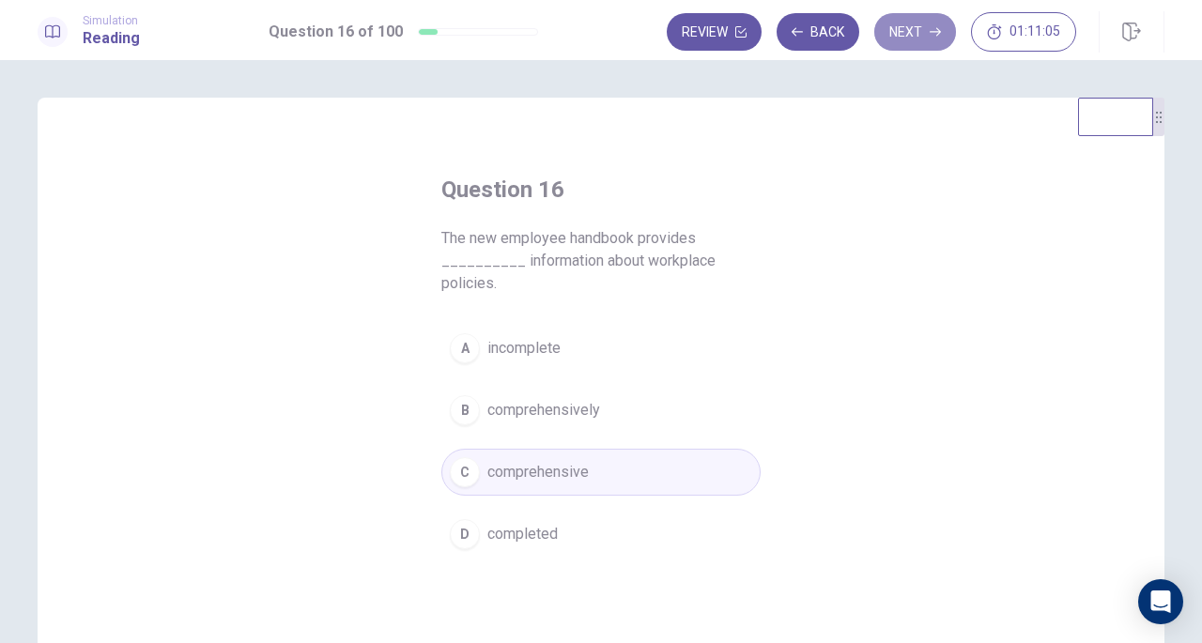
click at [918, 23] on button "Next" at bounding box center [916, 32] width 82 height 38
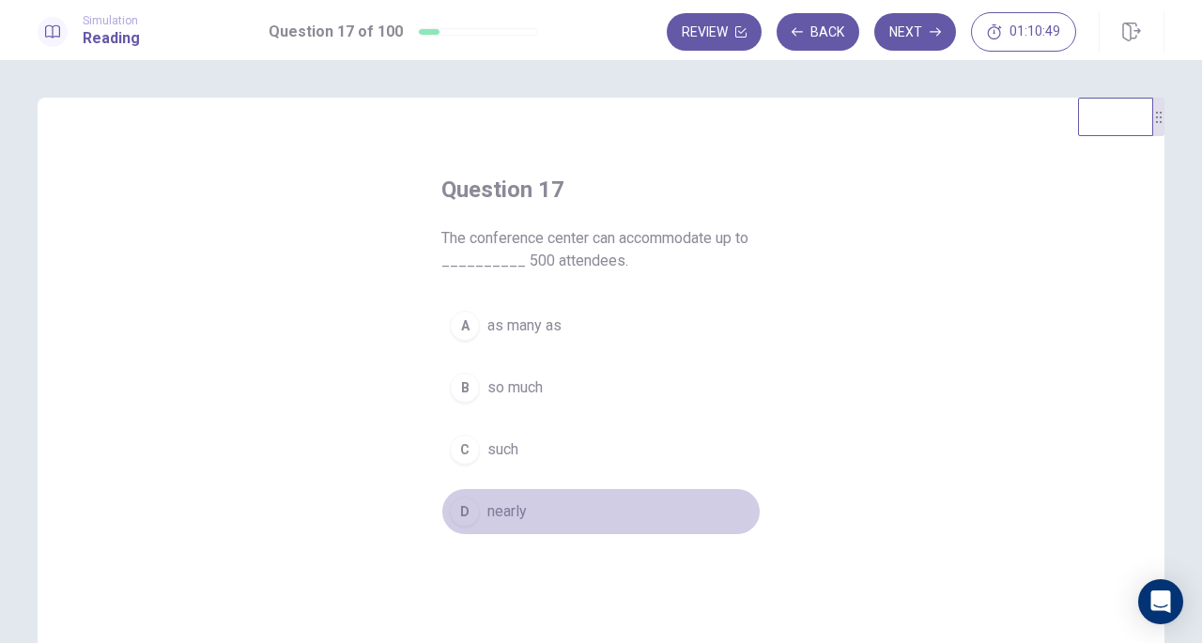
click at [496, 488] on button "D nearly" at bounding box center [601, 511] width 319 height 47
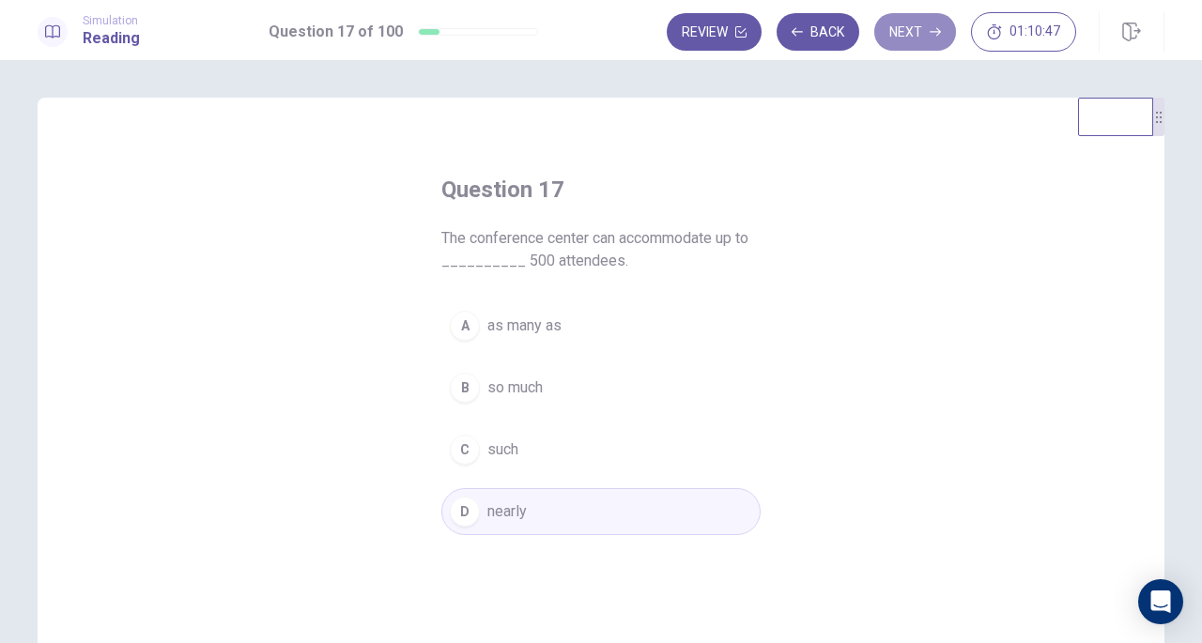
click at [903, 30] on button "Next" at bounding box center [916, 32] width 82 height 38
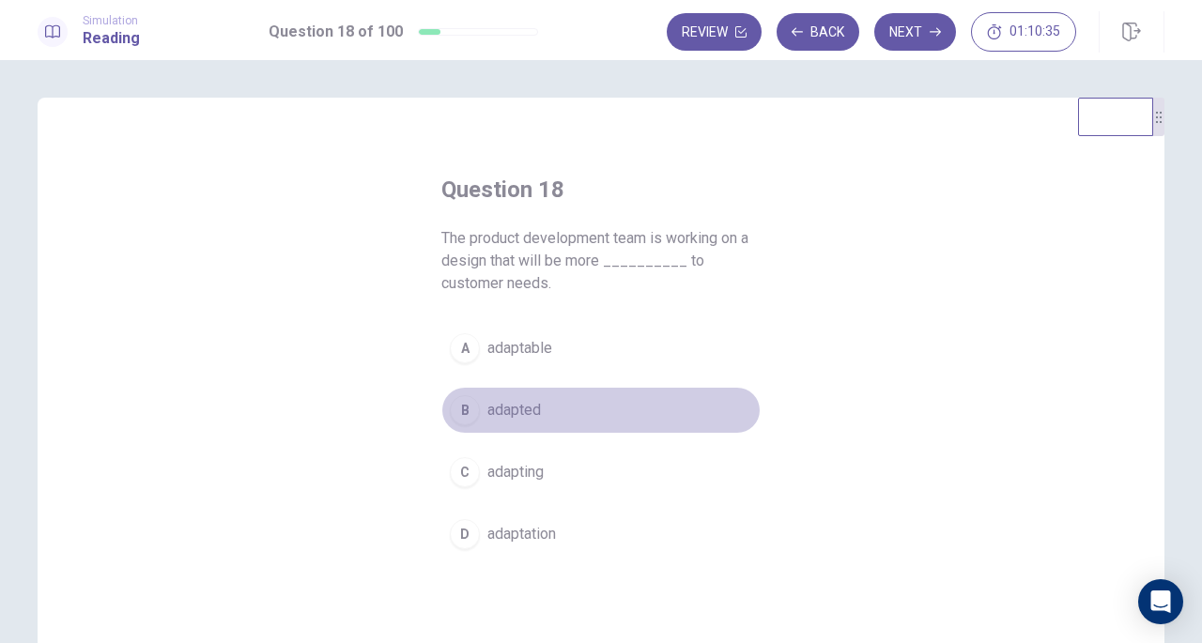
click at [513, 399] on span "adapted" at bounding box center [515, 410] width 54 height 23
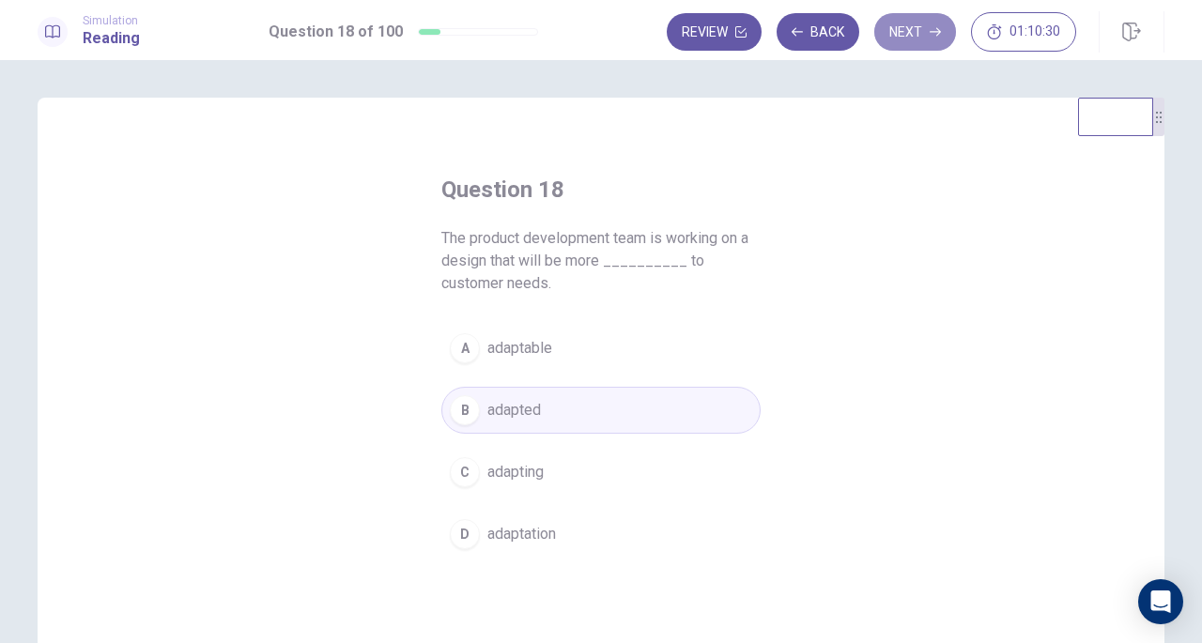
click at [906, 39] on button "Next" at bounding box center [916, 32] width 82 height 38
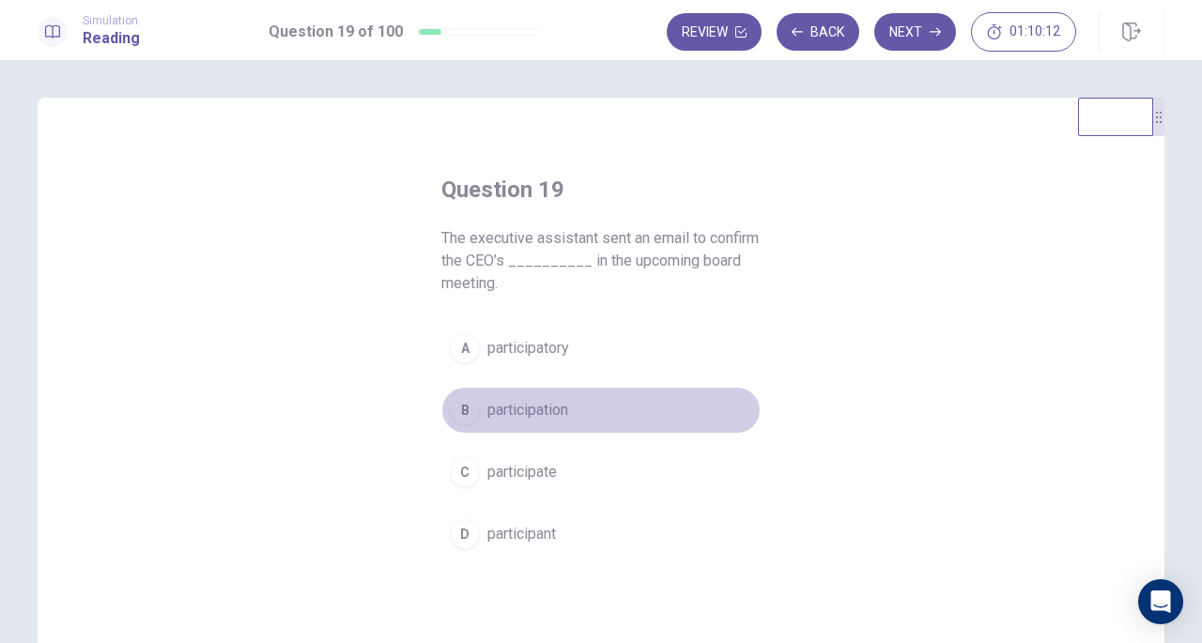
click at [570, 424] on button "B participation" at bounding box center [601, 410] width 319 height 47
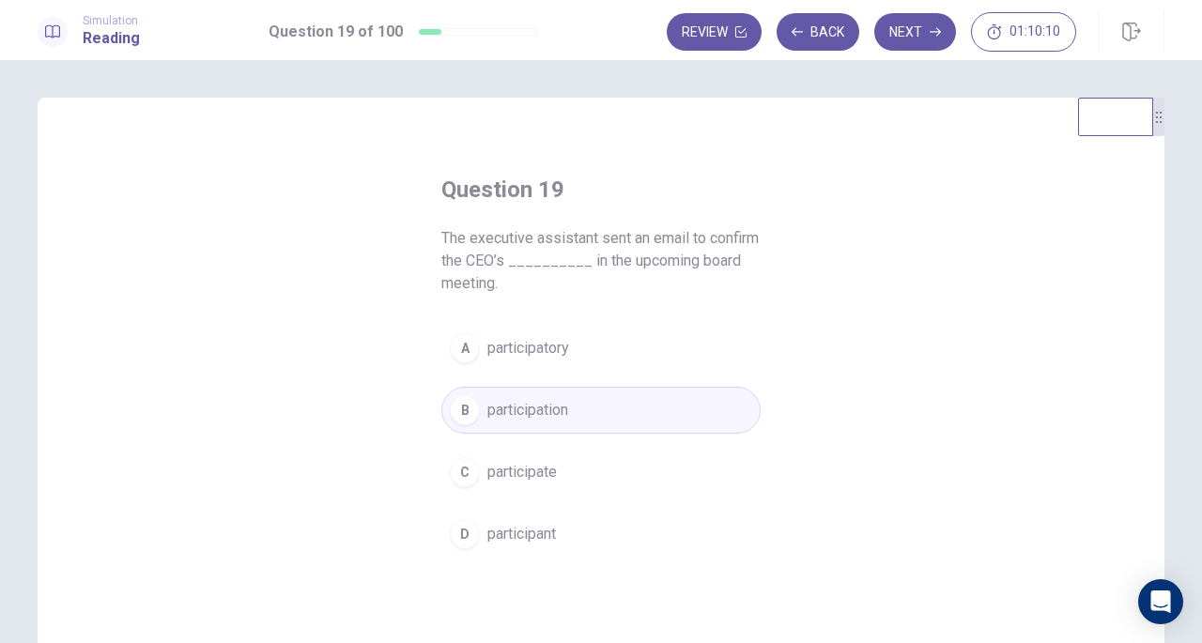
click at [908, 45] on button "Next" at bounding box center [916, 32] width 82 height 38
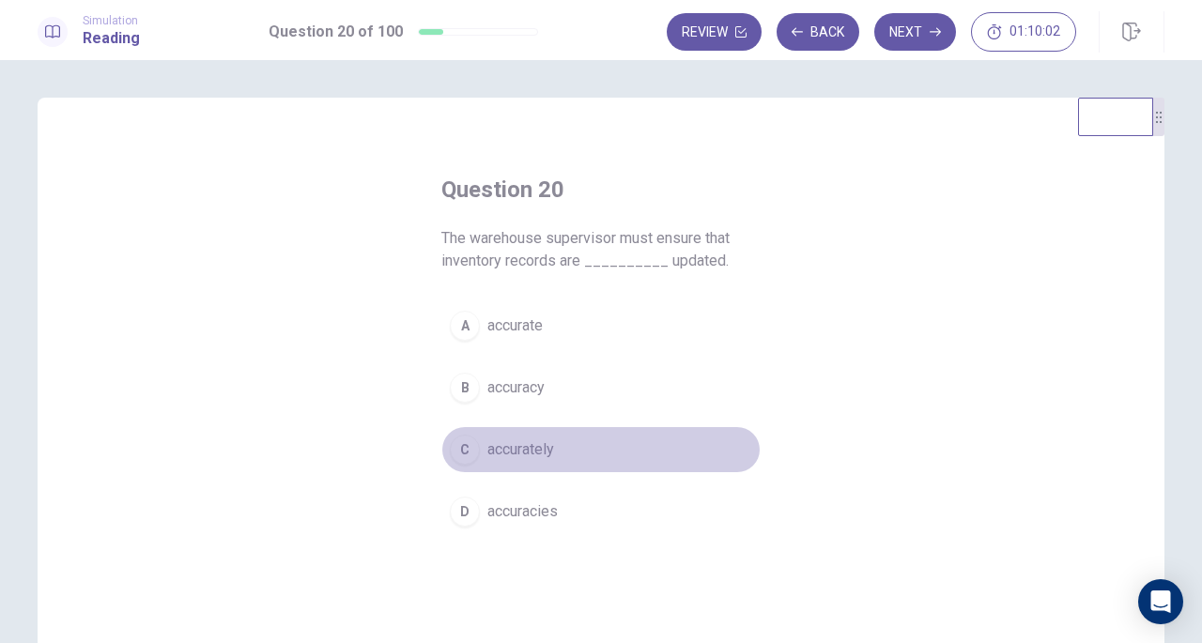
click at [537, 439] on span "accurately" at bounding box center [521, 450] width 67 height 23
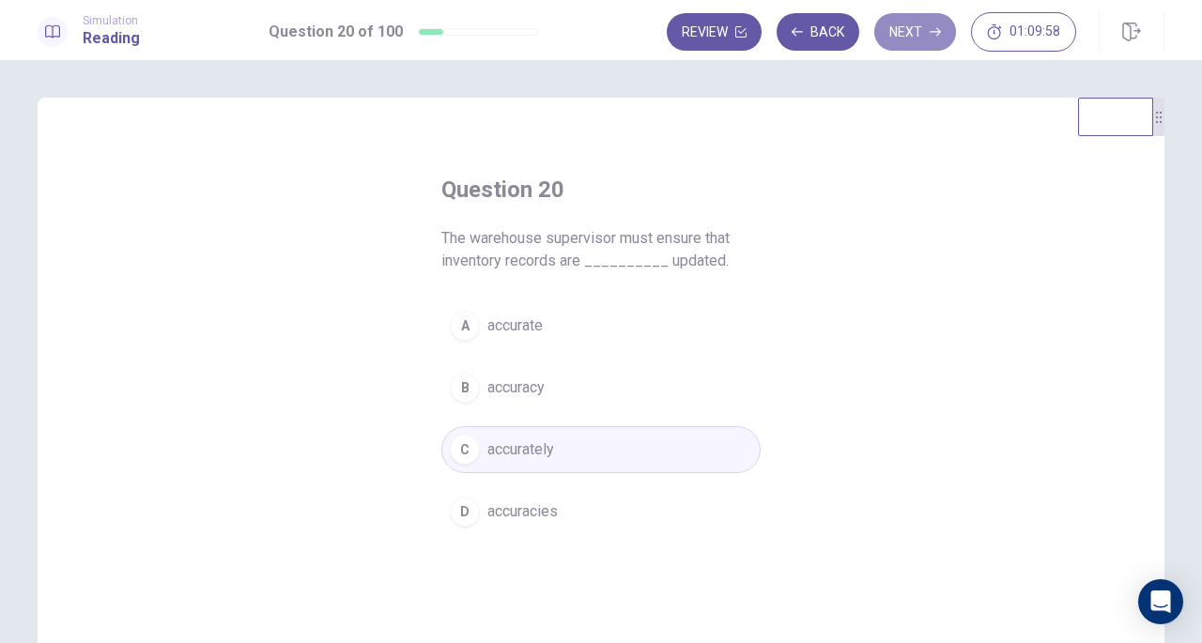
click at [899, 23] on button "Next" at bounding box center [916, 32] width 82 height 38
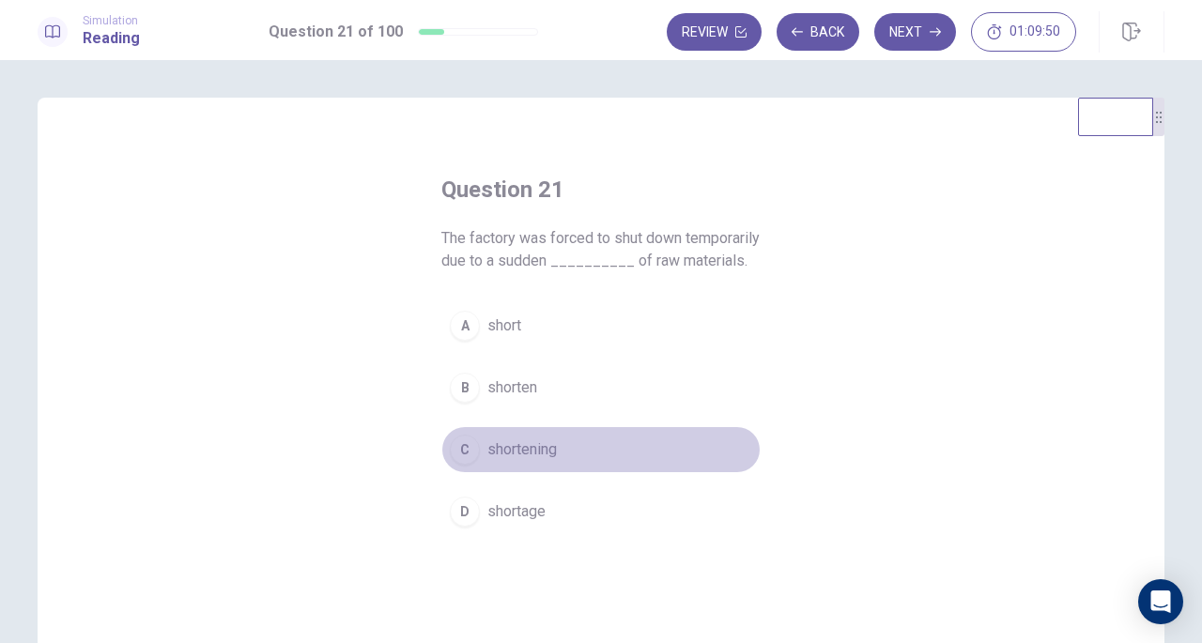
click at [533, 461] on span "shortening" at bounding box center [523, 450] width 70 height 23
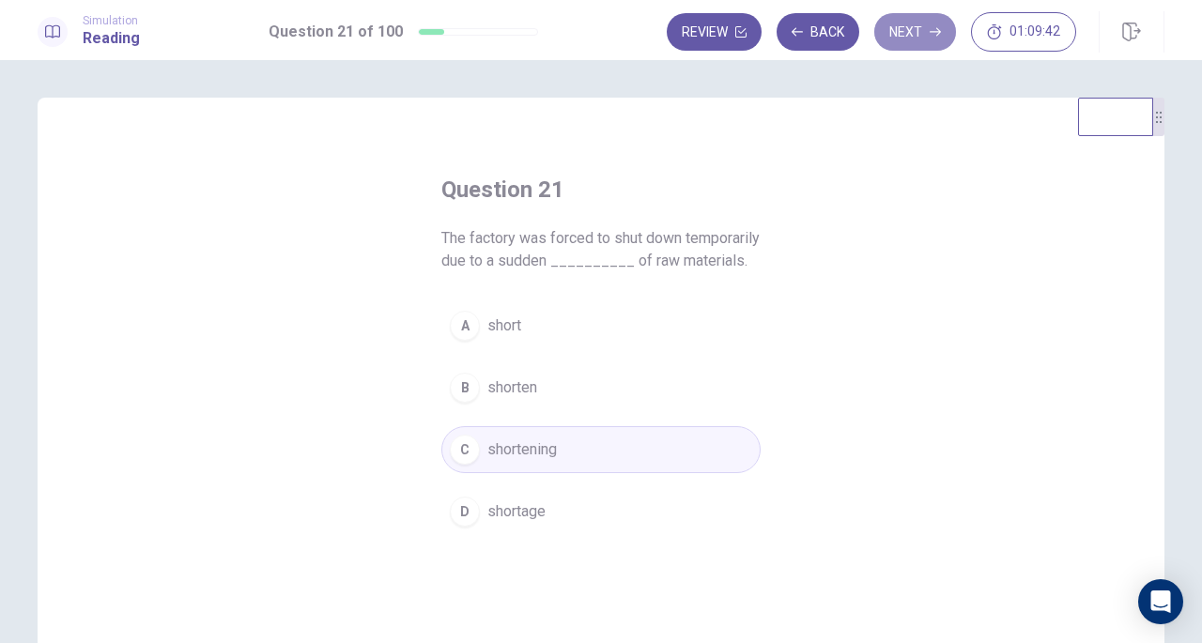
click at [922, 39] on button "Next" at bounding box center [916, 32] width 82 height 38
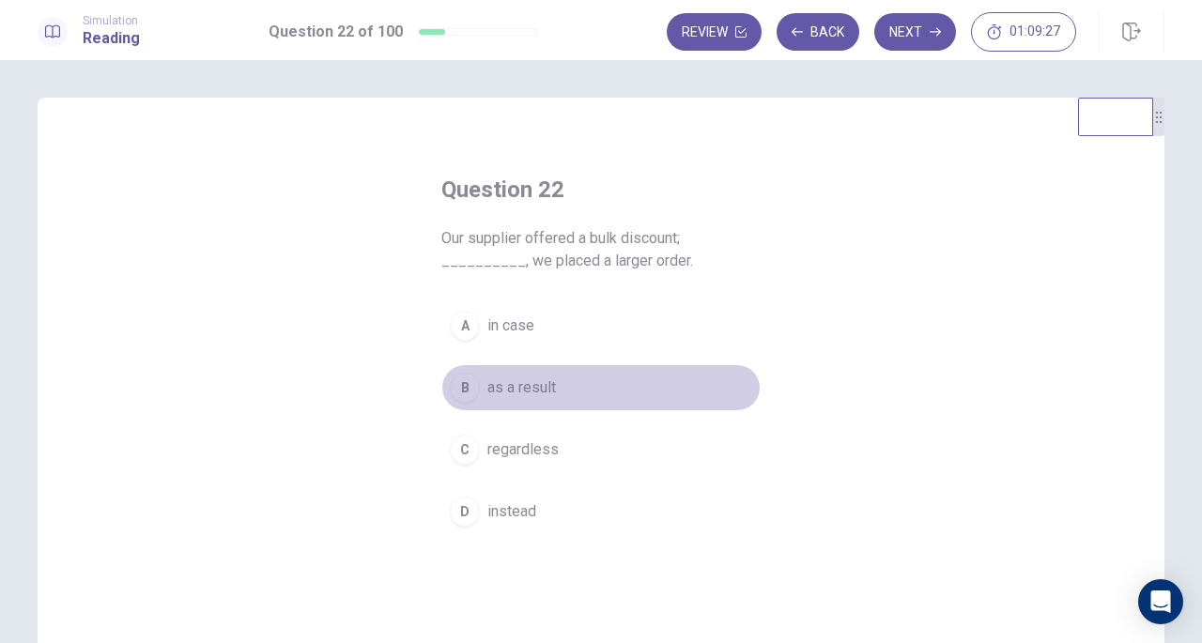
click at [594, 378] on button "B as a result" at bounding box center [601, 387] width 319 height 47
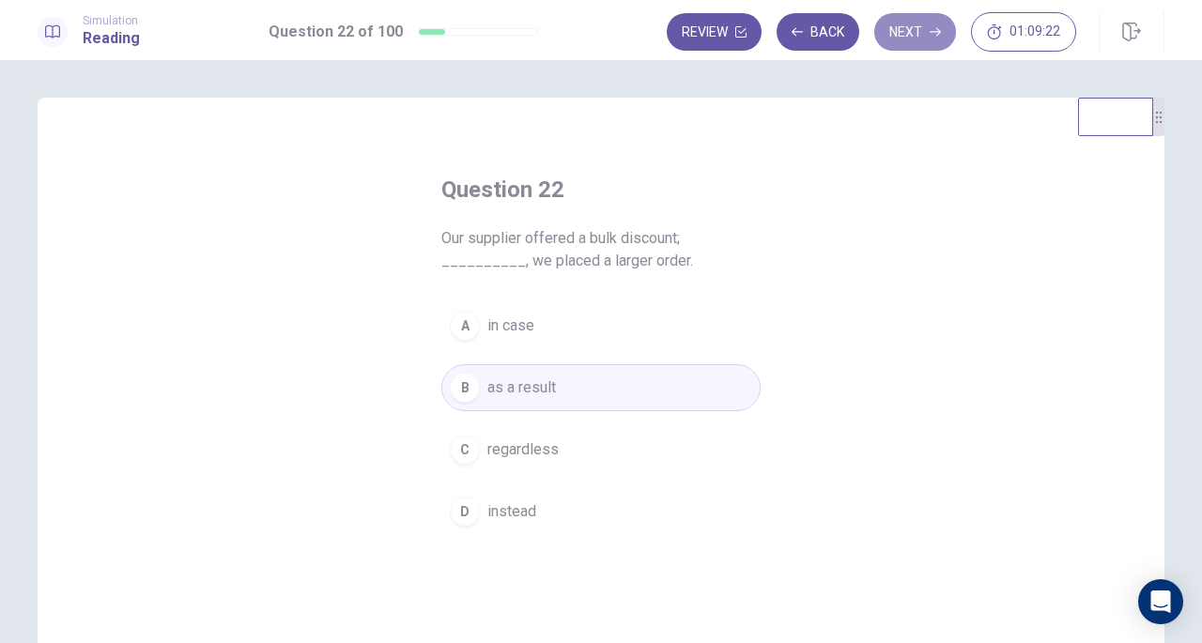
click at [913, 36] on button "Next" at bounding box center [916, 32] width 82 height 38
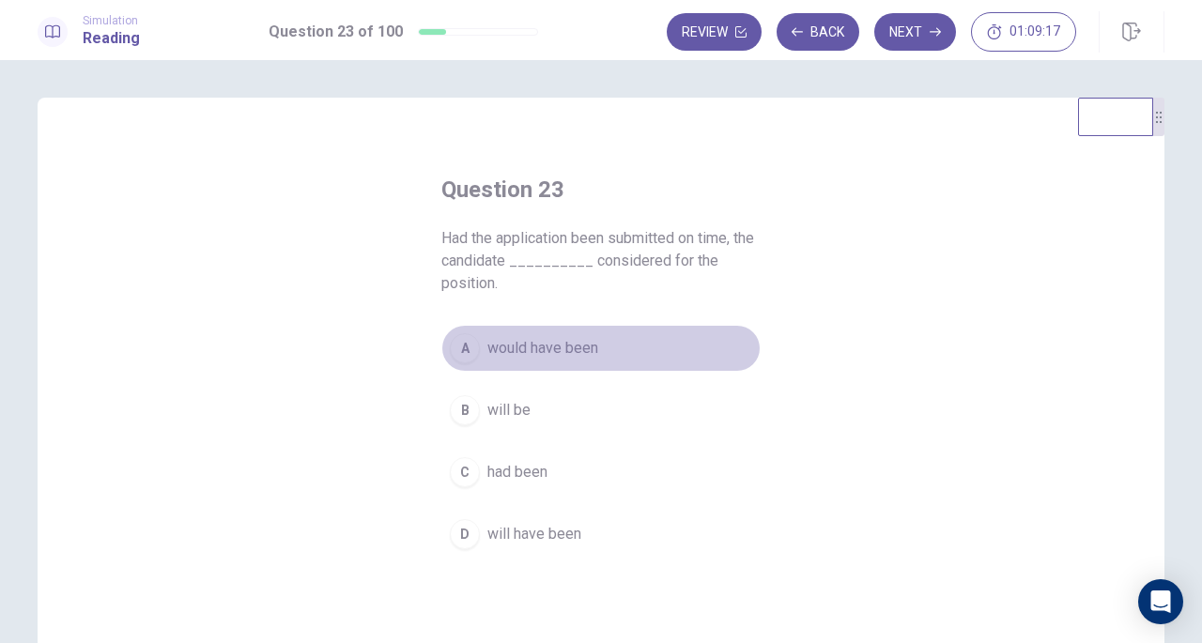
click at [570, 354] on span "would have been" at bounding box center [543, 348] width 111 height 23
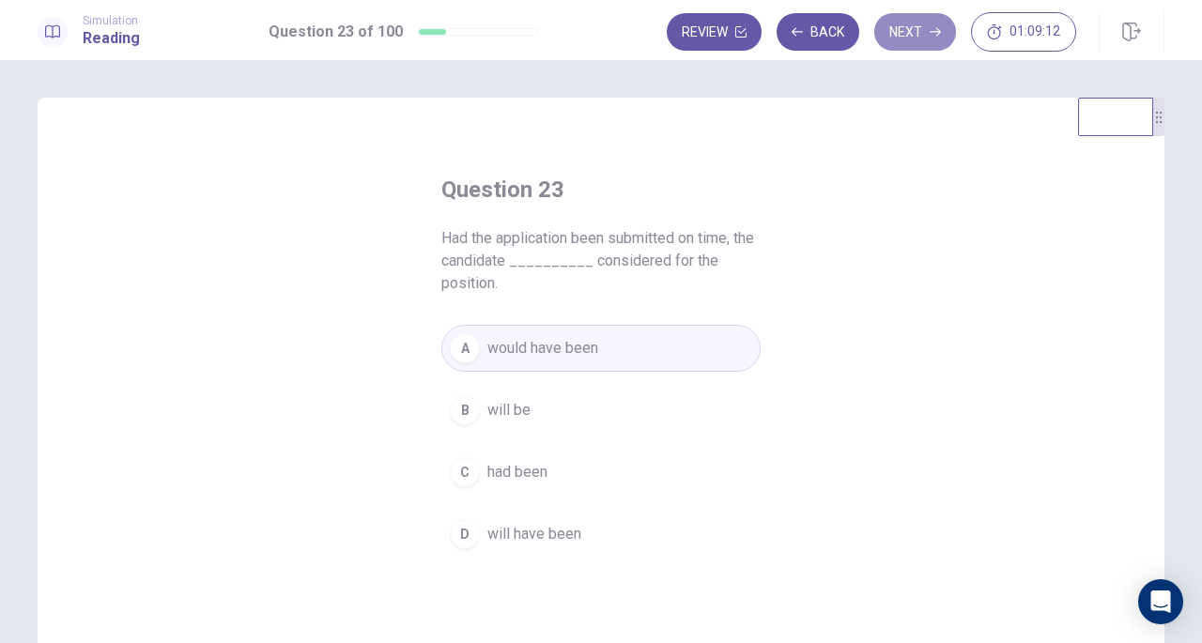
click at [909, 20] on button "Next" at bounding box center [916, 32] width 82 height 38
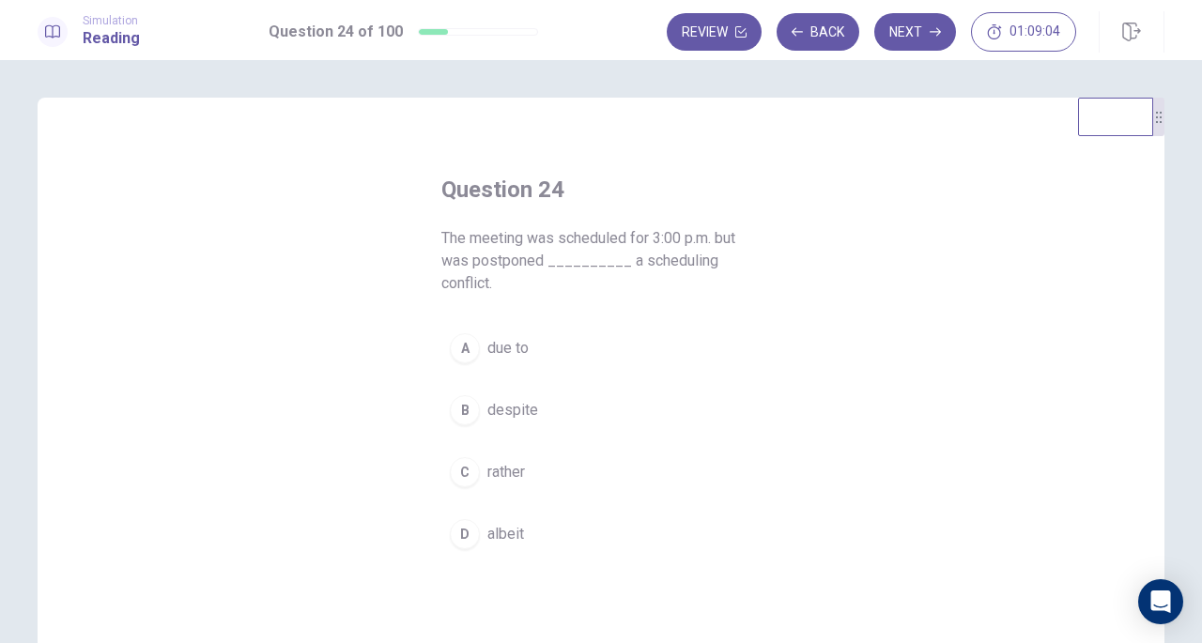
click at [487, 375] on div "A due to B despite C rather D albeit" at bounding box center [601, 441] width 319 height 233
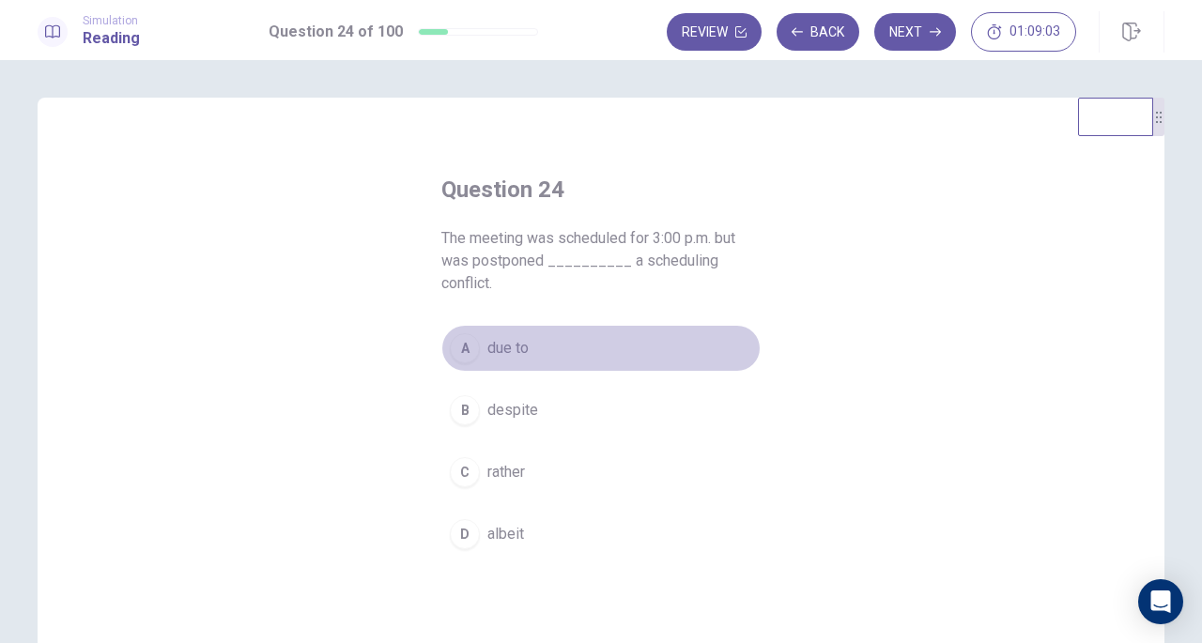
click at [519, 351] on span "due to" at bounding box center [508, 348] width 41 height 23
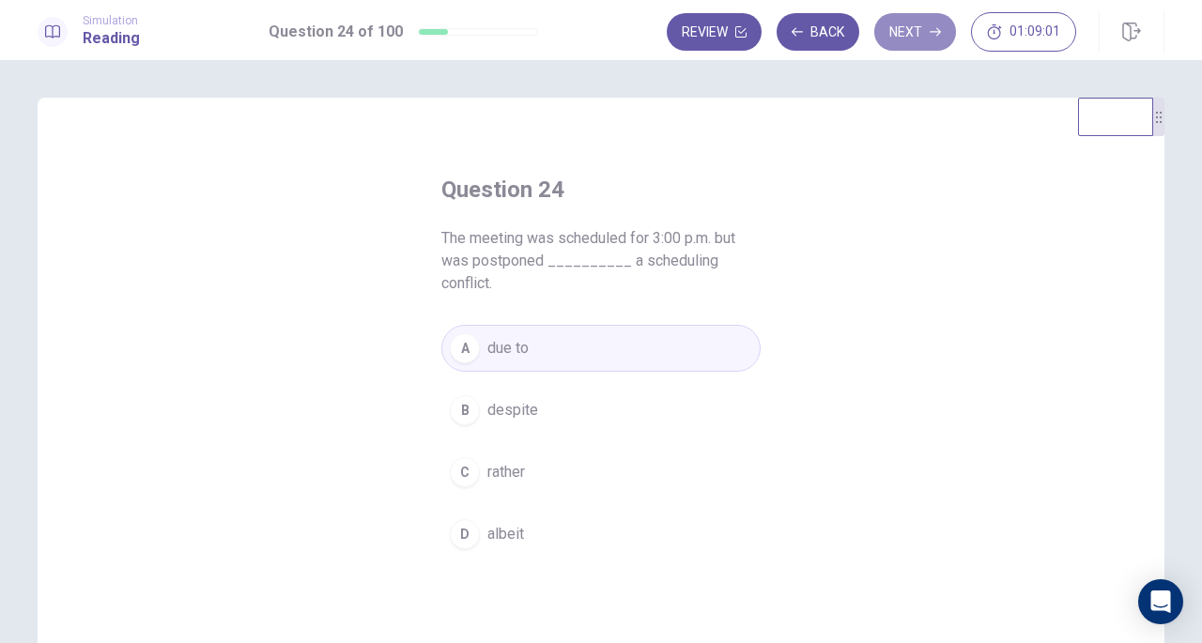
click at [909, 43] on button "Next" at bounding box center [916, 32] width 82 height 38
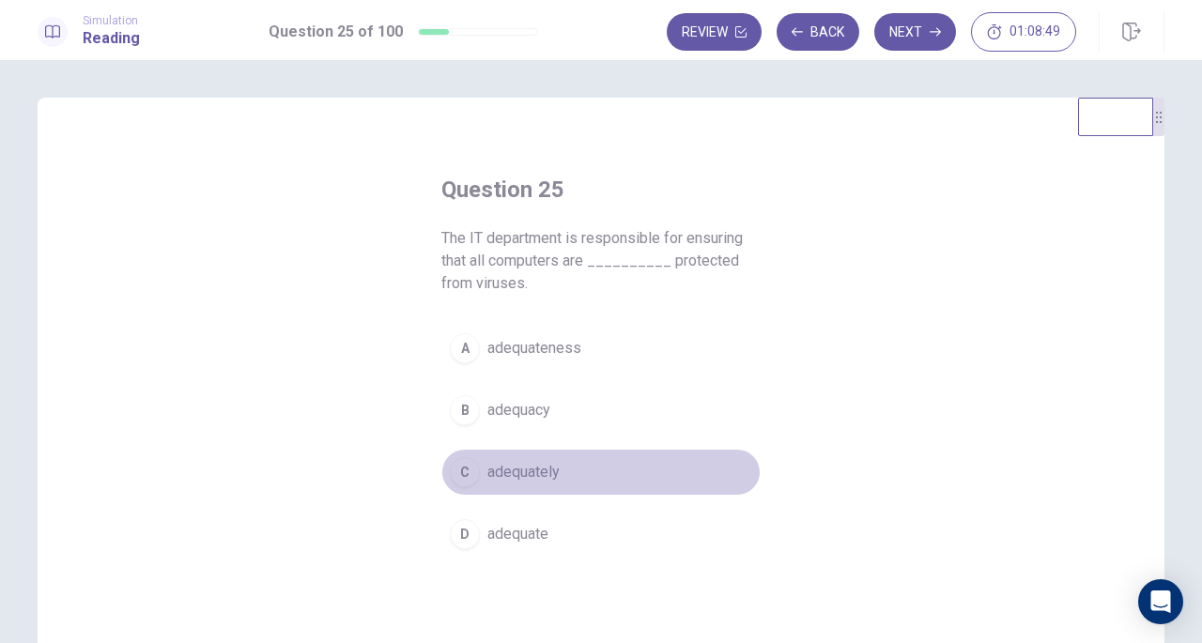
click at [471, 482] on button "C adequately" at bounding box center [601, 472] width 319 height 47
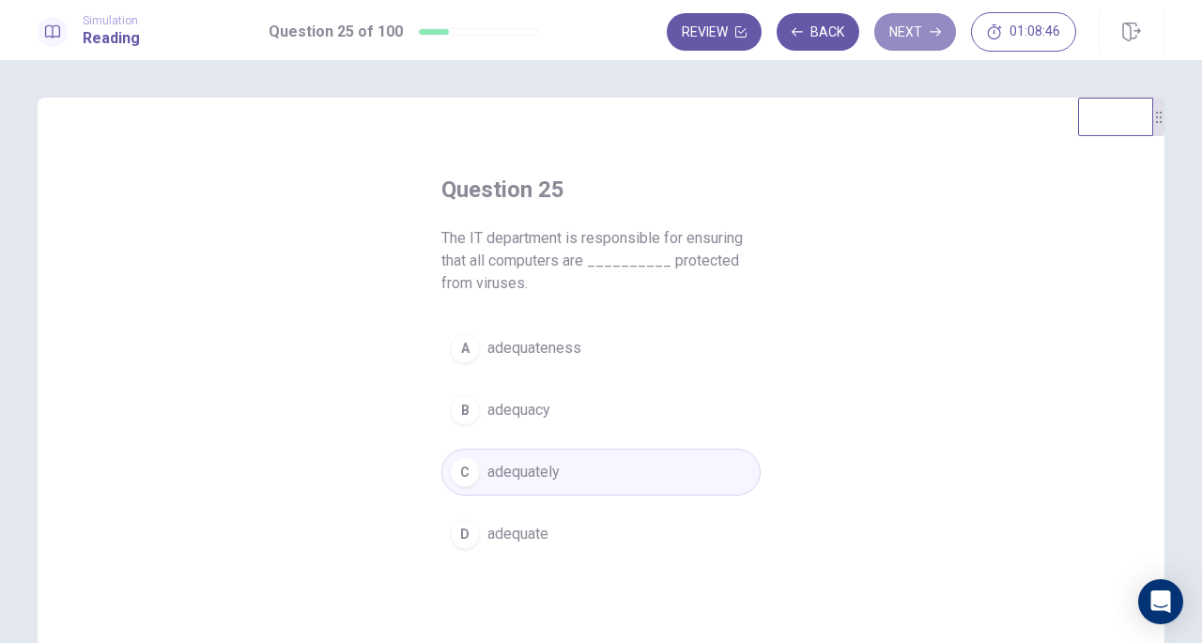
click at [907, 33] on button "Next" at bounding box center [916, 32] width 82 height 38
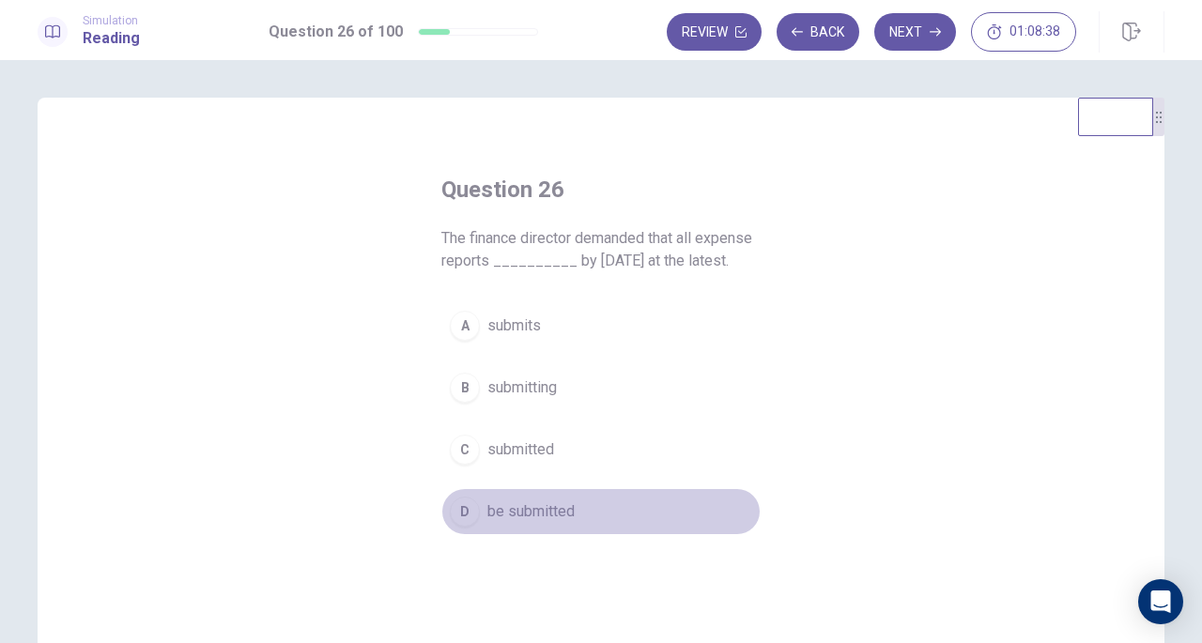
click at [519, 503] on span "be submitted" at bounding box center [531, 512] width 87 height 23
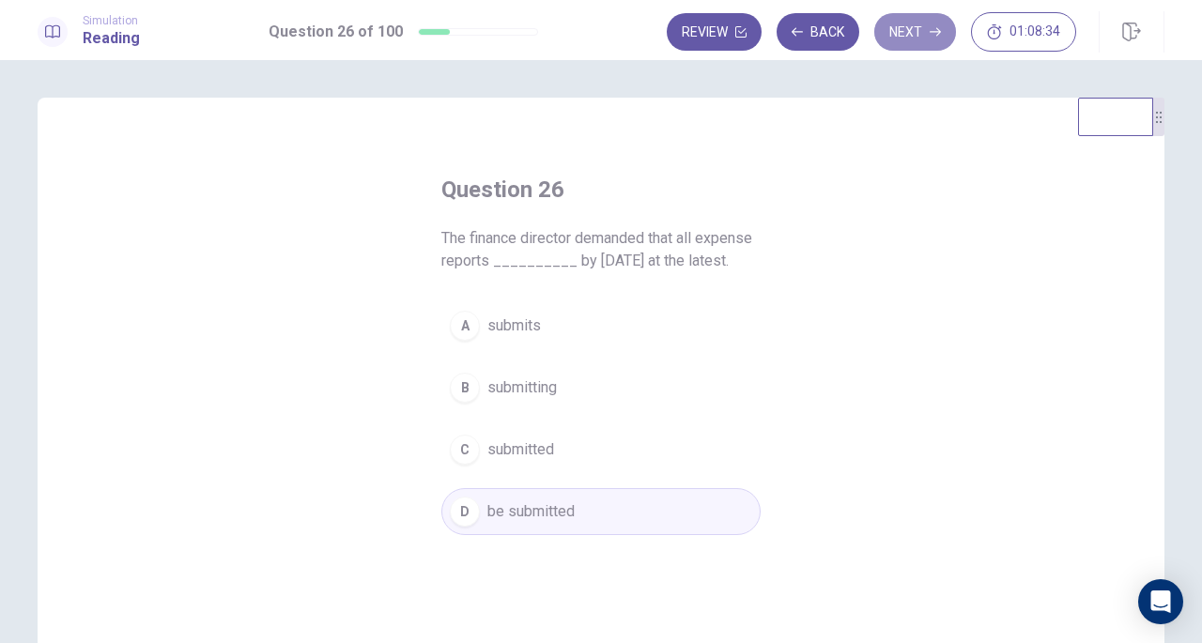
click at [911, 38] on button "Next" at bounding box center [916, 32] width 82 height 38
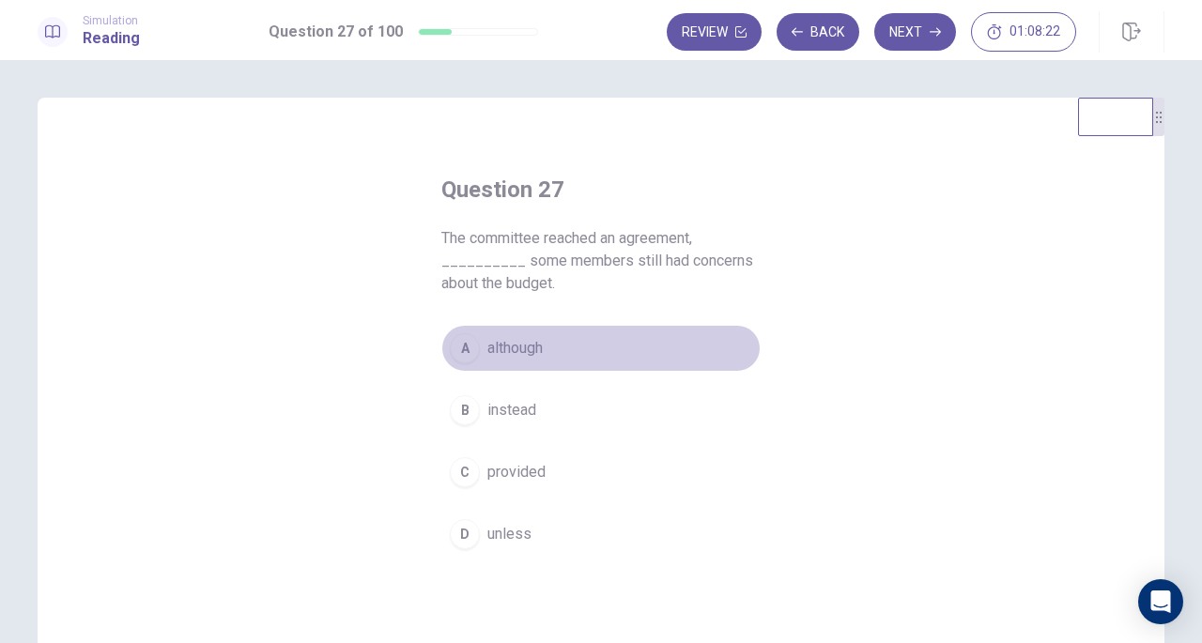
click at [521, 349] on span "although" at bounding box center [515, 348] width 55 height 23
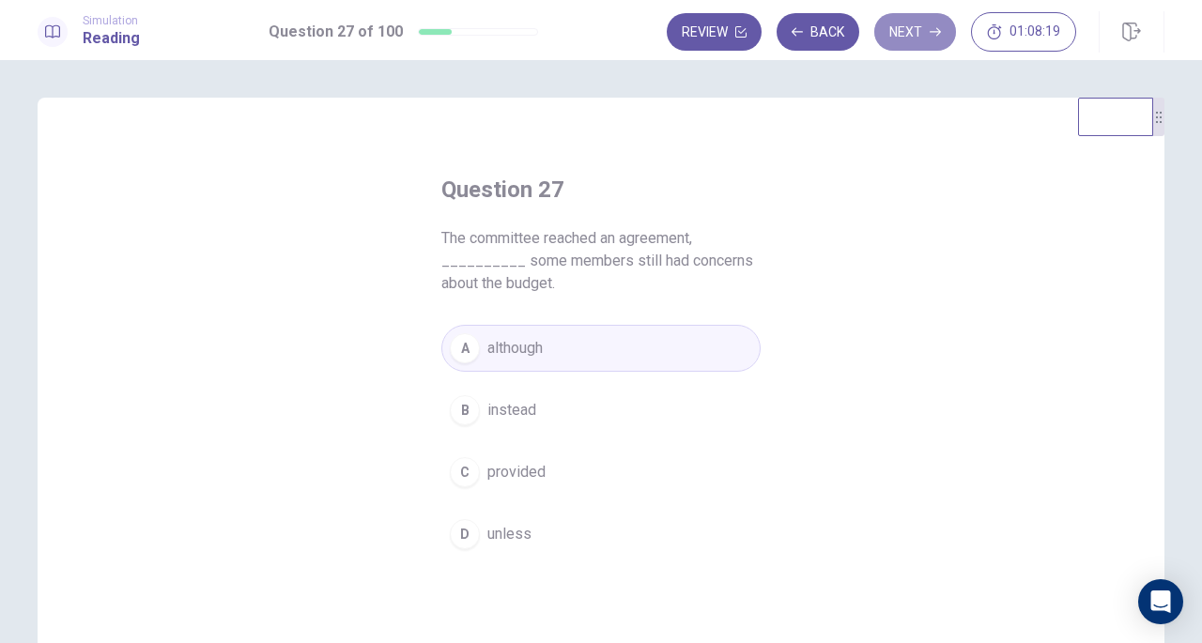
click at [912, 35] on button "Next" at bounding box center [916, 32] width 82 height 38
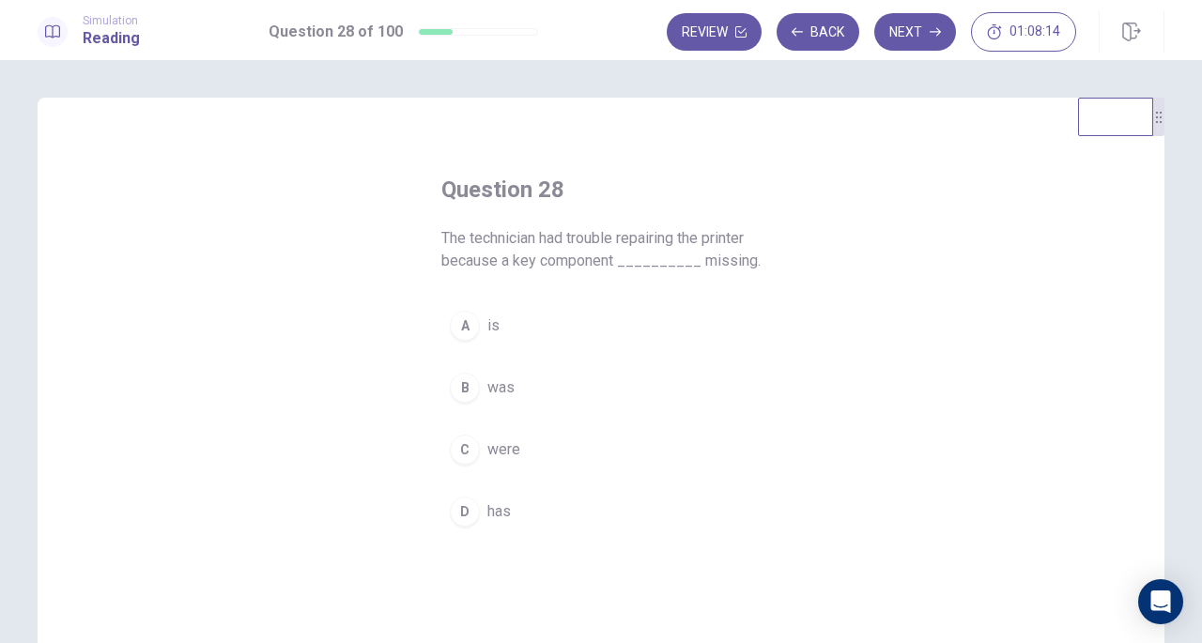
click at [502, 377] on span "was" at bounding box center [501, 388] width 27 height 23
click at [909, 32] on button "Next" at bounding box center [916, 32] width 82 height 38
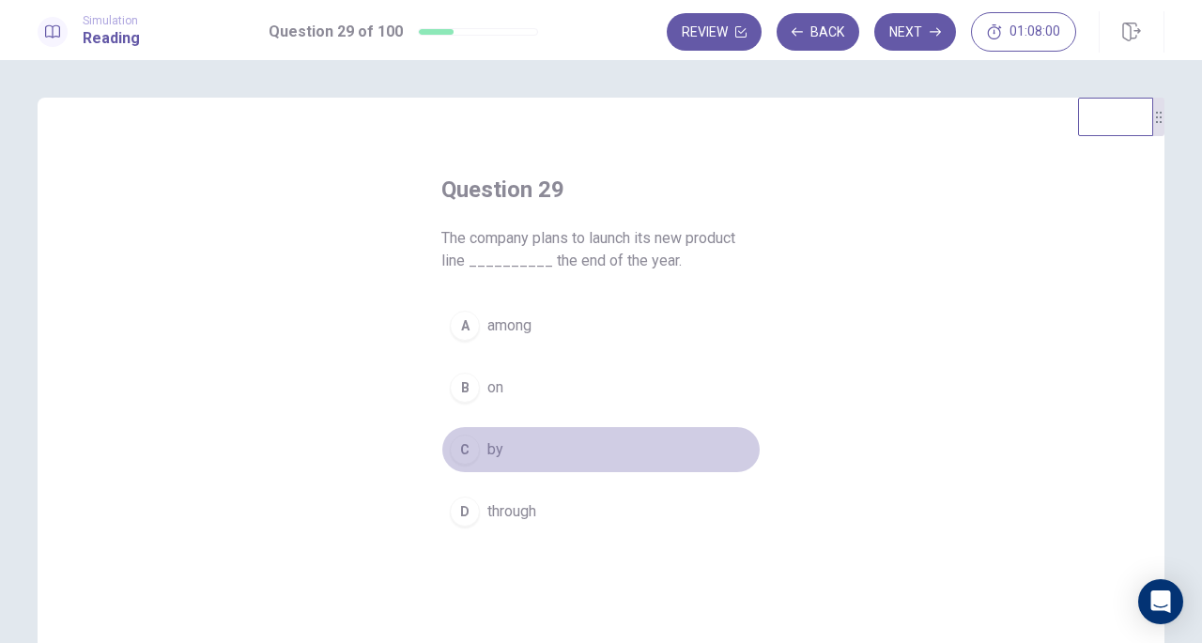
click at [488, 441] on span "by" at bounding box center [496, 450] width 16 height 23
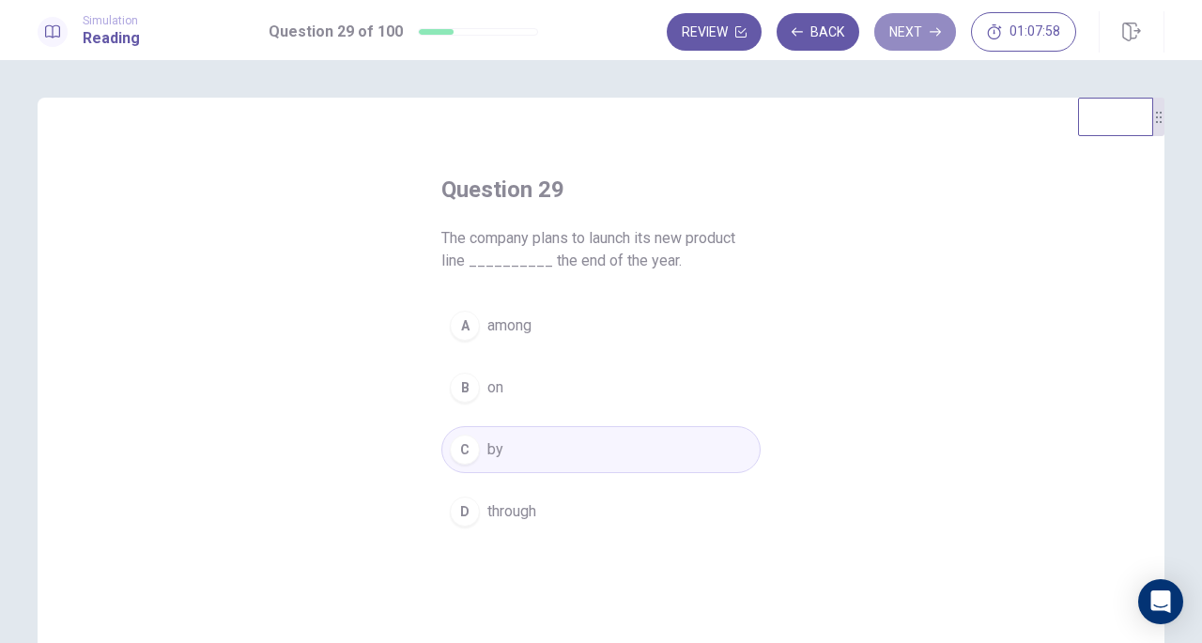
click at [920, 25] on button "Next" at bounding box center [916, 32] width 82 height 38
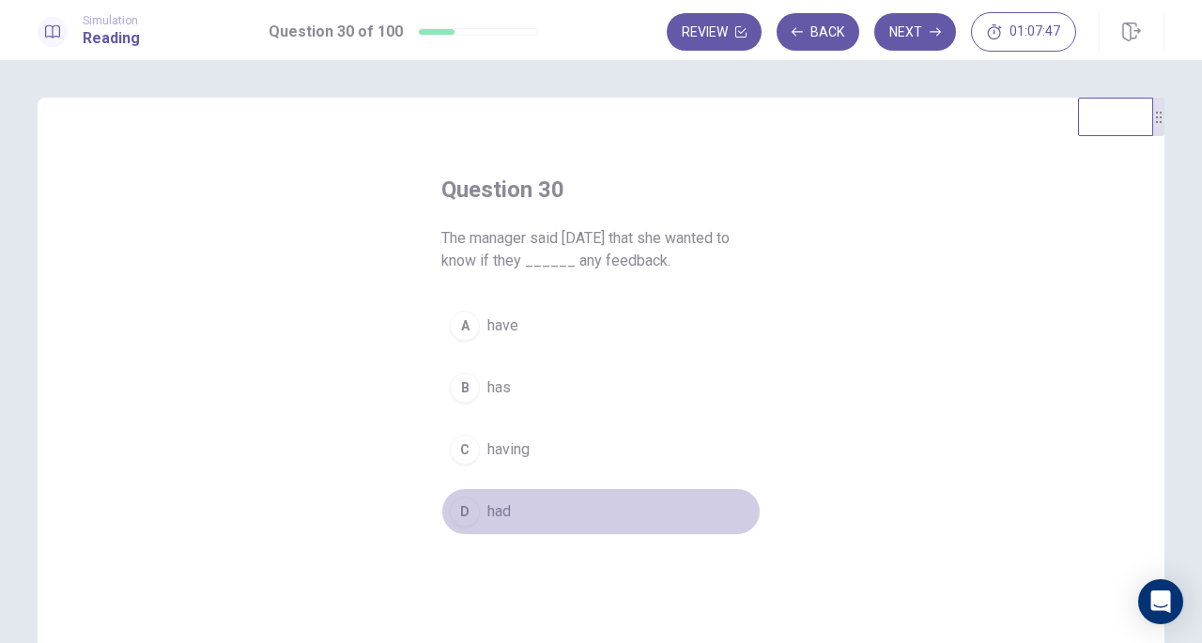
click at [488, 514] on span "had" at bounding box center [499, 512] width 23 height 23
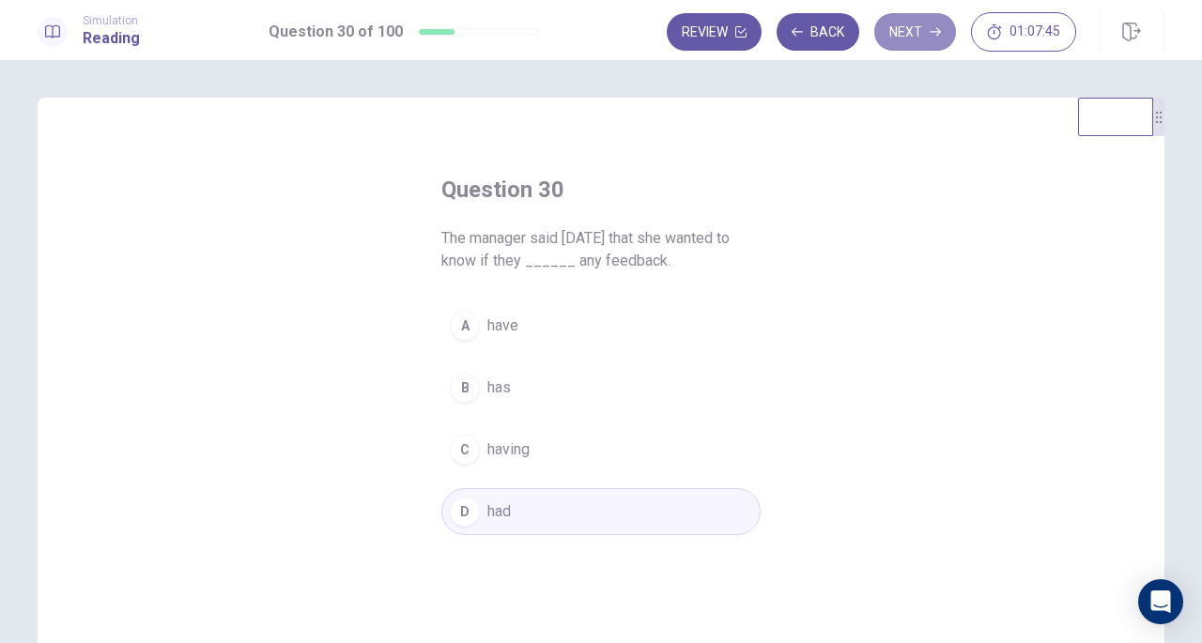
click at [907, 25] on button "Next" at bounding box center [916, 32] width 82 height 38
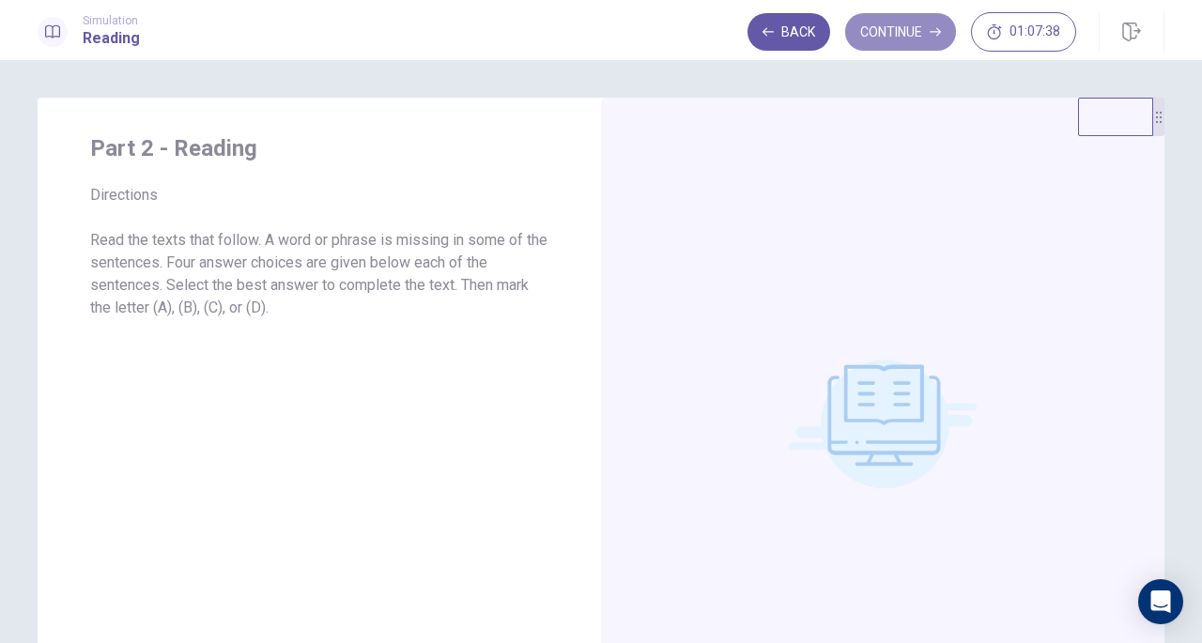
click at [907, 25] on button "Continue" at bounding box center [900, 32] width 111 height 38
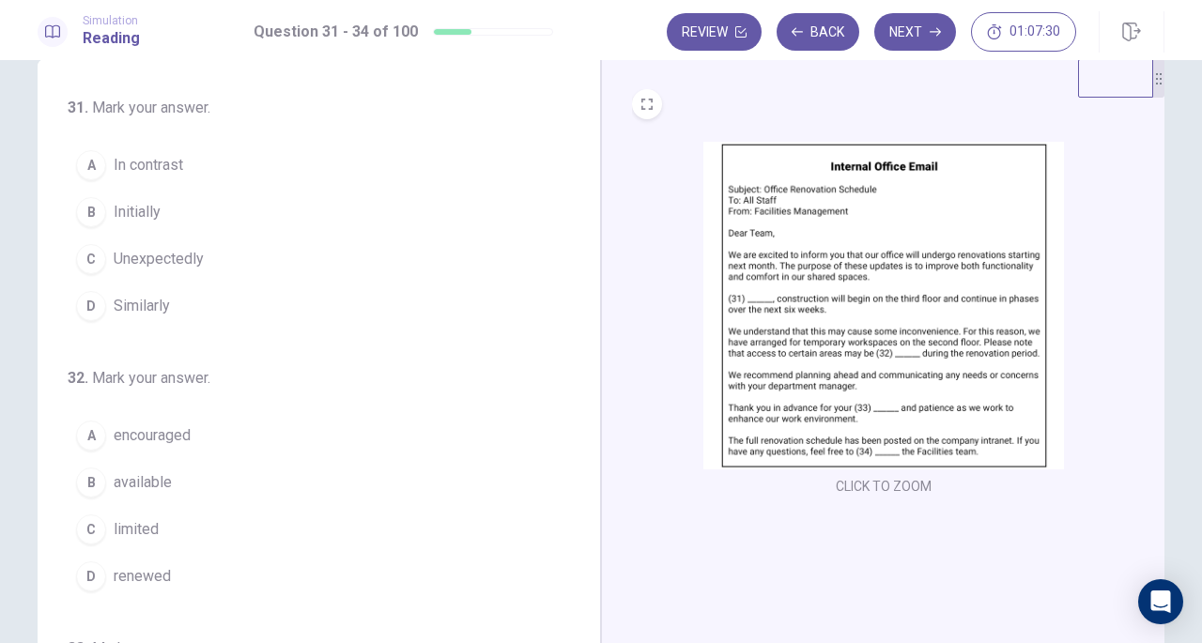
scroll to position [23, 0]
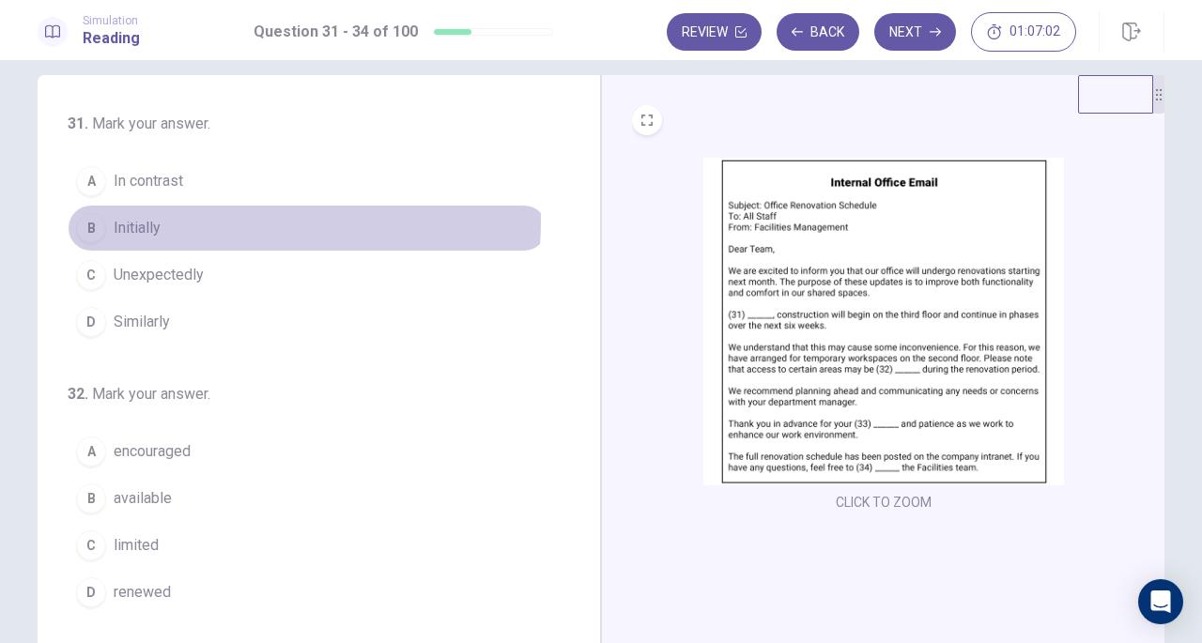
click at [178, 219] on button "B Initially" at bounding box center [308, 228] width 480 height 47
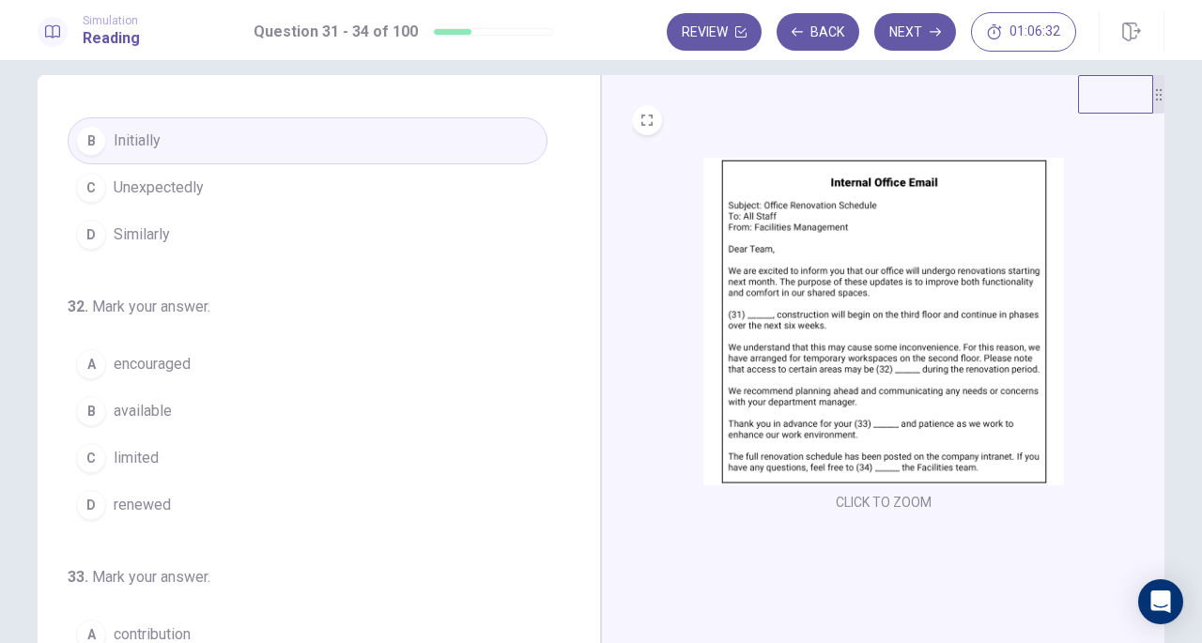
scroll to position [112, 0]
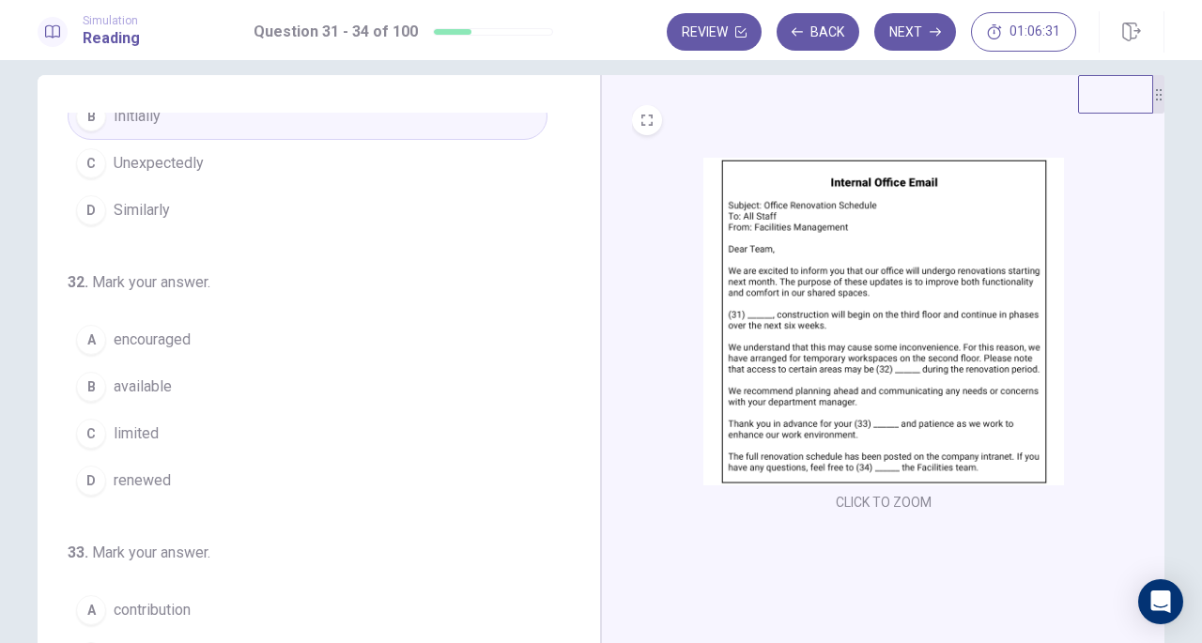
click at [165, 422] on button "C limited" at bounding box center [308, 434] width 480 height 47
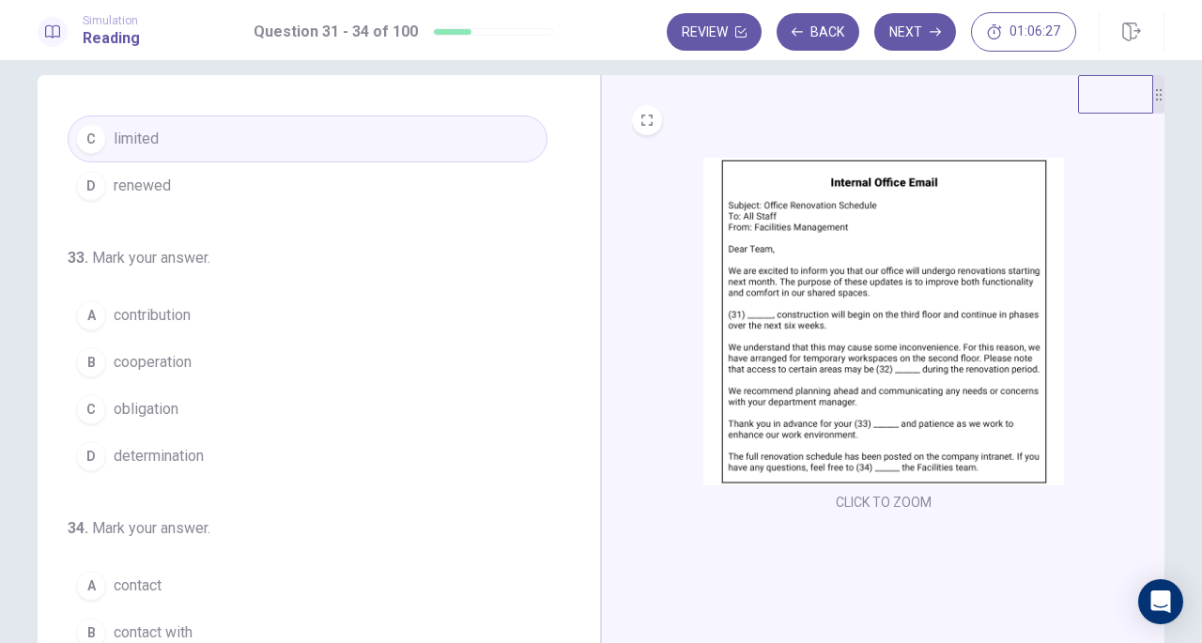
scroll to position [409, 0]
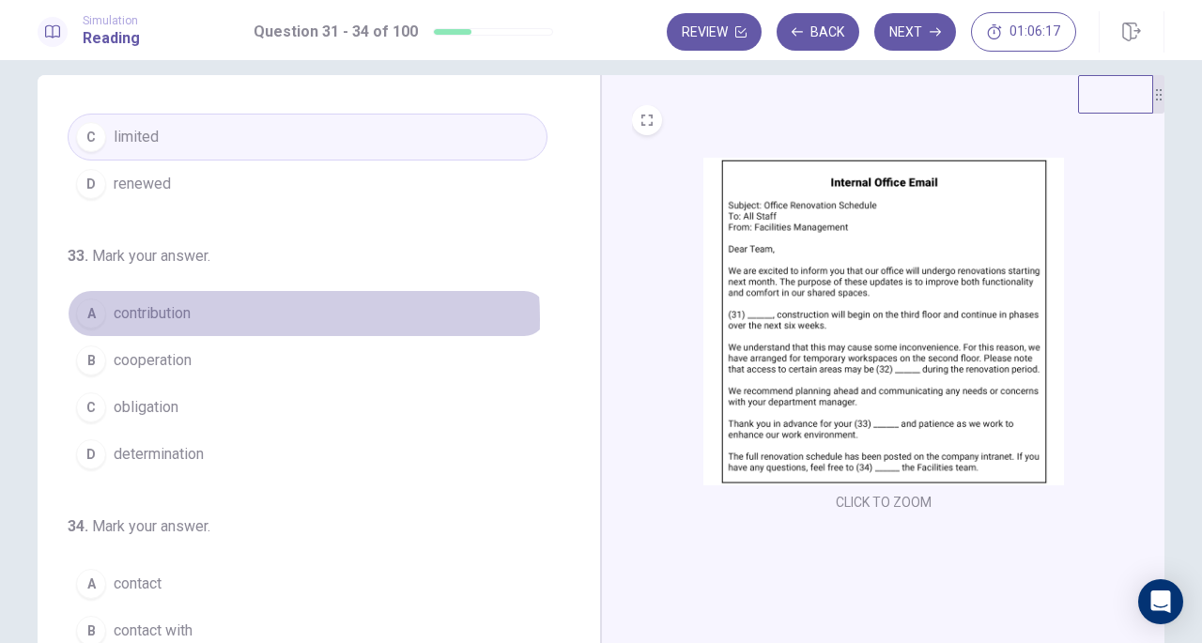
click at [180, 314] on span "contribution" at bounding box center [152, 313] width 77 height 23
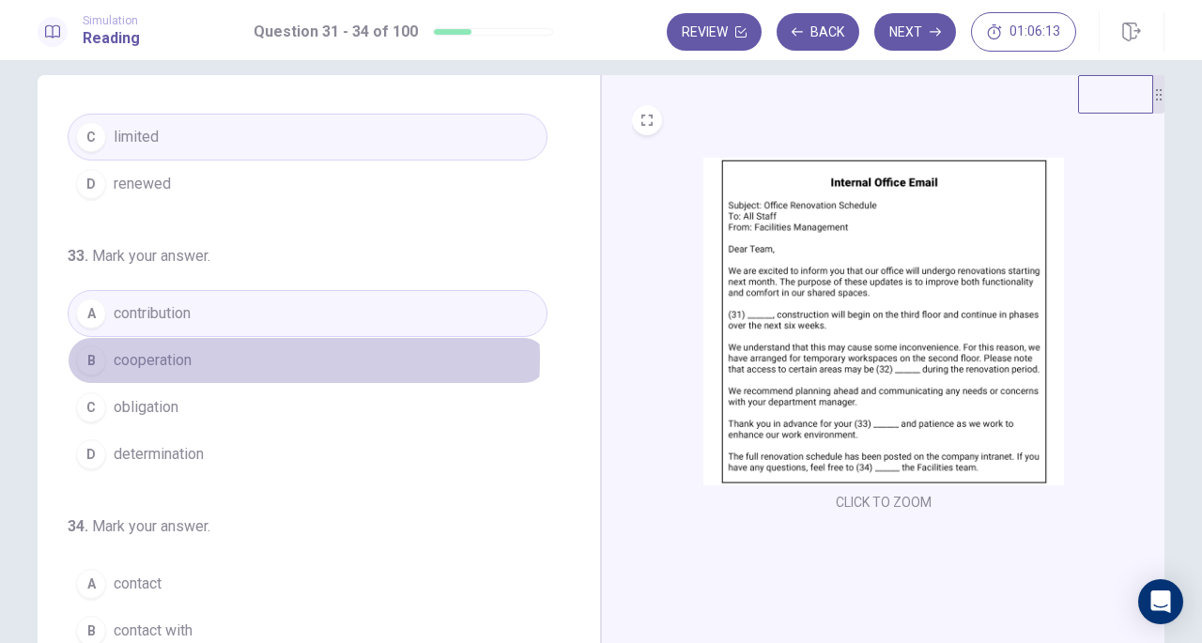
click at [226, 352] on button "B cooperation" at bounding box center [308, 360] width 480 height 47
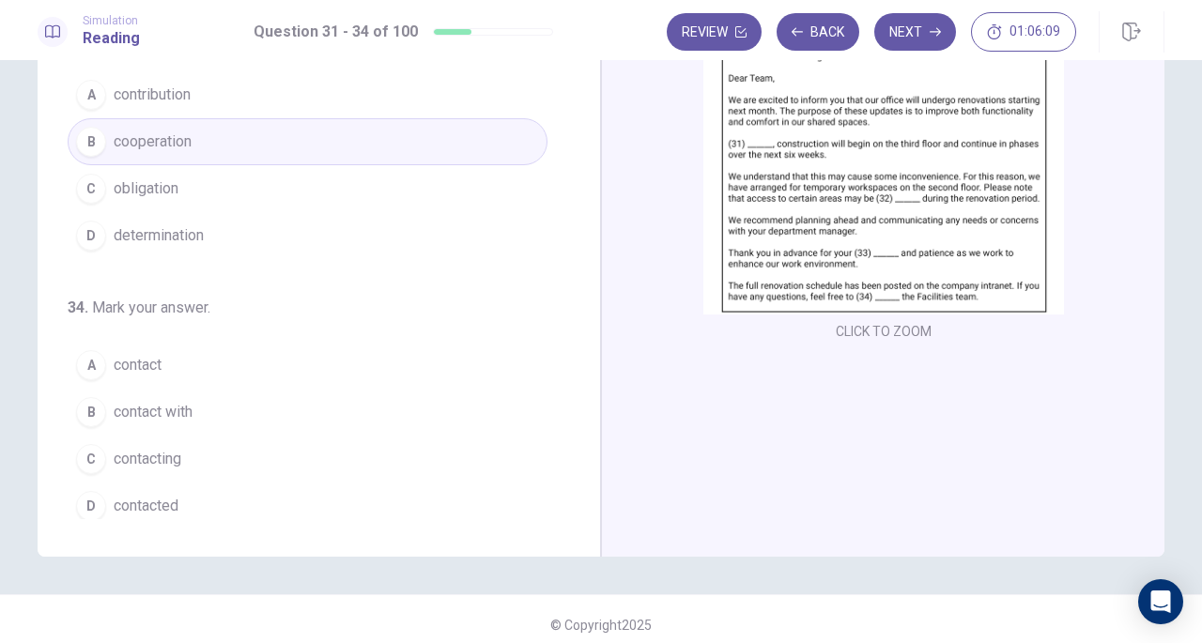
scroll to position [194, 0]
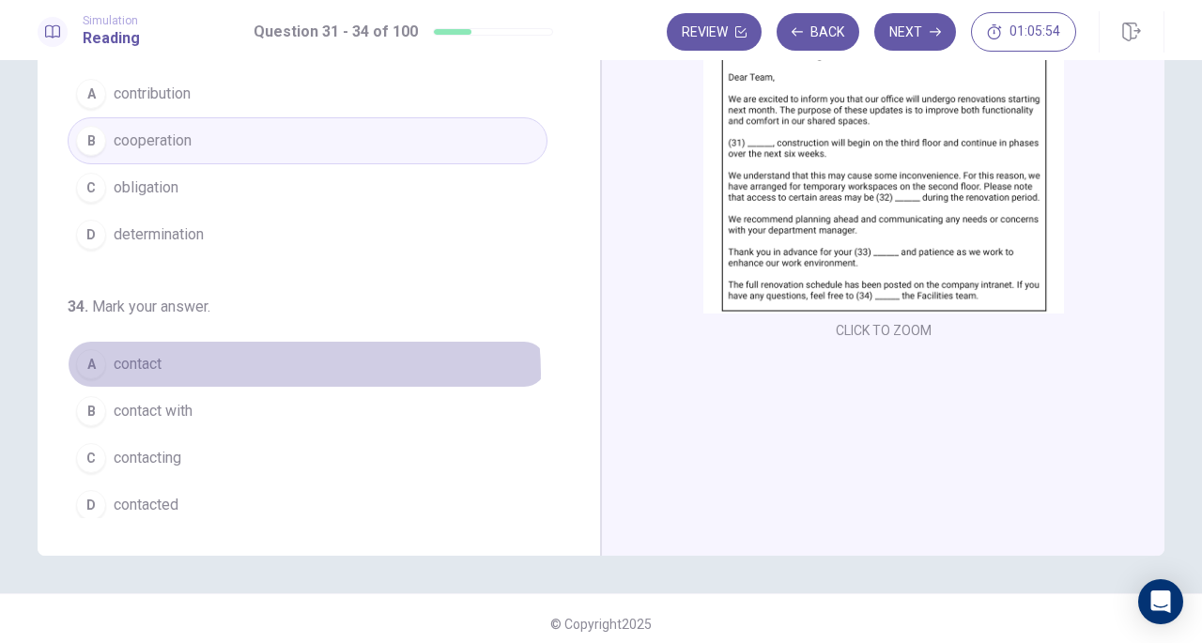
click at [237, 365] on button "A contact" at bounding box center [308, 364] width 480 height 47
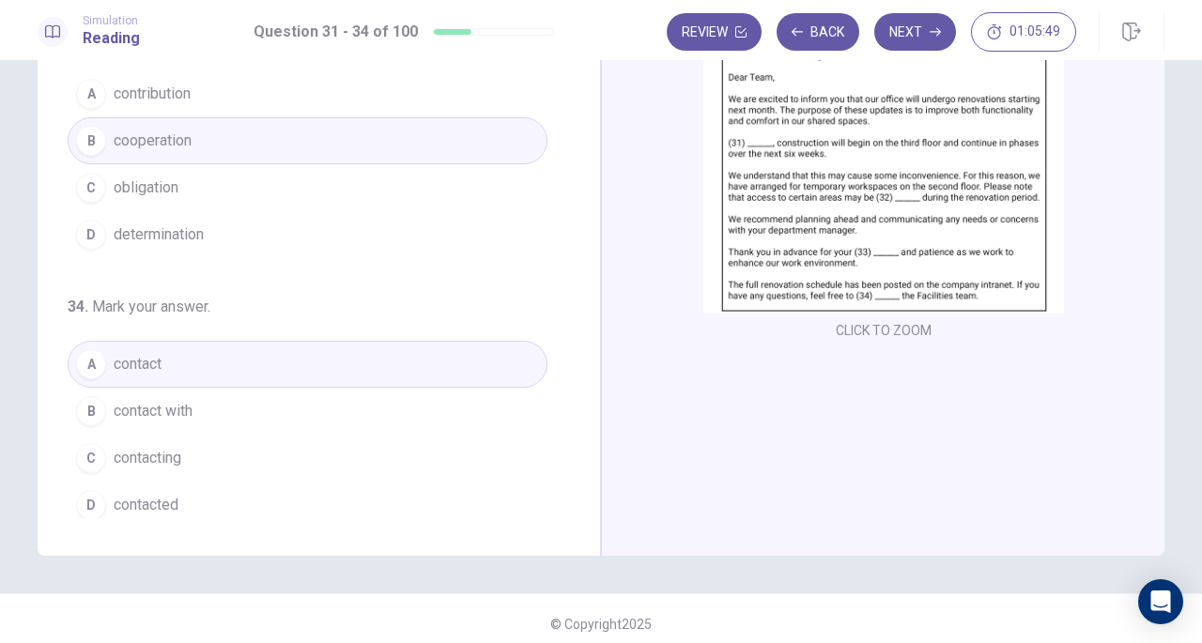
click at [331, 388] on button "B contact with" at bounding box center [308, 411] width 480 height 47
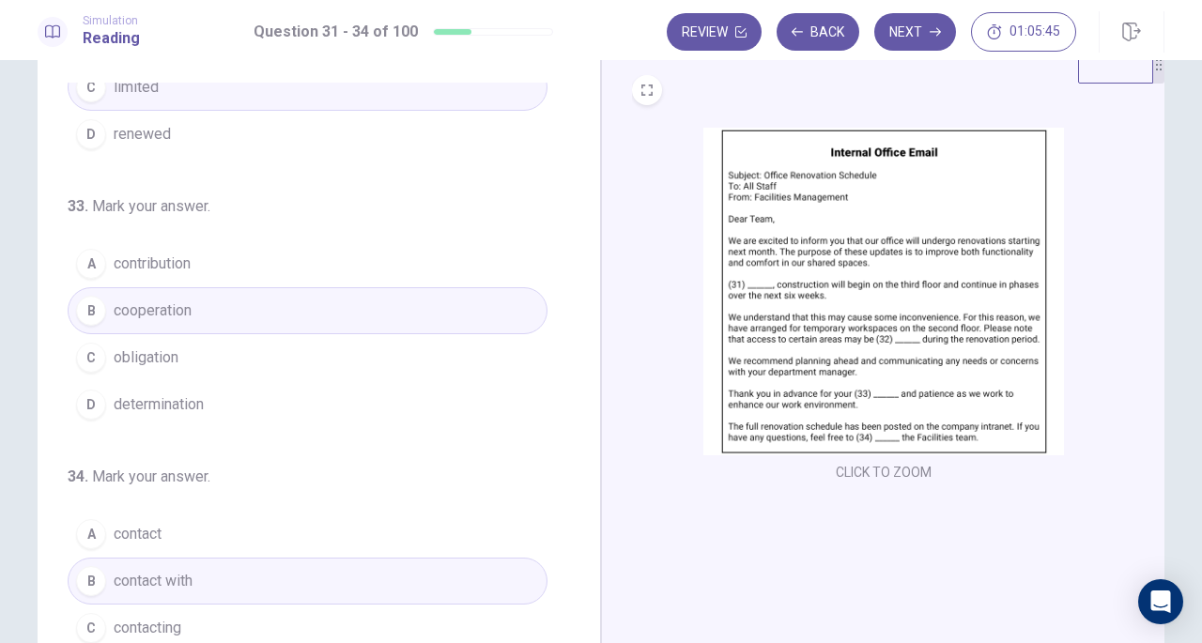
scroll to position [457, 0]
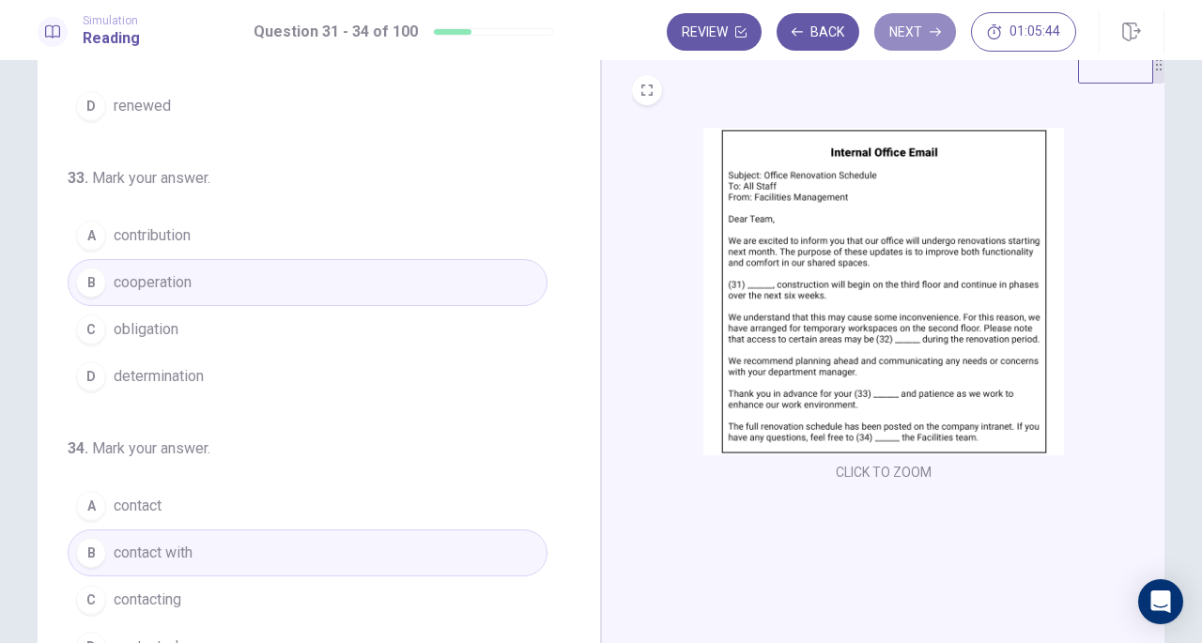
click at [899, 29] on button "Next" at bounding box center [916, 32] width 82 height 38
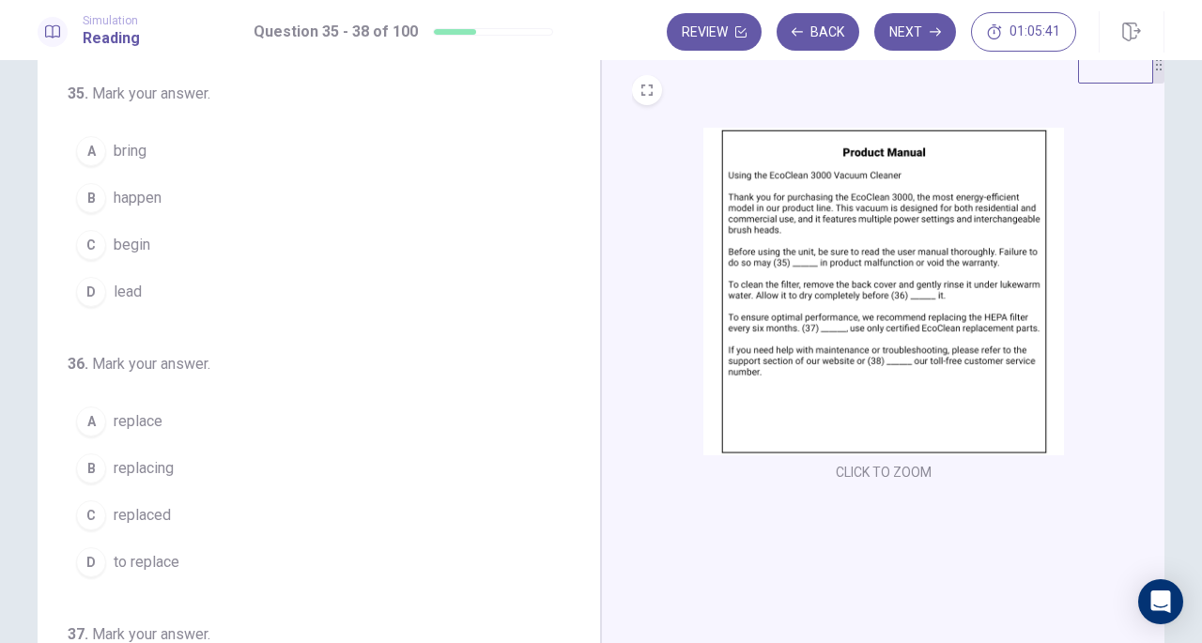
scroll to position [0, 0]
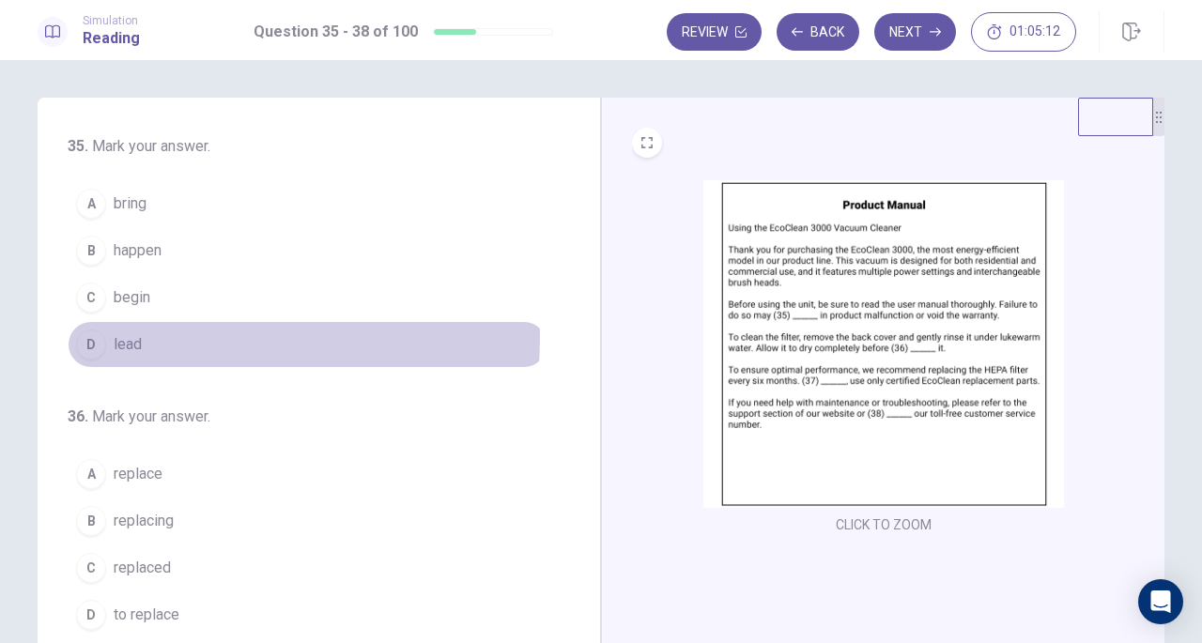
click at [158, 335] on button "D lead" at bounding box center [308, 344] width 480 height 47
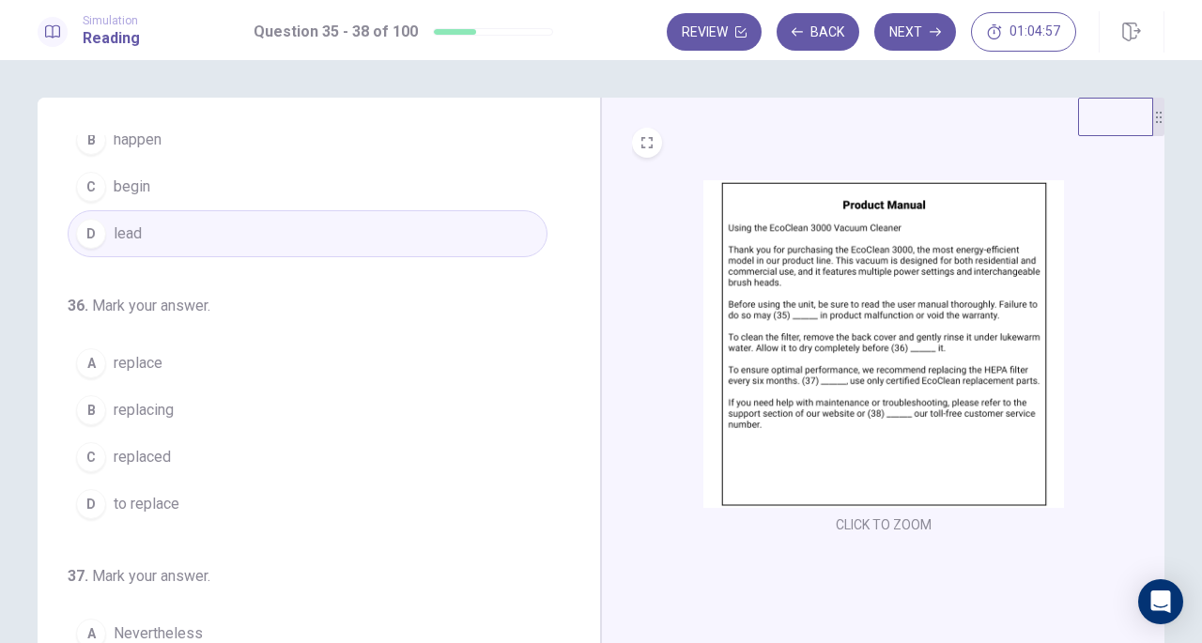
scroll to position [112, 0]
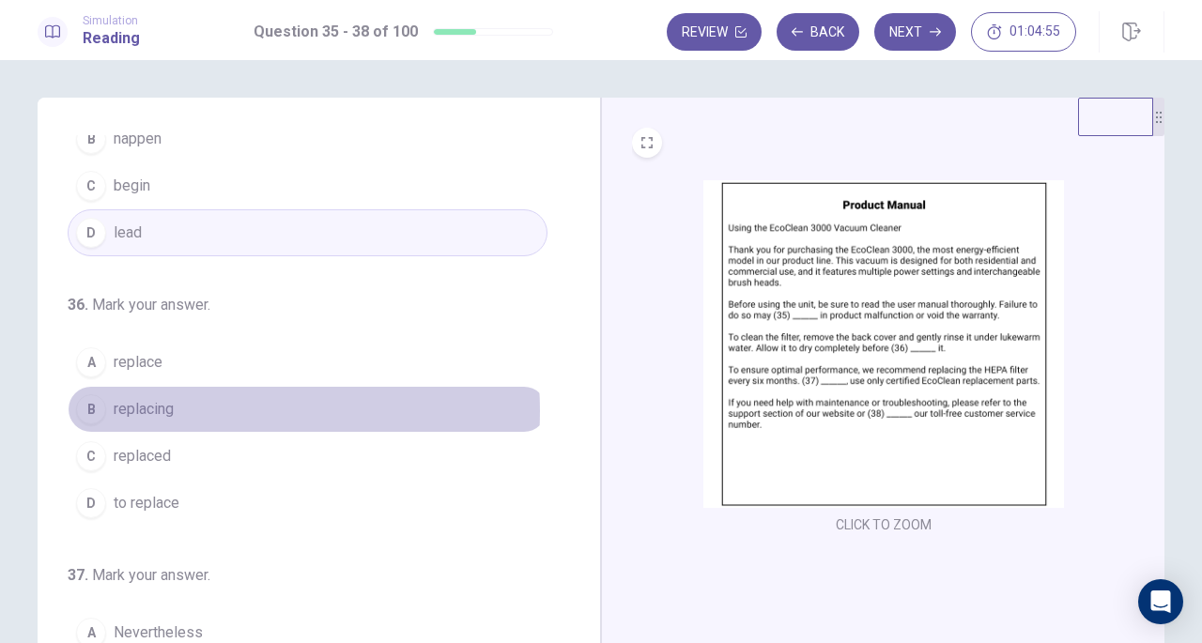
click at [182, 408] on button "B replacing" at bounding box center [308, 409] width 480 height 47
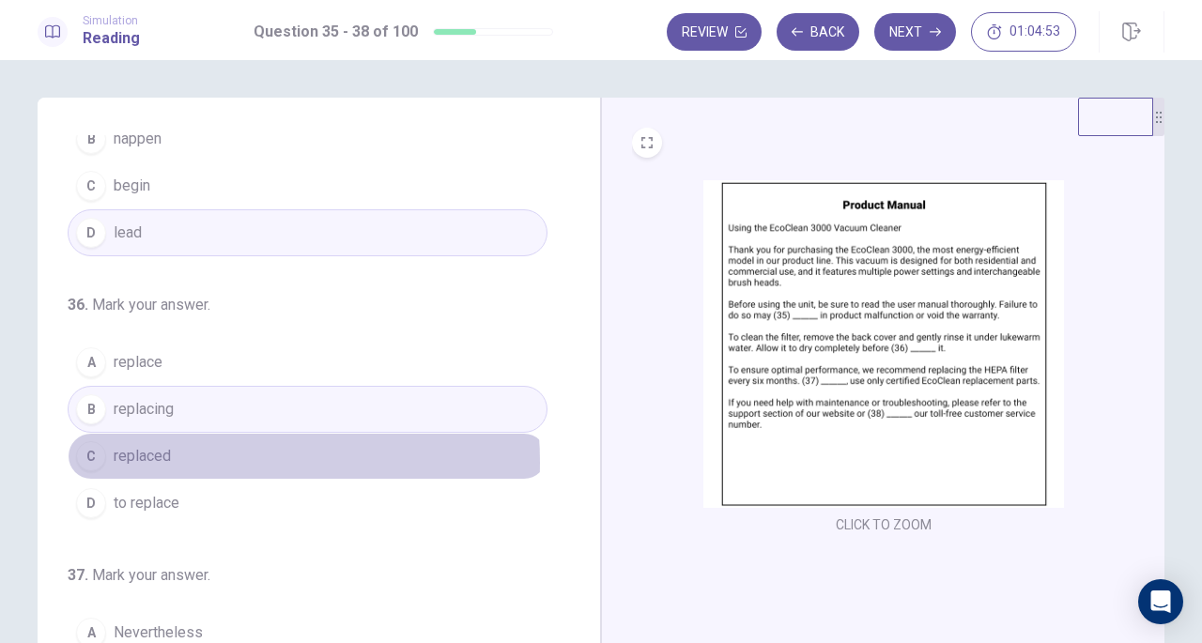
click at [178, 457] on button "C replaced" at bounding box center [308, 456] width 480 height 47
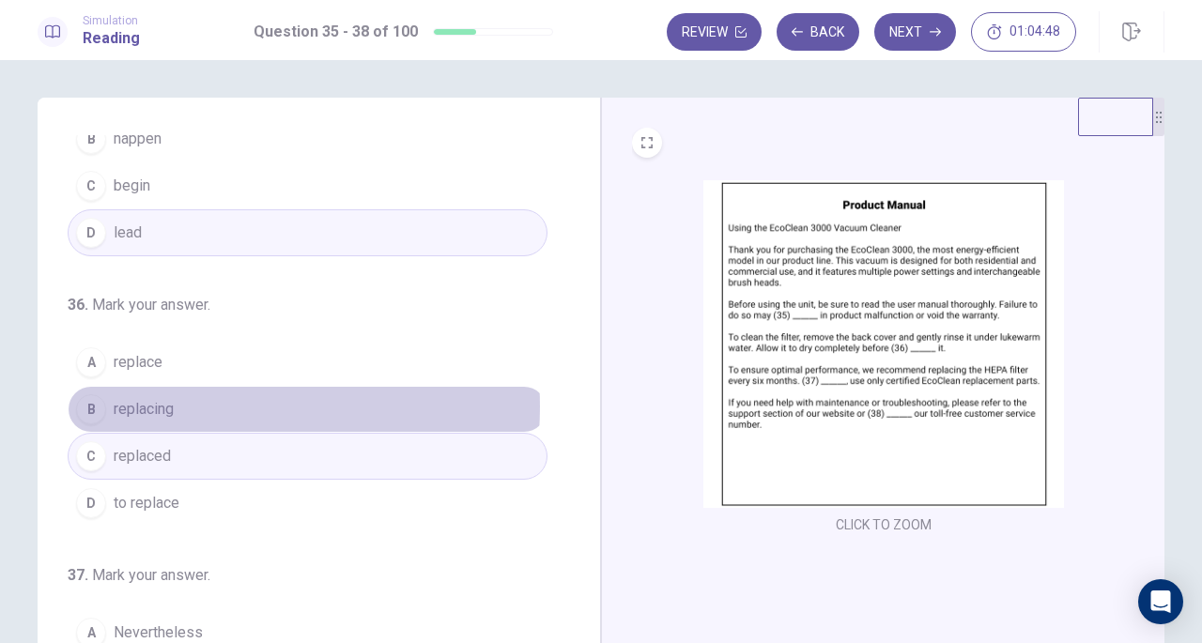
click at [178, 403] on button "B replacing" at bounding box center [308, 409] width 480 height 47
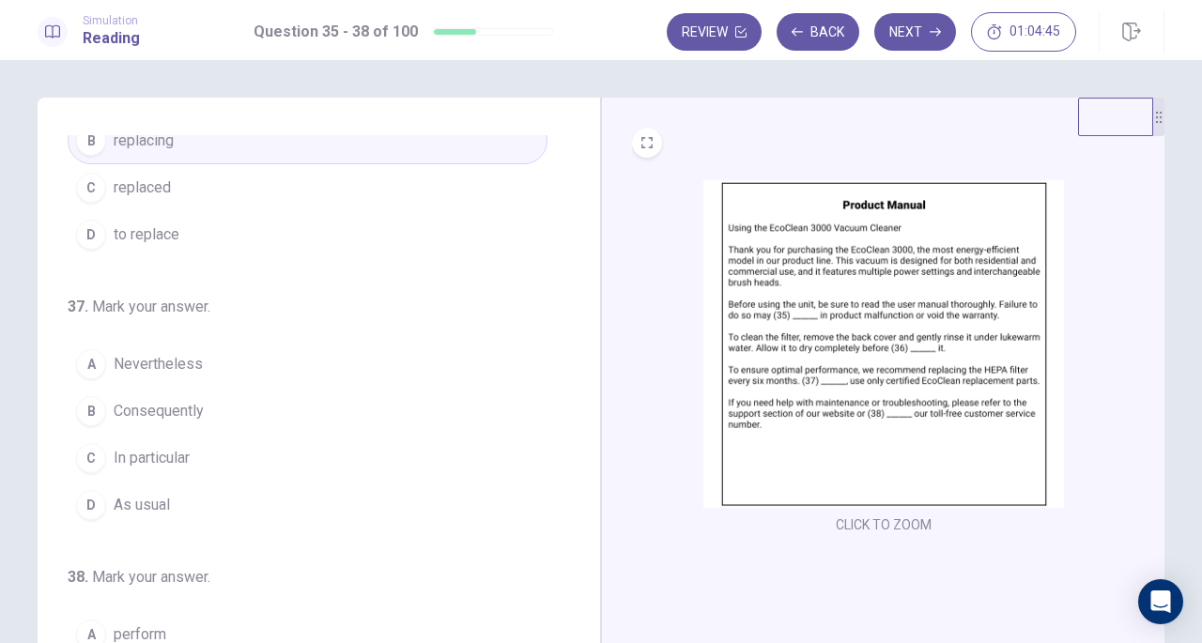
scroll to position [382, 0]
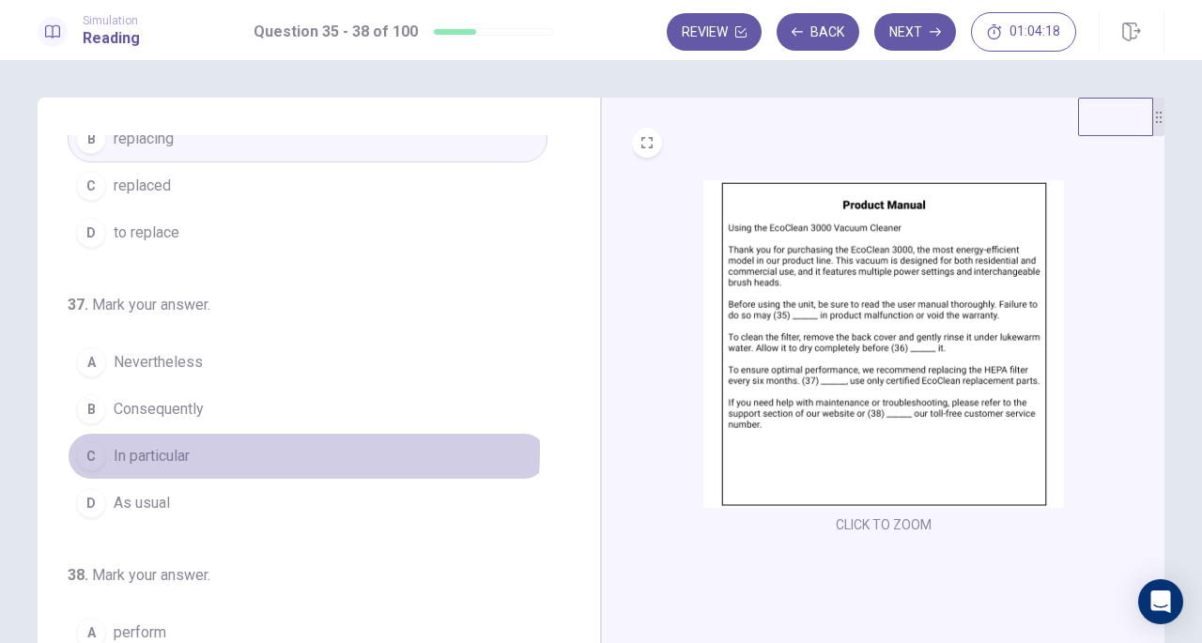
click at [215, 444] on button "C In particular" at bounding box center [308, 456] width 480 height 47
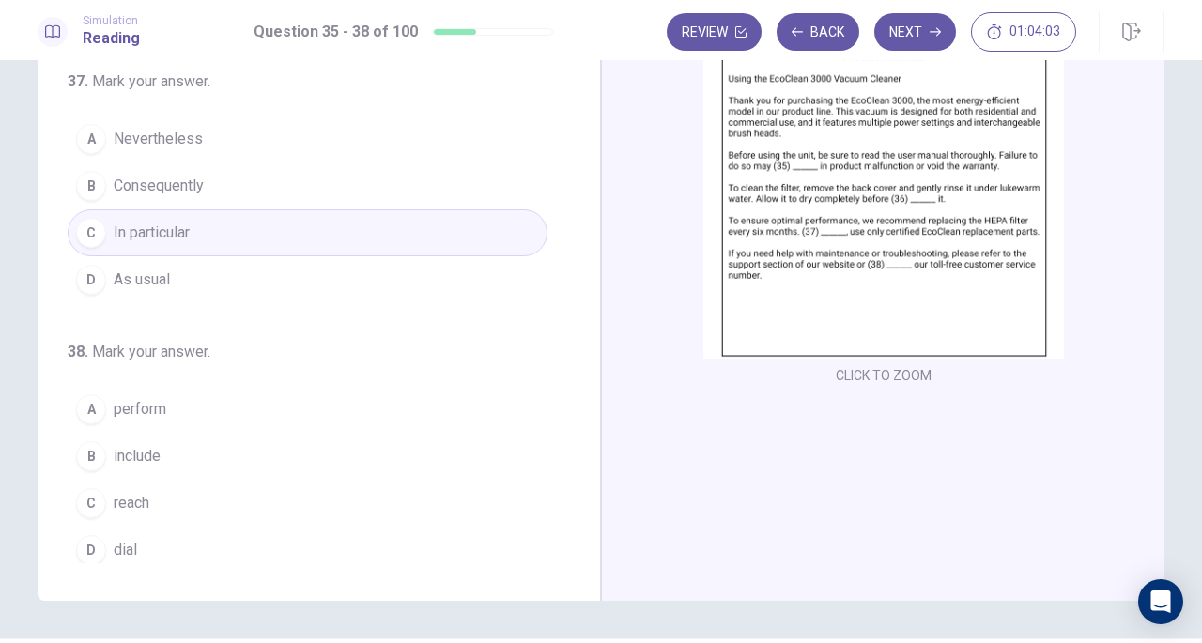
scroll to position [150, 0]
click at [175, 497] on button "C reach" at bounding box center [308, 502] width 480 height 47
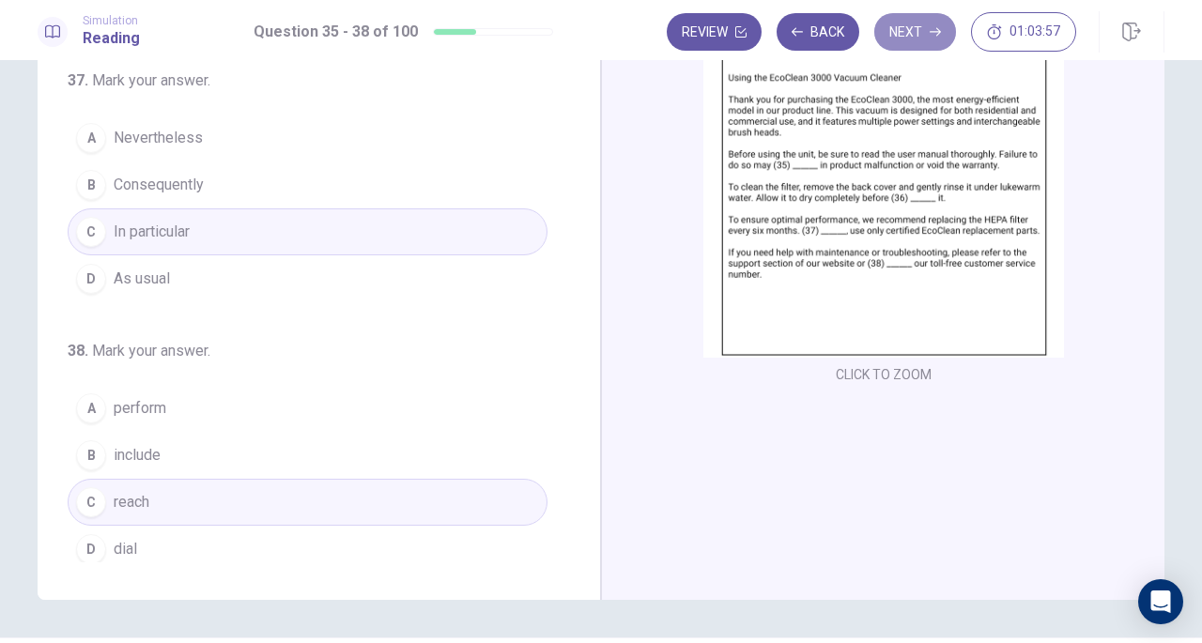
click at [891, 29] on button "Next" at bounding box center [916, 32] width 82 height 38
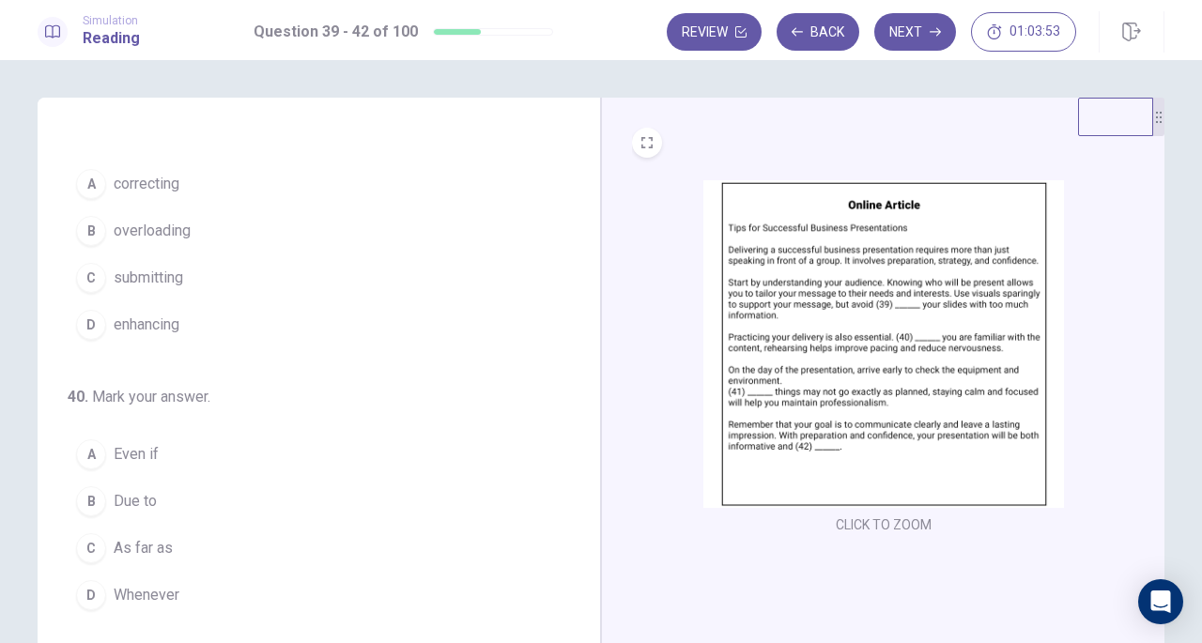
scroll to position [0, 0]
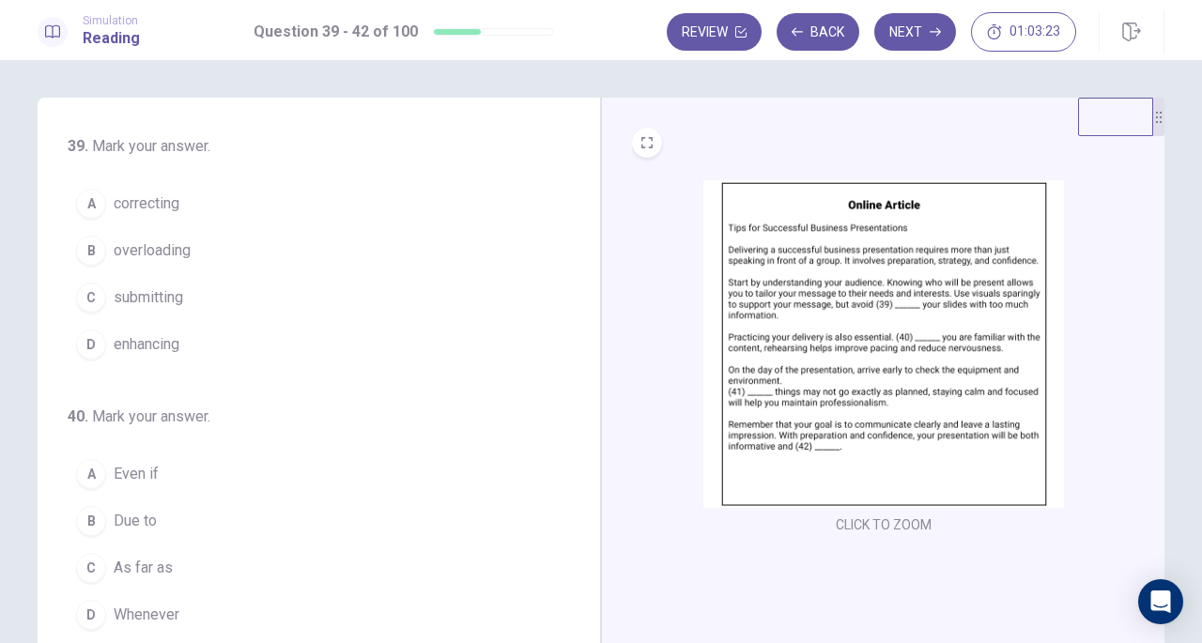
click at [186, 251] on span "overloading" at bounding box center [152, 251] width 77 height 23
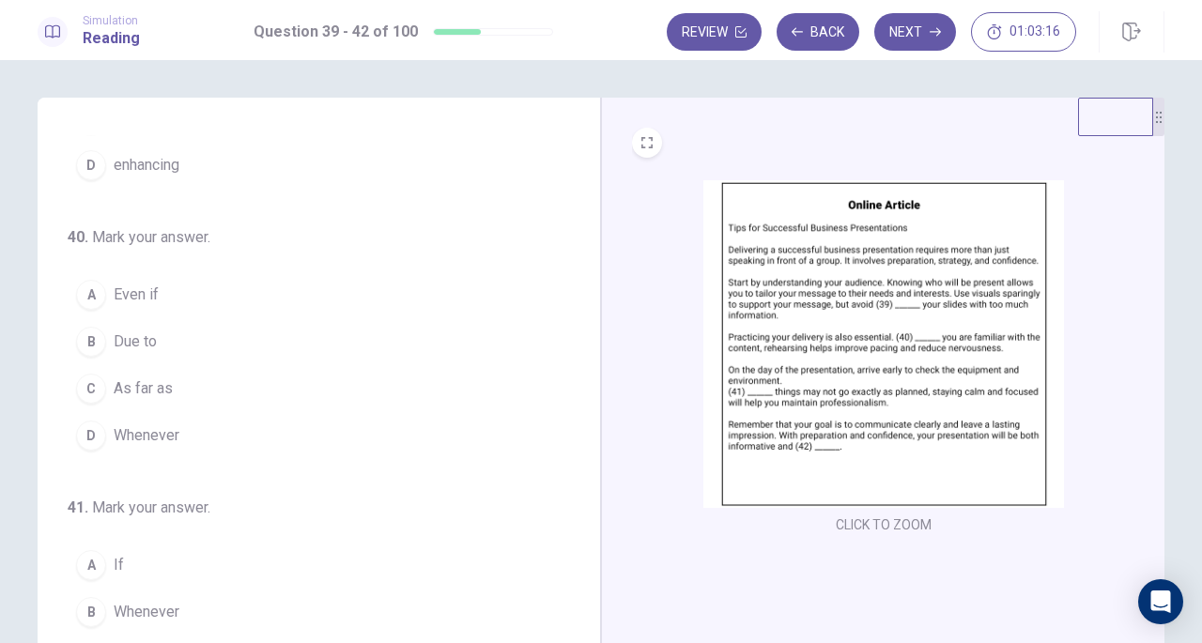
scroll to position [180, 0]
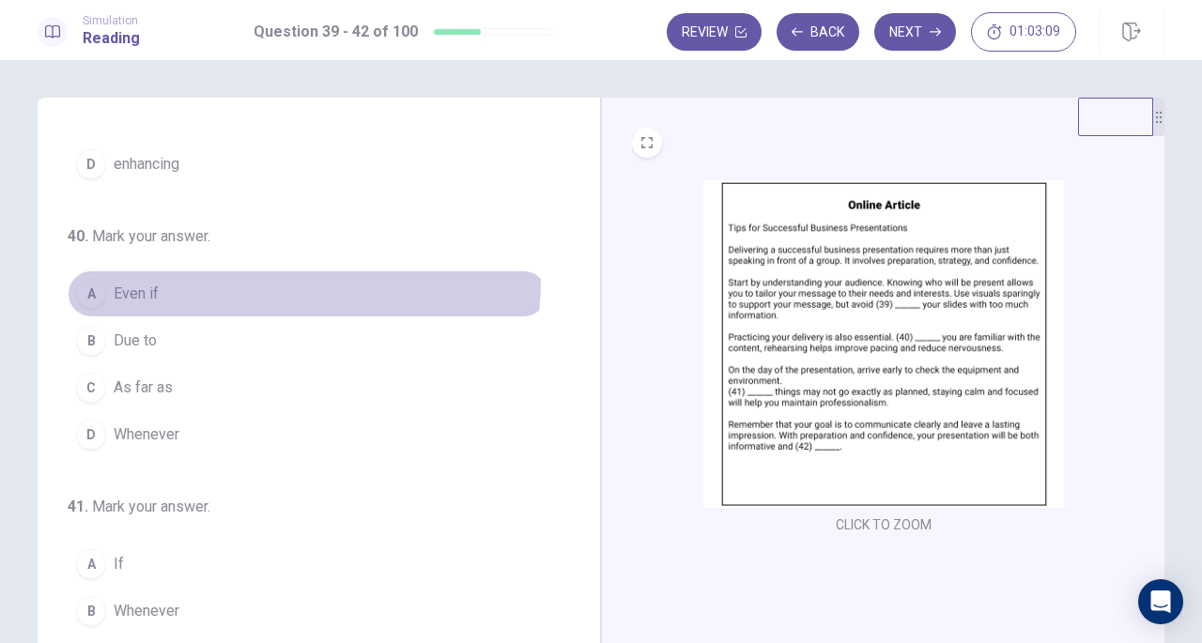
click at [182, 275] on button "A Even if" at bounding box center [308, 294] width 480 height 47
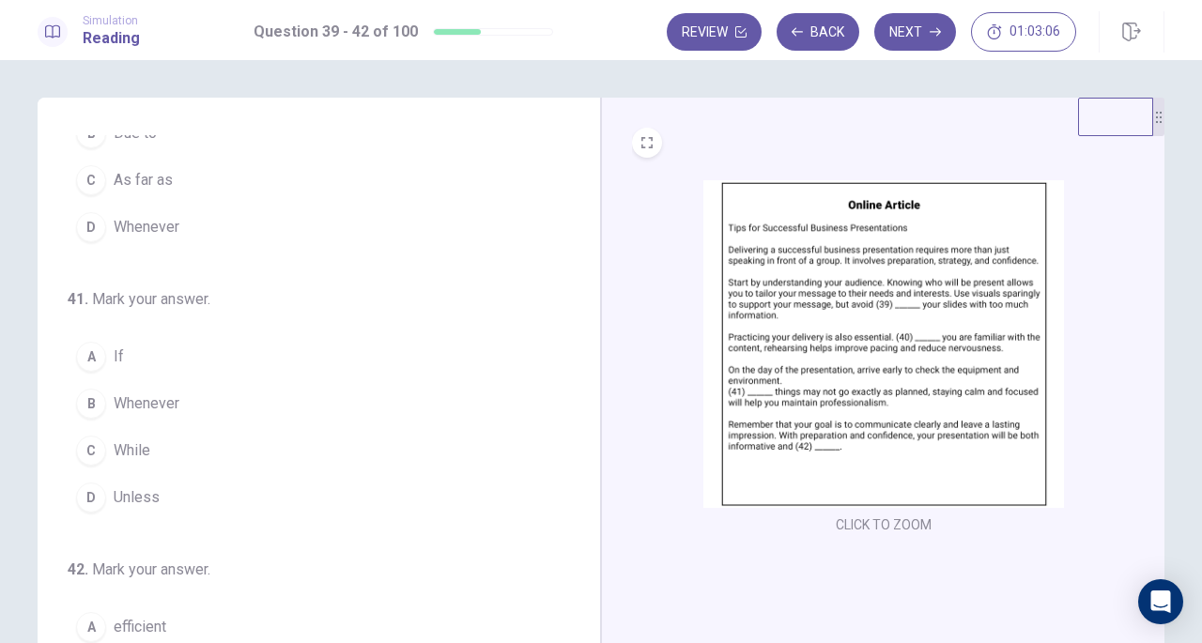
scroll to position [389, 0]
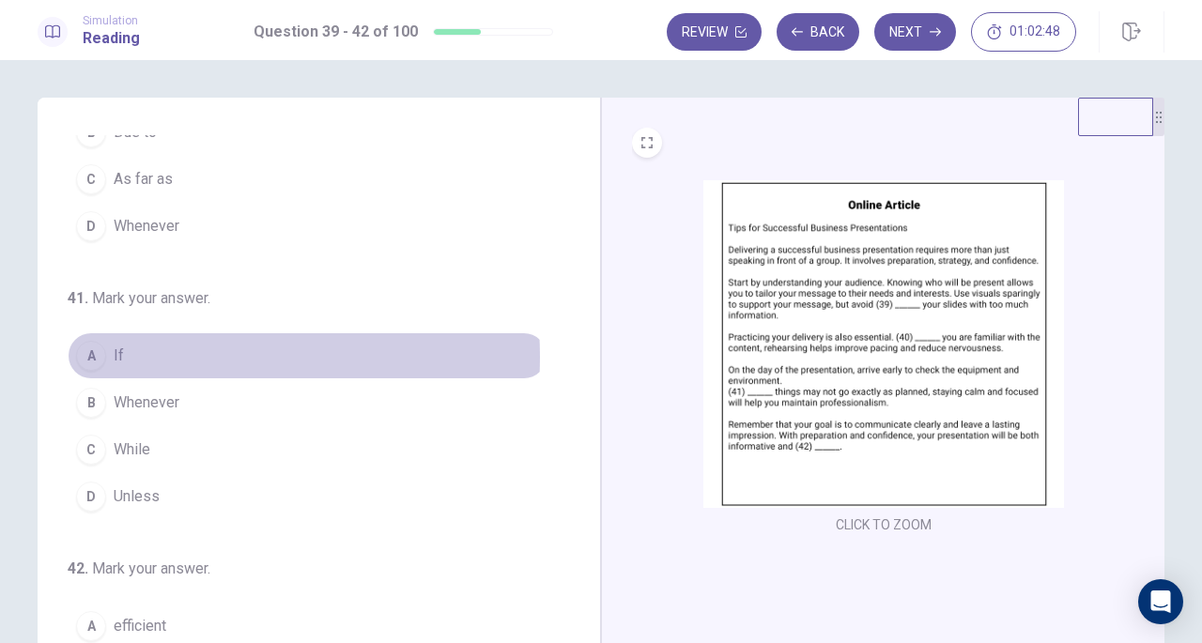
click at [155, 351] on button "A If" at bounding box center [308, 356] width 480 height 47
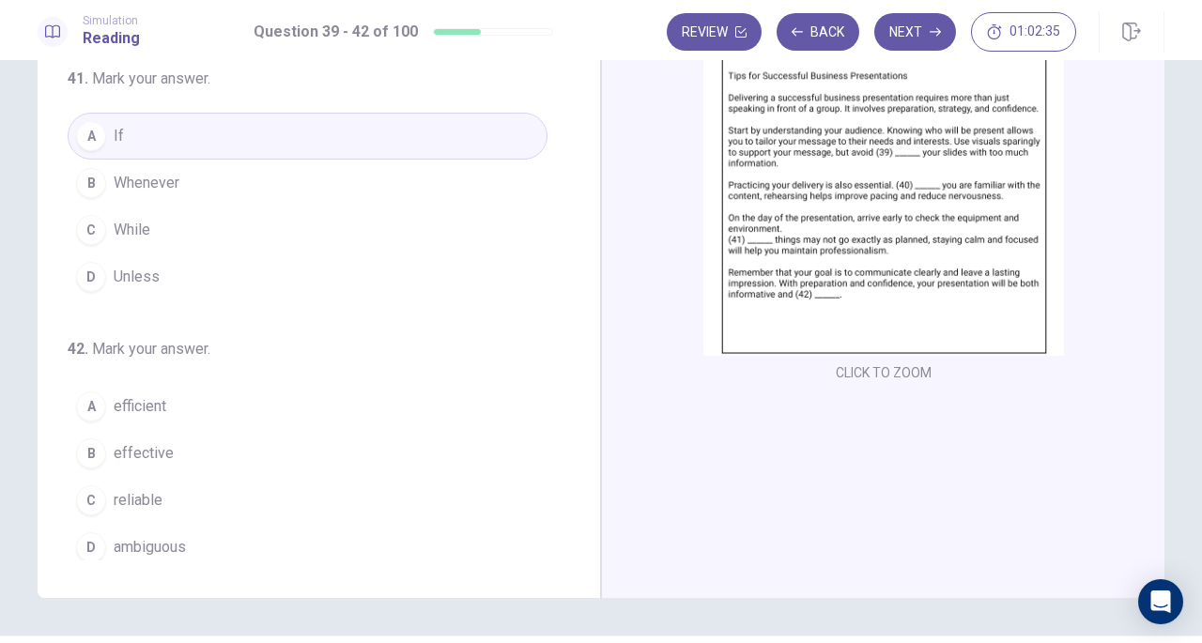
scroll to position [161, 0]
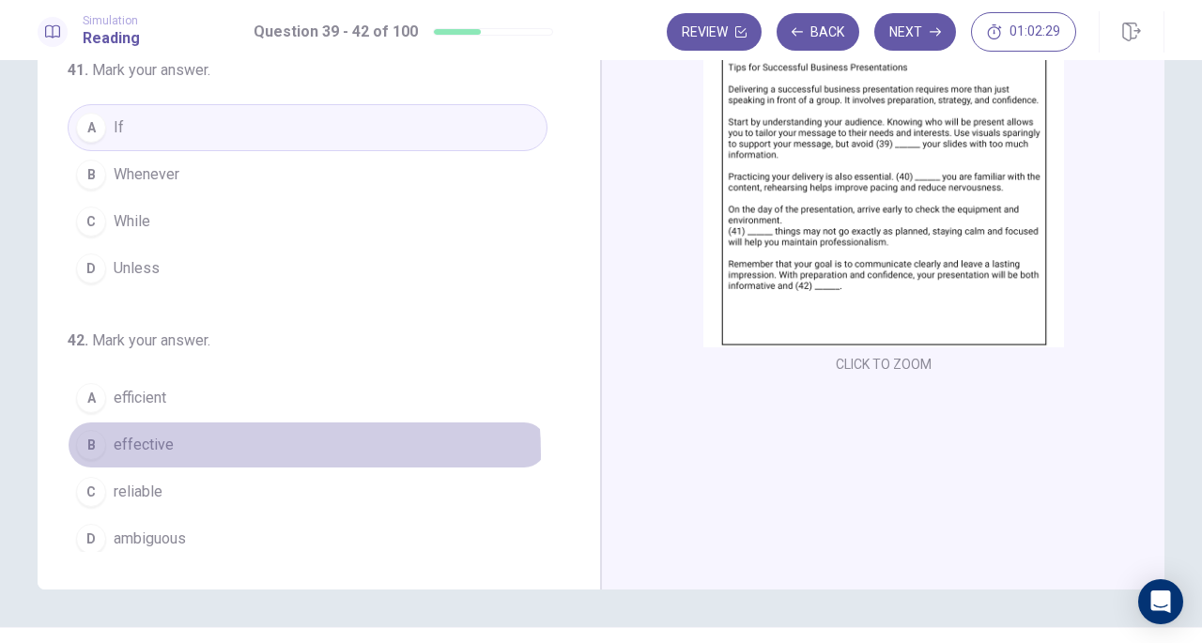
click at [163, 446] on span "effective" at bounding box center [144, 445] width 60 height 23
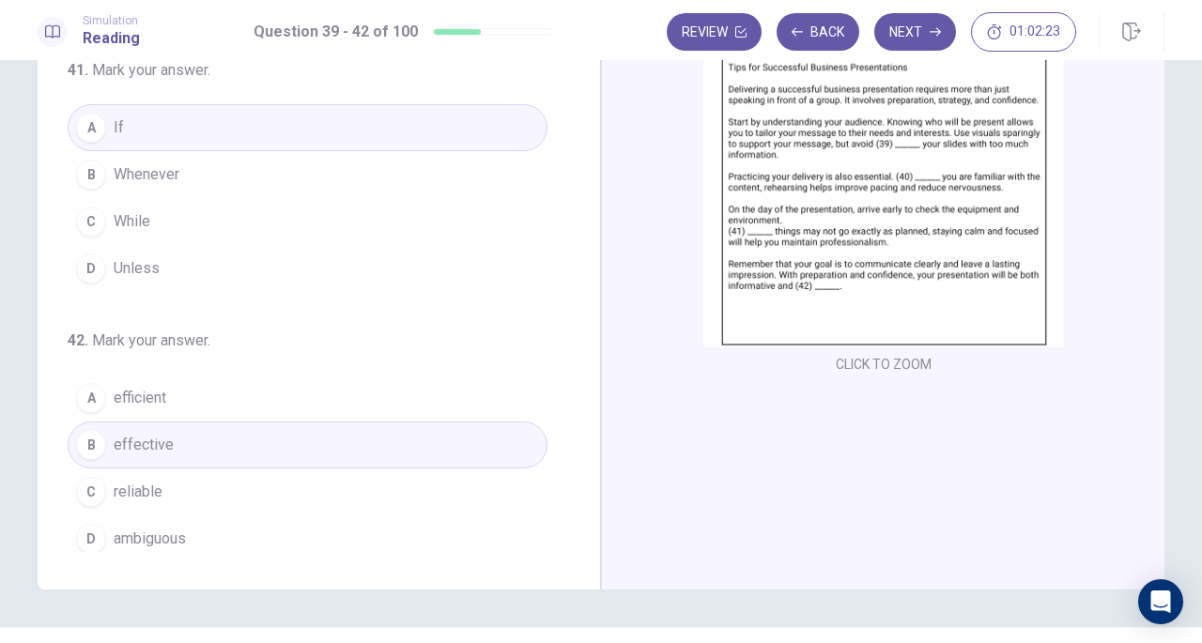
click at [914, 39] on button "Next" at bounding box center [916, 32] width 82 height 38
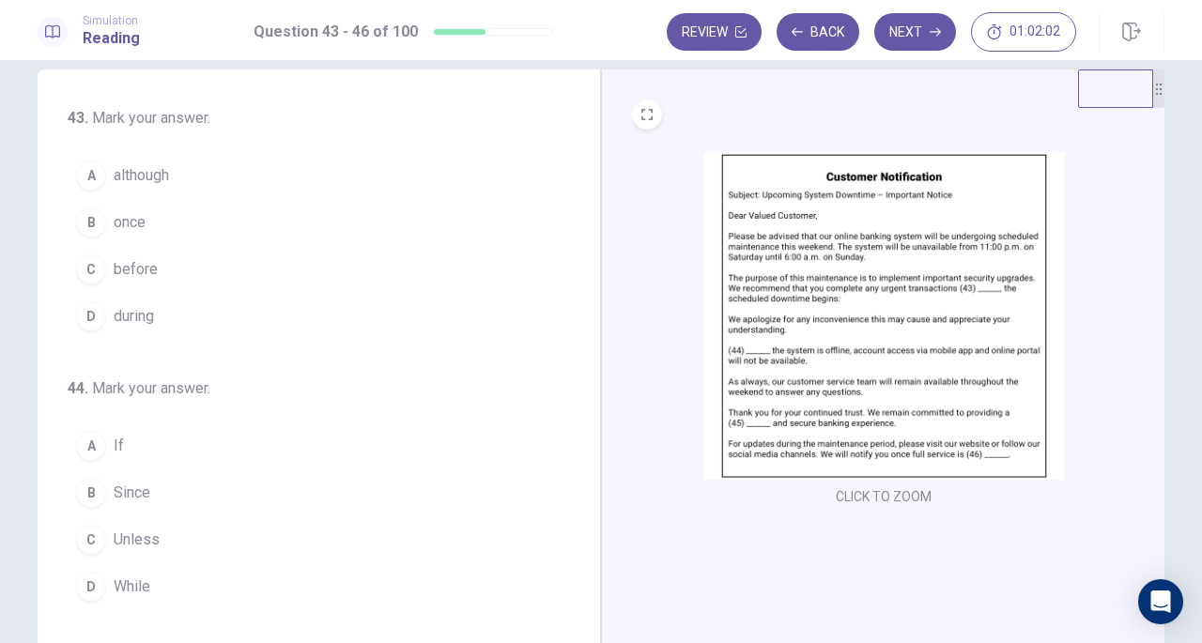
scroll to position [0, 0]
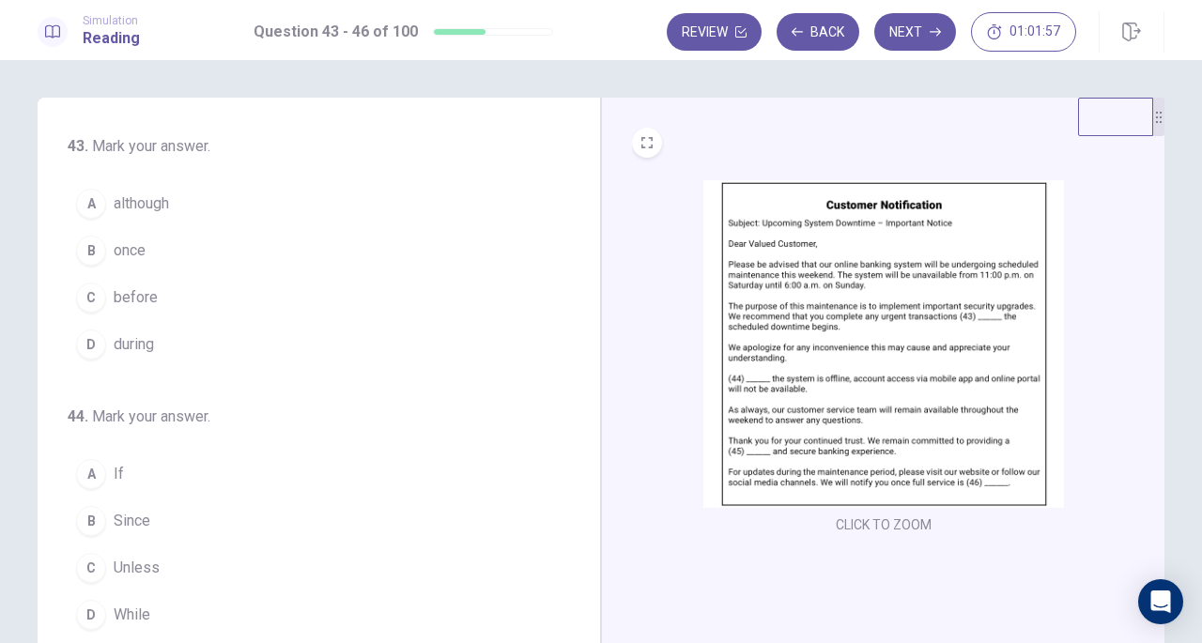
click at [163, 291] on button "C before" at bounding box center [308, 297] width 480 height 47
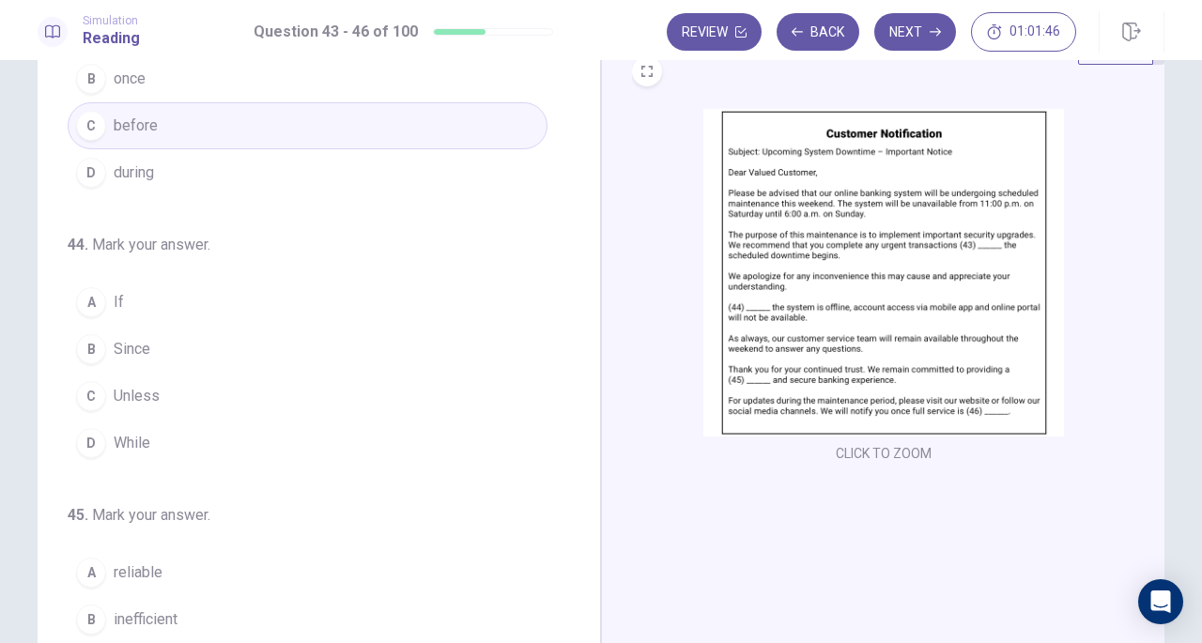
scroll to position [101, 0]
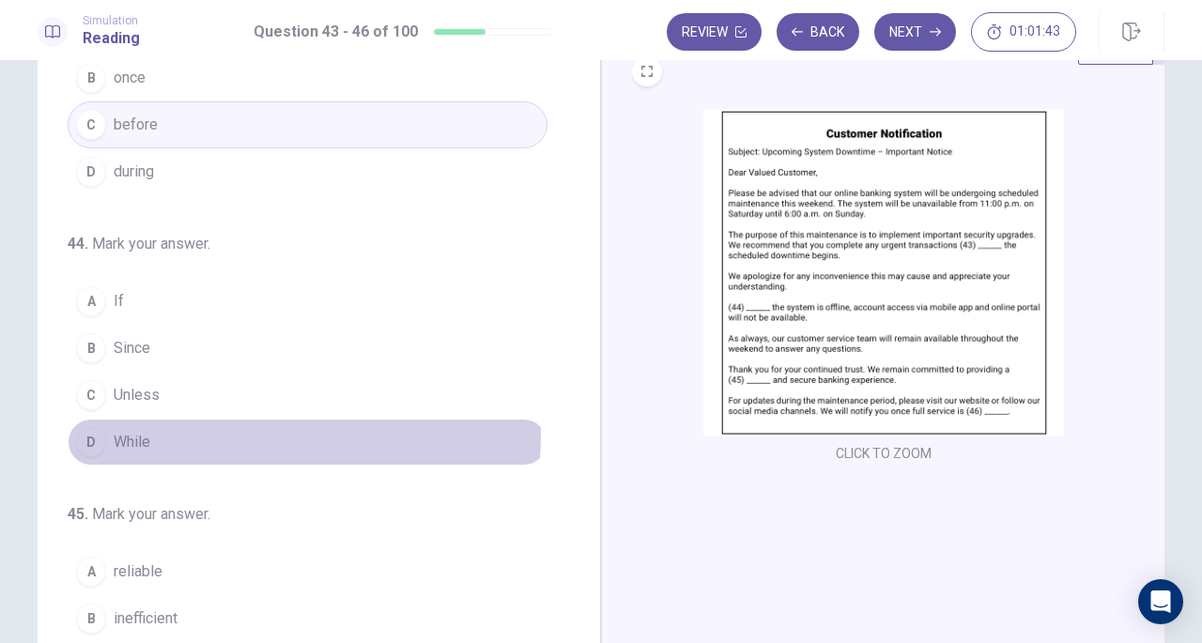
click at [213, 429] on button "D While" at bounding box center [308, 442] width 480 height 47
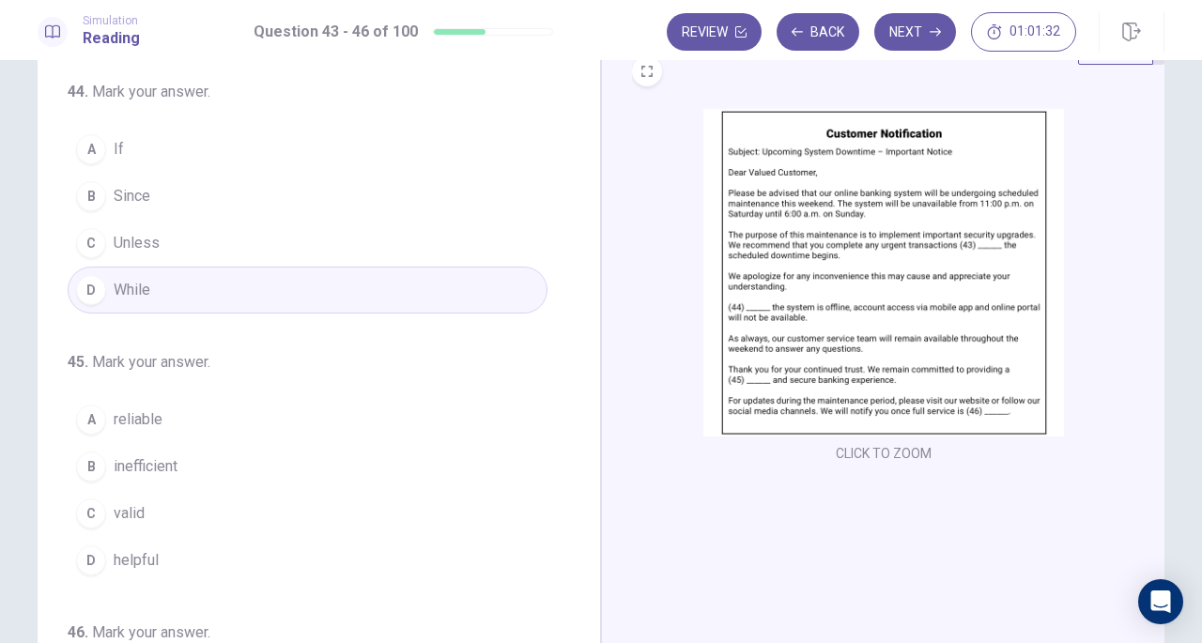
scroll to position [259, 0]
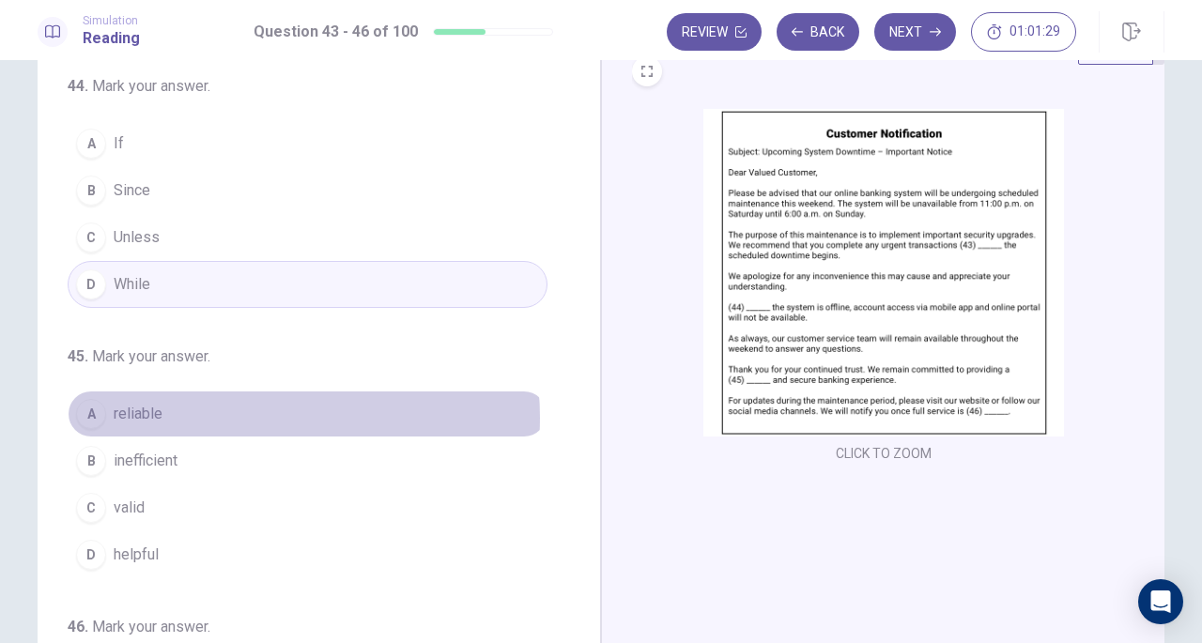
click at [239, 412] on button "A reliable" at bounding box center [308, 414] width 480 height 47
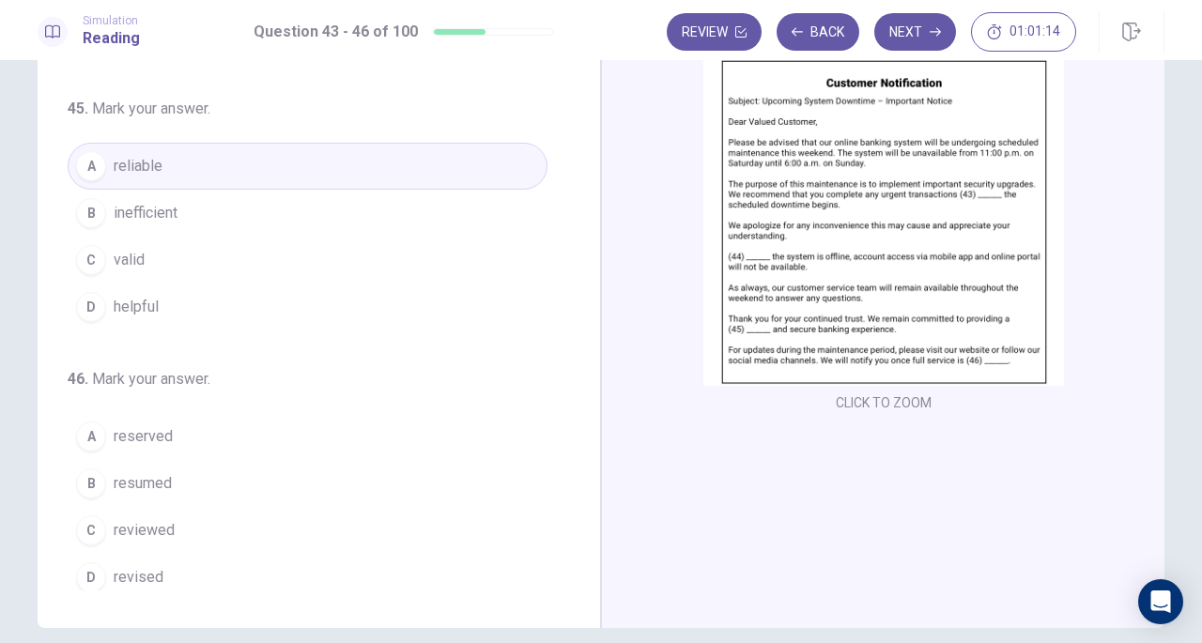
scroll to position [124, 0]
click at [211, 459] on button "B resumed" at bounding box center [308, 481] width 480 height 47
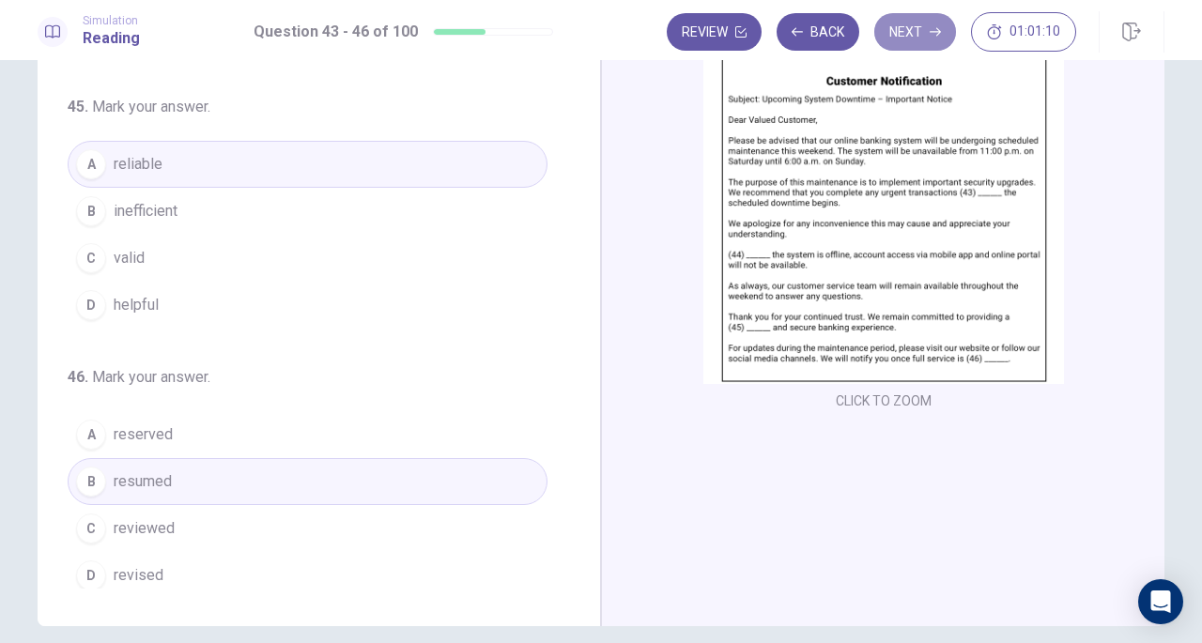
click at [907, 30] on button "Next" at bounding box center [916, 32] width 82 height 38
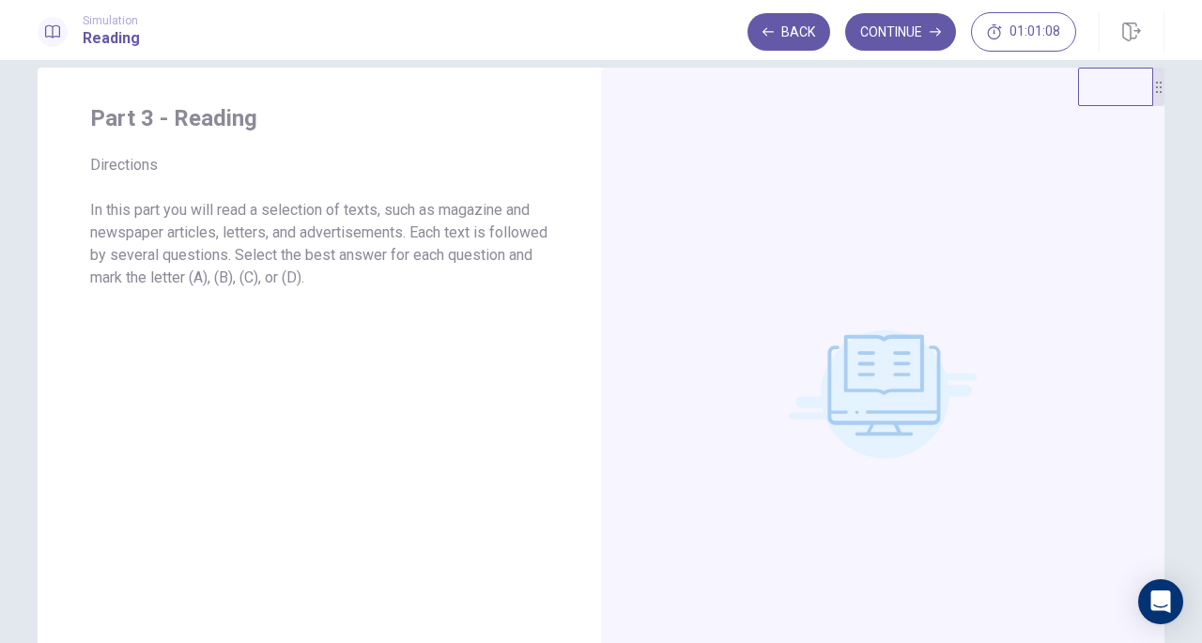
scroll to position [20, 0]
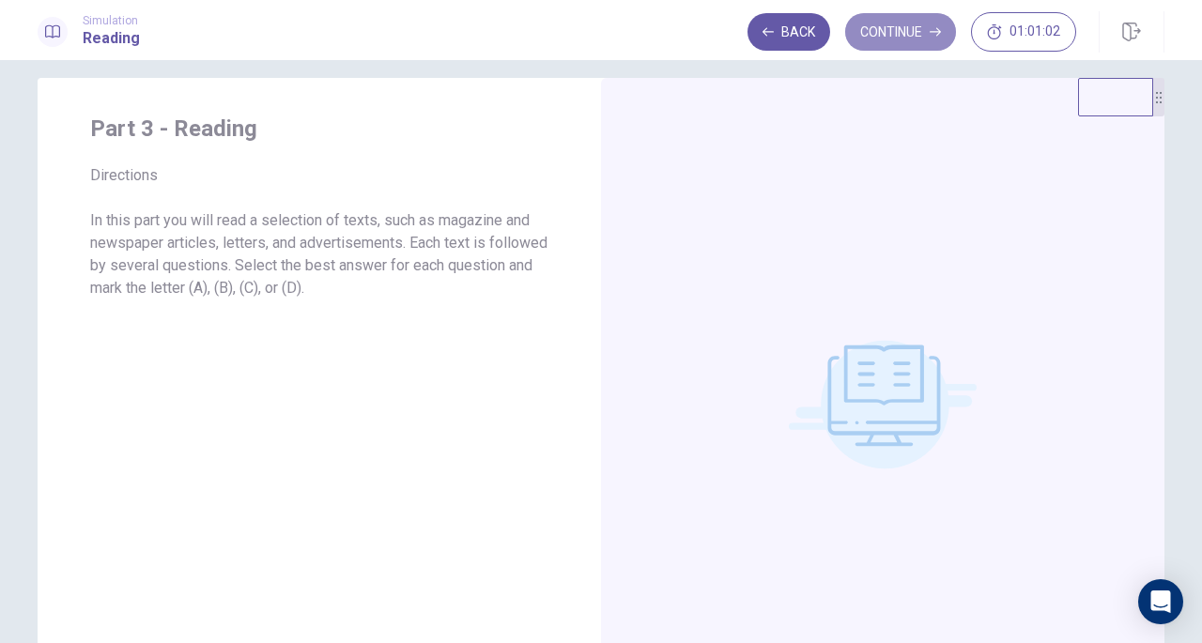
click at [897, 41] on button "Continue" at bounding box center [900, 32] width 111 height 38
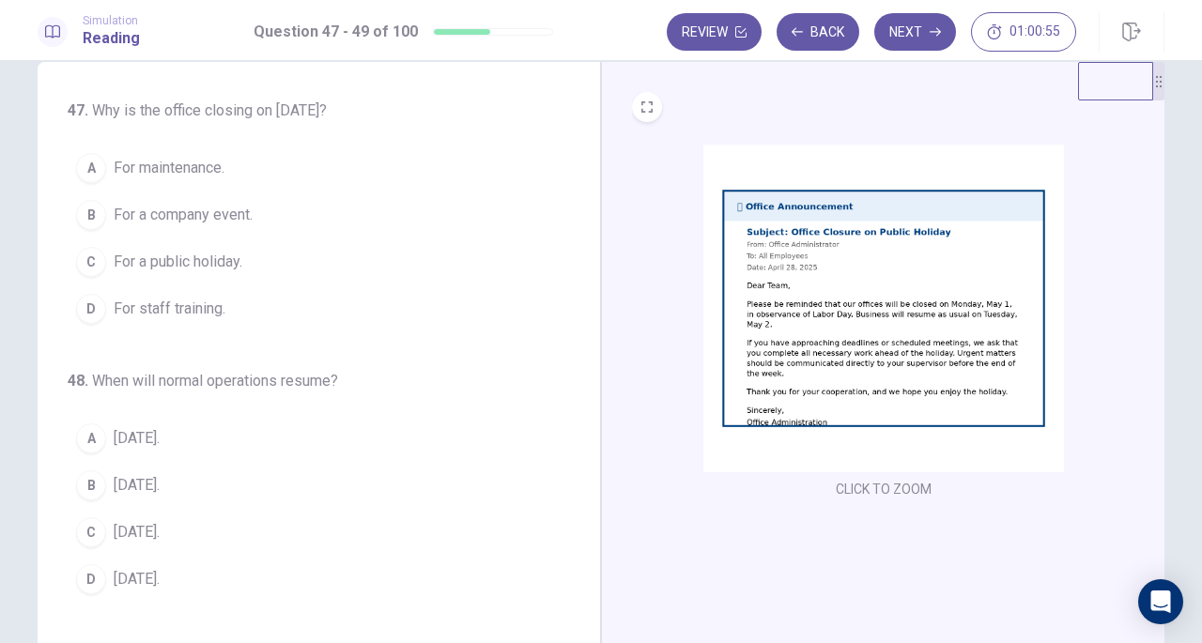
scroll to position [32, 0]
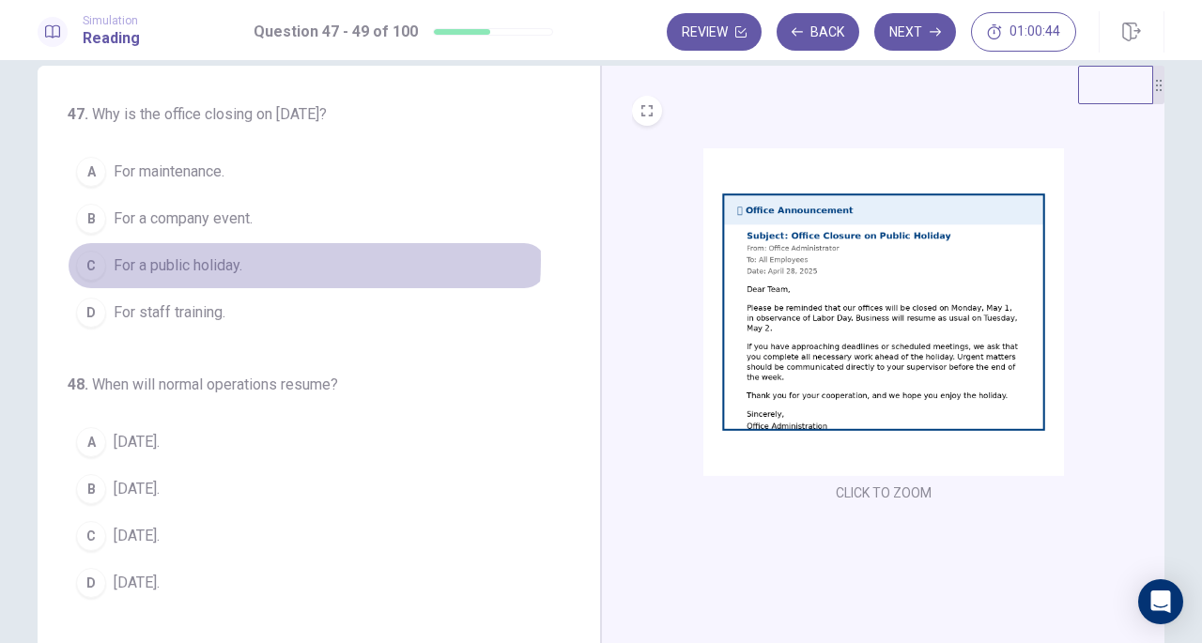
click at [234, 258] on span "For a public holiday." at bounding box center [178, 266] width 129 height 23
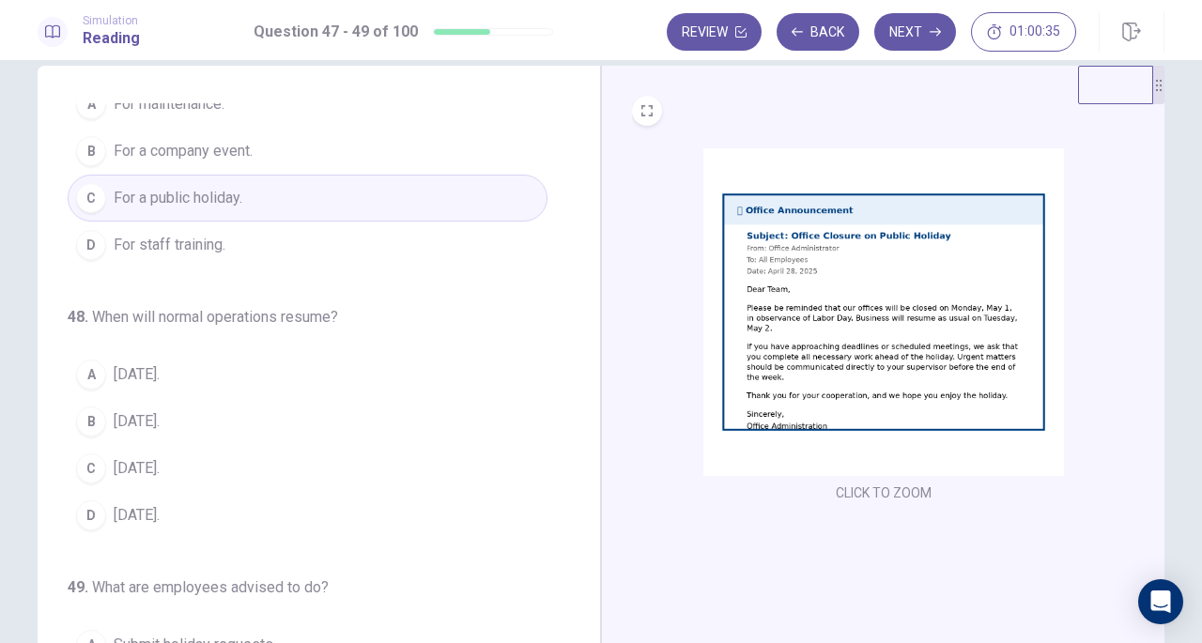
scroll to position [73, 0]
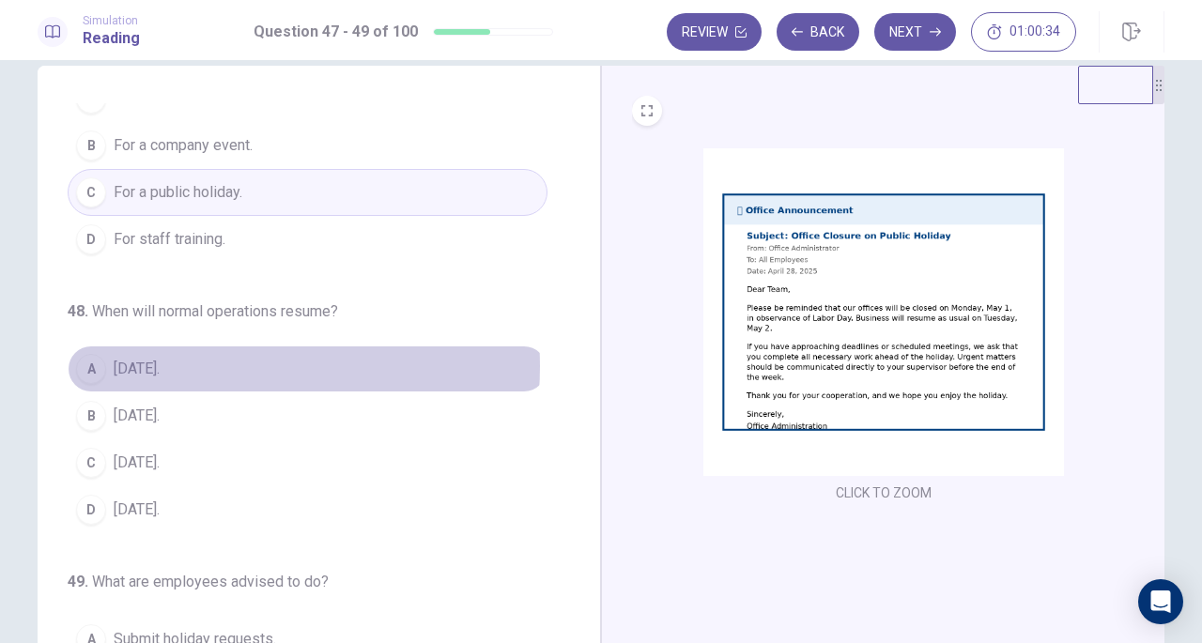
click at [198, 364] on button "A May 2." at bounding box center [308, 369] width 480 height 47
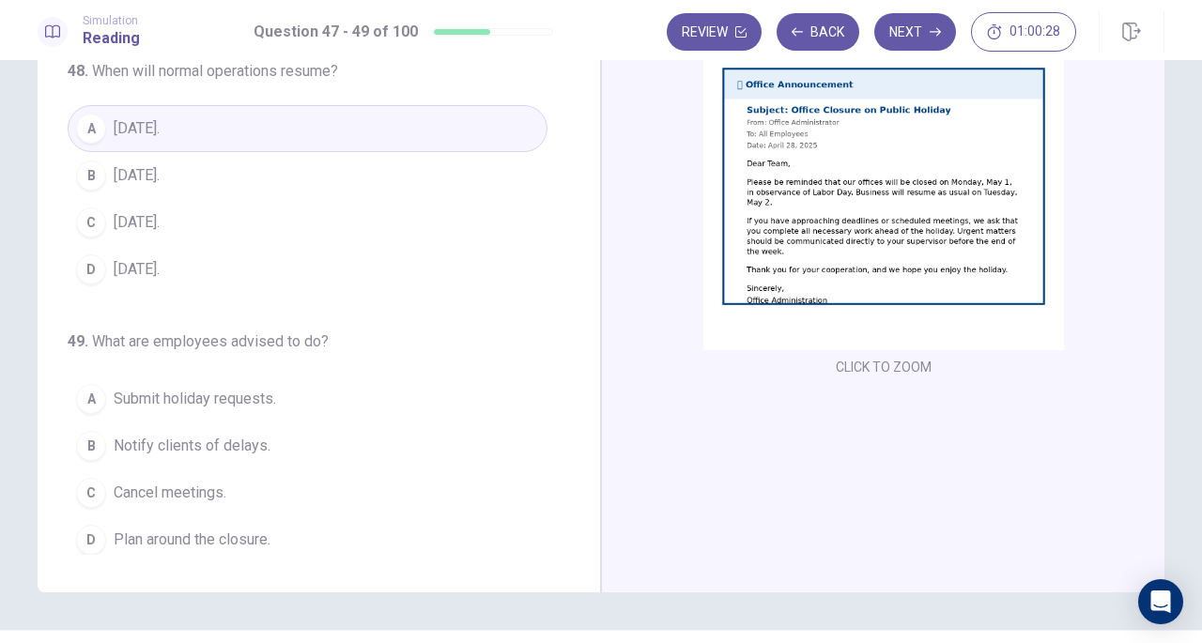
scroll to position [169, 0]
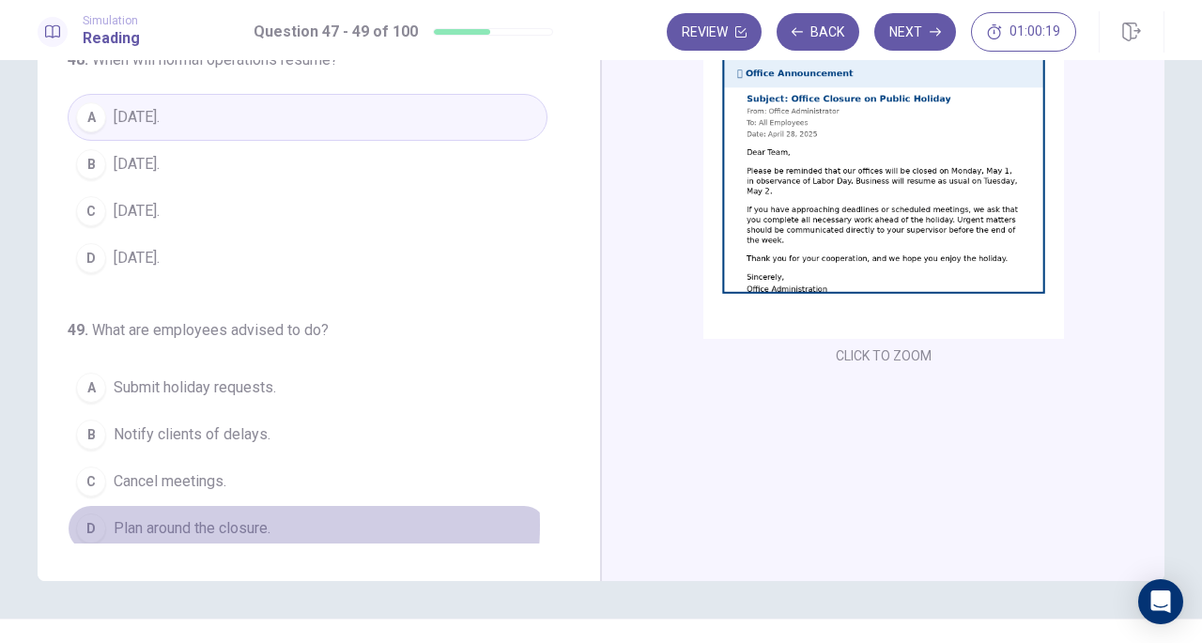
click at [220, 518] on span "Plan around the closure." at bounding box center [192, 529] width 157 height 23
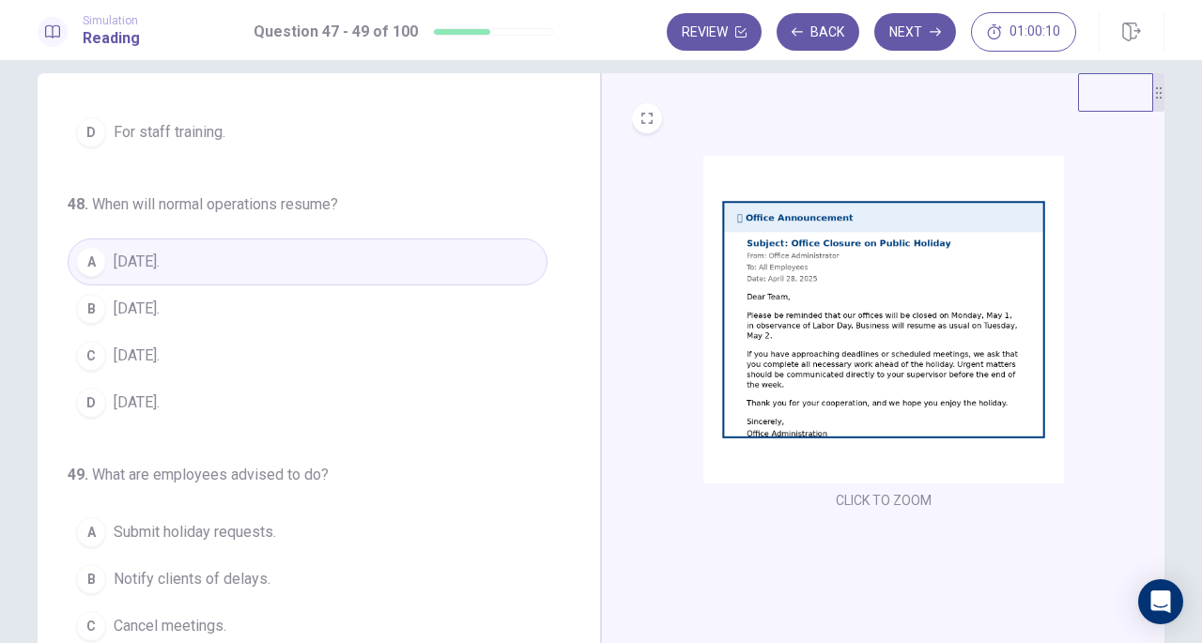
scroll to position [22, 0]
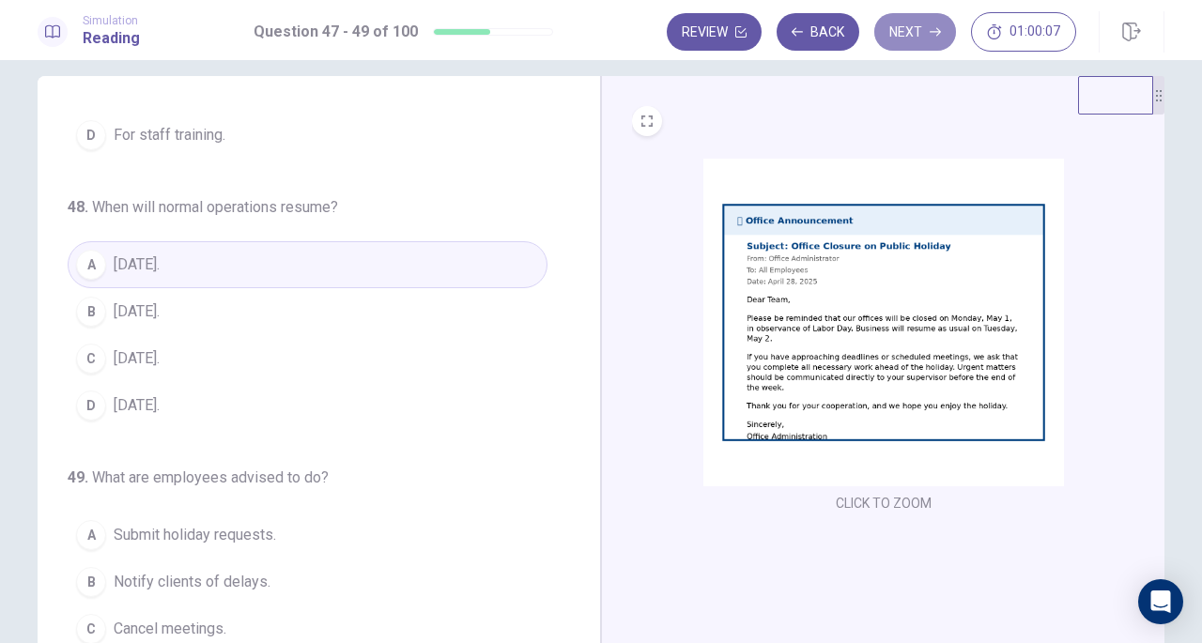
click at [917, 38] on button "Next" at bounding box center [916, 32] width 82 height 38
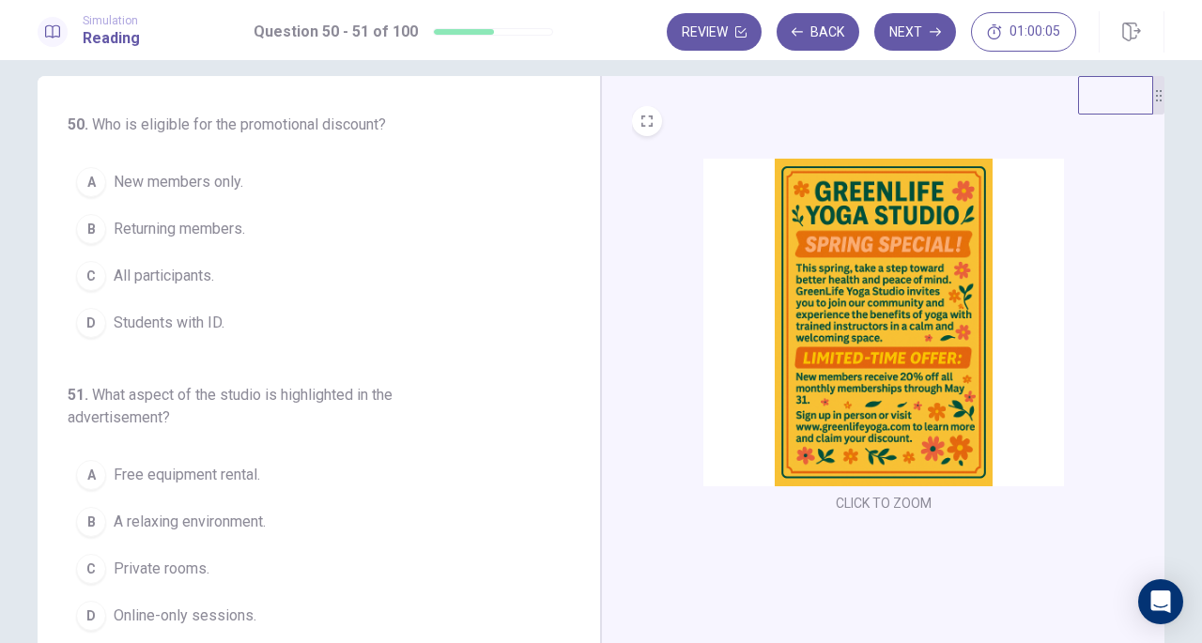
scroll to position [0, 0]
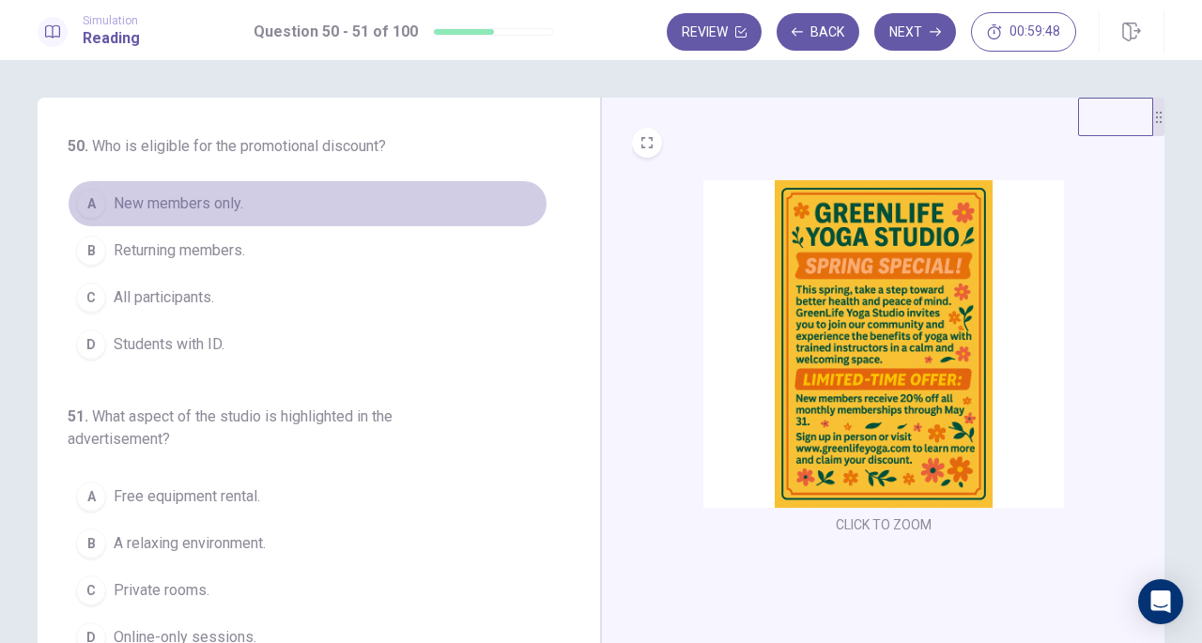
click at [197, 217] on button "A New members only." at bounding box center [308, 203] width 480 height 47
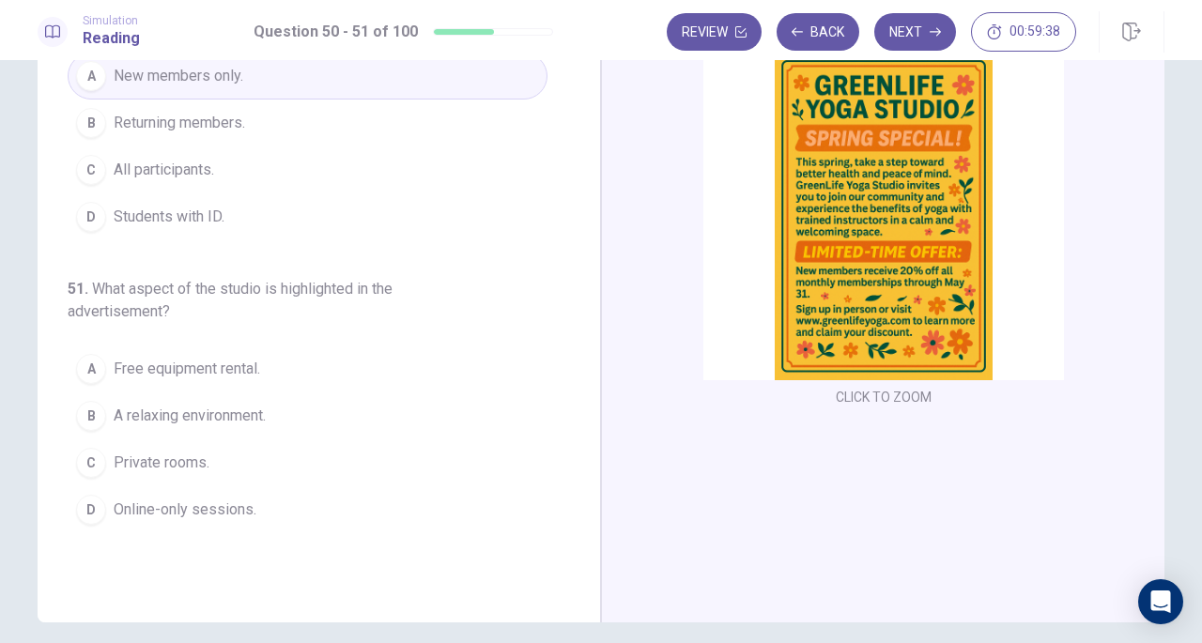
scroll to position [137, 0]
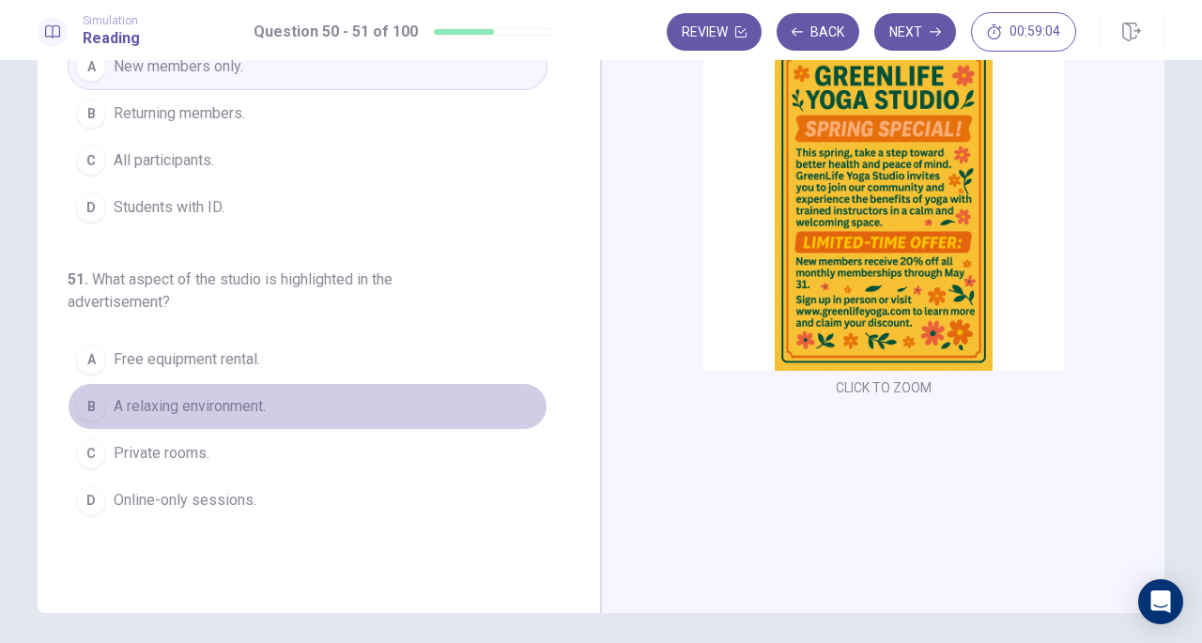
click at [271, 411] on button "B A relaxing environment." at bounding box center [308, 406] width 480 height 47
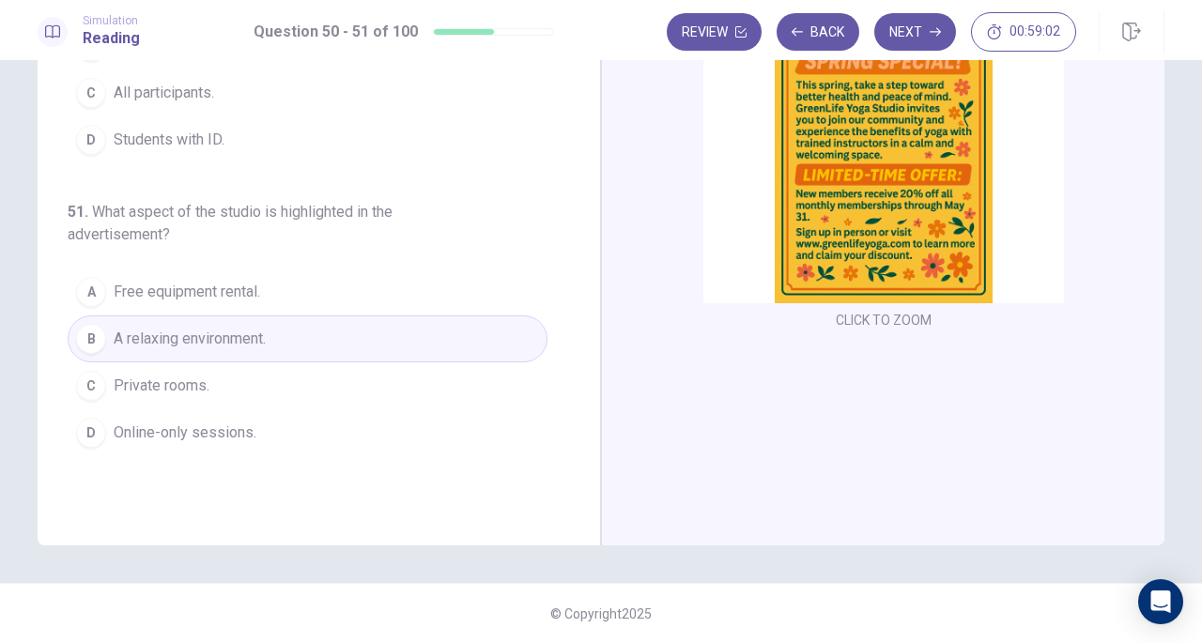
scroll to position [0, 0]
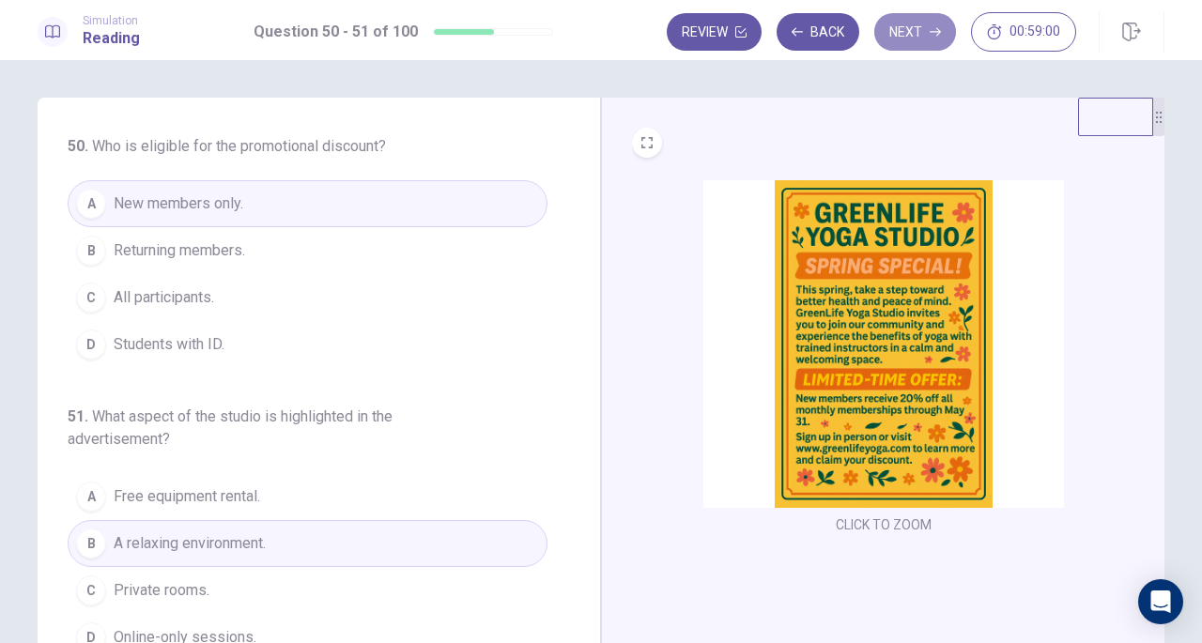
click at [909, 17] on button "Next" at bounding box center [916, 32] width 82 height 38
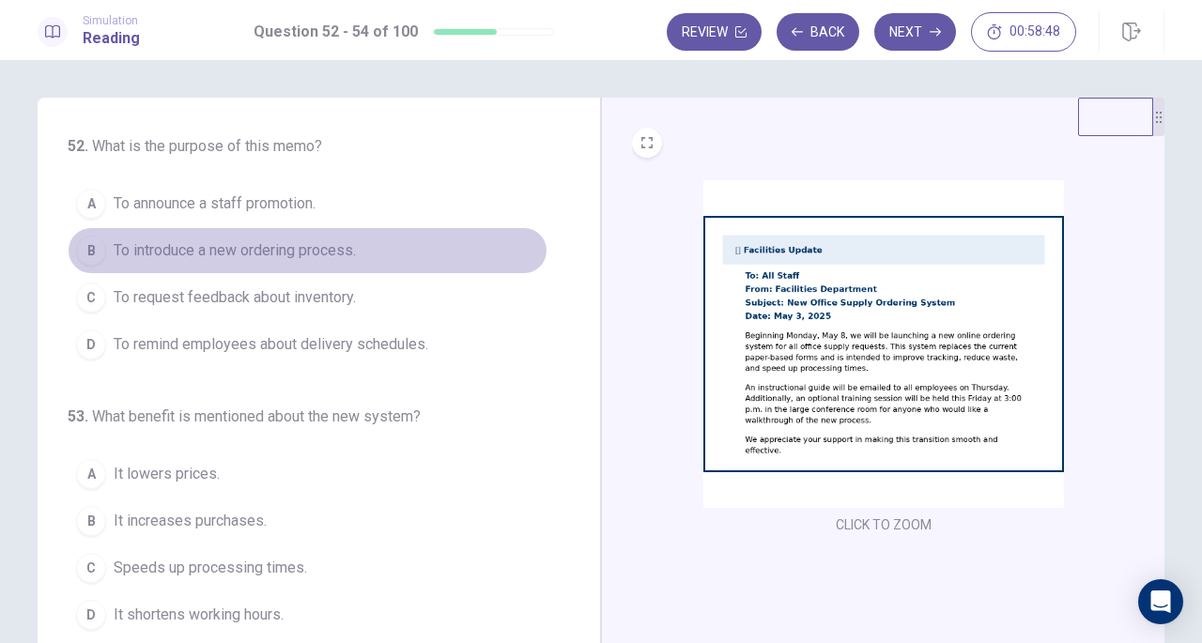
click at [368, 261] on button "B To introduce a new ordering process." at bounding box center [308, 250] width 480 height 47
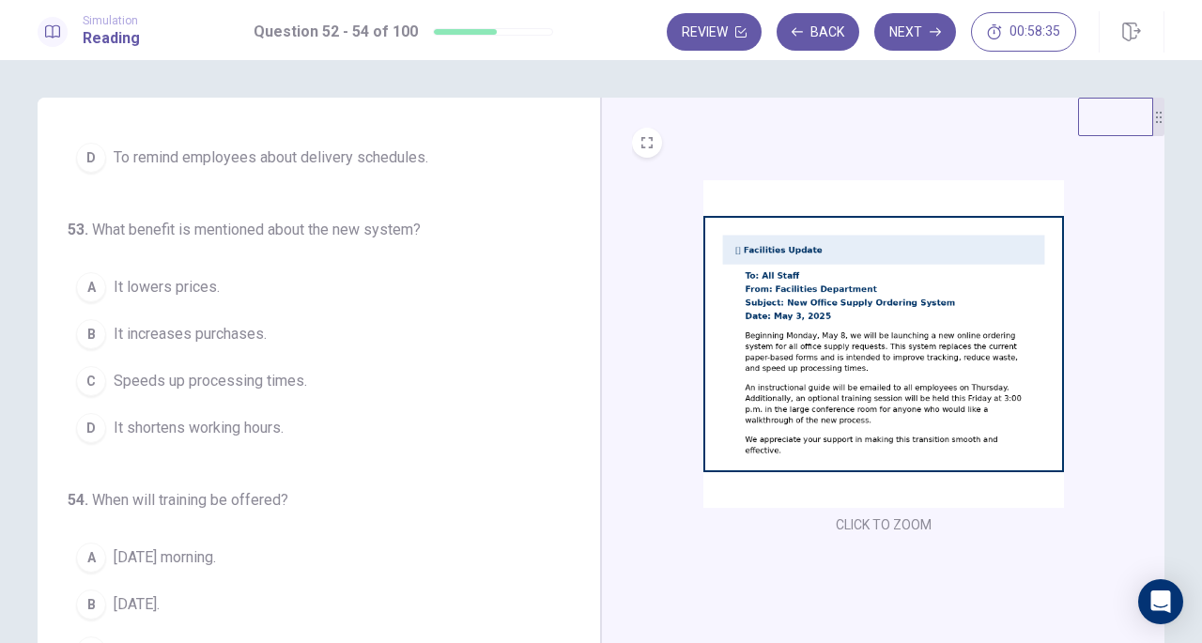
scroll to position [188, 0]
click at [315, 388] on button "C Speeds up processing times." at bounding box center [308, 380] width 480 height 47
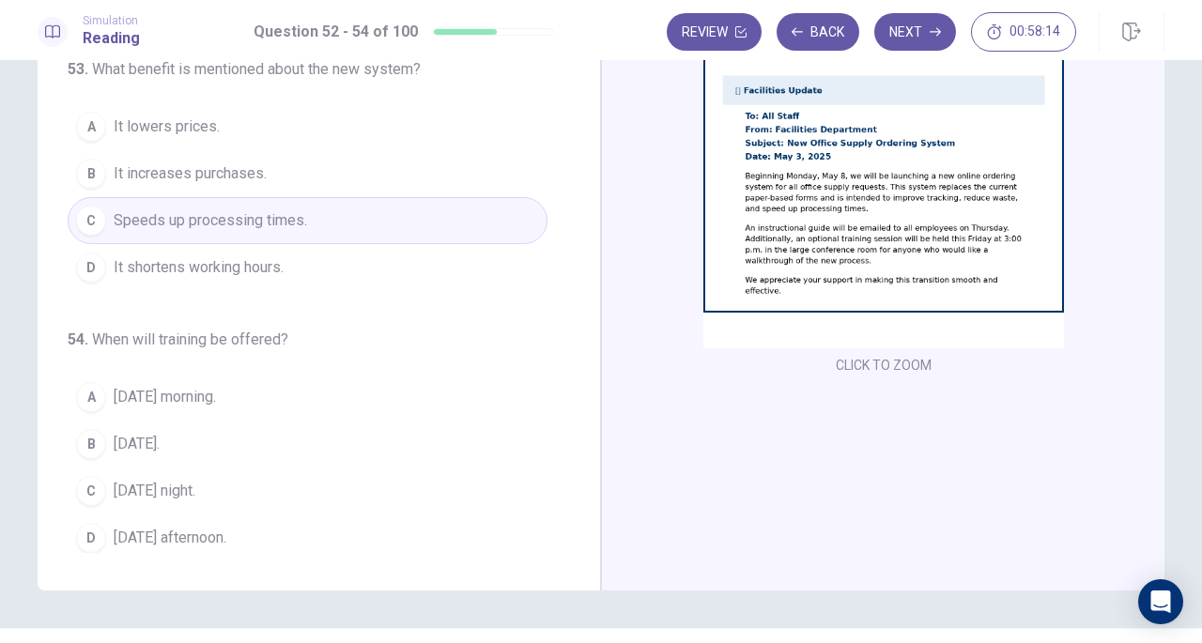
scroll to position [161, 0]
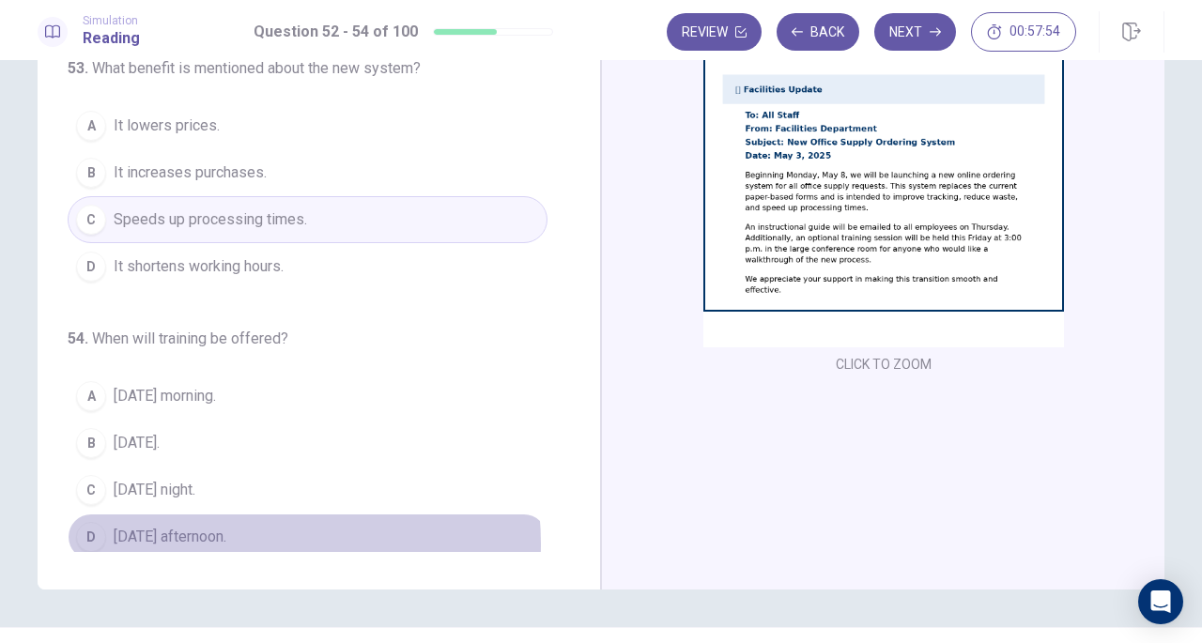
click at [244, 535] on button "D Friday afternoon." at bounding box center [308, 537] width 480 height 47
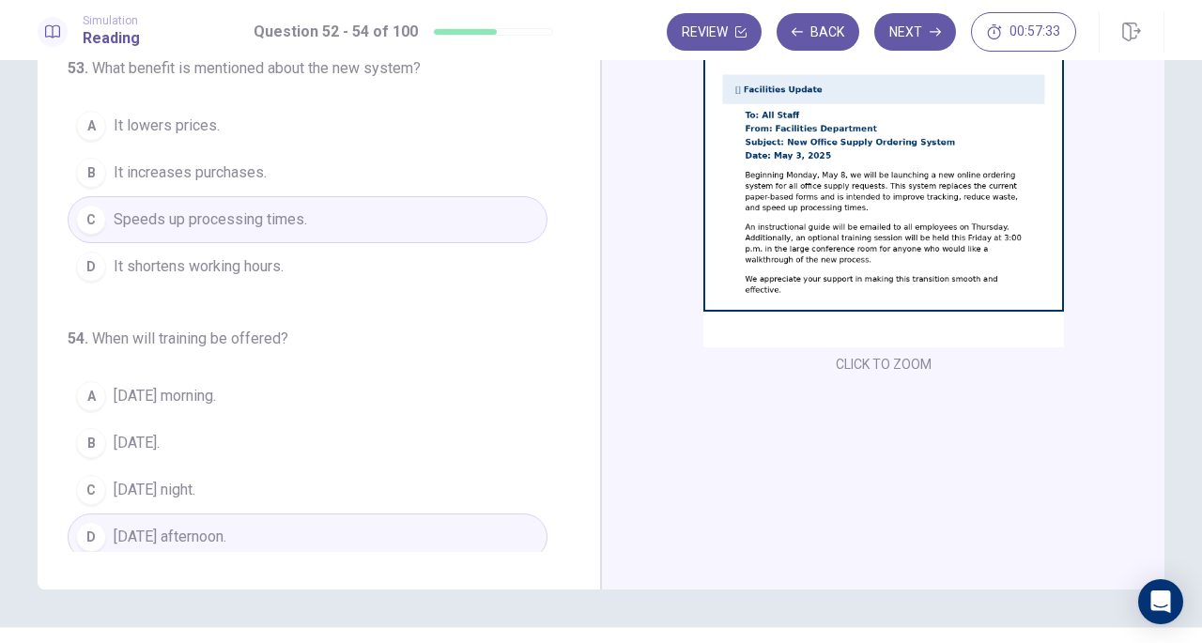
click at [907, 34] on button "Next" at bounding box center [916, 32] width 82 height 38
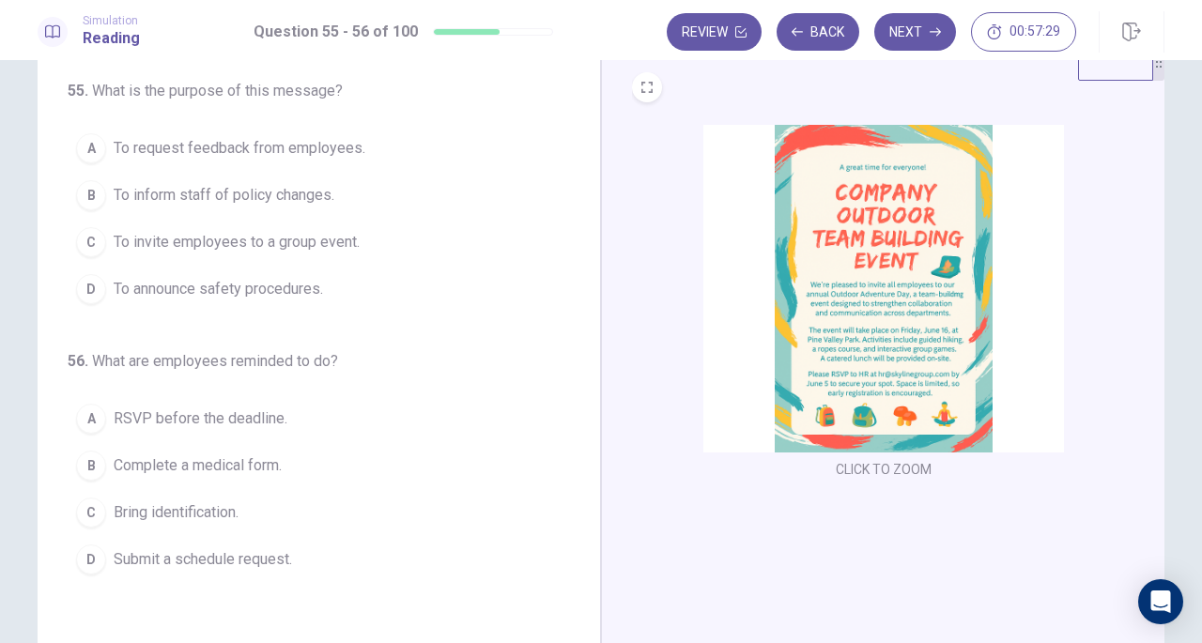
scroll to position [54, 0]
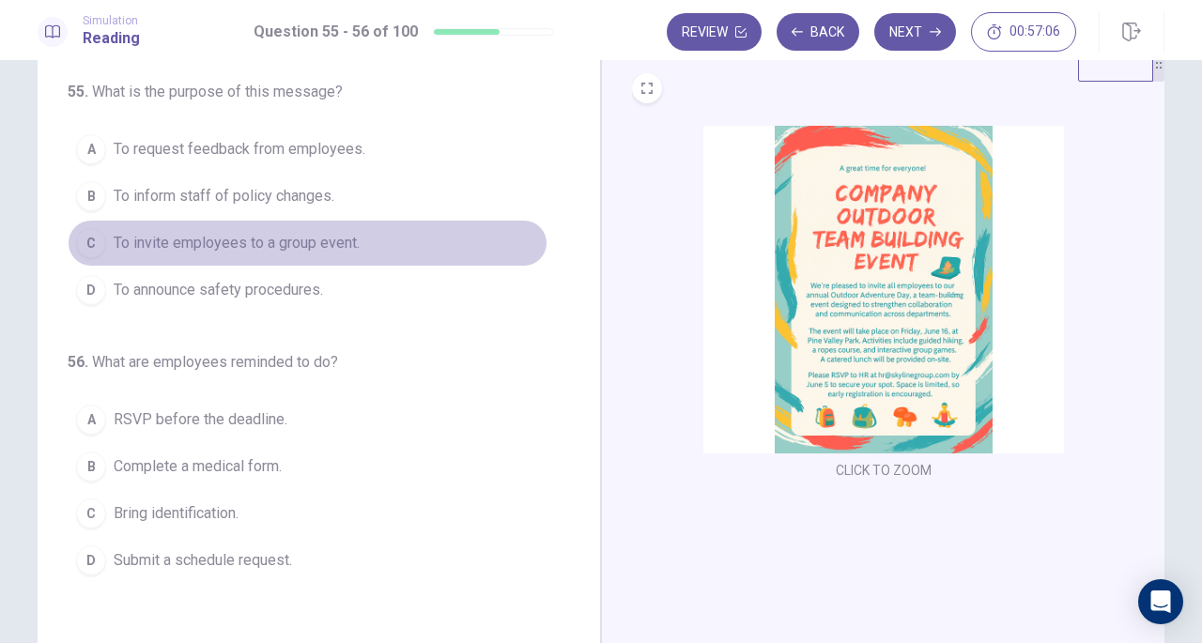
click at [327, 262] on button "C To invite employees to a group event." at bounding box center [308, 243] width 480 height 47
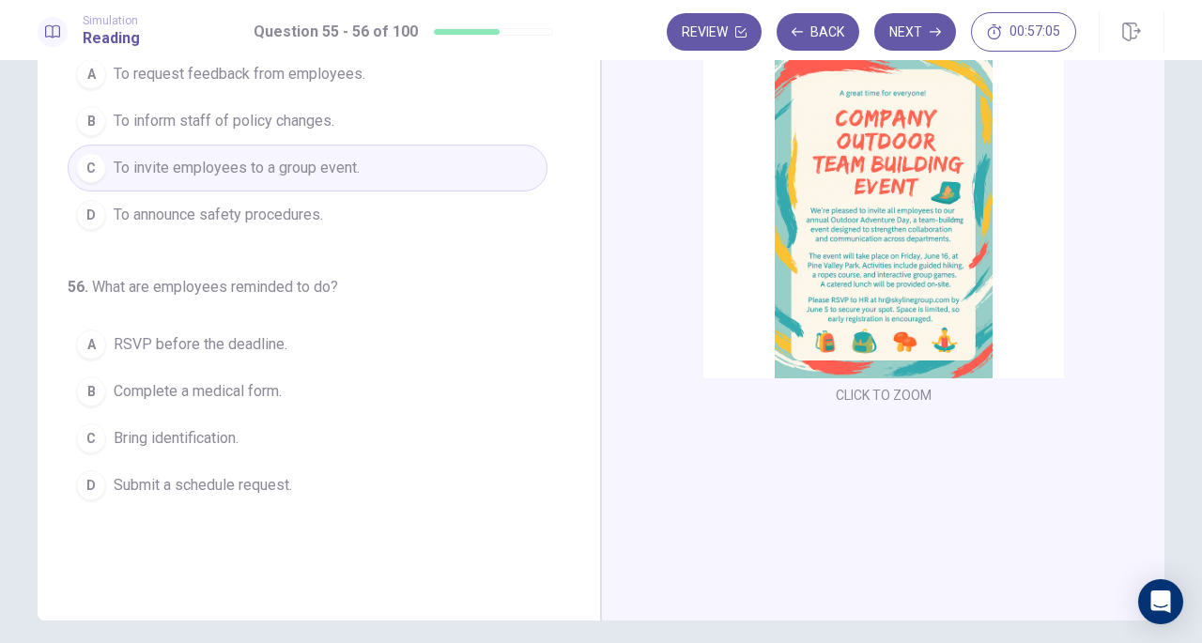
scroll to position [131, 0]
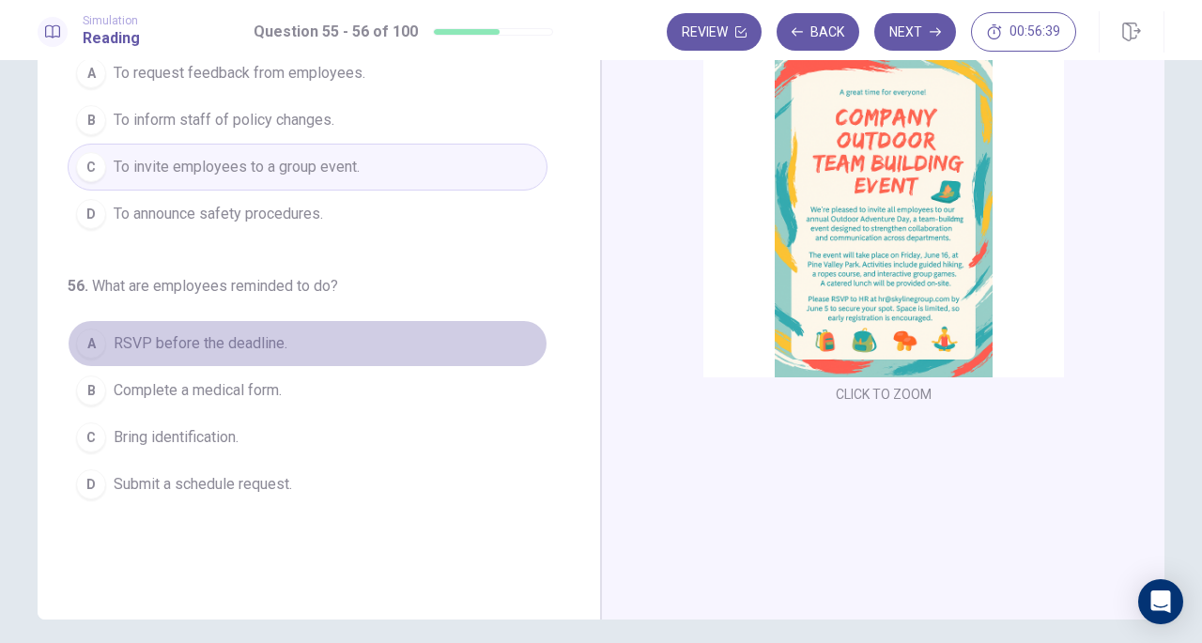
click at [236, 352] on button "A RSVP before the deadline." at bounding box center [308, 343] width 480 height 47
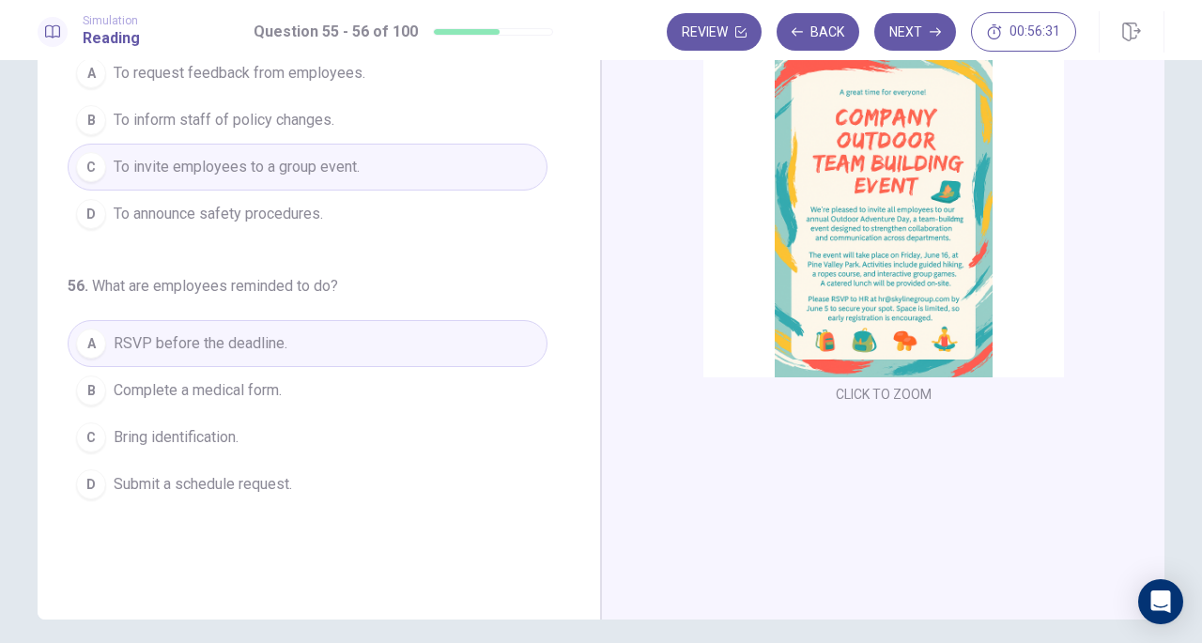
scroll to position [0, 0]
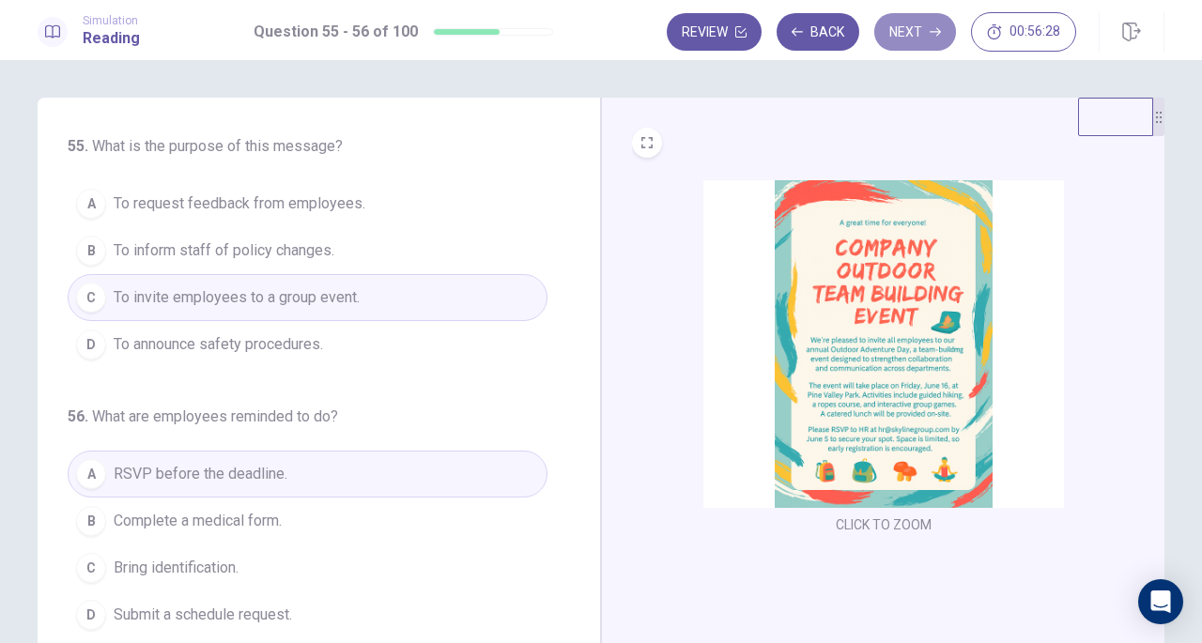
click at [900, 30] on button "Next" at bounding box center [916, 32] width 82 height 38
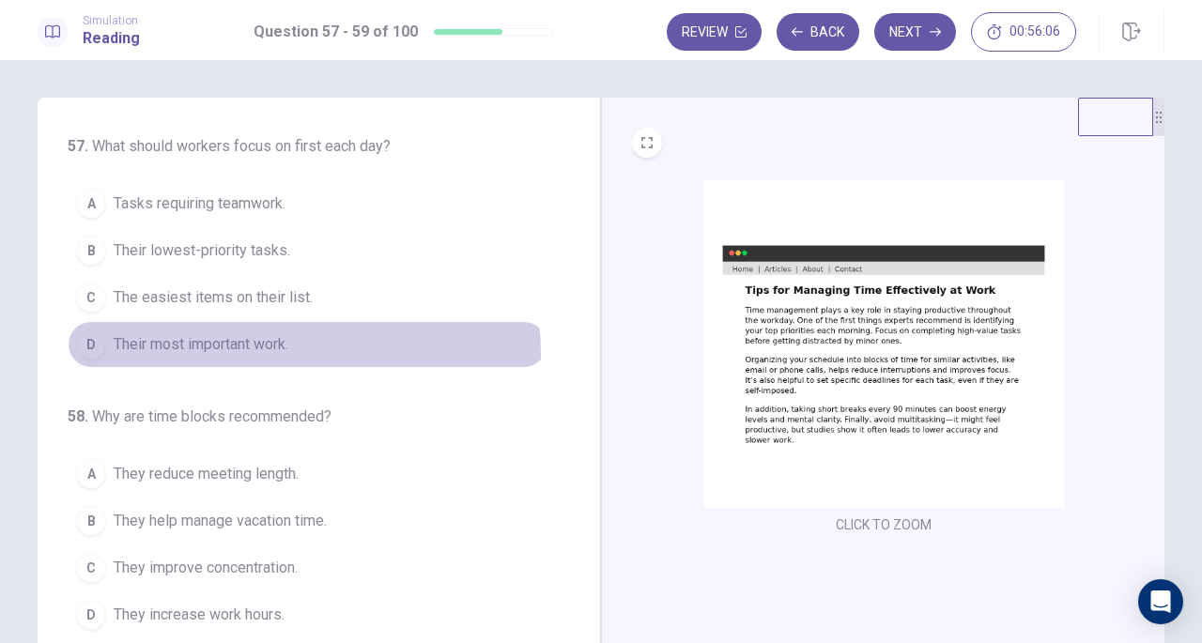
click at [237, 352] on span "Their most important work." at bounding box center [201, 344] width 175 height 23
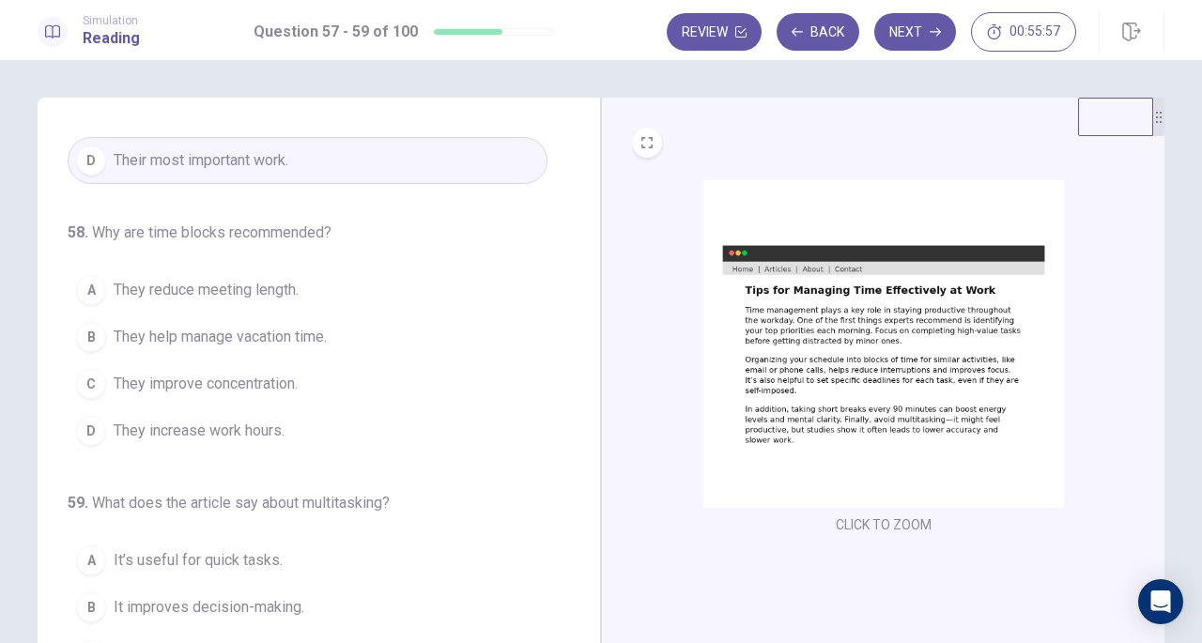
scroll to position [186, 0]
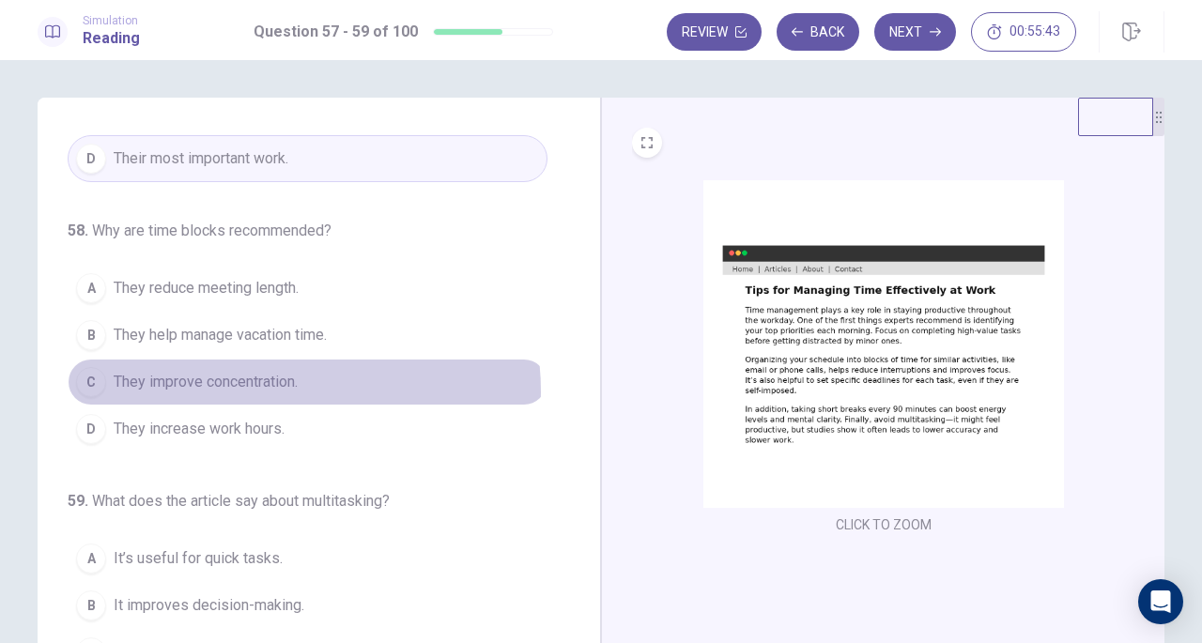
click at [260, 388] on span "They improve concentration." at bounding box center [206, 382] width 184 height 23
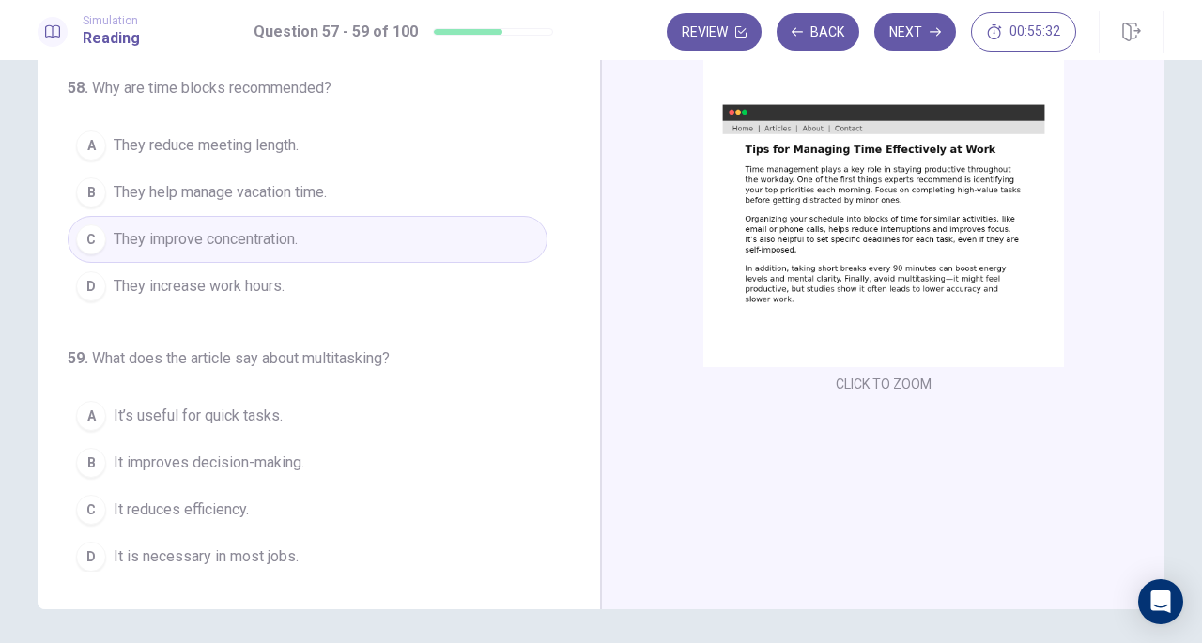
scroll to position [147, 0]
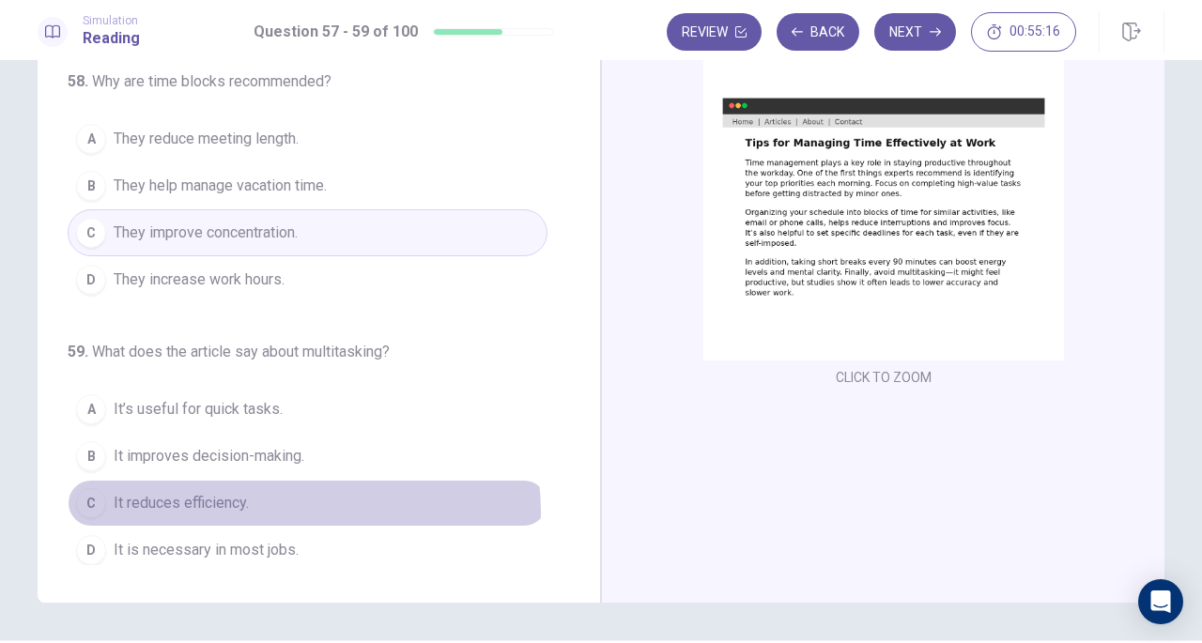
click at [293, 504] on button "C It reduces efficiency." at bounding box center [308, 503] width 480 height 47
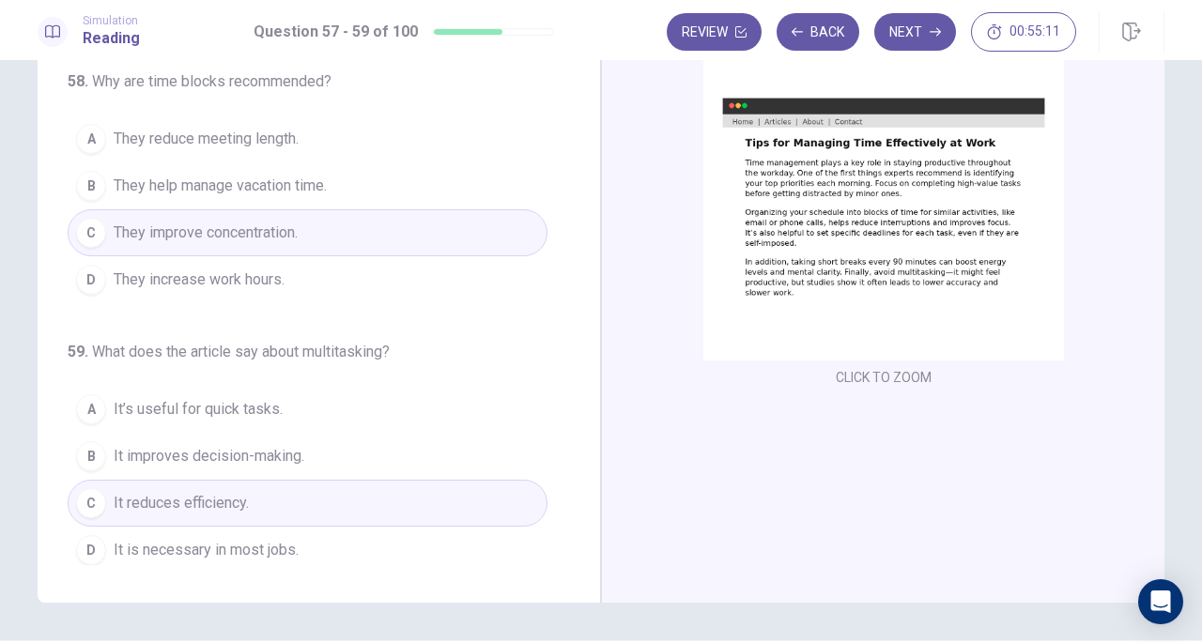
click at [925, 39] on button "Next" at bounding box center [916, 32] width 82 height 38
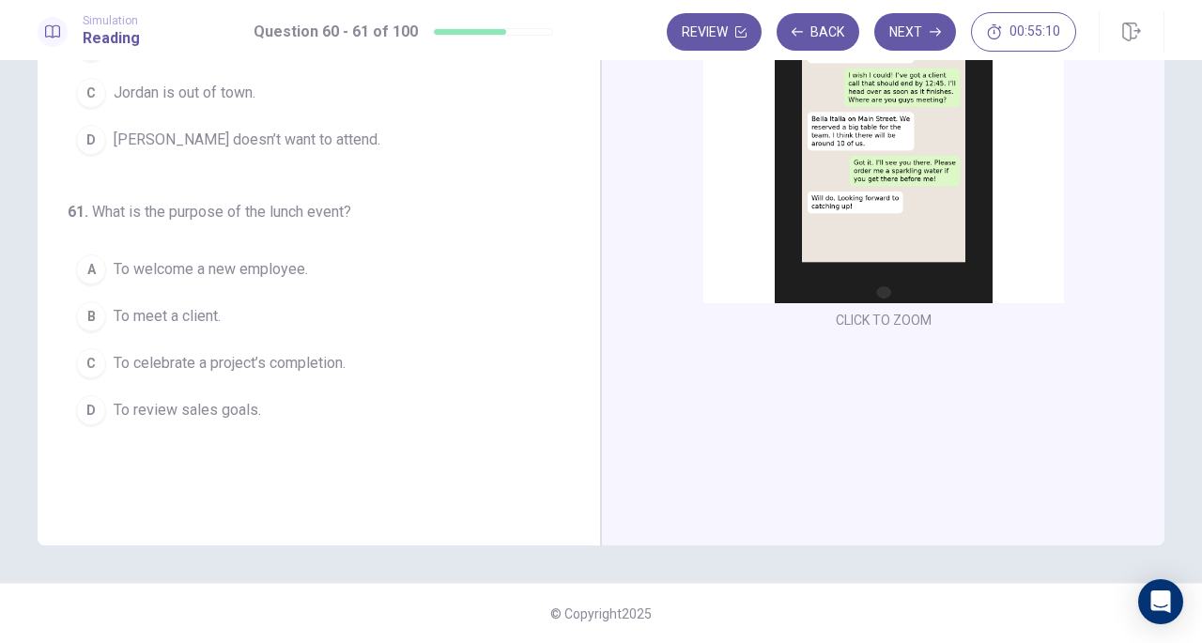
scroll to position [0, 0]
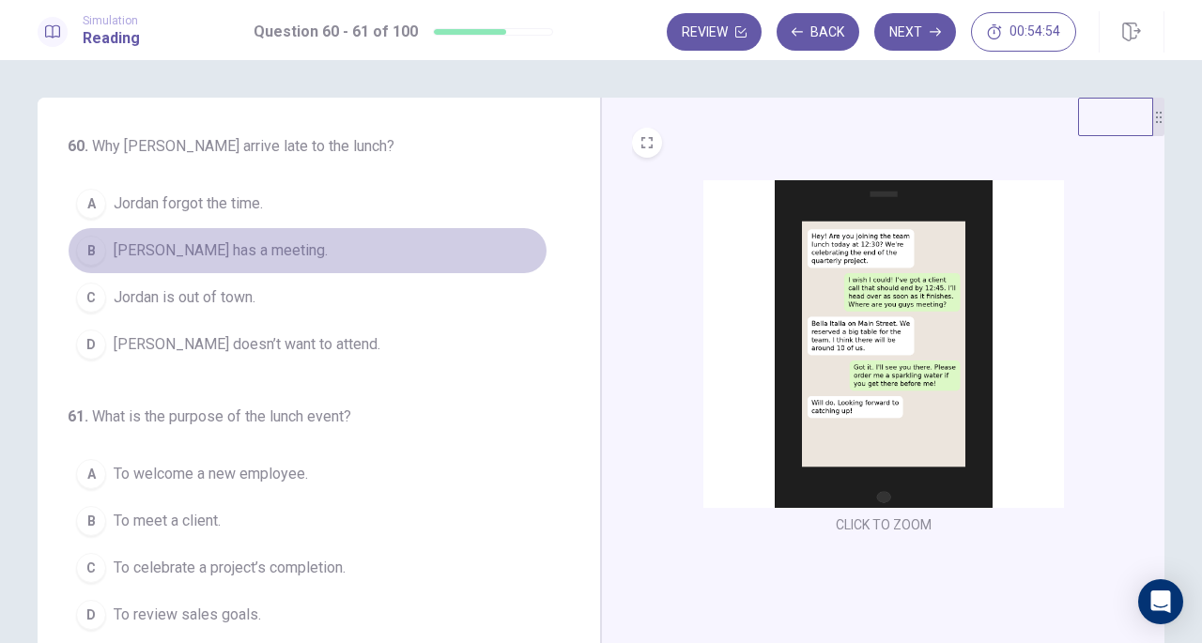
click at [267, 253] on button "B Jordan has a meeting." at bounding box center [308, 250] width 480 height 47
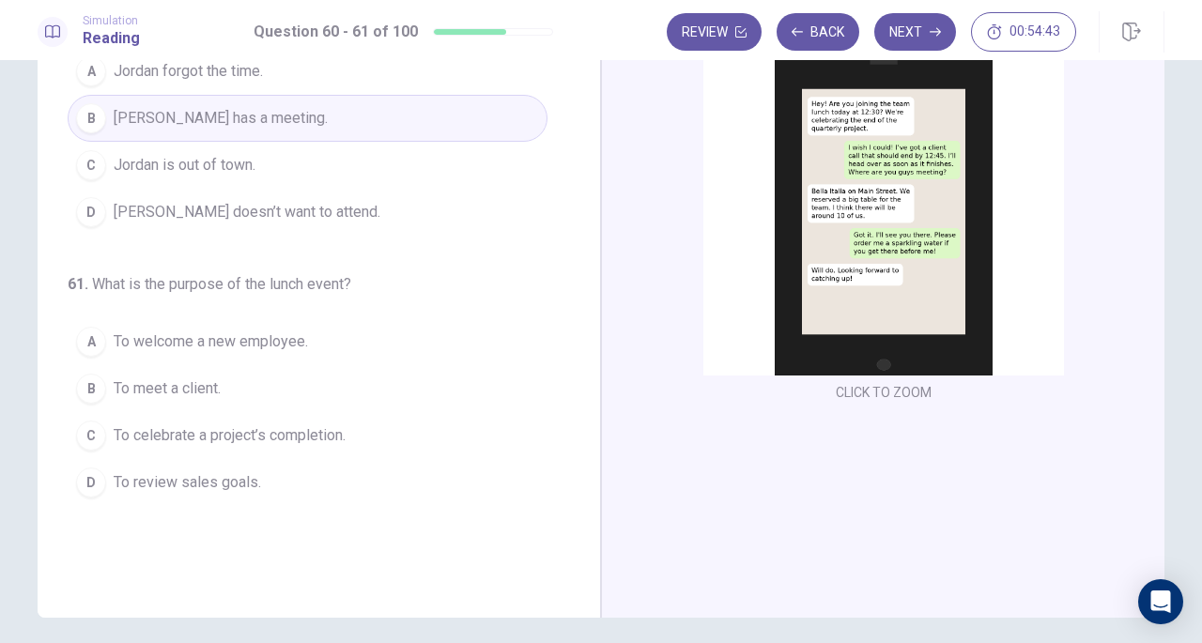
scroll to position [134, 0]
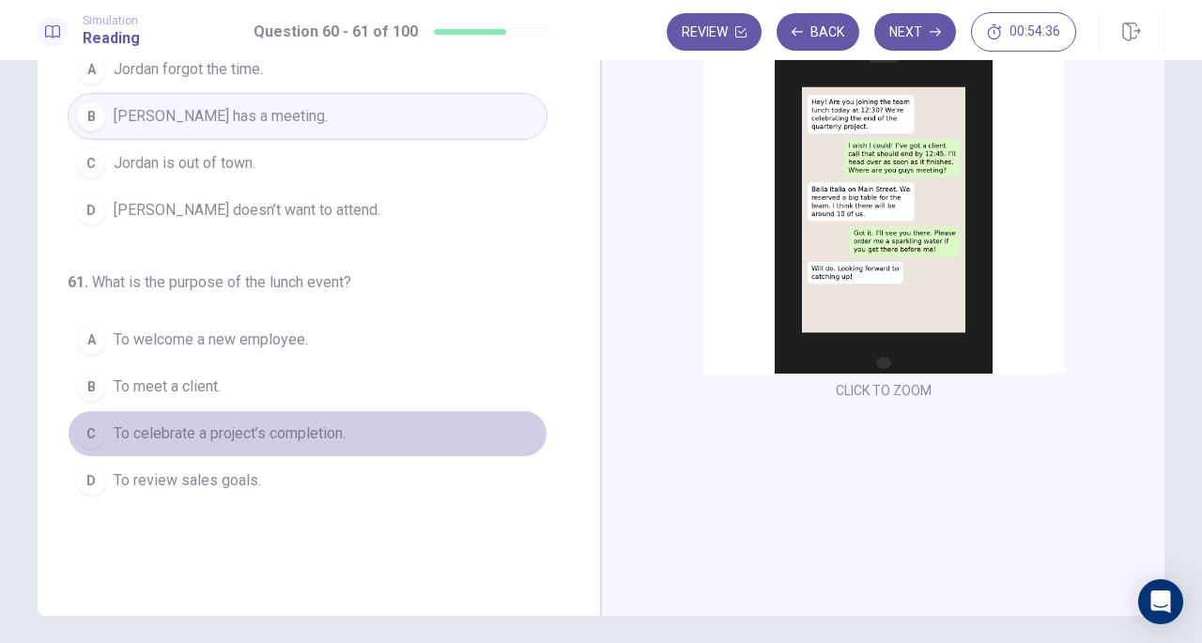
click at [322, 433] on span "To celebrate a project’s completion." at bounding box center [230, 434] width 232 height 23
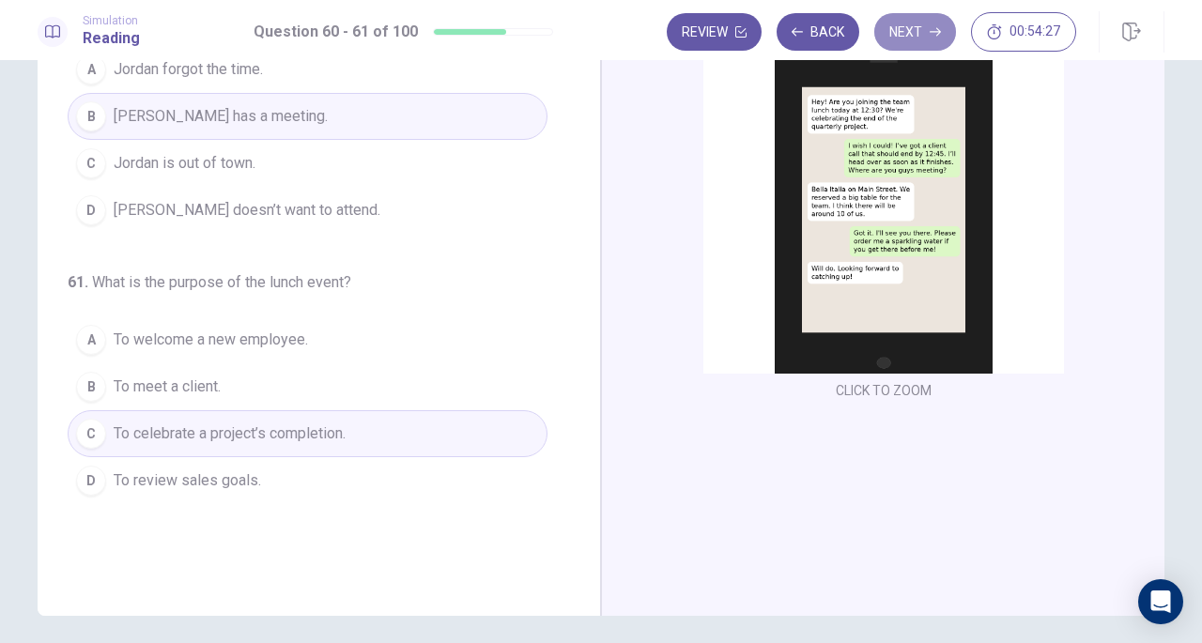
click at [897, 21] on button "Next" at bounding box center [916, 32] width 82 height 38
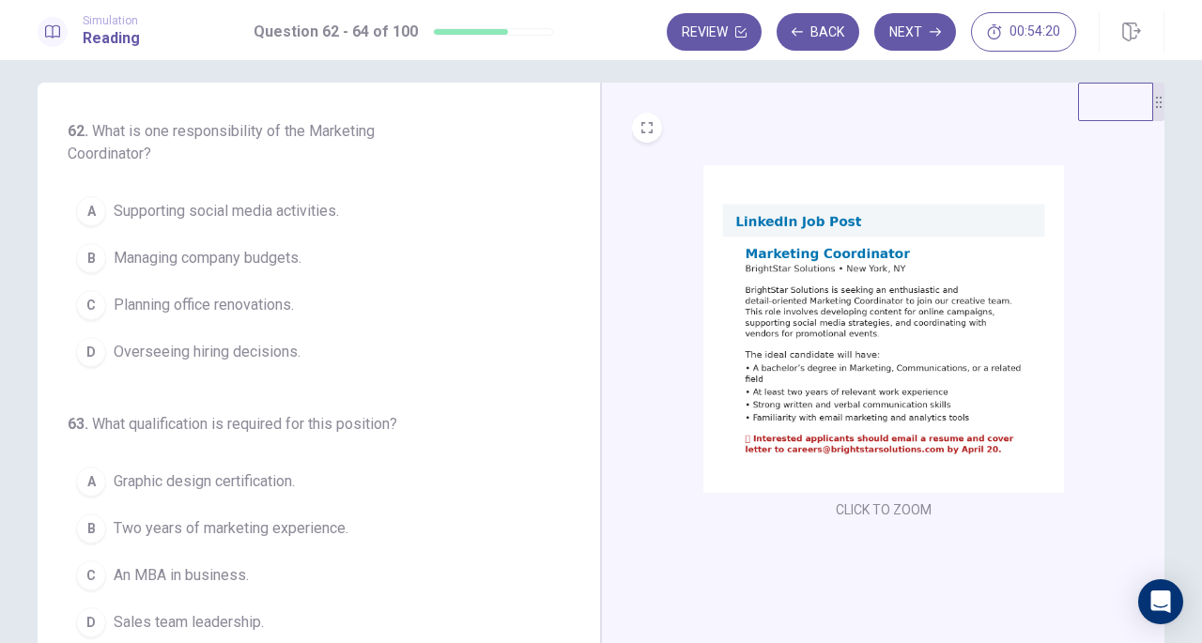
scroll to position [16, 0]
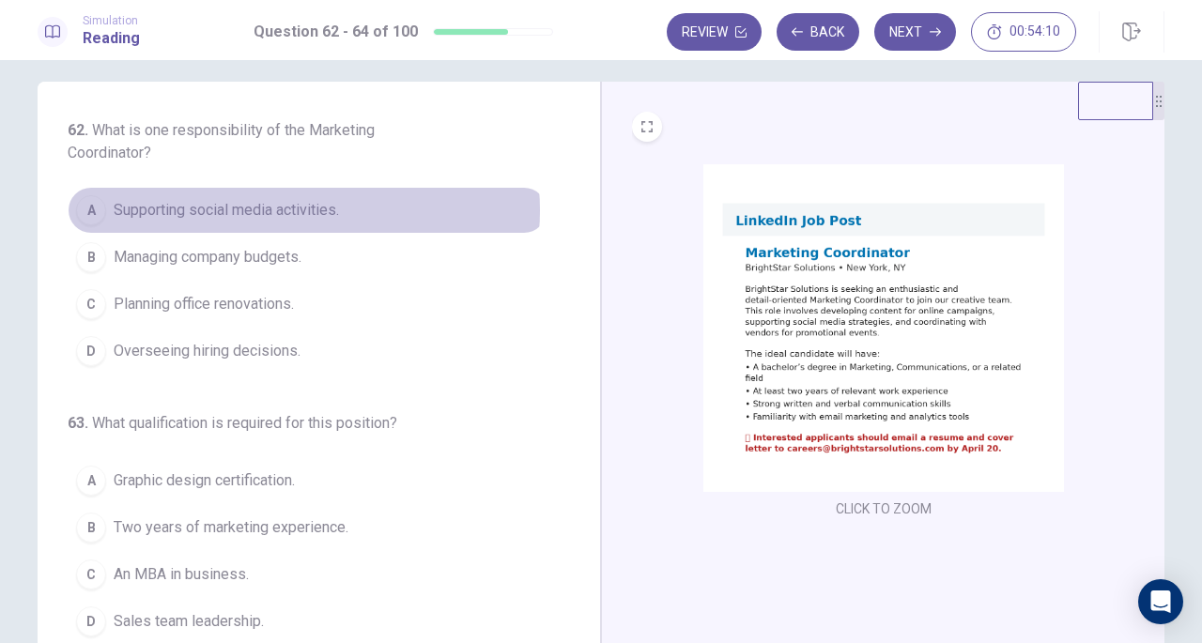
click at [295, 209] on span "Supporting social media activities." at bounding box center [226, 210] width 225 height 23
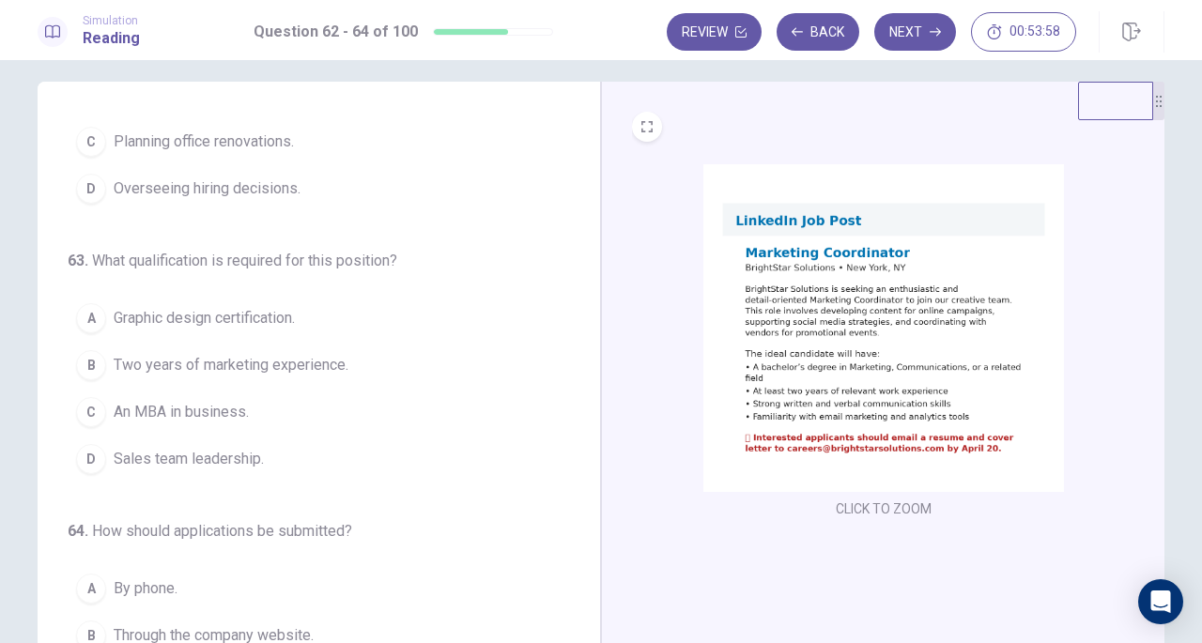
scroll to position [163, 0]
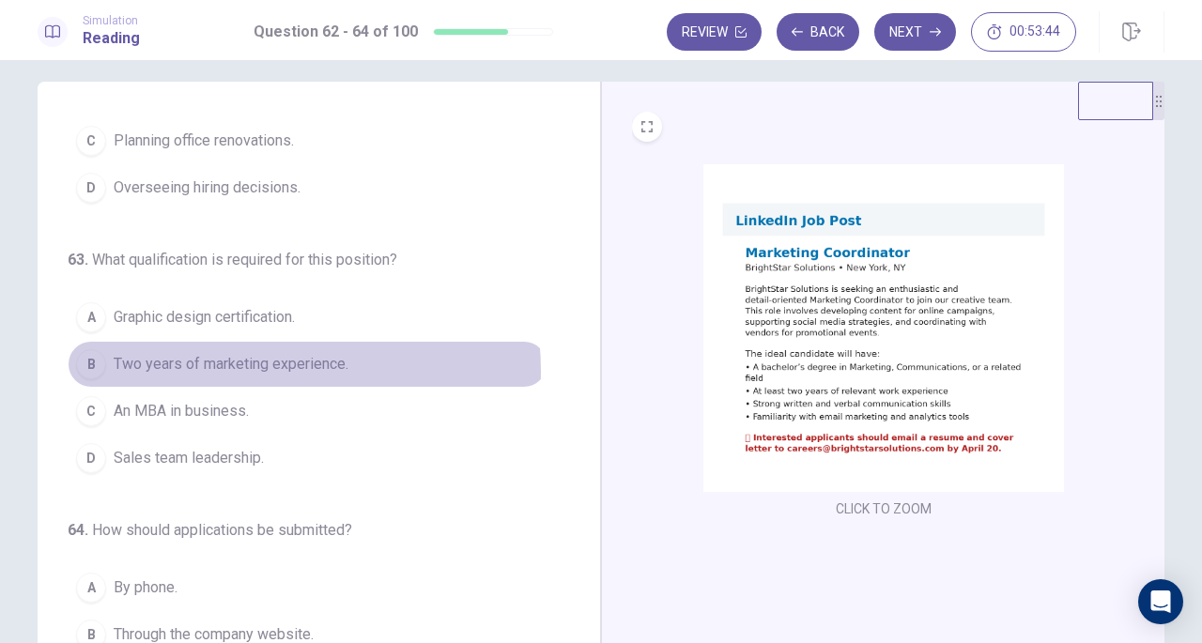
click at [233, 368] on span "Two years of marketing experience." at bounding box center [231, 364] width 235 height 23
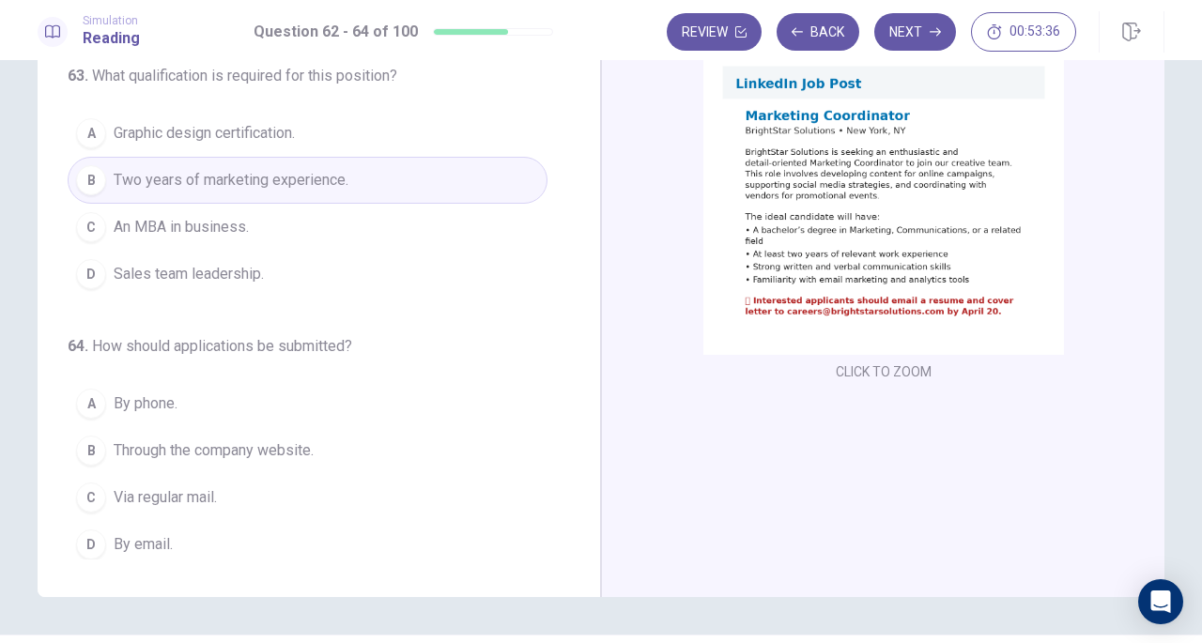
scroll to position [156, 0]
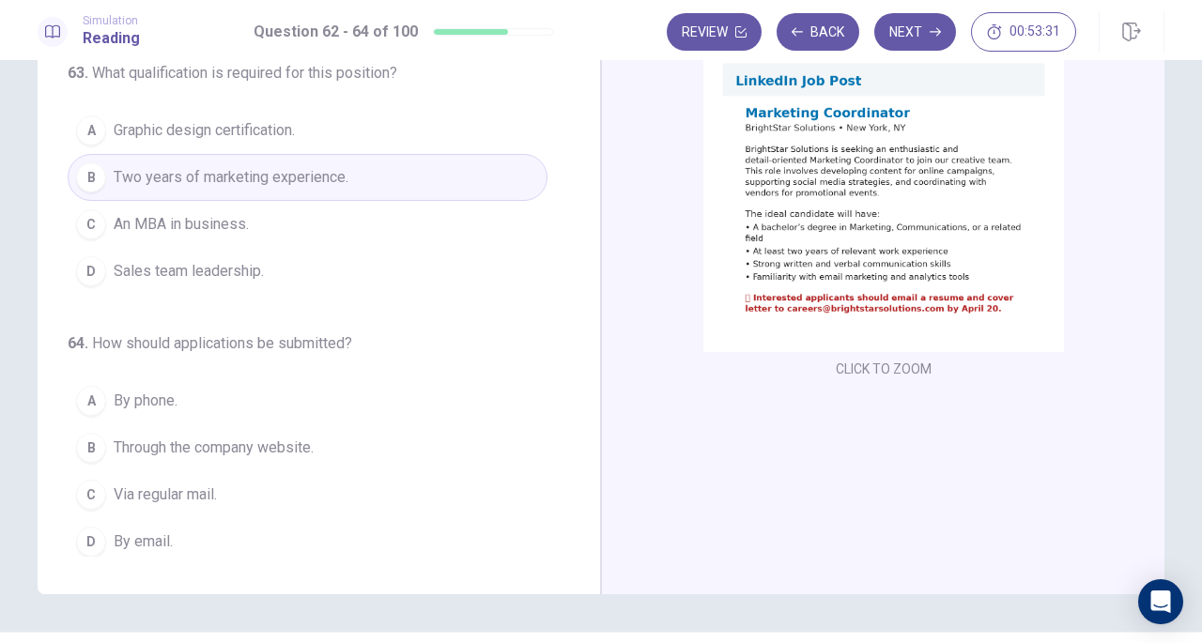
click at [222, 499] on button "C Via regular mail." at bounding box center [308, 495] width 480 height 47
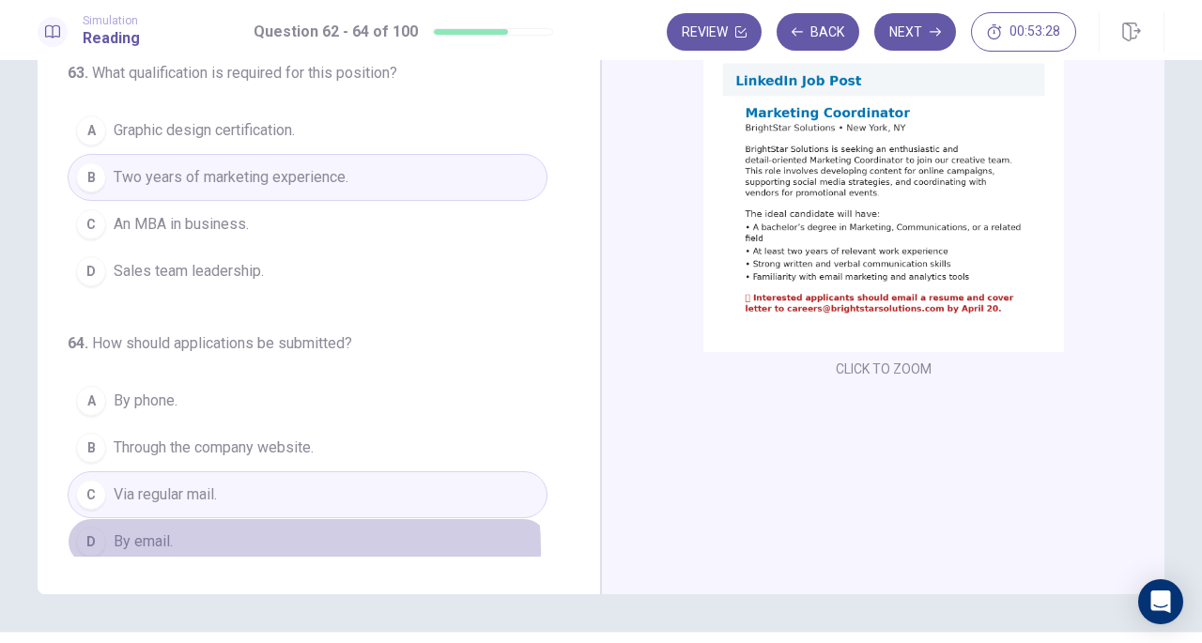
click at [219, 543] on button "D By email." at bounding box center [308, 542] width 480 height 47
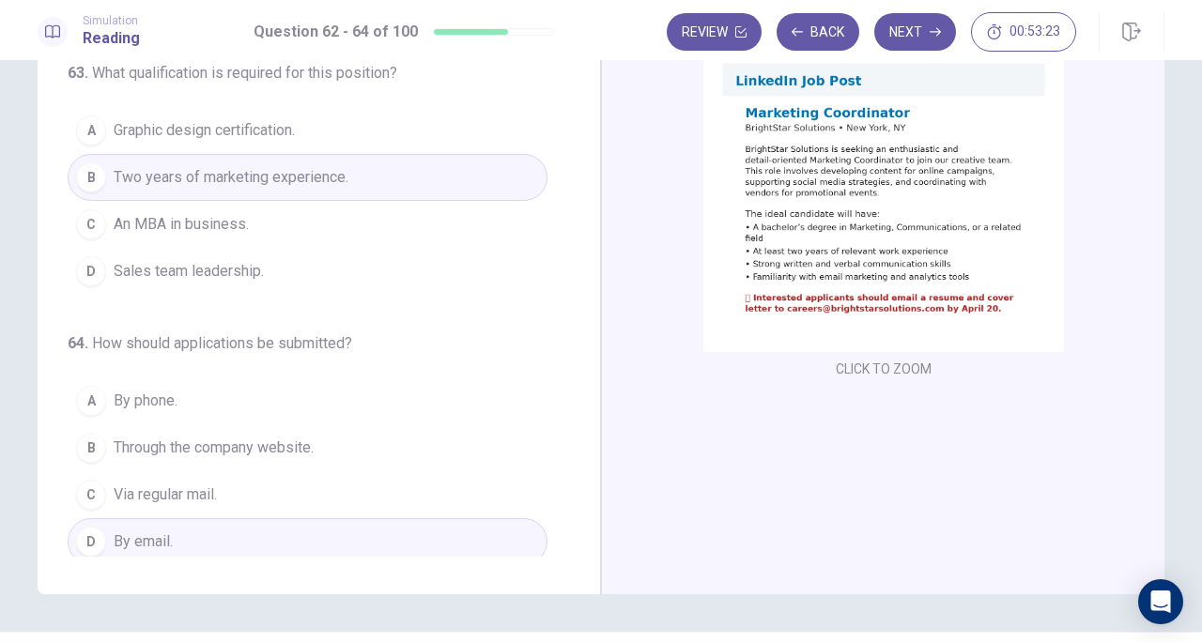
click at [907, 35] on button "Next" at bounding box center [916, 32] width 82 height 38
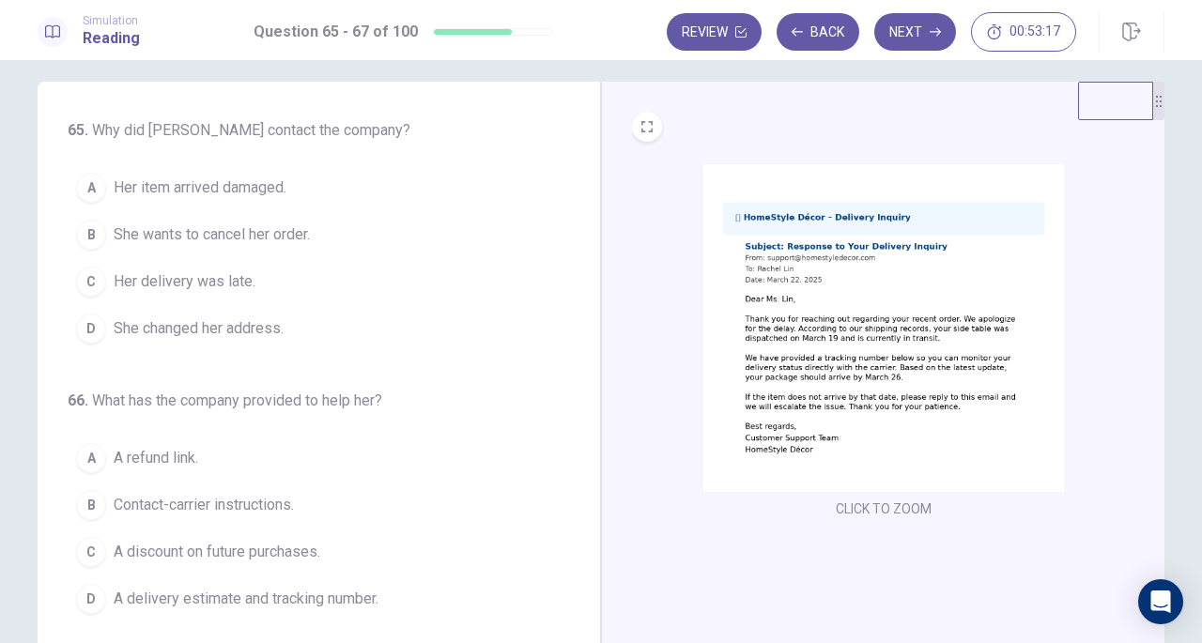
scroll to position [19, 0]
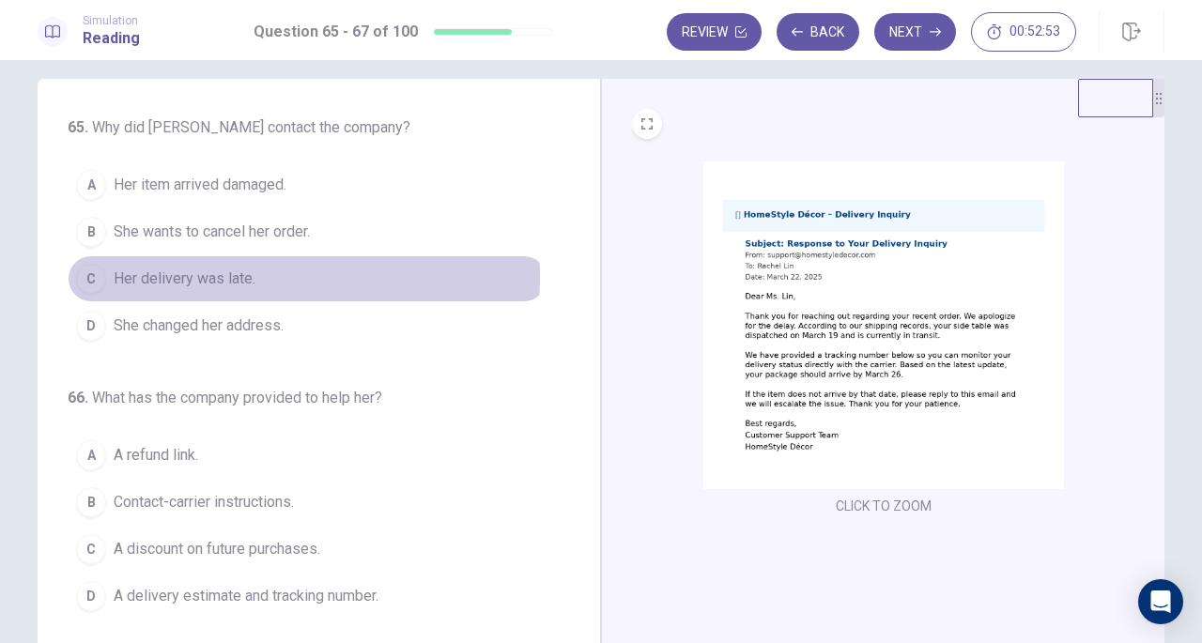
click at [253, 275] on button "C Her delivery was late." at bounding box center [308, 279] width 480 height 47
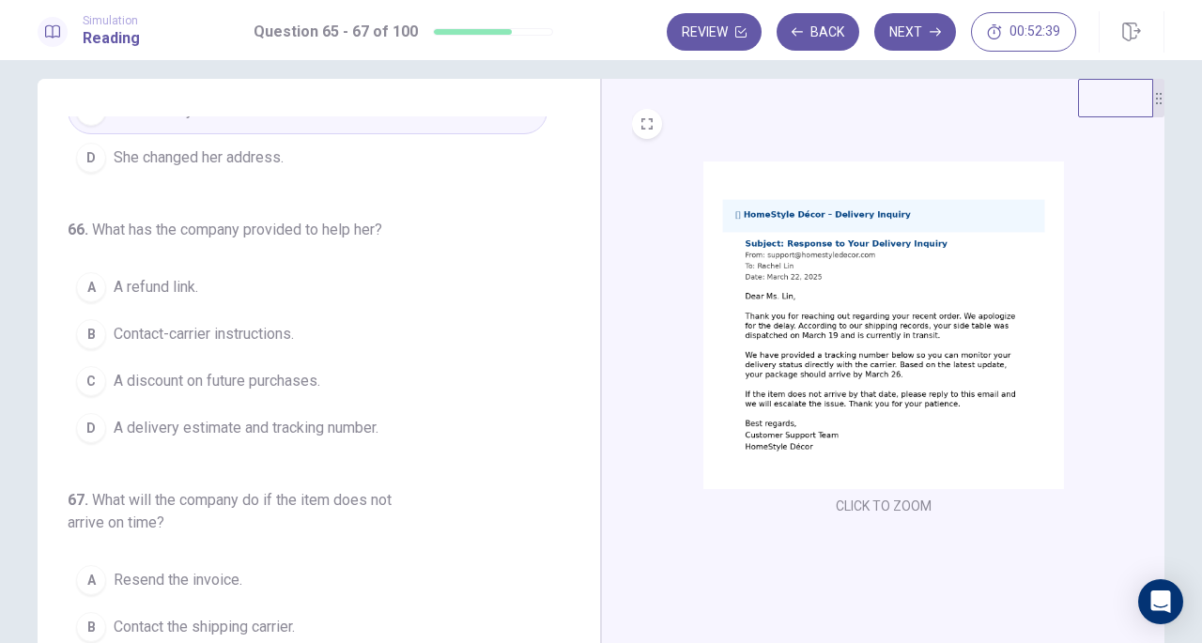
scroll to position [169, 0]
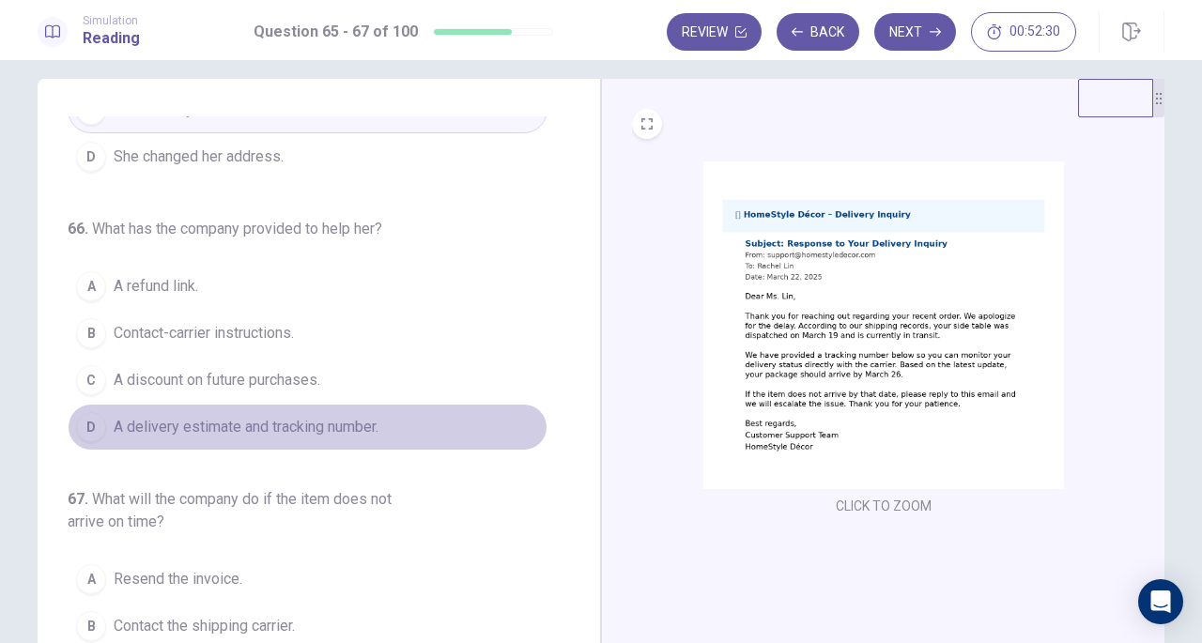
click at [351, 431] on span "A delivery estimate and tracking number." at bounding box center [246, 427] width 265 height 23
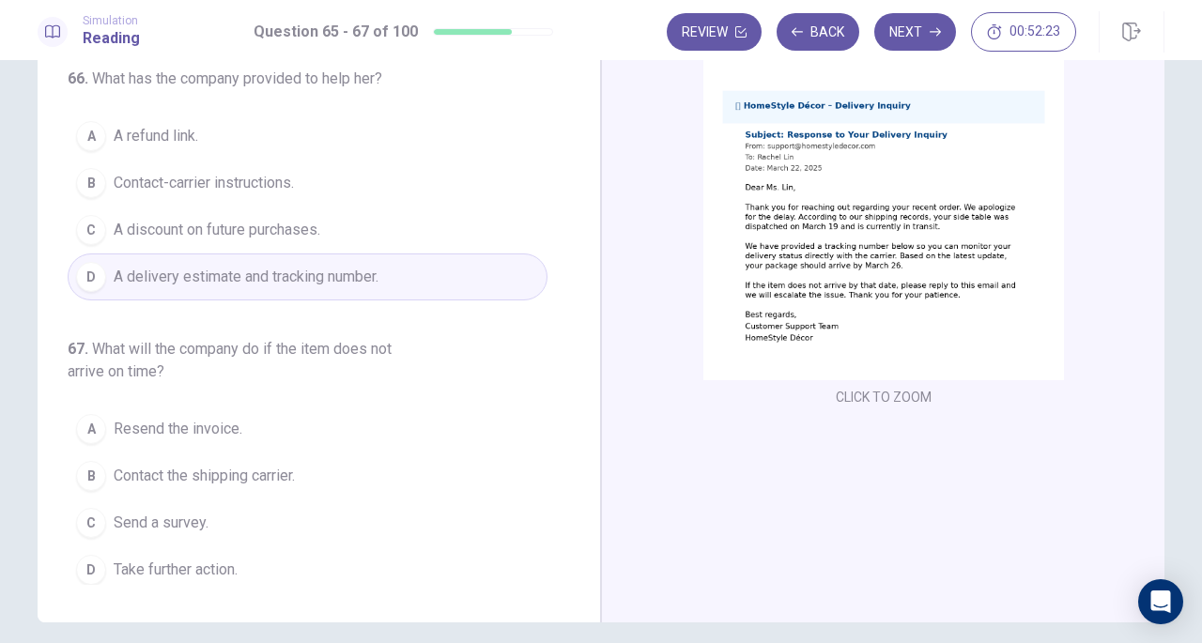
scroll to position [133, 0]
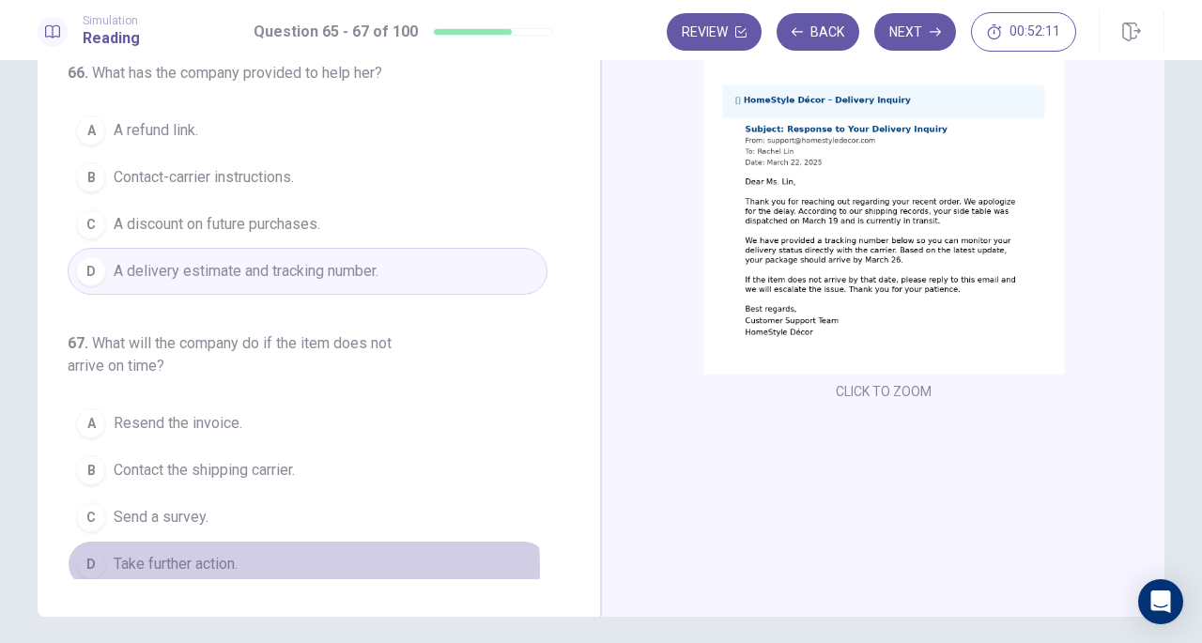
click at [245, 560] on button "D Take further action." at bounding box center [308, 564] width 480 height 47
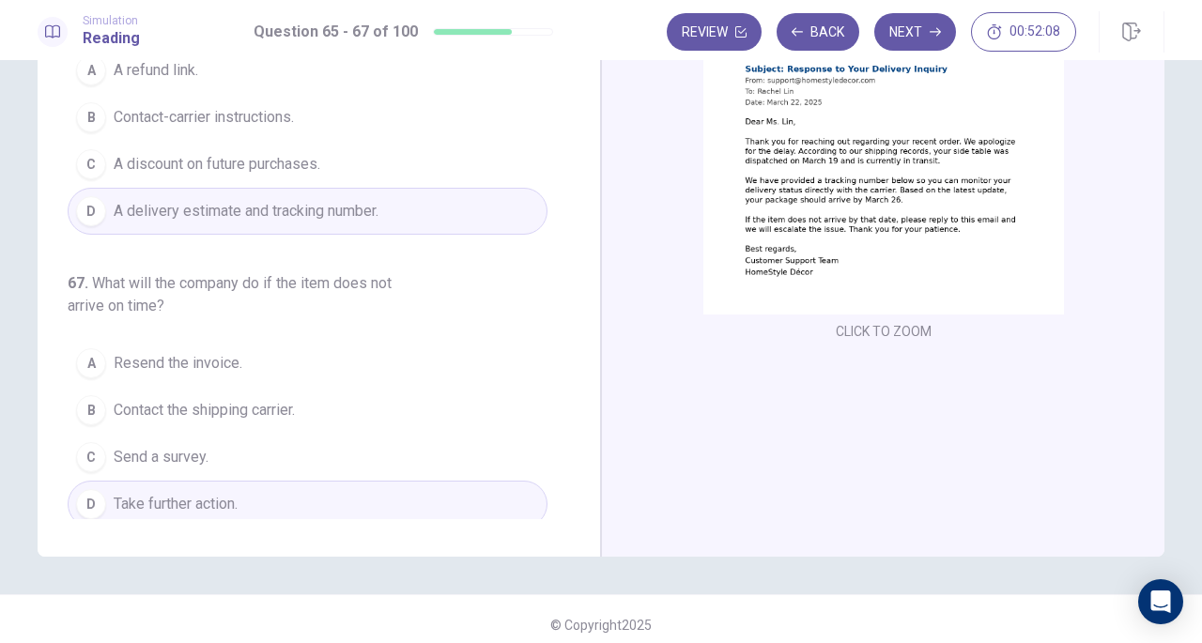
scroll to position [205, 0]
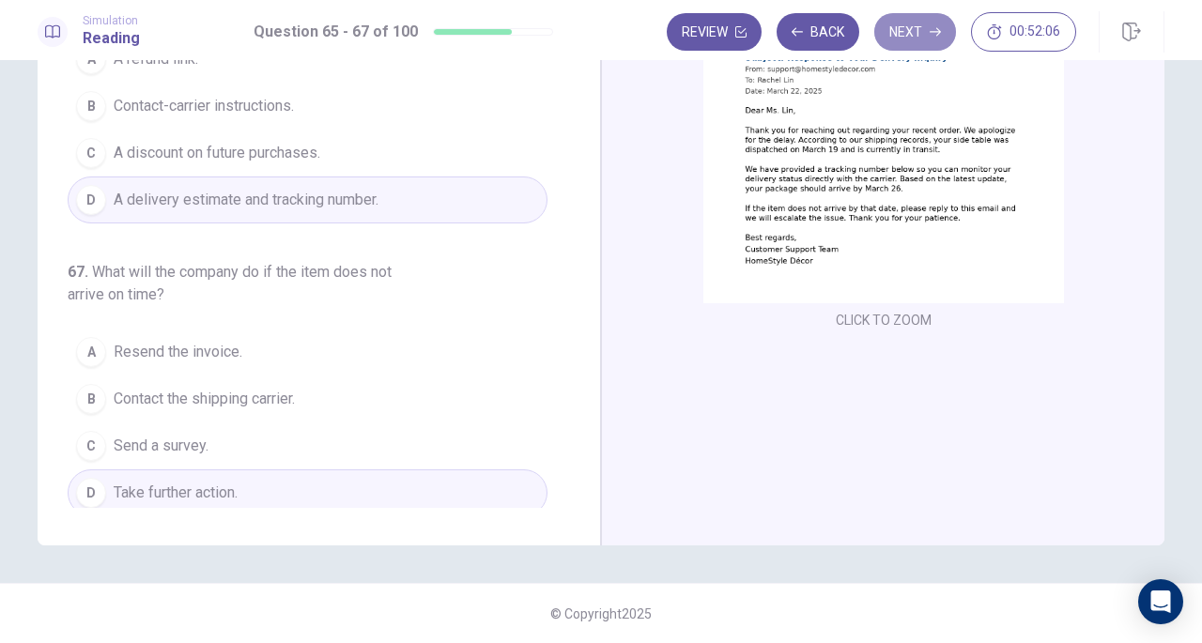
click at [897, 22] on button "Next" at bounding box center [916, 32] width 82 height 38
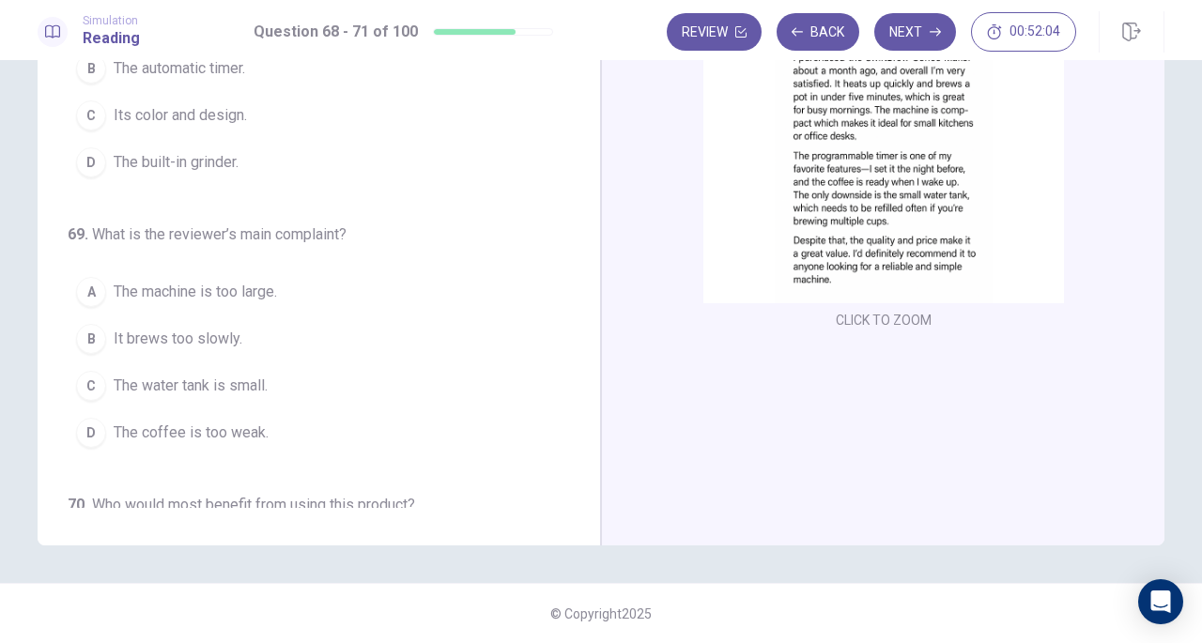
scroll to position [0, 0]
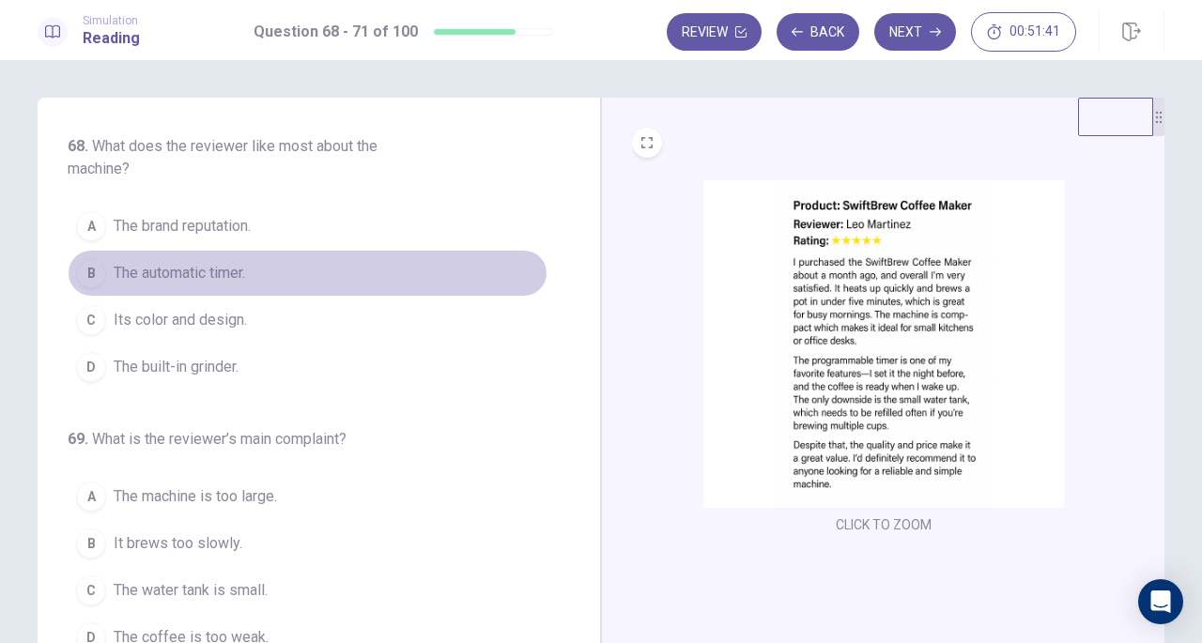
click at [359, 258] on button "B The automatic timer." at bounding box center [308, 273] width 480 height 47
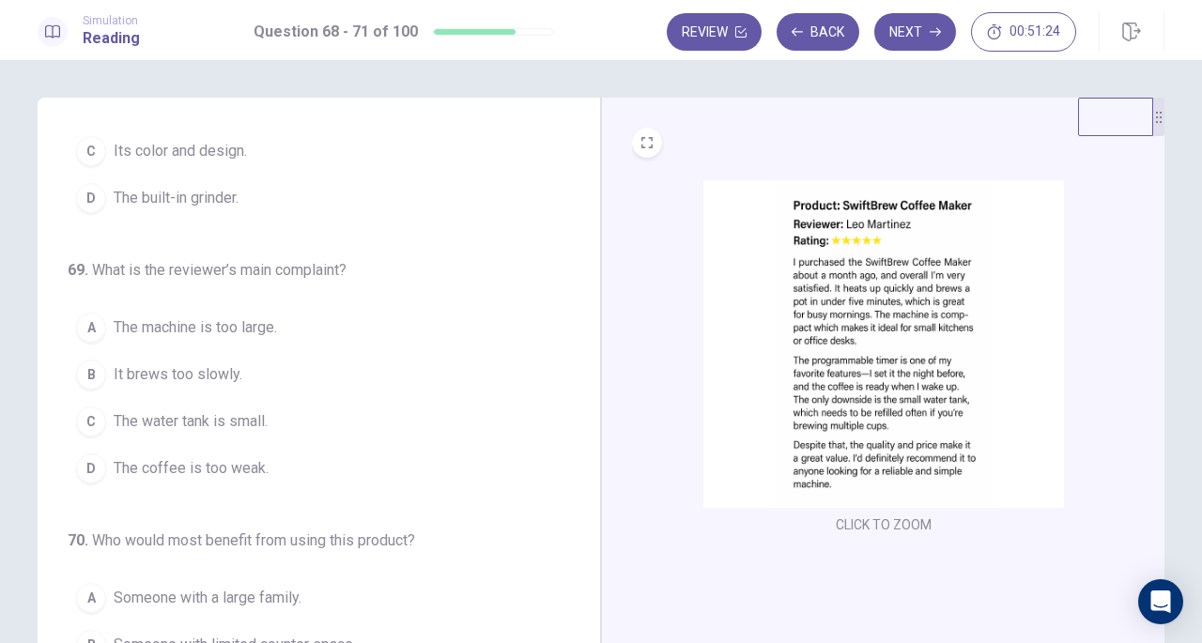
scroll to position [171, 0]
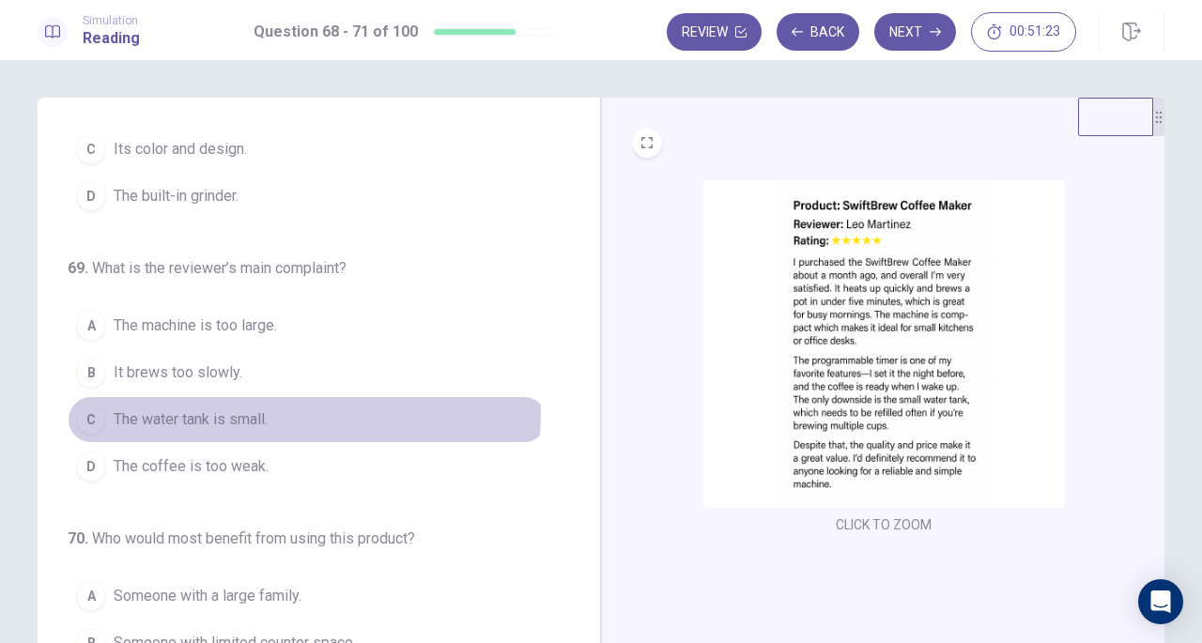
click at [276, 409] on button "C The water tank is small." at bounding box center [308, 419] width 480 height 47
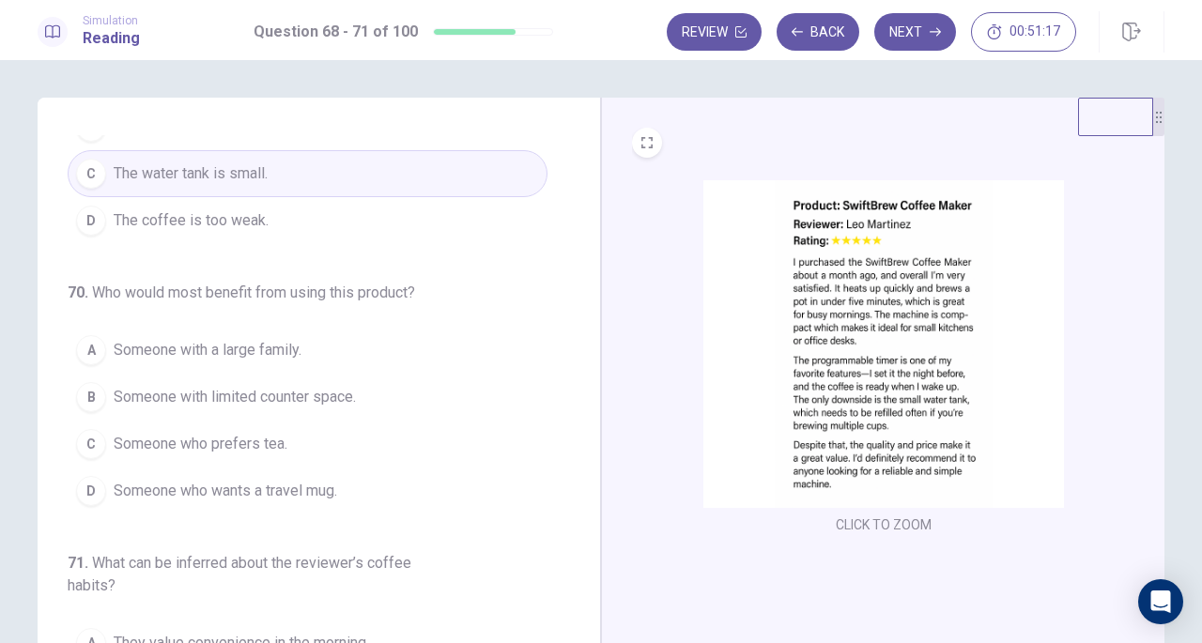
scroll to position [427, 0]
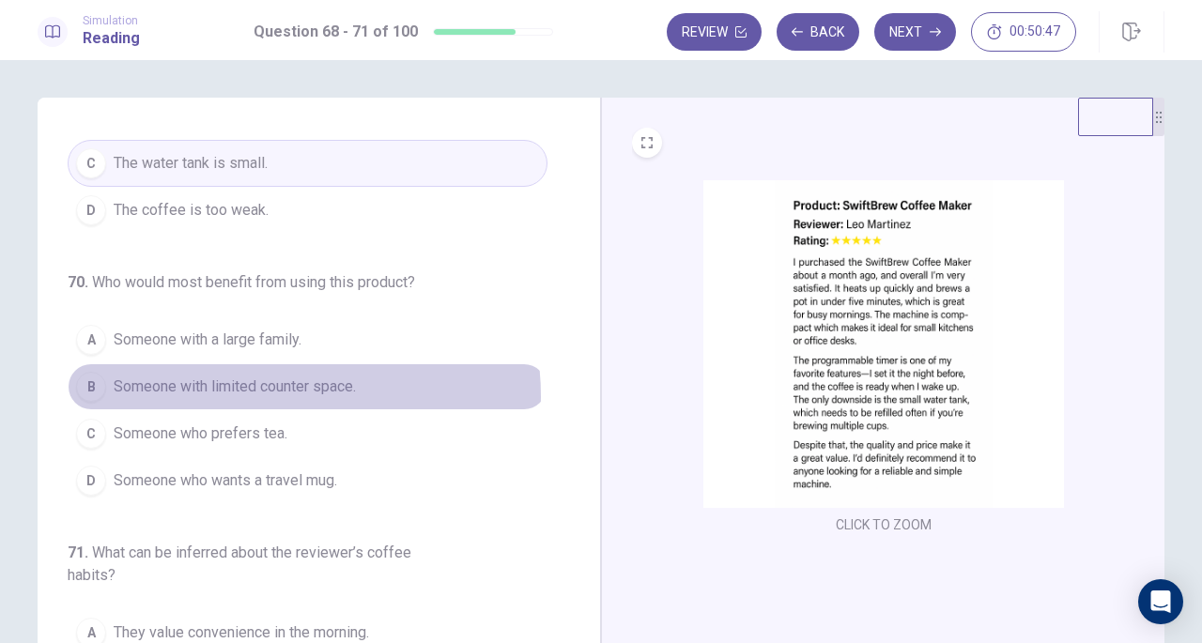
click at [261, 390] on span "Someone with limited counter space." at bounding box center [235, 387] width 242 height 23
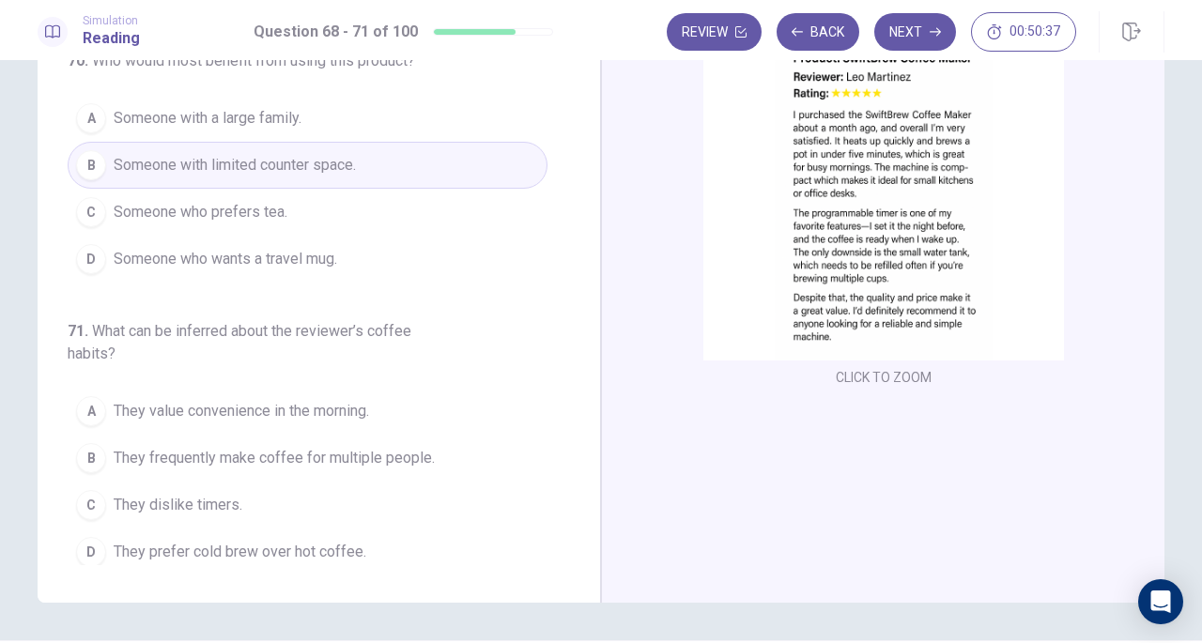
scroll to position [152, 0]
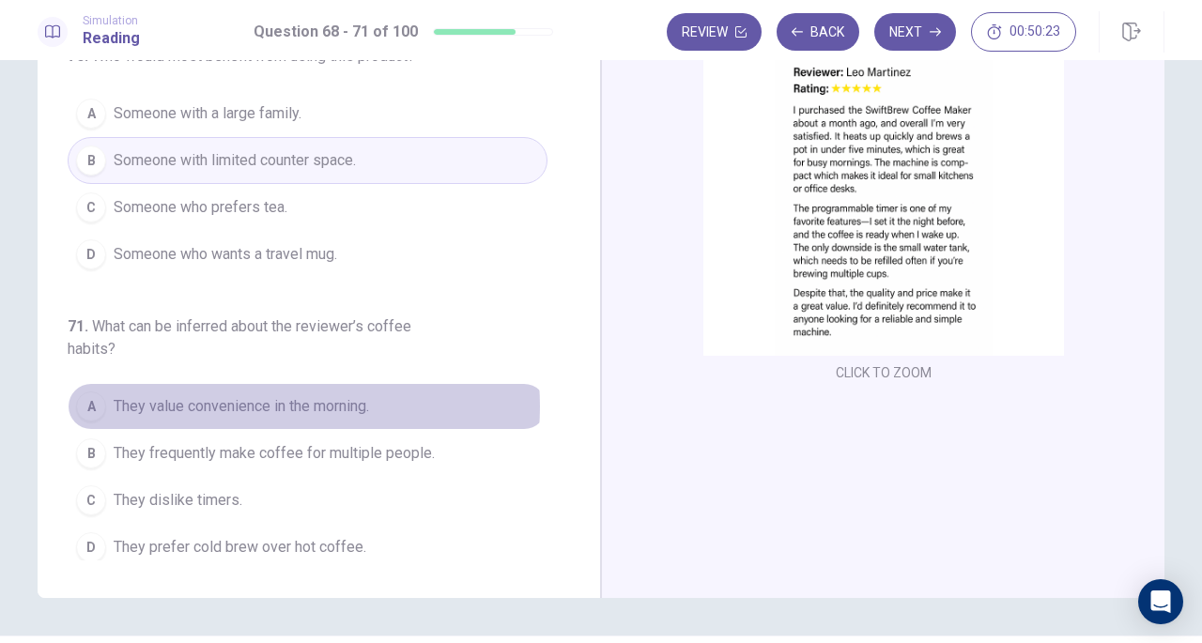
click at [267, 399] on span "They value convenience in the morning." at bounding box center [242, 406] width 256 height 23
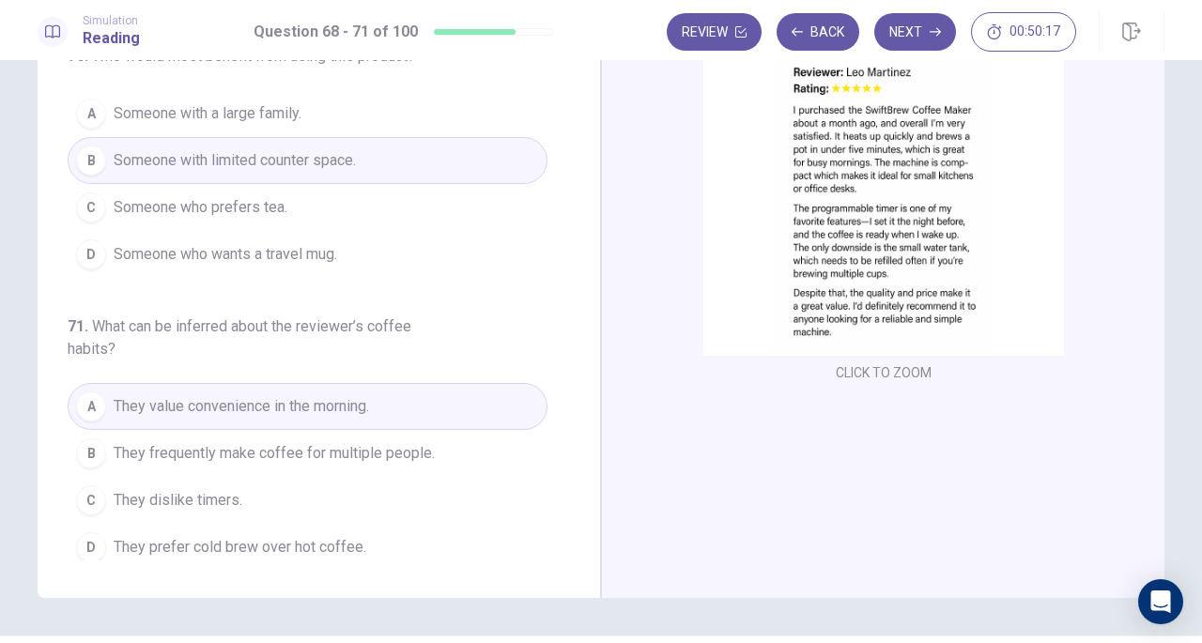
scroll to position [205, 0]
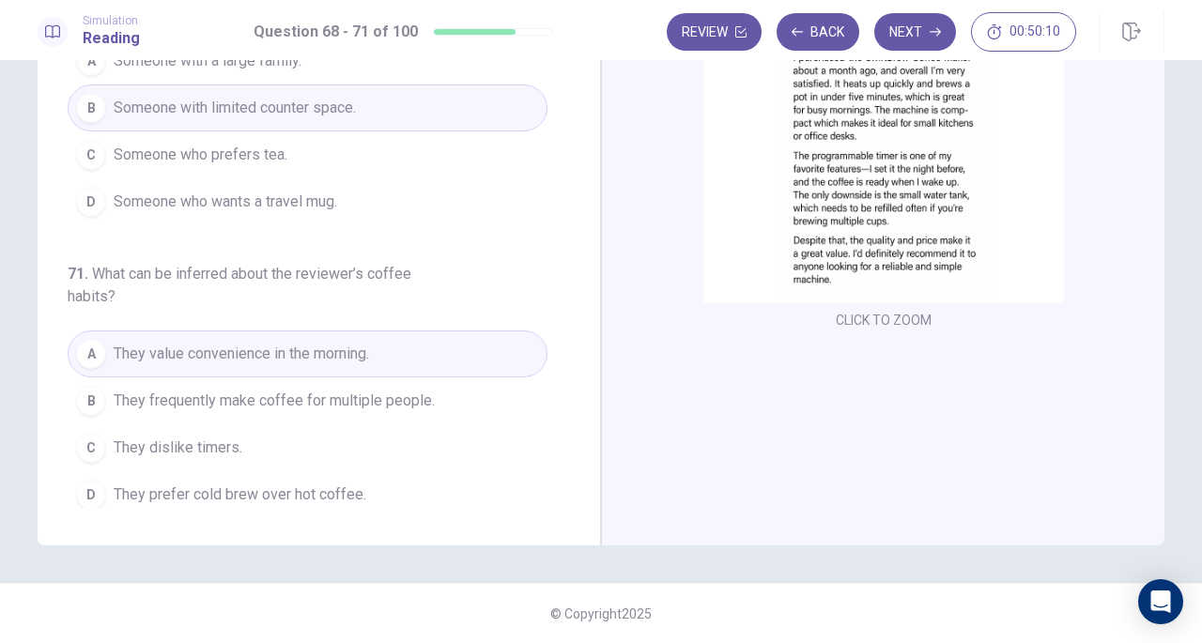
click at [897, 11] on div "Review Back Next 00:50:10" at bounding box center [916, 31] width 498 height 41
click at [907, 31] on button "Next" at bounding box center [916, 32] width 82 height 38
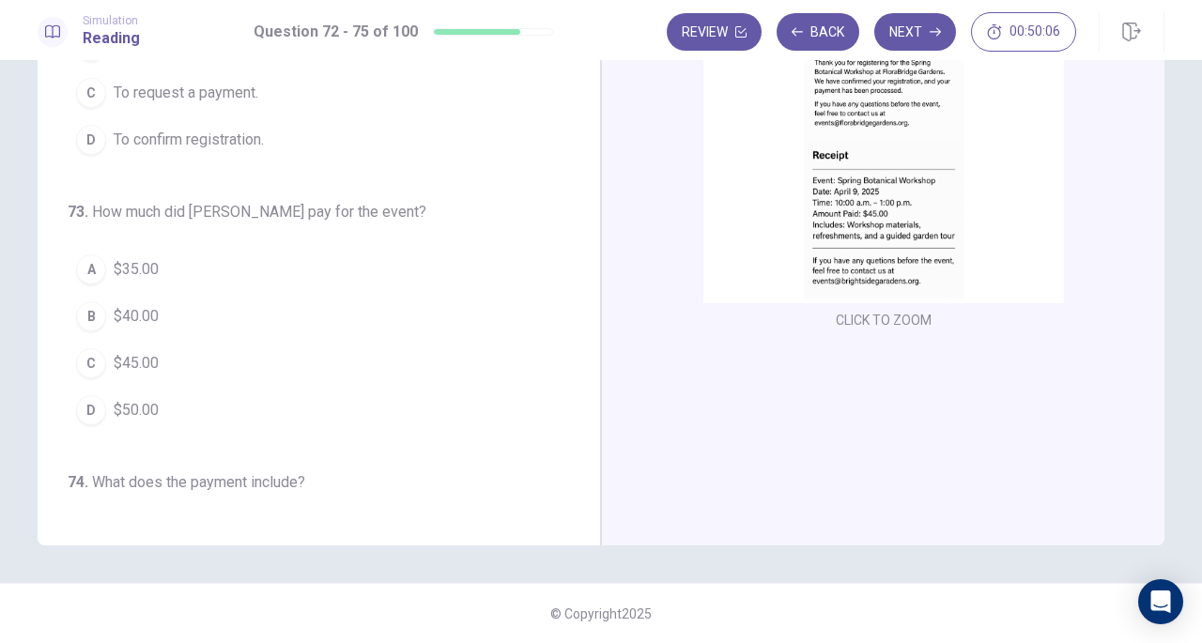
scroll to position [0, 0]
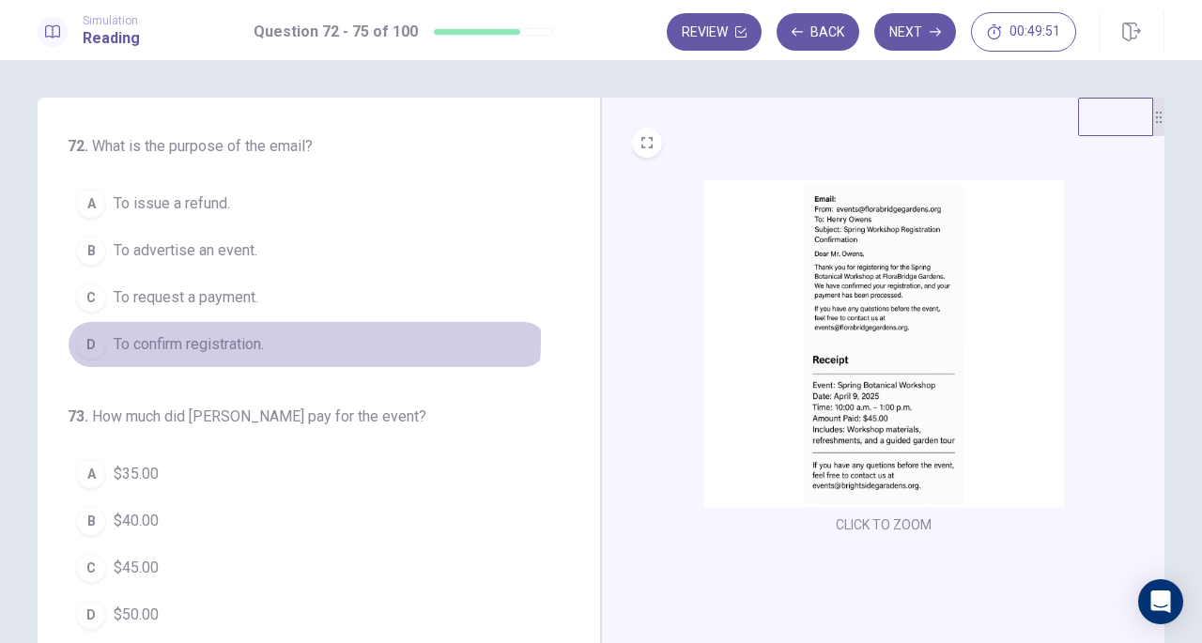
click at [240, 337] on span "To confirm registration." at bounding box center [189, 344] width 150 height 23
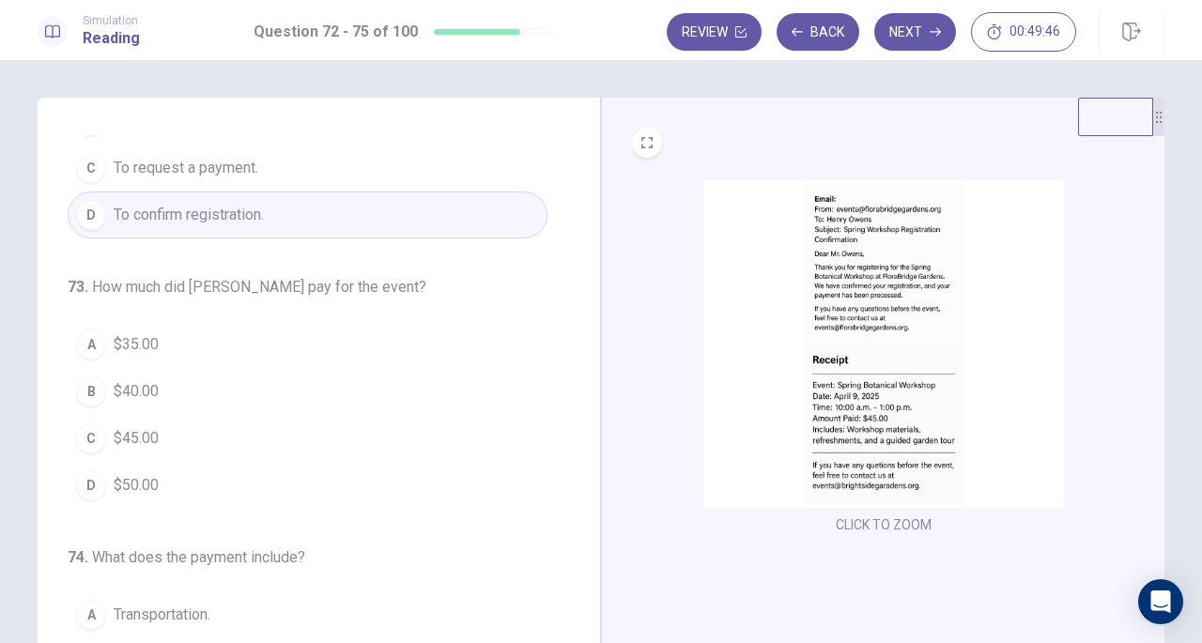
scroll to position [172, 0]
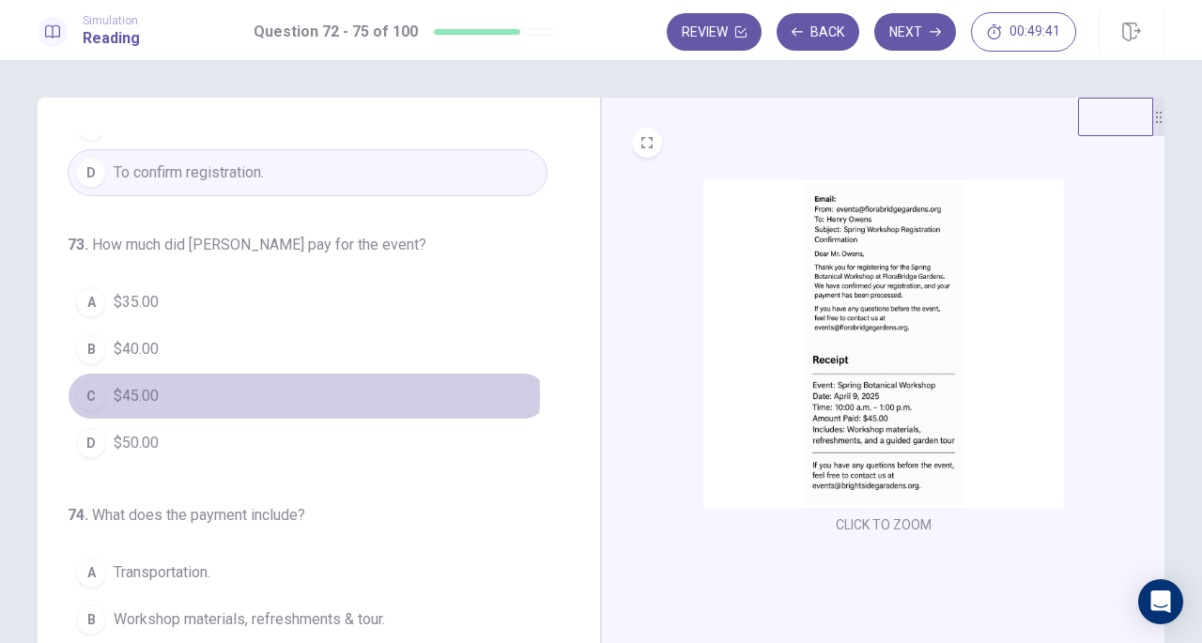
click at [177, 389] on button "C $45.00" at bounding box center [308, 396] width 480 height 47
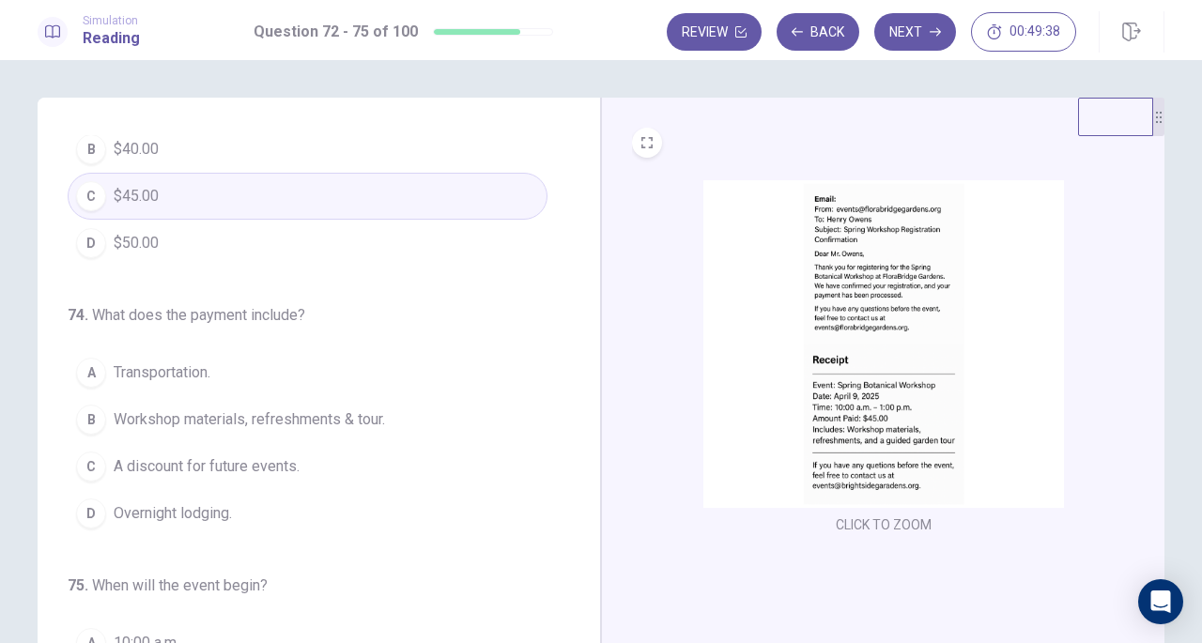
scroll to position [373, 0]
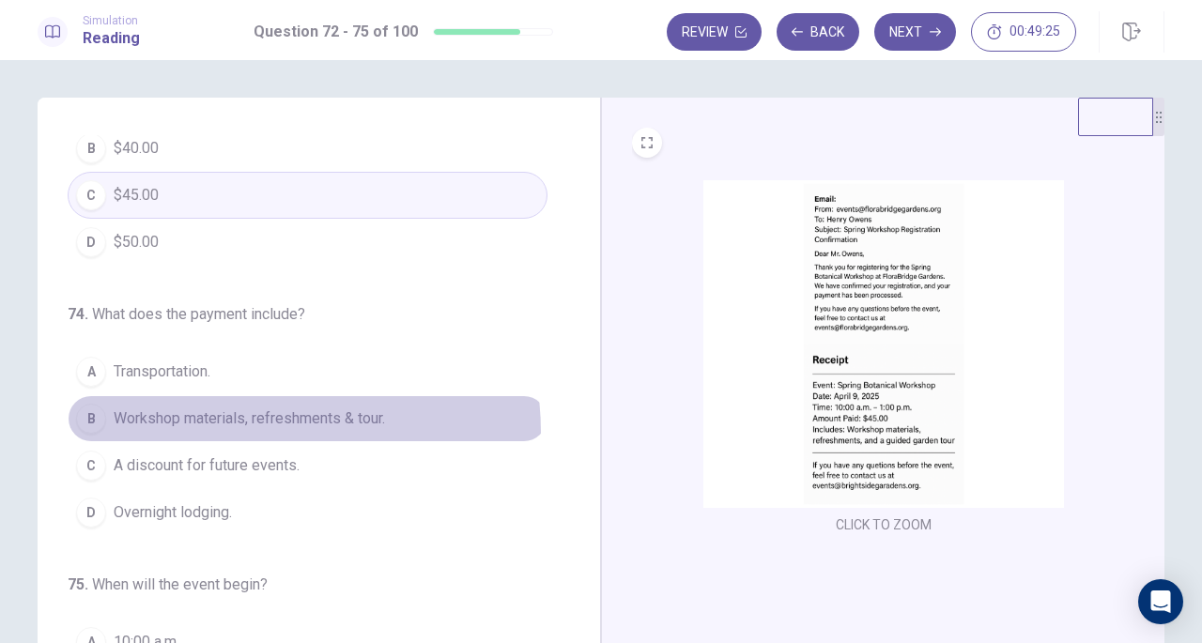
click at [230, 426] on button "B Workshop materials, refreshments & tour." at bounding box center [308, 418] width 480 height 47
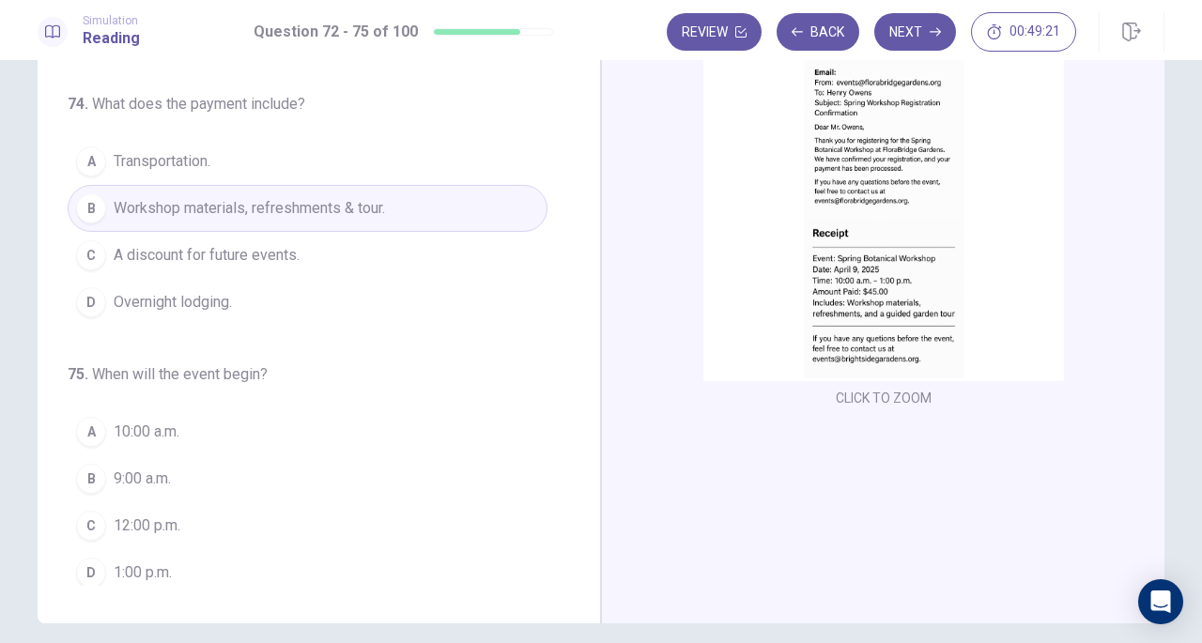
scroll to position [128, 0]
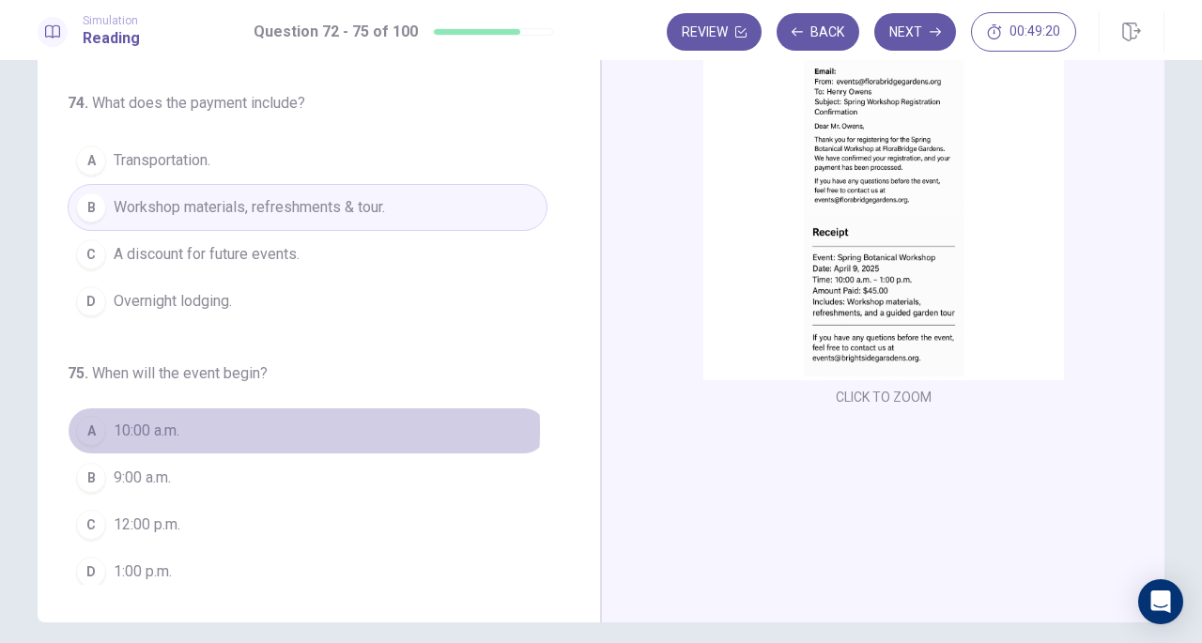
click at [120, 422] on span "10:00 a.m." at bounding box center [147, 431] width 66 height 23
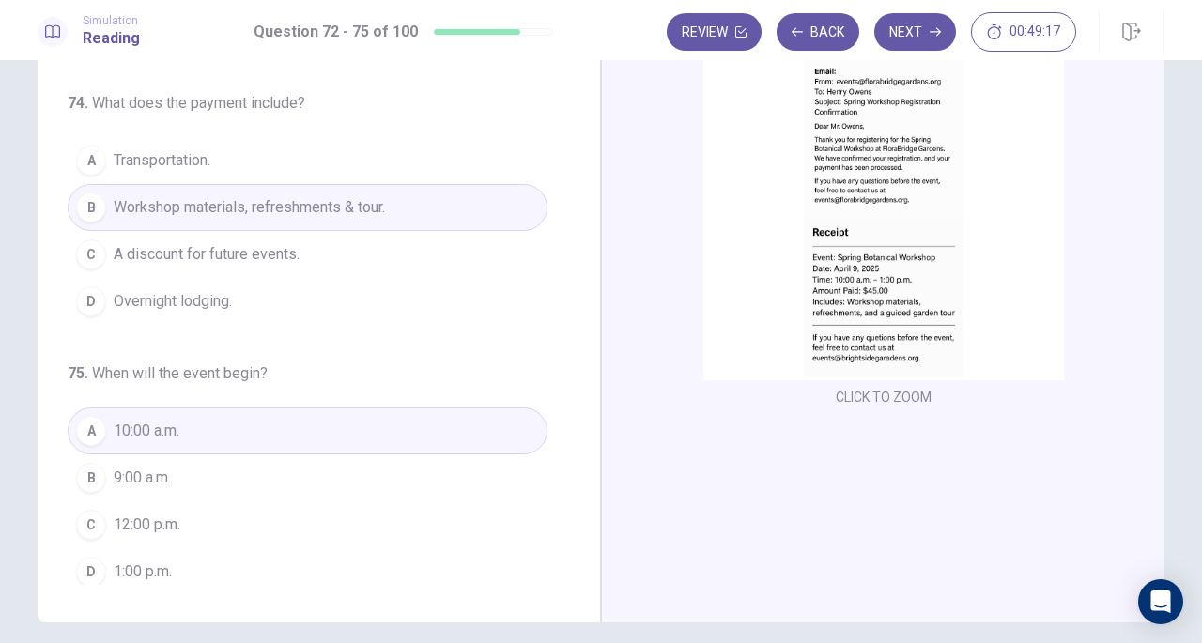
scroll to position [205, 0]
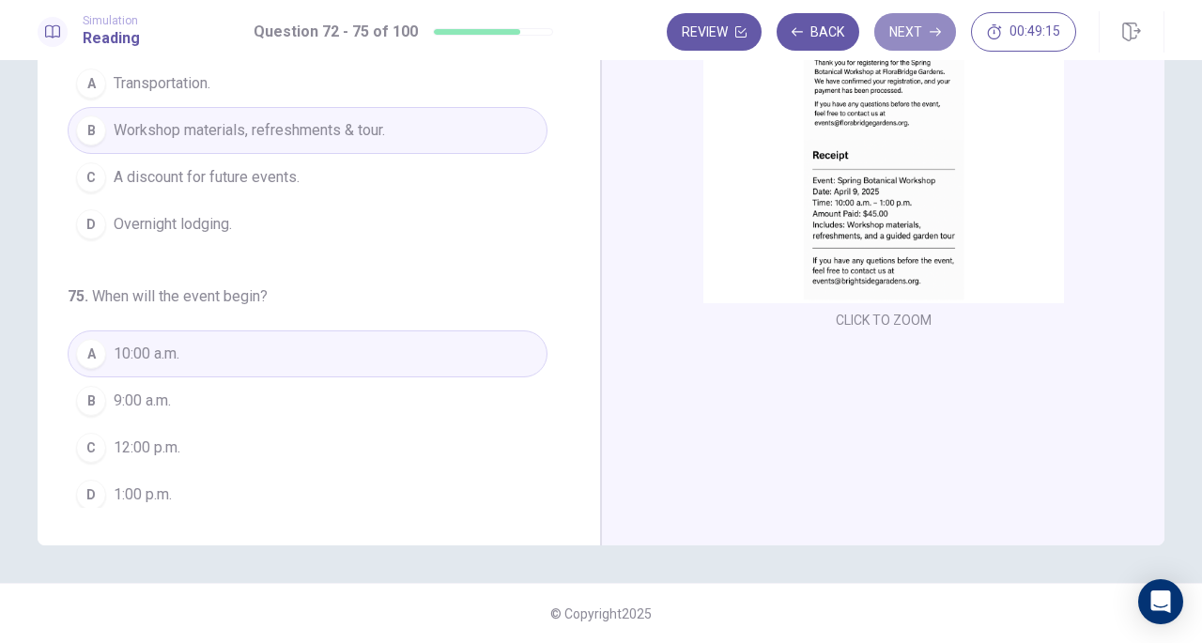
click at [921, 38] on button "Next" at bounding box center [916, 32] width 82 height 38
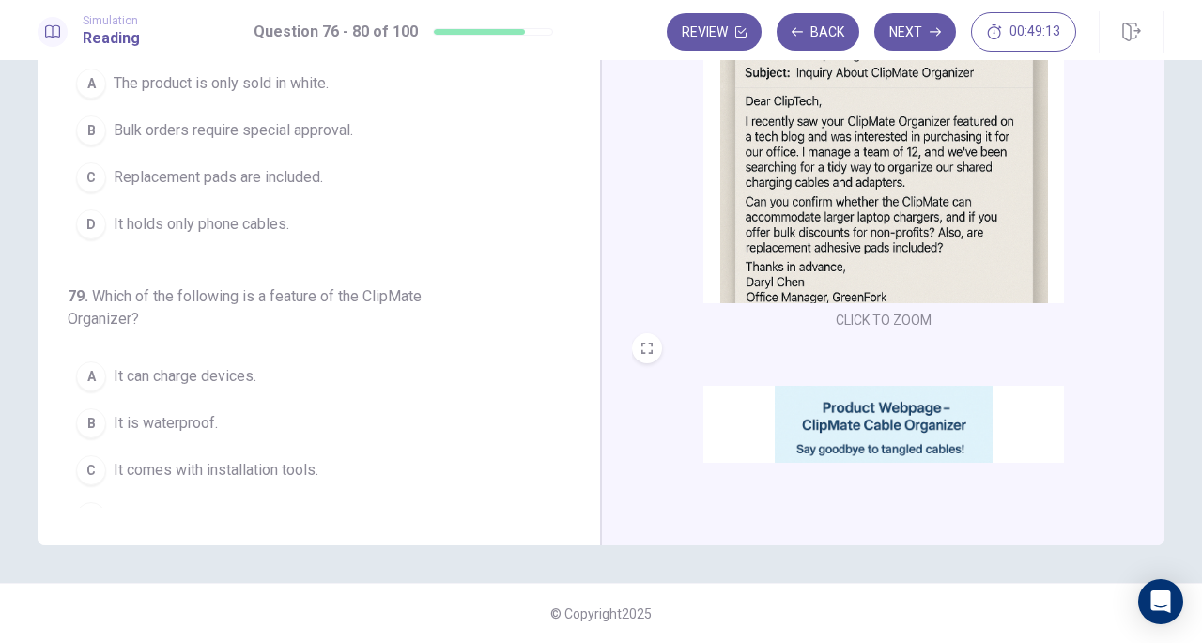
drag, startPoint x: 735, startPoint y: 202, endPoint x: 653, endPoint y: 276, distance: 110.4
click at [653, 276] on div "CLICK TO ZOOM" at bounding box center [884, 155] width 504 height 358
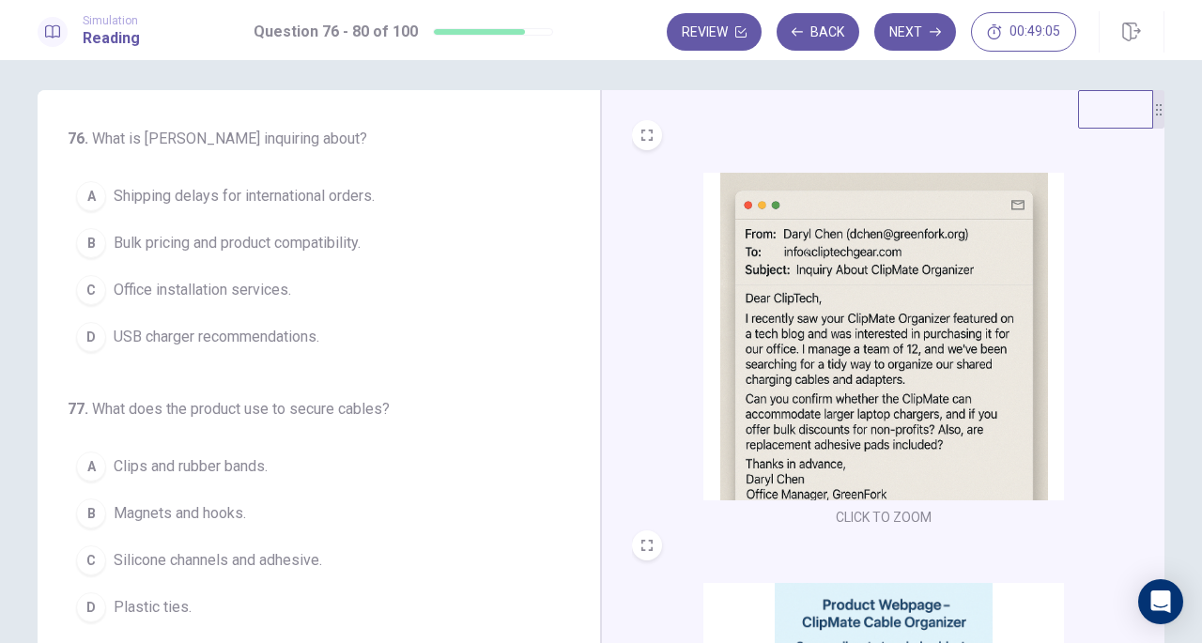
scroll to position [0, 0]
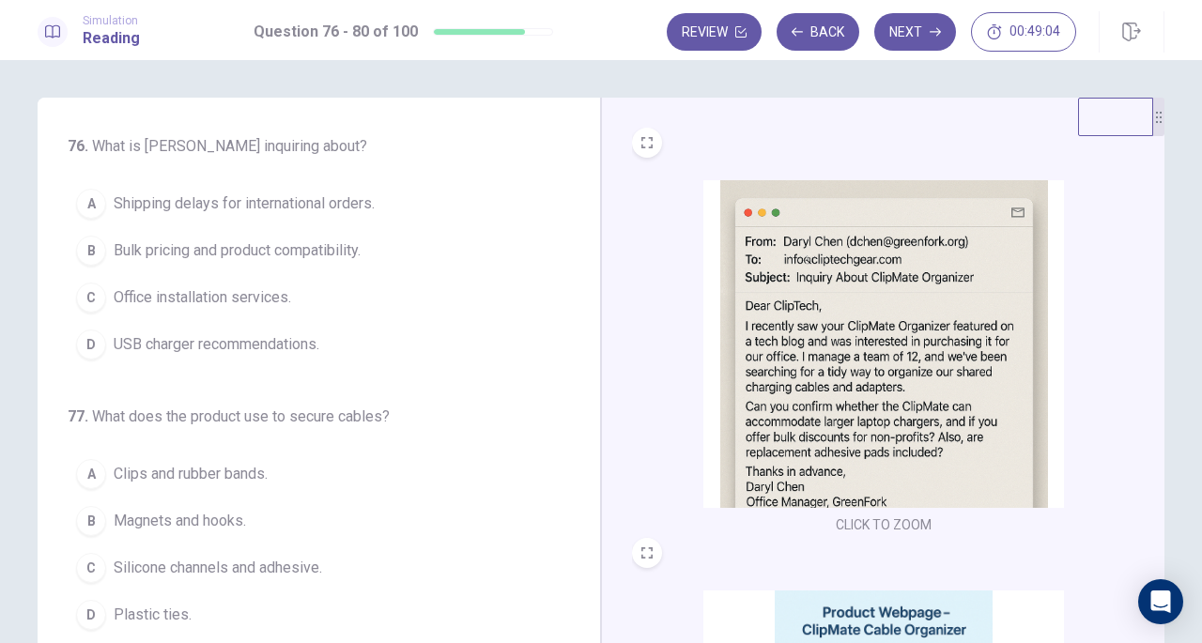
click at [746, 399] on img at bounding box center [884, 344] width 361 height 328
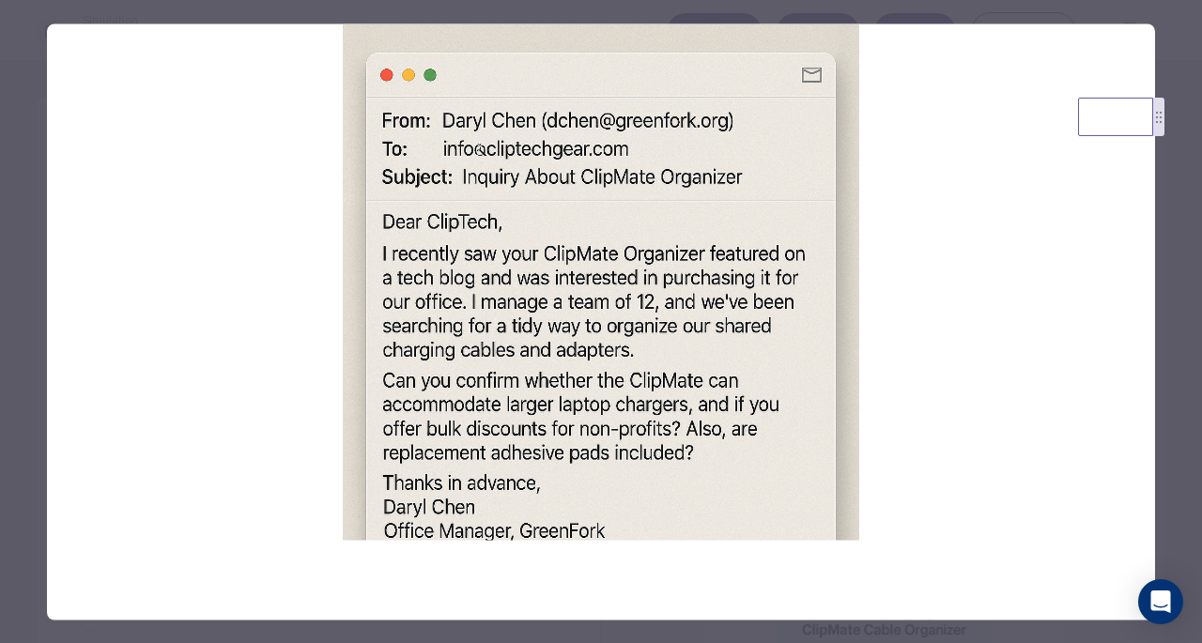
click at [1161, 432] on div at bounding box center [601, 321] width 1202 height 643
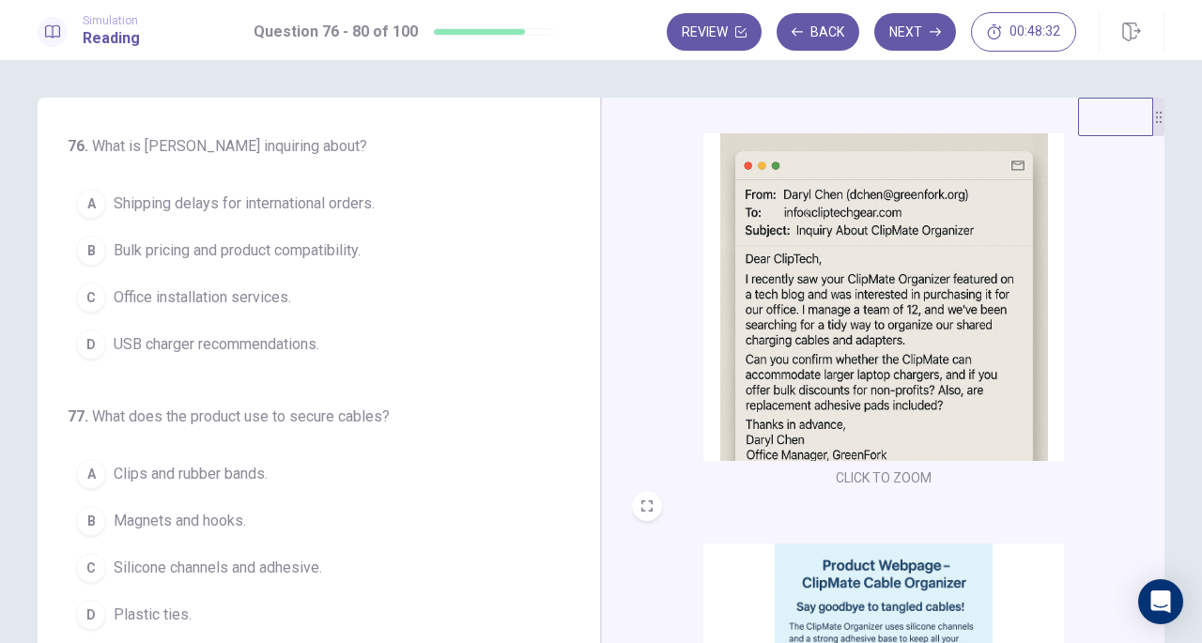
scroll to position [45, 0]
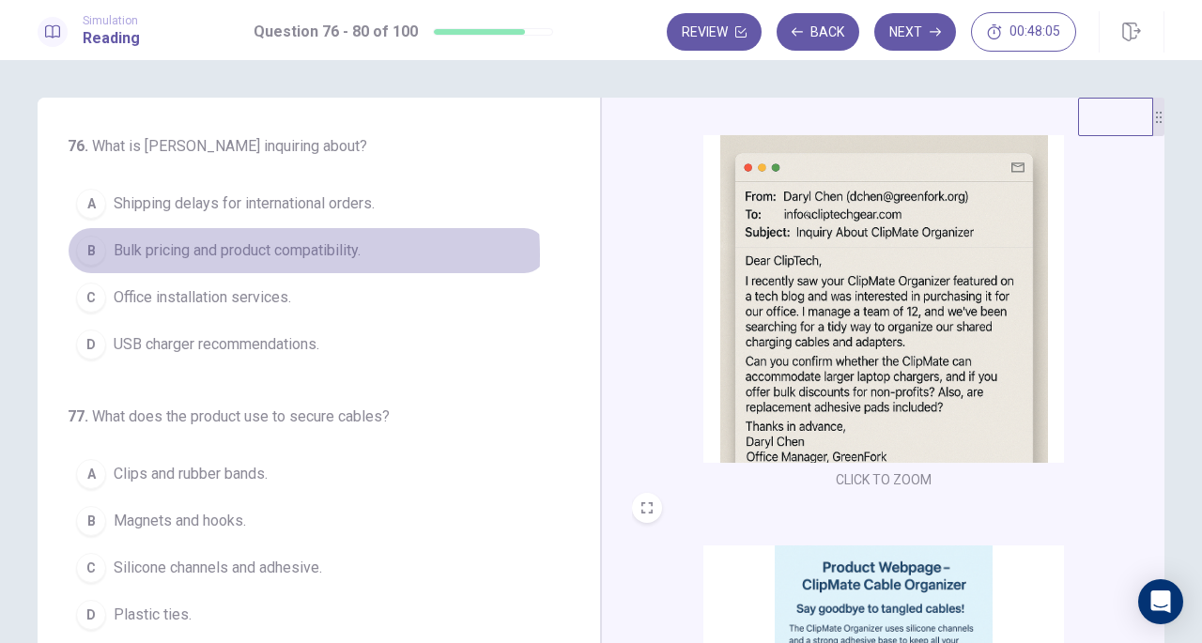
click at [199, 255] on span "Bulk pricing and product compatibility." at bounding box center [237, 251] width 247 height 23
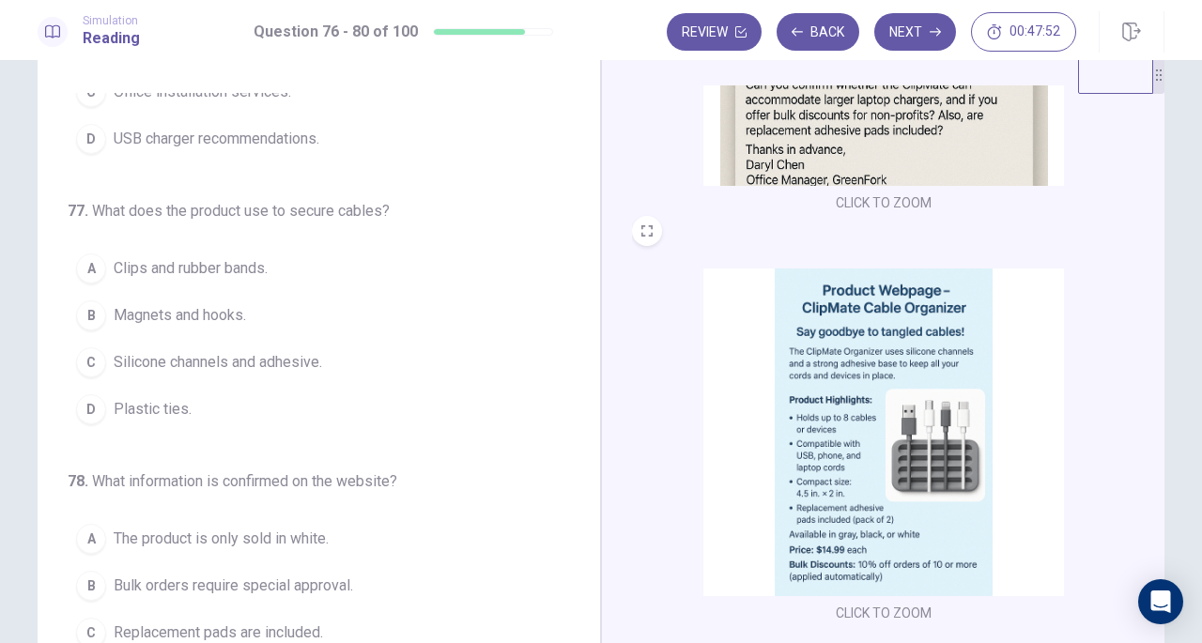
scroll to position [43, 0]
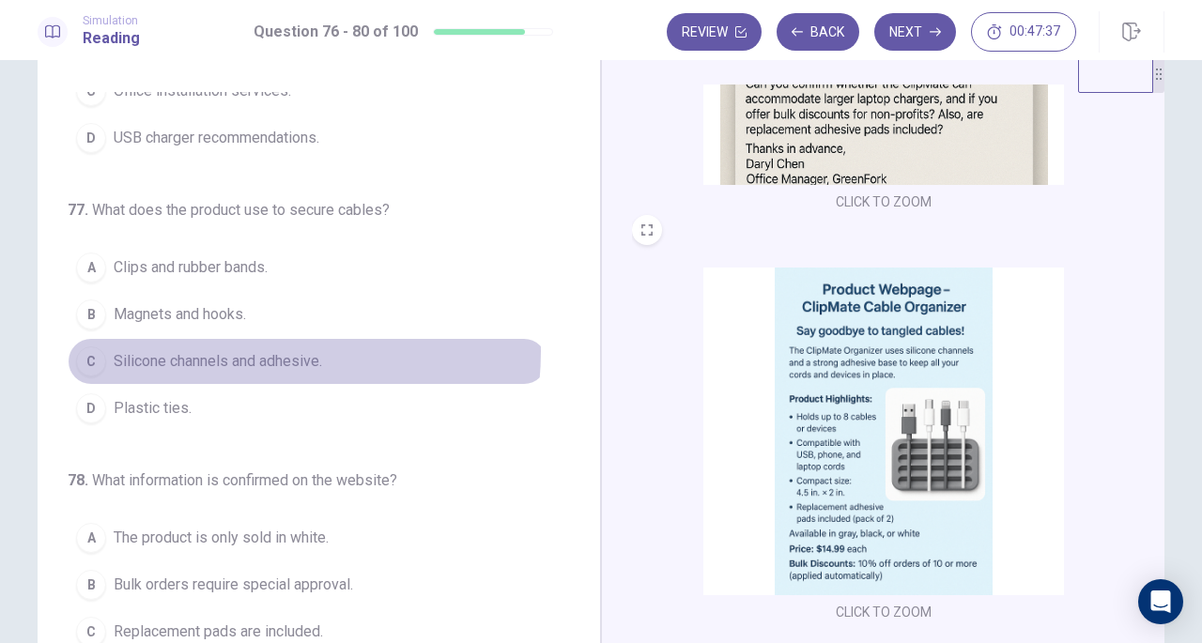
click at [222, 350] on span "Silicone channels and adhesive." at bounding box center [218, 361] width 209 height 23
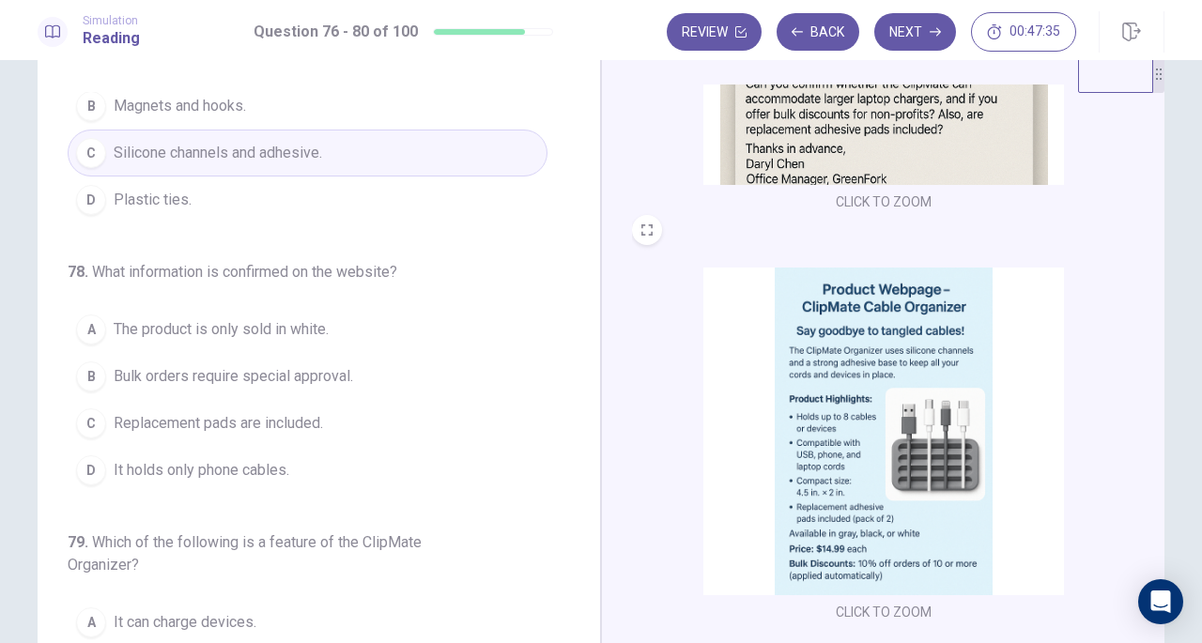
scroll to position [384, 0]
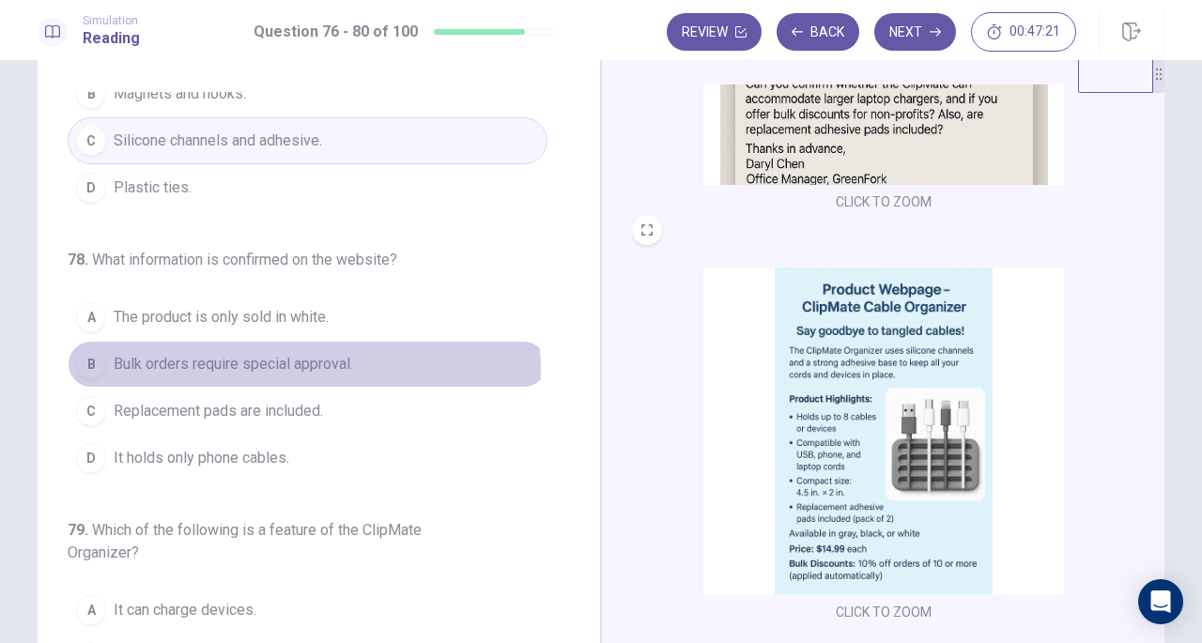
click at [249, 365] on span "Bulk orders require special approval." at bounding box center [234, 364] width 240 height 23
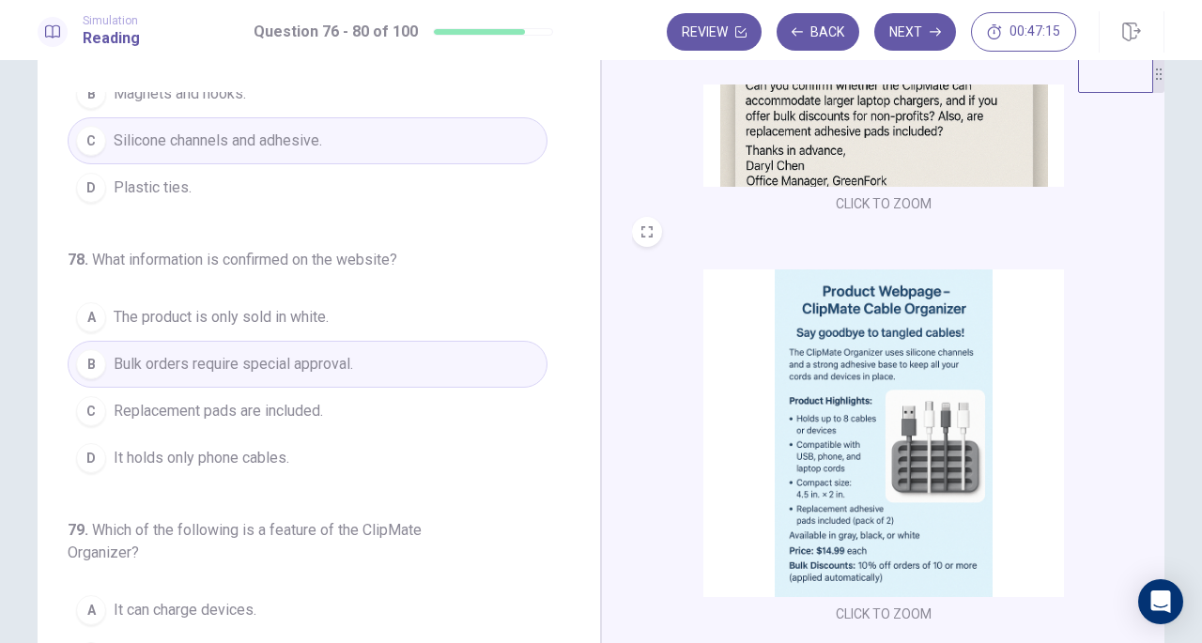
scroll to position [280, 0]
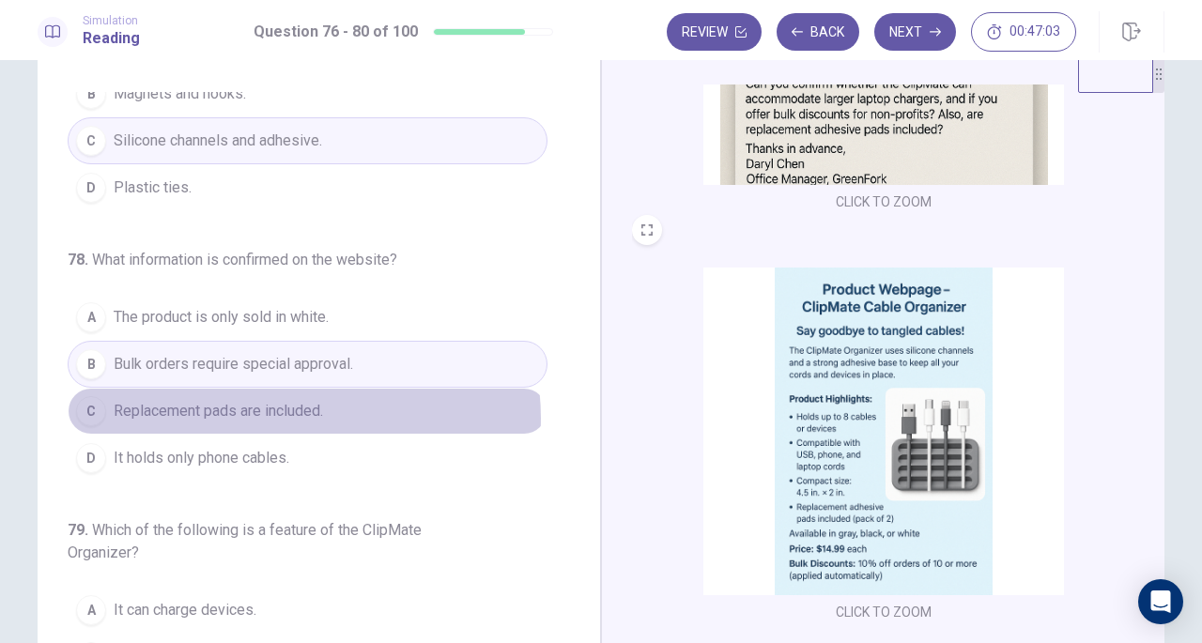
click at [278, 412] on span "Replacement pads are included." at bounding box center [218, 411] width 209 height 23
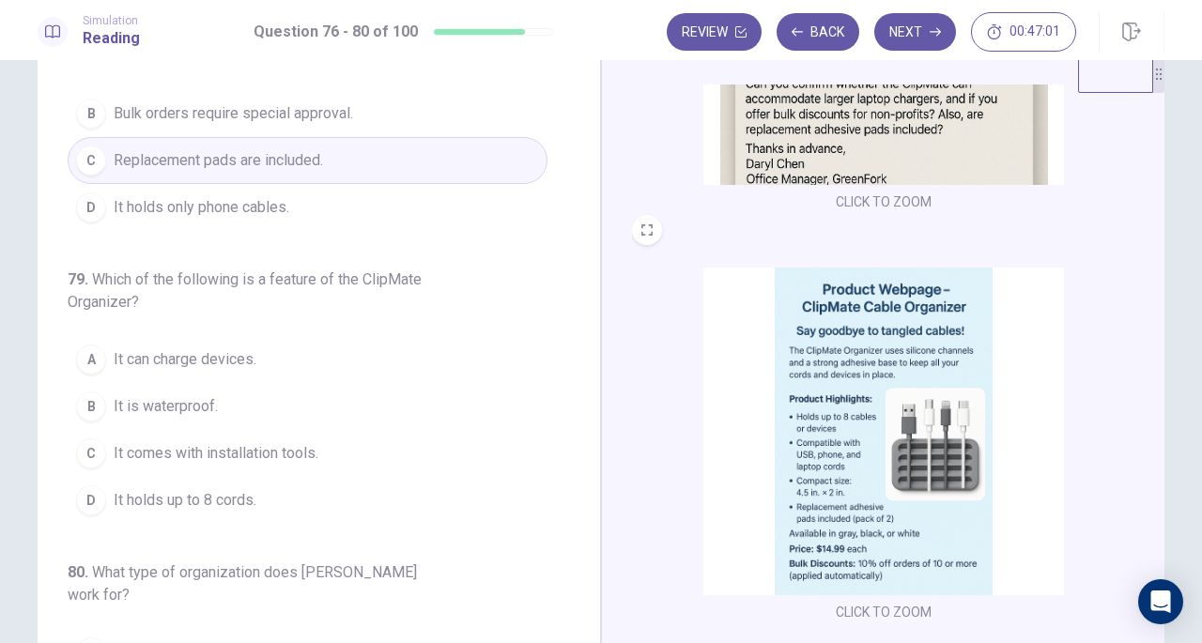
scroll to position [637, 0]
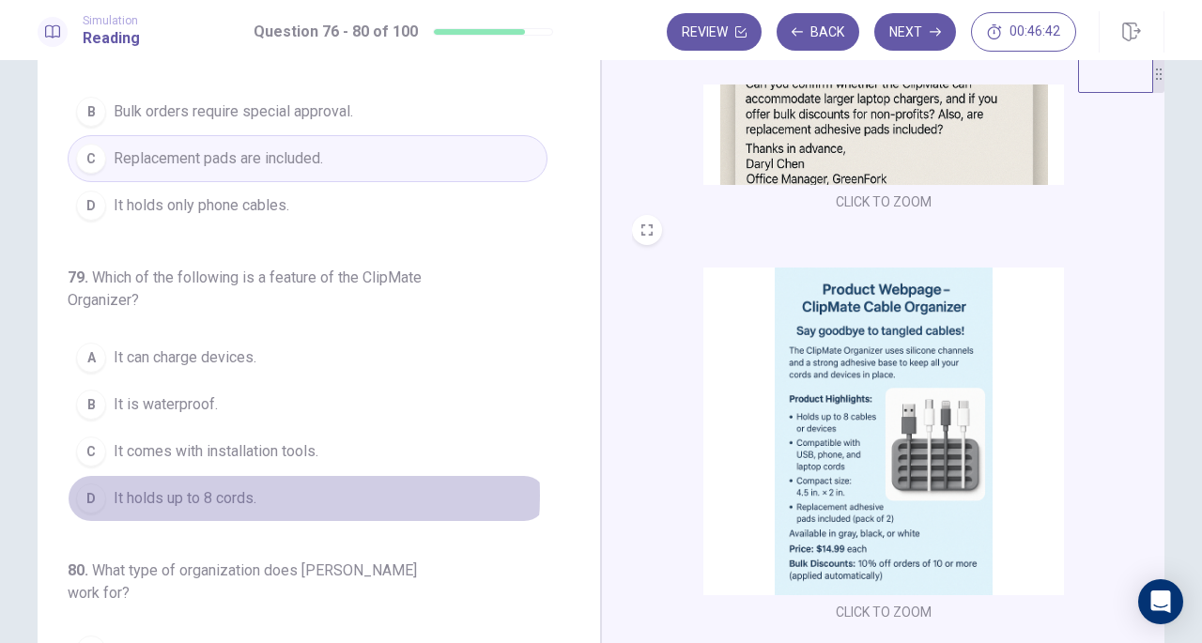
click at [254, 487] on button "D It holds up to 8 cords." at bounding box center [308, 498] width 480 height 47
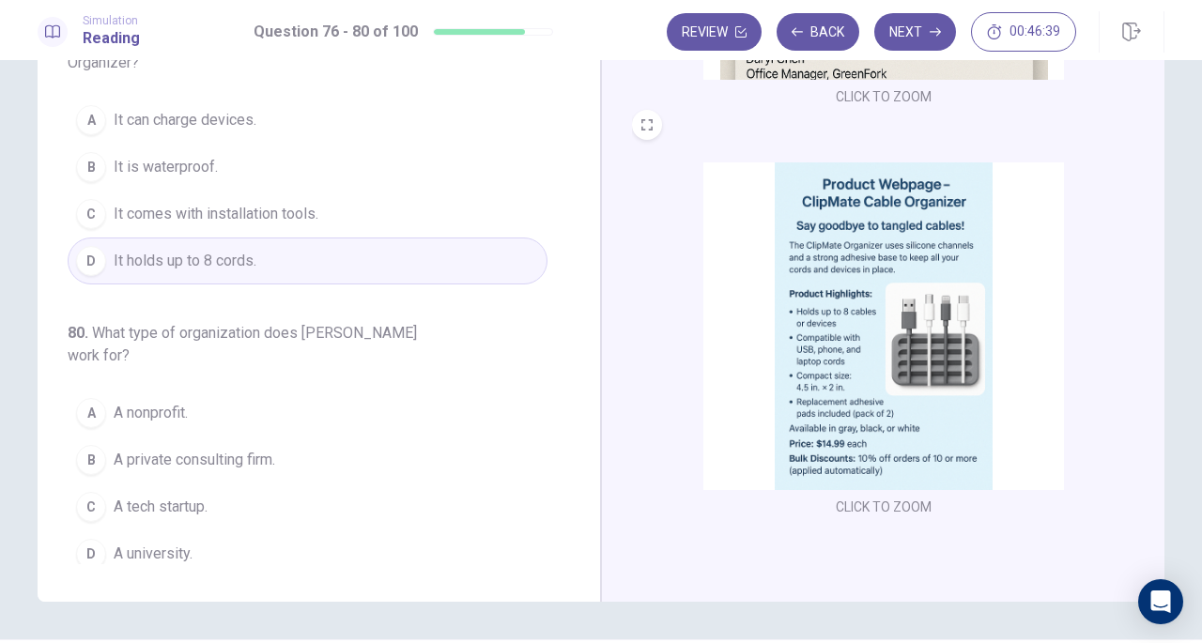
scroll to position [149, 0]
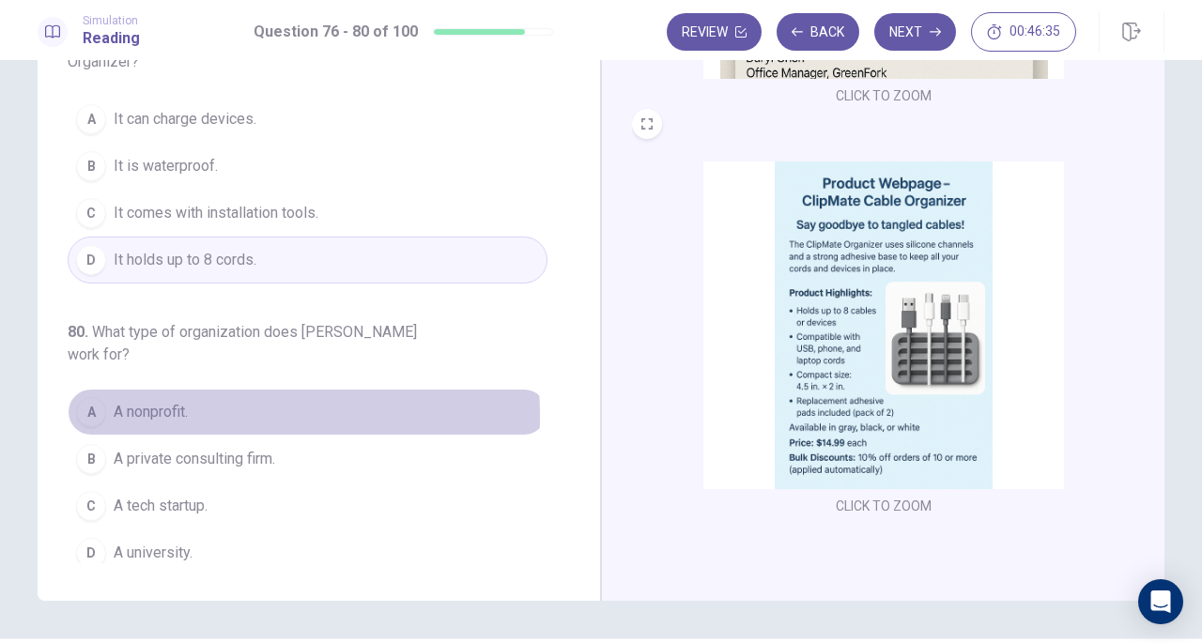
click at [173, 405] on span "A nonprofit." at bounding box center [151, 412] width 74 height 23
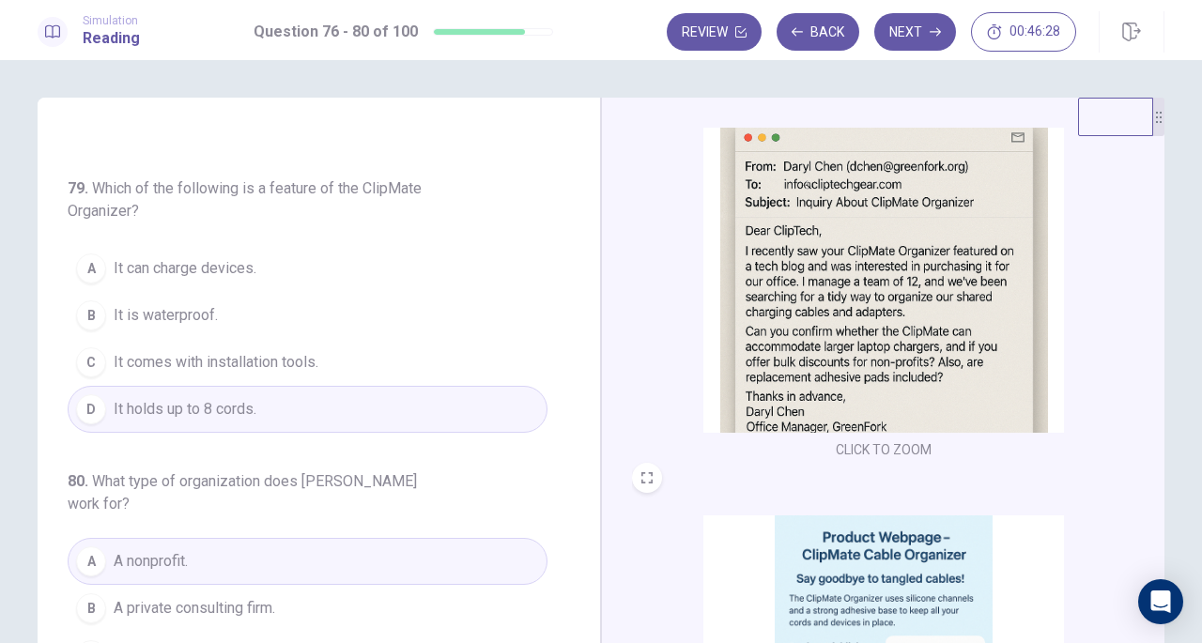
scroll to position [0, 0]
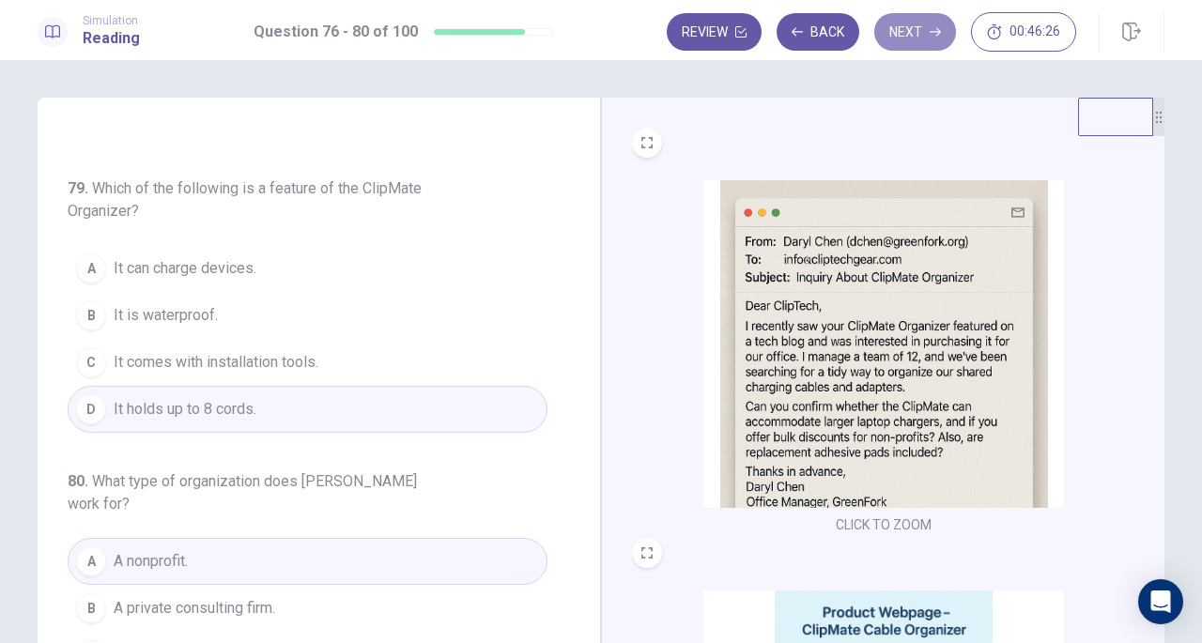
click at [909, 37] on button "Next" at bounding box center [916, 32] width 82 height 38
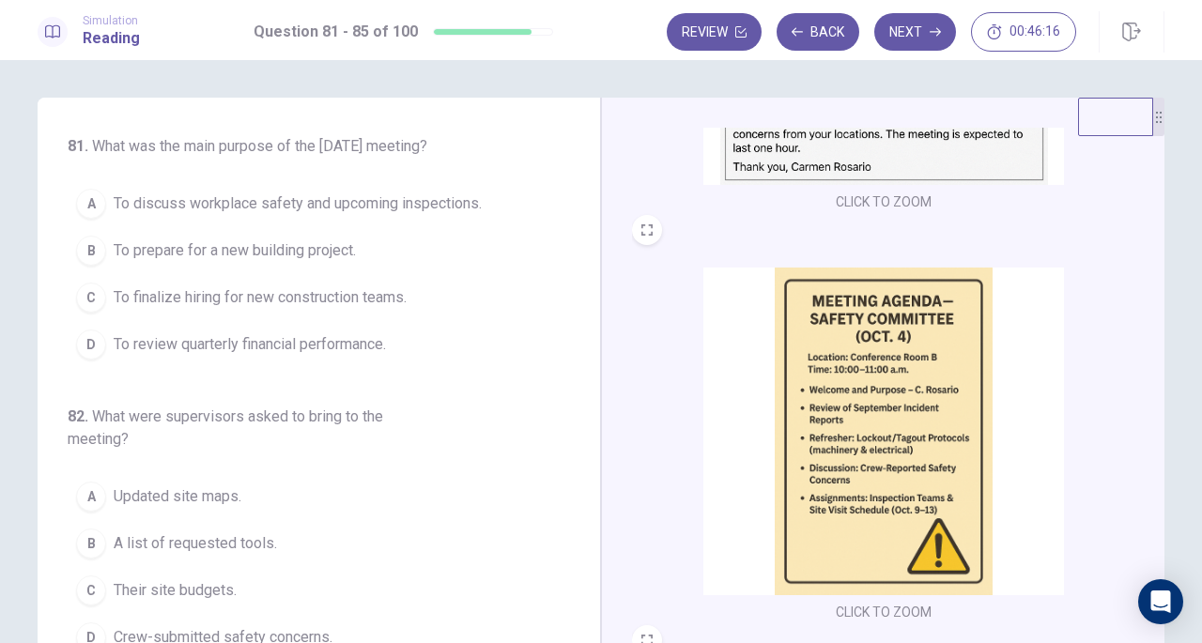
scroll to position [359, 0]
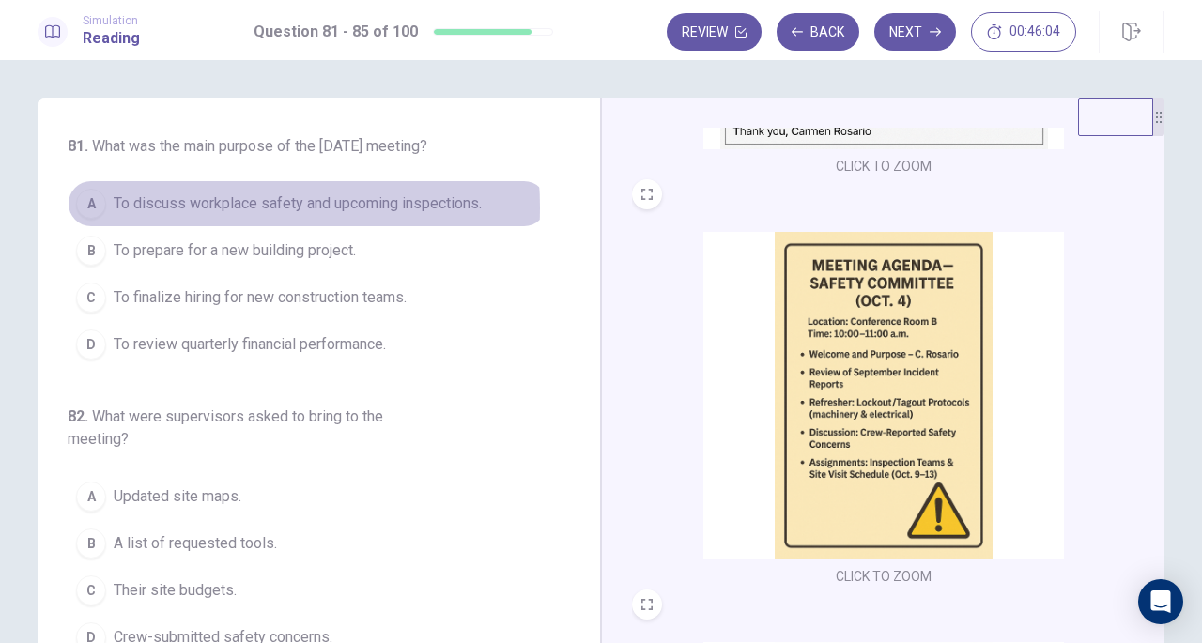
click at [185, 215] on span "To discuss workplace safety and upcoming inspections." at bounding box center [298, 204] width 368 height 23
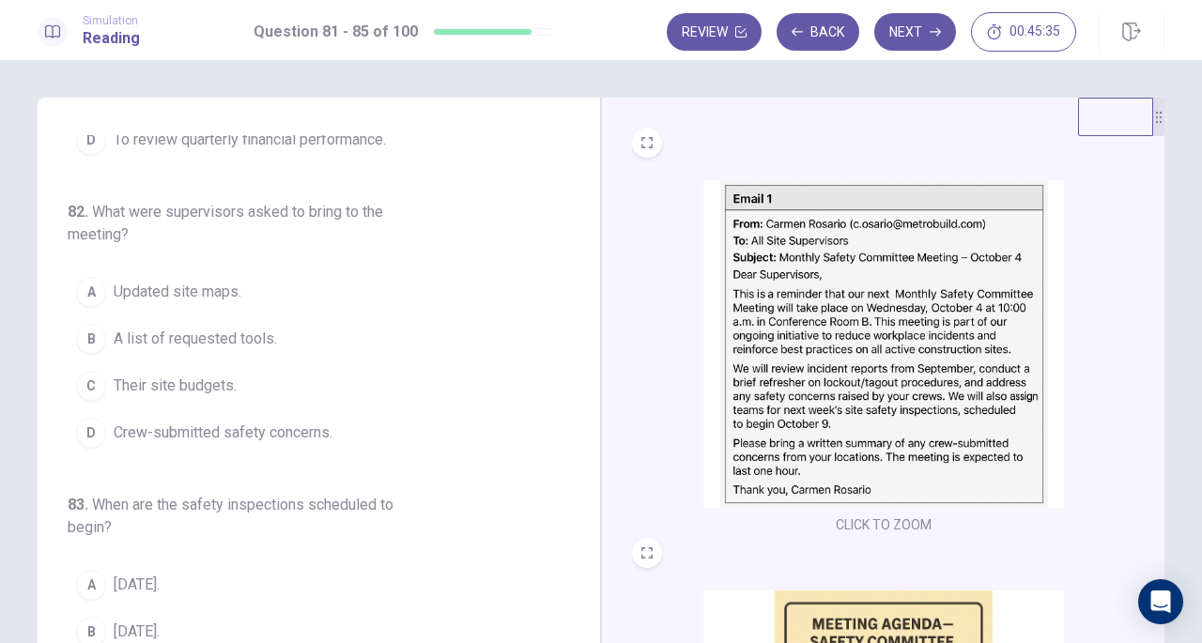
scroll to position [212, 0]
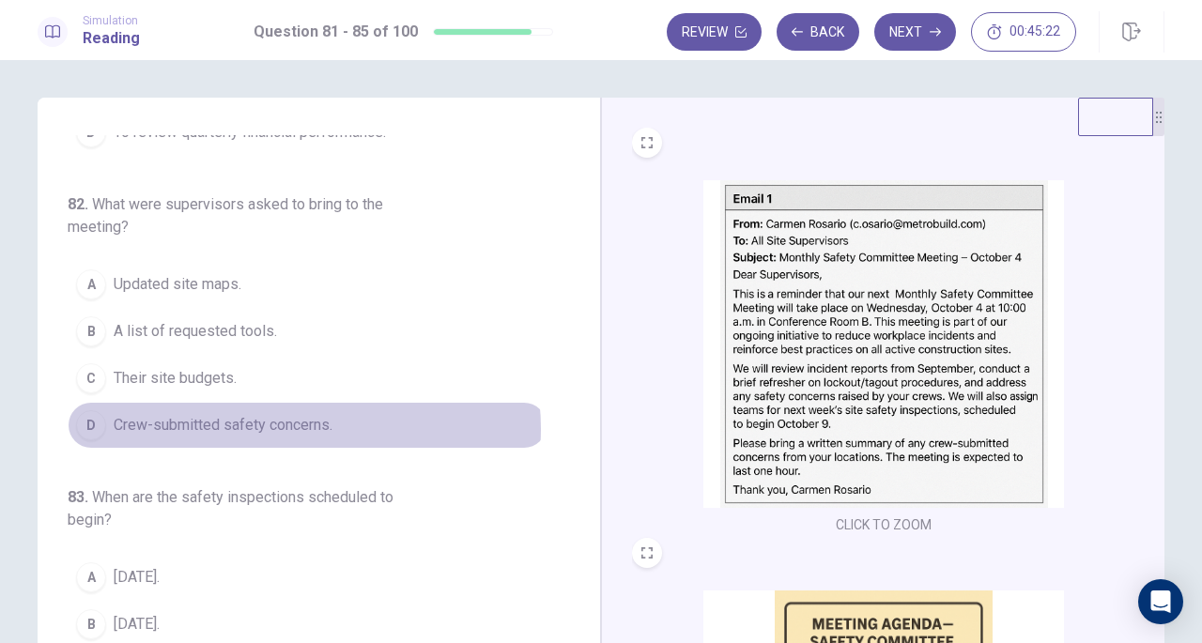
click at [292, 437] on span "Crew-submitted safety concerns." at bounding box center [223, 425] width 219 height 23
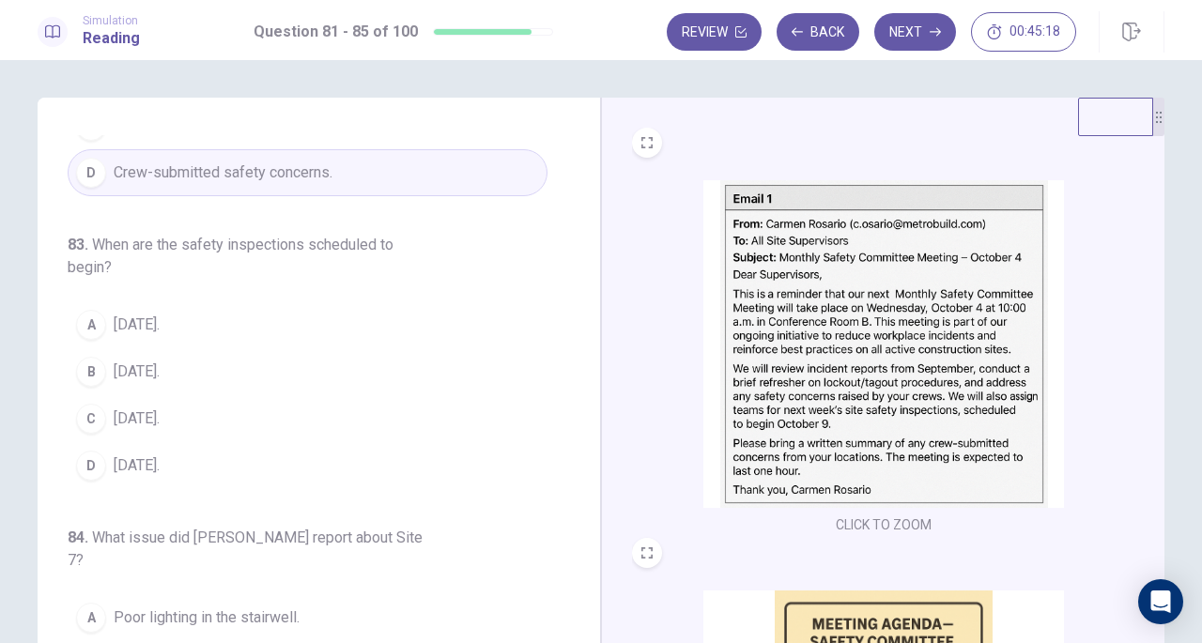
scroll to position [471, 0]
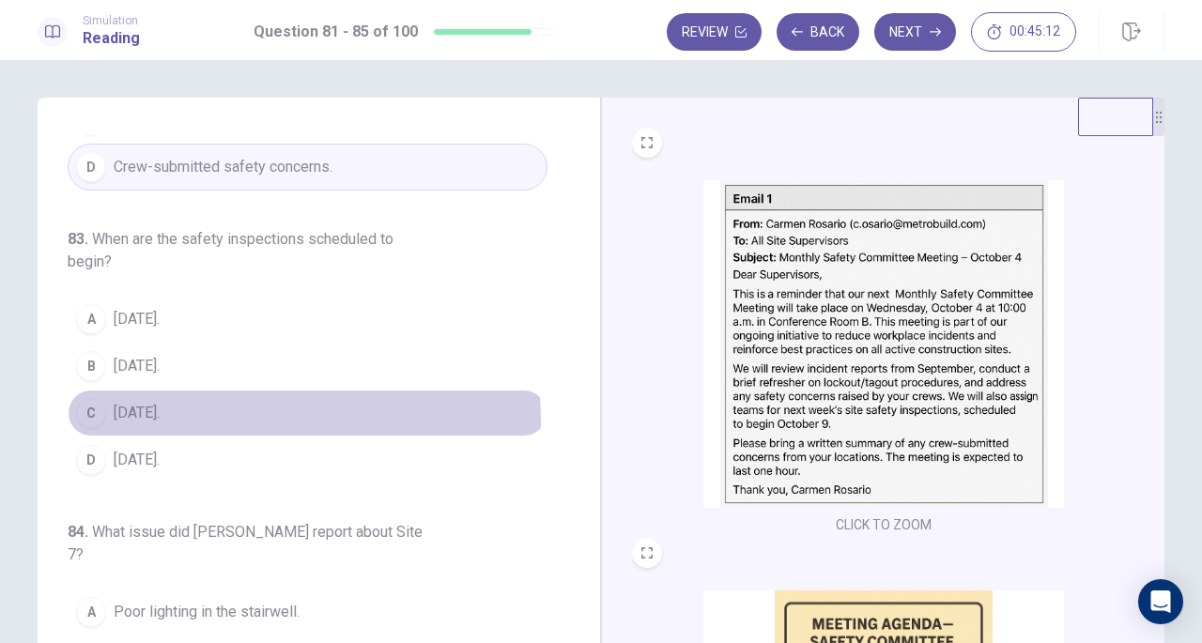
click at [145, 425] on span "October 9." at bounding box center [137, 413] width 46 height 23
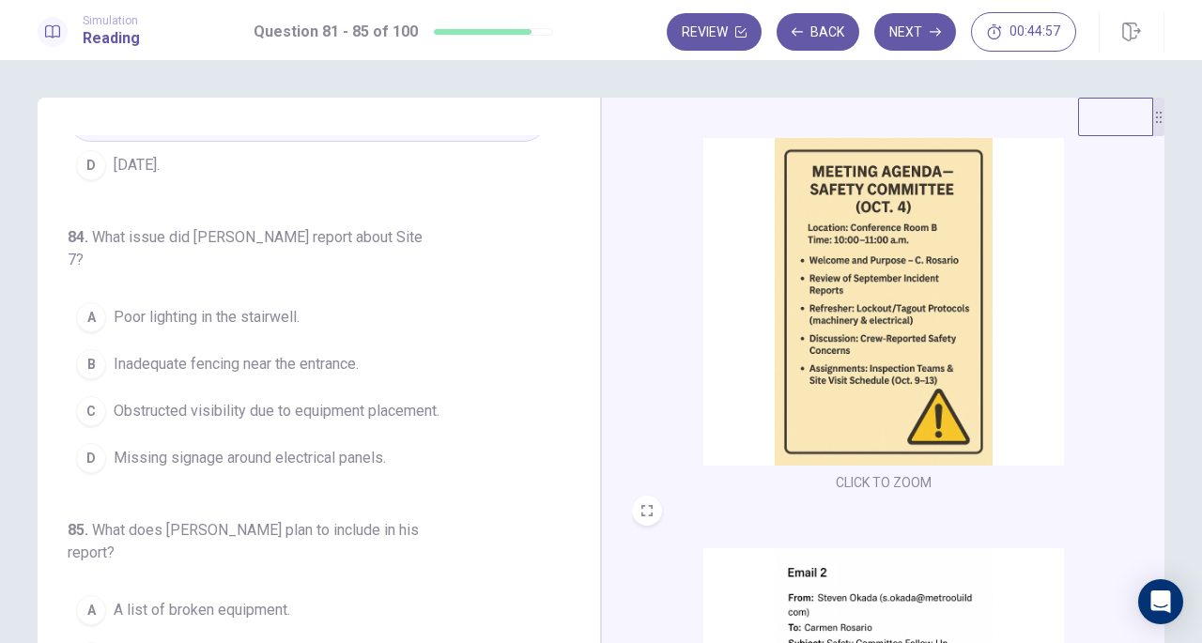
scroll to position [691, 0]
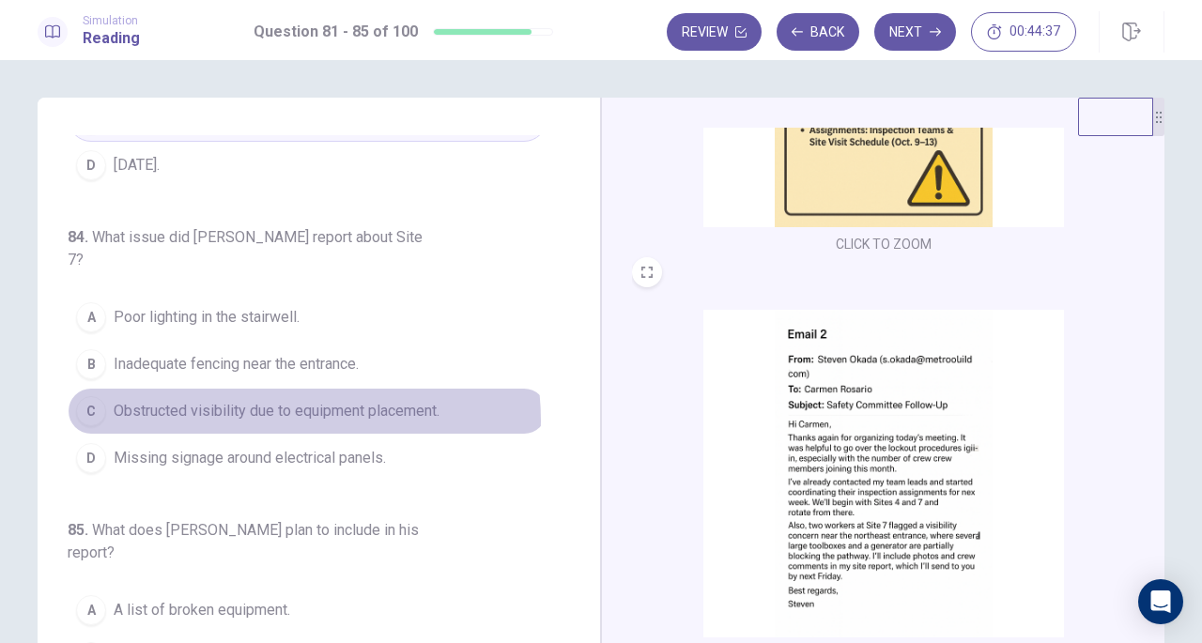
click at [271, 411] on span "Obstructed visibility due to equipment placement." at bounding box center [277, 411] width 326 height 23
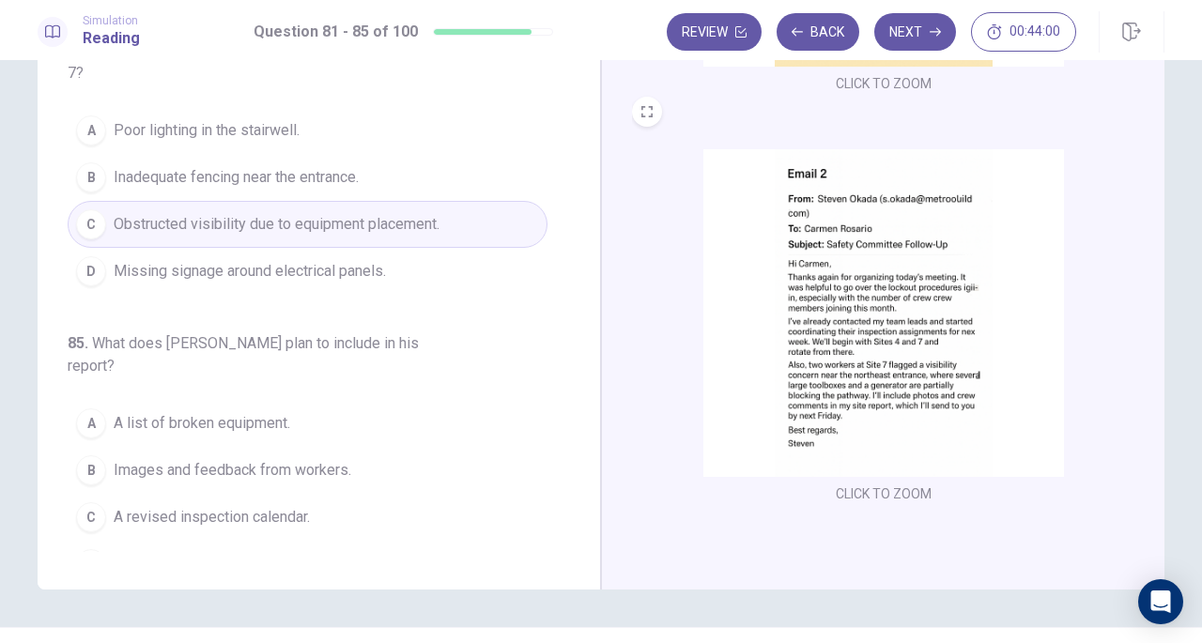
scroll to position [163, 0]
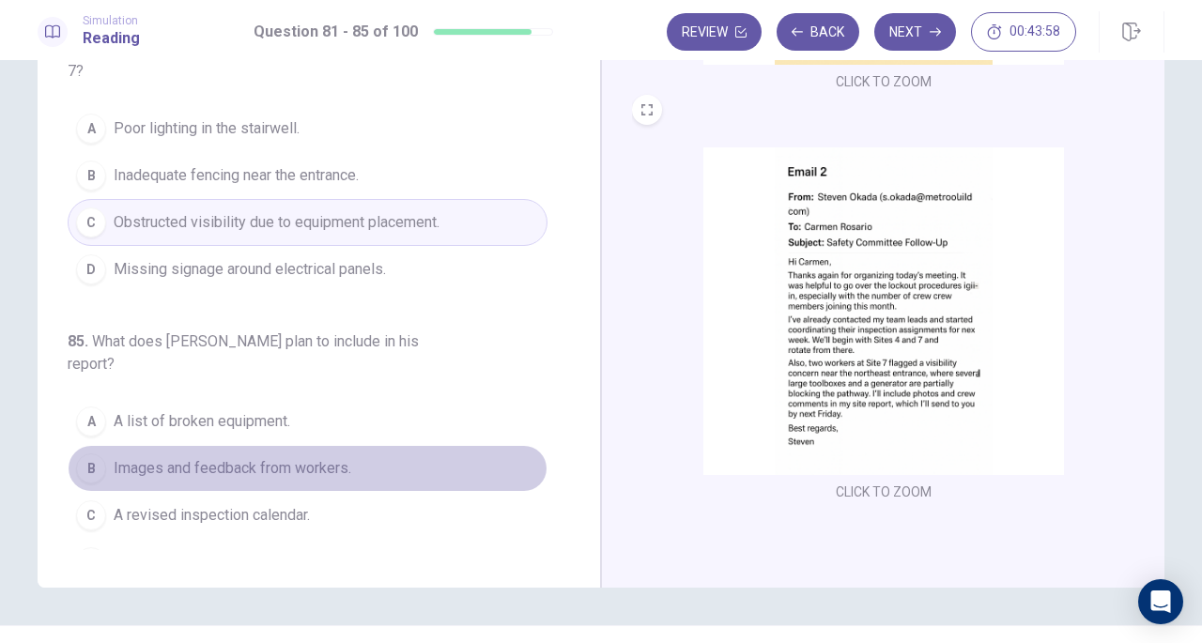
click at [325, 457] on span "Images and feedback from workers." at bounding box center [233, 468] width 238 height 23
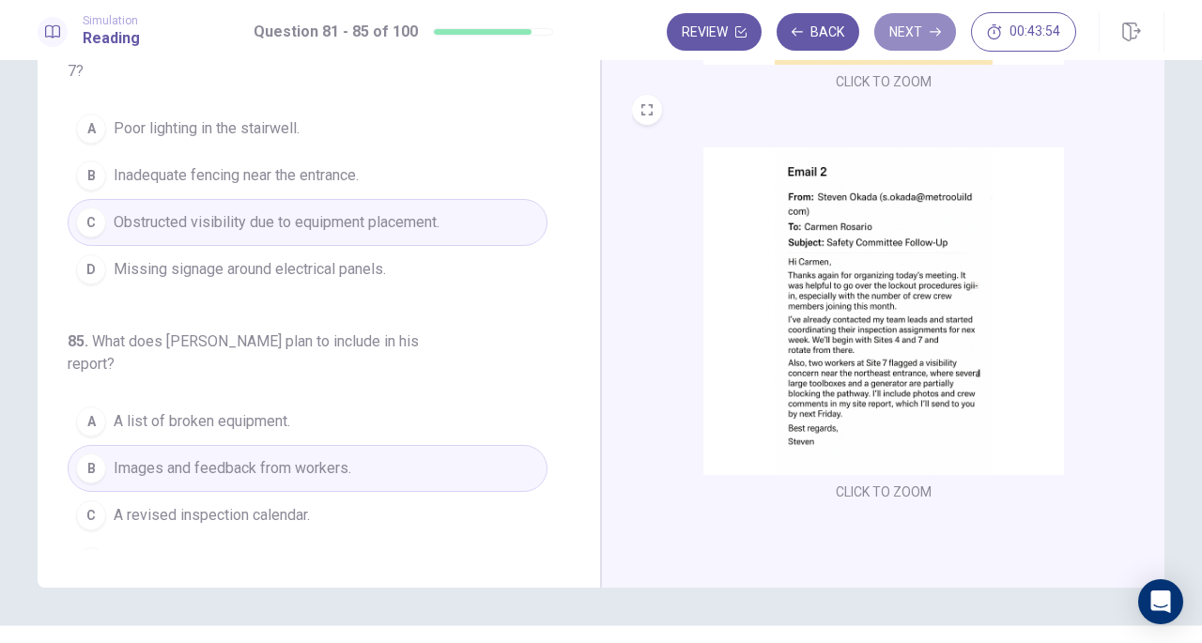
click at [909, 30] on button "Next" at bounding box center [916, 32] width 82 height 38
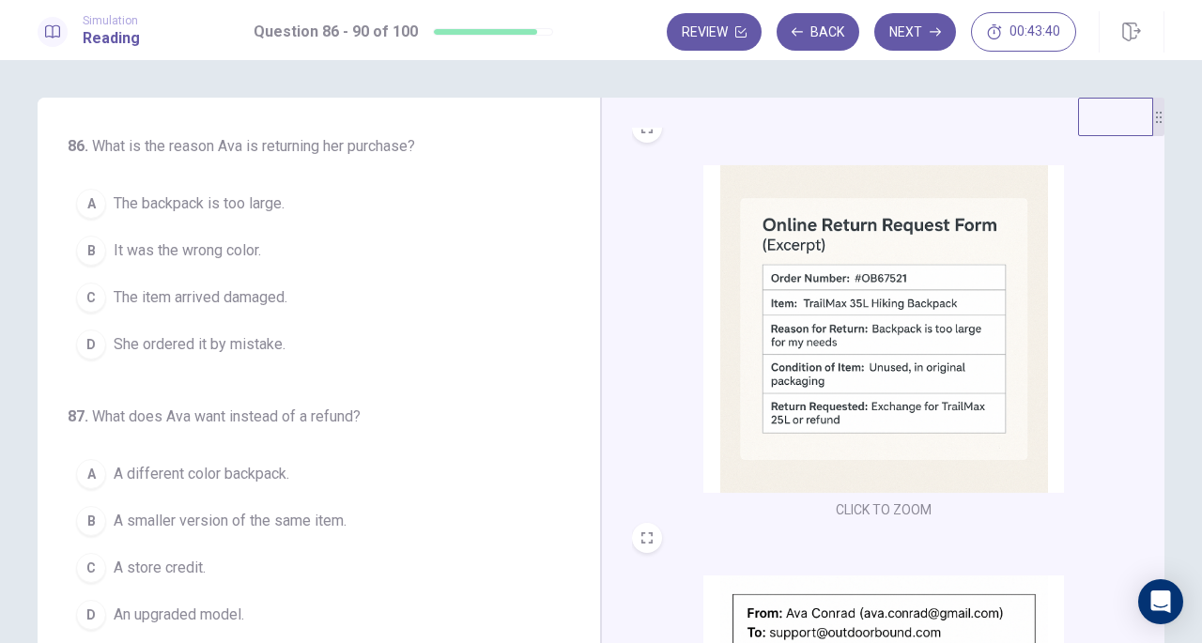
scroll to position [426, 0]
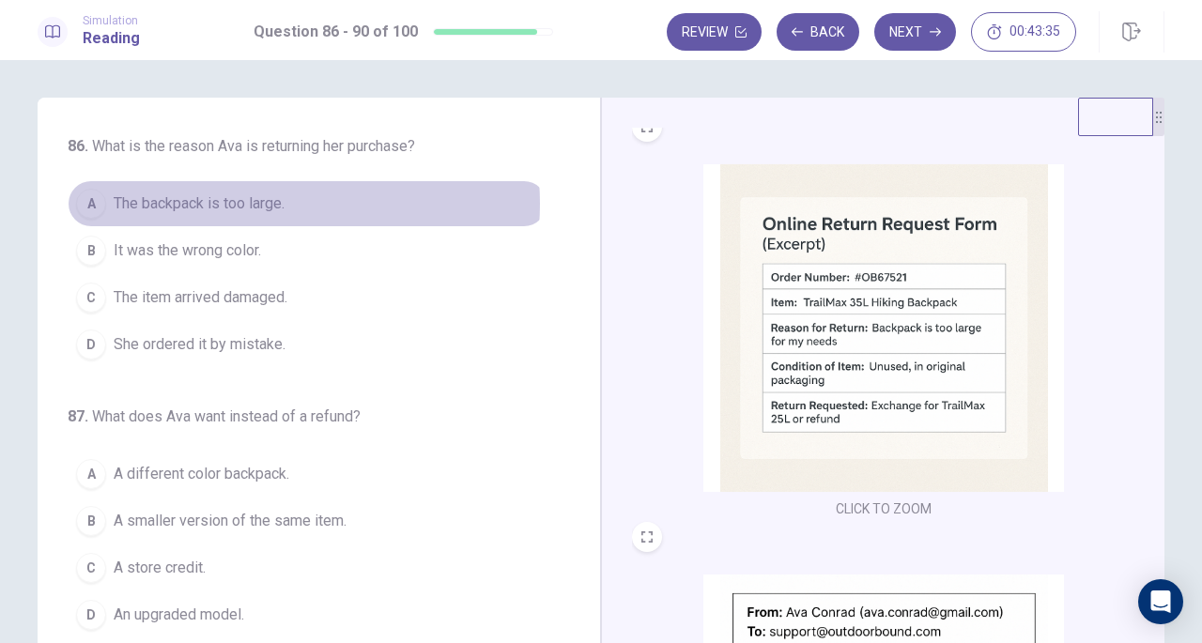
click at [254, 204] on span "The backpack is too large." at bounding box center [199, 204] width 171 height 23
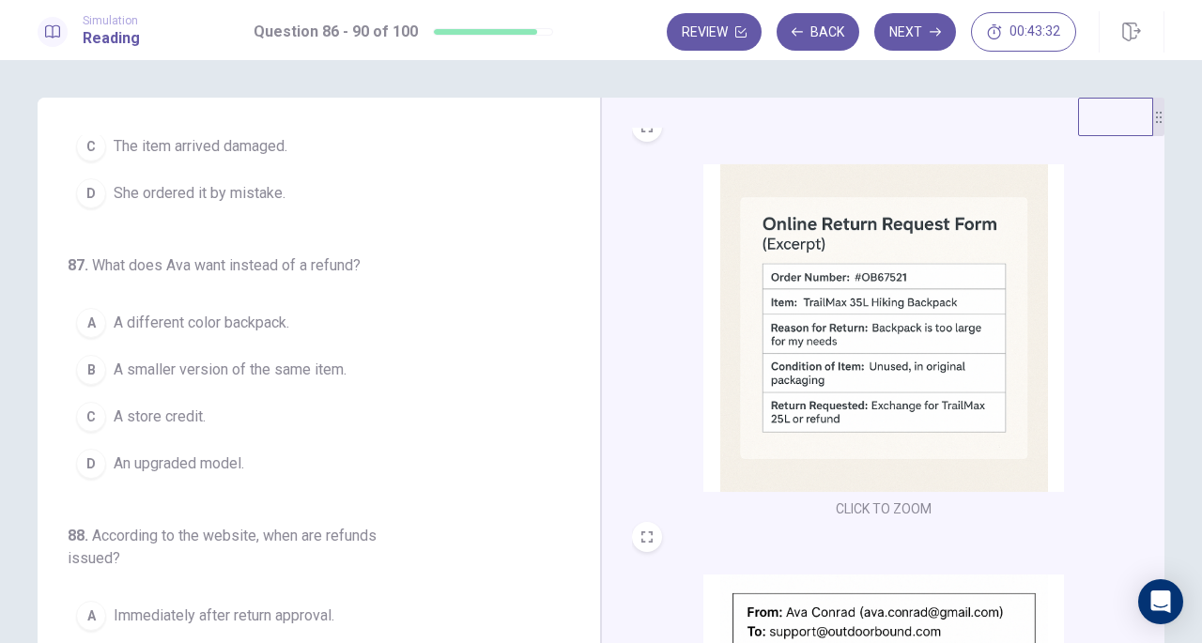
scroll to position [152, 0]
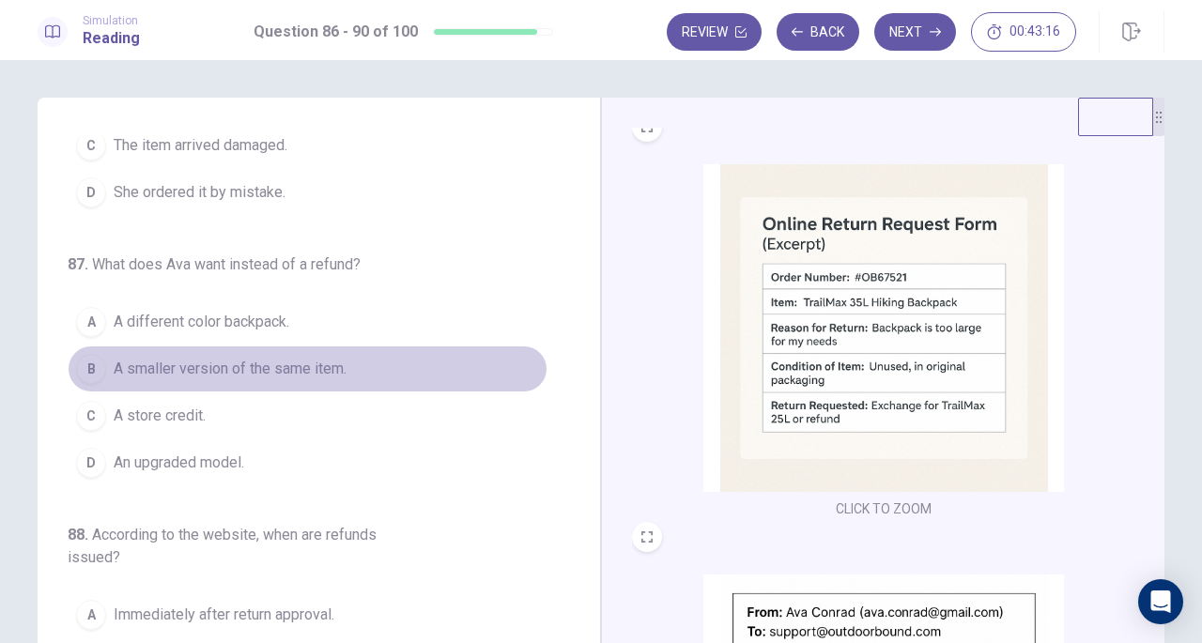
click at [327, 362] on span "A smaller version of the same item." at bounding box center [230, 369] width 233 height 23
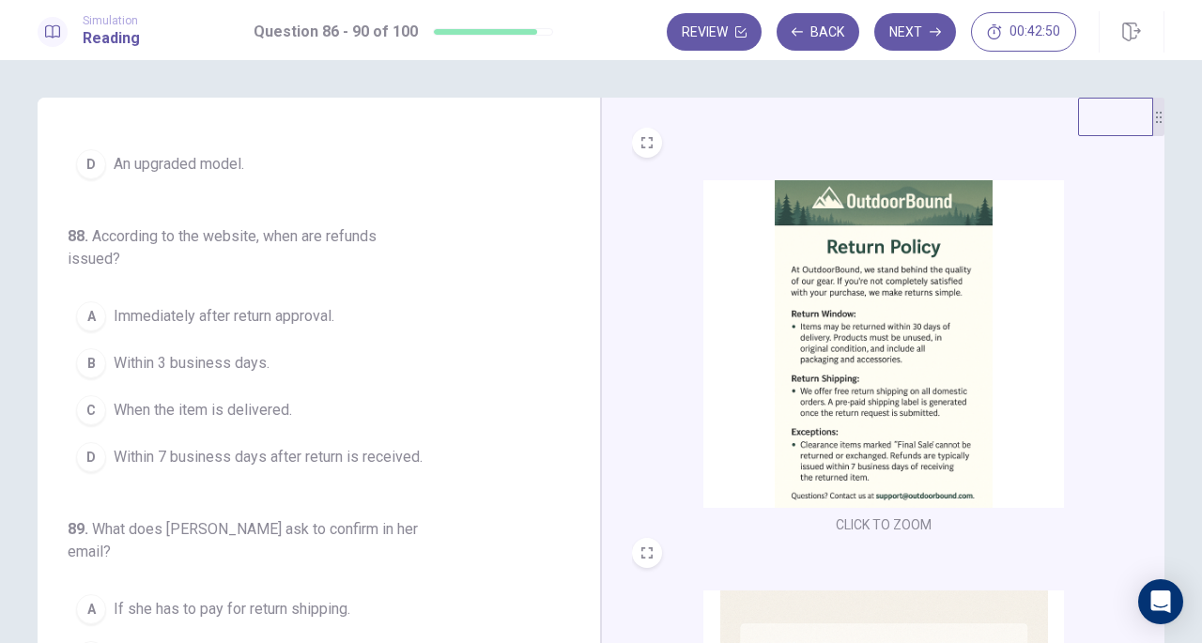
scroll to position [452, 0]
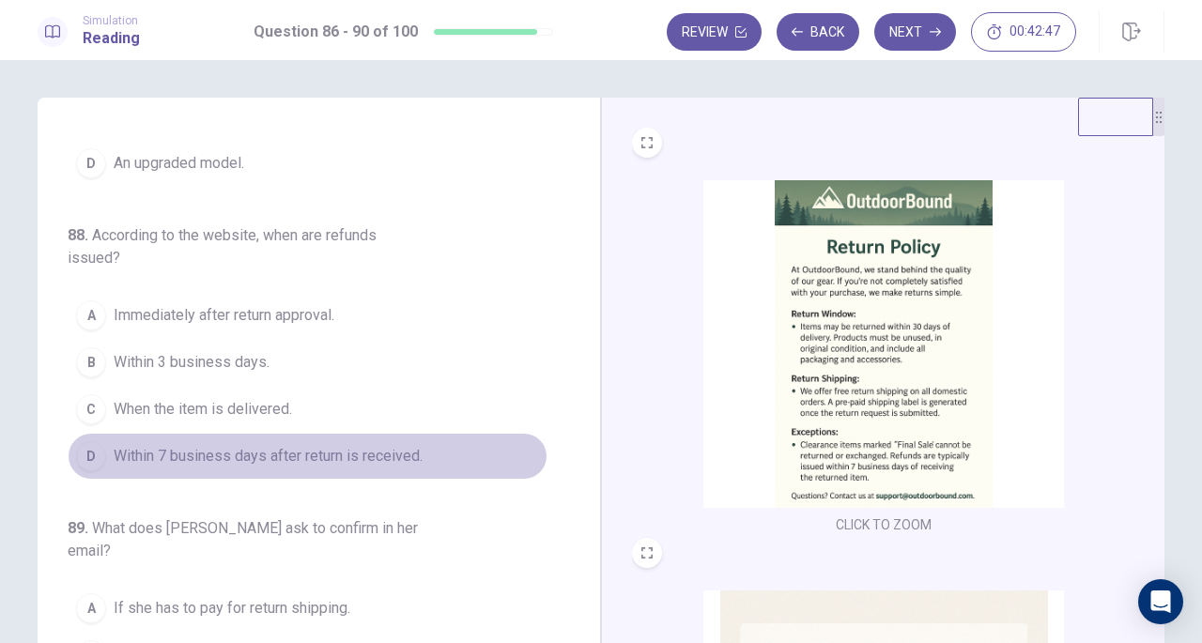
click at [370, 450] on span "Within 7 business days after return is received." at bounding box center [268, 456] width 309 height 23
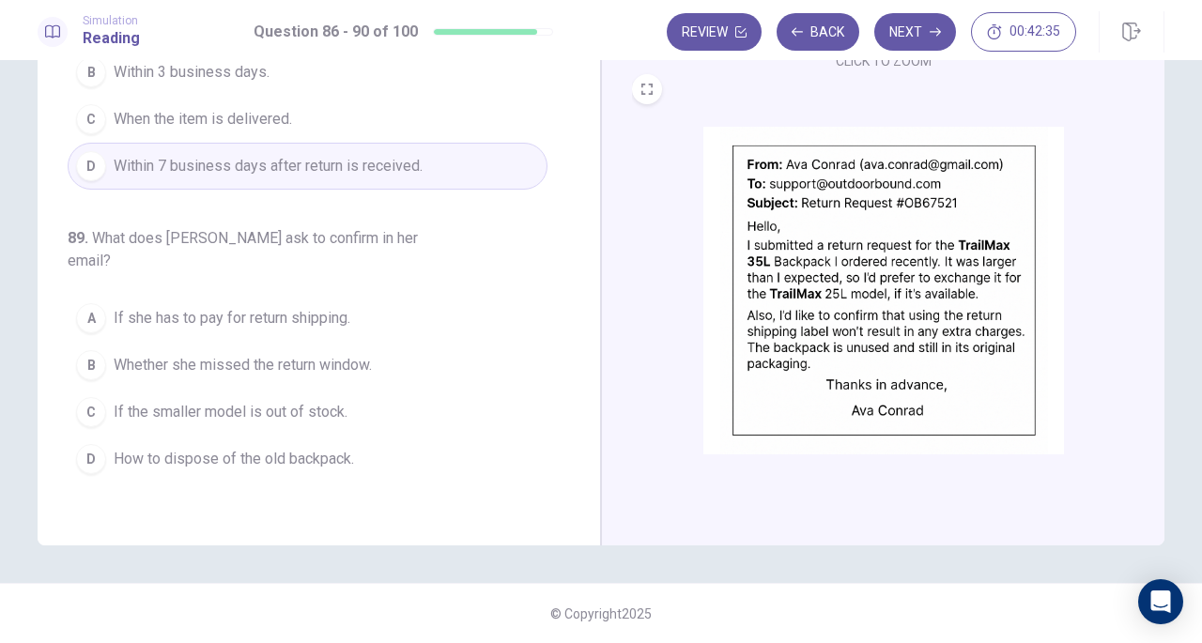
scroll to position [674, 0]
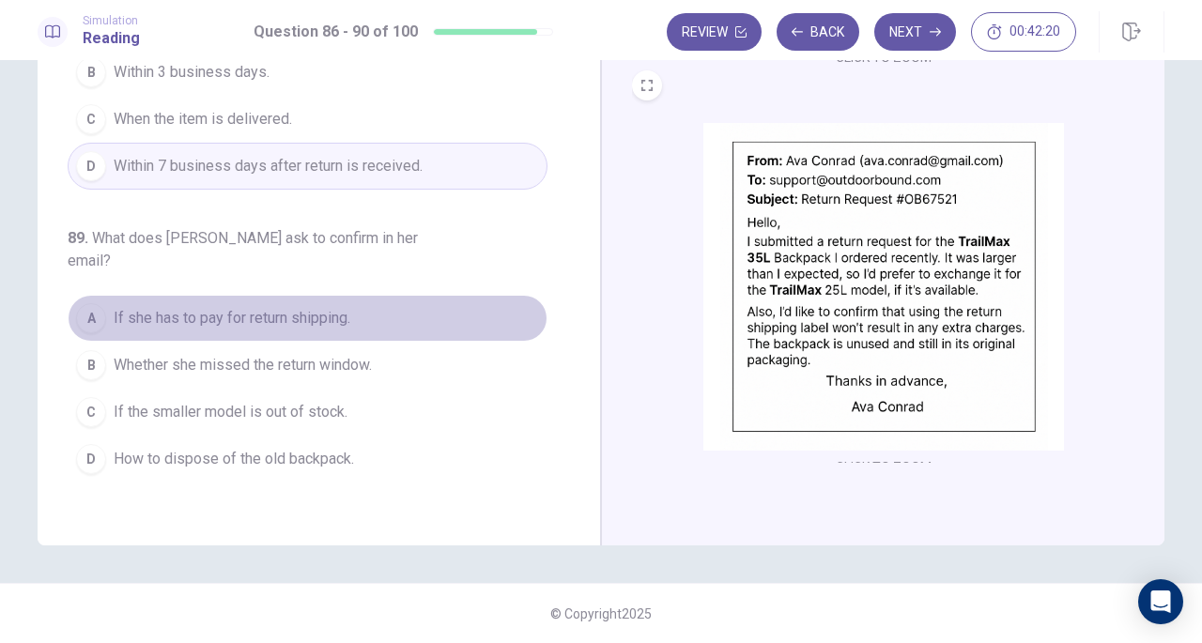
click at [331, 307] on span "If she has to pay for return shipping." at bounding box center [232, 318] width 237 height 23
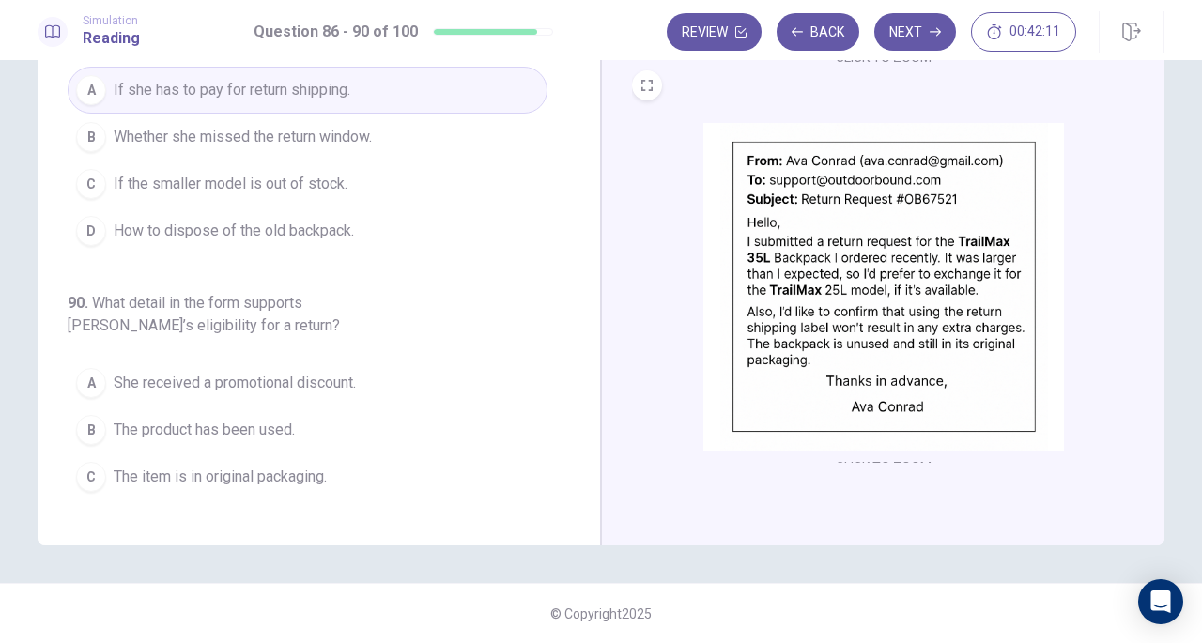
scroll to position [769, 0]
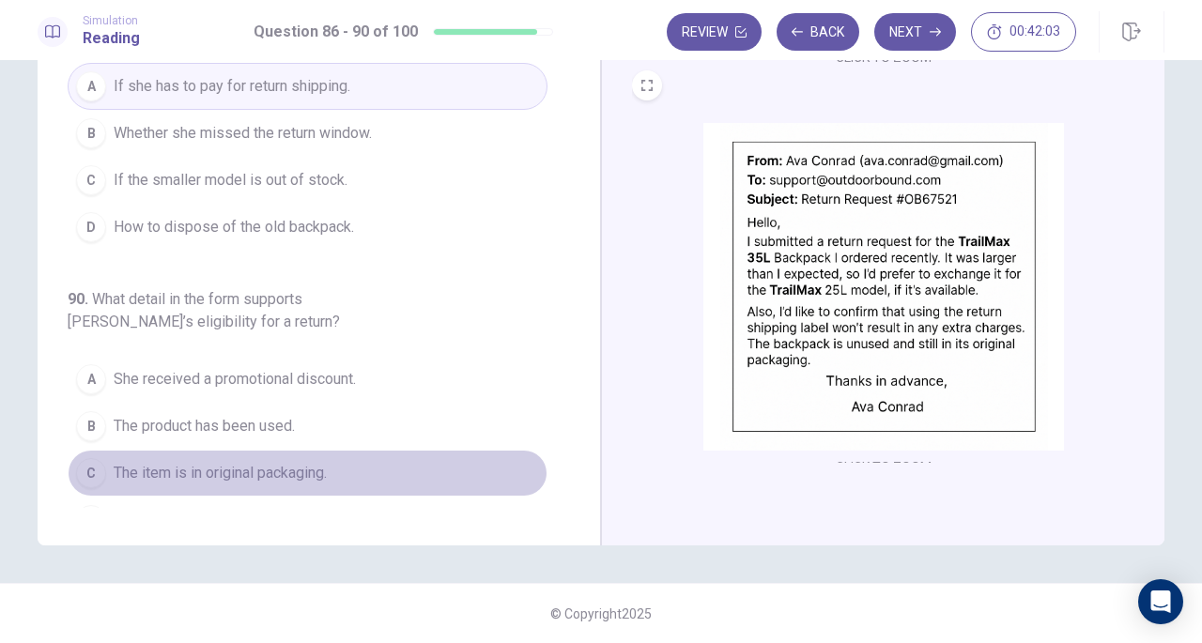
click at [340, 450] on button "C The item is in original packaging." at bounding box center [308, 473] width 480 height 47
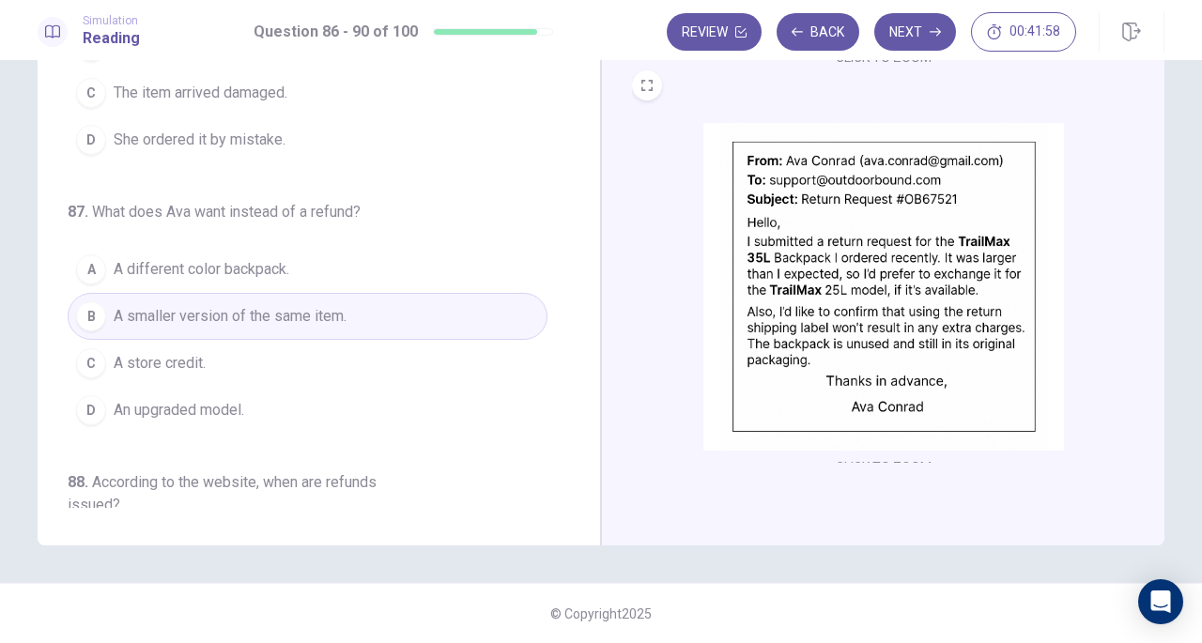
scroll to position [0, 0]
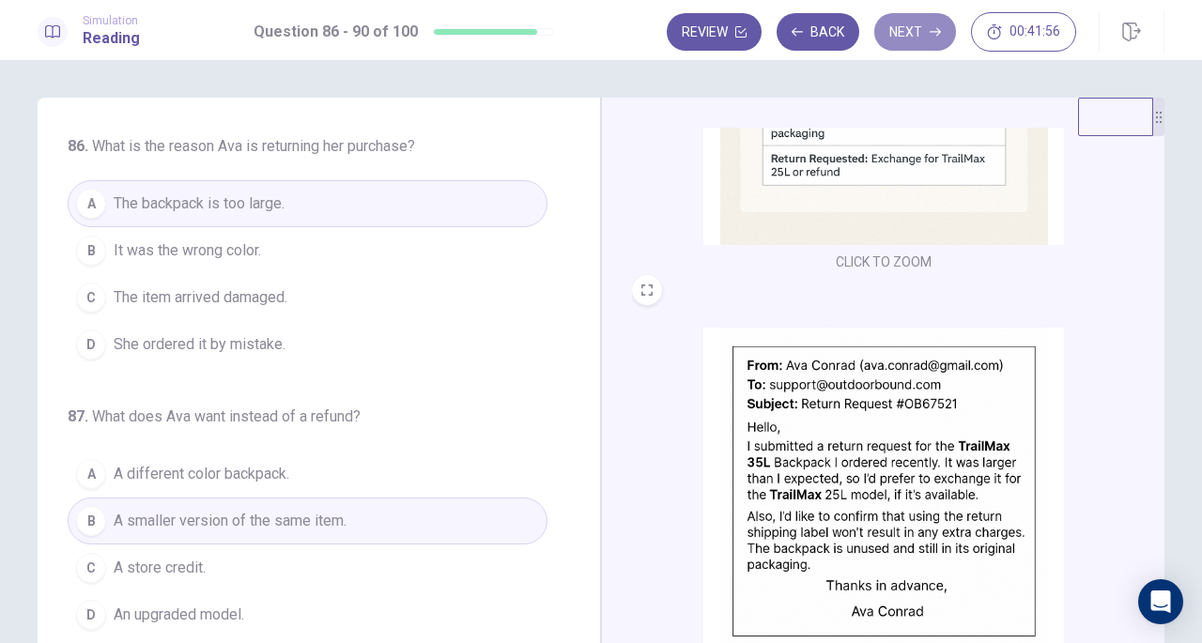
click at [904, 22] on button "Next" at bounding box center [916, 32] width 82 height 38
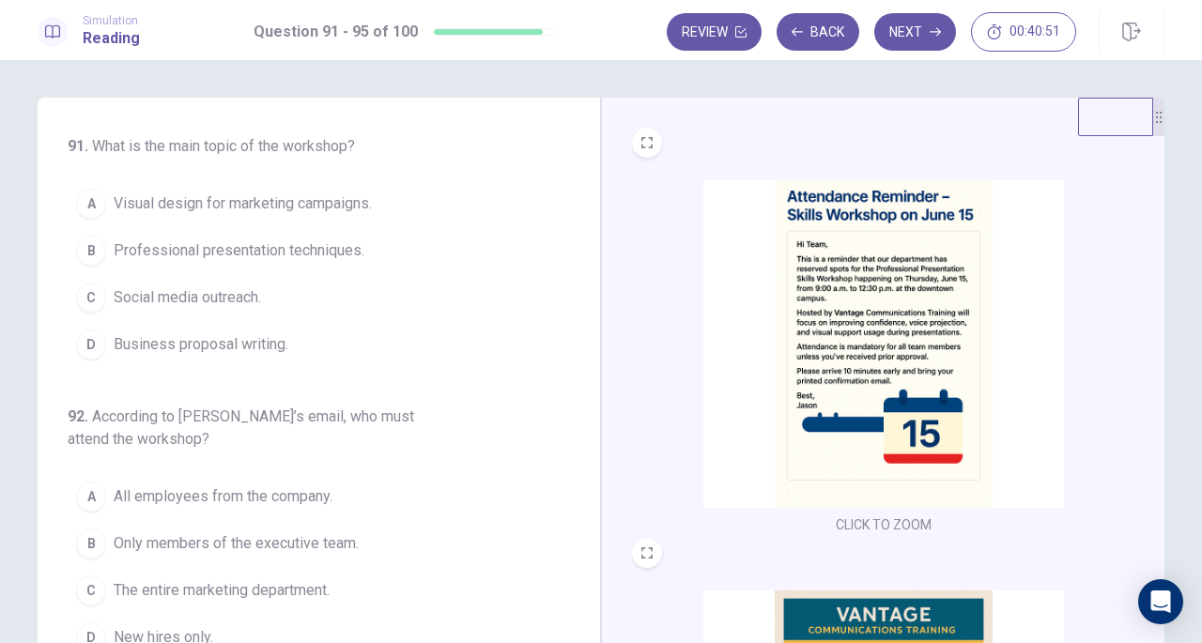
click at [310, 253] on span "Professional presentation techniques." at bounding box center [239, 251] width 251 height 23
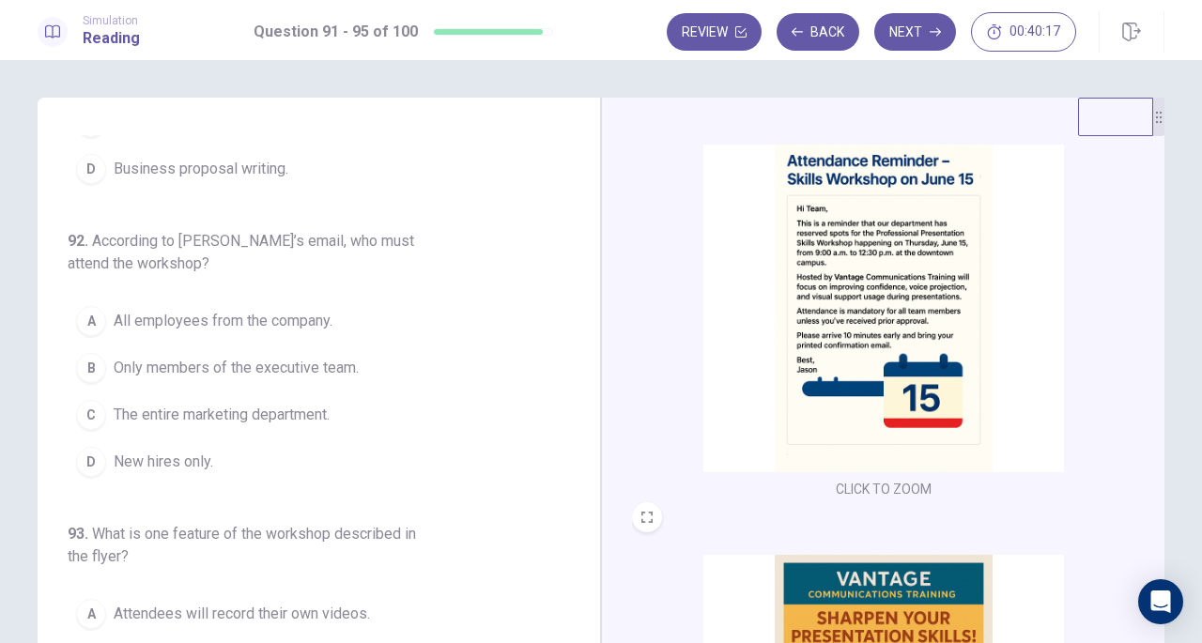
scroll to position [35, 0]
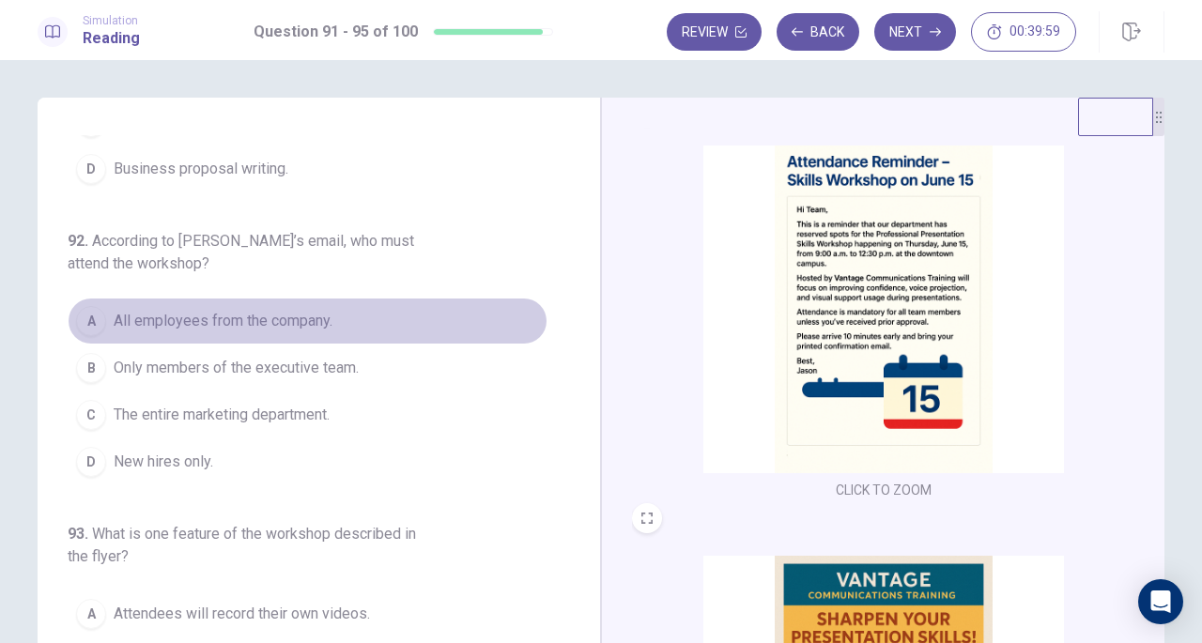
click at [315, 327] on span "All employees from the company." at bounding box center [223, 321] width 219 height 23
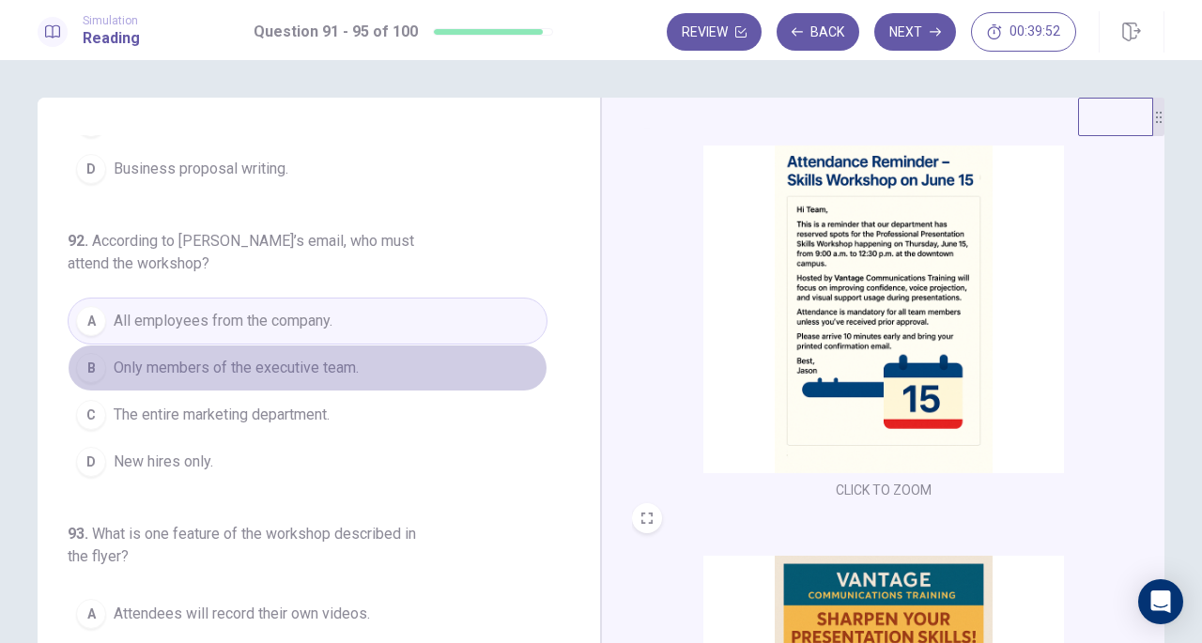
click at [314, 367] on span "Only members of the executive team." at bounding box center [236, 368] width 245 height 23
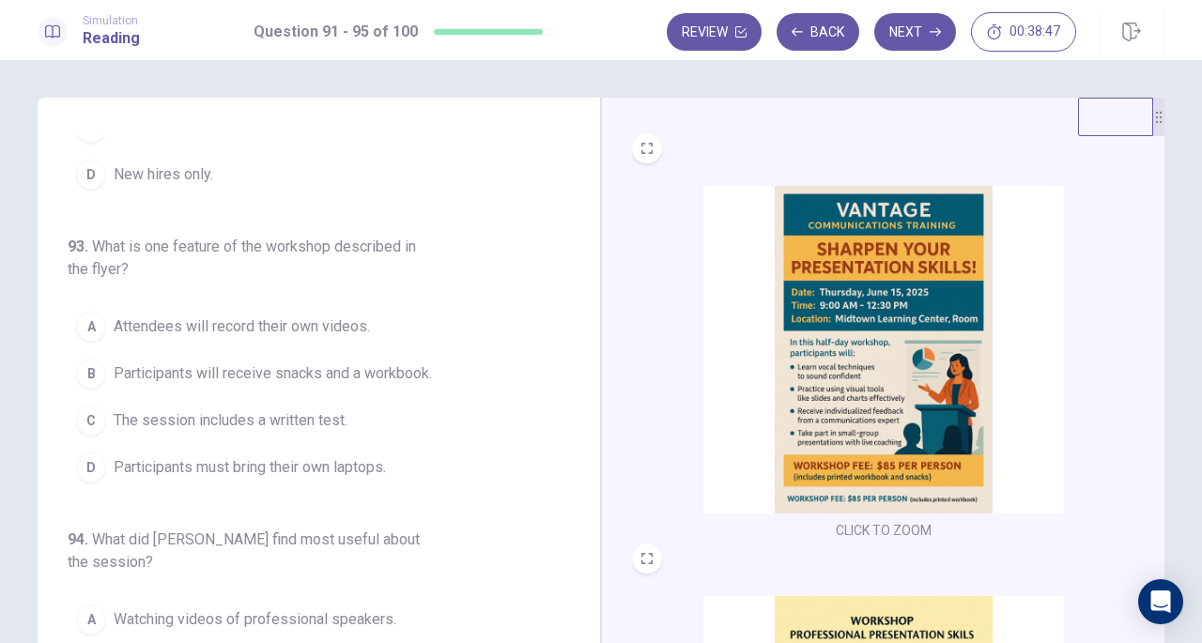
scroll to position [407, 0]
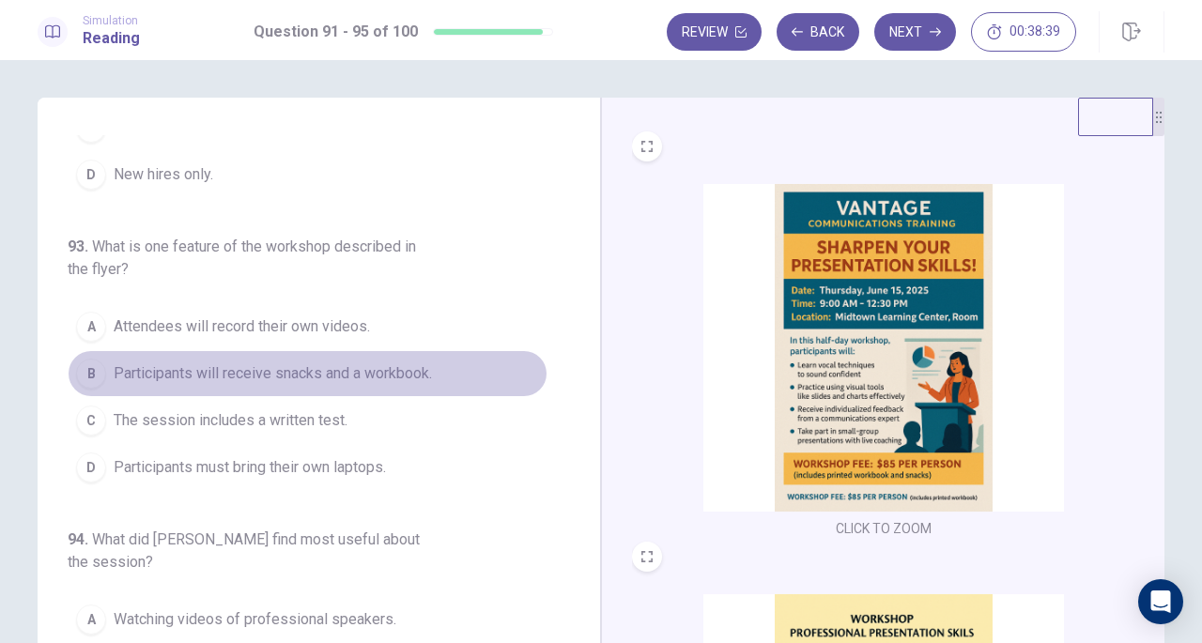
click at [406, 367] on span "Participants will receive snacks and a workbook." at bounding box center [273, 374] width 318 height 23
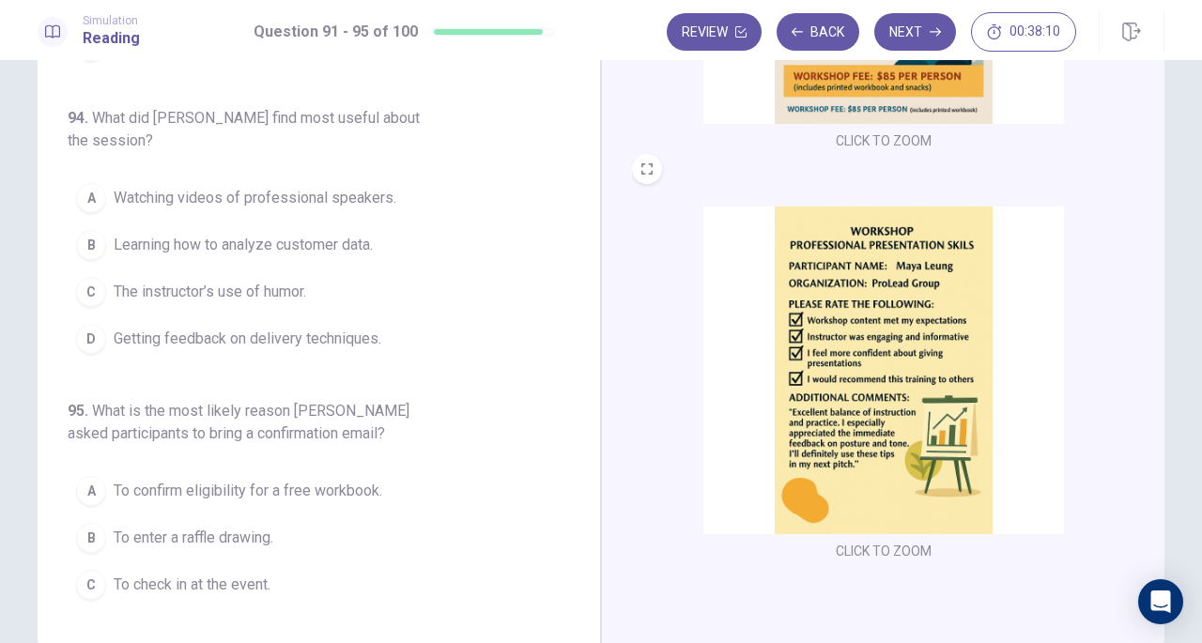
scroll to position [105, 0]
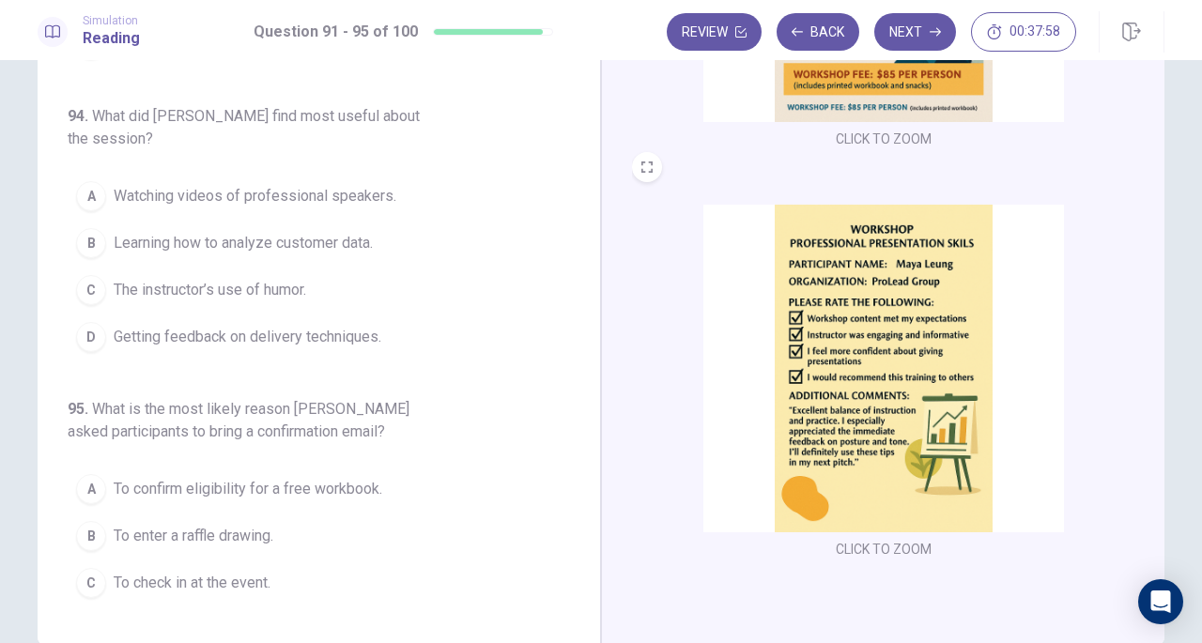
click at [331, 332] on span "Getting feedback on delivery techniques." at bounding box center [248, 337] width 268 height 23
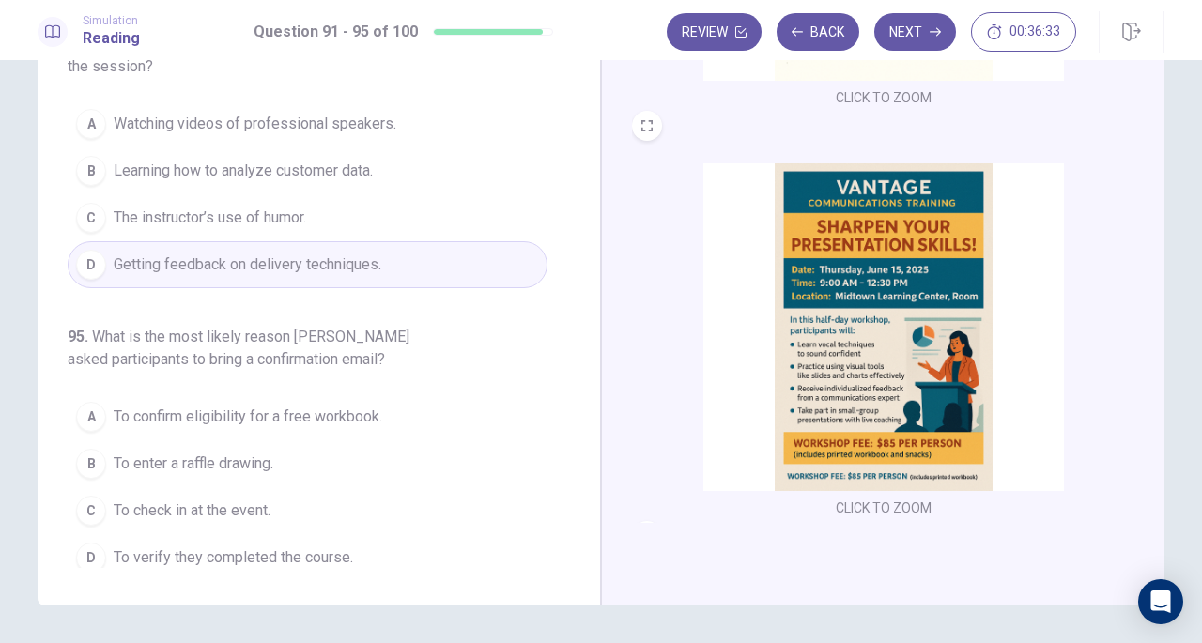
scroll to position [284, 0]
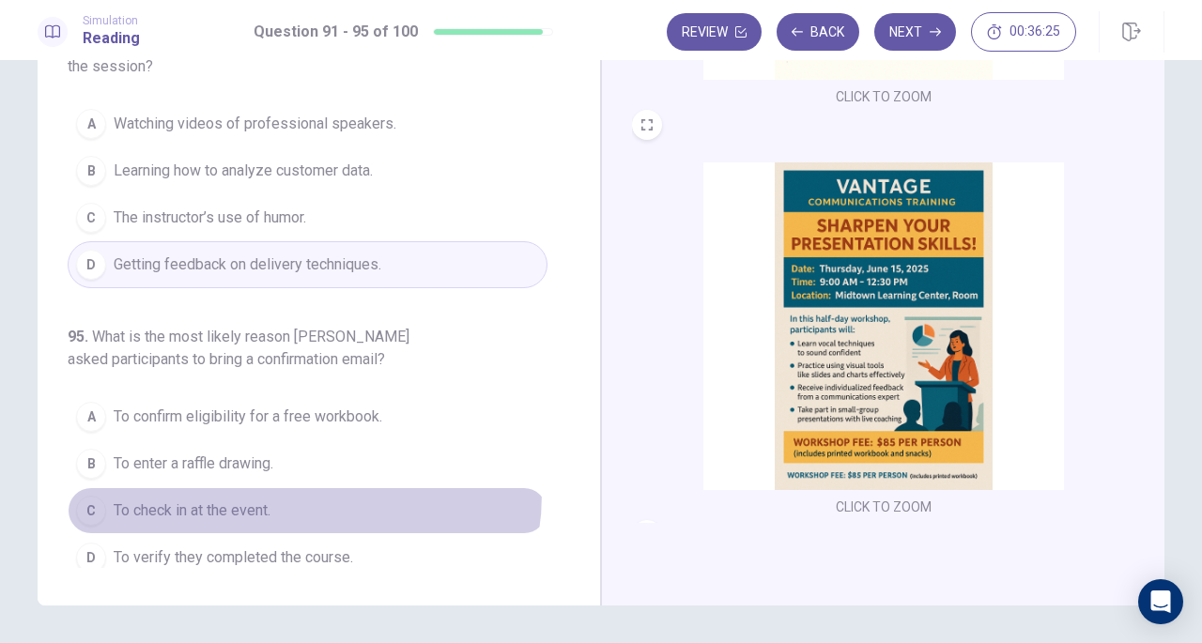
click at [299, 488] on button "C To check in at the event." at bounding box center [308, 511] width 480 height 47
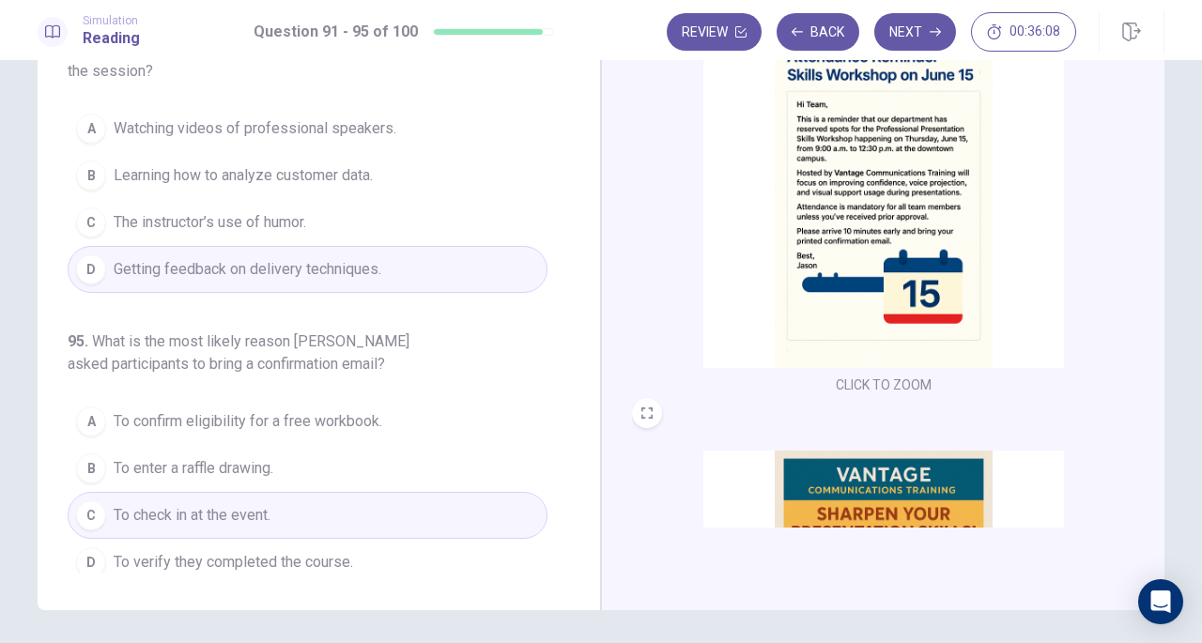
scroll to position [139, 0]
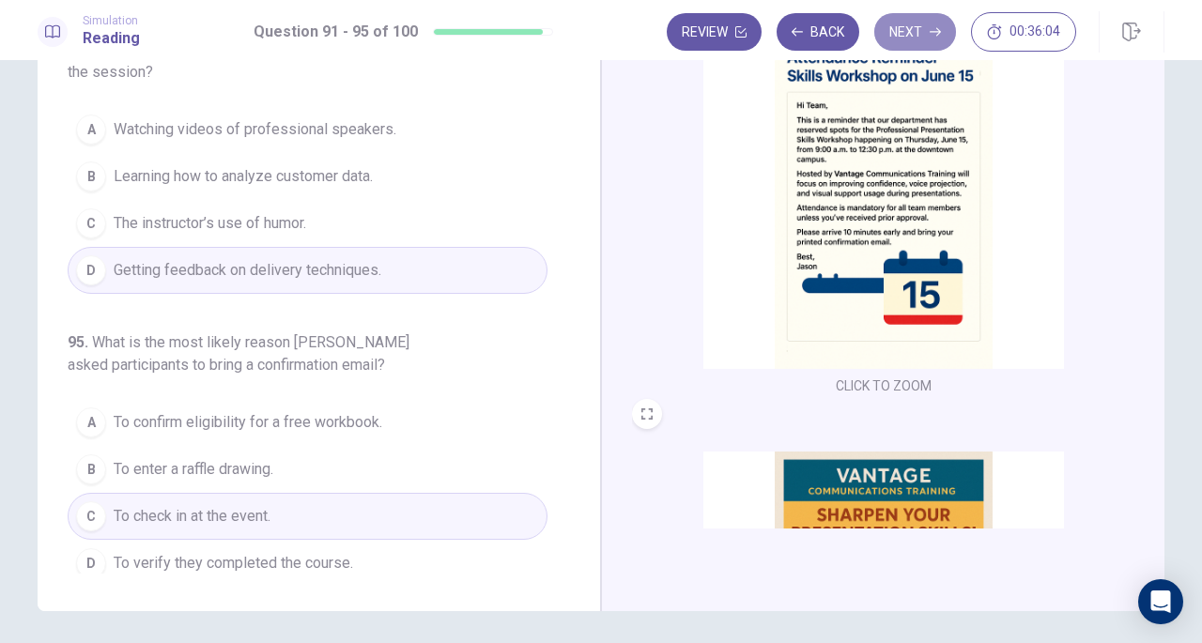
click at [934, 32] on icon "button" at bounding box center [935, 32] width 11 height 8
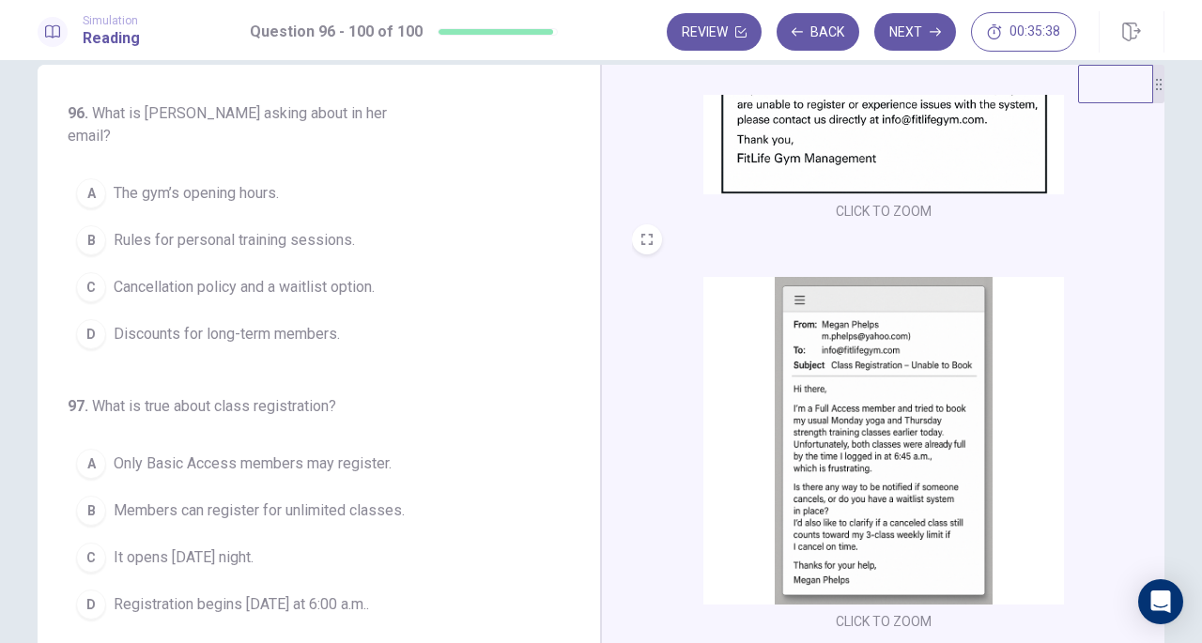
scroll to position [35, 0]
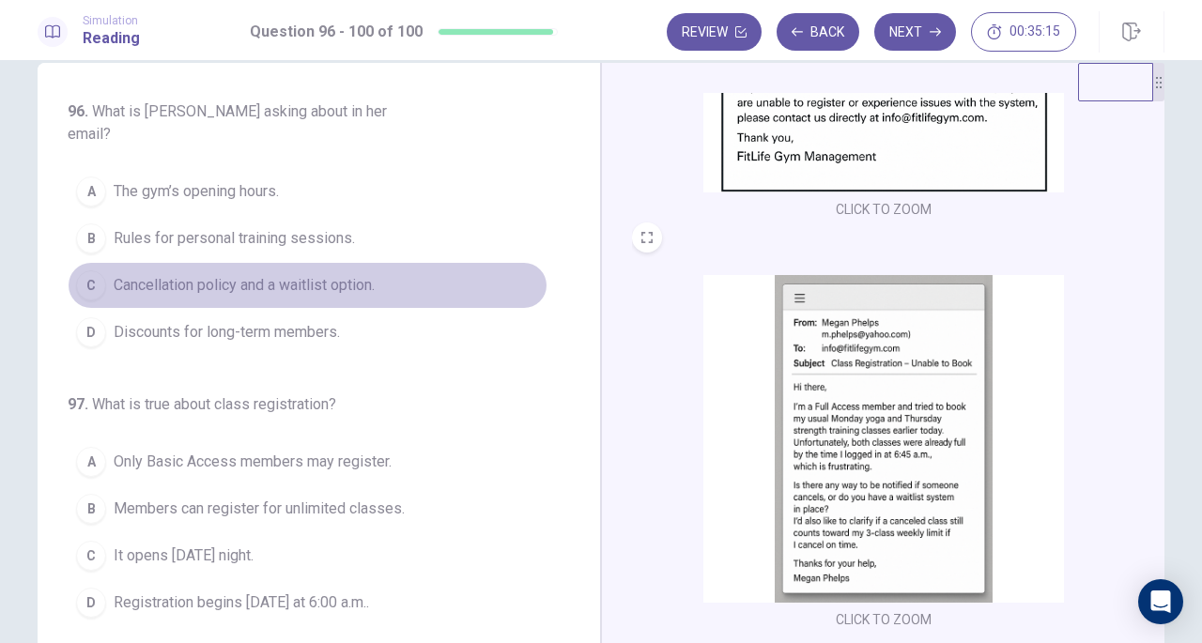
click at [318, 274] on span "Cancellation policy and a waitlist option." at bounding box center [244, 285] width 261 height 23
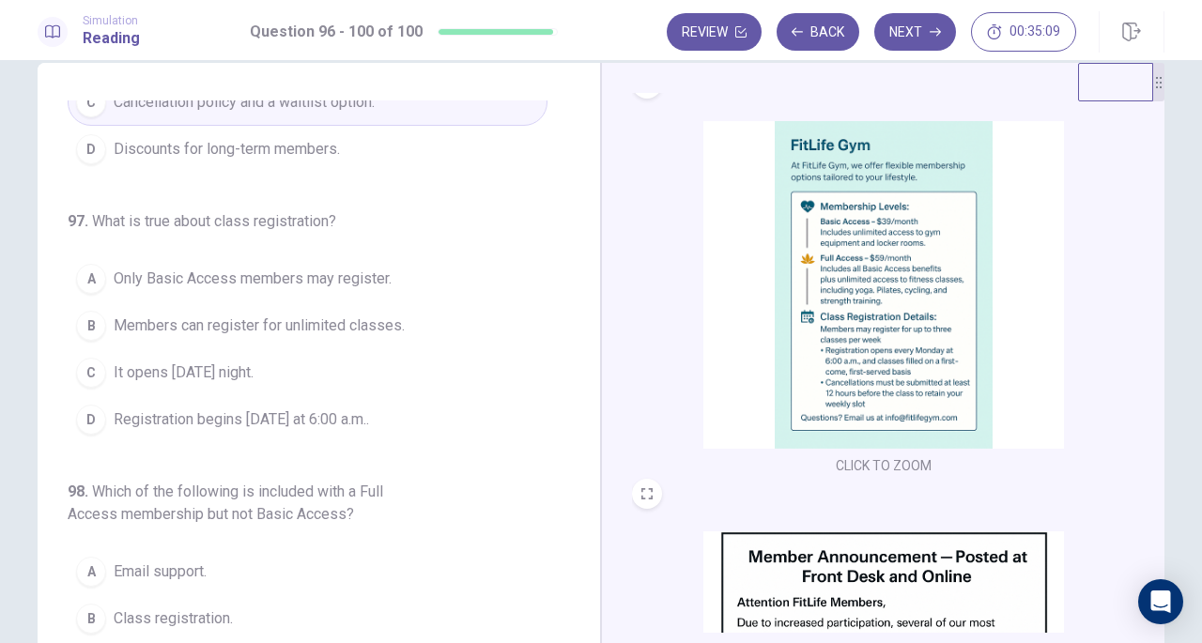
scroll to position [0, 0]
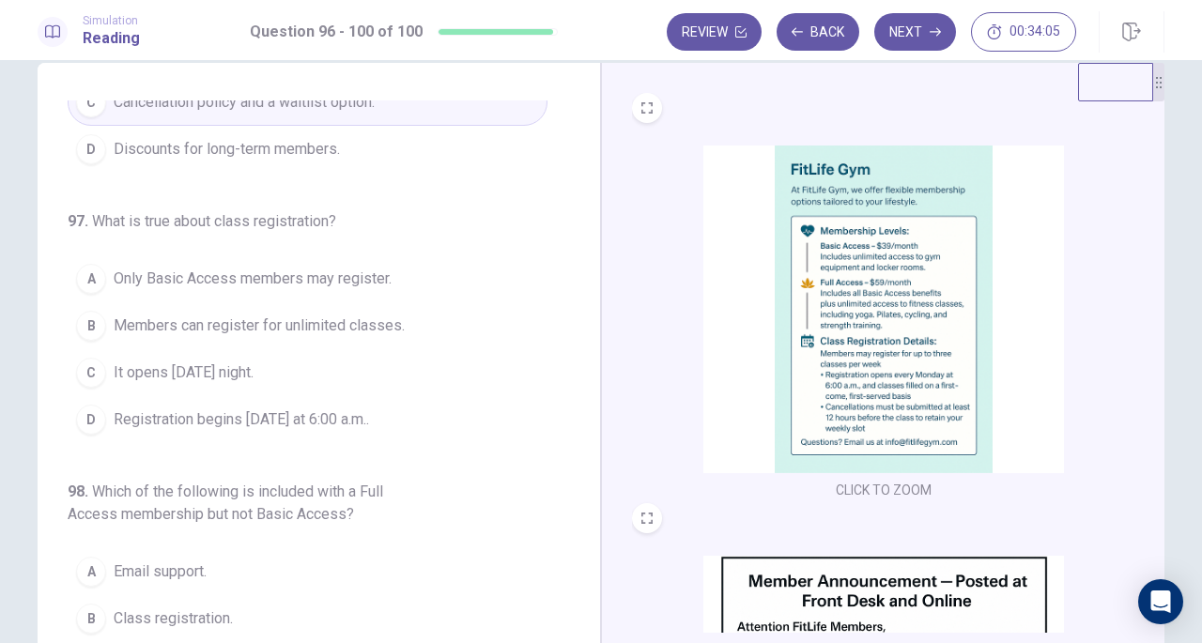
click at [369, 409] on span "Registration begins on Monday at 6:00 a.m.." at bounding box center [242, 420] width 256 height 23
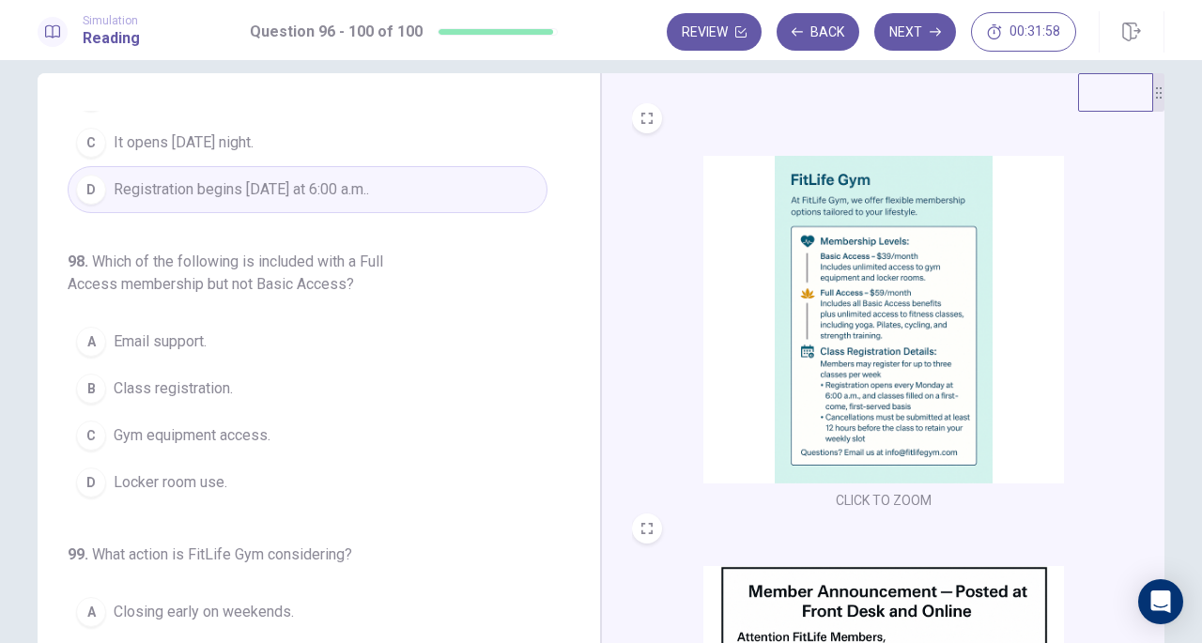
click at [237, 365] on button "B Class registration." at bounding box center [308, 388] width 480 height 47
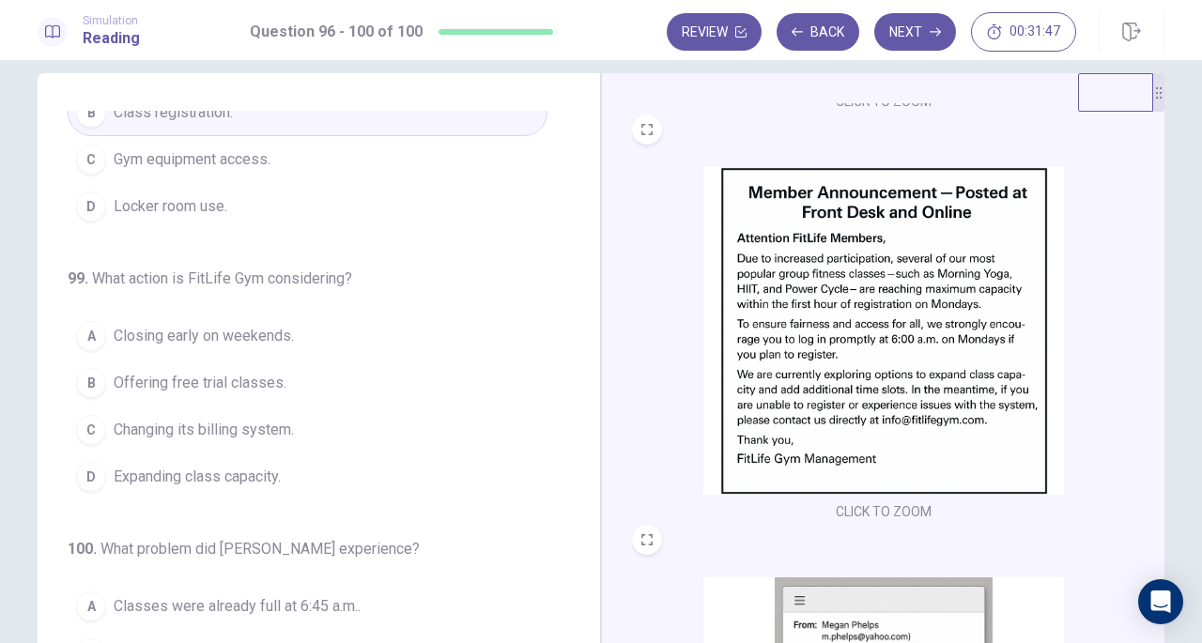
scroll to position [400, 0]
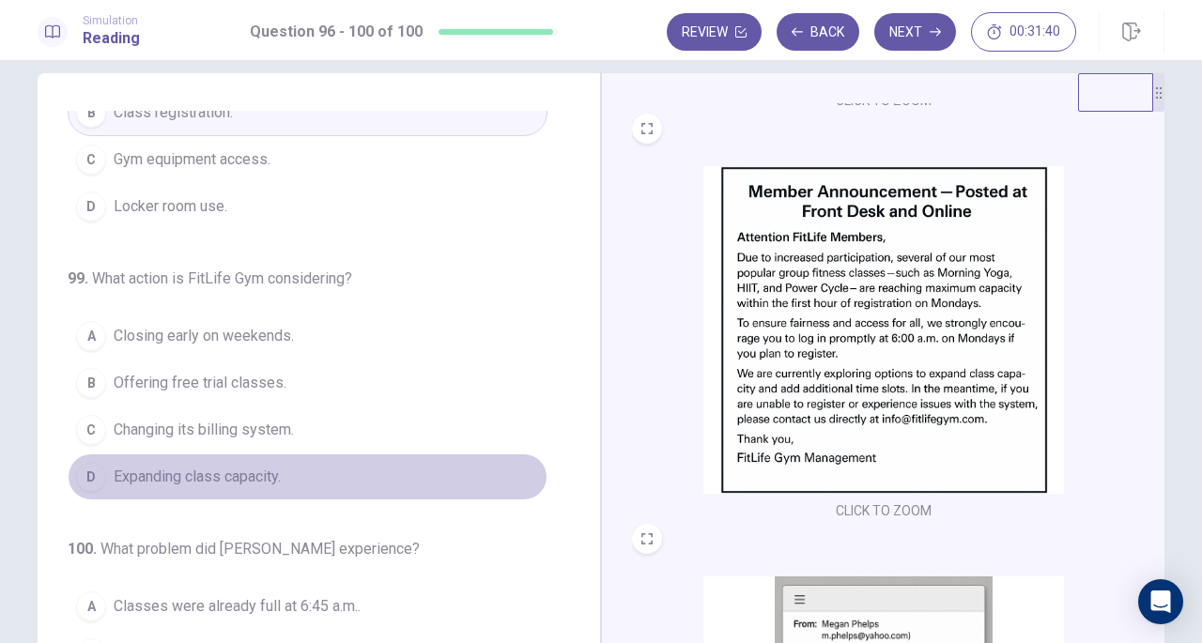
click at [390, 454] on button "D Expanding class capacity." at bounding box center [308, 477] width 480 height 47
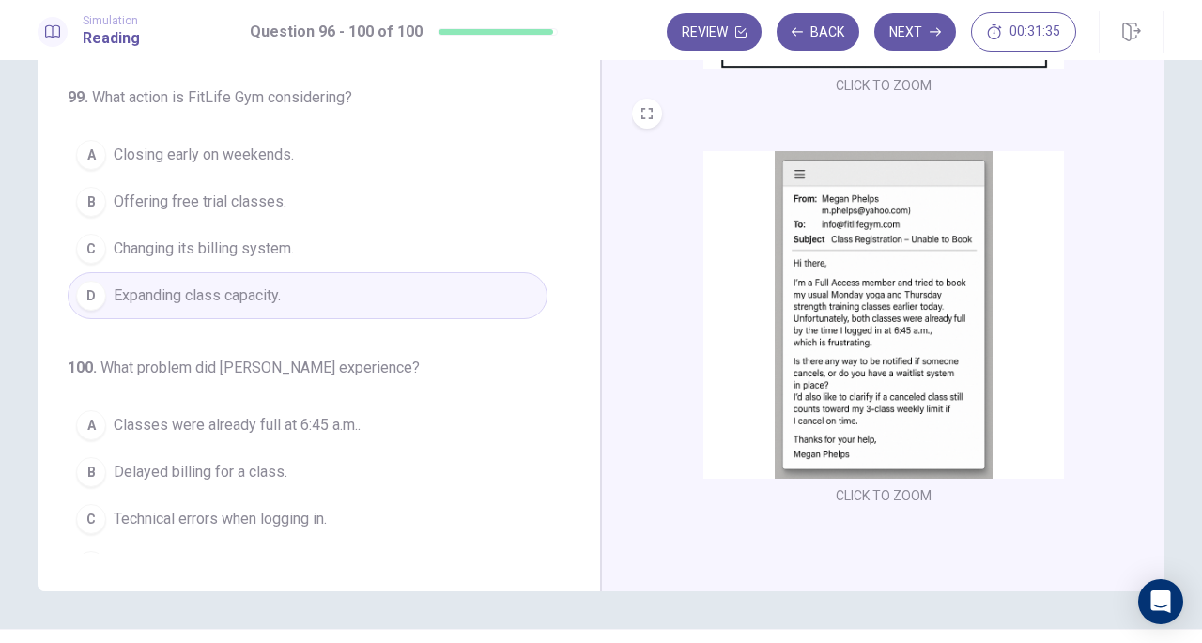
scroll to position [160, 0]
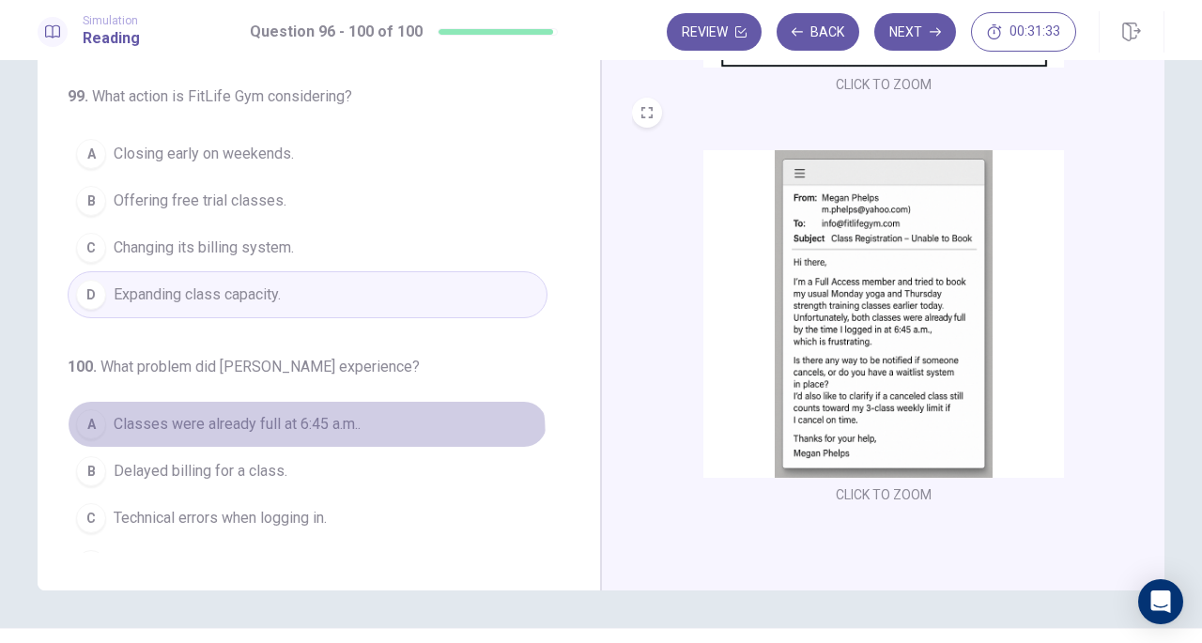
click at [301, 407] on button "A Classes were already full at 6:45 a.m.." at bounding box center [308, 424] width 480 height 47
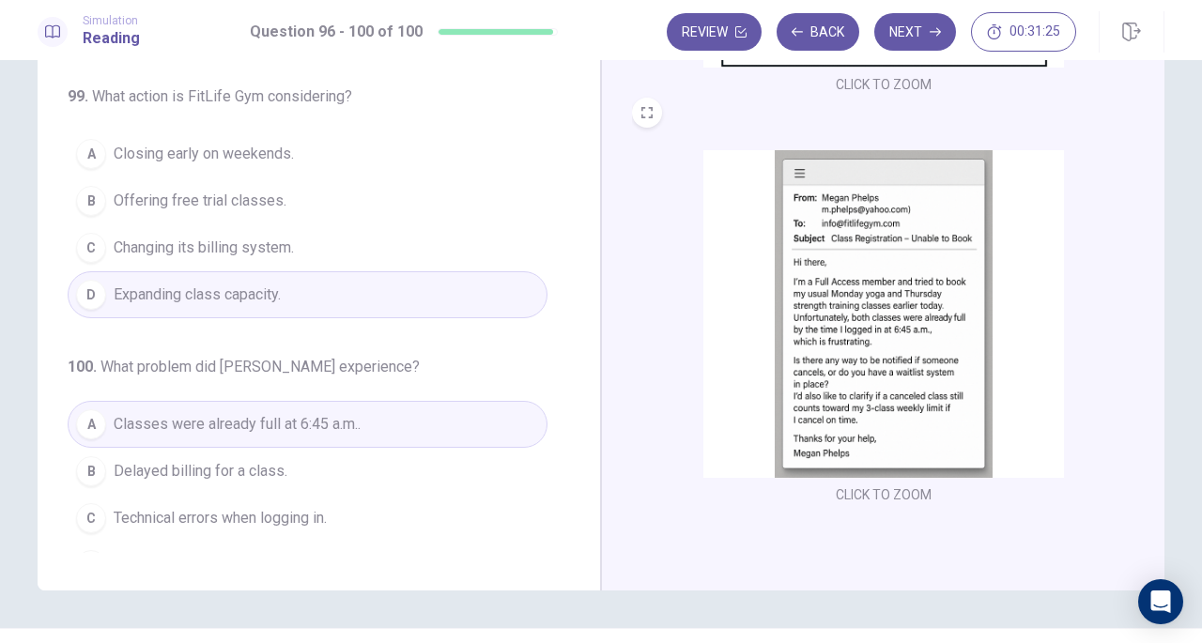
scroll to position [205, 0]
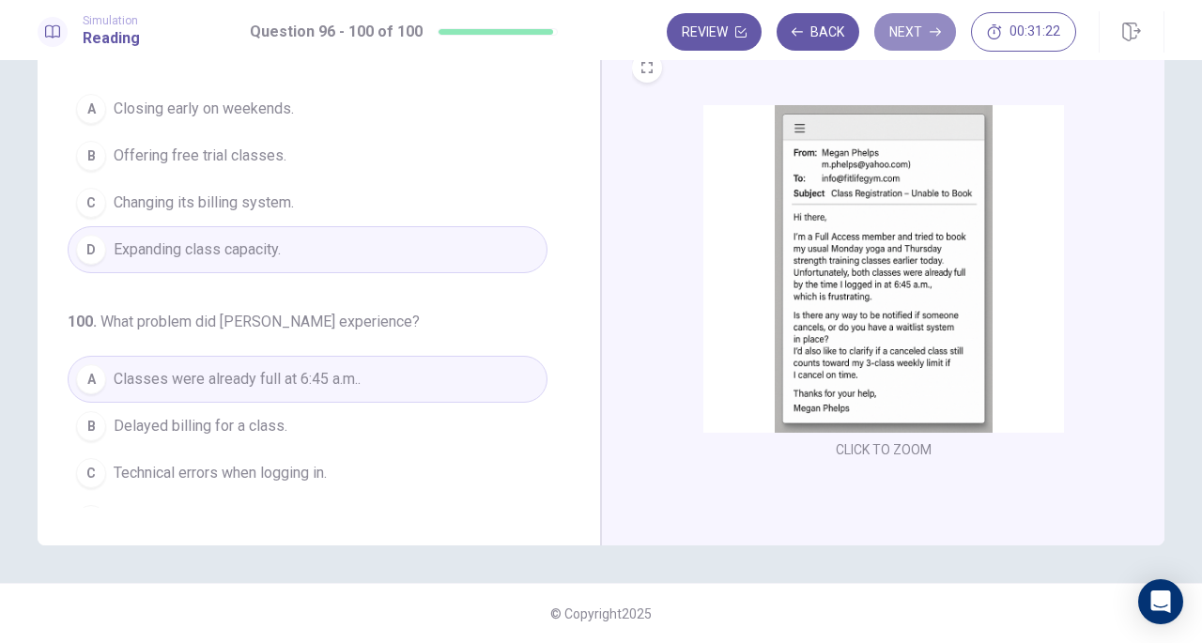
click at [911, 27] on button "Next" at bounding box center [916, 32] width 82 height 38
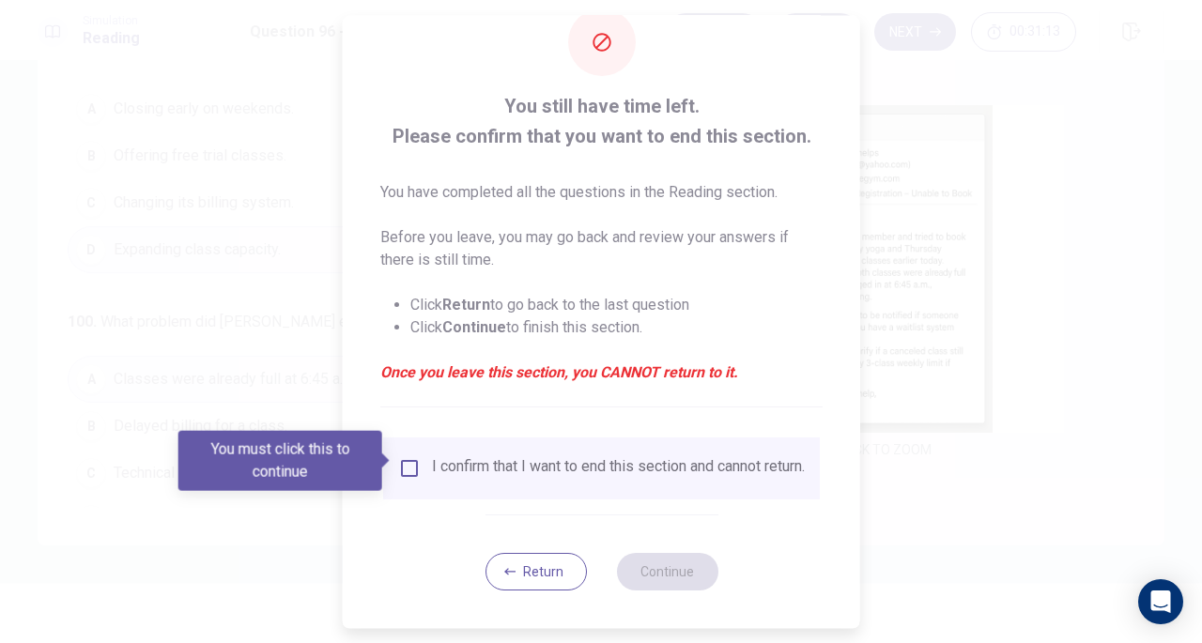
scroll to position [56, 0]
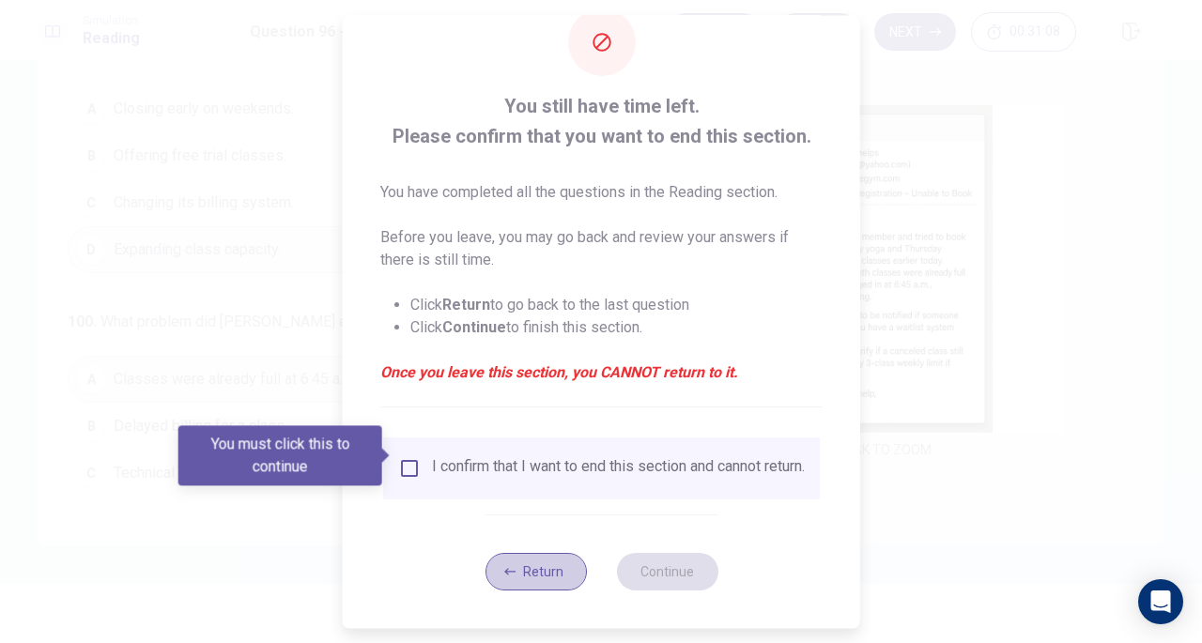
click at [528, 563] on button "Return" at bounding box center [535, 572] width 101 height 38
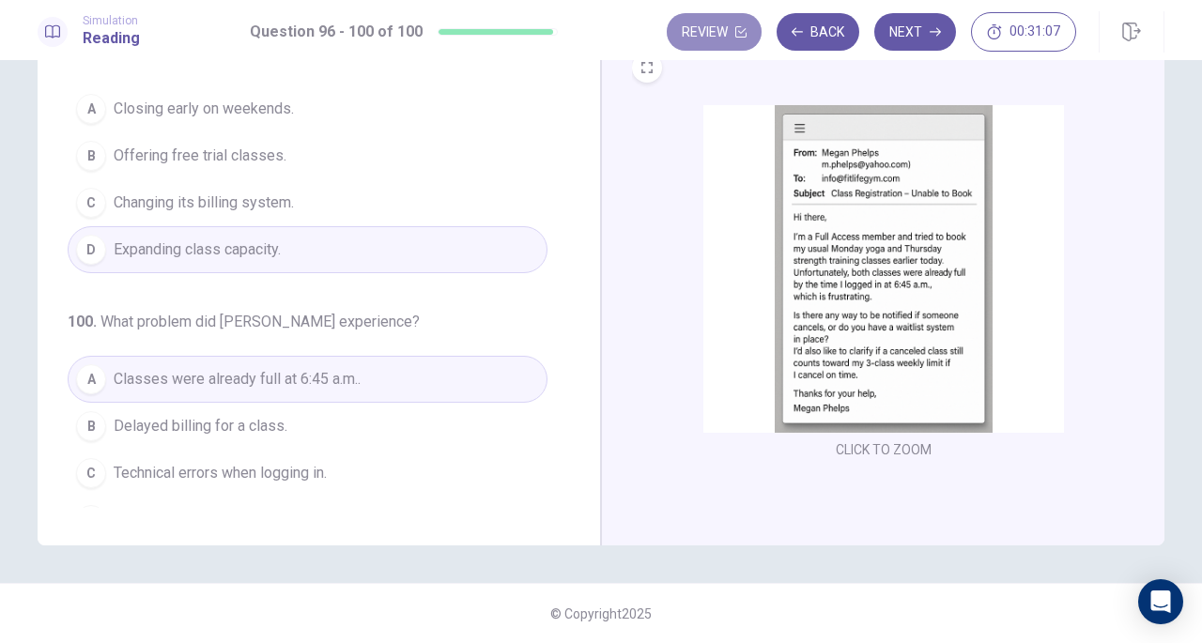
click at [746, 39] on button "Review" at bounding box center [714, 32] width 95 height 38
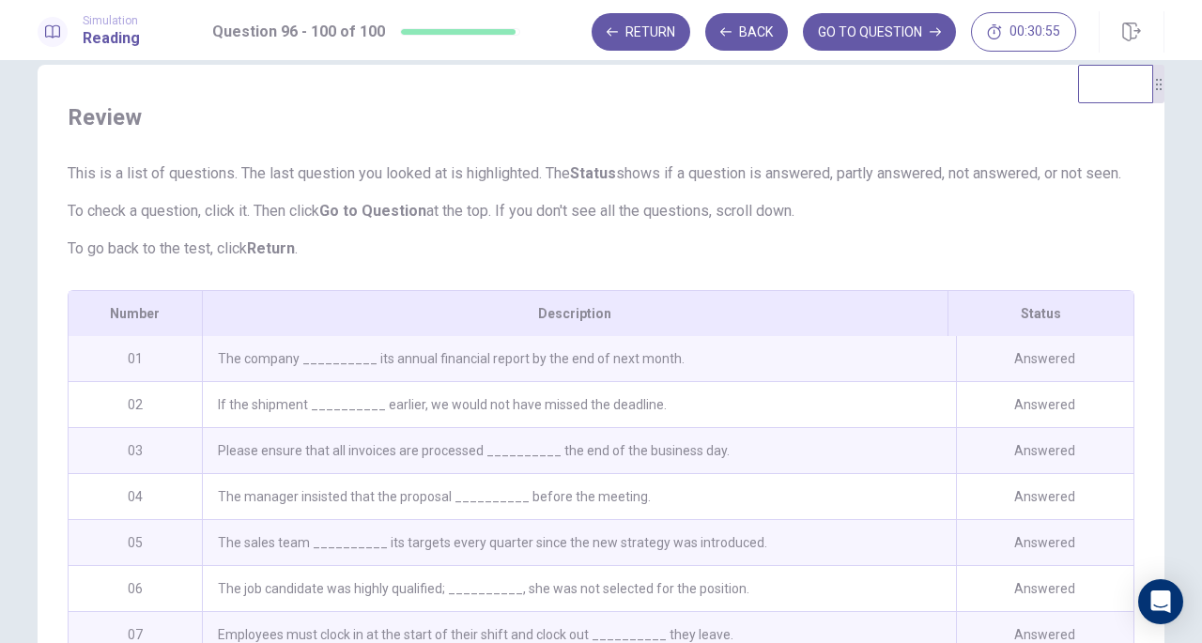
scroll to position [67, 0]
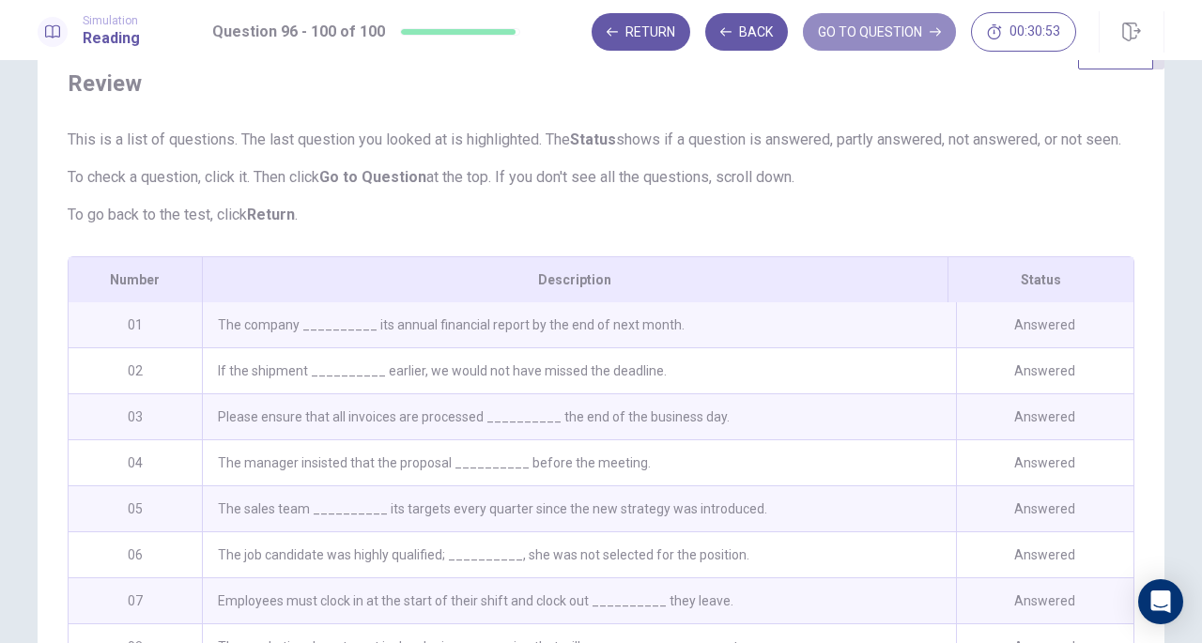
click at [837, 31] on button "GO TO QUESTION" at bounding box center [879, 32] width 153 height 38
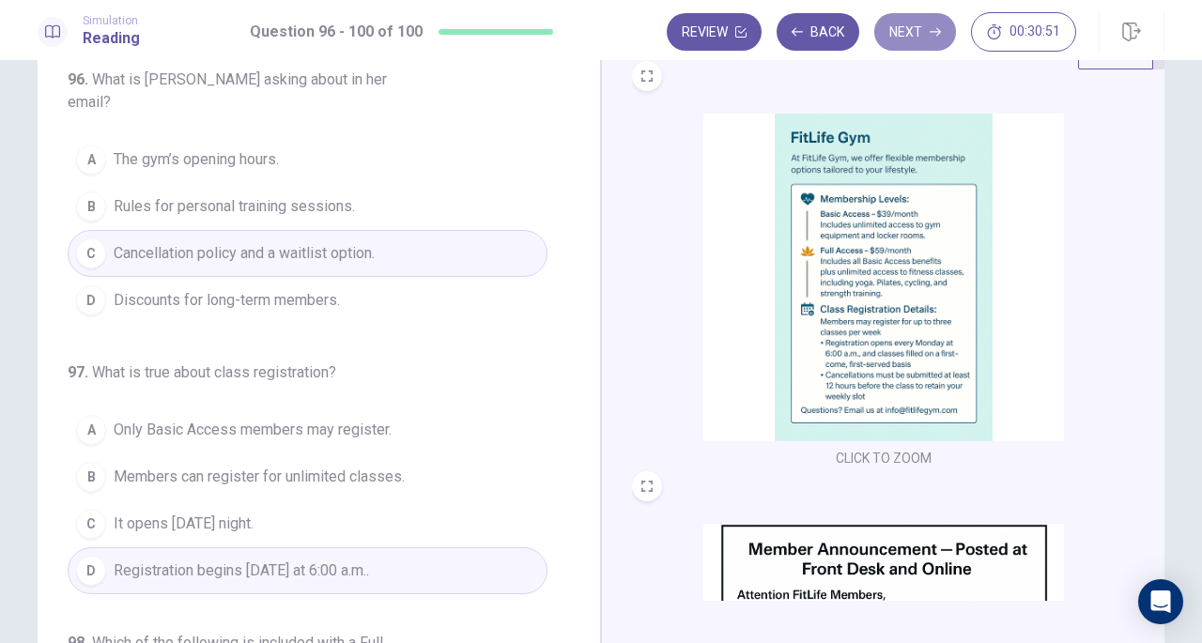
click at [921, 41] on button "Next" at bounding box center [916, 32] width 82 height 38
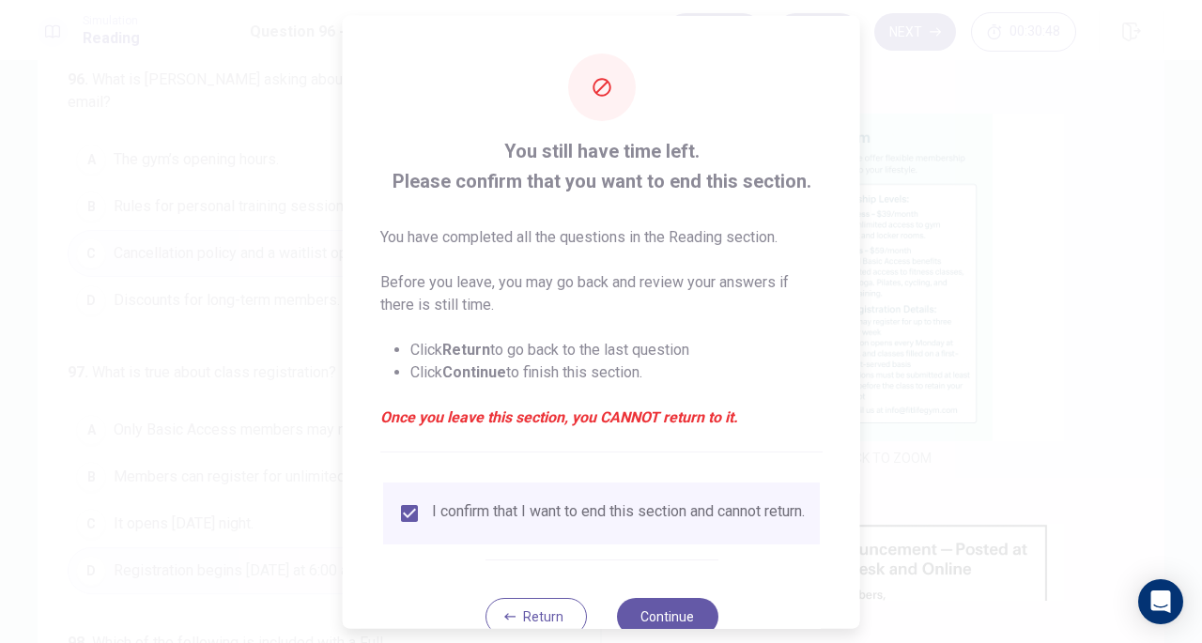
scroll to position [56, 0]
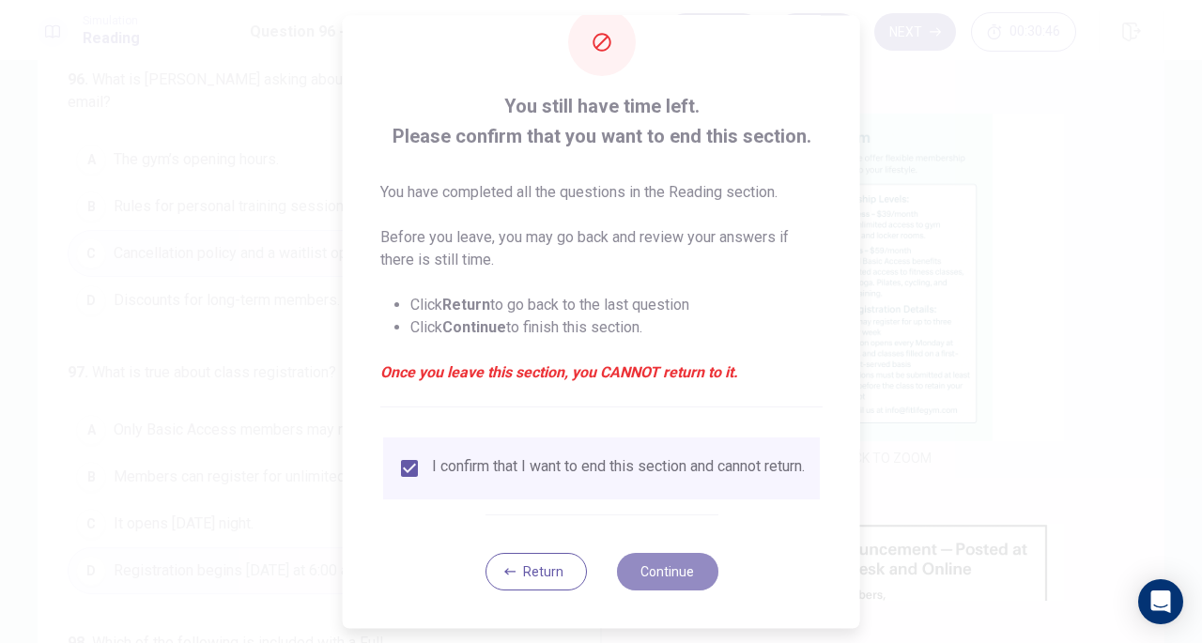
click at [645, 559] on button "Continue" at bounding box center [666, 572] width 101 height 38
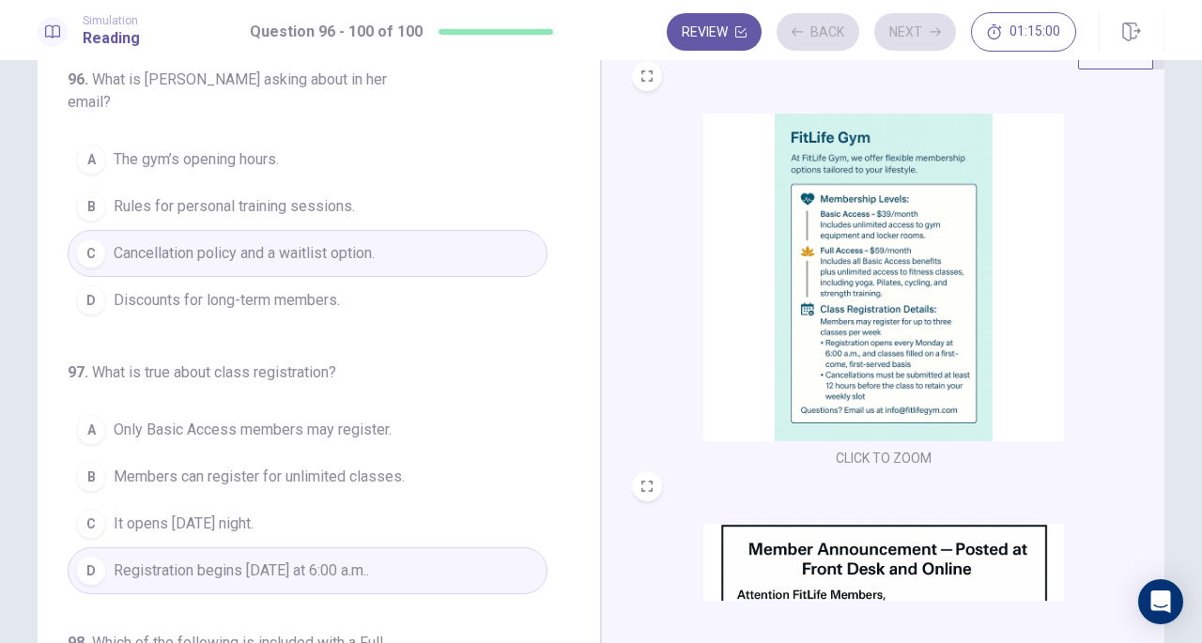
scroll to position [39, 0]
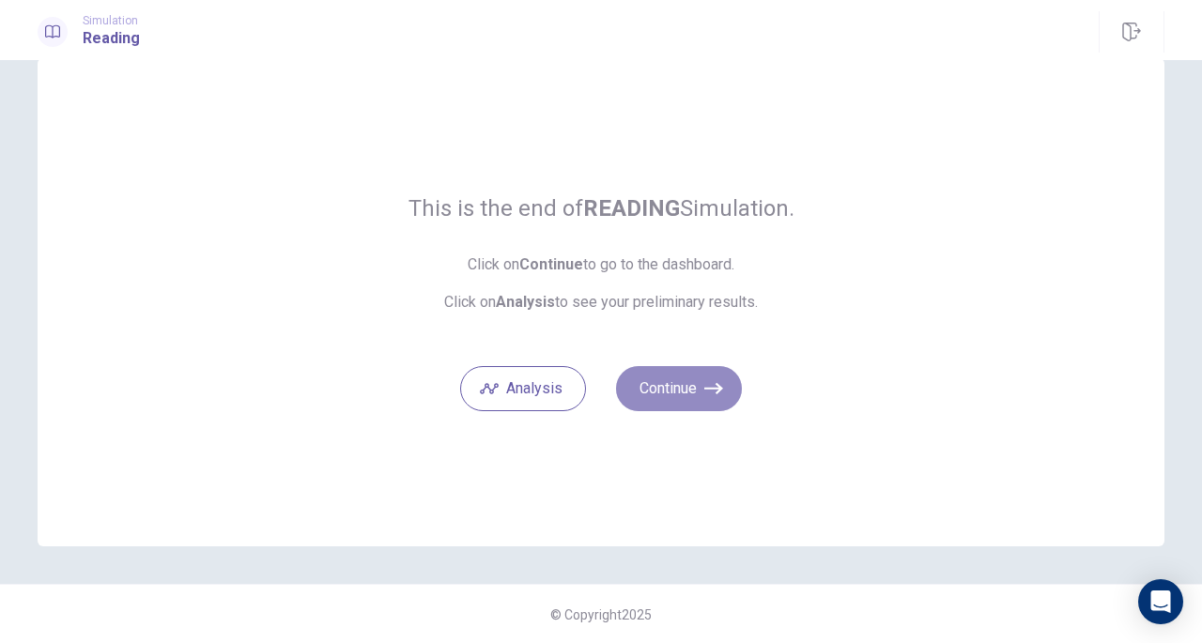
click at [682, 391] on button "Continue" at bounding box center [679, 388] width 126 height 45
